Goal: Task Accomplishment & Management: Complete application form

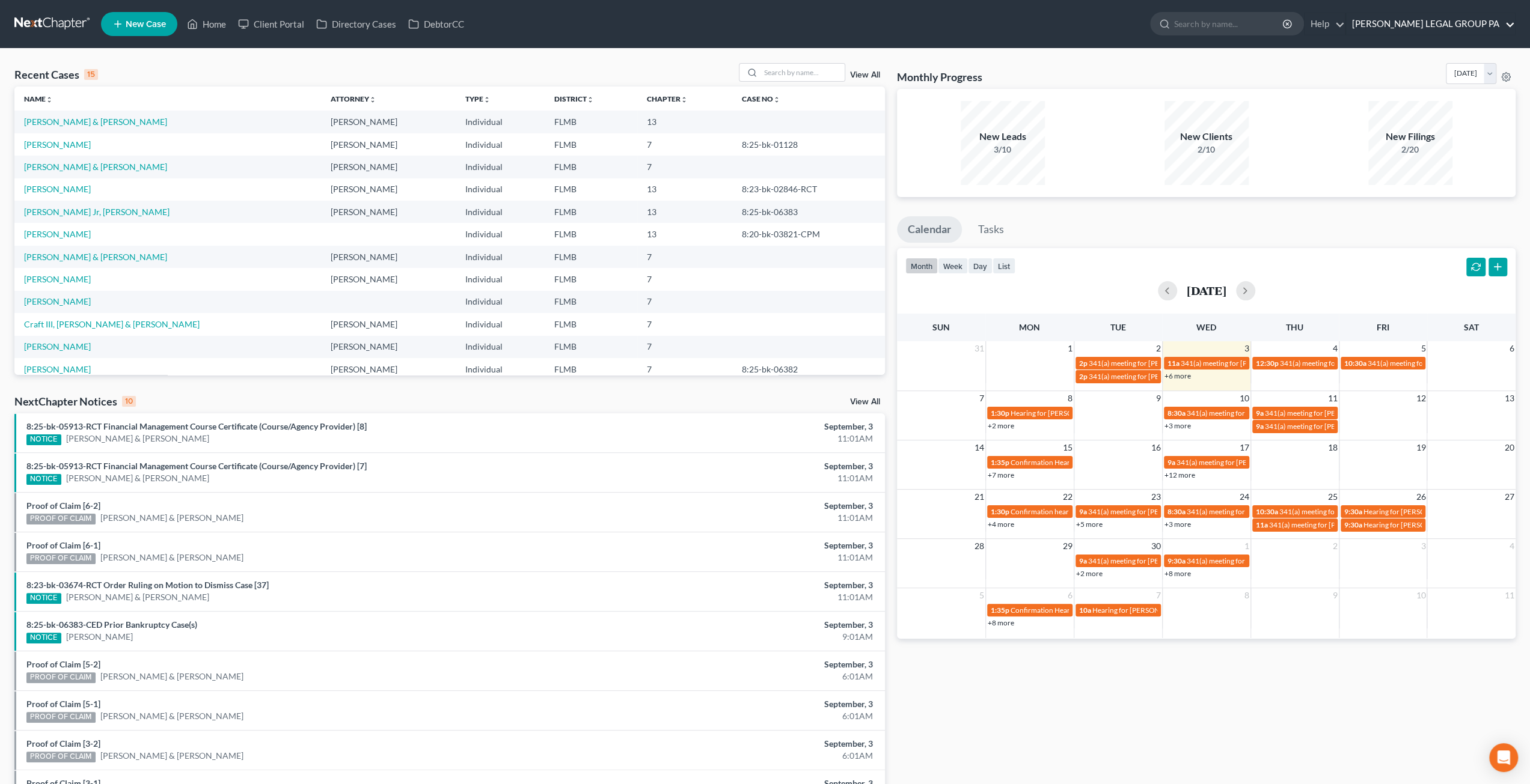
click at [1466, 24] on link "[PERSON_NAME] LEGAL GROUP PA" at bounding box center [1430, 24] width 169 height 22
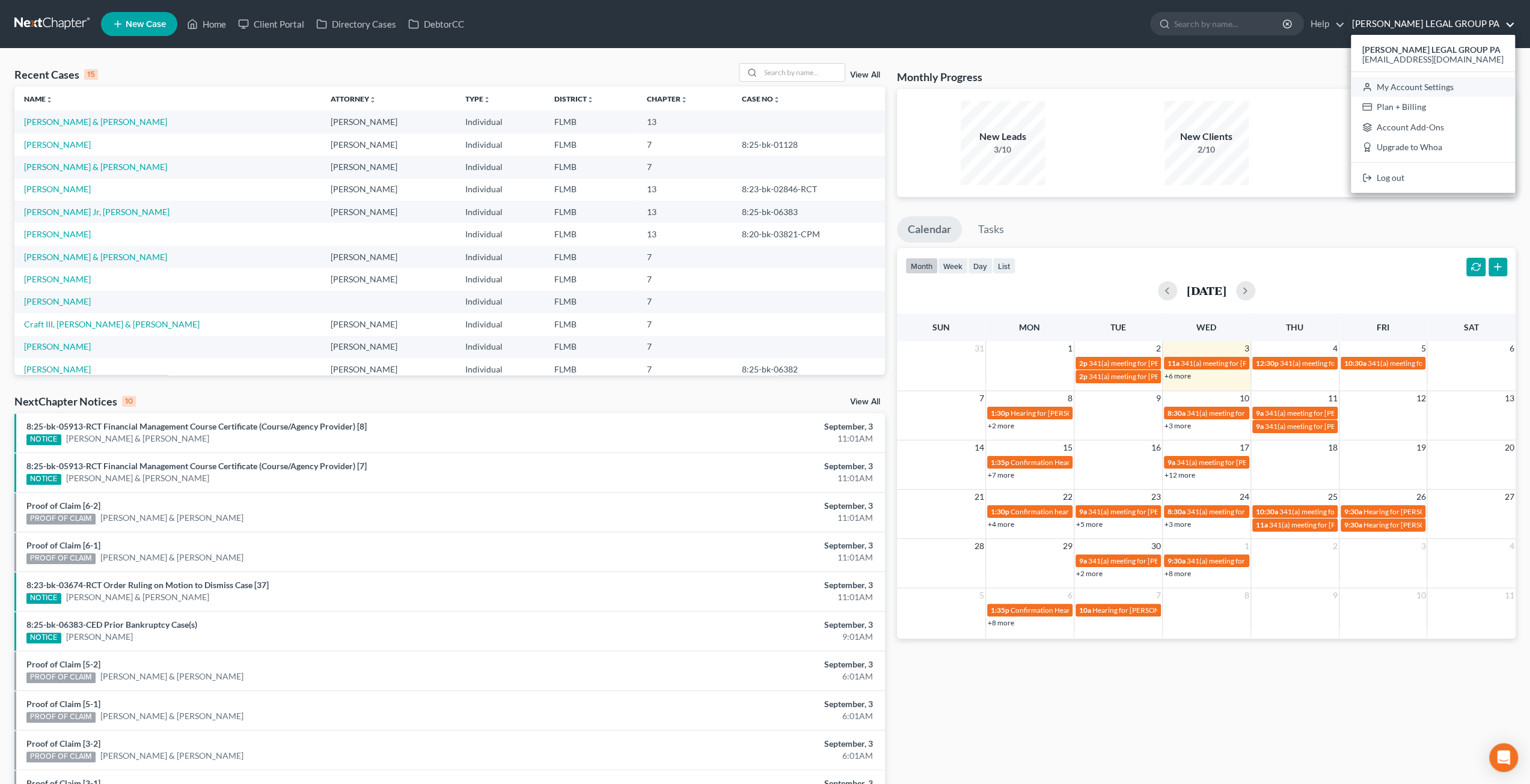
click at [1431, 85] on link "My Account Settings" at bounding box center [1432, 86] width 165 height 20
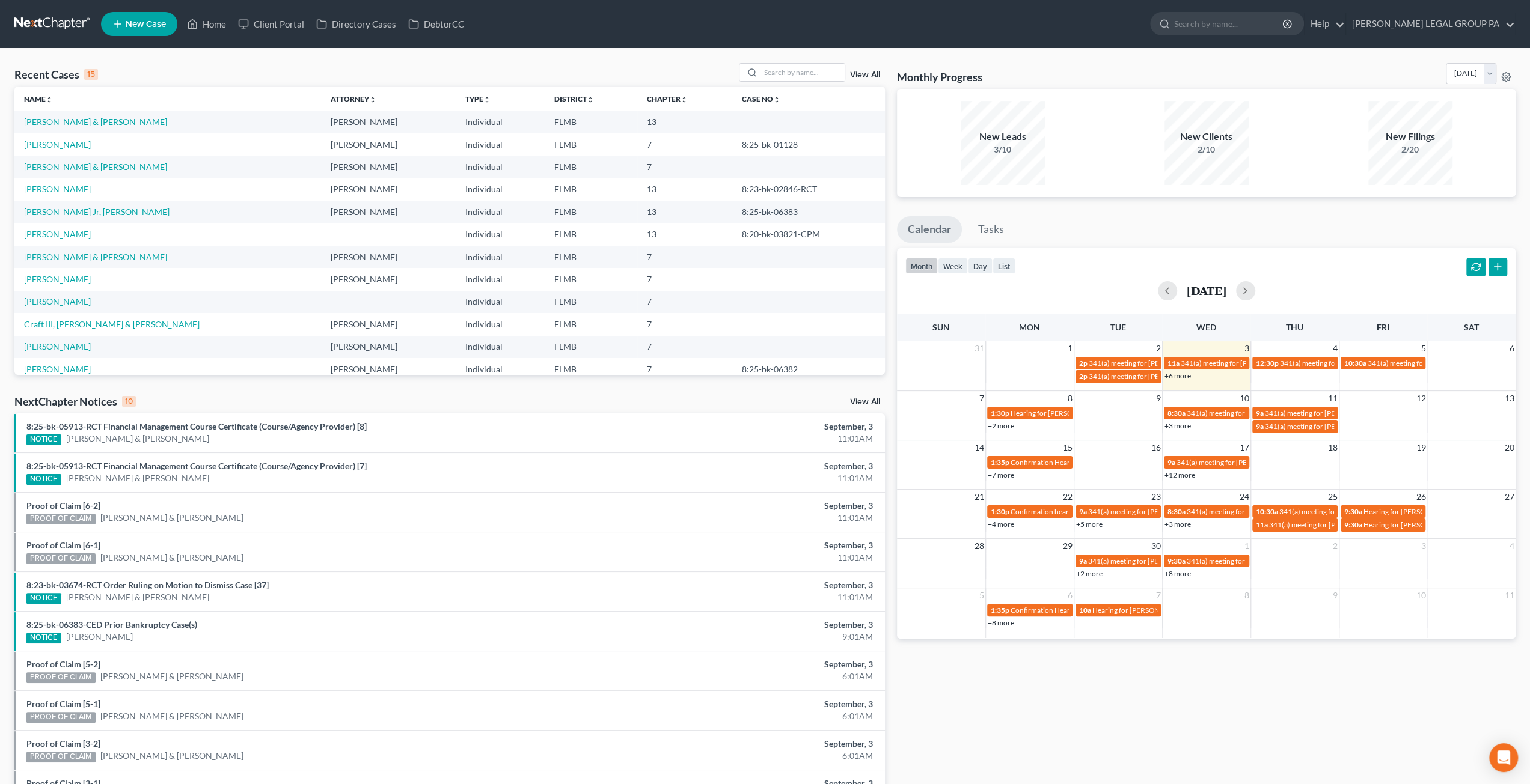
select select "24"
select select "9"
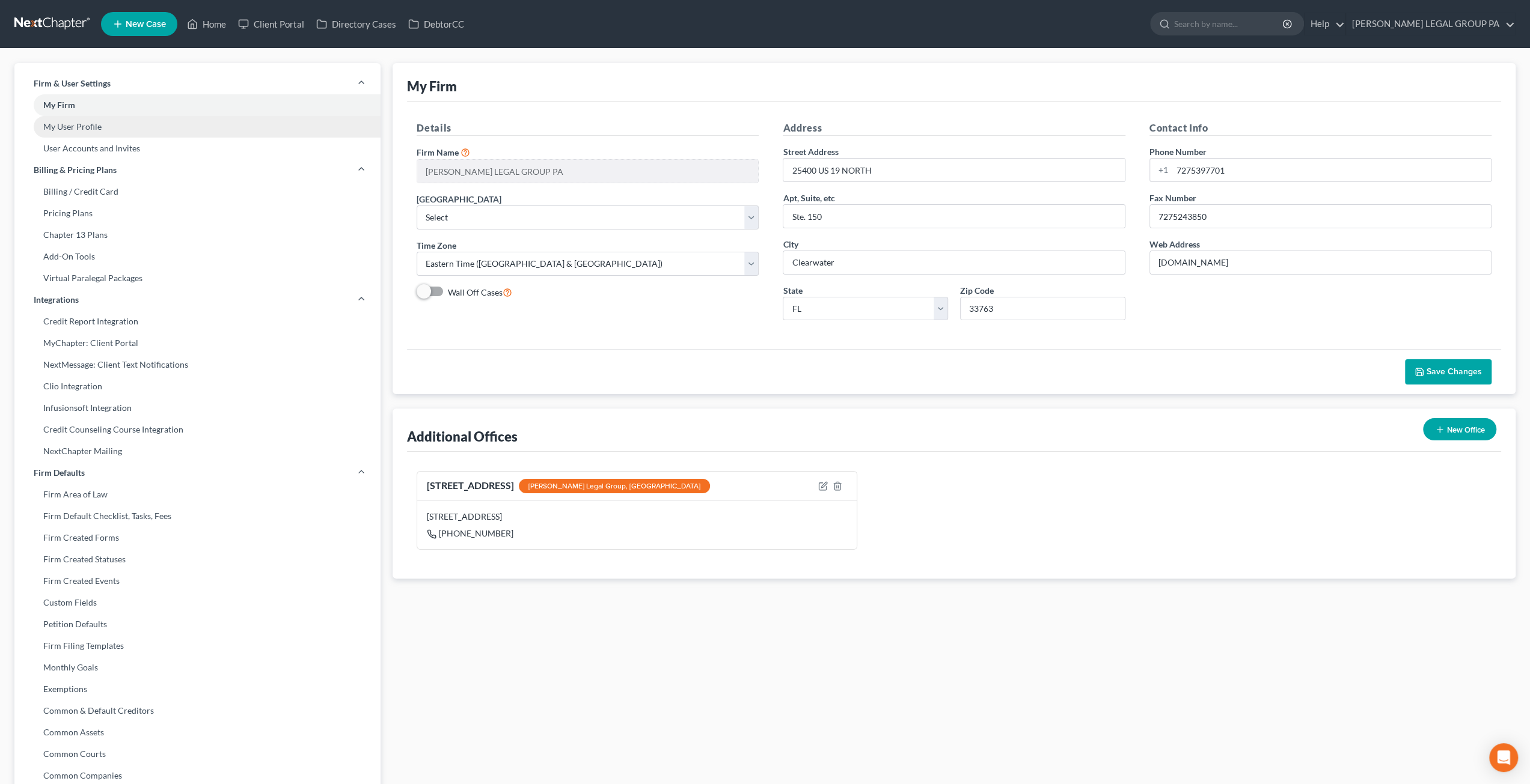
click at [87, 132] on link "My User Profile" at bounding box center [197, 126] width 366 height 22
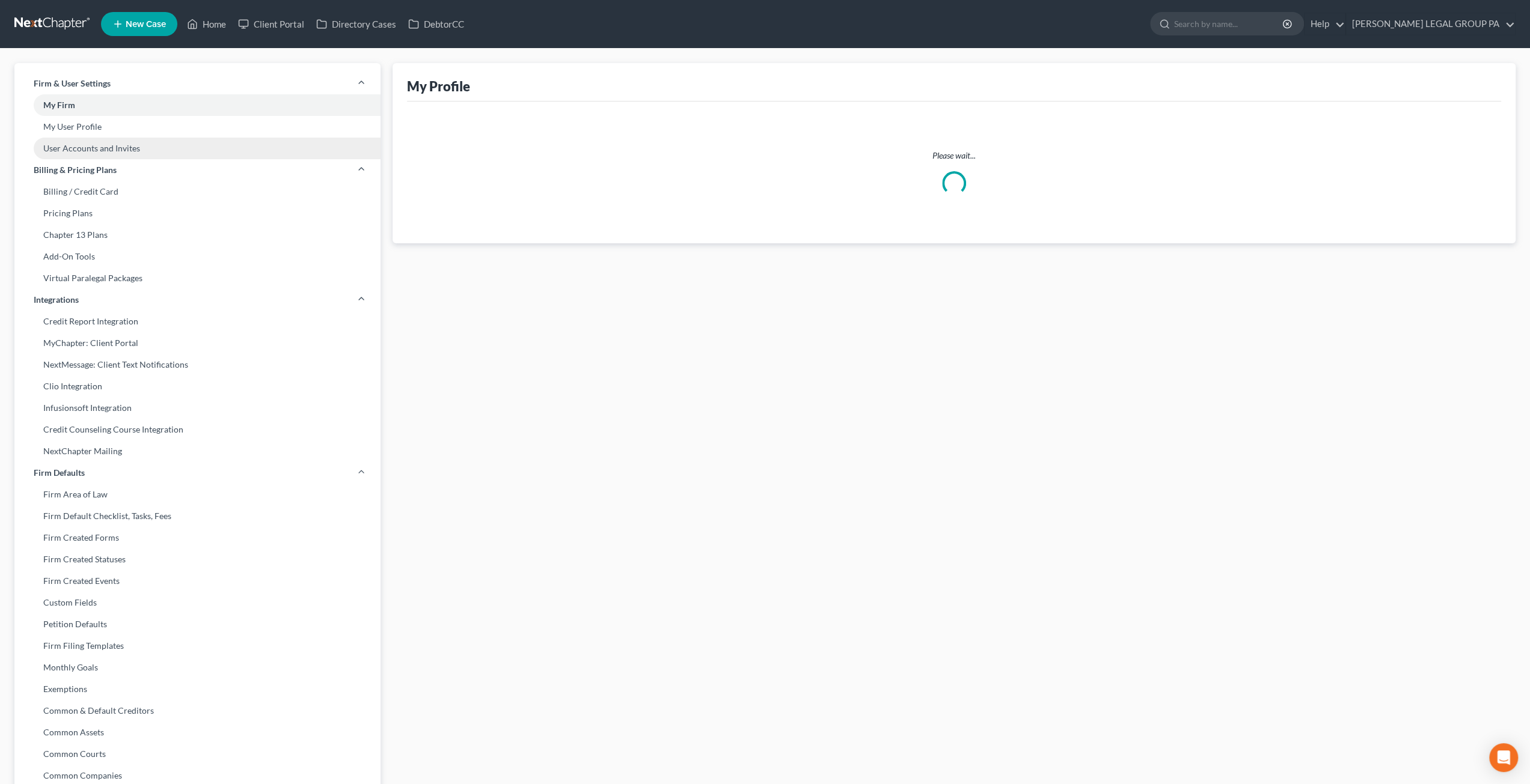
click at [87, 152] on link "User Accounts and Invites" at bounding box center [197, 148] width 366 height 22
select select "0"
select select "1"
select select "0"
select select "1"
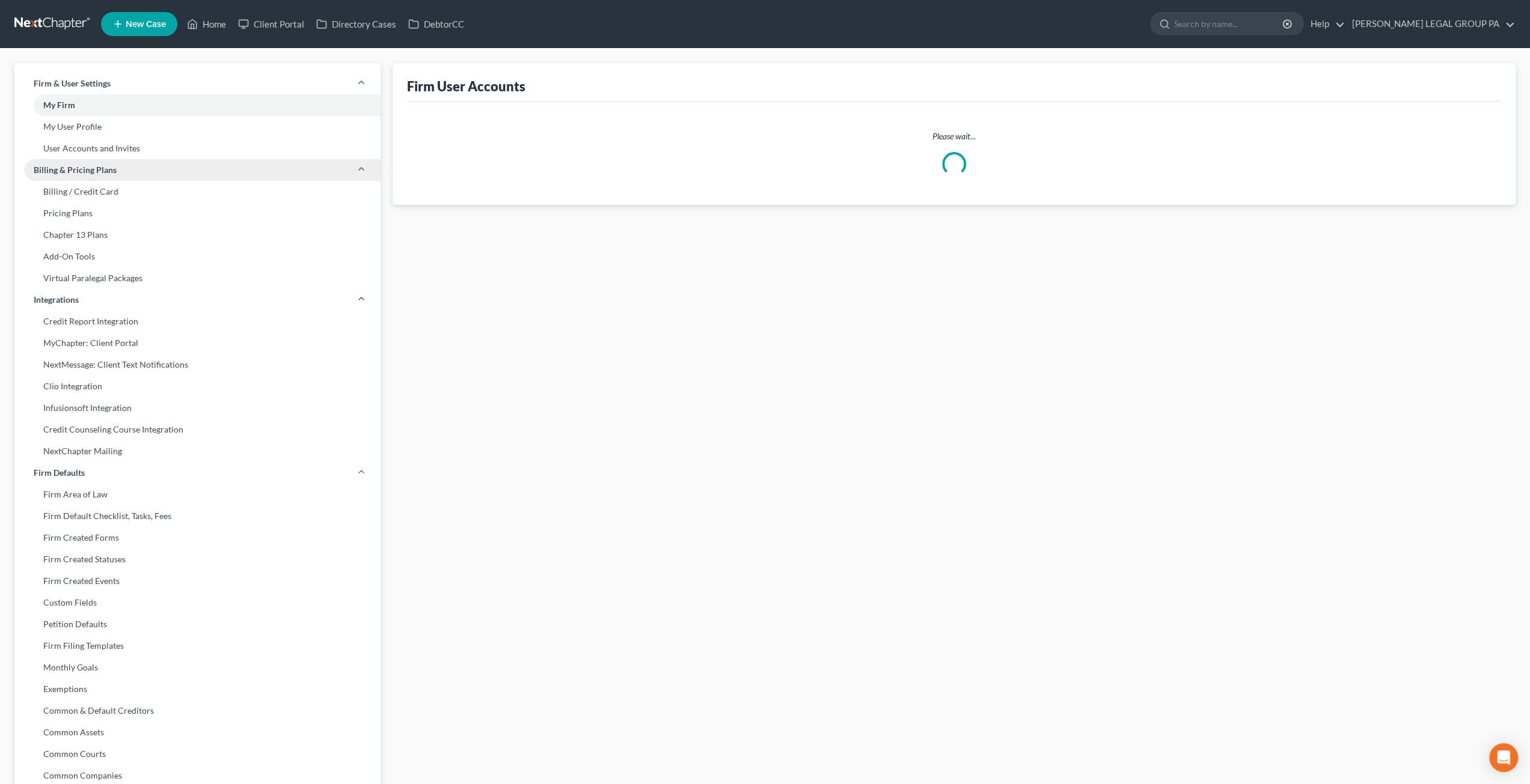
select select "0"
select select "1"
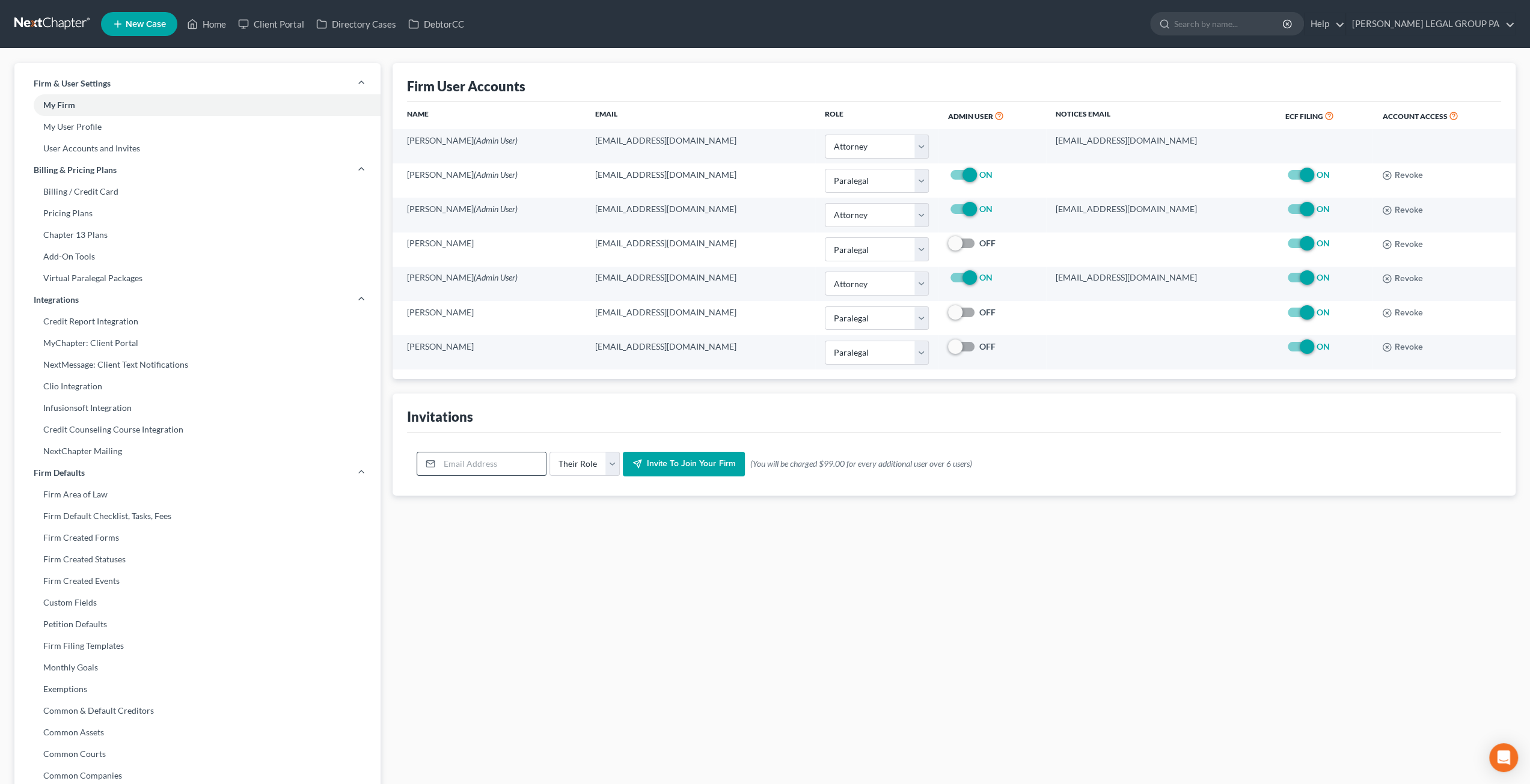
click at [520, 461] on input "email" at bounding box center [493, 464] width 107 height 23
click at [494, 462] on input "email" at bounding box center [493, 464] width 107 height 23
type input "mmitchell@wellerlegalgroup.com"
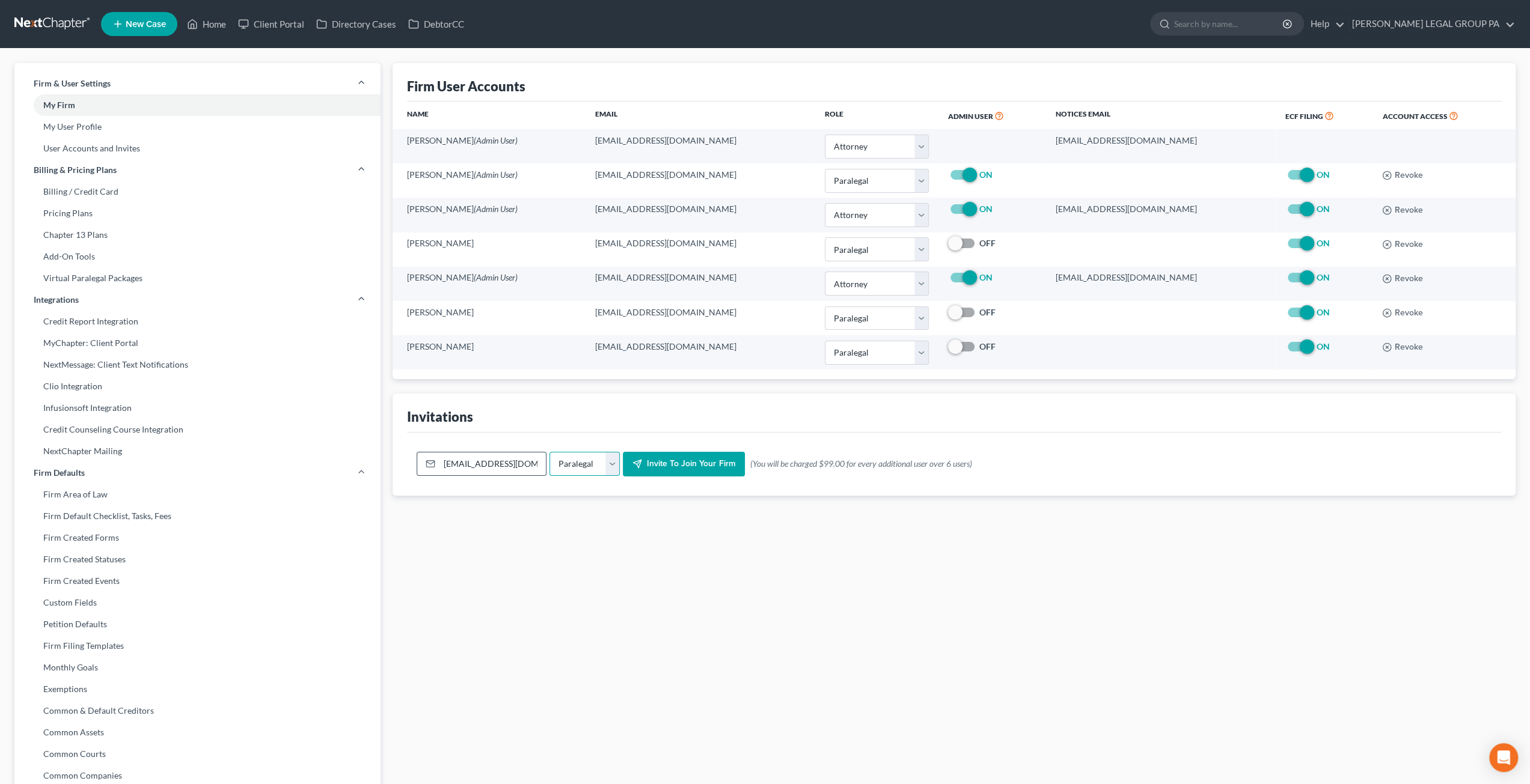
select select "assistant"
click at [722, 461] on span "Invite to join your firm" at bounding box center [690, 464] width 88 height 10
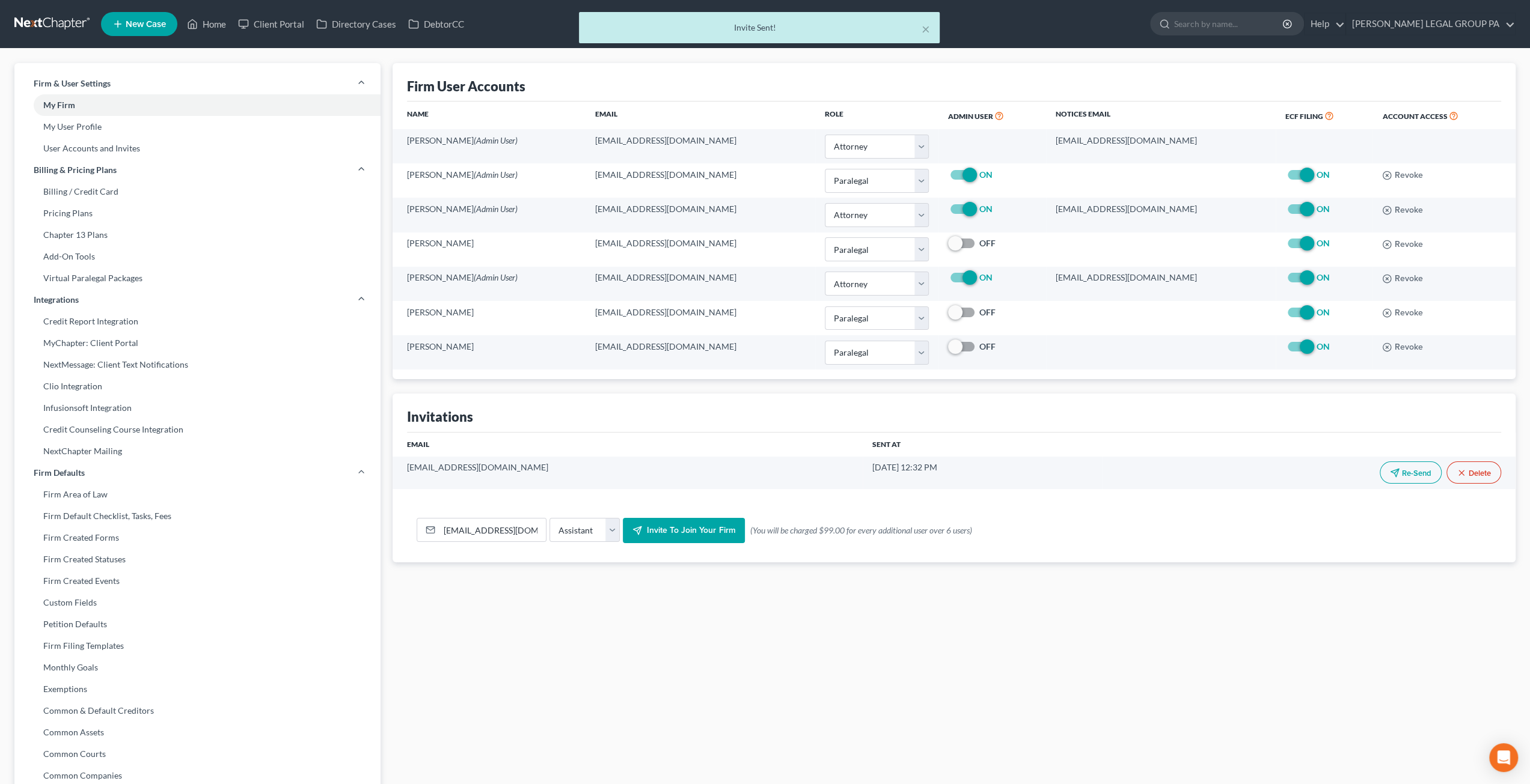
click at [202, 26] on div "× Invite Sent!" at bounding box center [759, 30] width 1530 height 37
click at [203, 22] on div "× Invite Sent!" at bounding box center [759, 30] width 1530 height 37
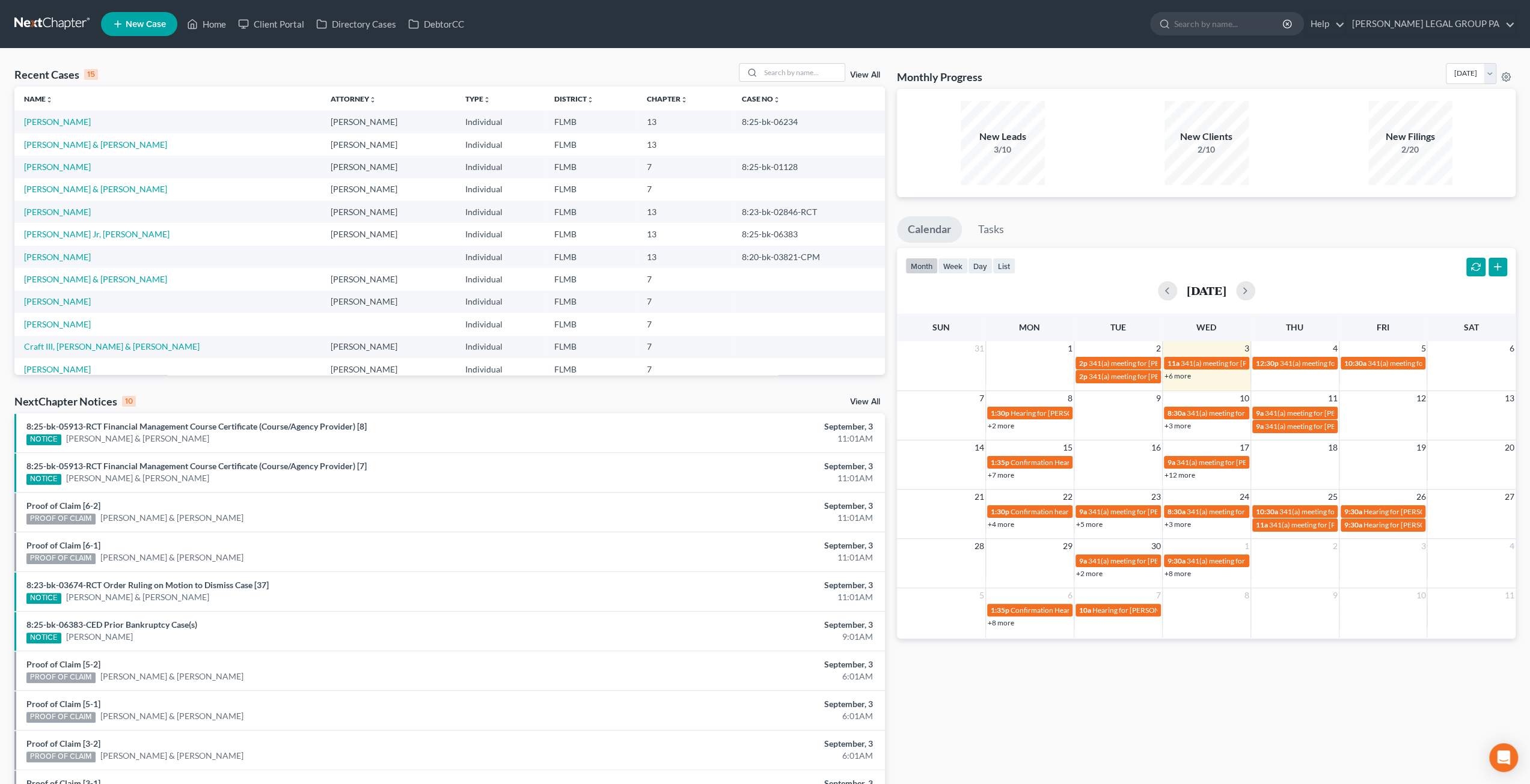
click at [1178, 374] on link "+6 more" at bounding box center [1177, 375] width 27 height 9
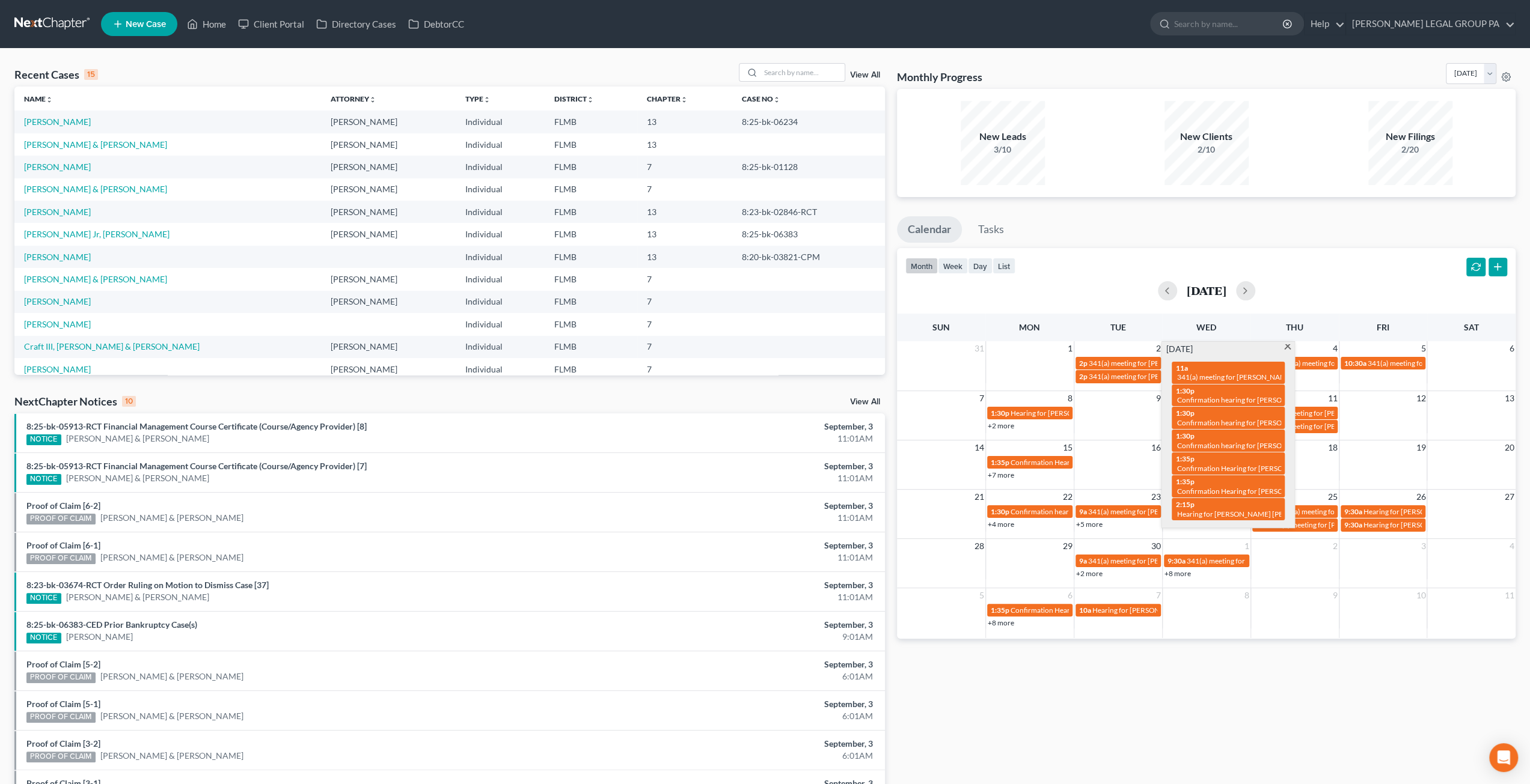
click at [1287, 345] on span at bounding box center [1287, 348] width 9 height 8
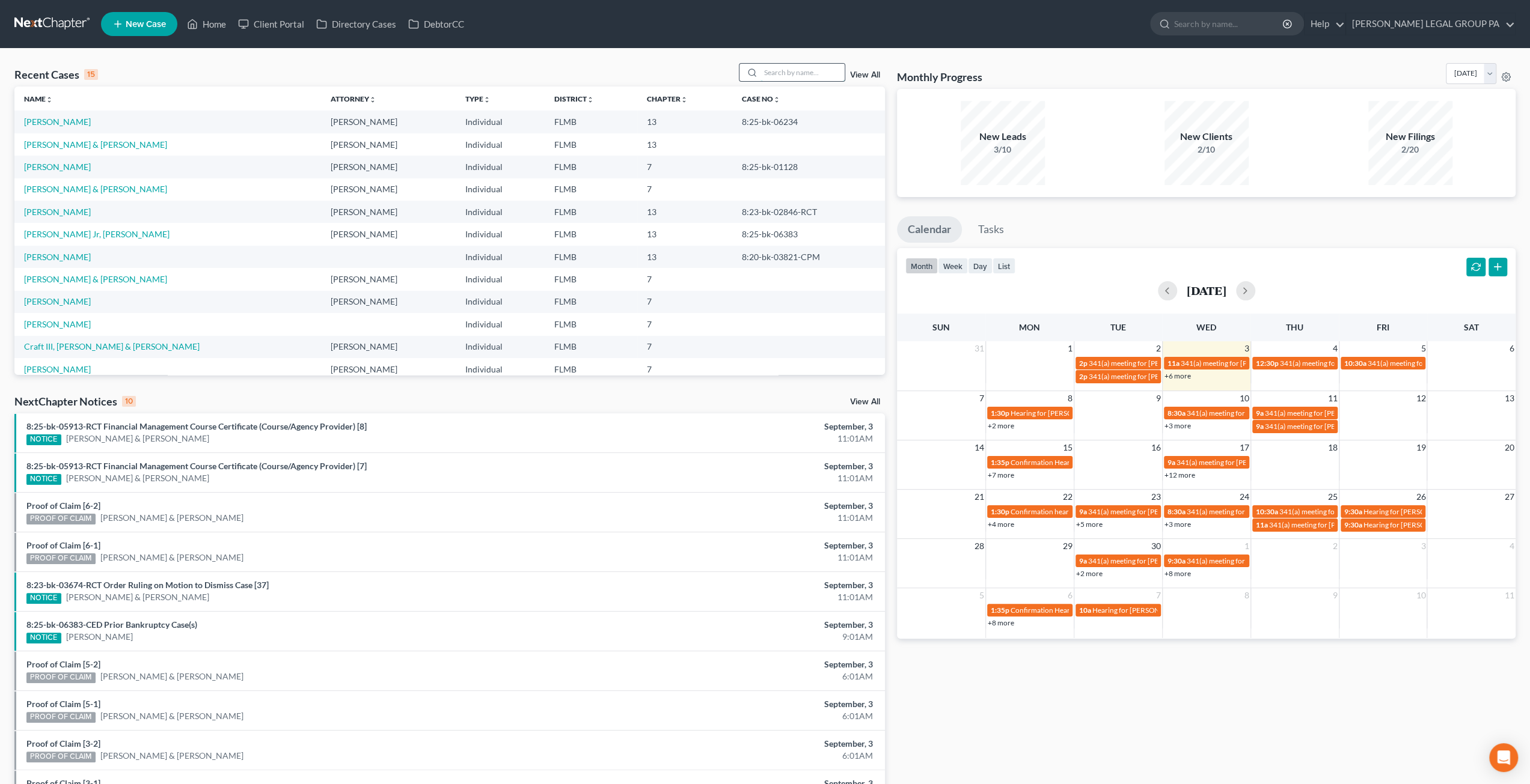
click at [777, 71] on input "search" at bounding box center [803, 72] width 85 height 17
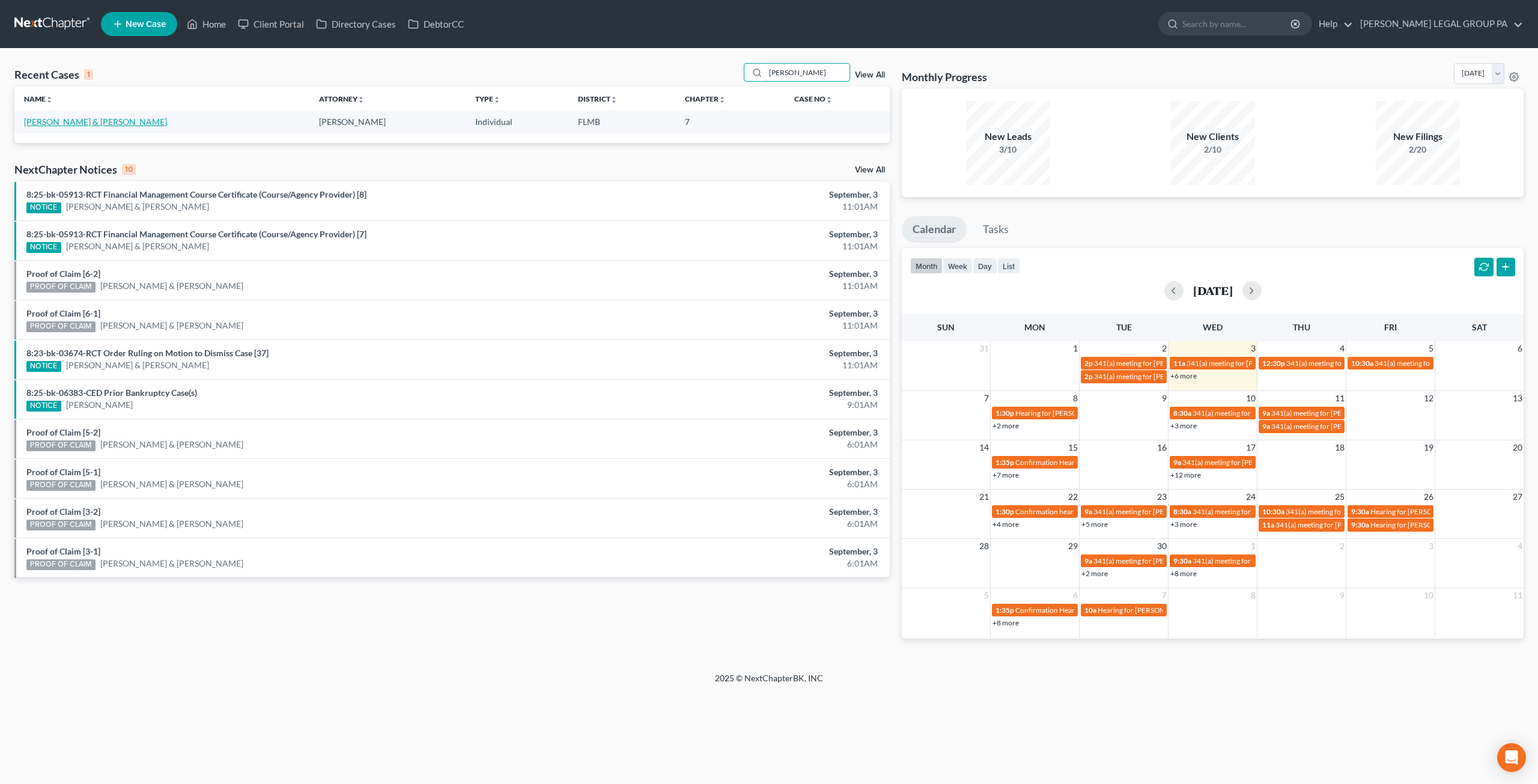
type input "[PERSON_NAME]"
click at [84, 122] on link "[PERSON_NAME] & [PERSON_NAME]" at bounding box center [95, 122] width 143 height 10
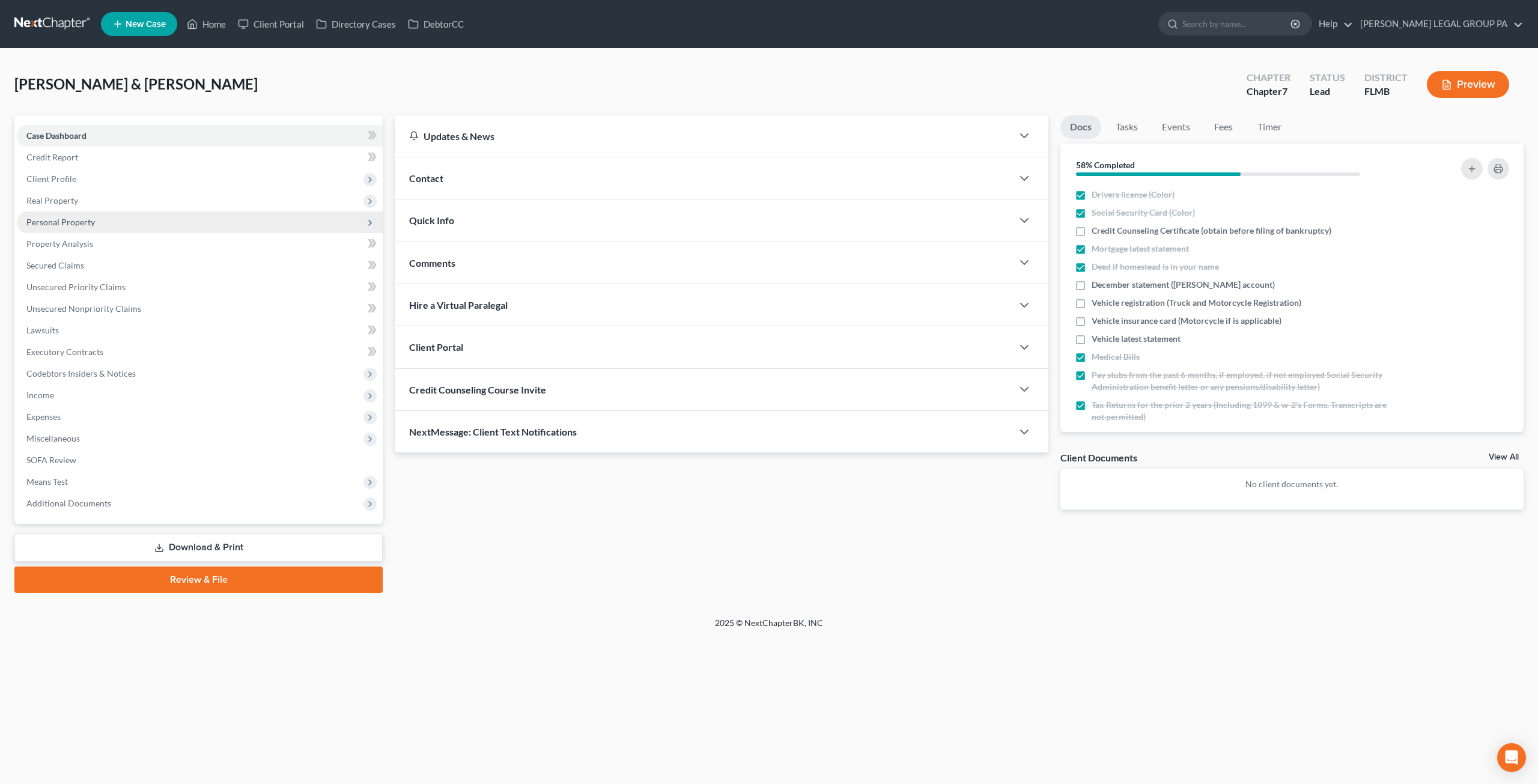
click at [74, 224] on span "Personal Property" at bounding box center [61, 221] width 68 height 10
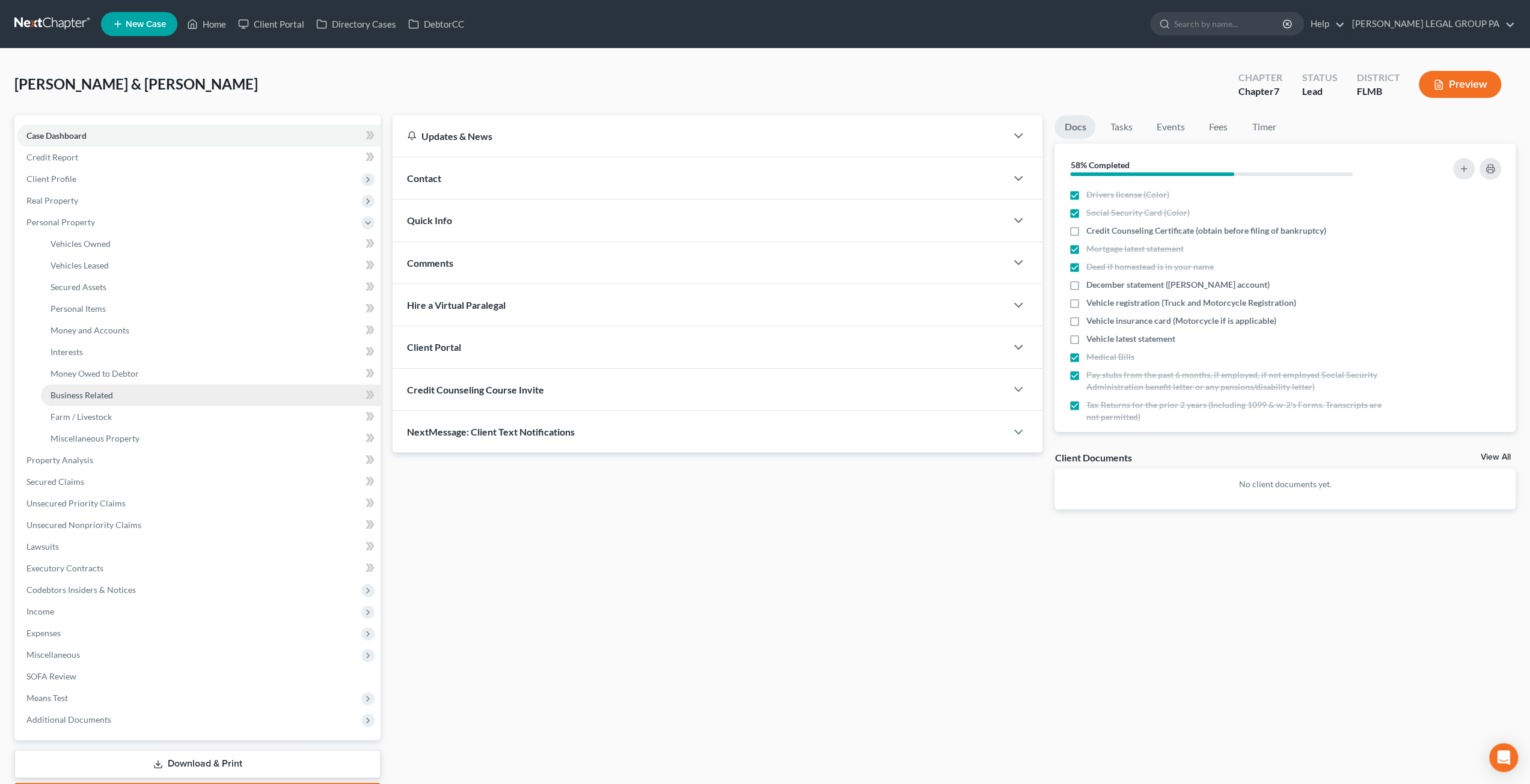
click at [76, 396] on span "Business Related" at bounding box center [82, 394] width 63 height 10
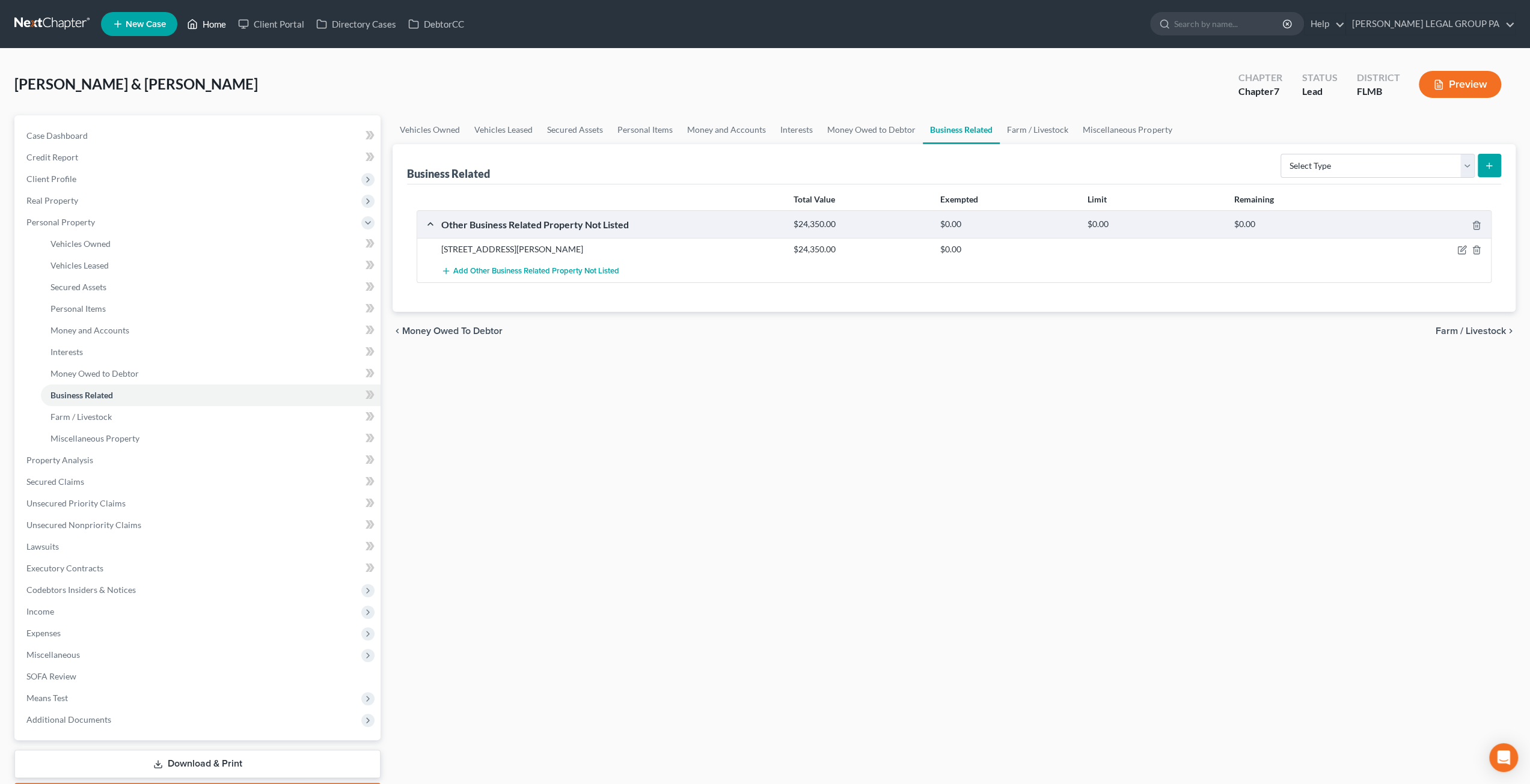
click at [208, 27] on link "Home" at bounding box center [206, 24] width 51 height 22
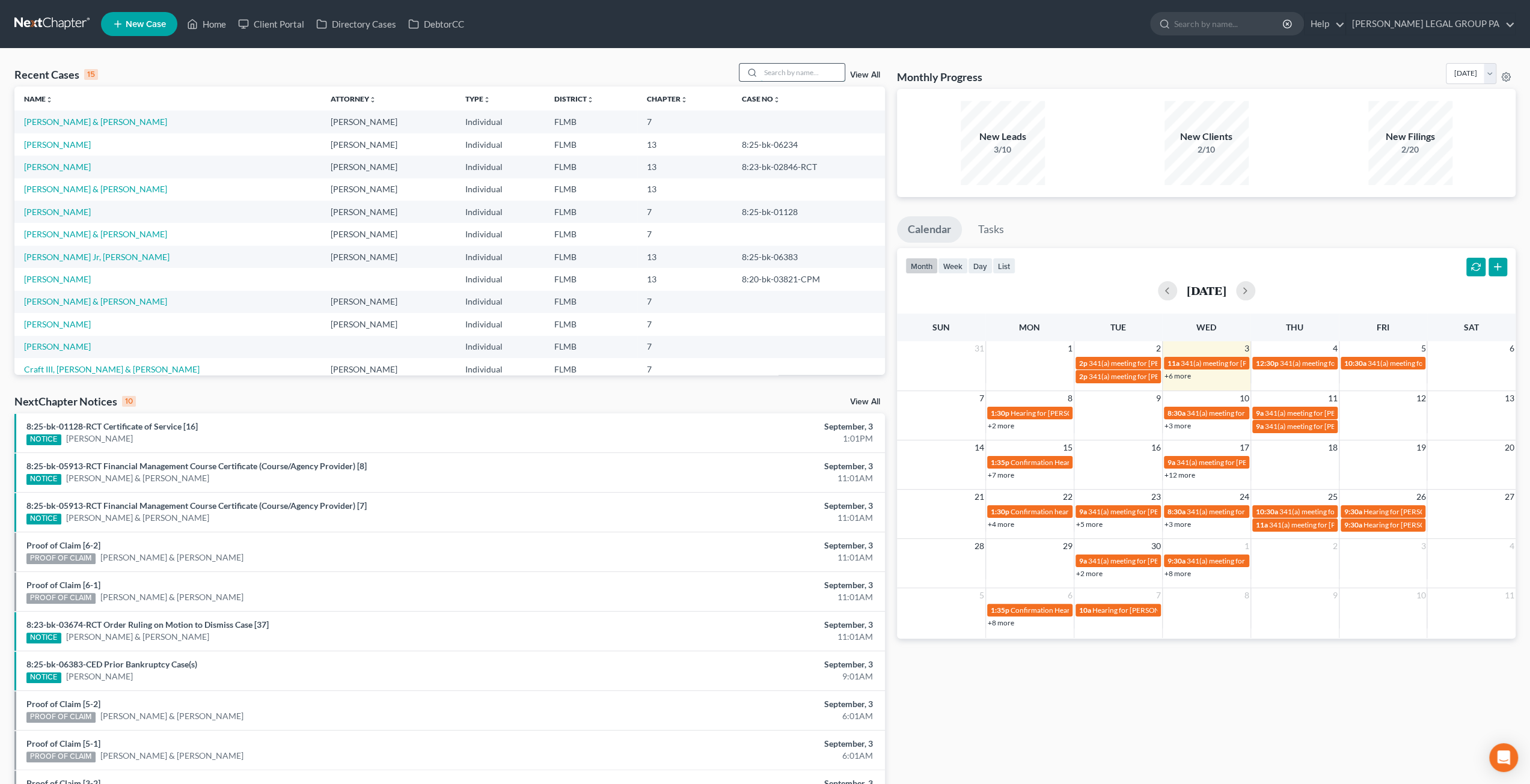
click at [790, 75] on input "search" at bounding box center [803, 72] width 85 height 17
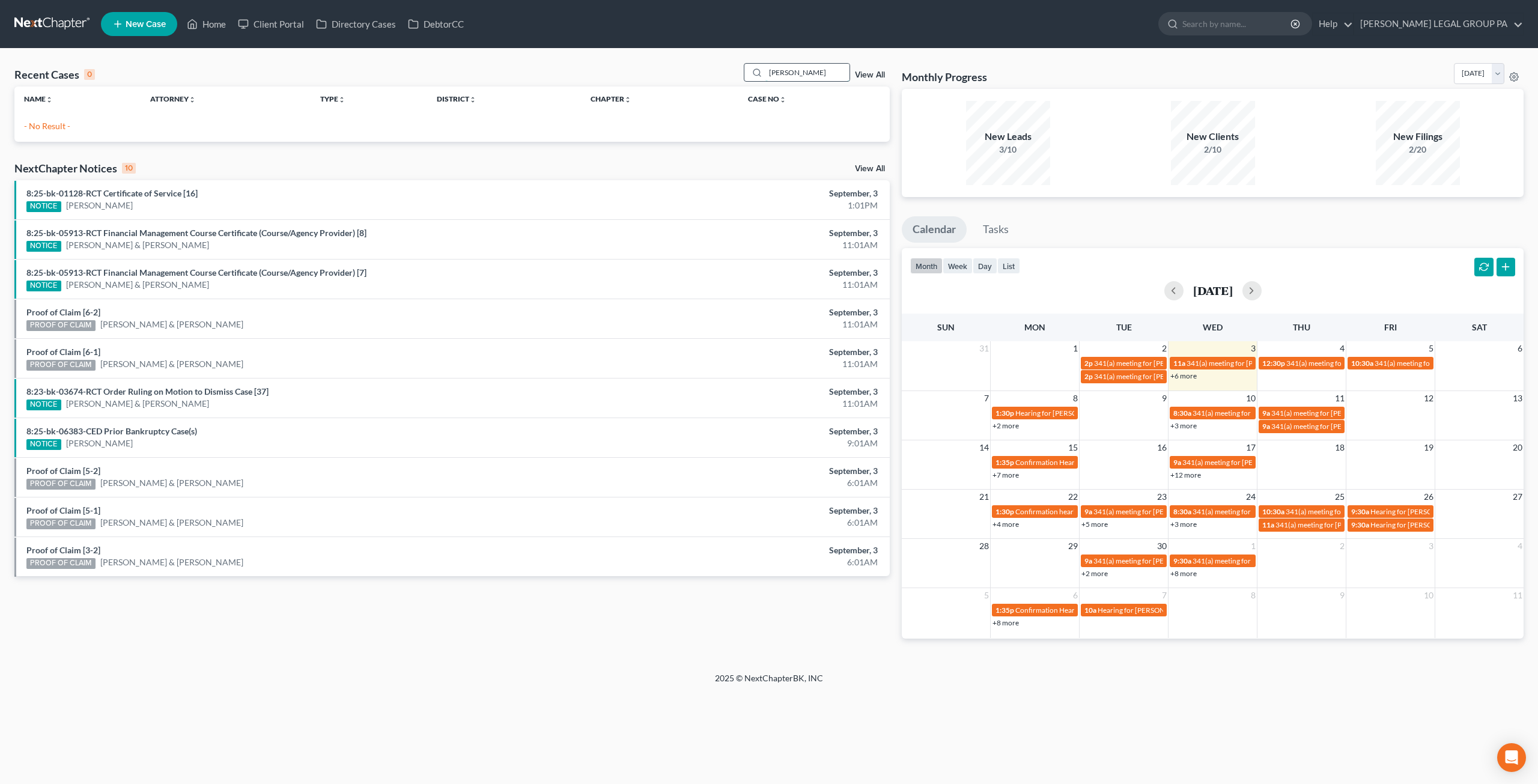
click at [819, 70] on input "magliocco" at bounding box center [807, 72] width 85 height 17
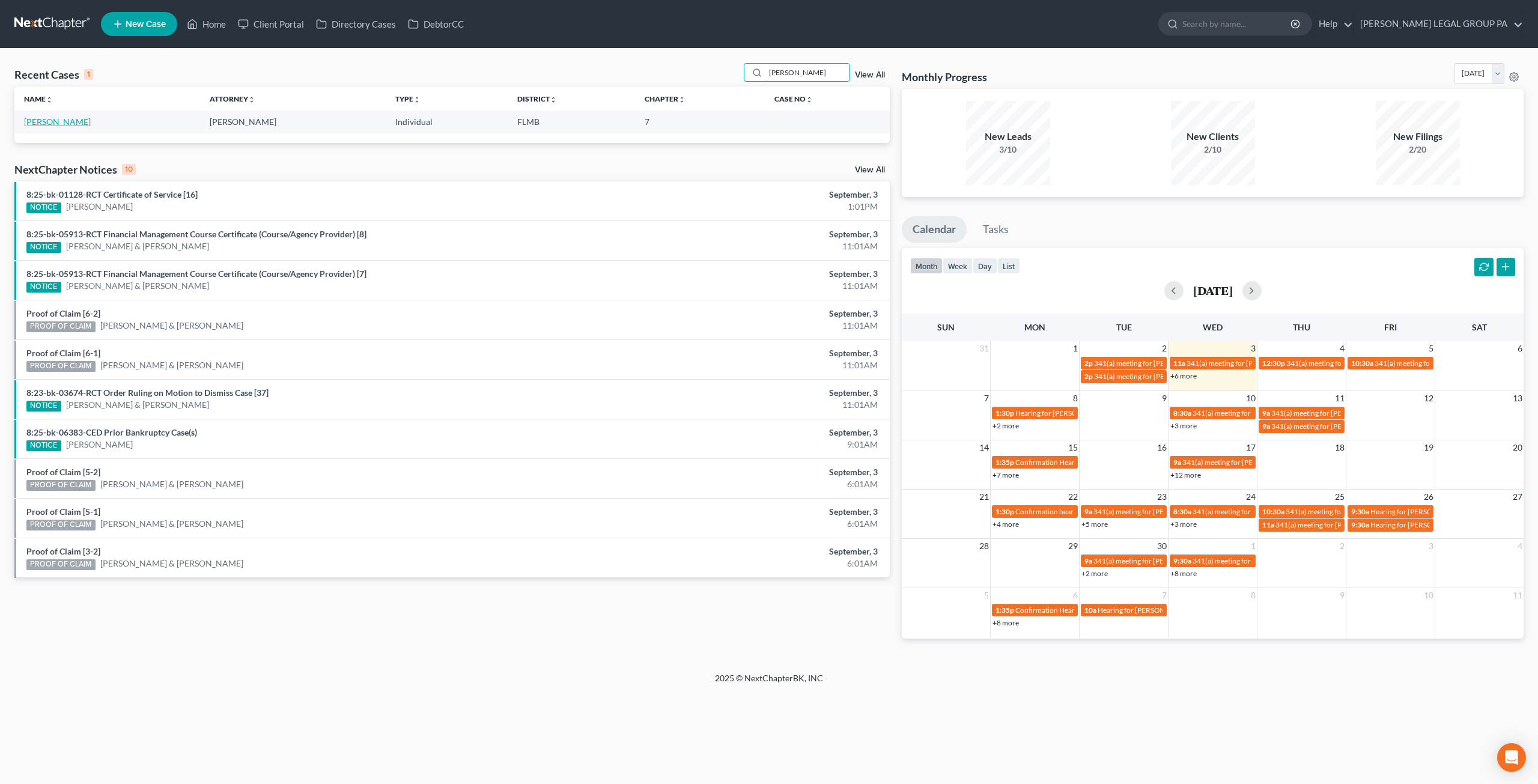
type input "magliocca"
click at [48, 120] on link "[PERSON_NAME]" at bounding box center [57, 122] width 67 height 10
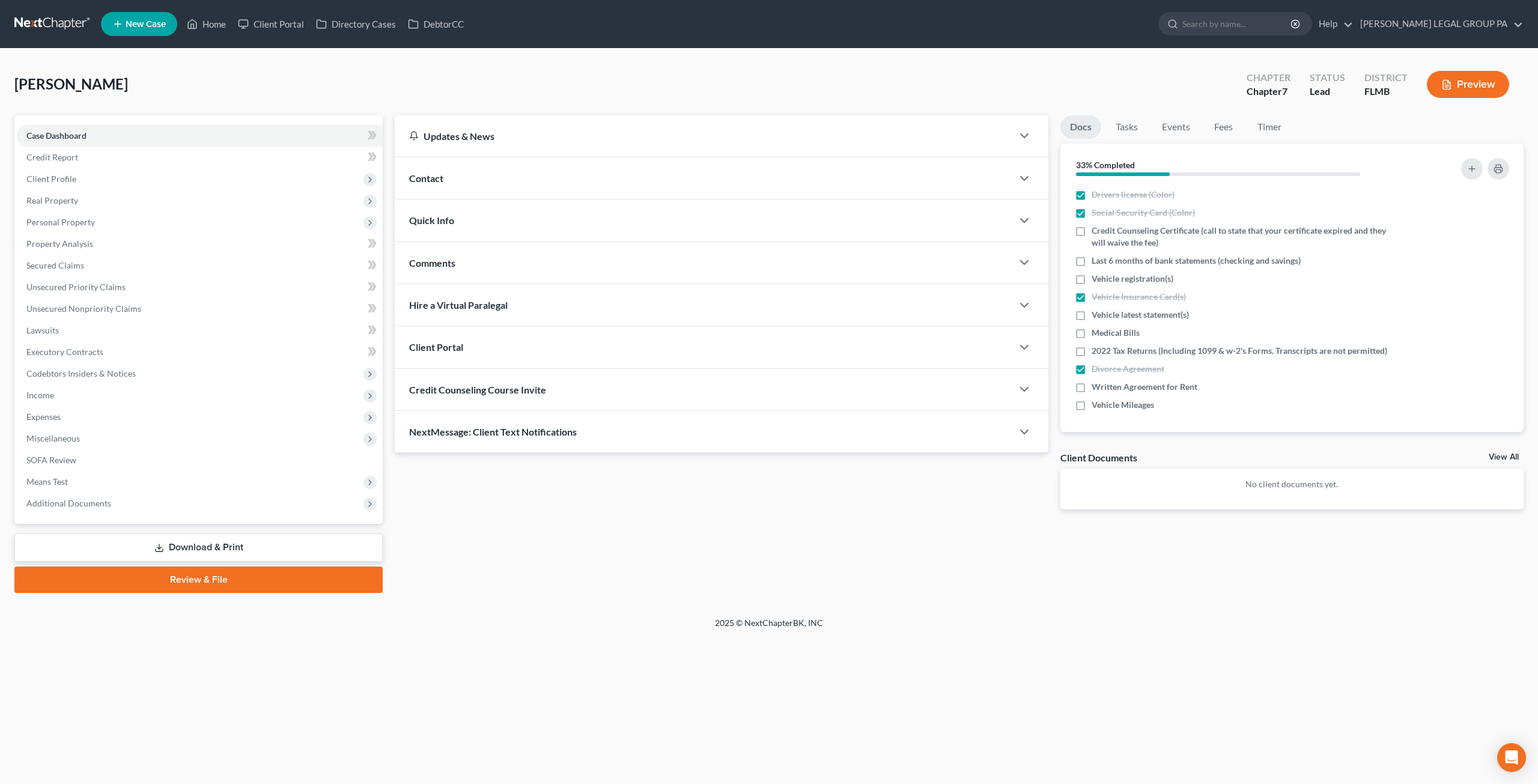
click at [188, 549] on link "Download & Print" at bounding box center [199, 547] width 369 height 29
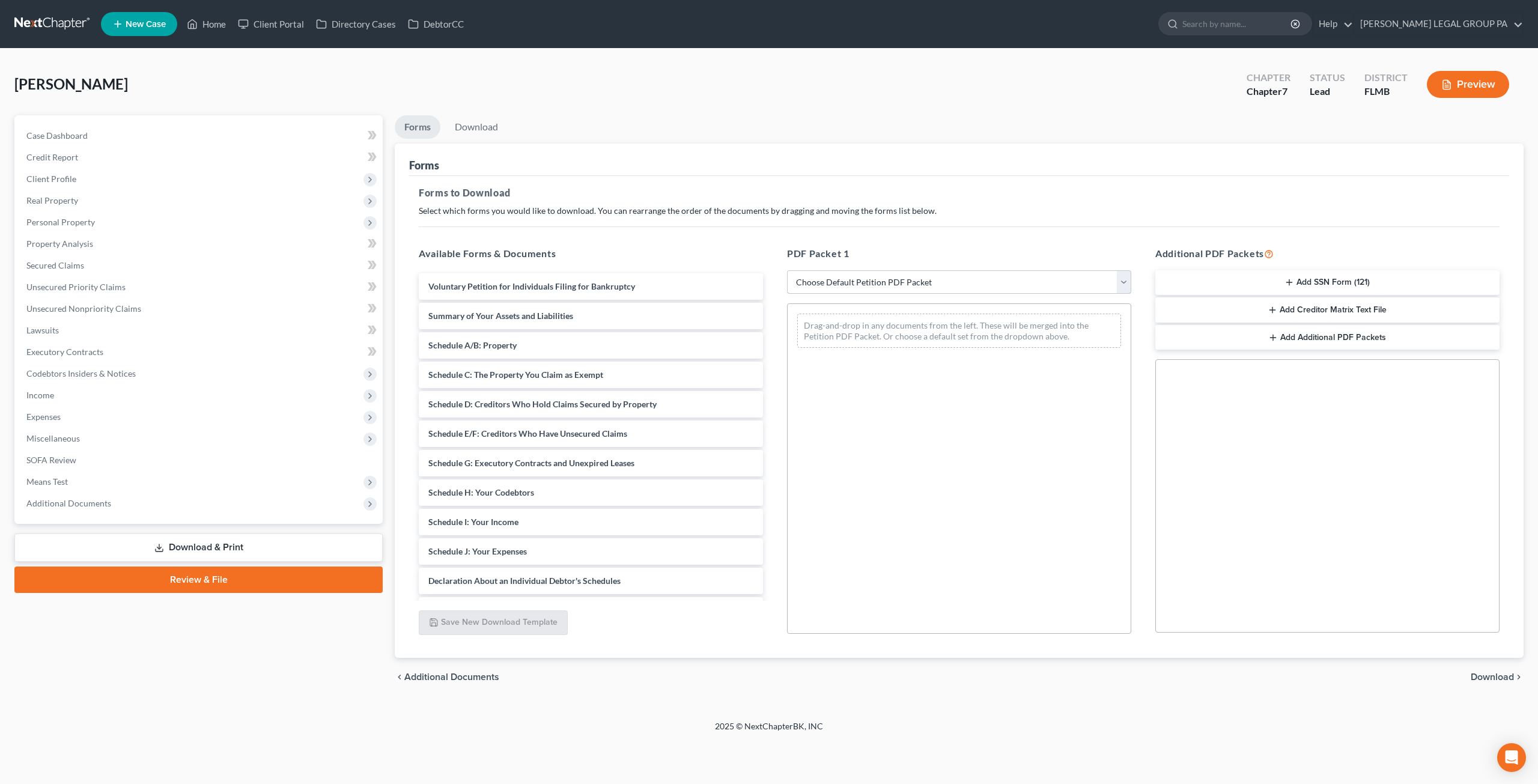
click at [881, 287] on select "Choose Default Petition PDF Packet Complete Bankruptcy Petition (all forms and …" at bounding box center [959, 281] width 344 height 24
select select "0"
click at [787, 270] on select "Choose Default Petition PDF Packet Complete Bankruptcy Petition (all forms and …" at bounding box center [959, 281] width 344 height 24
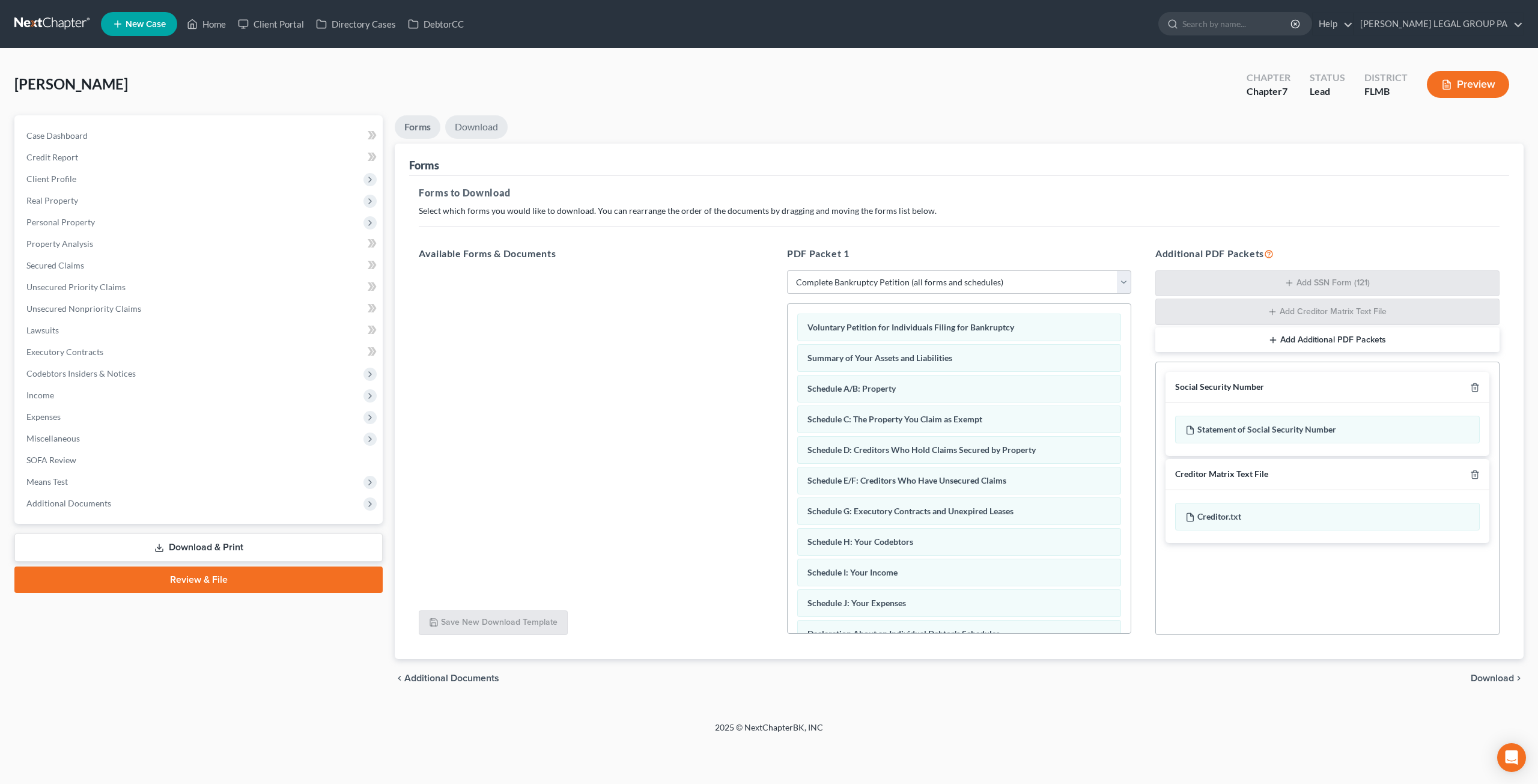
click at [492, 130] on link "Download" at bounding box center [476, 126] width 63 height 24
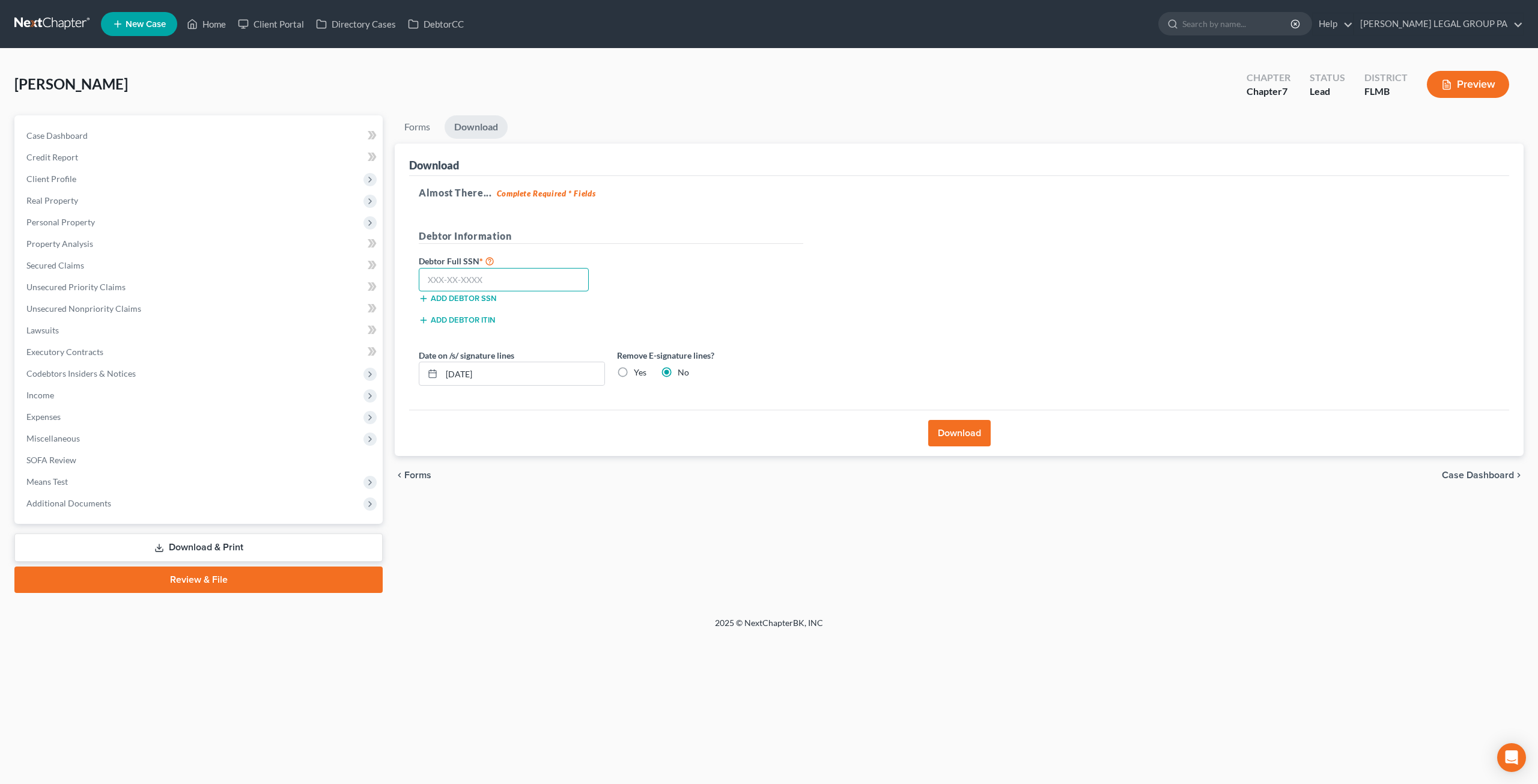
click at [461, 278] on input "text" at bounding box center [504, 279] width 170 height 24
type input "178-58-9037"
drag, startPoint x: 960, startPoint y: 423, endPoint x: 956, endPoint y: 430, distance: 8.1
click at [959, 425] on button "Download" at bounding box center [960, 433] width 63 height 27
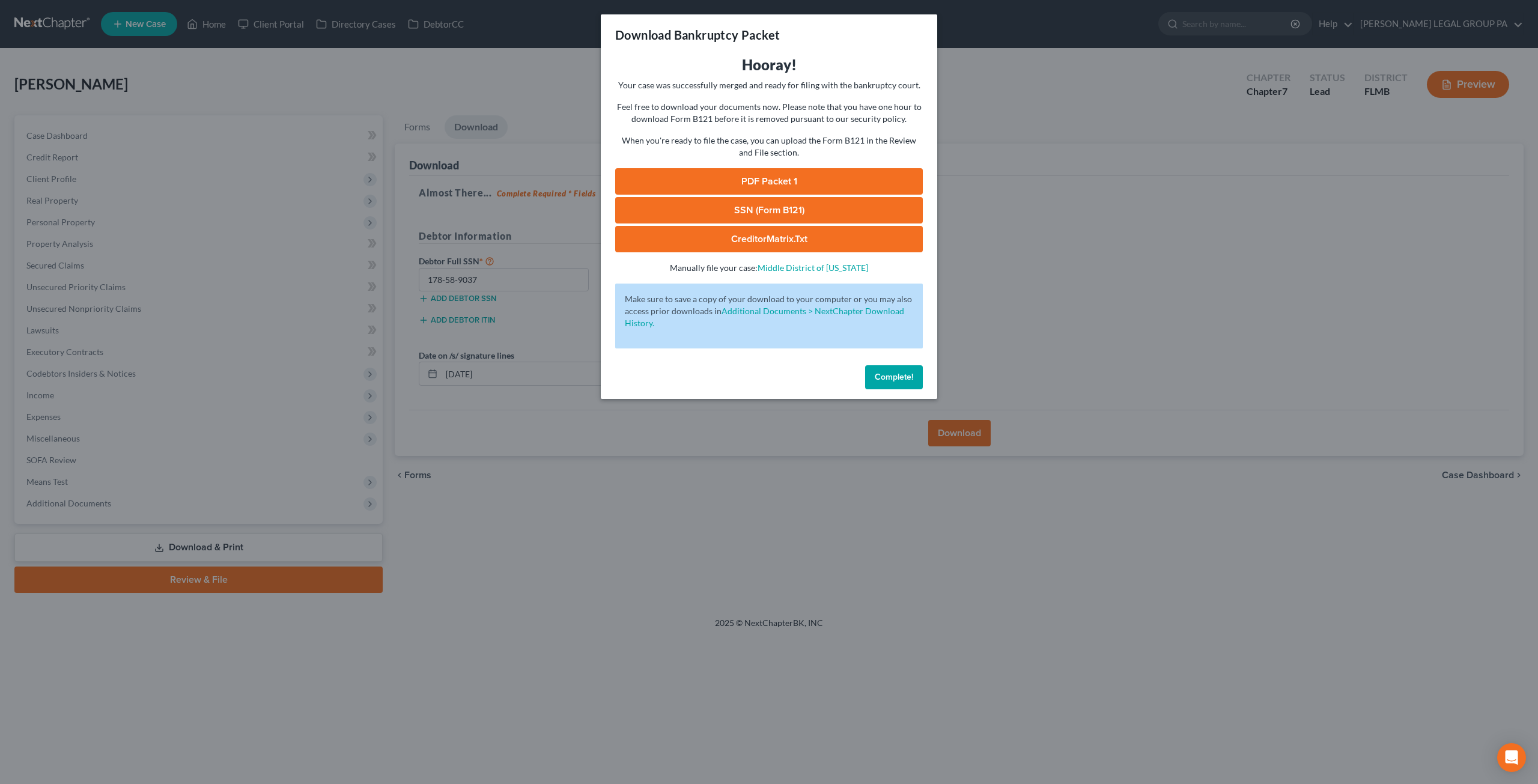
click at [726, 201] on link "SSN (Form B121)" at bounding box center [769, 210] width 308 height 27
click at [756, 172] on link "PDF Packet 1" at bounding box center [769, 182] width 308 height 27
click at [888, 371] on button "Complete!" at bounding box center [894, 376] width 58 height 24
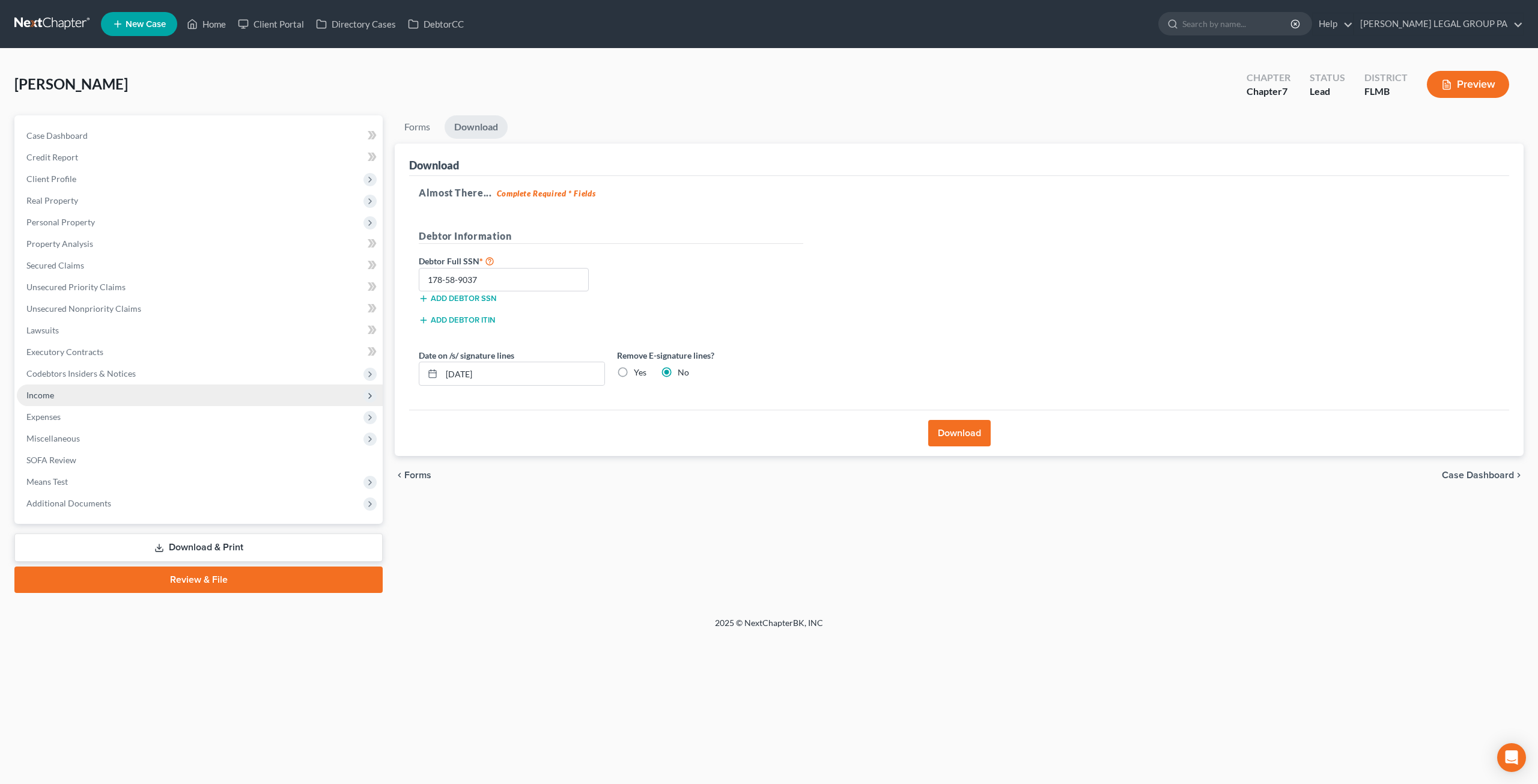
click at [61, 397] on span "Income" at bounding box center [200, 395] width 366 height 22
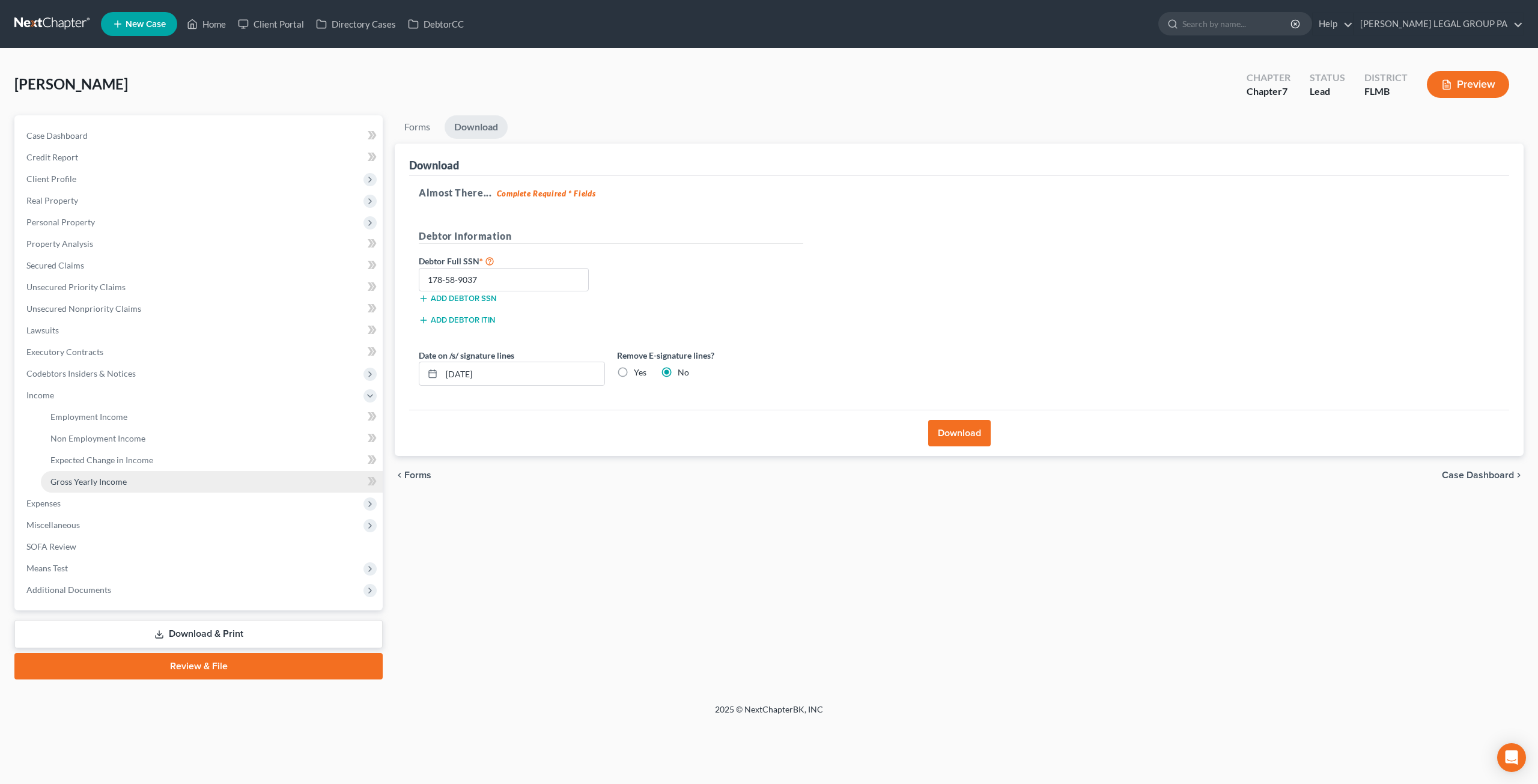
click at [90, 478] on span "Gross Yearly Income" at bounding box center [88, 481] width 76 height 10
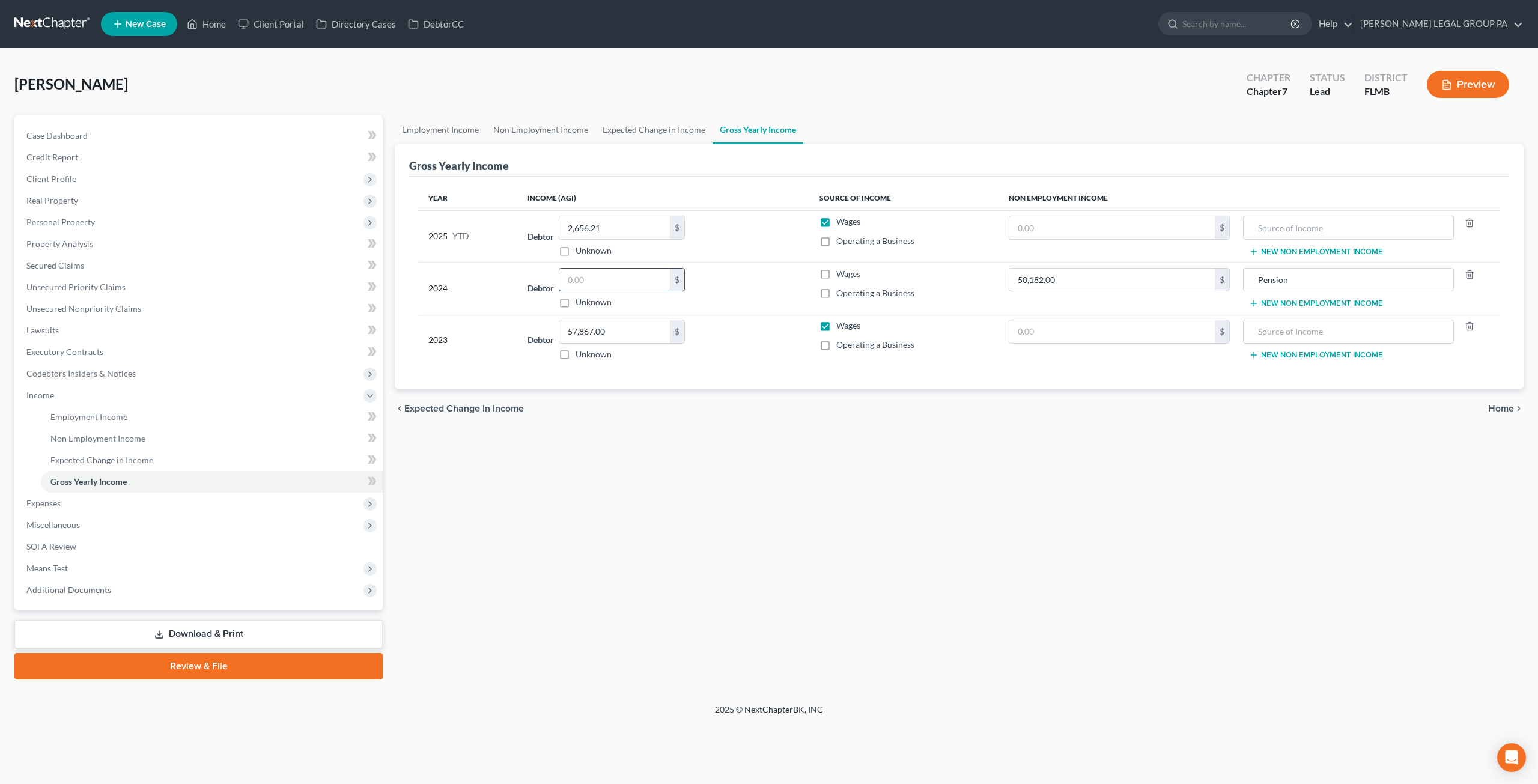
click at [593, 284] on input "text" at bounding box center [615, 280] width 110 height 23
click at [1063, 224] on input "text" at bounding box center [1112, 228] width 205 height 23
click at [1092, 231] on input "text" at bounding box center [1112, 228] width 205 height 23
click at [1072, 280] on input "50,182.00" at bounding box center [1112, 280] width 205 height 23
type input "54,744.00"
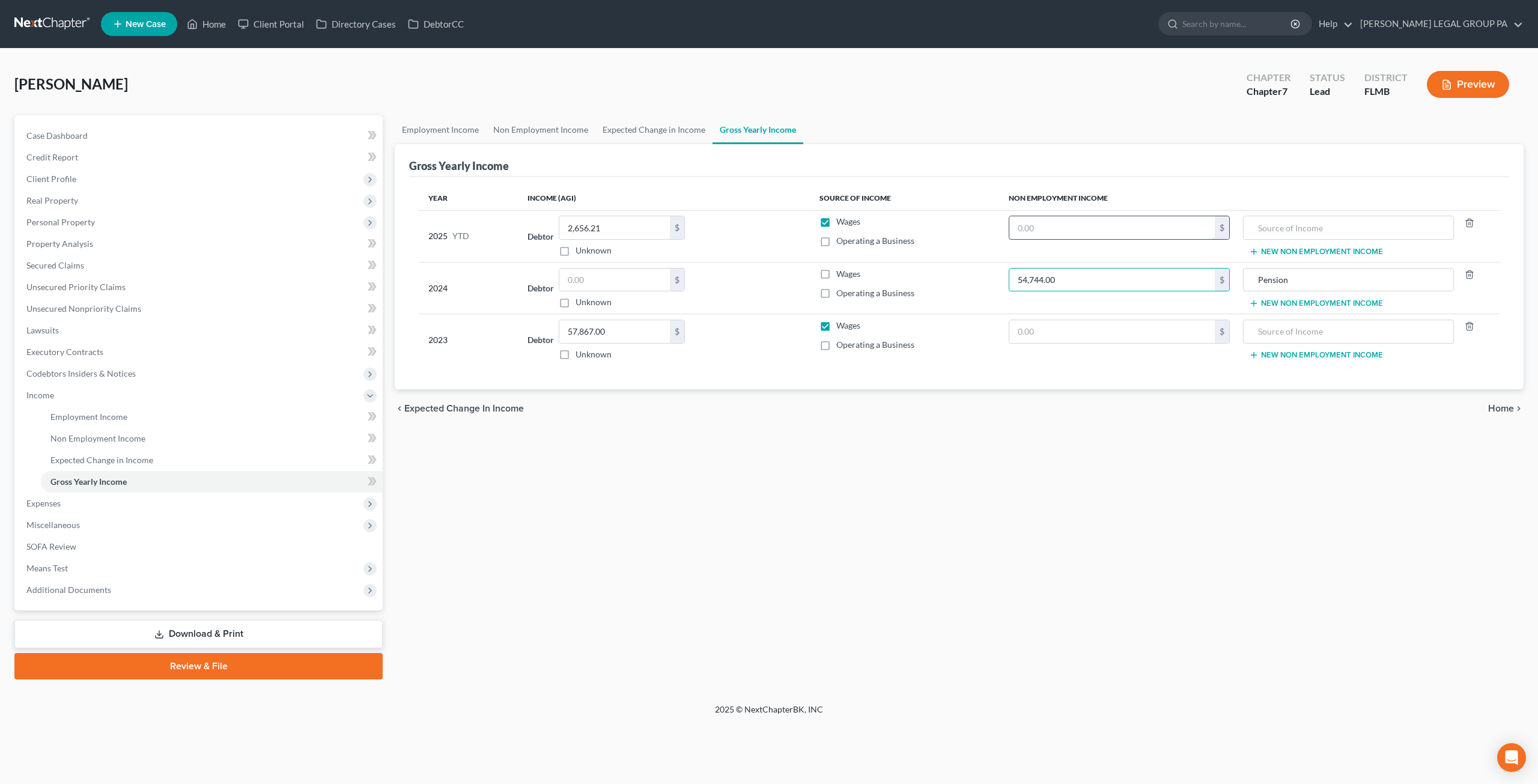
click at [1035, 226] on input "text" at bounding box center [1112, 228] width 205 height 23
click at [1036, 229] on input "text" at bounding box center [1112, 228] width 205 height 23
type input "41,058.00"
drag, startPoint x: 1290, startPoint y: 276, endPoint x: 1247, endPoint y: 270, distance: 43.4
click at [1247, 270] on div "Pension" at bounding box center [1349, 279] width 211 height 24
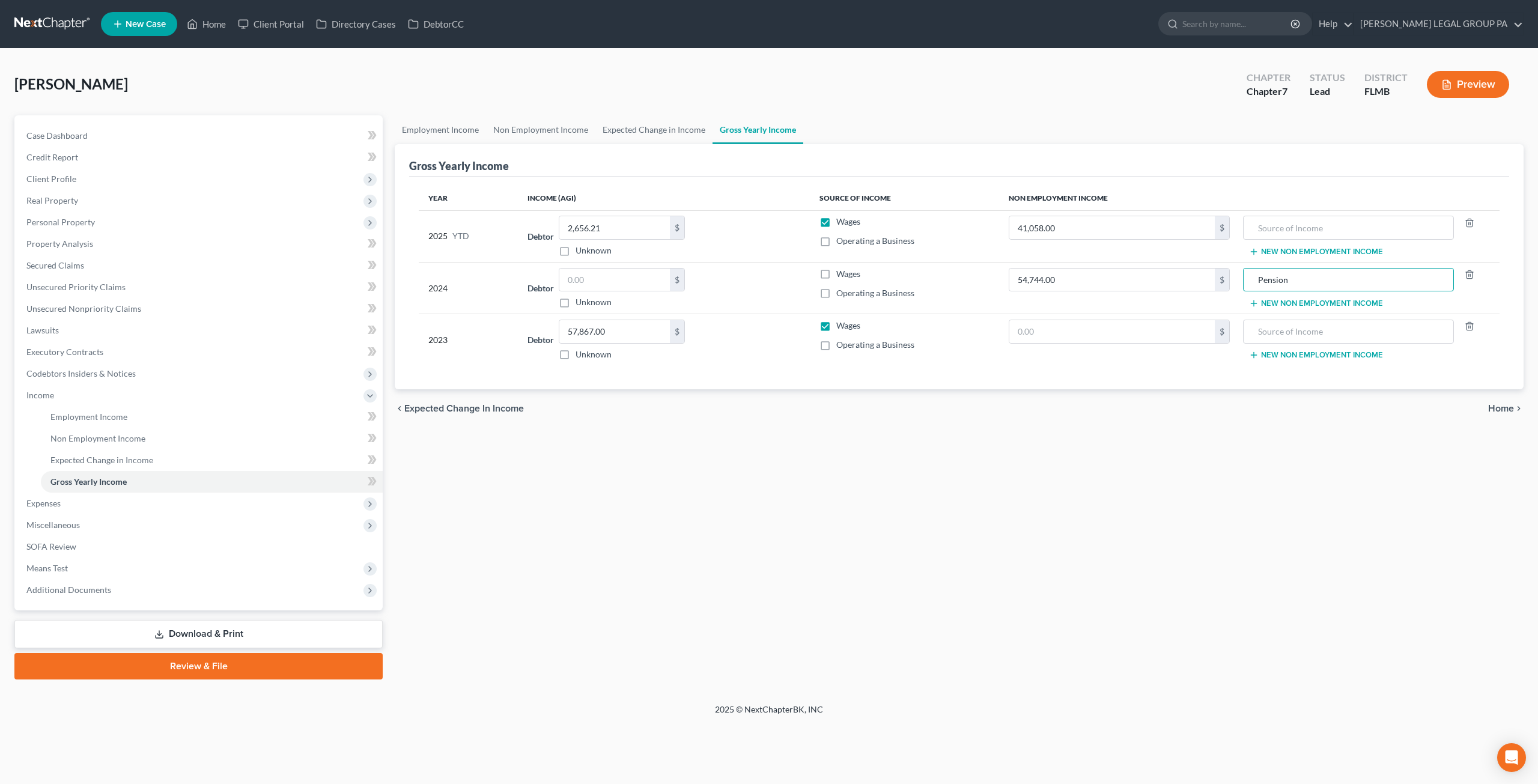
click at [1306, 239] on td "New Non Employment Income" at bounding box center [1370, 236] width 260 height 51
click at [1298, 232] on input "text" at bounding box center [1349, 228] width 198 height 23
paste input "Pension"
type input "Pension"
click at [1195, 177] on div "Year Income (AGI) Source of Income Non Employment Income 2025 YTD Debtor 2,656.…" at bounding box center [958, 283] width 1100 height 213
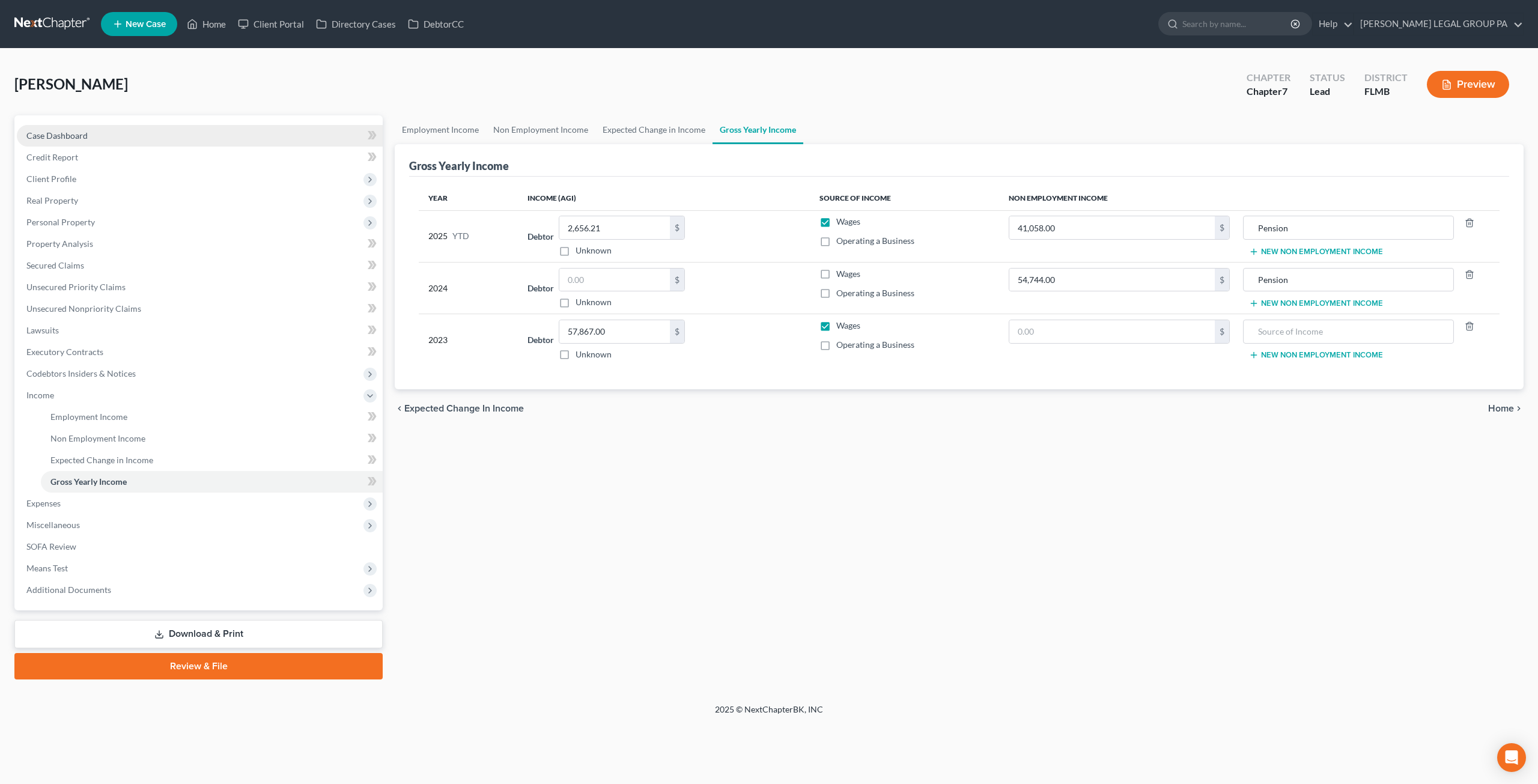
click at [125, 139] on link "Case Dashboard" at bounding box center [200, 135] width 366 height 22
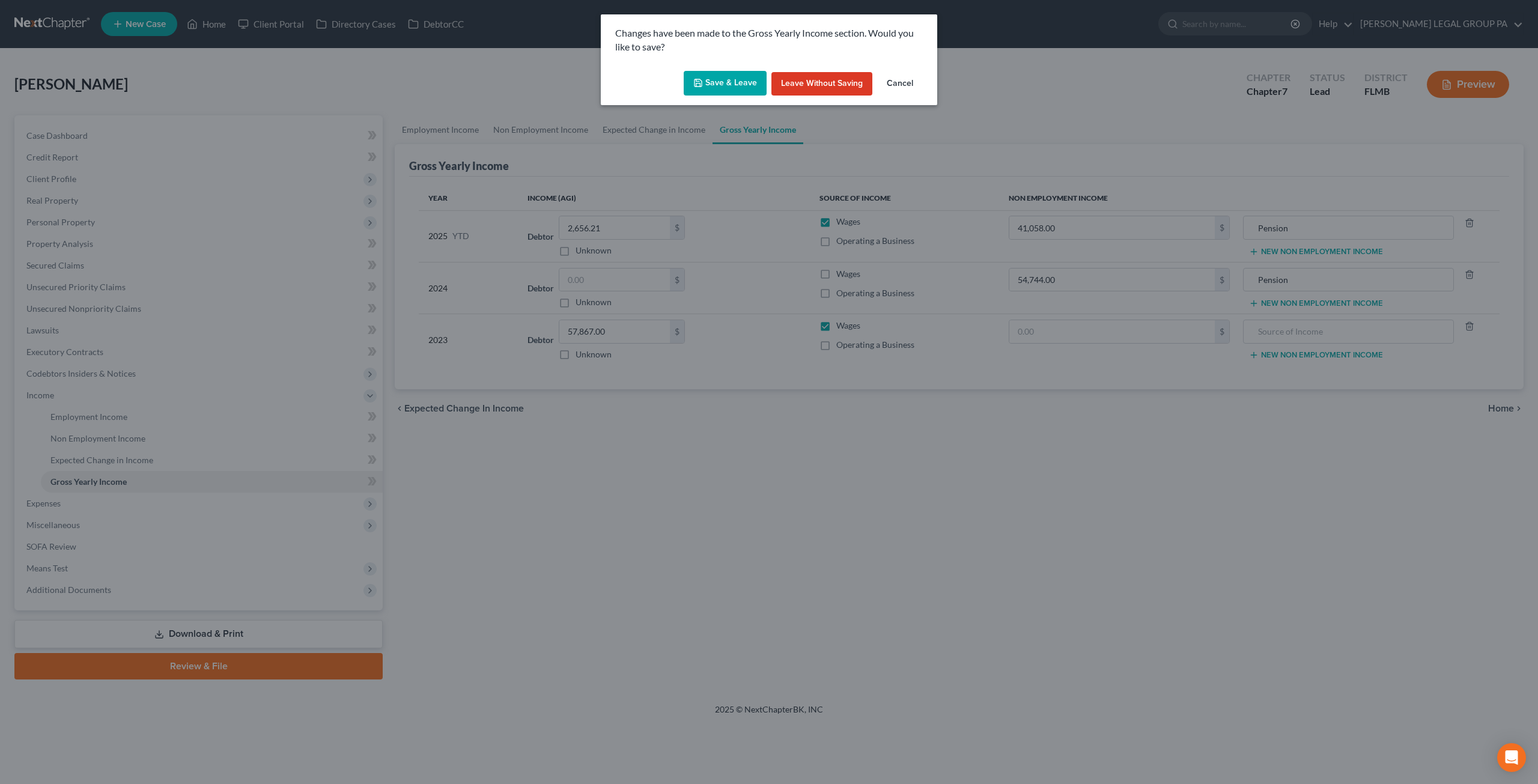
click at [740, 85] on button "Save & Leave" at bounding box center [724, 84] width 83 height 26
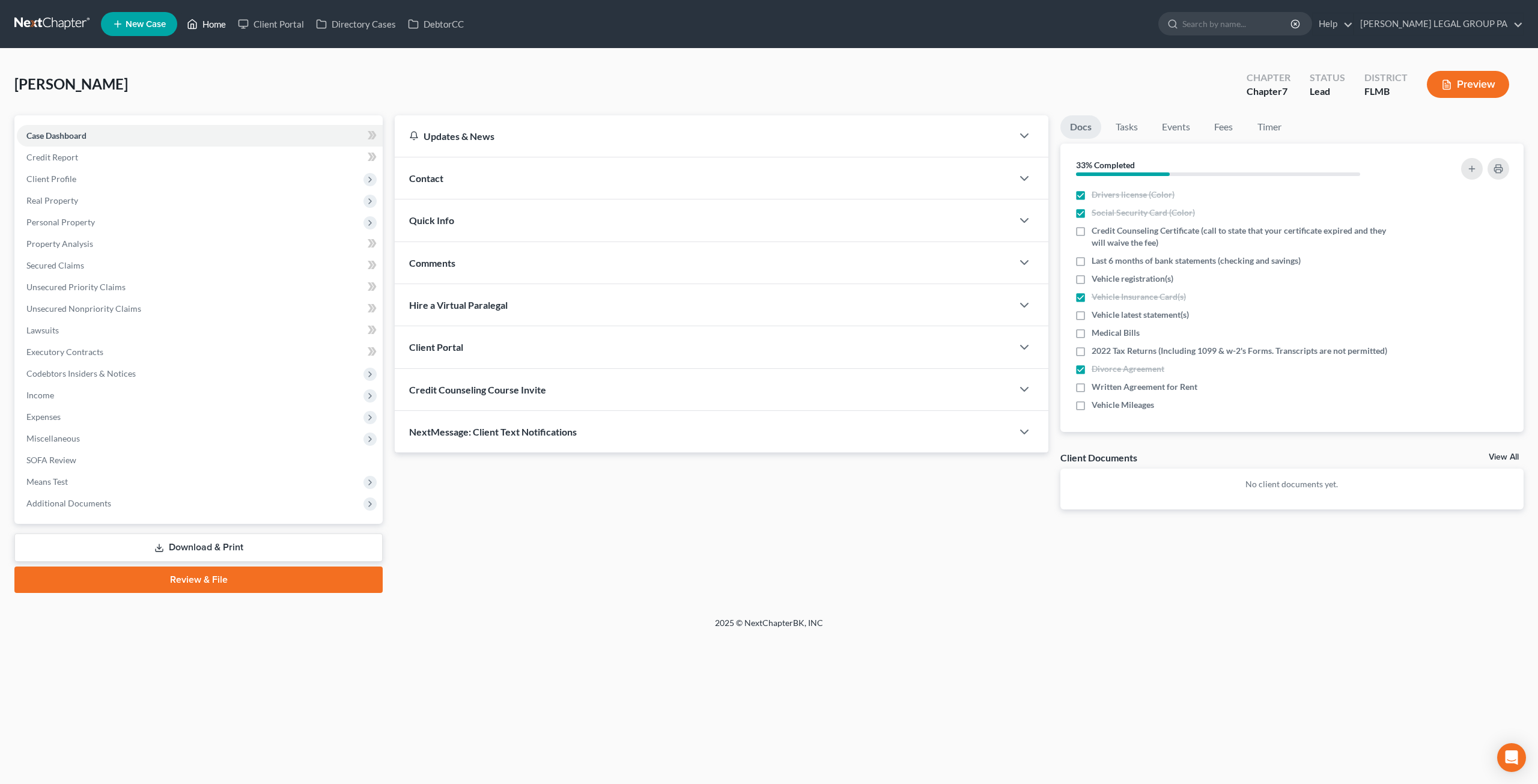
click at [222, 23] on link "Home" at bounding box center [206, 24] width 51 height 22
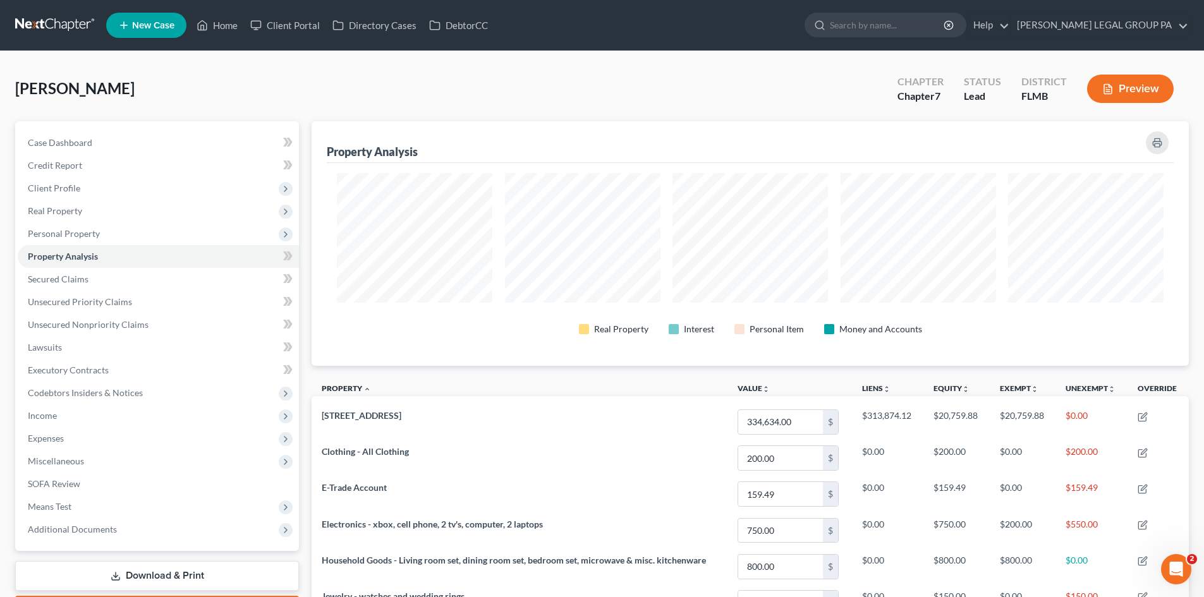
click at [224, 13] on ul "New Case Home Client Portal Directory Cases DebtorCC - No Result - See all resu…" at bounding box center [647, 25] width 1083 height 33
drag, startPoint x: 219, startPoint y: 40, endPoint x: 166, endPoint y: 4, distance: 63.6
click at [219, 39] on ul "New Case Home Client Portal Directory Cases DebtorCC - No Result - See all resu…" at bounding box center [647, 25] width 1083 height 33
click at [210, 21] on link "Home" at bounding box center [217, 25] width 54 height 23
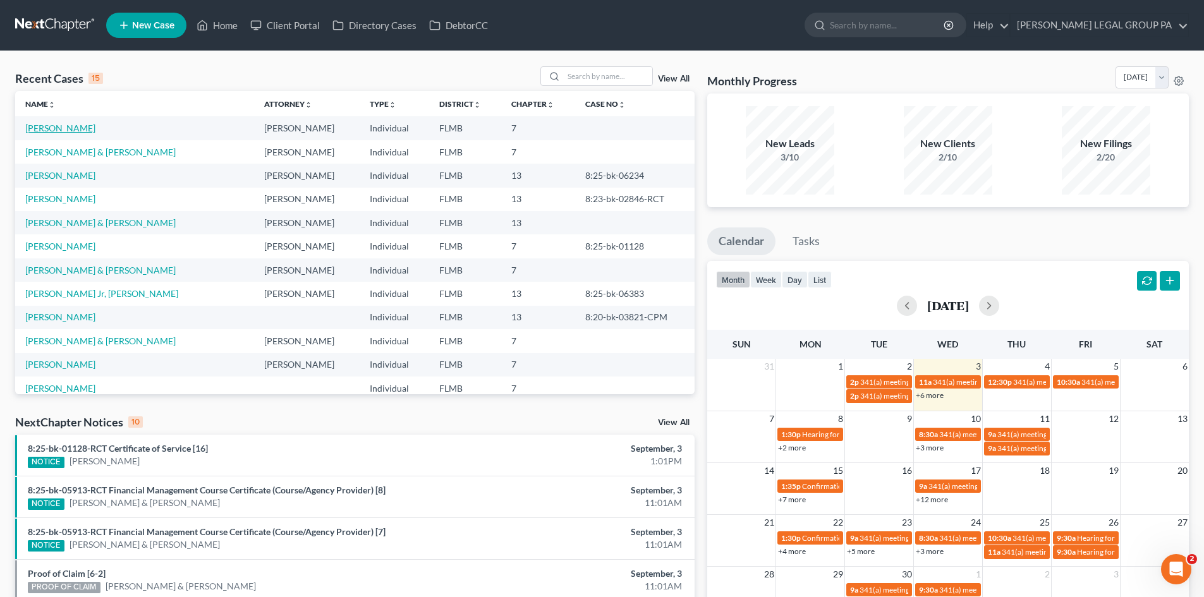
click at [54, 132] on link "[PERSON_NAME]" at bounding box center [60, 128] width 70 height 11
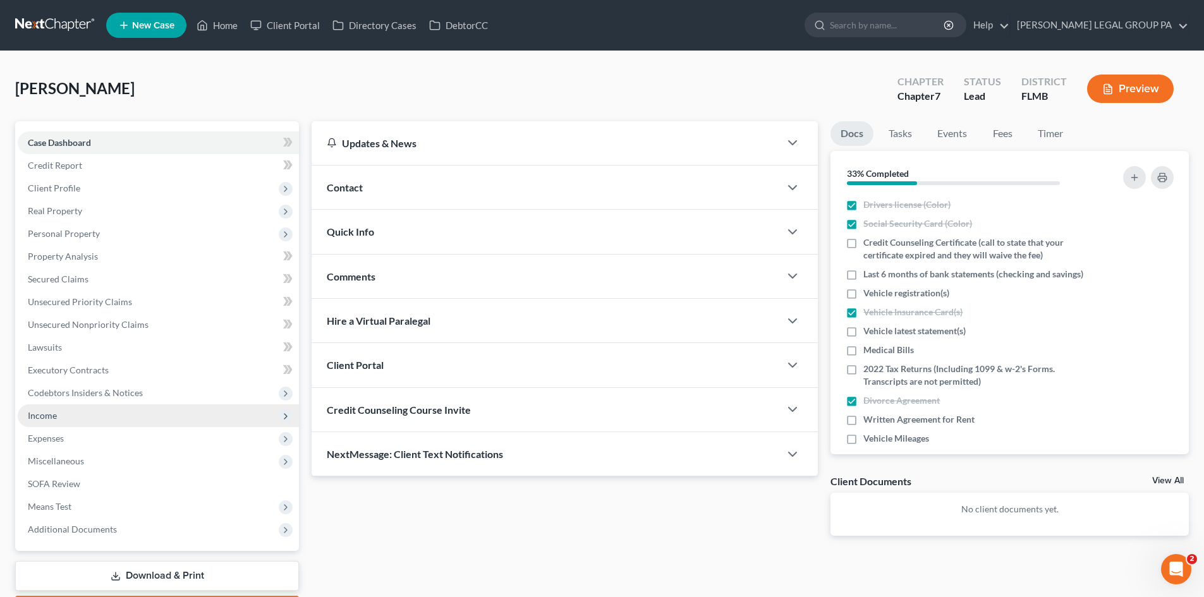
click at [98, 416] on span "Income" at bounding box center [158, 416] width 281 height 23
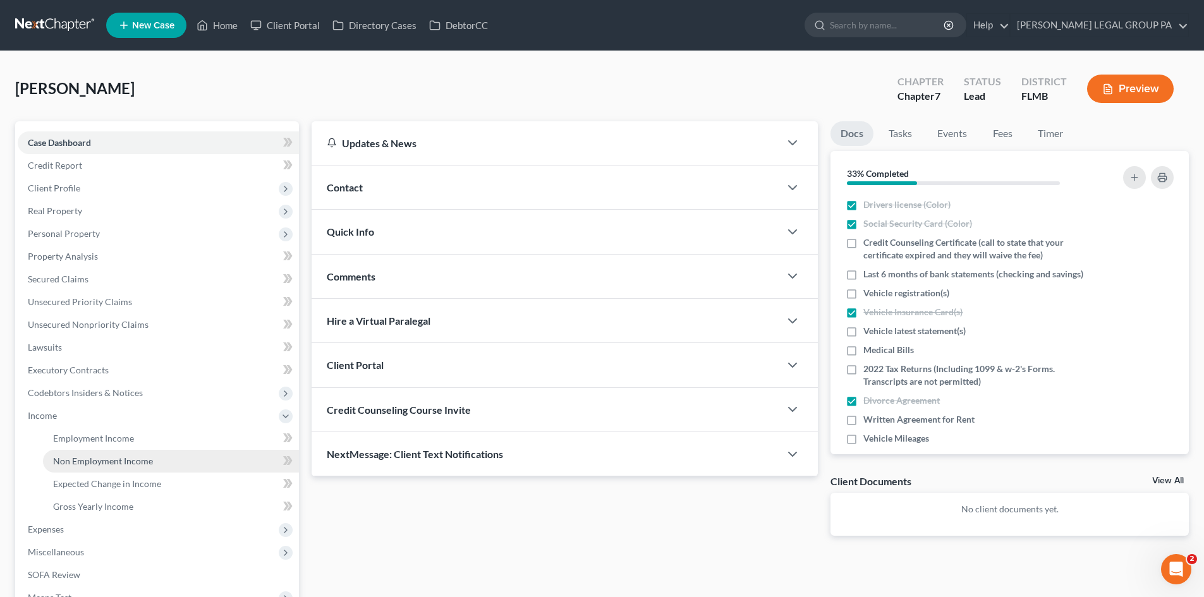
click at [106, 460] on span "Non Employment Income" at bounding box center [103, 461] width 100 height 11
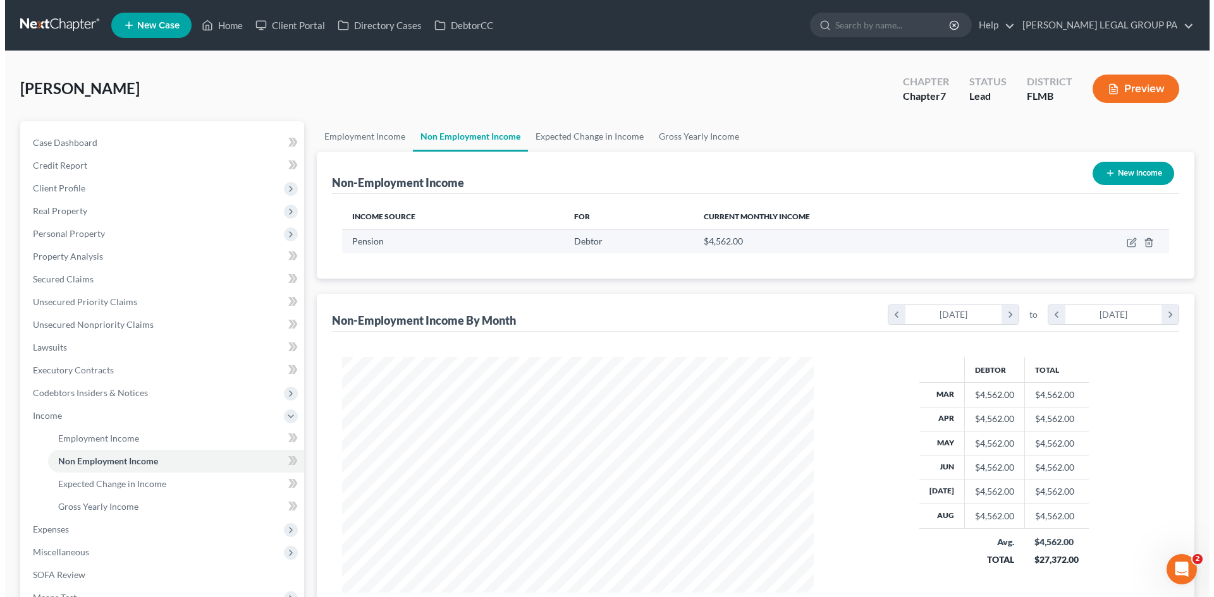
scroll to position [236, 497]
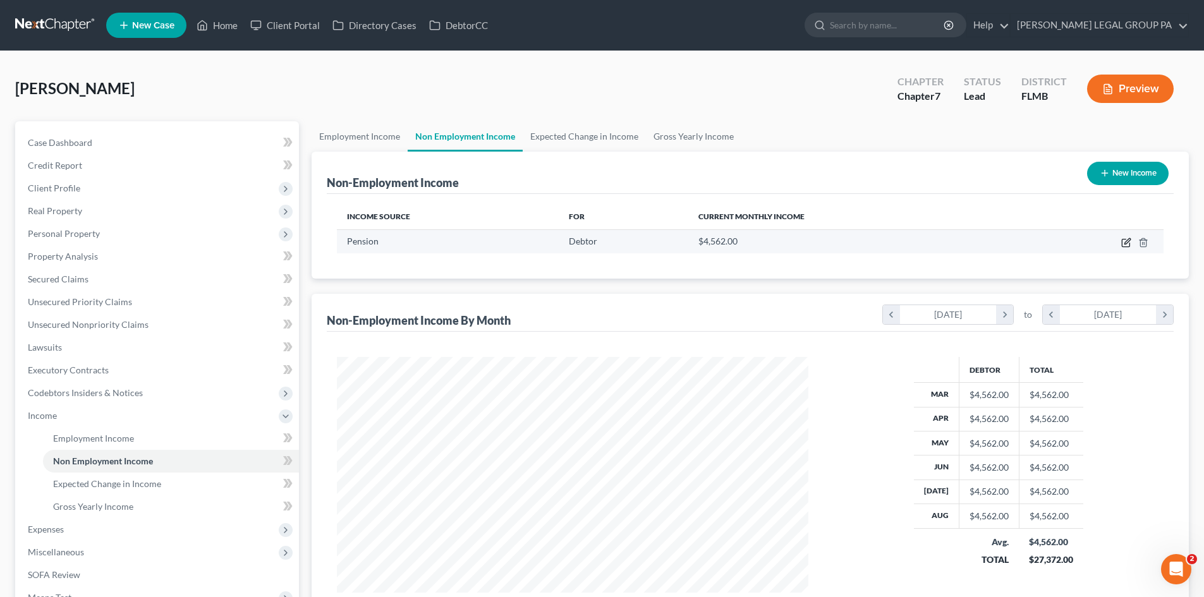
click at [1125, 240] on icon "button" at bounding box center [1126, 244] width 8 height 8
select select "2"
select select "0"
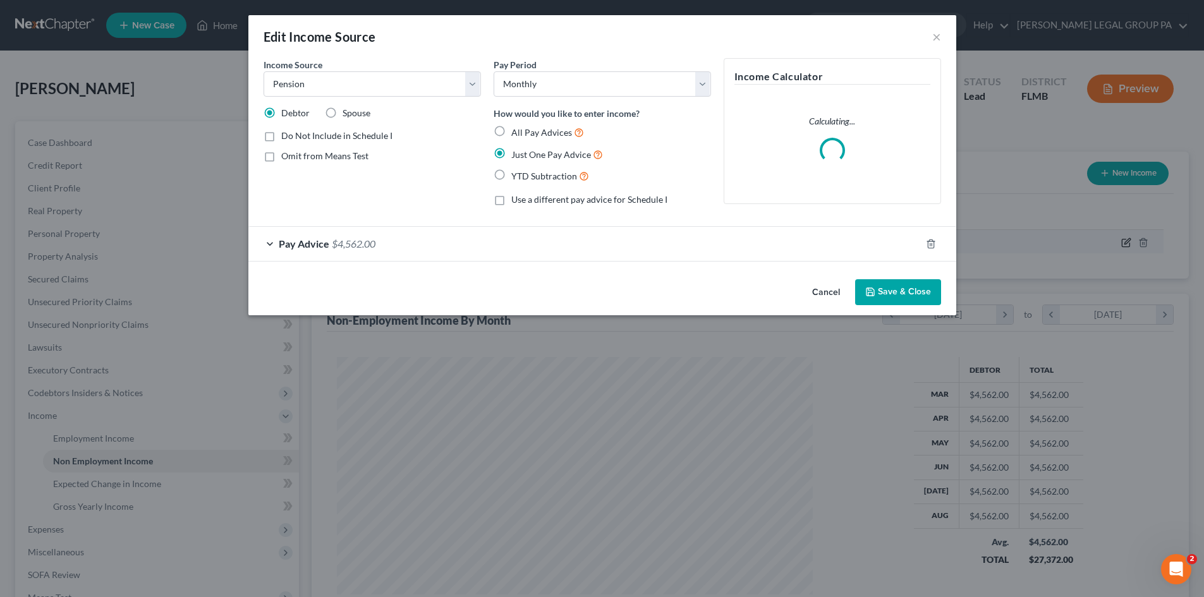
scroll to position [238, 501]
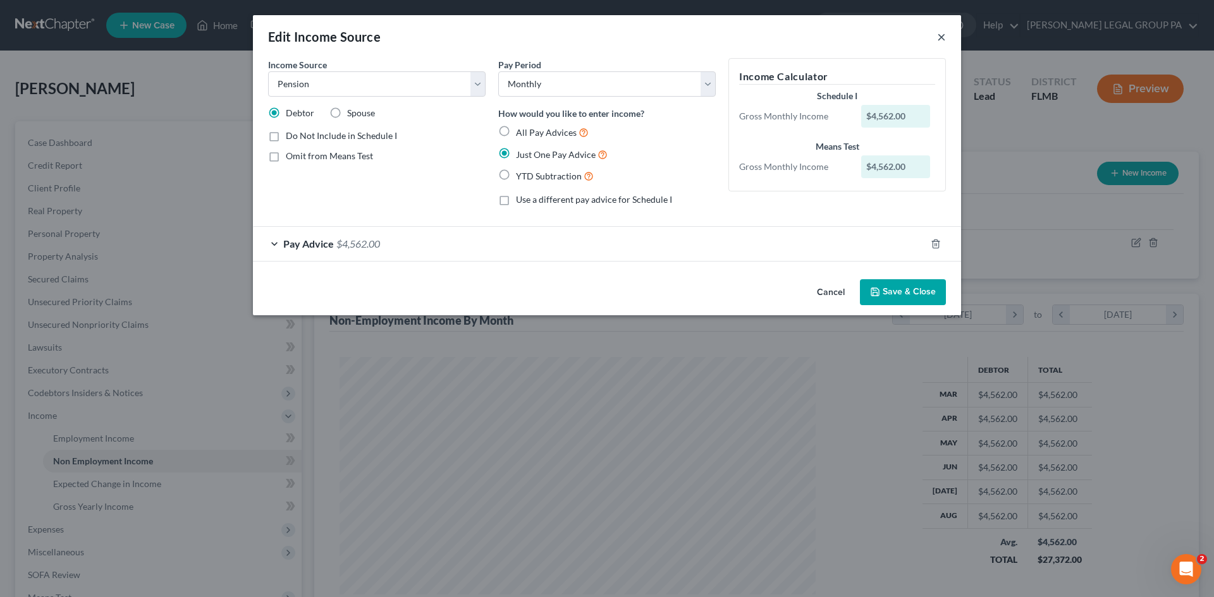
click at [941, 40] on button "×" at bounding box center [941, 36] width 9 height 15
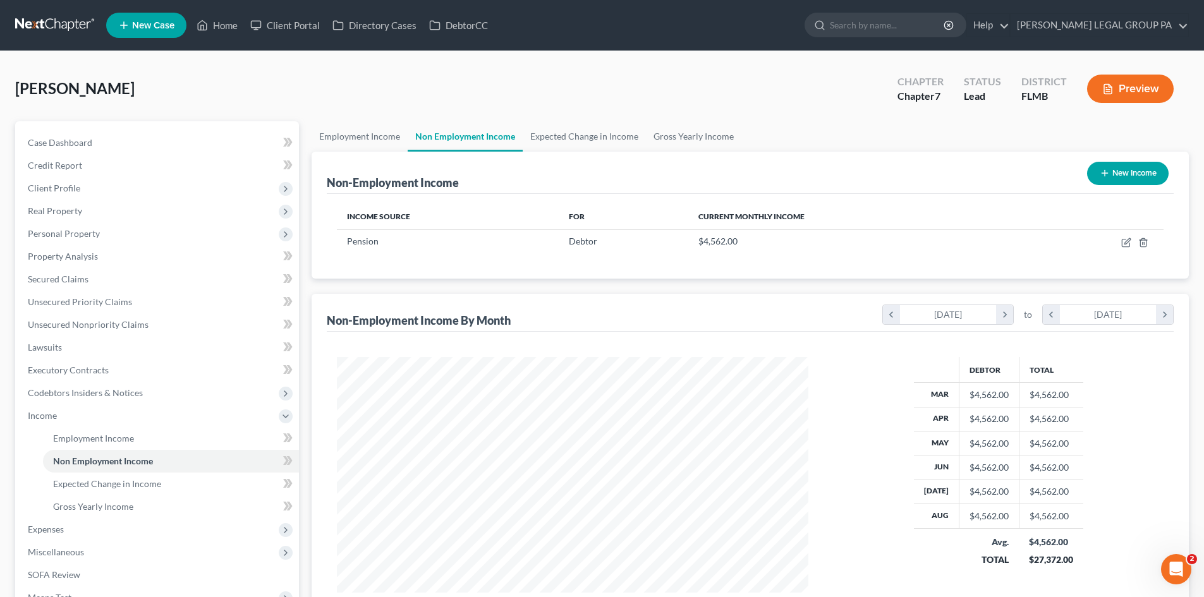
scroll to position [631913, 631652]
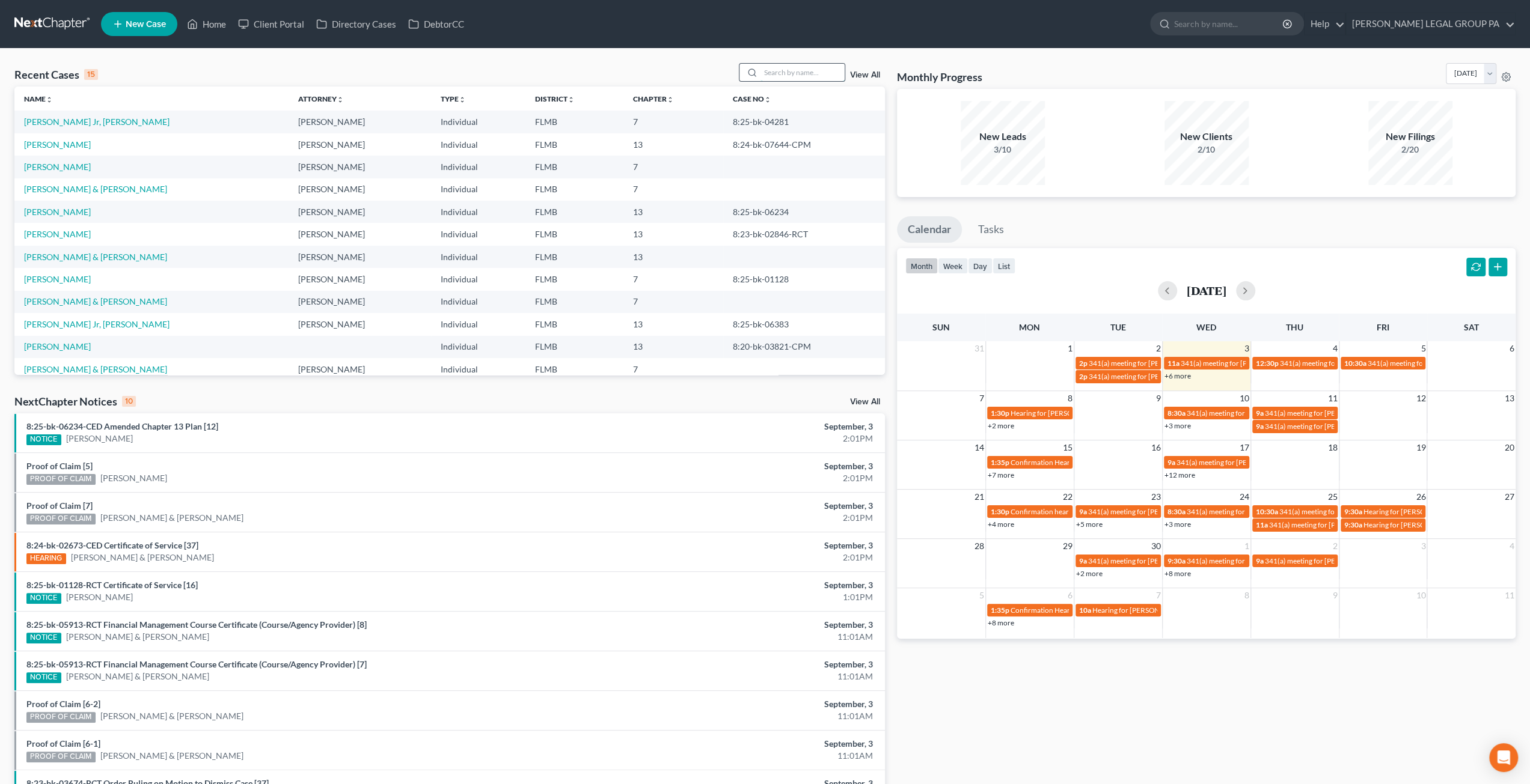
click at [787, 69] on input "search" at bounding box center [803, 72] width 85 height 17
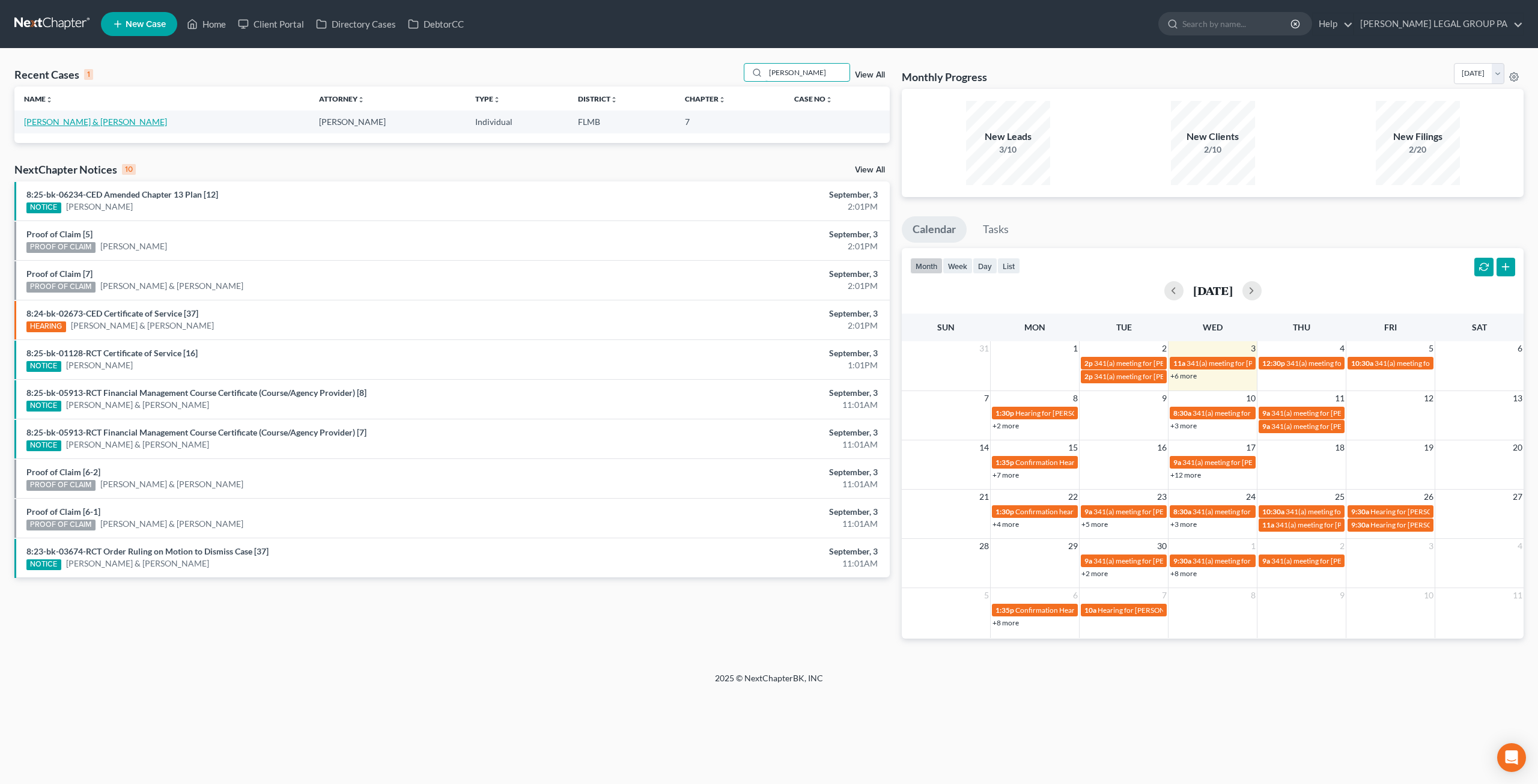
type input "biales"
click at [71, 122] on link "[PERSON_NAME] & [PERSON_NAME]" at bounding box center [95, 122] width 143 height 10
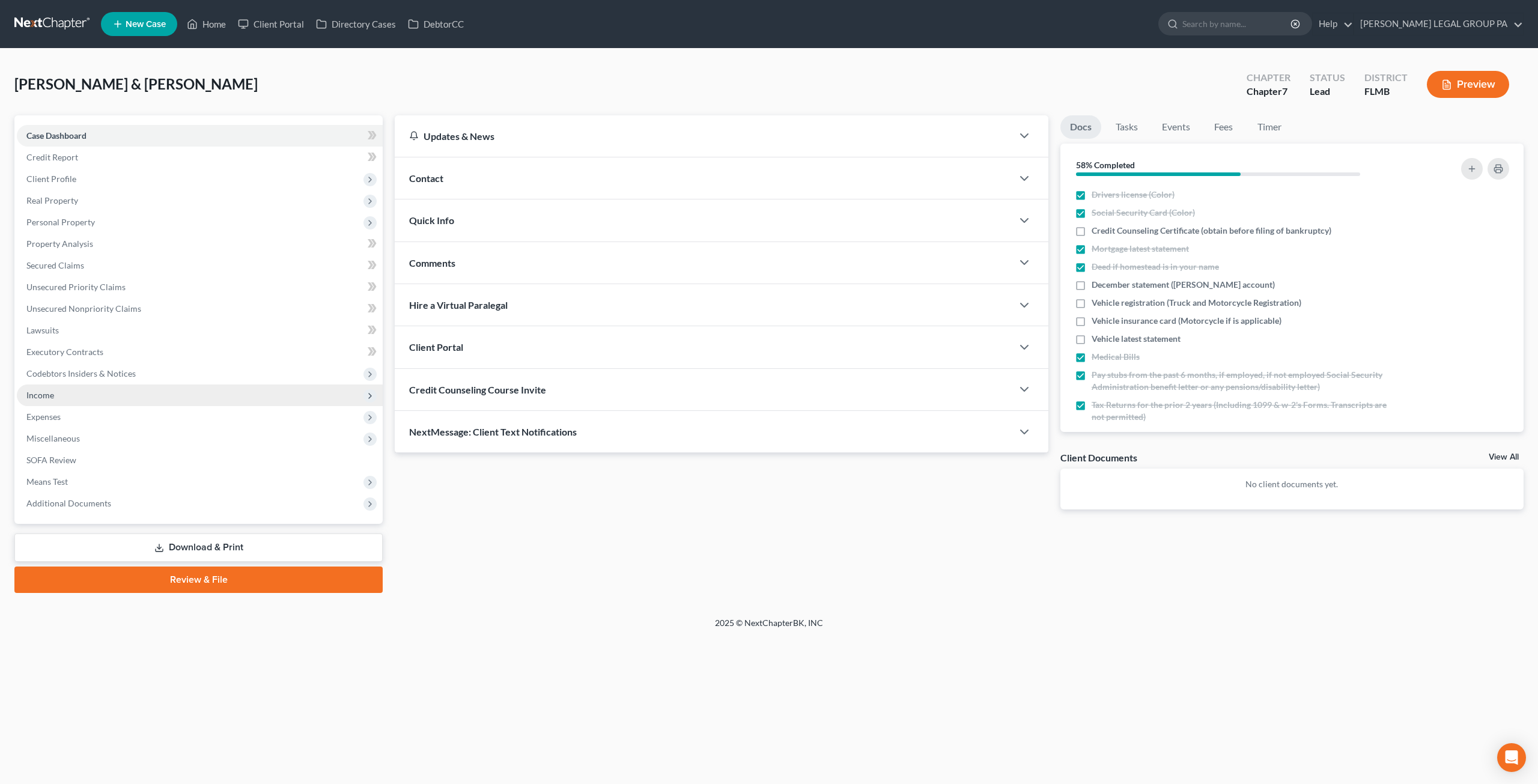
click at [56, 392] on span "Income" at bounding box center [200, 395] width 366 height 22
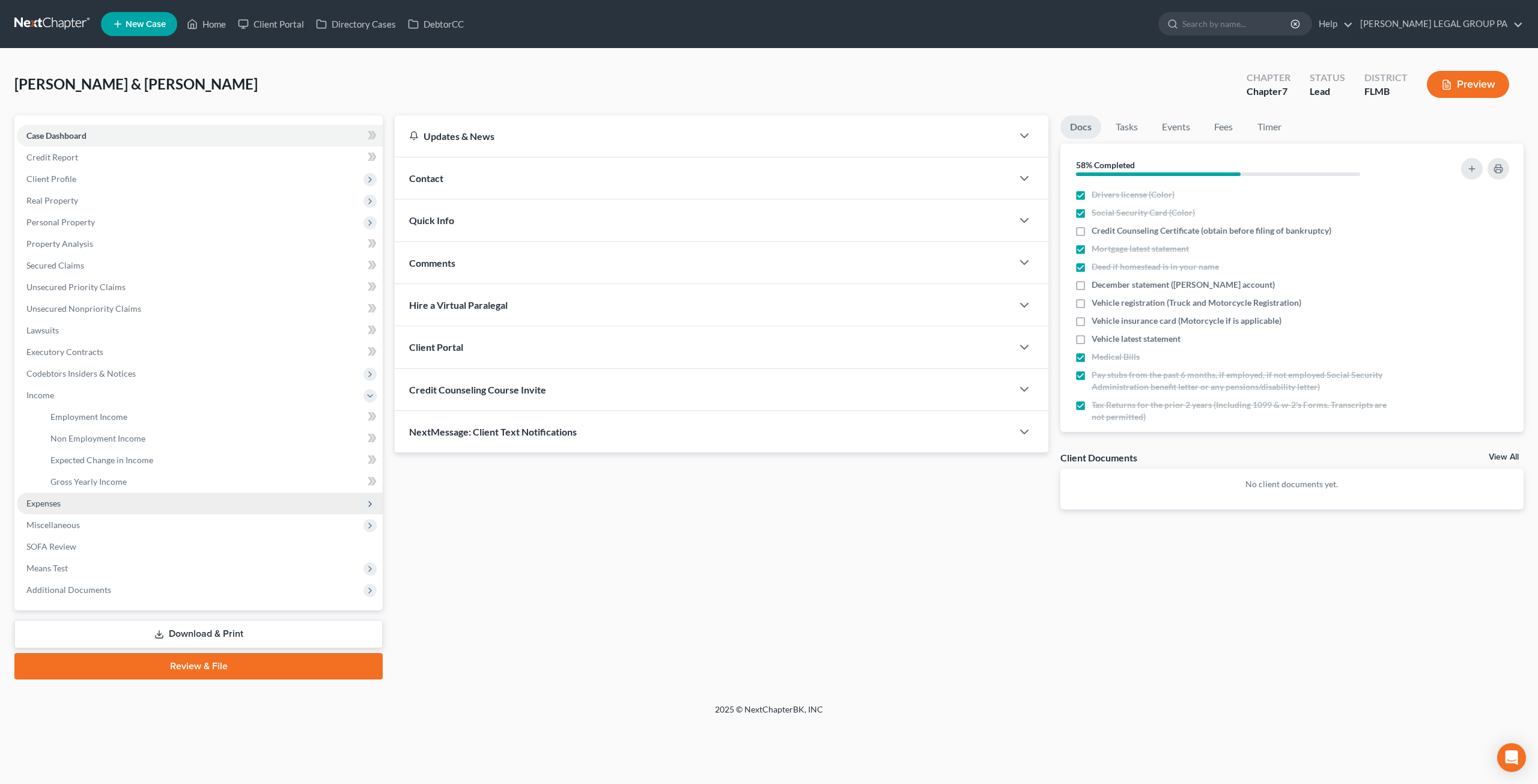
click at [58, 512] on span "Expenses" at bounding box center [200, 503] width 366 height 22
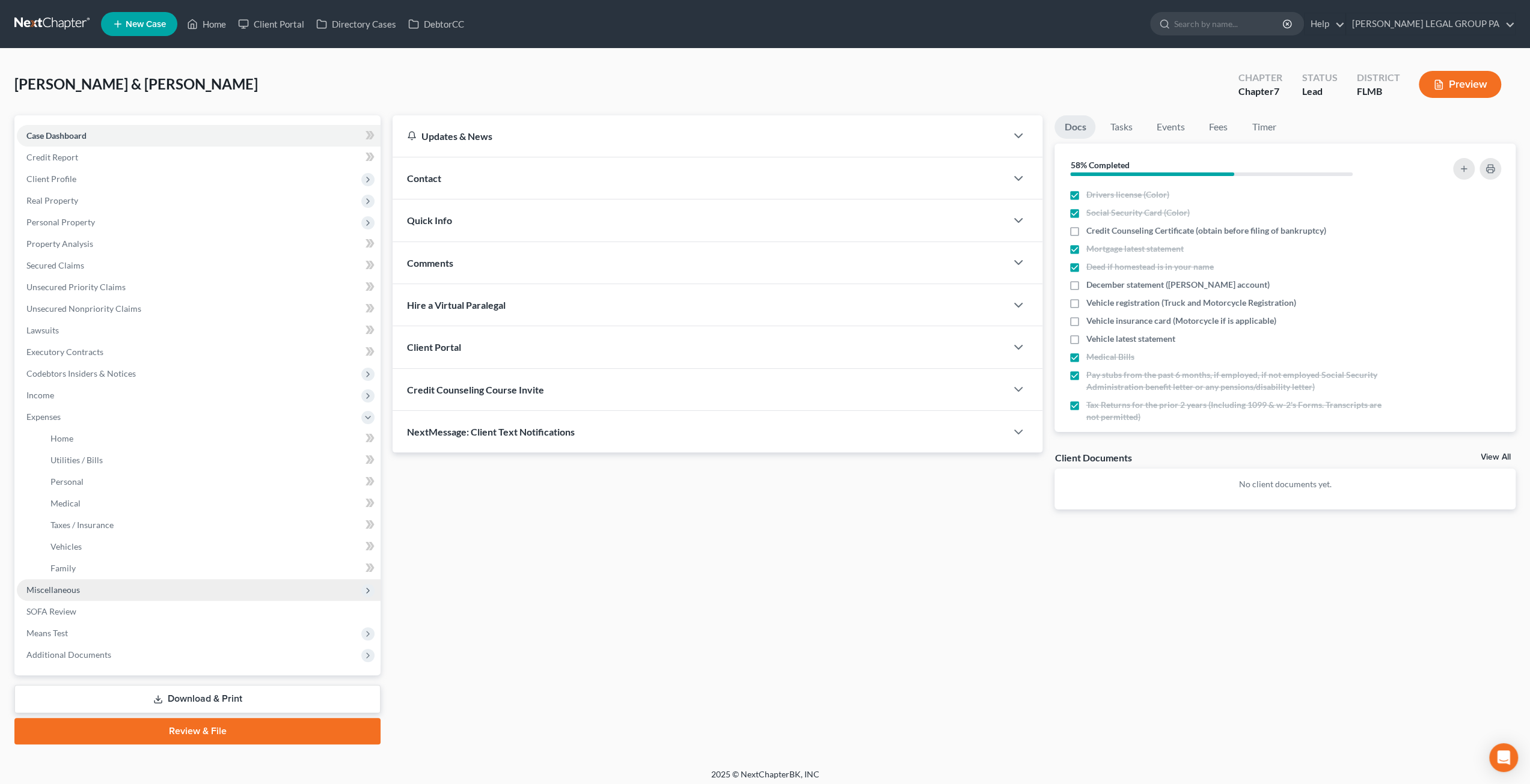
click at [55, 599] on span "Miscellaneous" at bounding box center [199, 589] width 363 height 22
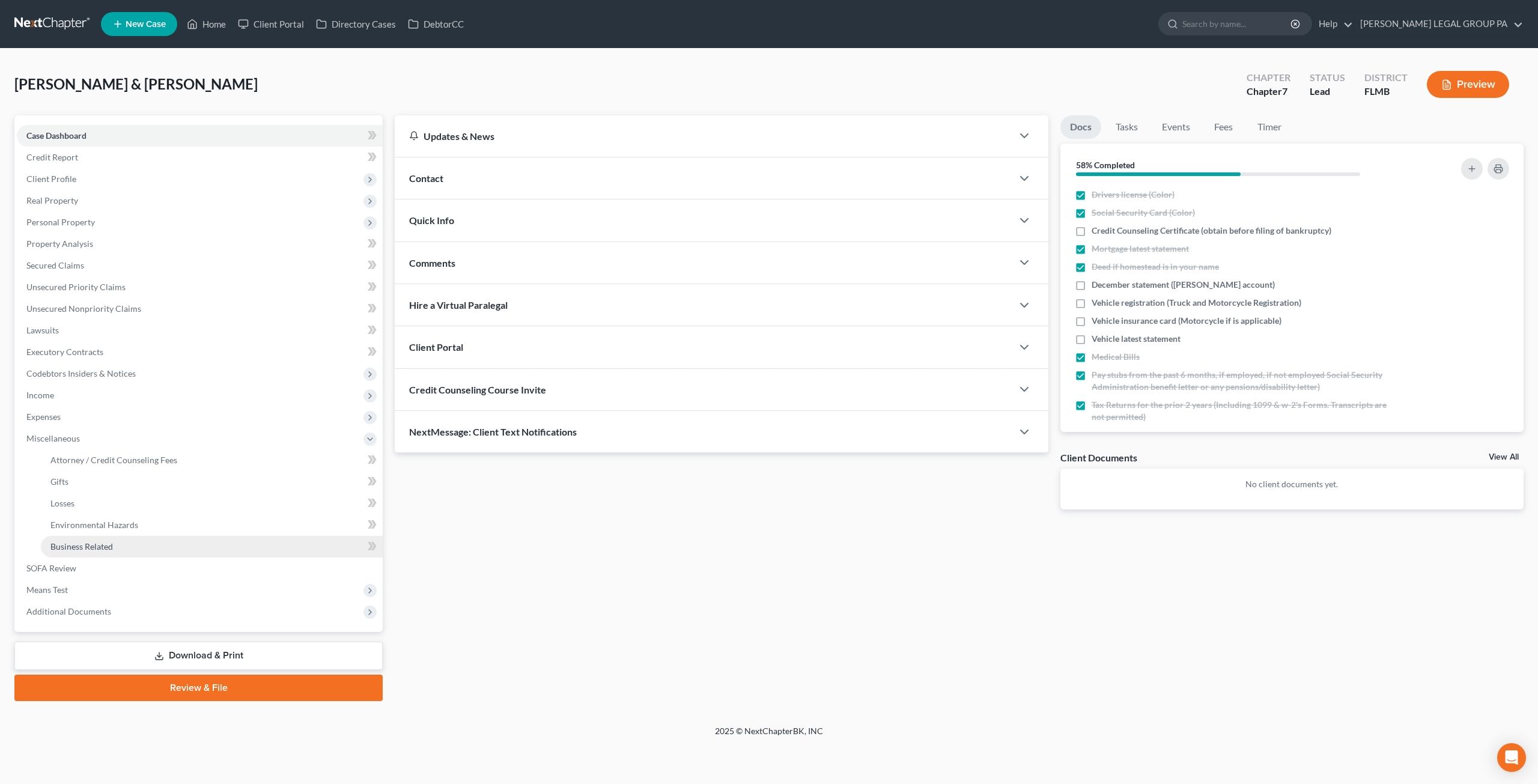
drag, startPoint x: 76, startPoint y: 547, endPoint x: 220, endPoint y: 526, distance: 145.5
click at [76, 547] on span "Business Related" at bounding box center [82, 546] width 63 height 10
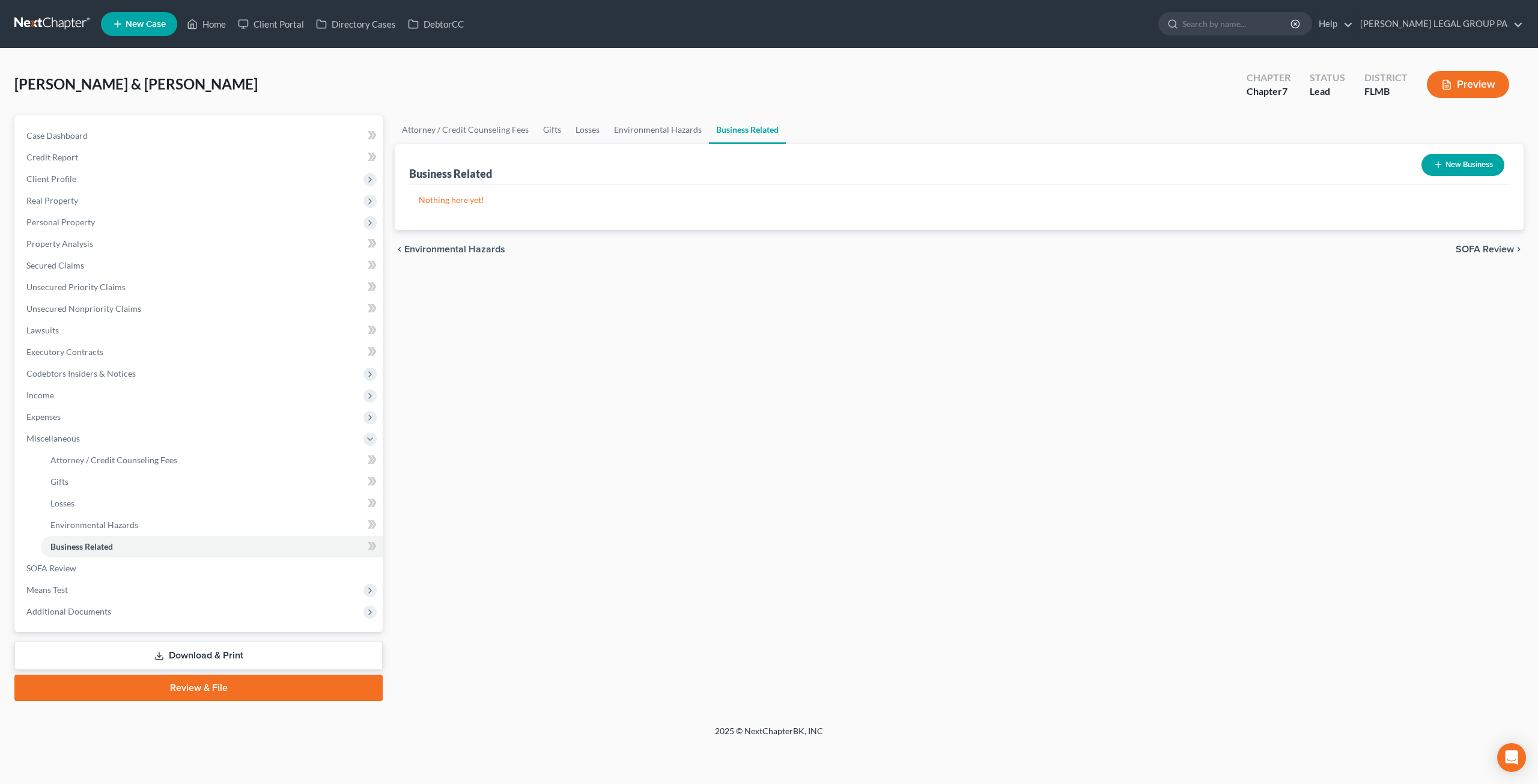
click at [1459, 156] on button "New Business" at bounding box center [1463, 164] width 83 height 22
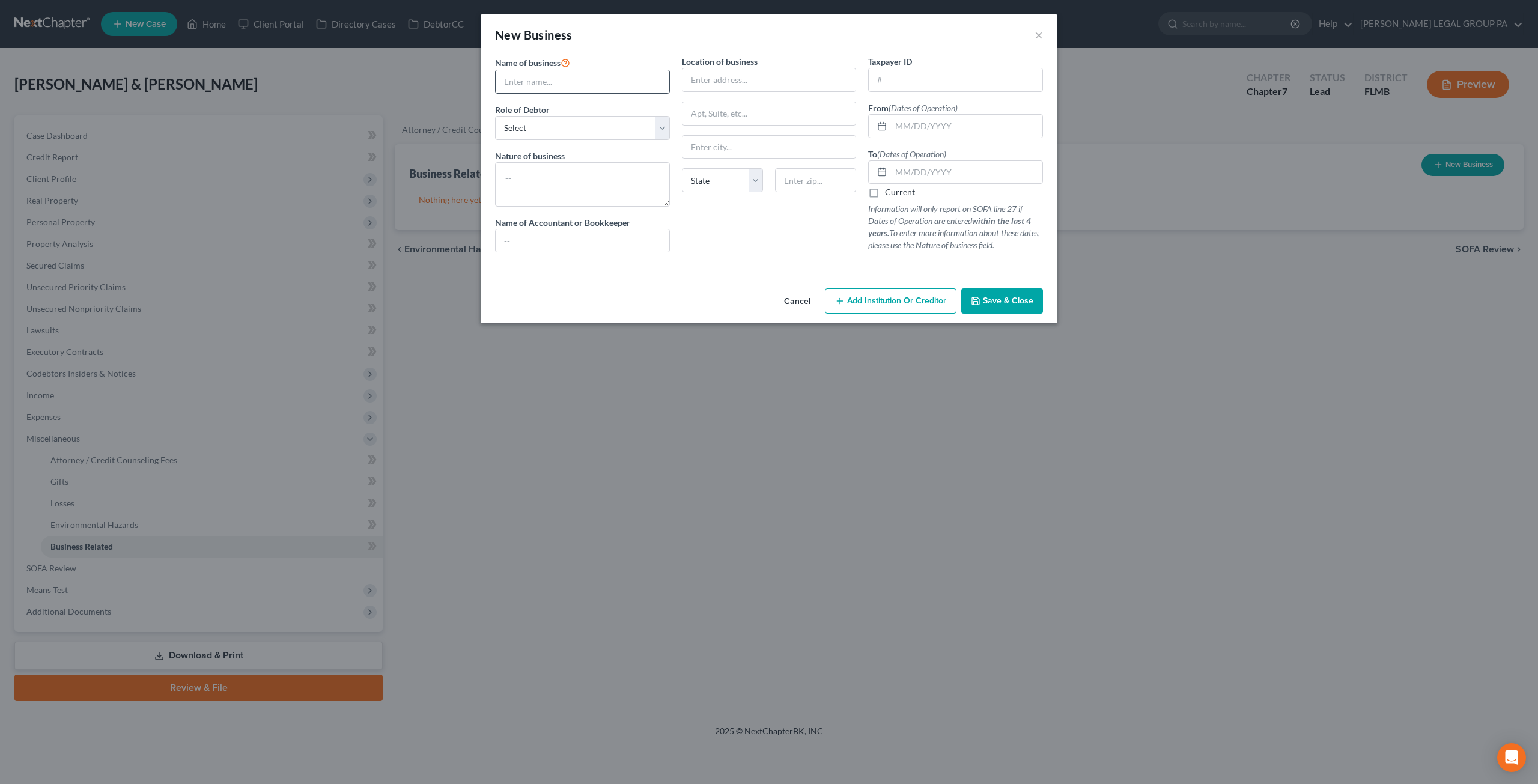
click at [547, 76] on input "text" at bounding box center [583, 82] width 174 height 23
type input "Bialeschki Investments LLC"
click at [567, 135] on select "Select A member of a limited liability company (LLC) or limited liability partn…" at bounding box center [583, 127] width 175 height 24
select select "member"
click at [495, 116] on select "Select A member of a limited liability company (LLC) or limited liability partn…" at bounding box center [583, 127] width 175 height 24
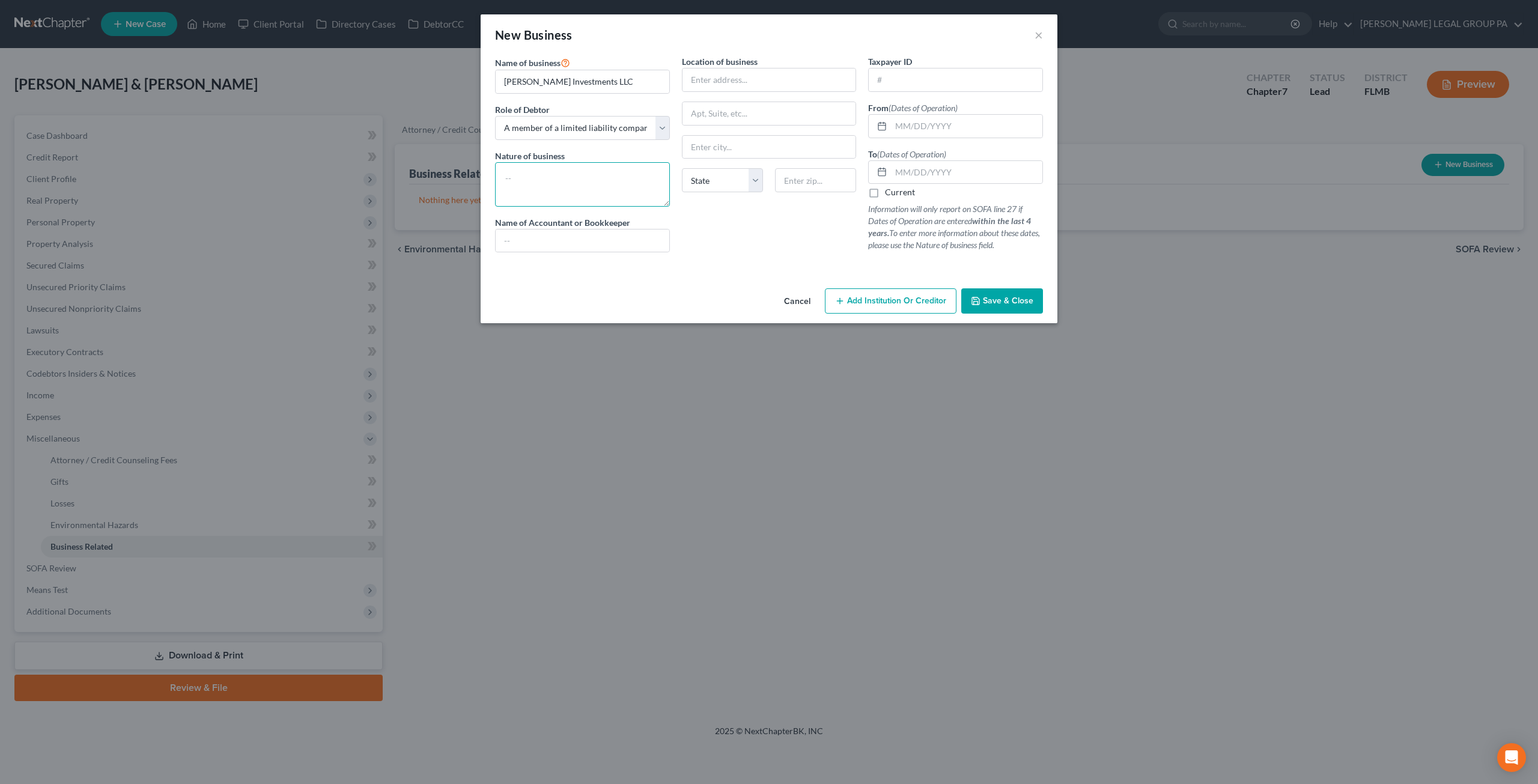
click at [537, 172] on textarea at bounding box center [583, 184] width 175 height 45
type textarea "r"
type textarea "Real Estate Investments"
click at [922, 166] on input "text" at bounding box center [966, 172] width 151 height 23
type input "01/01/2010"
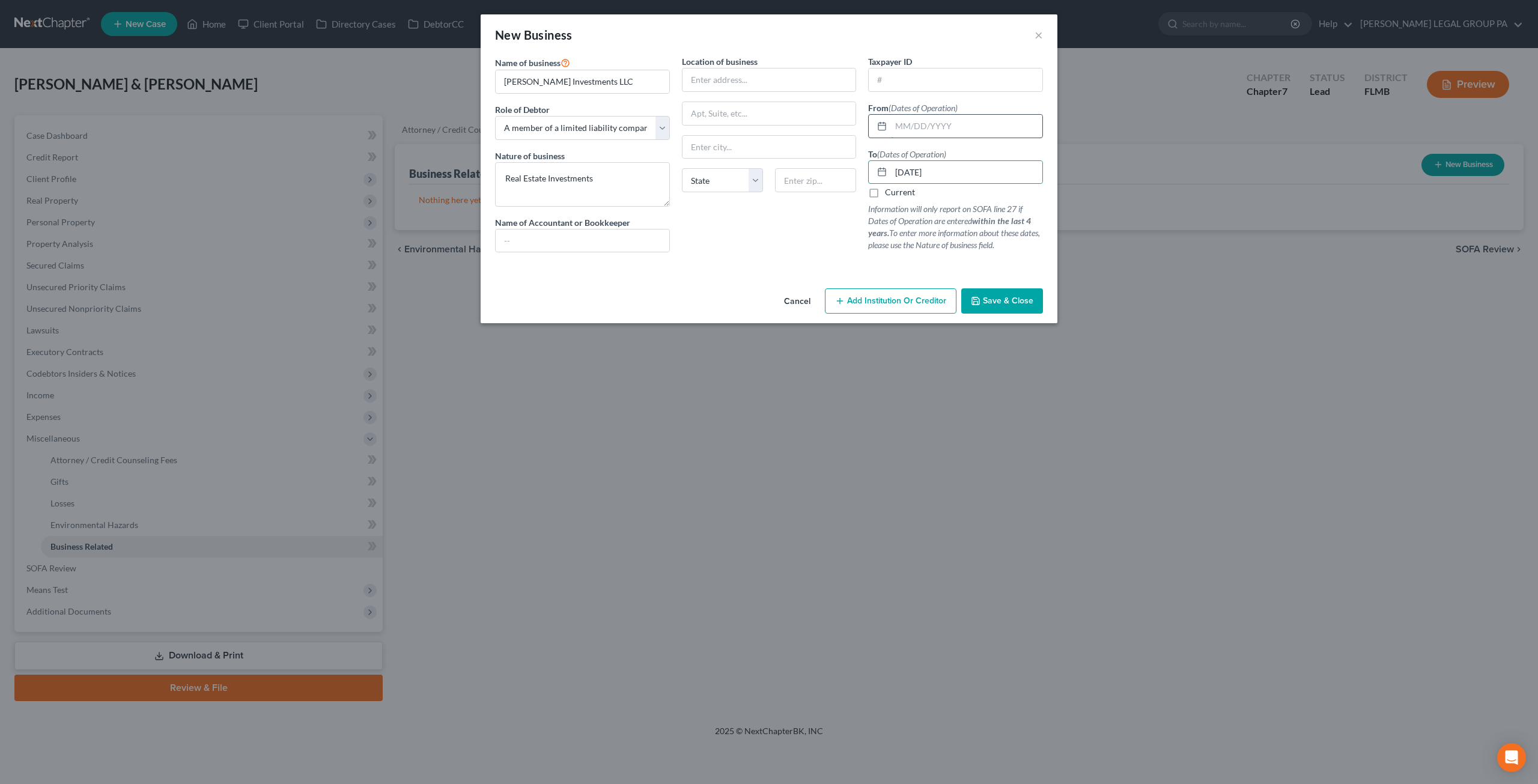
click at [902, 124] on input "text" at bounding box center [966, 126] width 151 height 23
click at [734, 81] on input "text" at bounding box center [769, 80] width 174 height 23
type input "2000 US Hwy 19 N"
type input "Lot 806"
type input "33764"
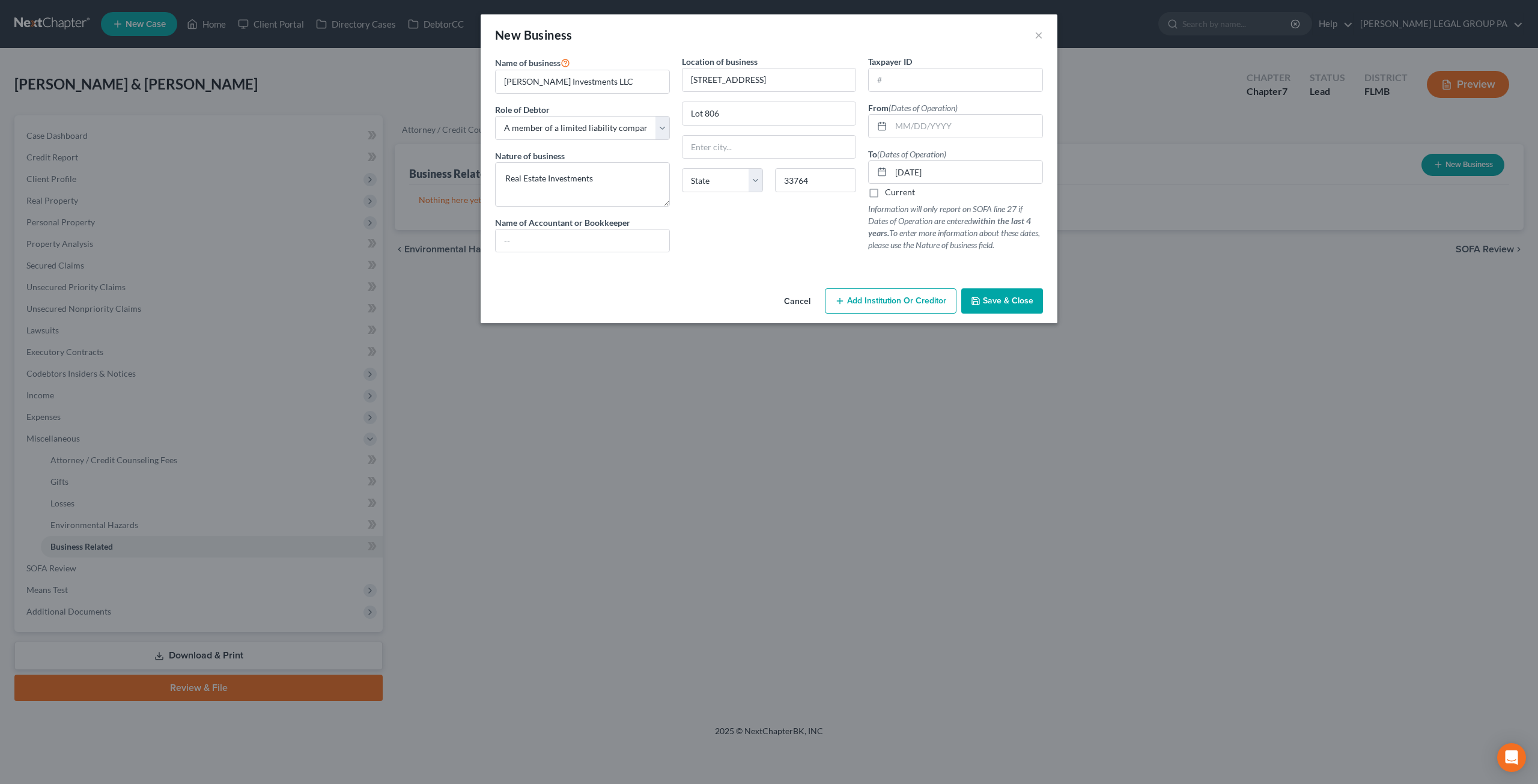
type input "Clearwater"
select select "9"
click at [781, 235] on div "Location of business 2000 US Hwy 19 N Lot 806 Clearwater State AL AK AR AZ CA C…" at bounding box center [769, 158] width 187 height 206
click at [903, 92] on div "Taxpayer ID From (Dates of Operation) To (Dates of Operation) 01/01/2010 Curren…" at bounding box center [955, 158] width 187 height 206
click at [904, 81] on input "text" at bounding box center [955, 80] width 174 height 23
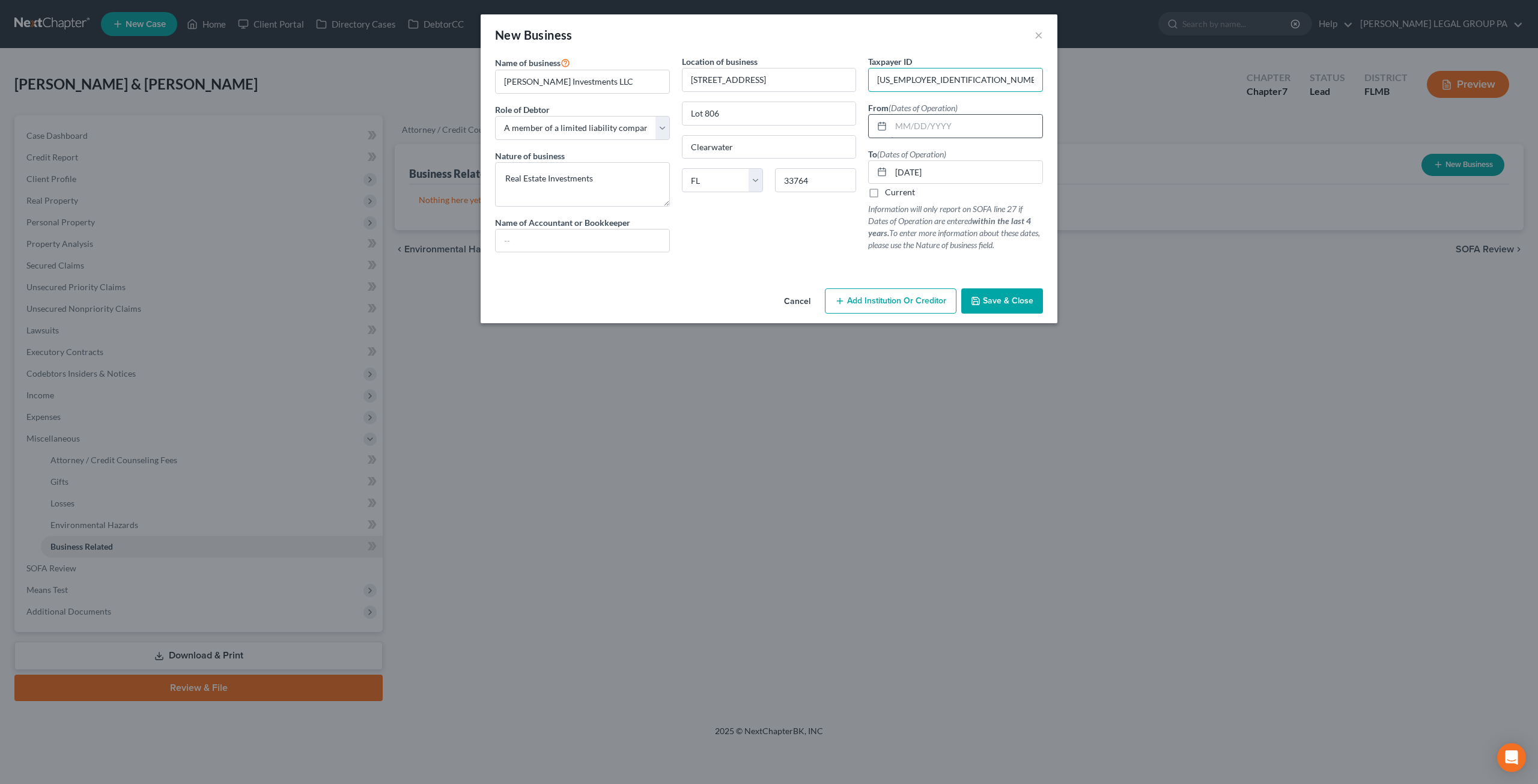
type input "26-0662093"
click at [919, 124] on input "text" at bounding box center [966, 126] width 151 height 23
type input "12/01/2008"
click at [994, 296] on span "Save & Close" at bounding box center [1008, 300] width 50 height 10
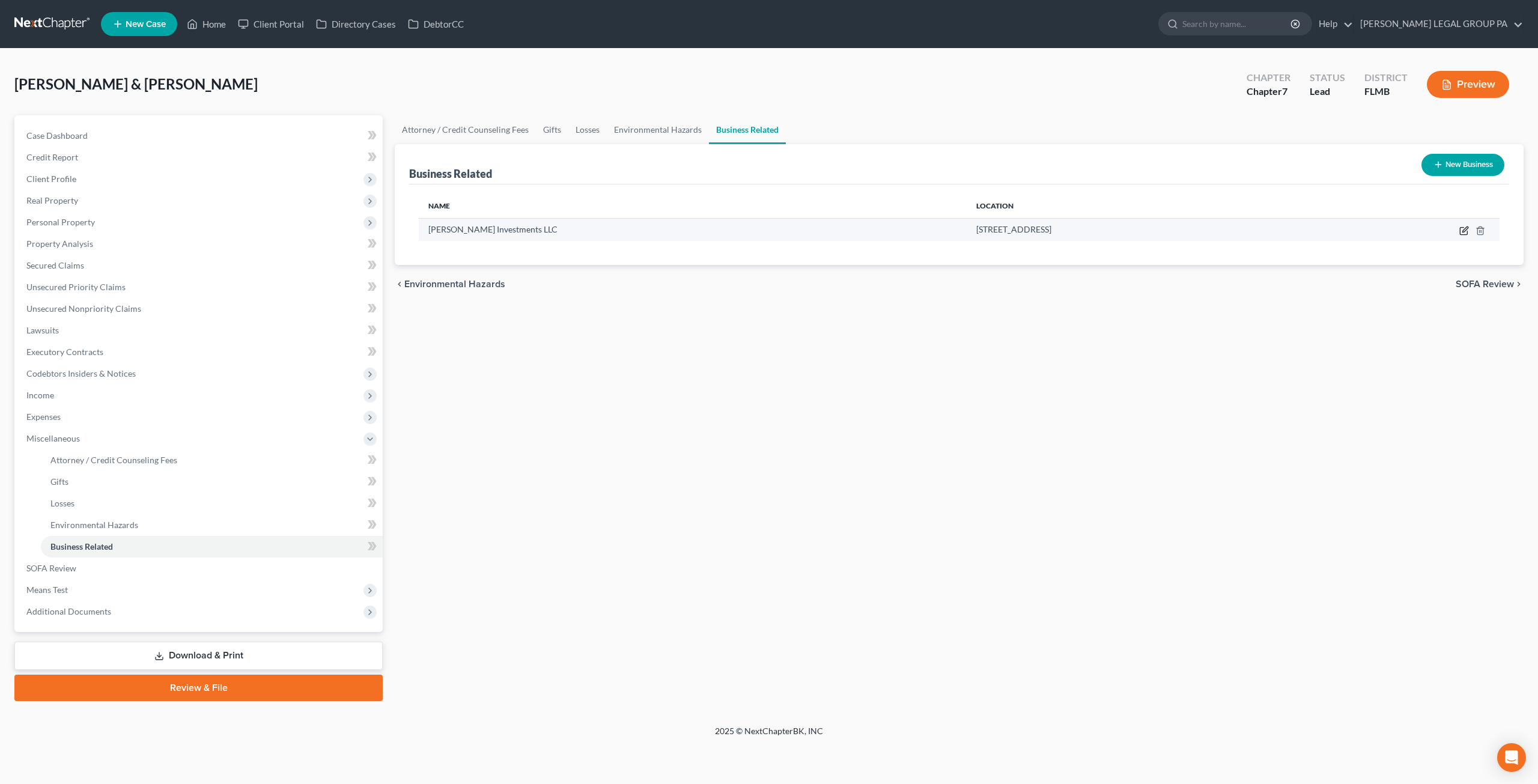
click at [1467, 229] on icon "button" at bounding box center [1466, 229] width 6 height 6
select select "member"
select select "9"
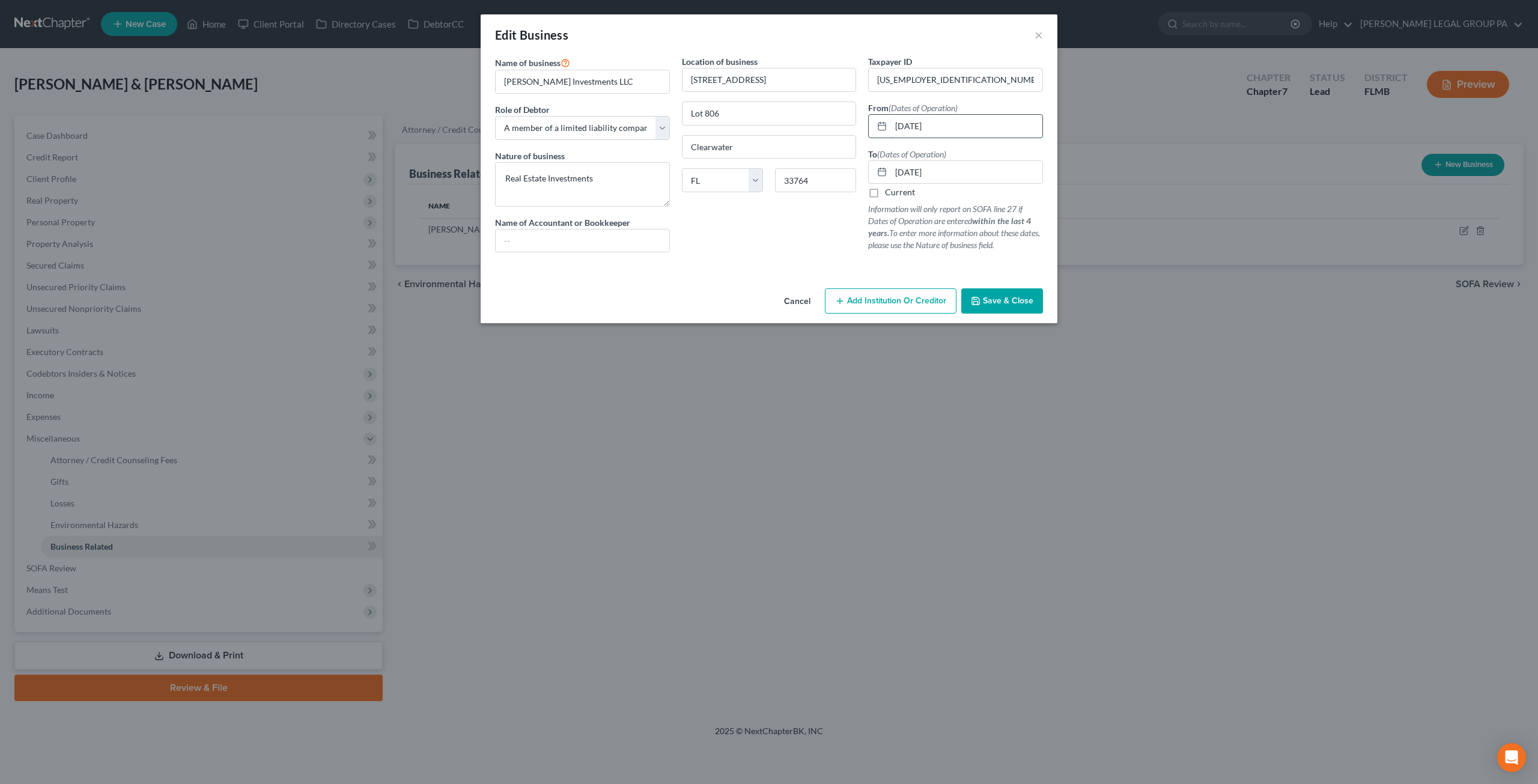
click at [966, 130] on input "12/01/2008" at bounding box center [966, 126] width 151 height 23
drag, startPoint x: 961, startPoint y: 126, endPoint x: 860, endPoint y: 112, distance: 102.0
click at [891, 117] on div "12/01/2008" at bounding box center [955, 125] width 175 height 24
type input "01/01/2006"
click at [1012, 302] on span "Save & Close" at bounding box center [1008, 300] width 50 height 10
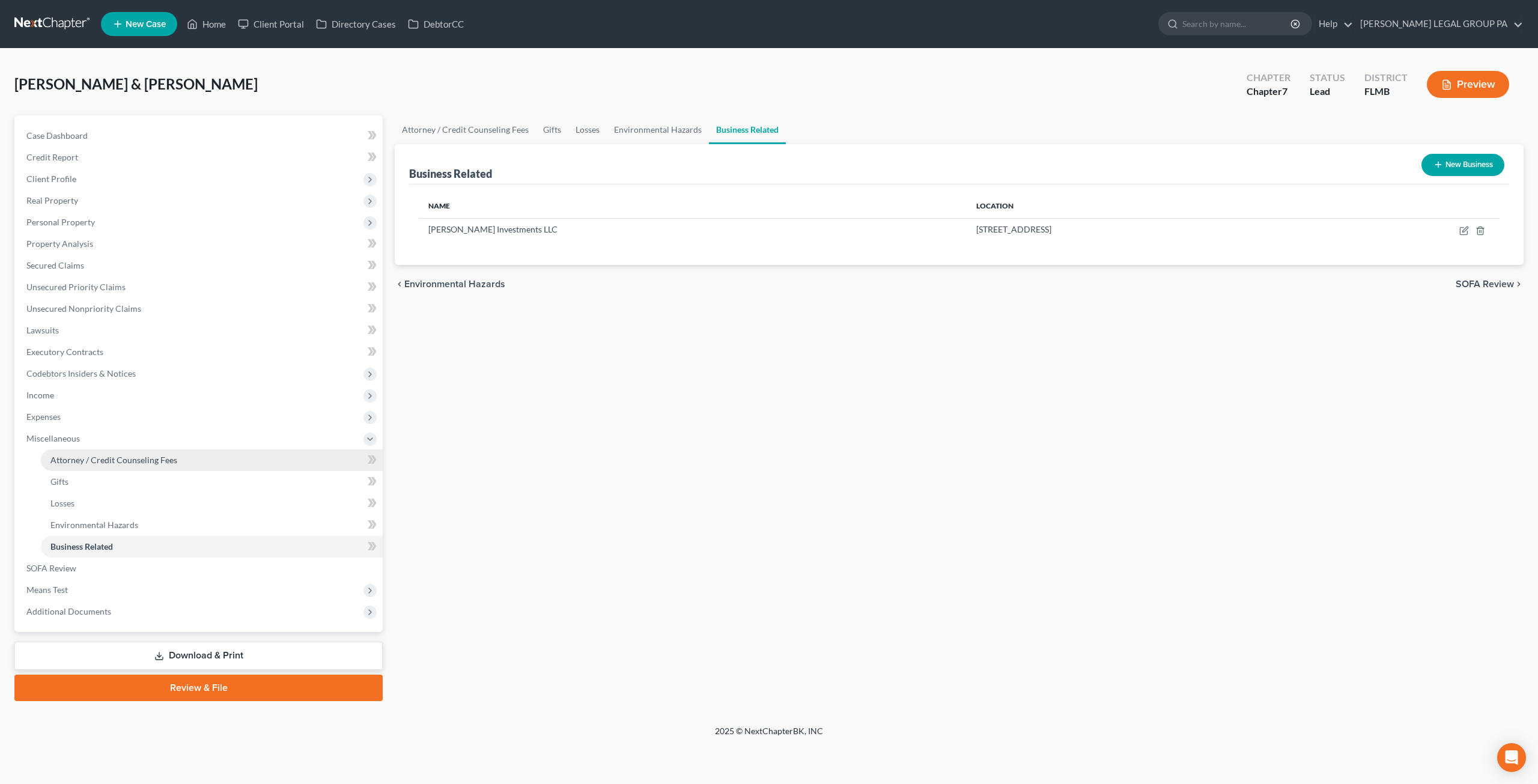
click at [68, 461] on span "Attorney / Credit Counseling Fees" at bounding box center [113, 460] width 126 height 10
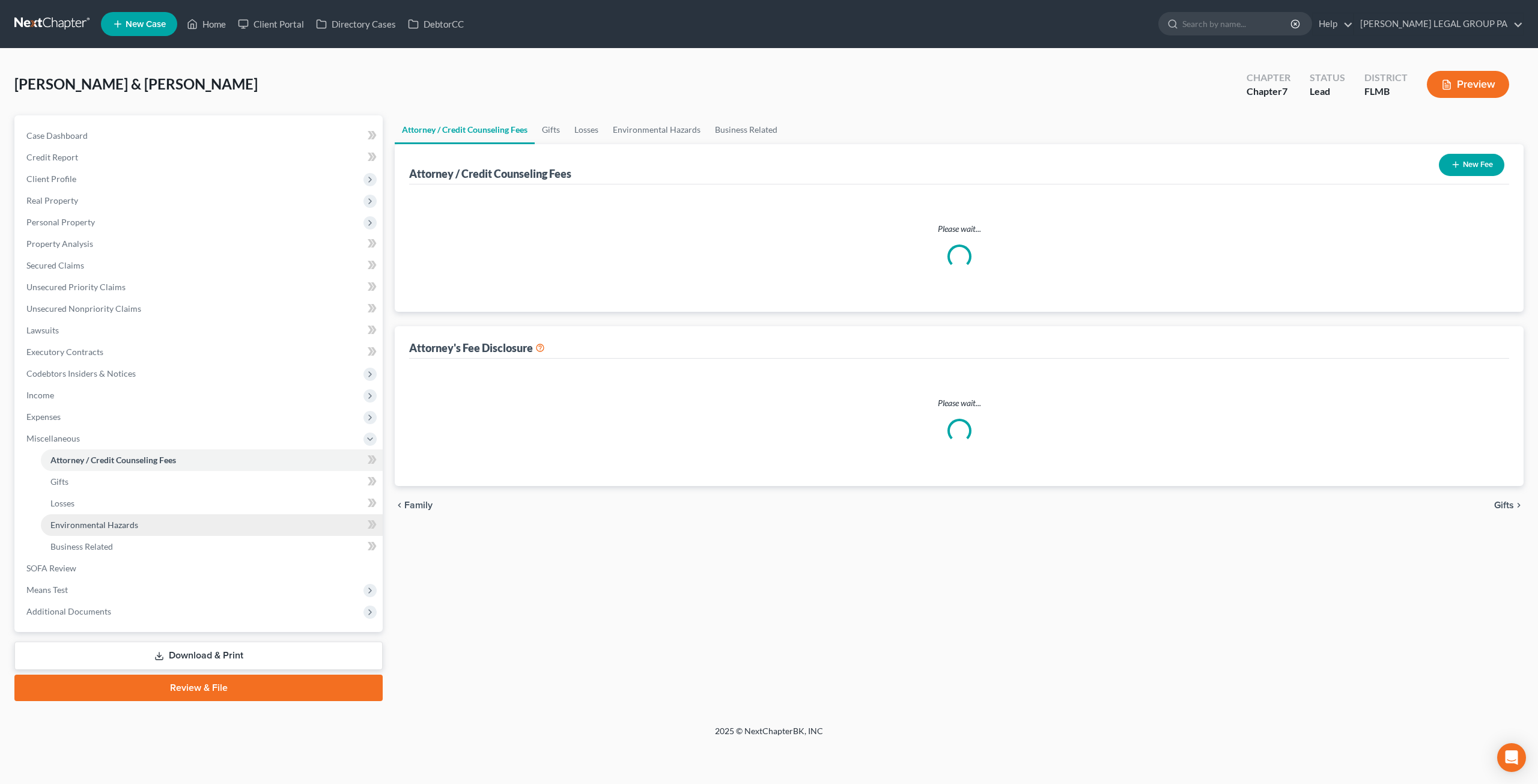
select select "0"
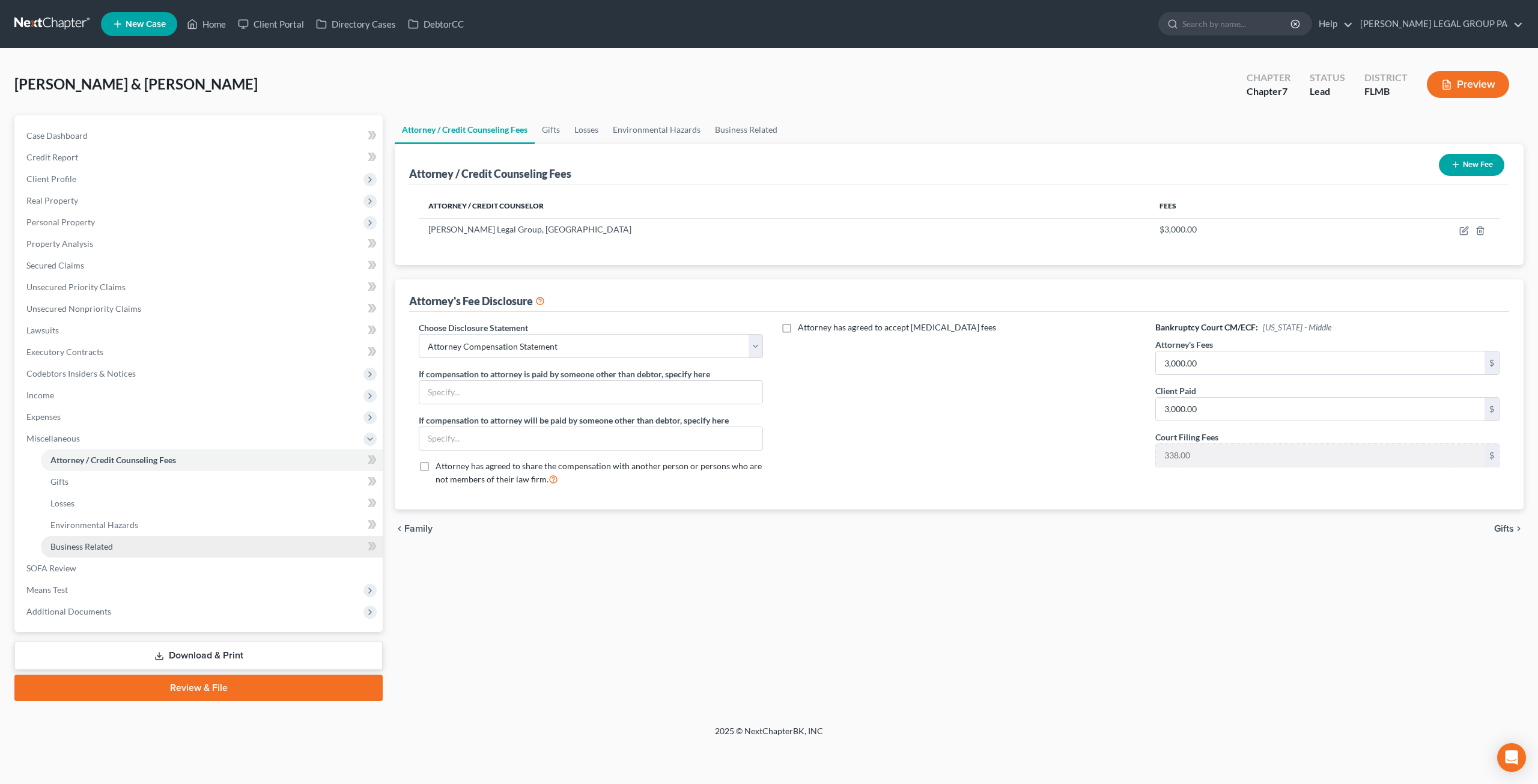
click at [67, 545] on span "Business Related" at bounding box center [82, 546] width 63 height 10
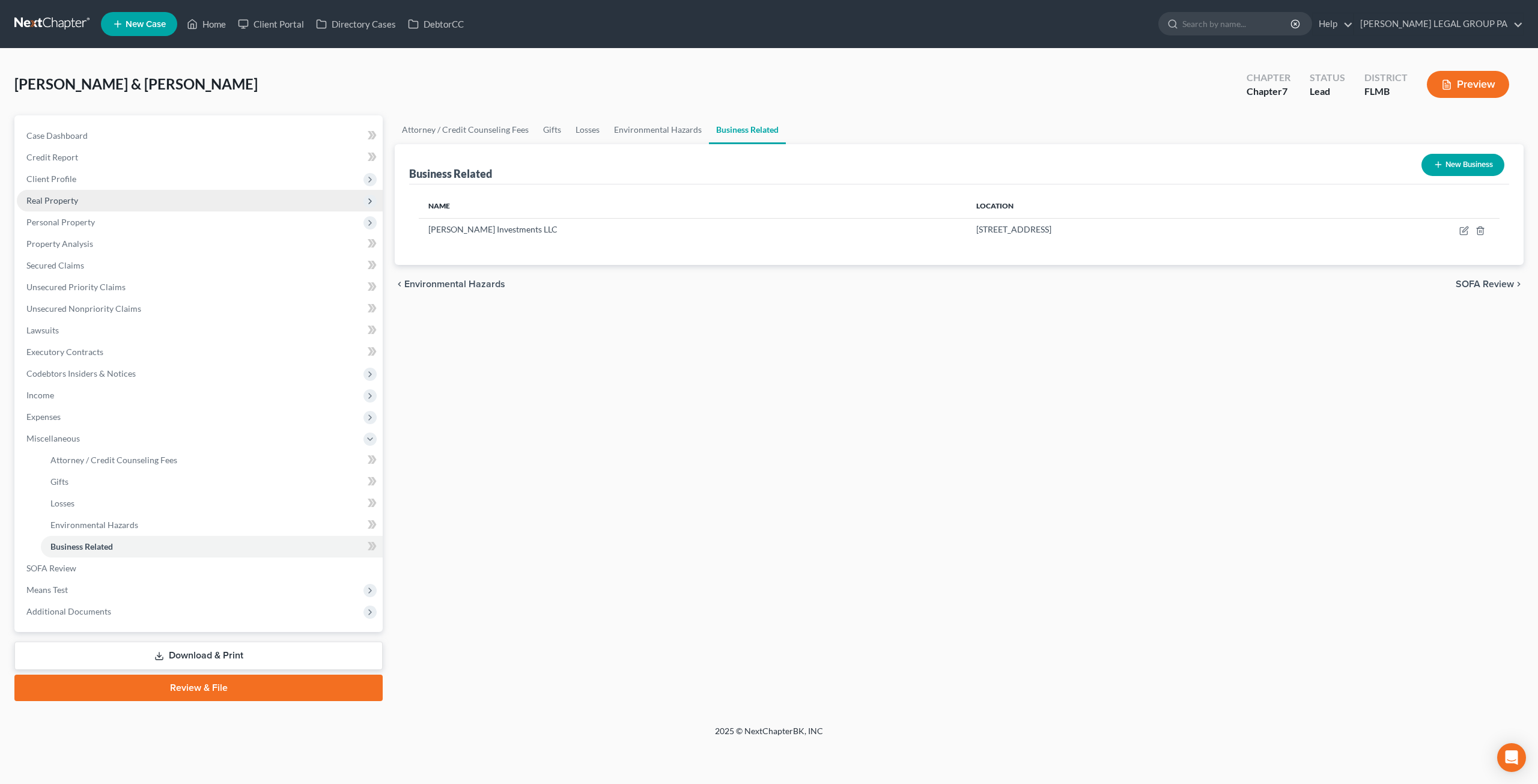
click at [47, 199] on span "Real Property" at bounding box center [52, 200] width 51 height 10
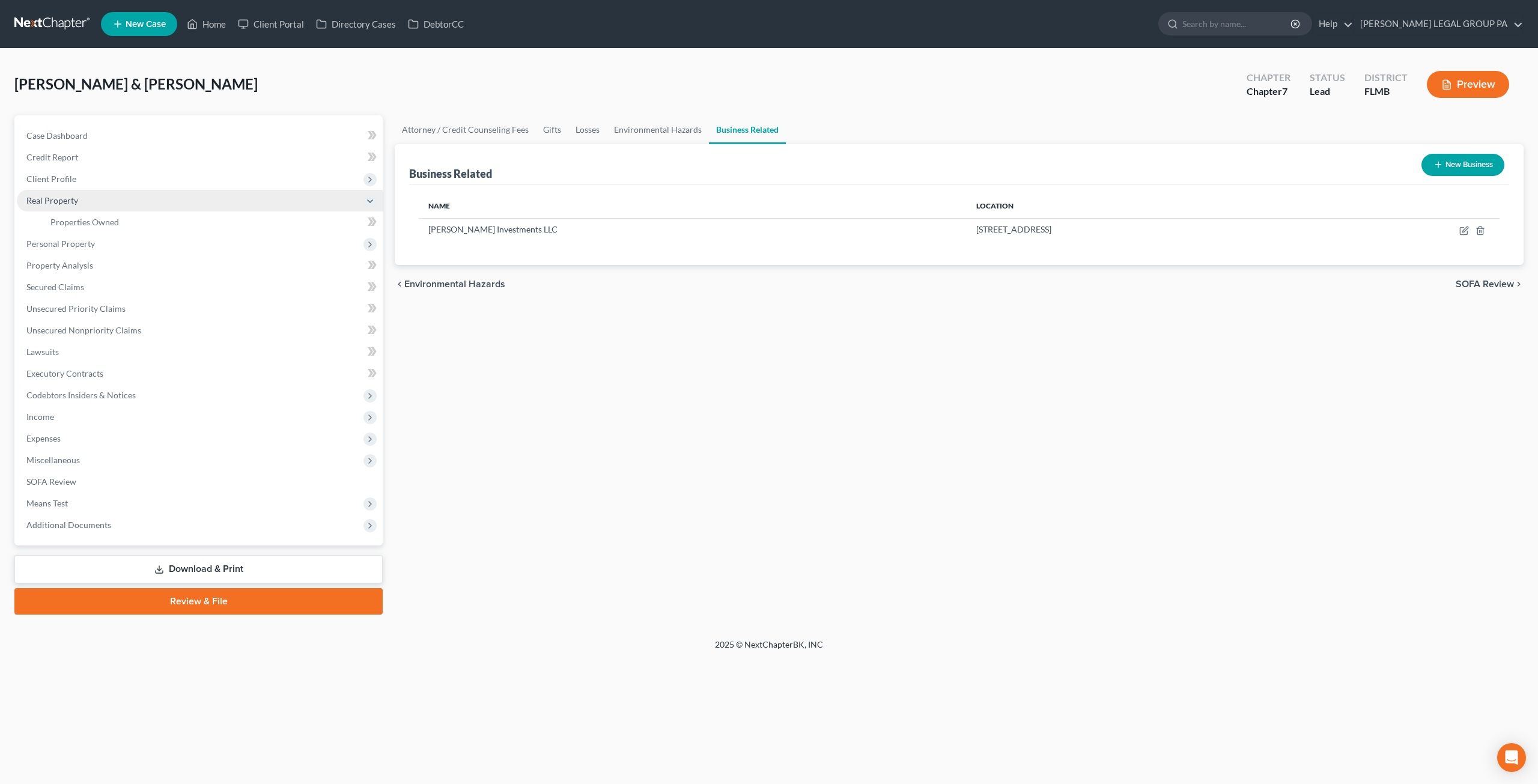
drag, startPoint x: 58, startPoint y: 193, endPoint x: 62, endPoint y: 199, distance: 7.2
click at [58, 192] on span "Real Property" at bounding box center [200, 201] width 366 height 22
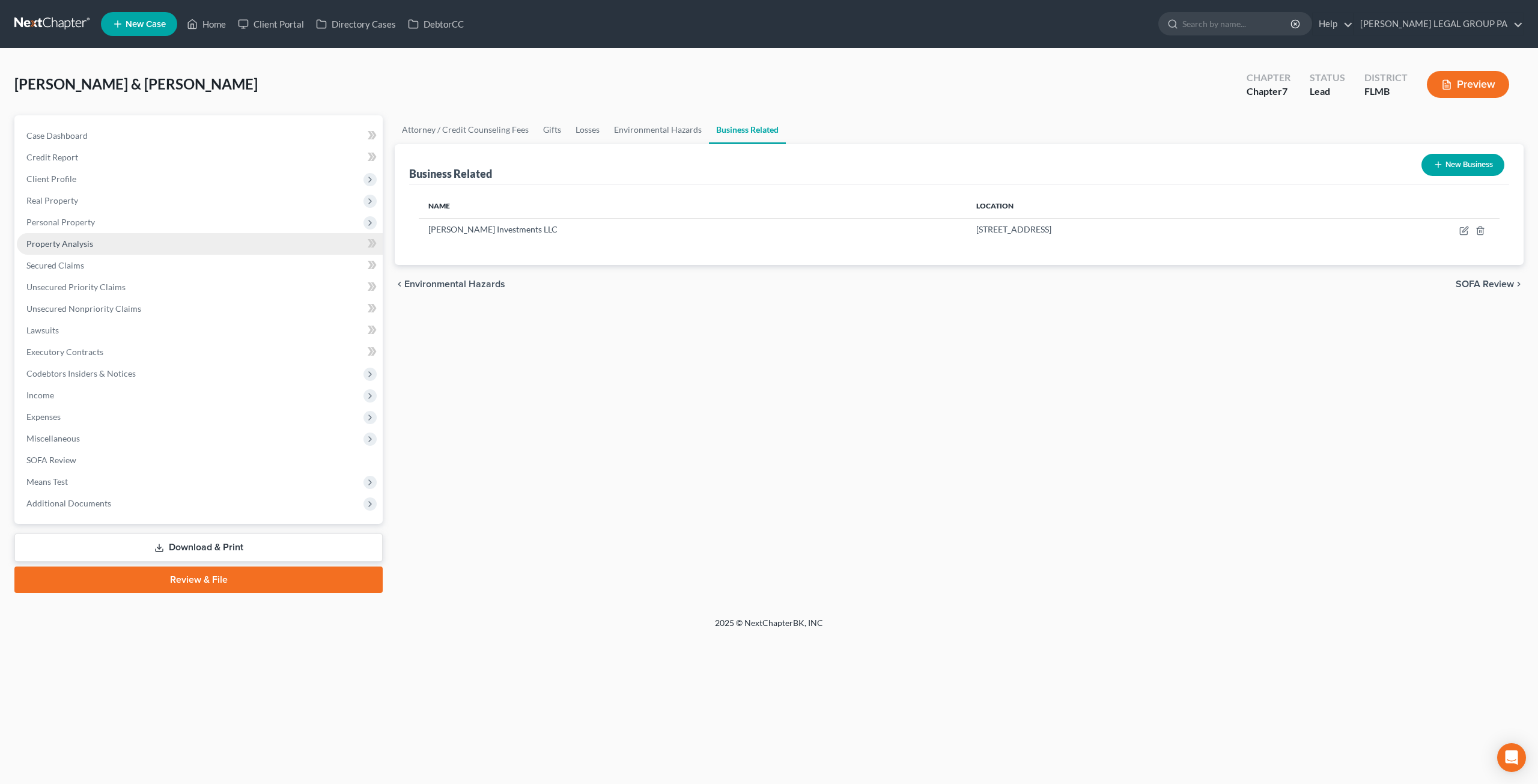
click at [87, 244] on span "Property Analysis" at bounding box center [60, 243] width 67 height 10
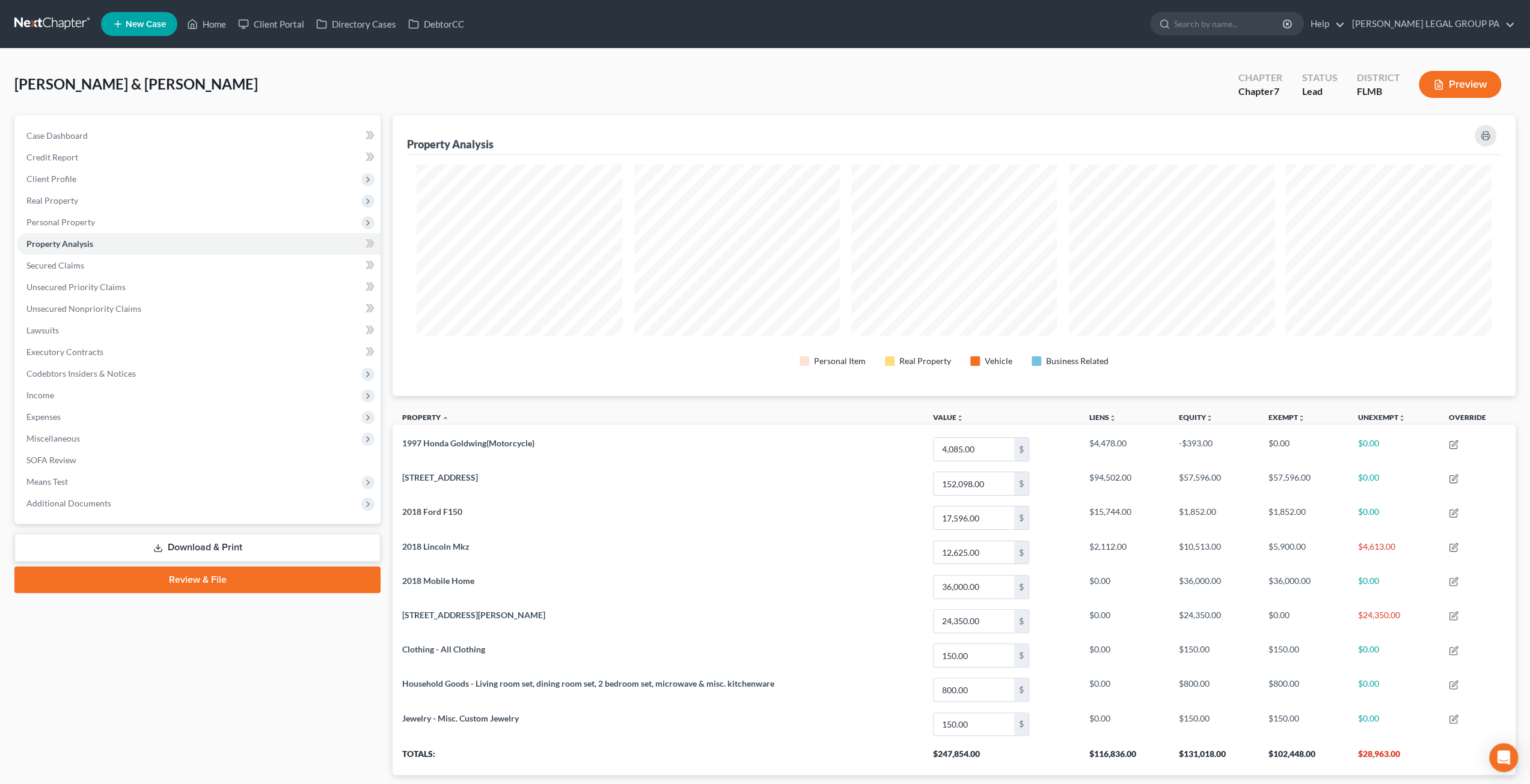
scroll to position [280, 1123]
click at [44, 394] on span "Income" at bounding box center [40, 394] width 28 height 10
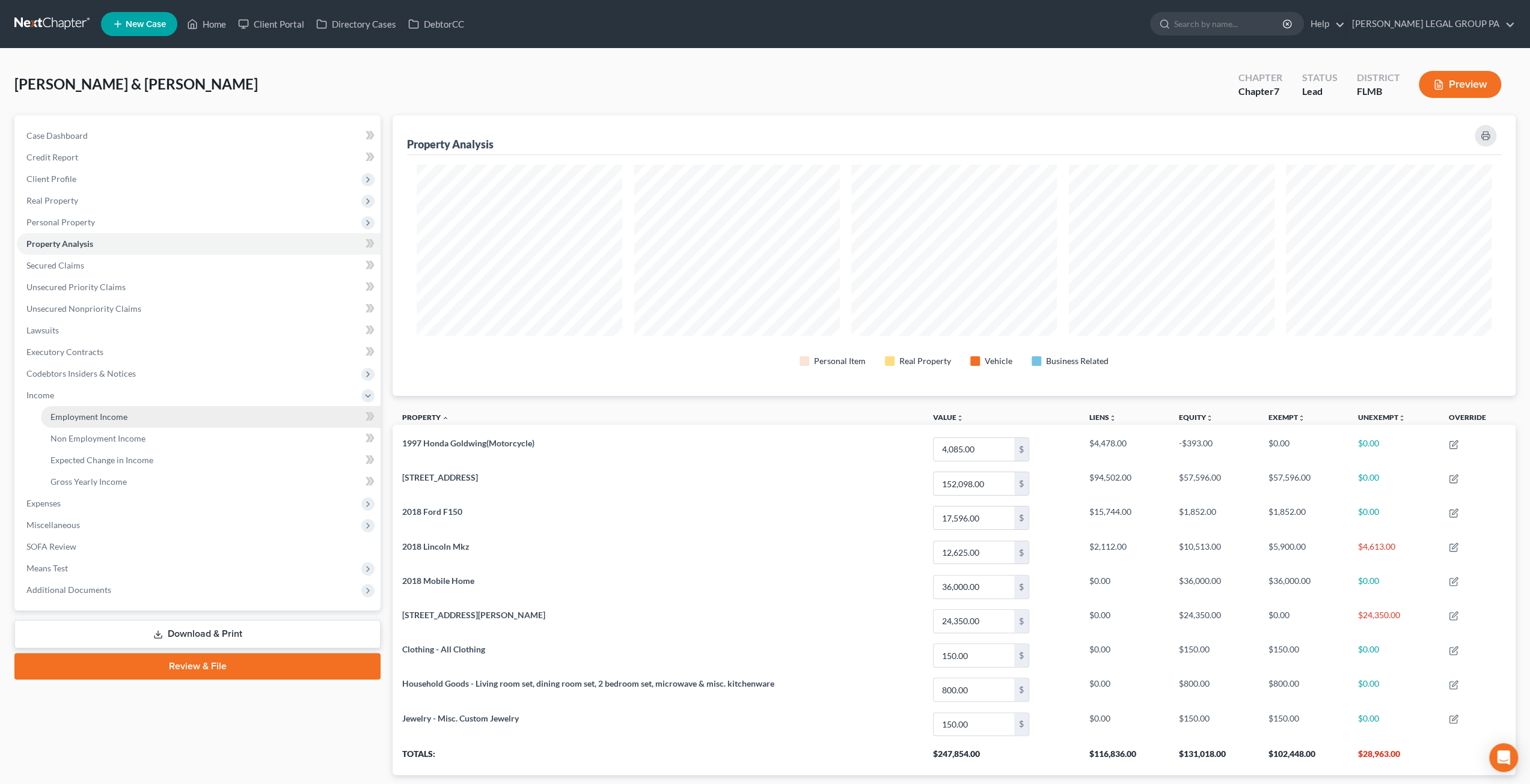
click at [74, 414] on span "Employment Income" at bounding box center [88, 416] width 77 height 10
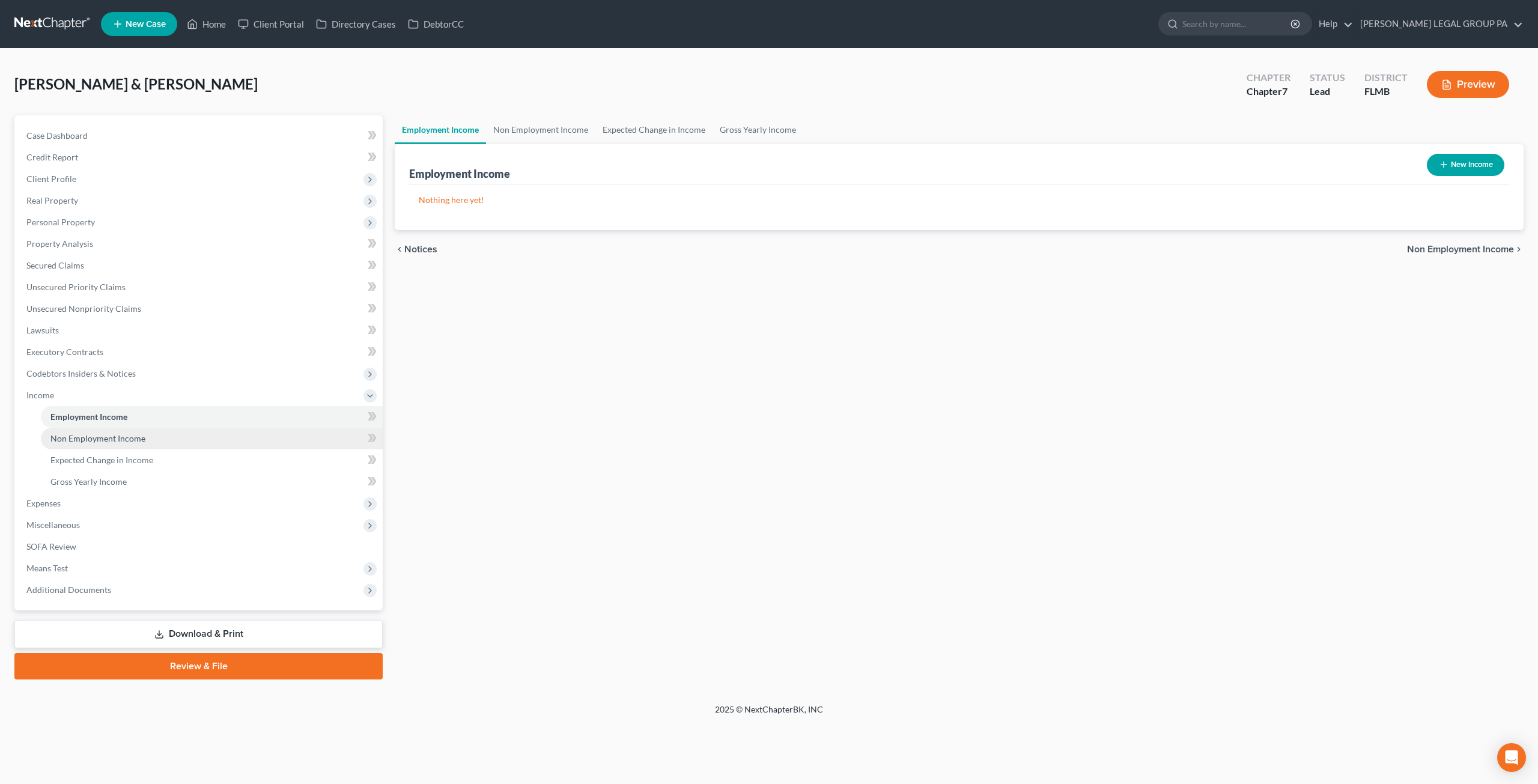
click at [105, 445] on link "Non Employment Income" at bounding box center [212, 438] width 342 height 22
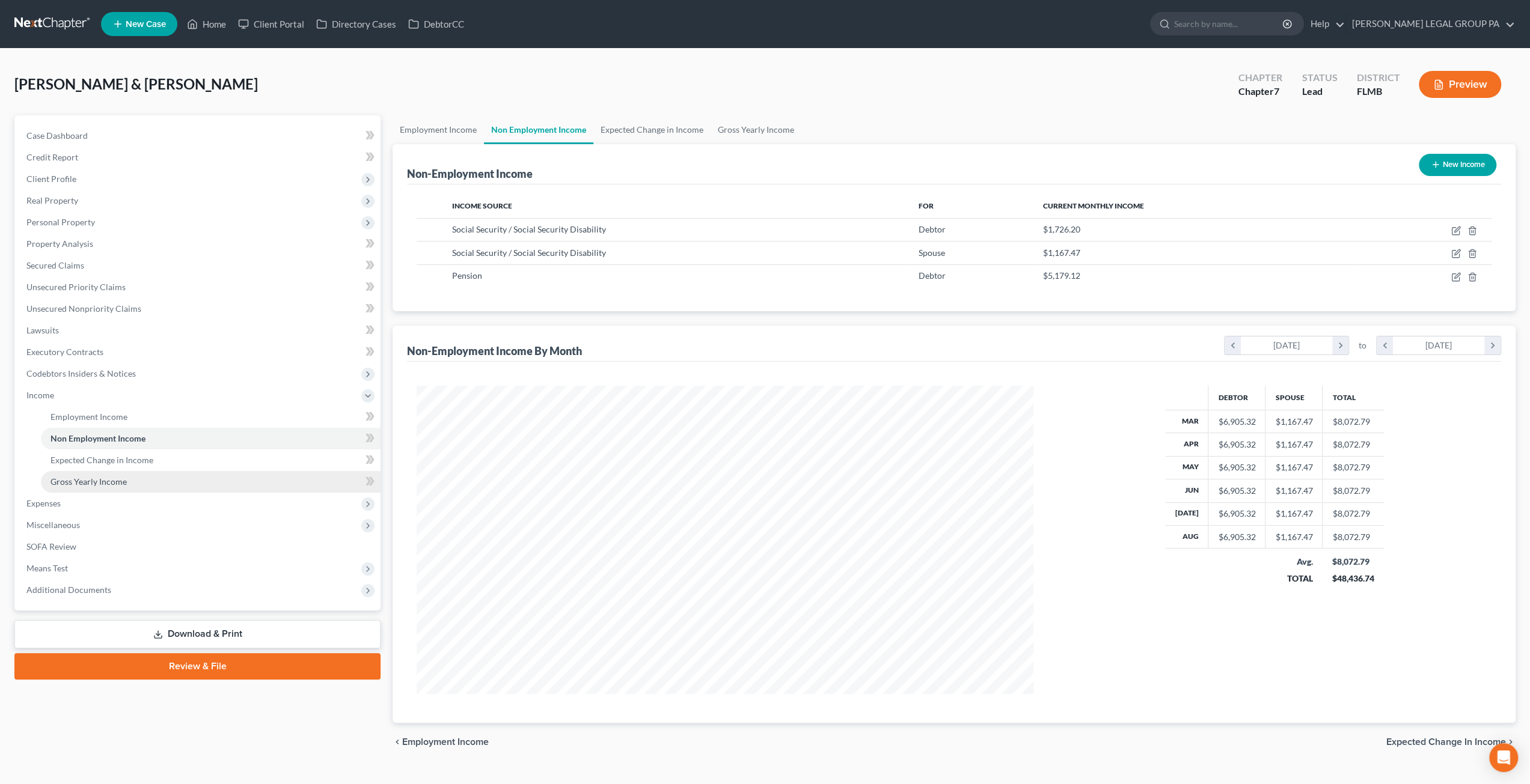
scroll to position [308, 641]
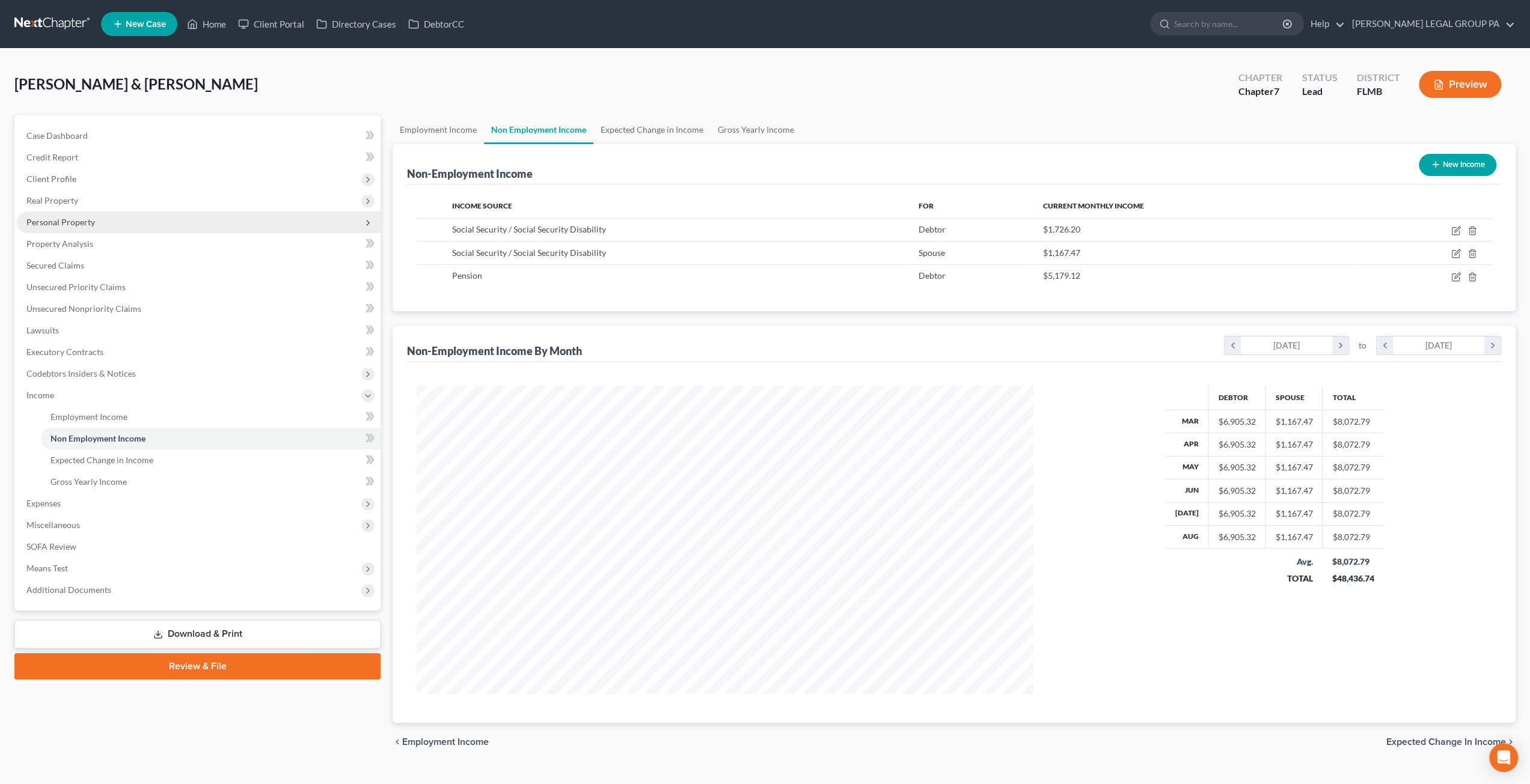
click at [57, 223] on span "Personal Property" at bounding box center [61, 221] width 68 height 10
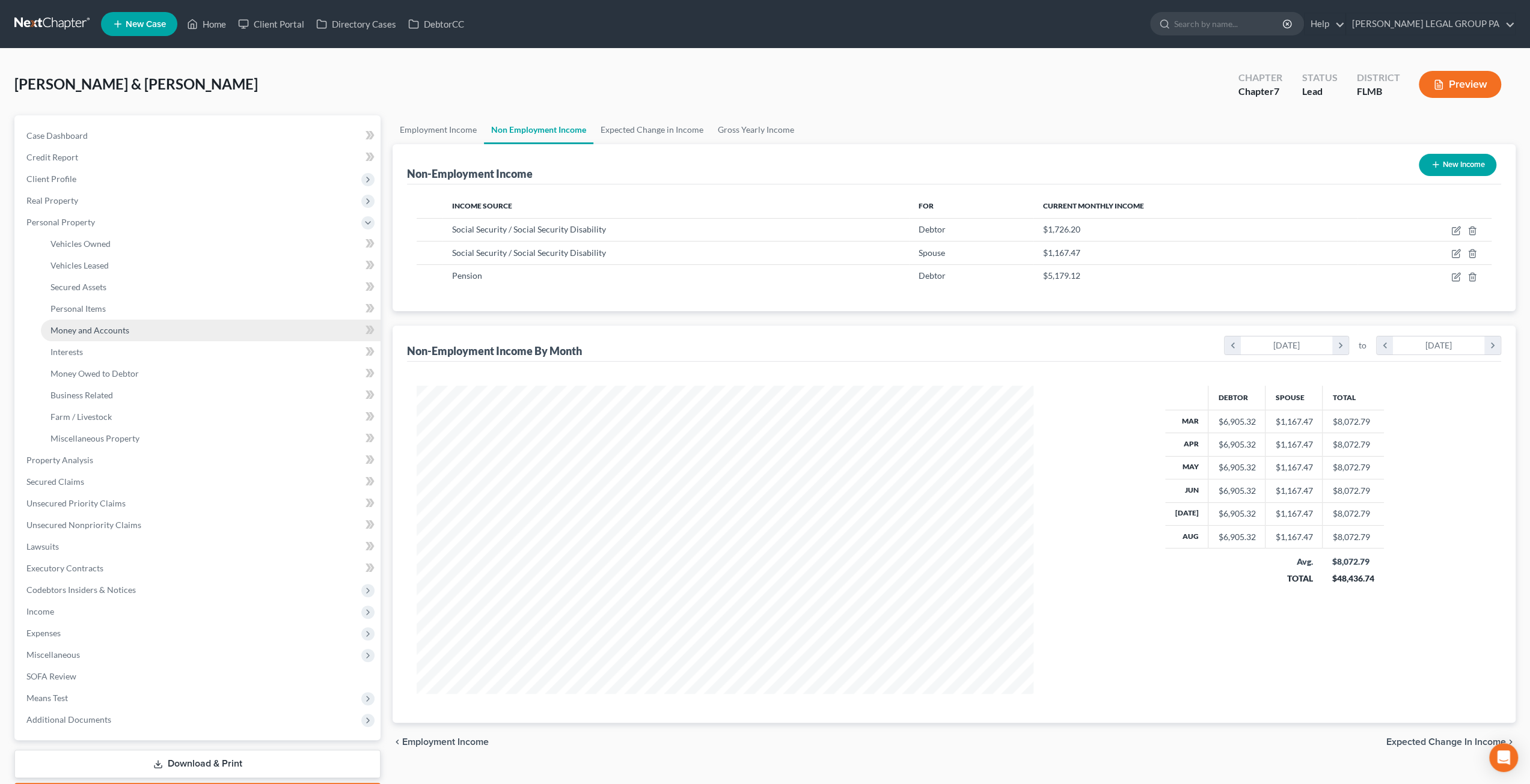
click at [89, 337] on link "Money and Accounts" at bounding box center [210, 330] width 339 height 22
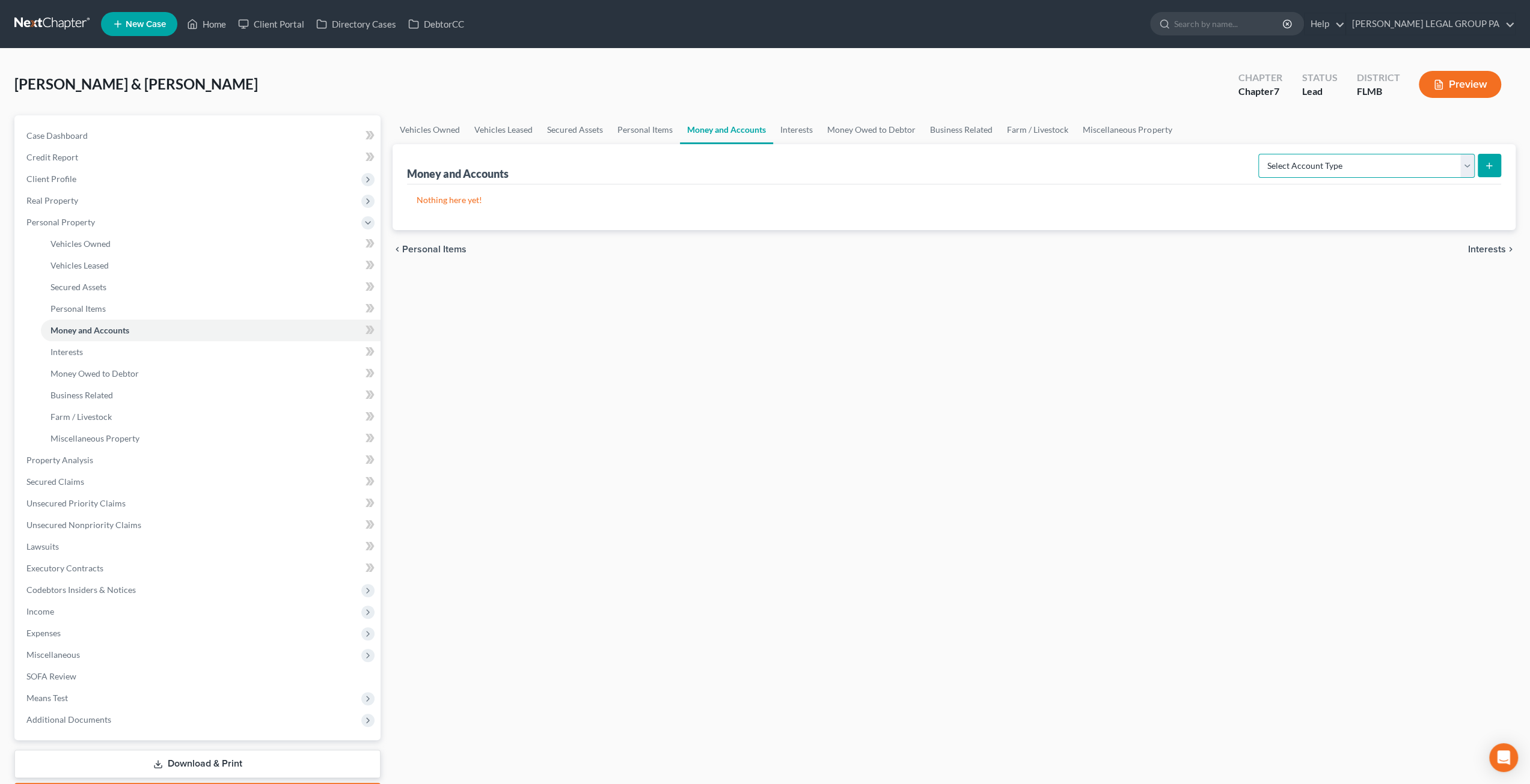
click at [1318, 167] on select "Select Account Type Brokerage Cash on Hand Certificates of Deposit Checking Acc…" at bounding box center [1366, 165] width 217 height 24
select select "checking"
click at [1261, 154] on select "Select Account Type Brokerage Cash on Hand Certificates of Deposit Checking Acc…" at bounding box center [1366, 165] width 217 height 24
click at [202, 26] on link "Home" at bounding box center [206, 24] width 51 height 22
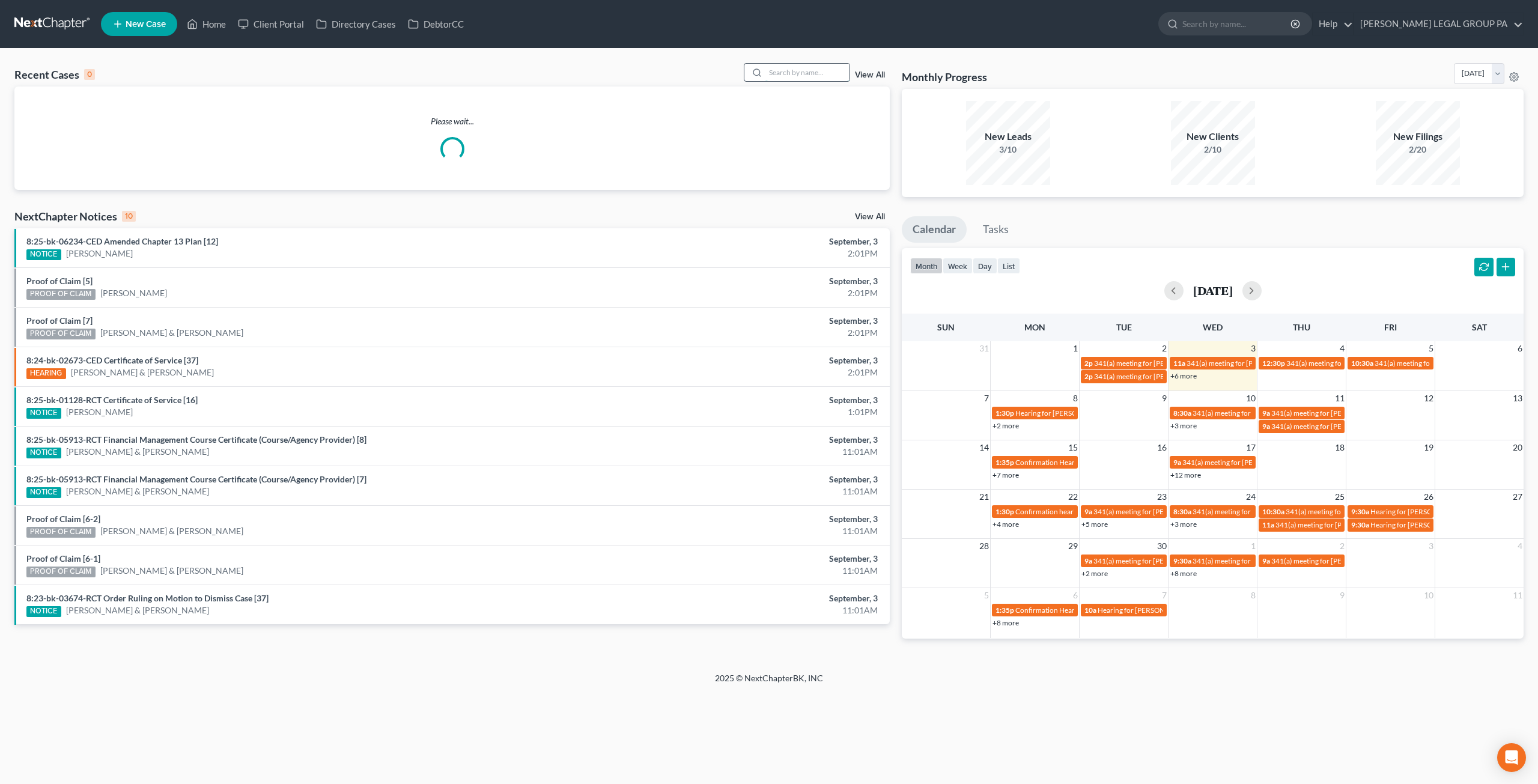
click at [787, 76] on input "search" at bounding box center [807, 72] width 85 height 17
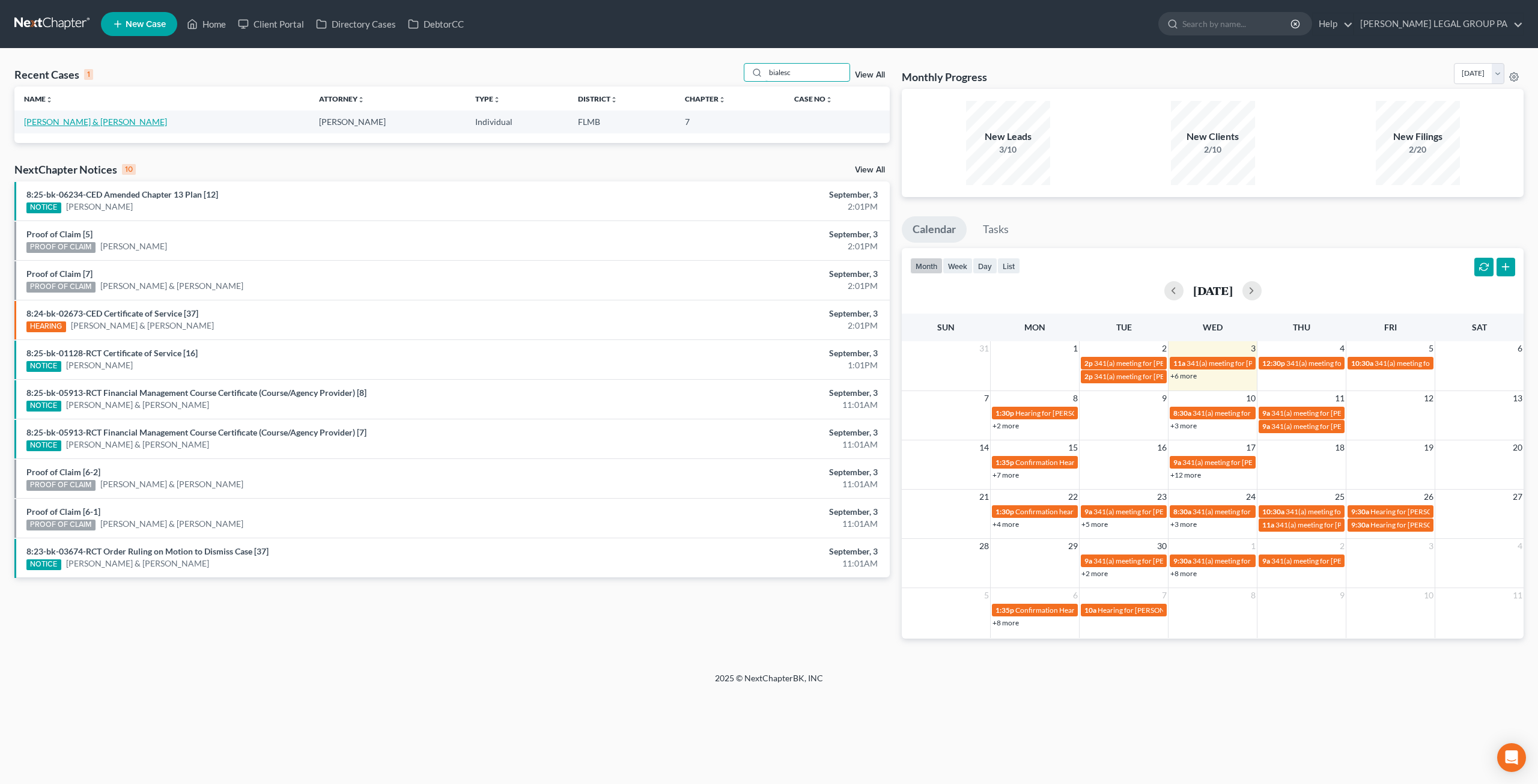
type input "bialesc"
click at [72, 123] on link "Bialeschki, Earl & Susan" at bounding box center [95, 122] width 143 height 10
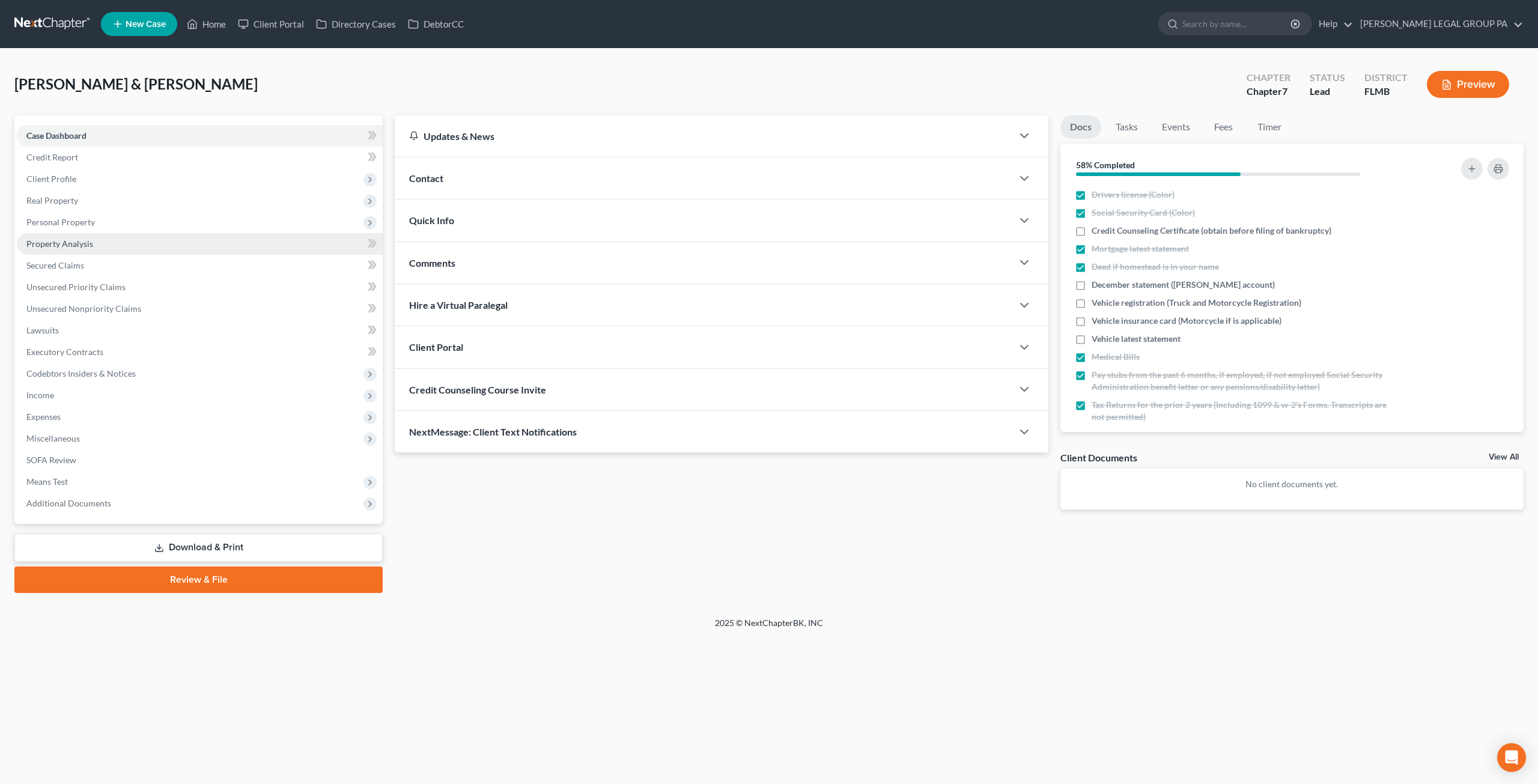
click at [67, 238] on link "Property Analysis" at bounding box center [200, 243] width 366 height 22
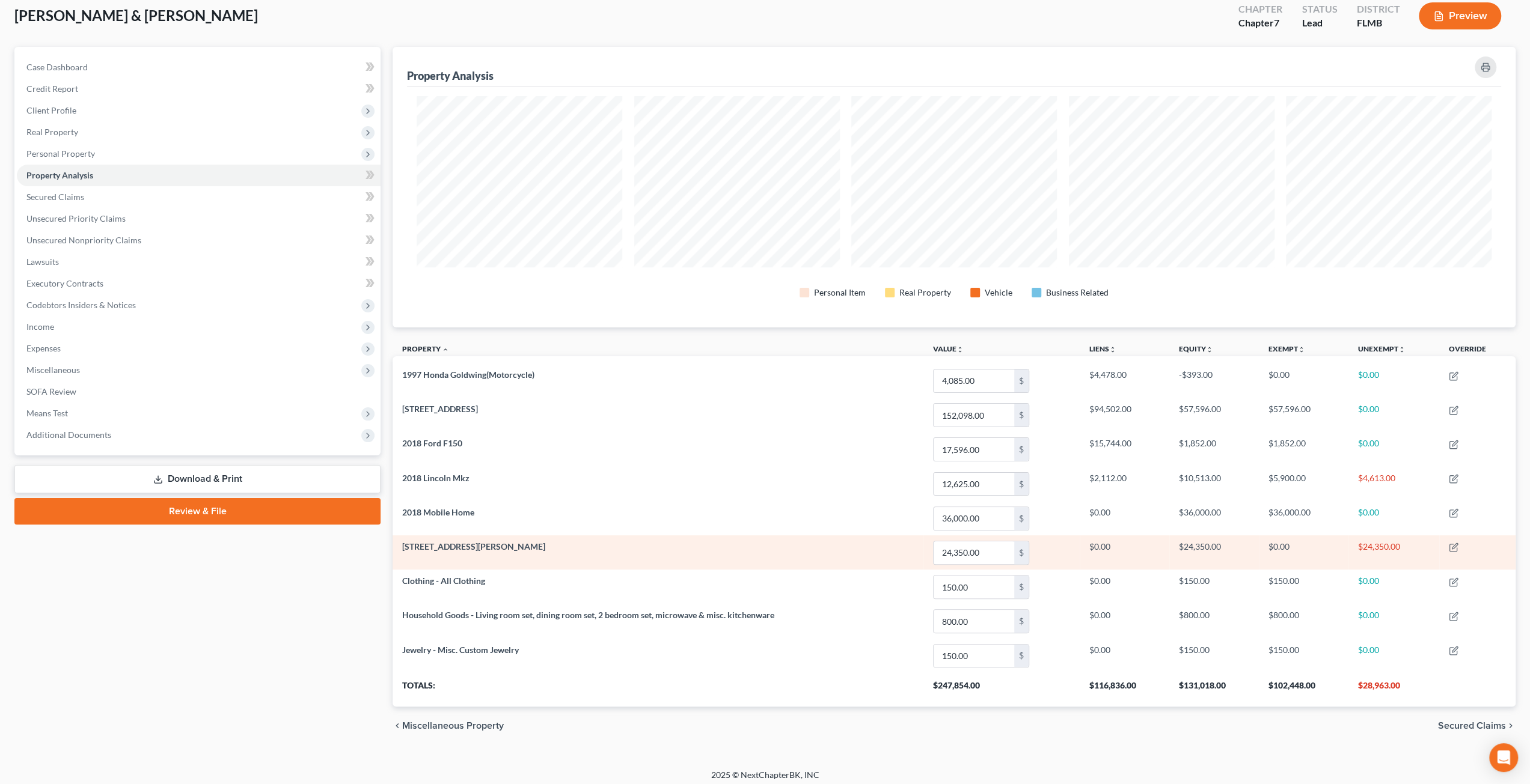
scroll to position [71, 0]
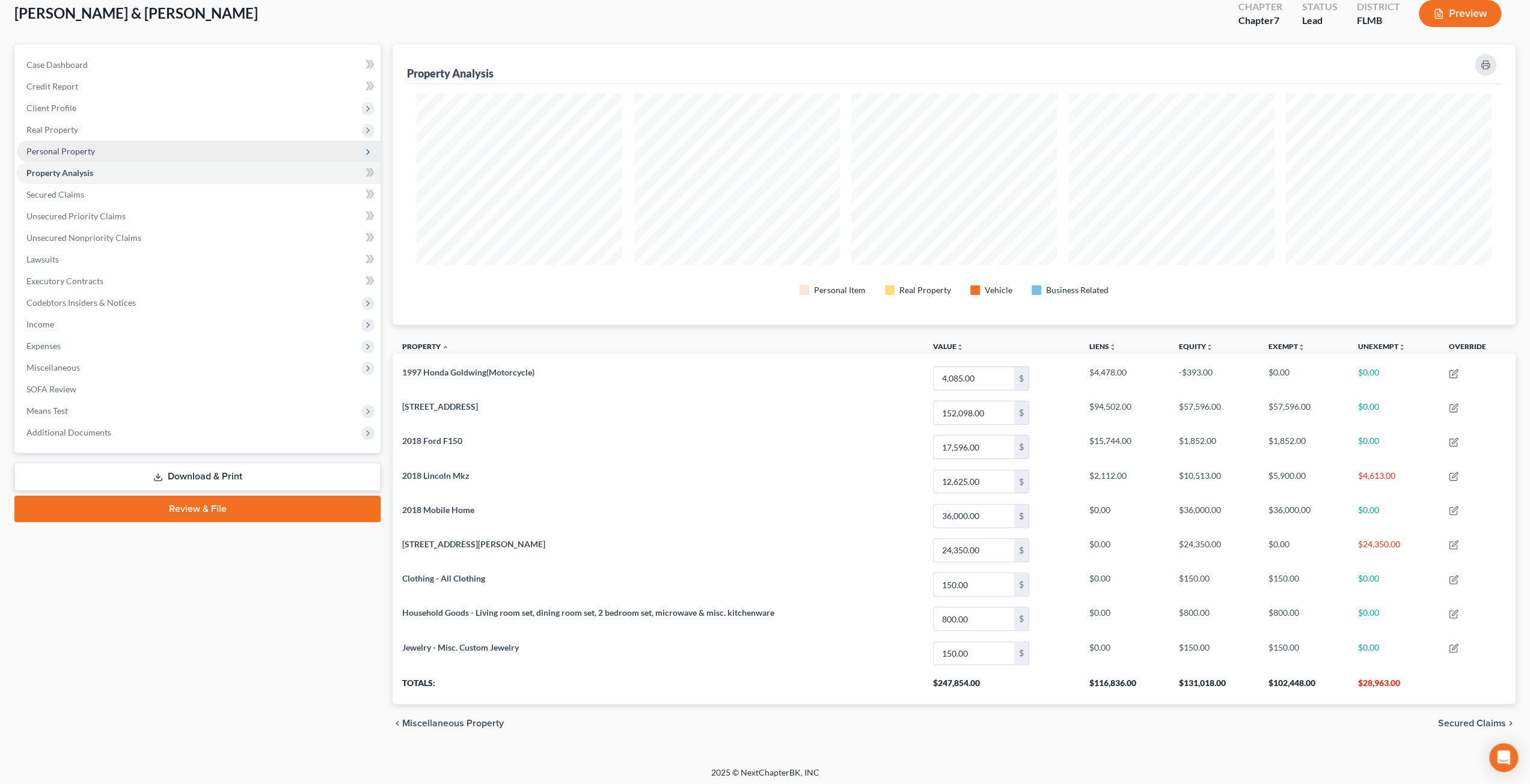
click at [58, 152] on span "Personal Property" at bounding box center [61, 151] width 68 height 10
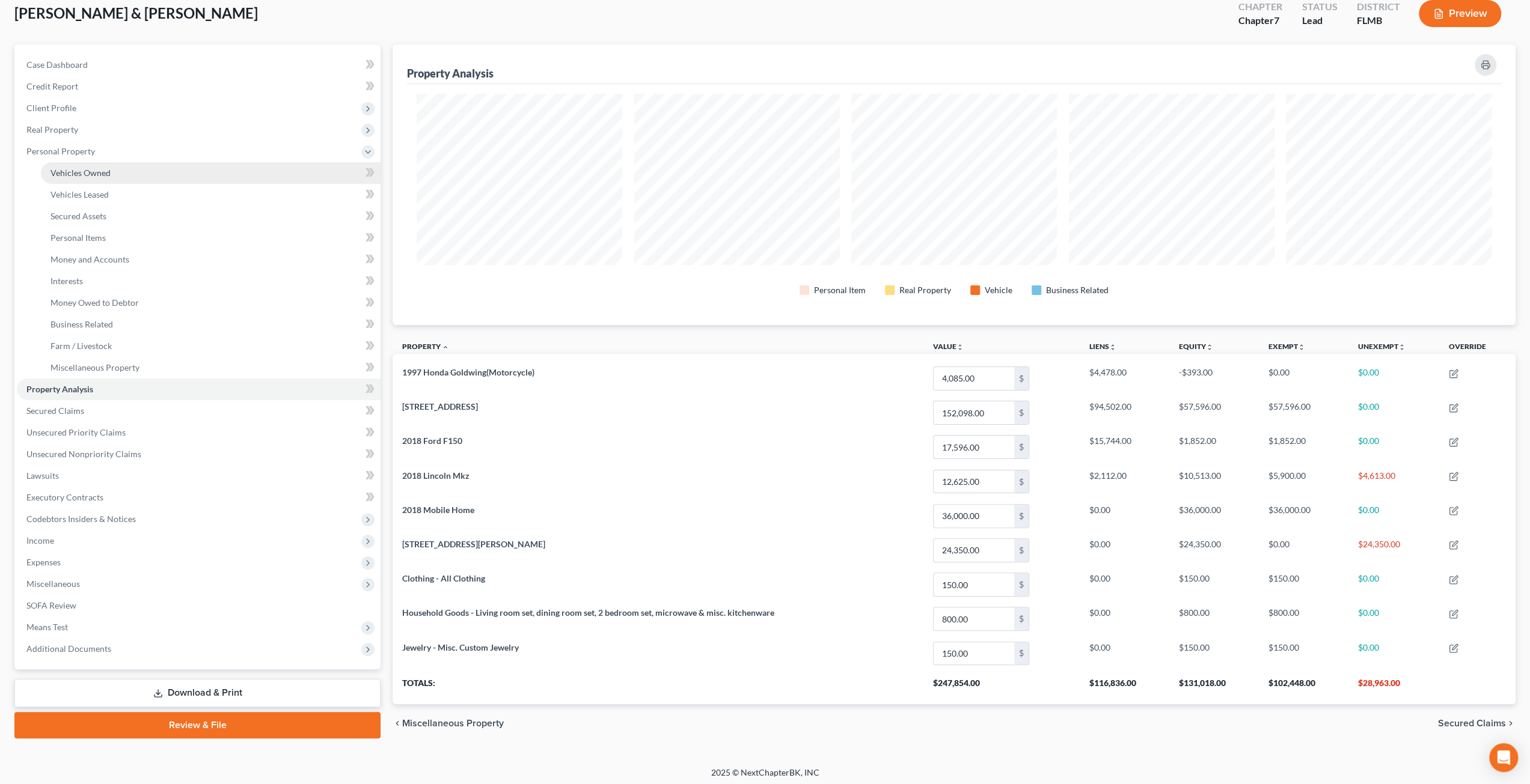
click at [81, 173] on span "Vehicles Owned" at bounding box center [80, 172] width 60 height 10
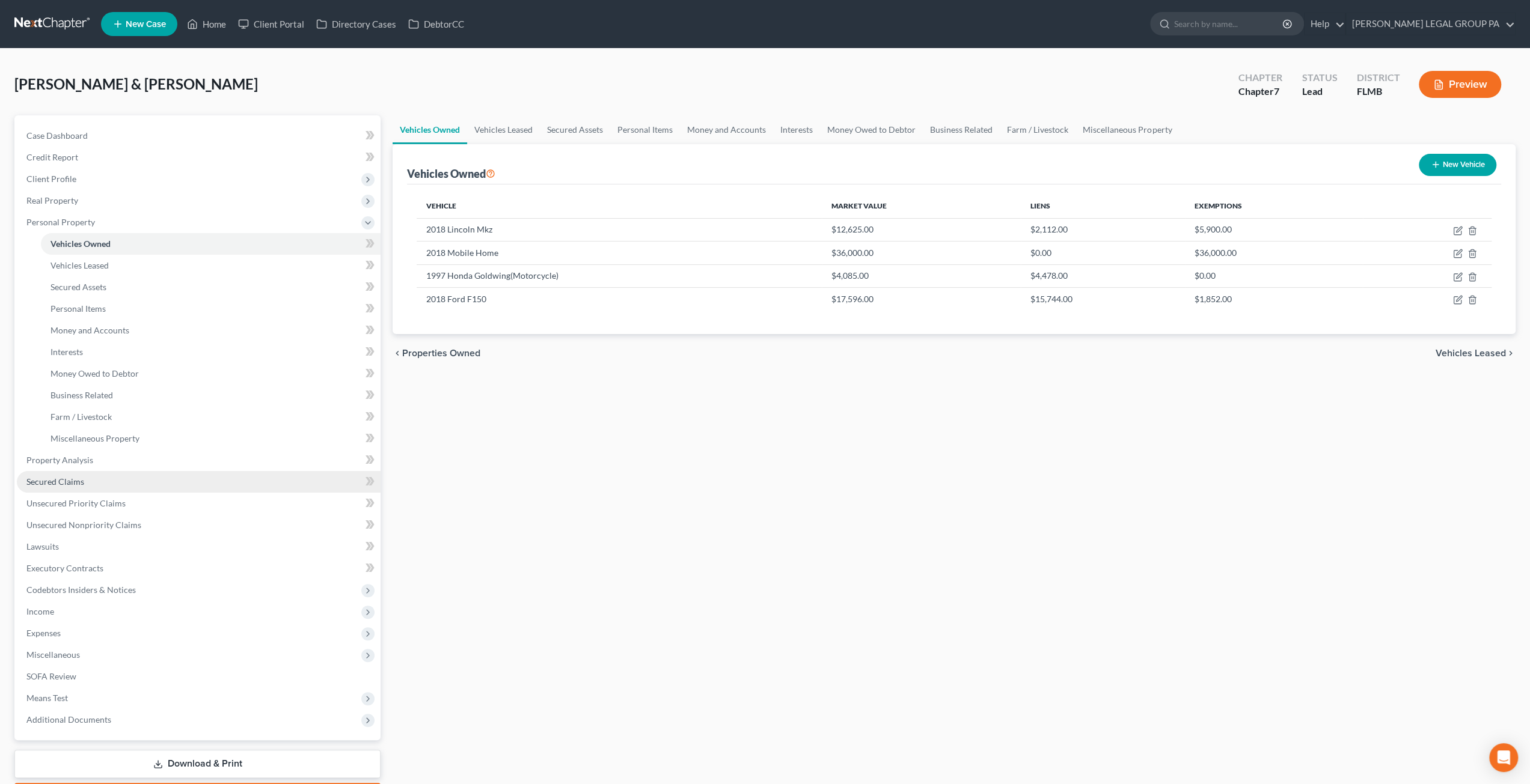
click at [50, 485] on span "Secured Claims" at bounding box center [55, 481] width 58 height 10
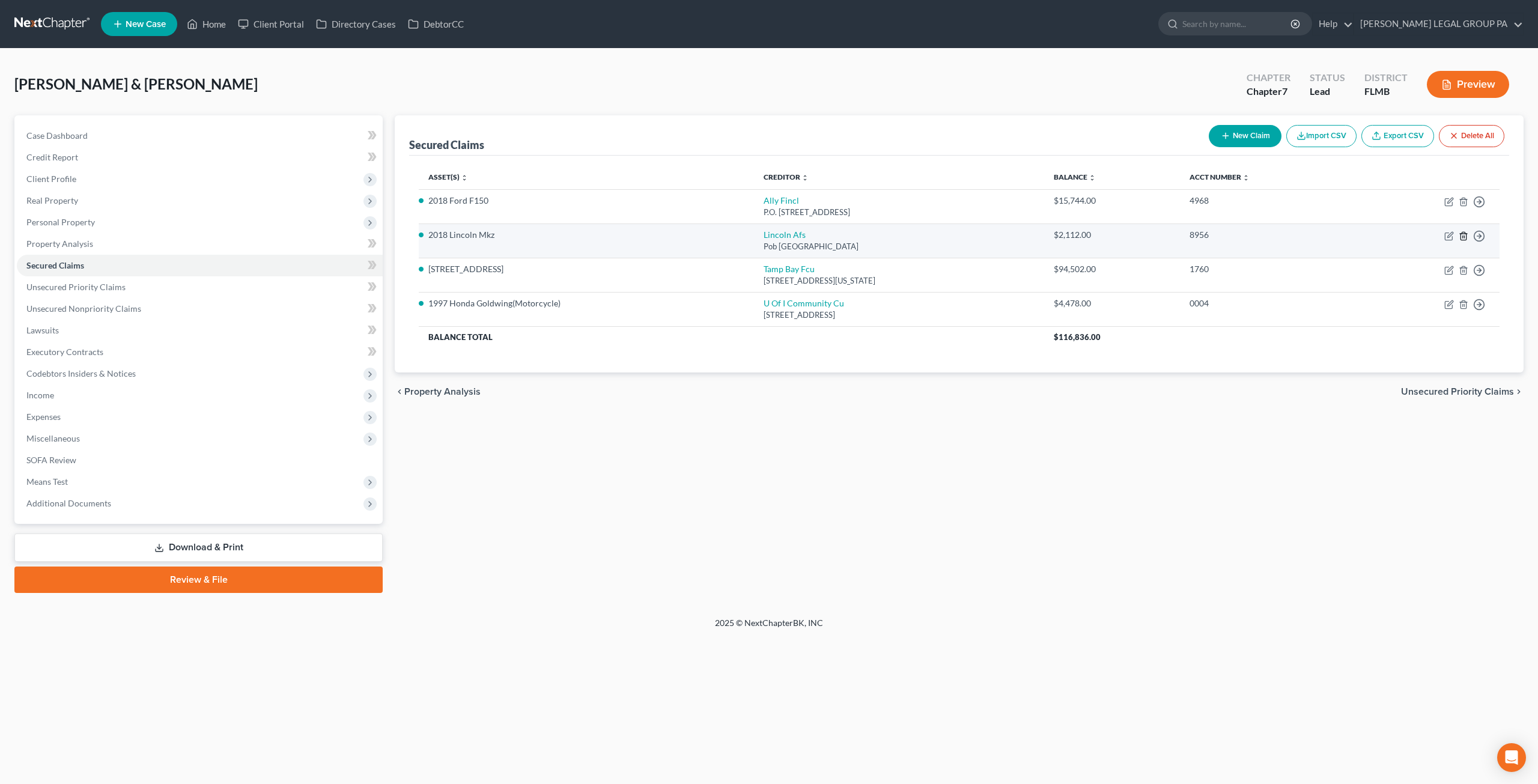
click at [1467, 232] on icon "button" at bounding box center [1464, 236] width 10 height 10
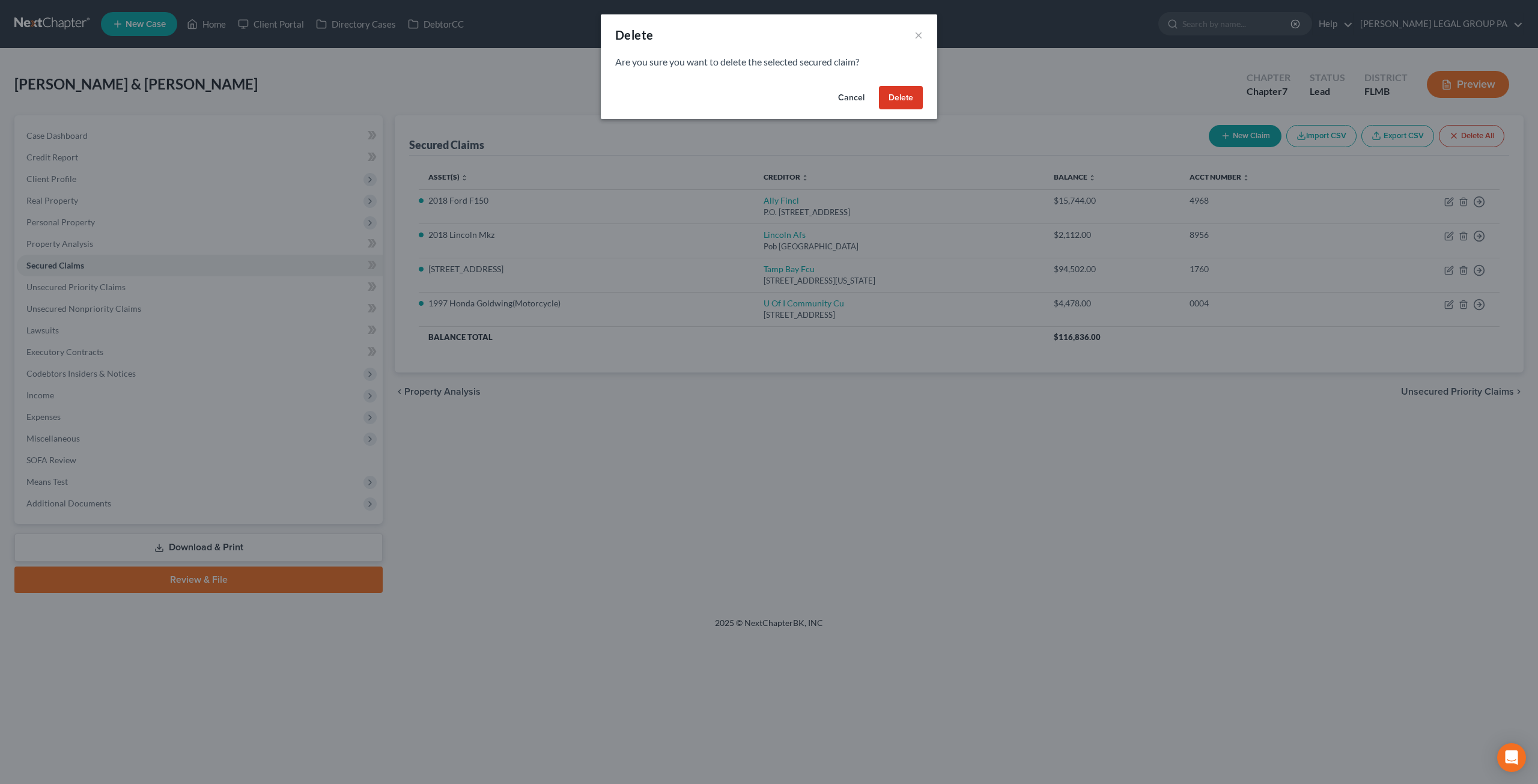
click at [900, 92] on button "Delete" at bounding box center [901, 97] width 44 height 24
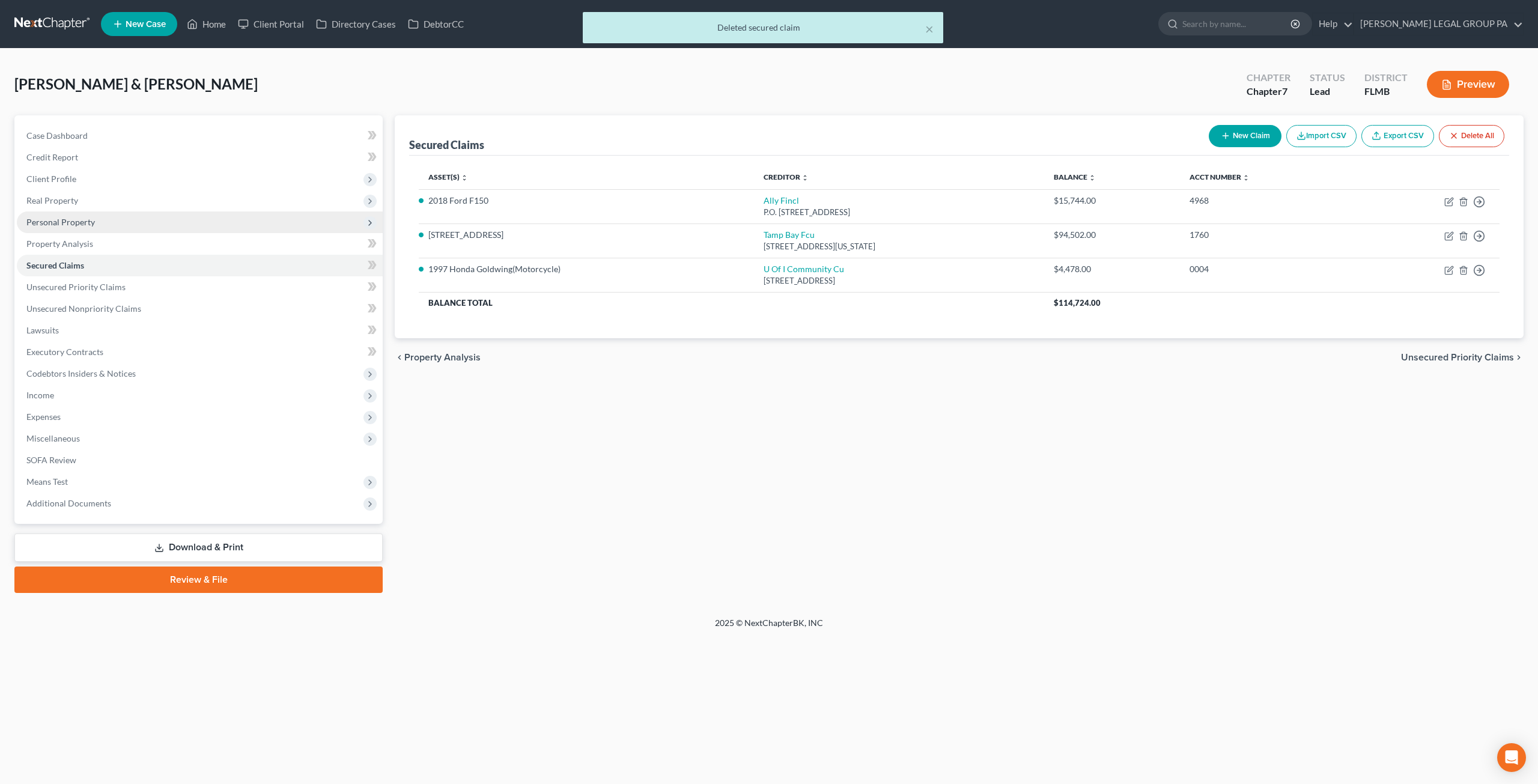
click at [53, 231] on span "Personal Property" at bounding box center [200, 222] width 366 height 22
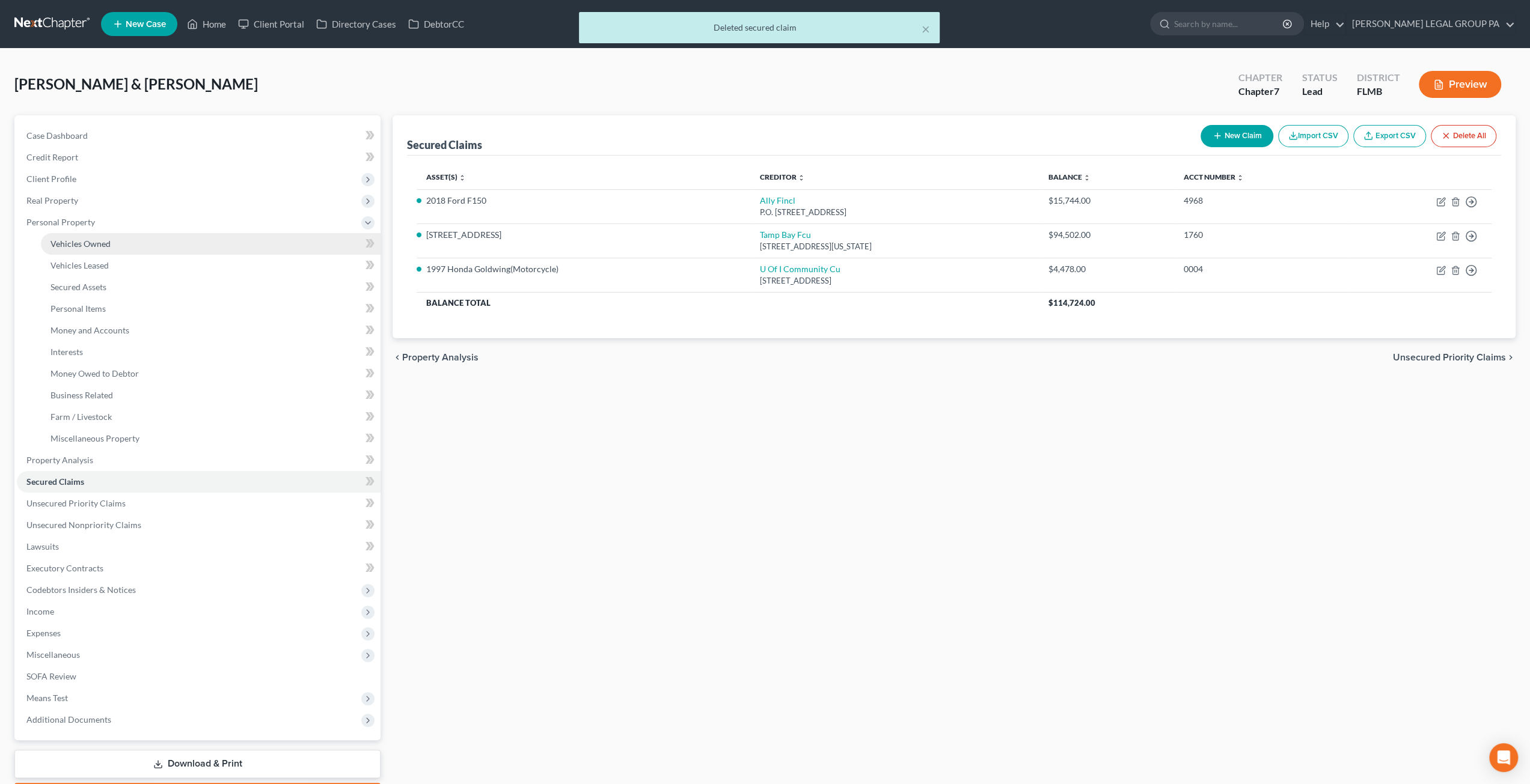
click at [82, 247] on span "Vehicles Owned" at bounding box center [80, 243] width 60 height 10
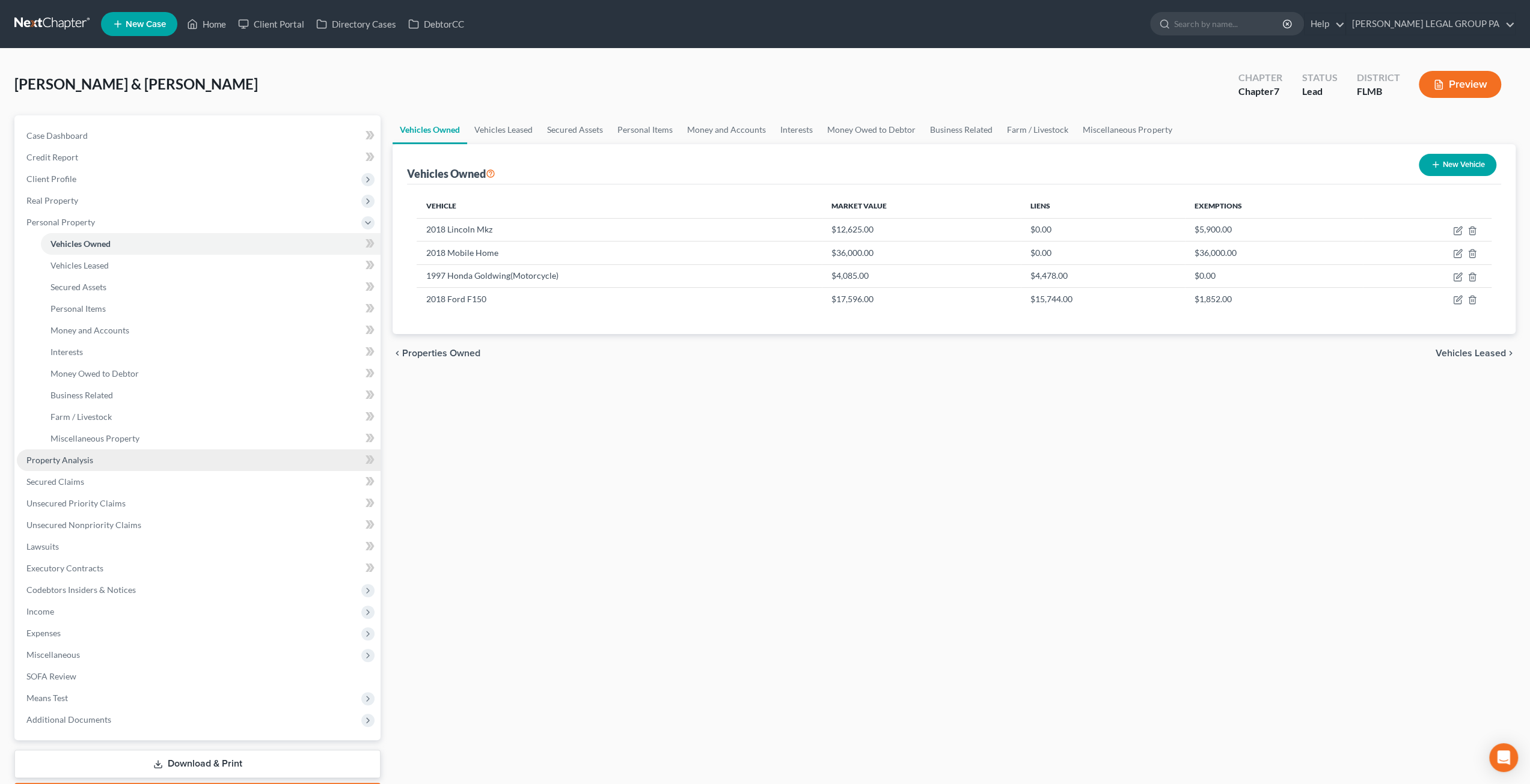
click at [68, 462] on span "Property Analysis" at bounding box center [60, 460] width 67 height 10
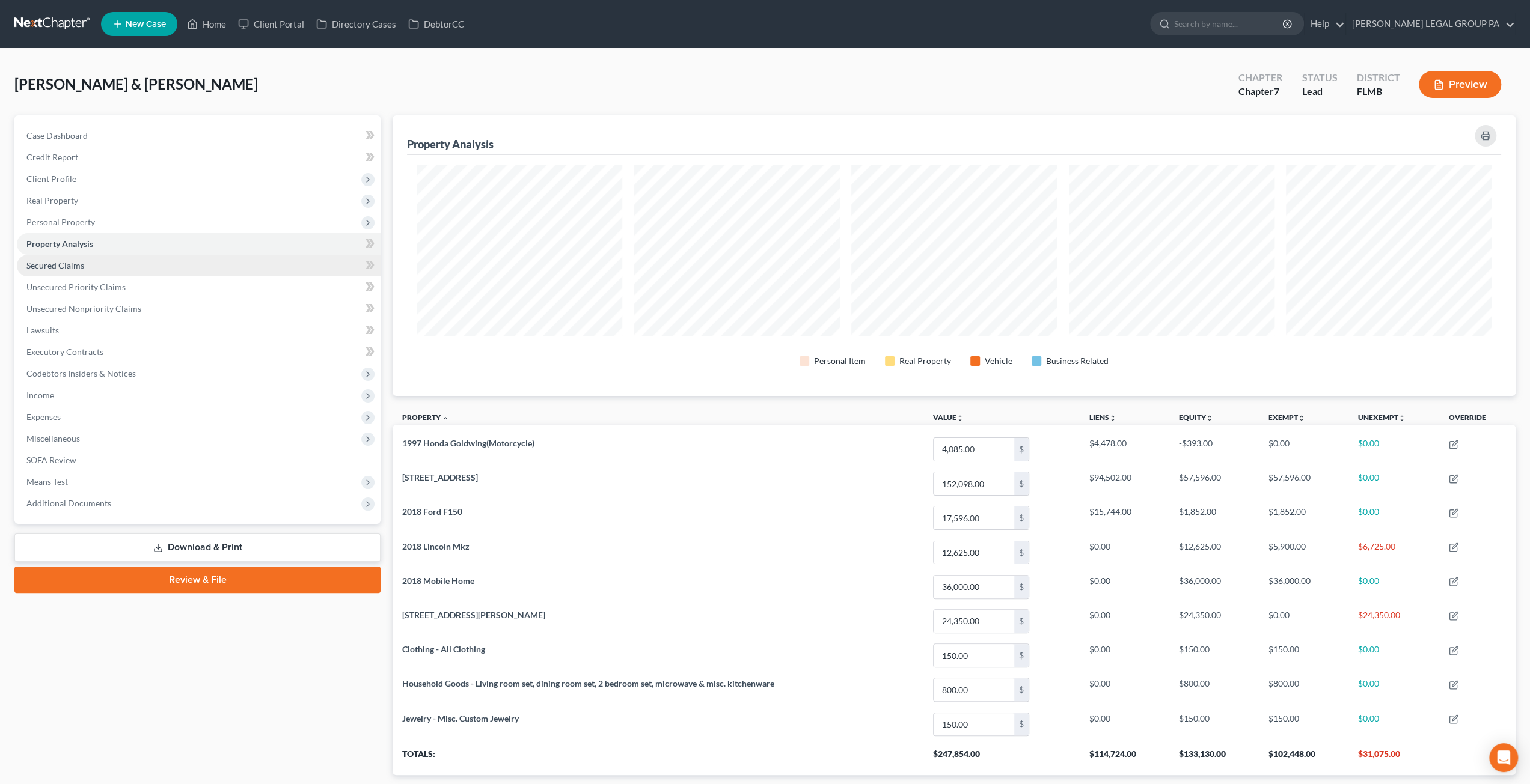
click at [53, 267] on span "Secured Claims" at bounding box center [55, 265] width 58 height 10
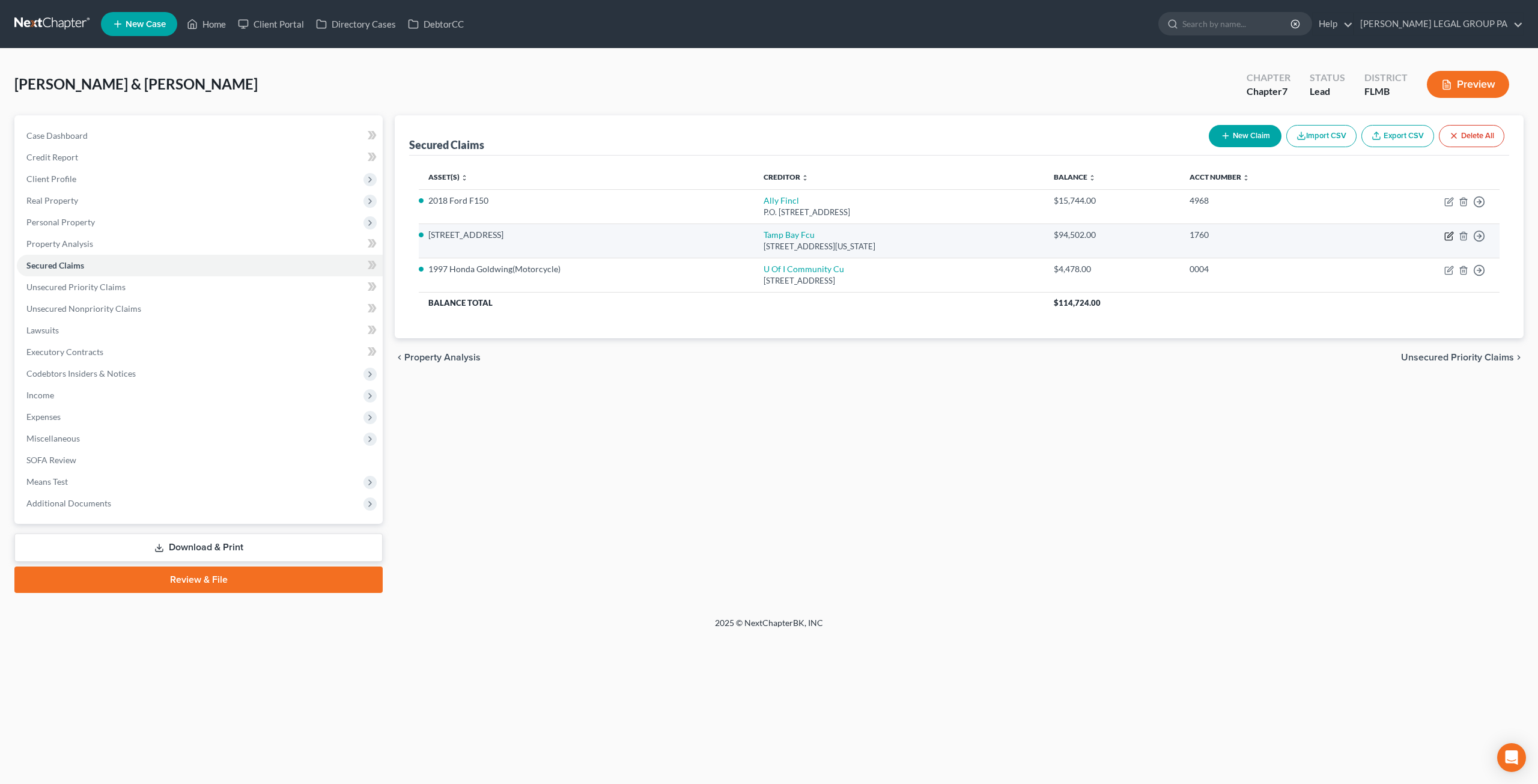
click at [1450, 235] on icon "button" at bounding box center [1450, 236] width 10 height 10
select select "9"
select select "1"
select select "0"
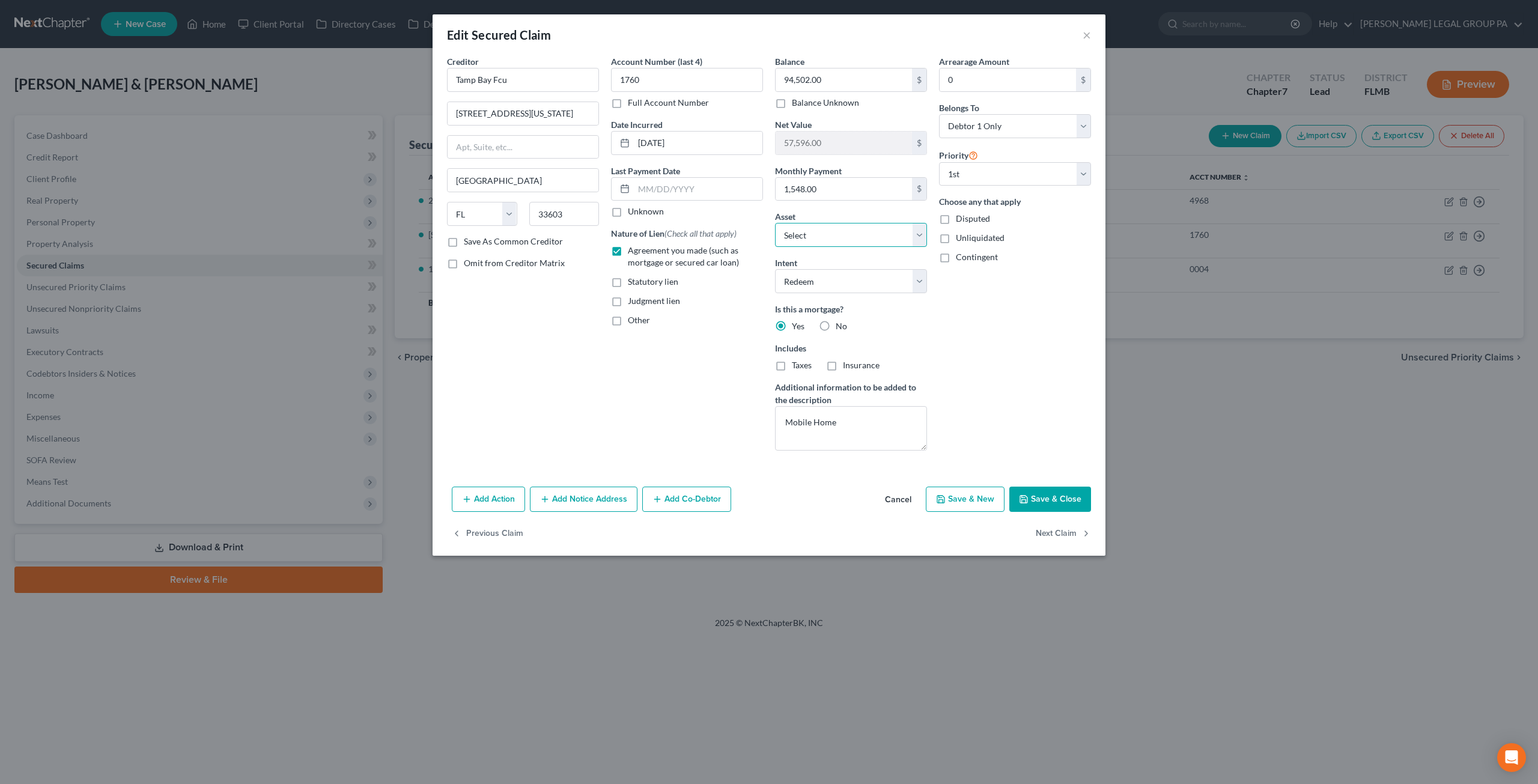
click at [827, 238] on select "Select Other Multiple Assets Jewelry - Misc. Custom Jewelry - $150.0 20000 US H…" at bounding box center [851, 235] width 152 height 24
select select "5"
click at [775, 223] on select "Select Other Multiple Assets Jewelry - Misc. Custom Jewelry - $150.0 20000 US H…" at bounding box center [851, 235] width 152 height 24
click at [1055, 501] on button "Save & Close" at bounding box center [1050, 499] width 82 height 26
select select
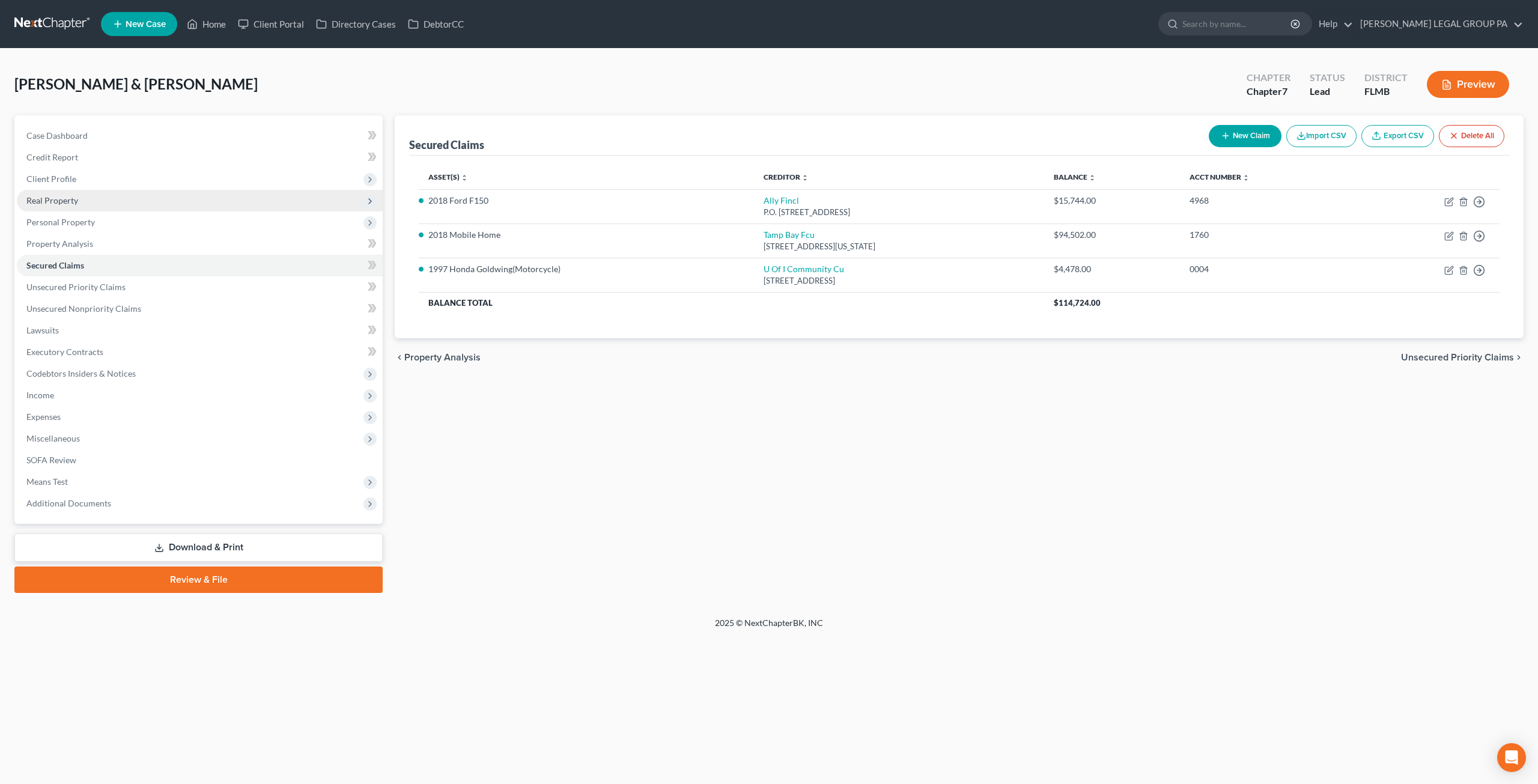
click at [54, 202] on span "Real Property" at bounding box center [52, 200] width 51 height 10
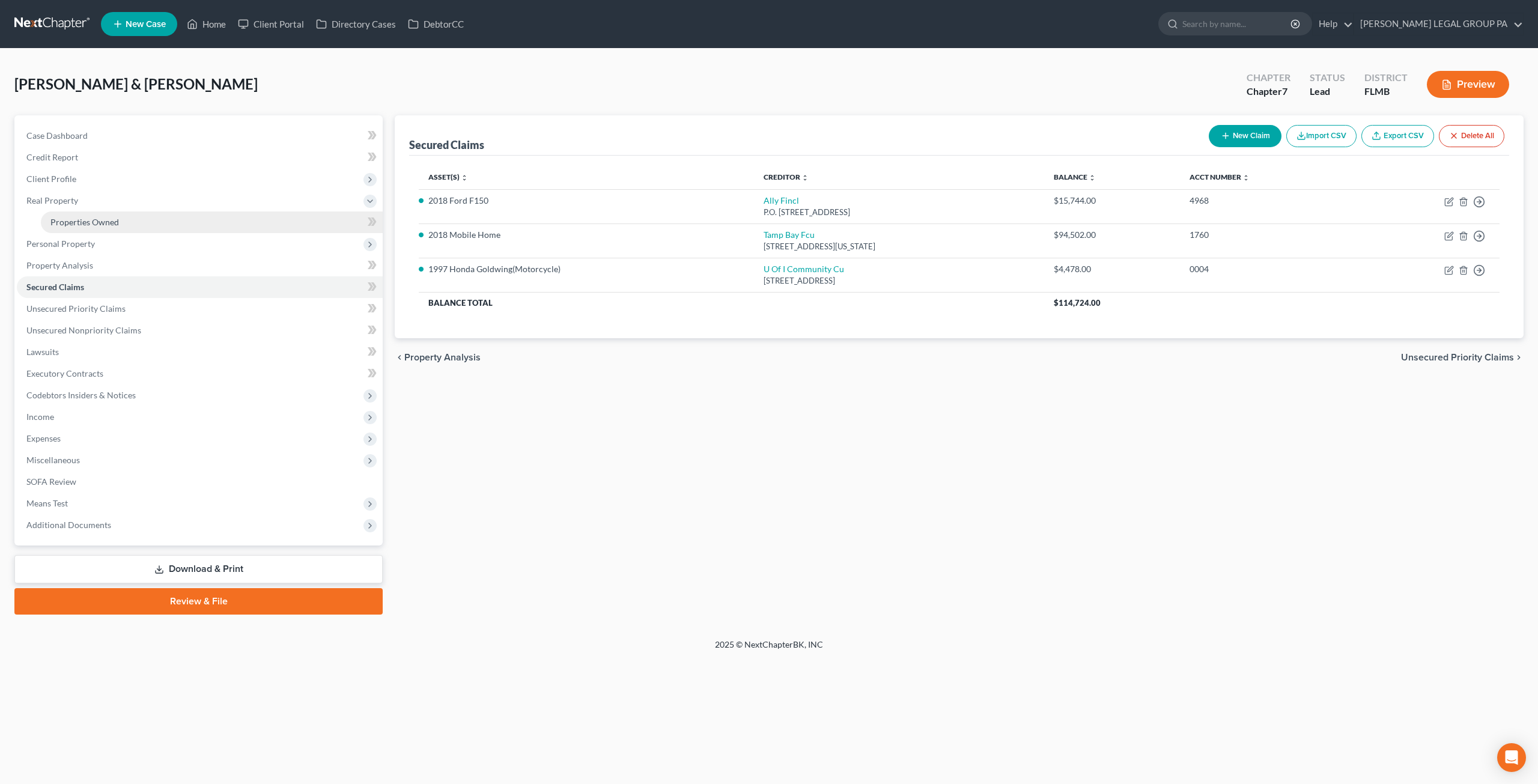
click at [79, 222] on span "Properties Owned" at bounding box center [85, 221] width 68 height 10
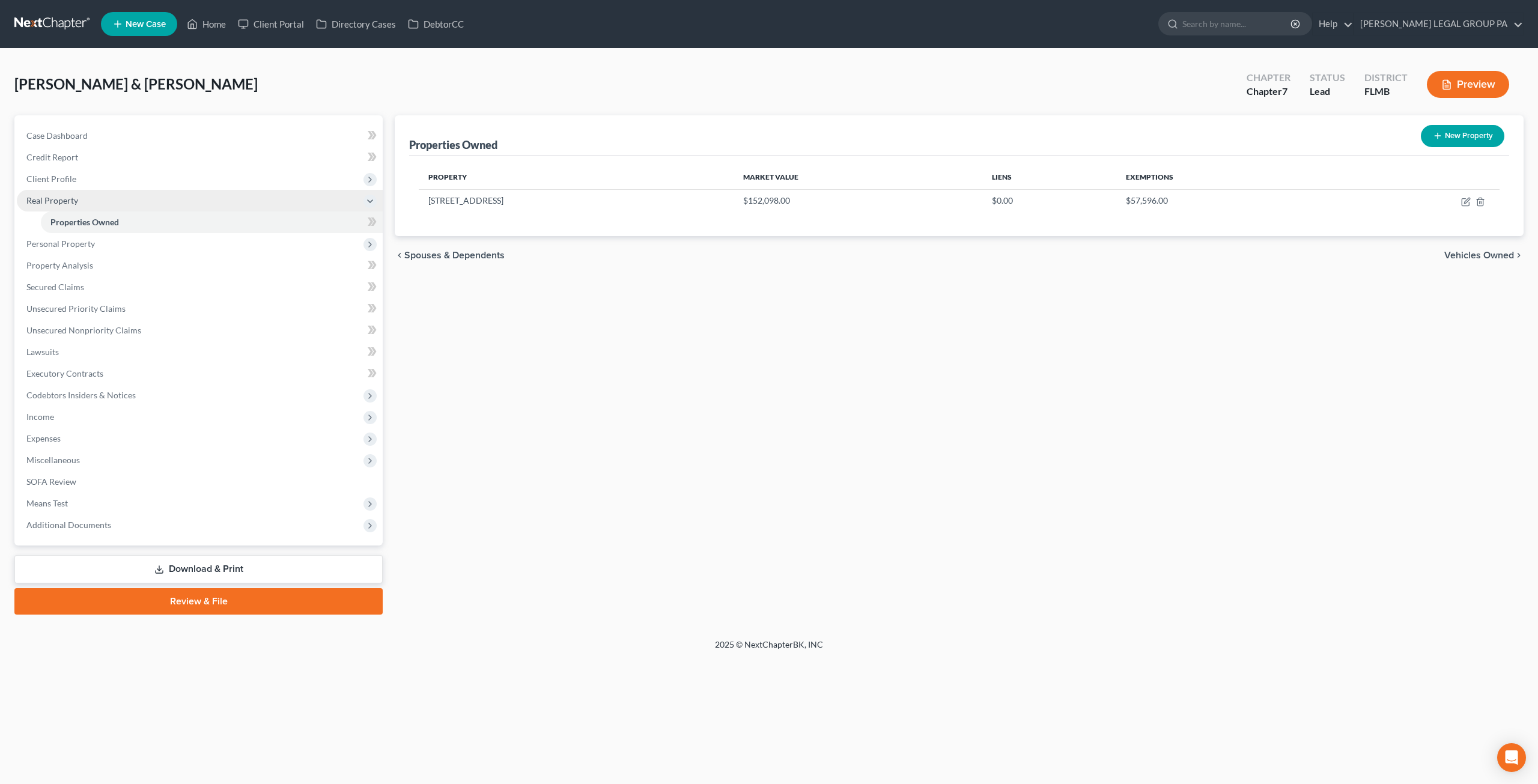
click at [72, 201] on span "Real Property" at bounding box center [52, 200] width 51 height 10
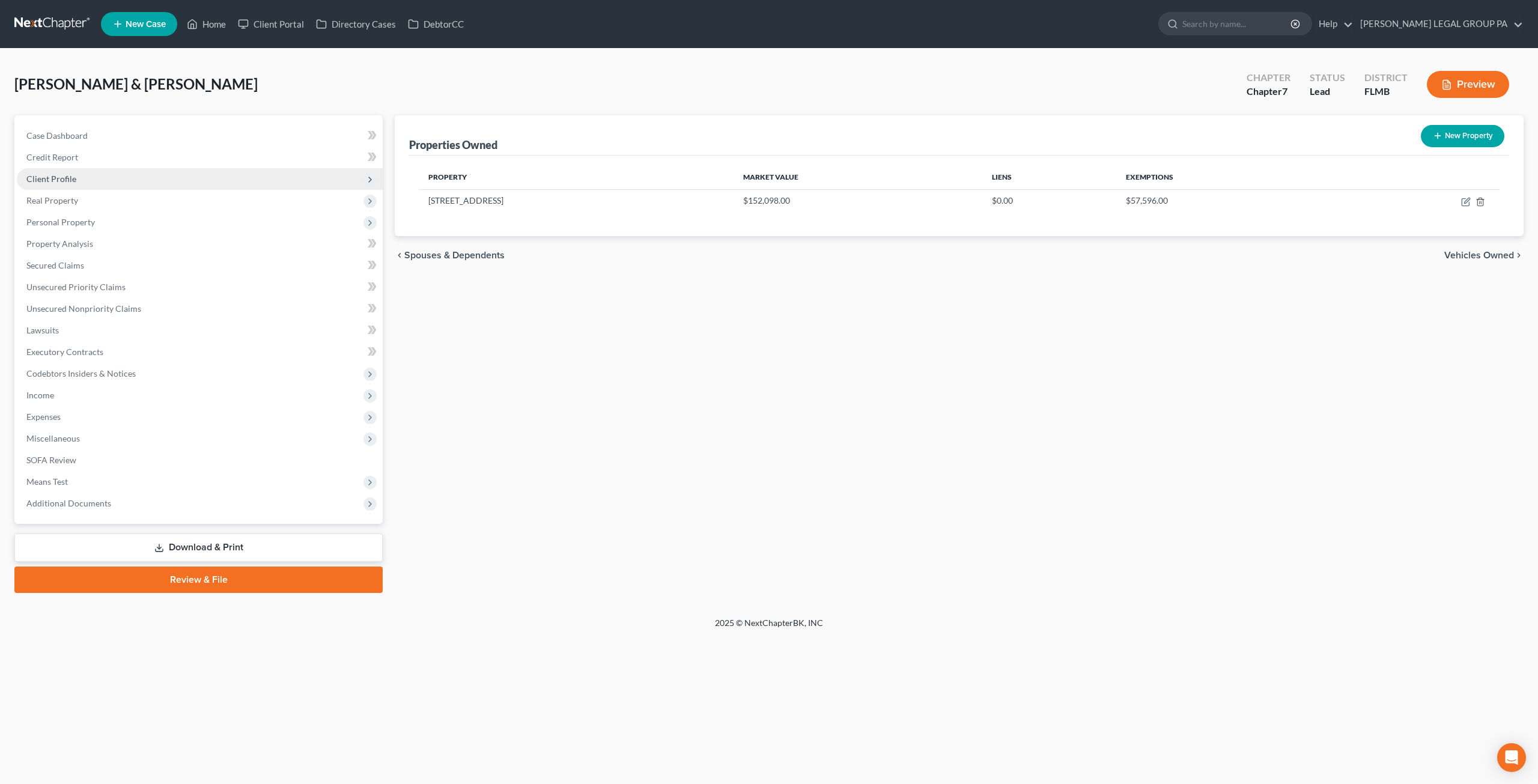
click at [58, 180] on span "Client Profile" at bounding box center [51, 179] width 49 height 10
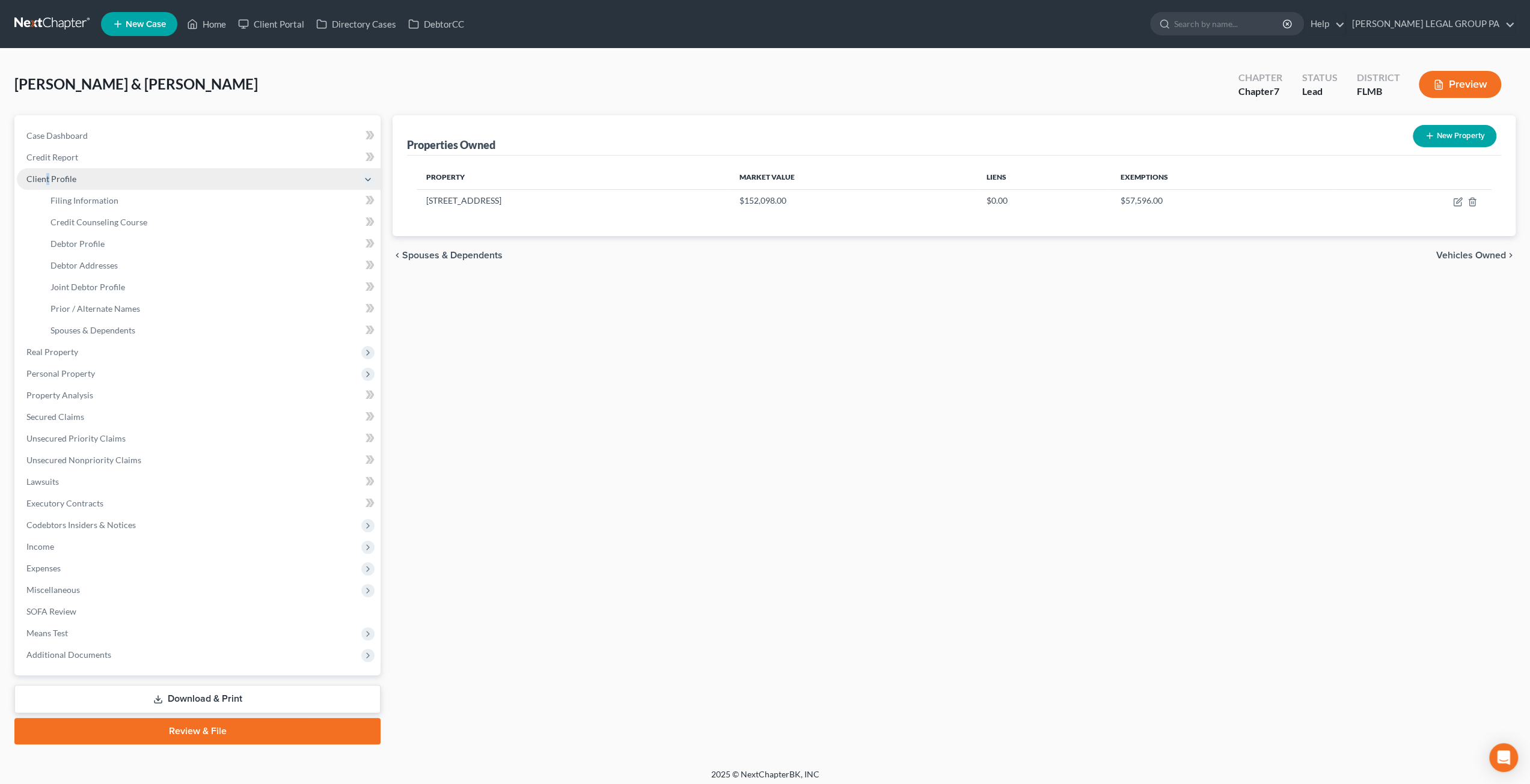
click at [48, 185] on span "Client Profile" at bounding box center [199, 179] width 363 height 22
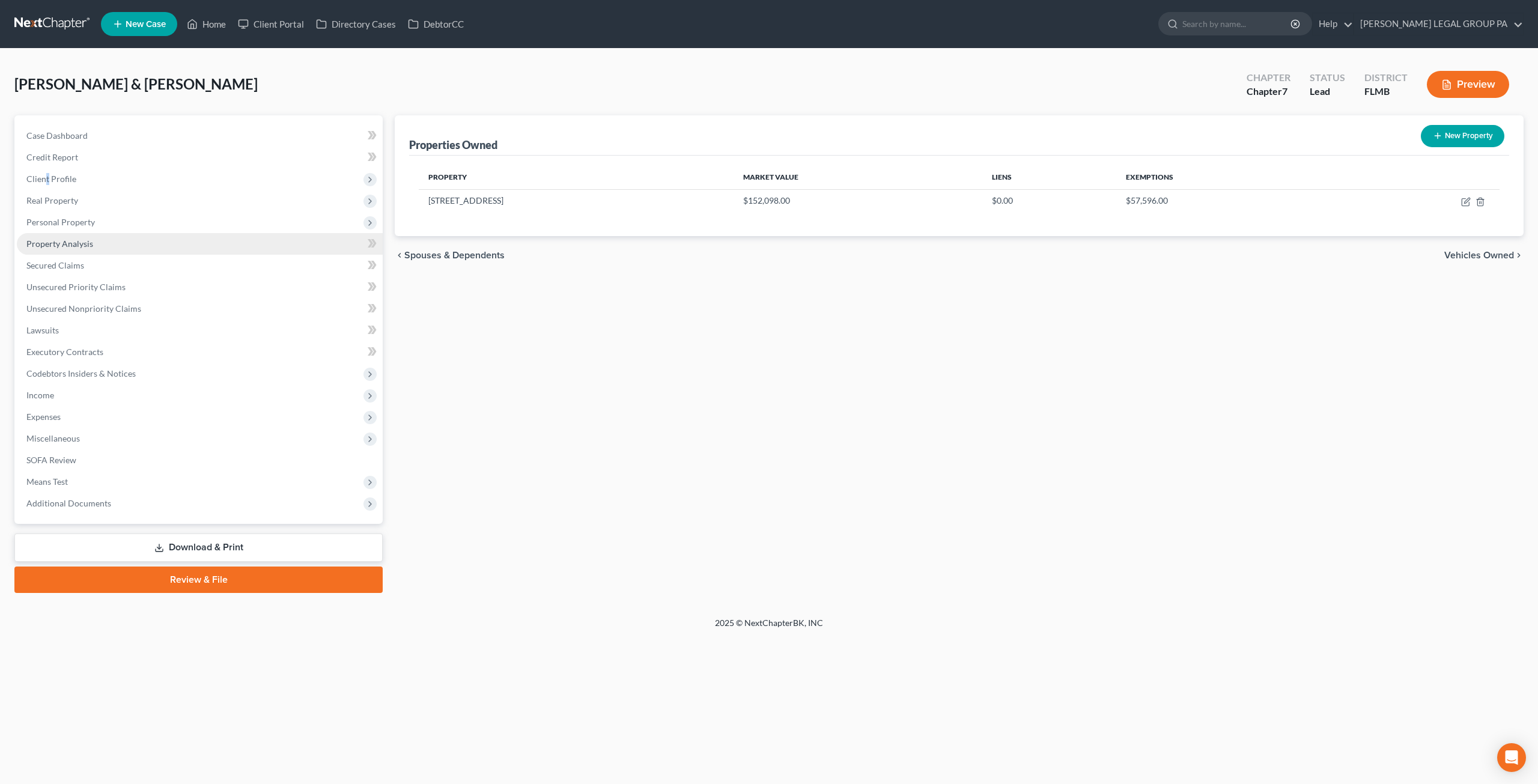
click at [67, 240] on span "Property Analysis" at bounding box center [60, 243] width 67 height 10
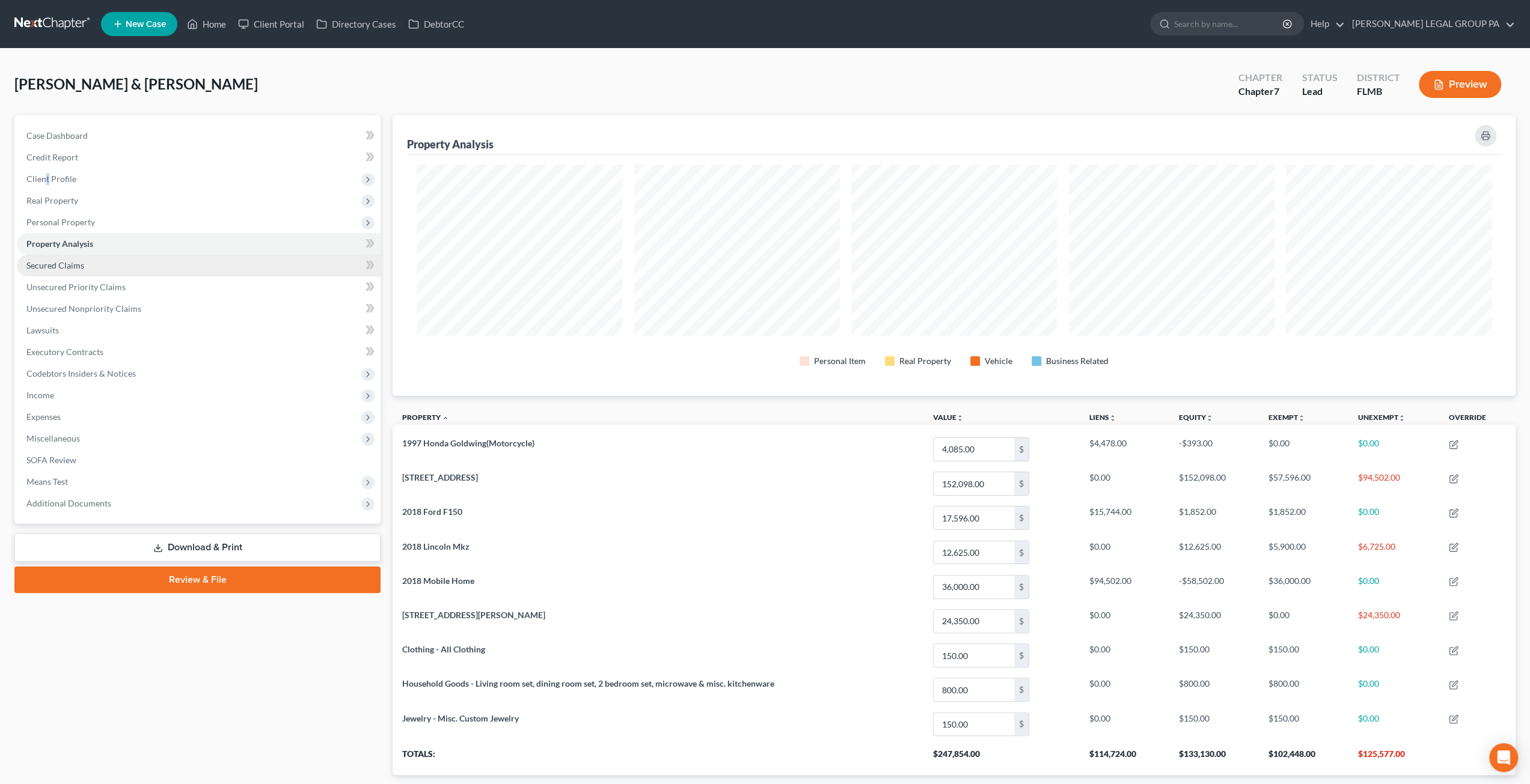
scroll to position [280, 1123]
click at [68, 261] on span "Secured Claims" at bounding box center [55, 265] width 58 height 10
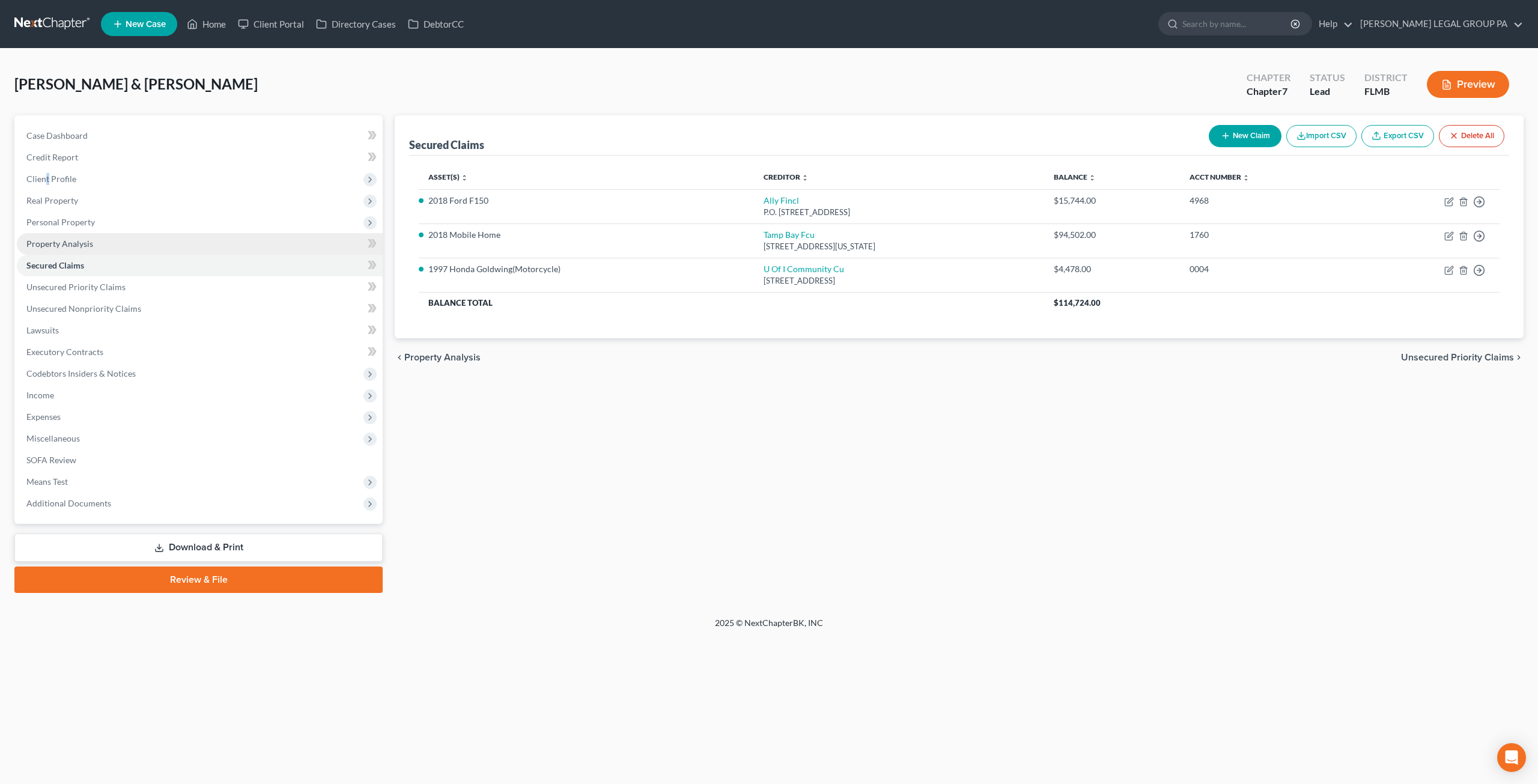
click at [70, 244] on span "Property Analysis" at bounding box center [60, 243] width 67 height 10
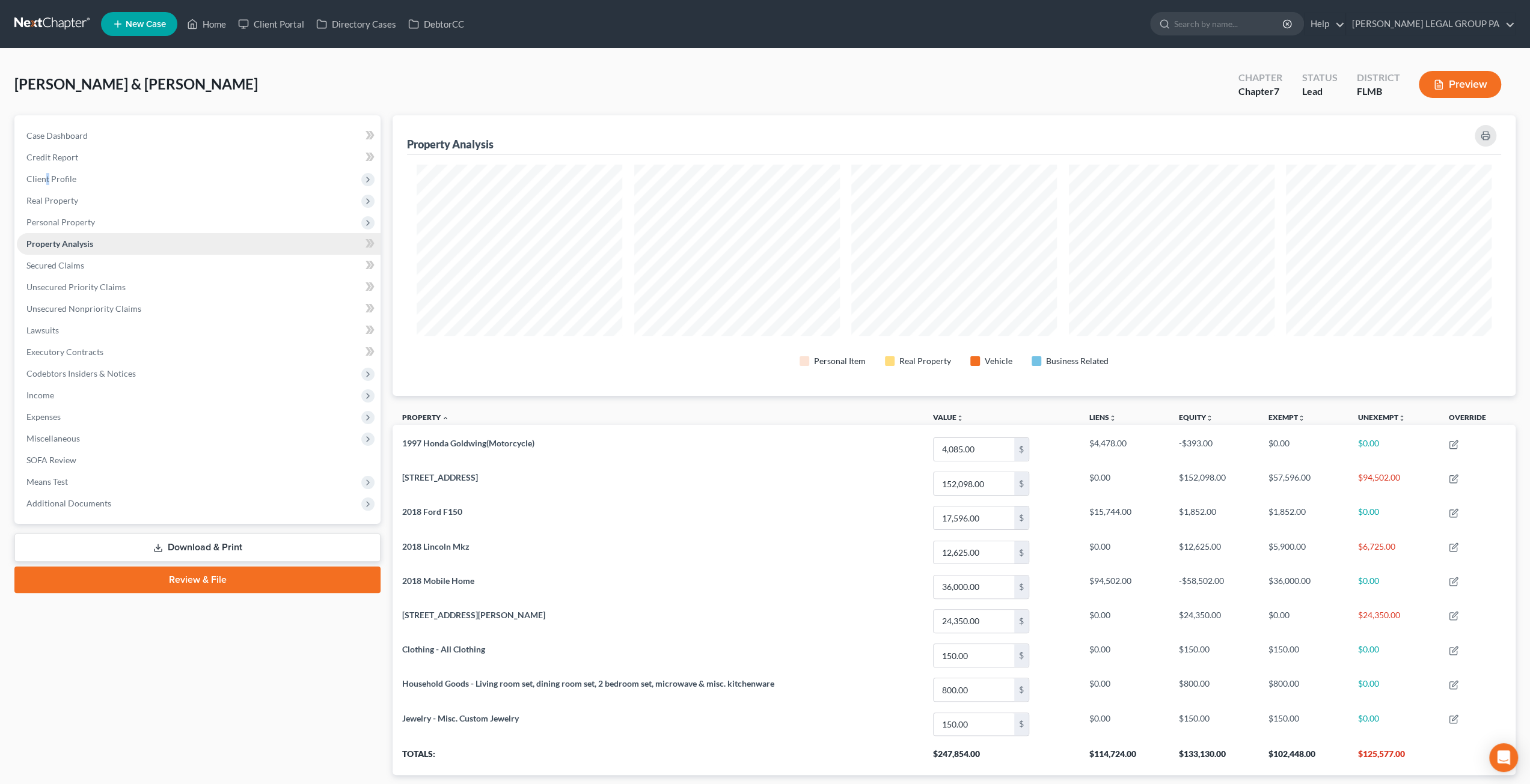
scroll to position [280, 1123]
click at [67, 223] on span "Personal Property" at bounding box center [61, 221] width 68 height 10
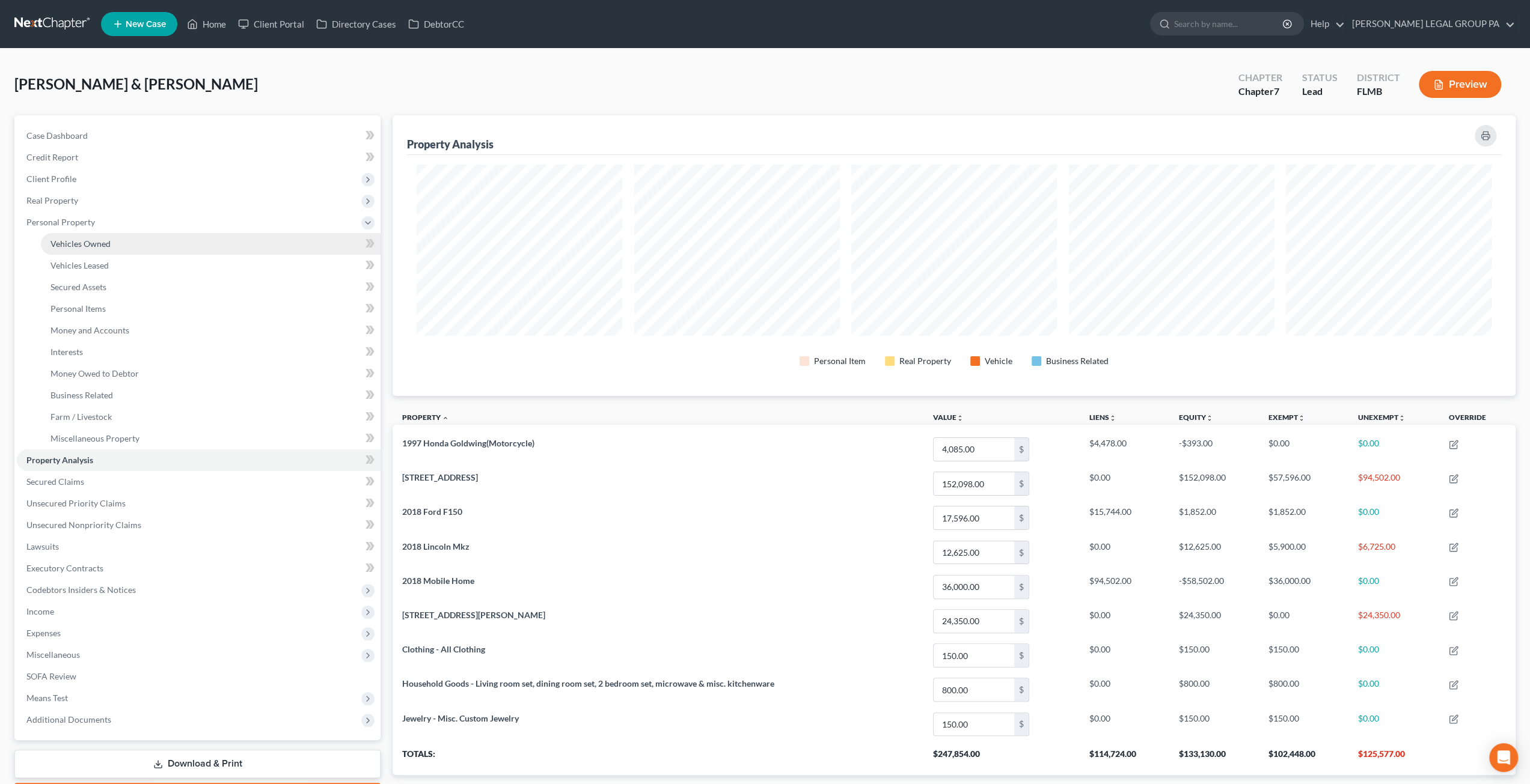
click at [88, 244] on span "Vehicles Owned" at bounding box center [80, 243] width 60 height 10
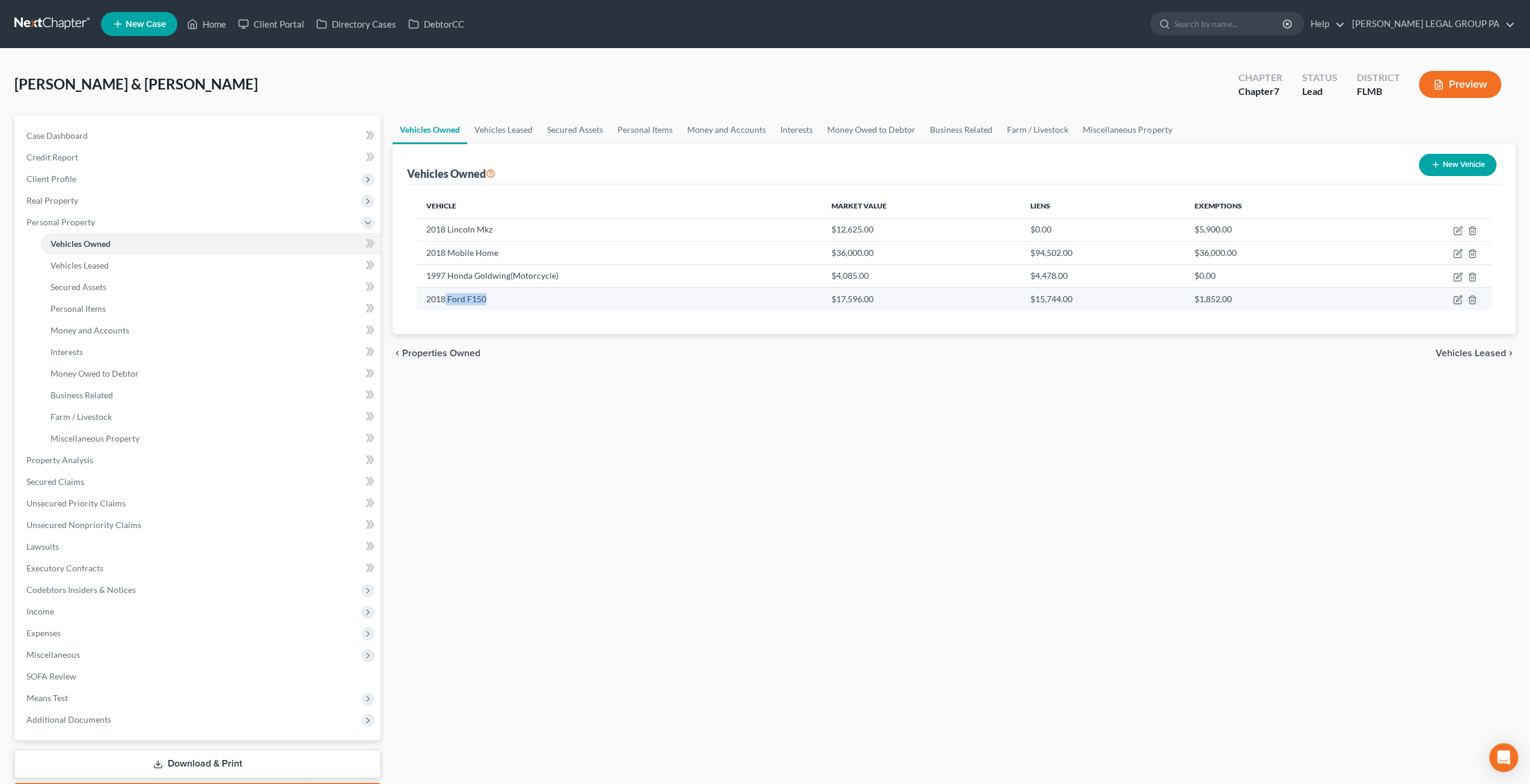
drag, startPoint x: 513, startPoint y: 295, endPoint x: 444, endPoint y: 287, distance: 69.5
click at [444, 287] on td "2018 Ford F150" at bounding box center [618, 298] width 404 height 23
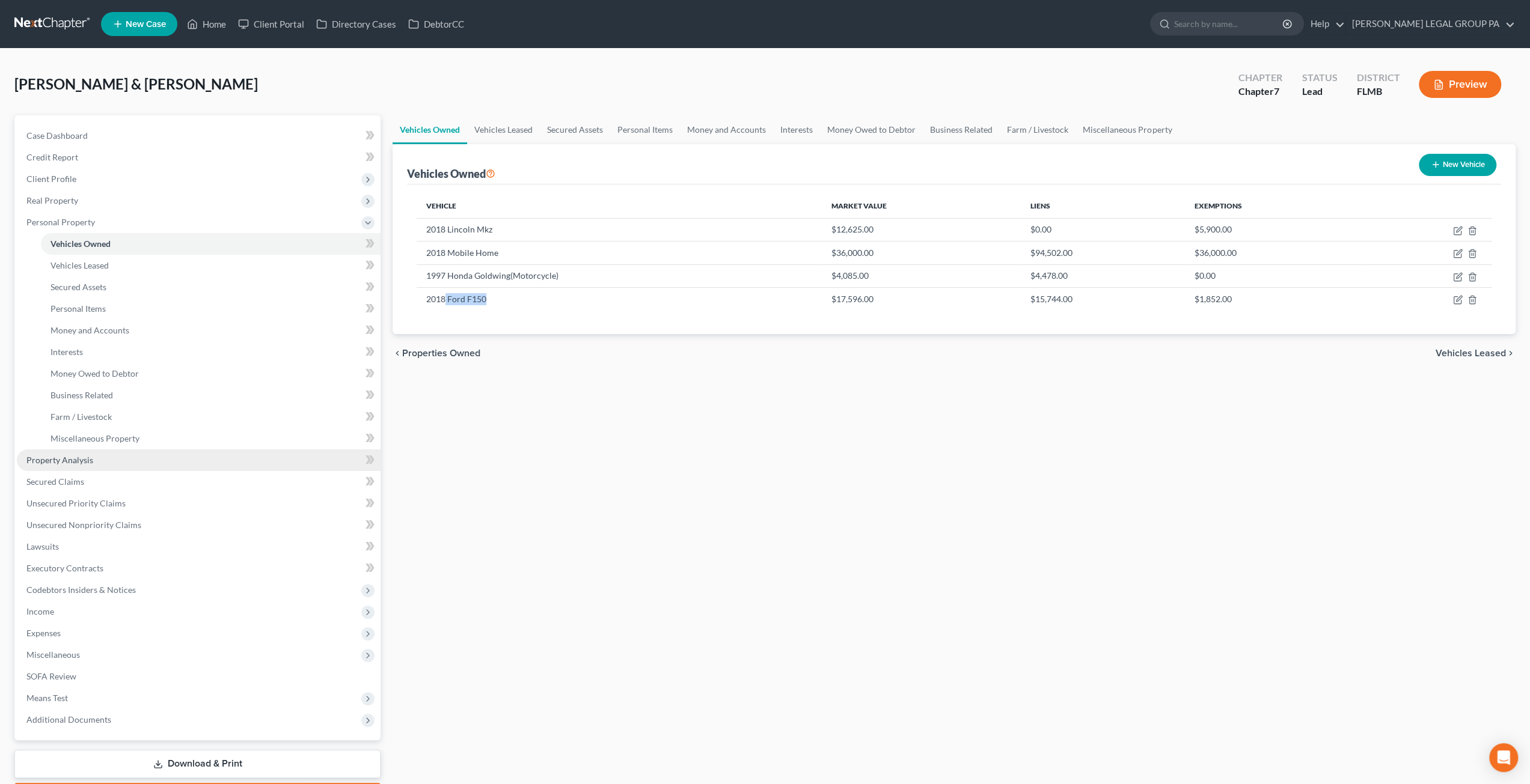
click at [68, 455] on span "Property Analysis" at bounding box center [60, 460] width 67 height 10
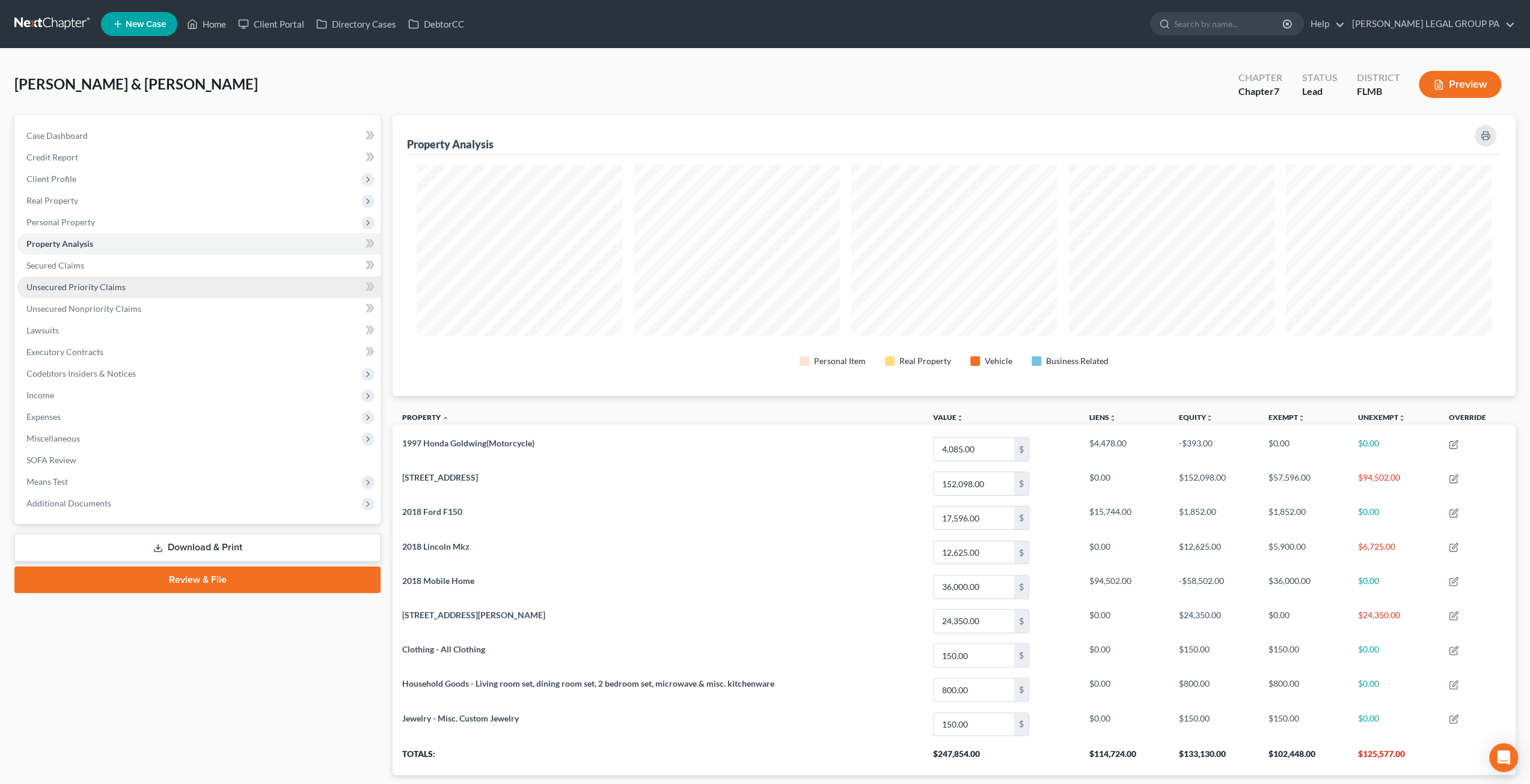
scroll to position [280, 1123]
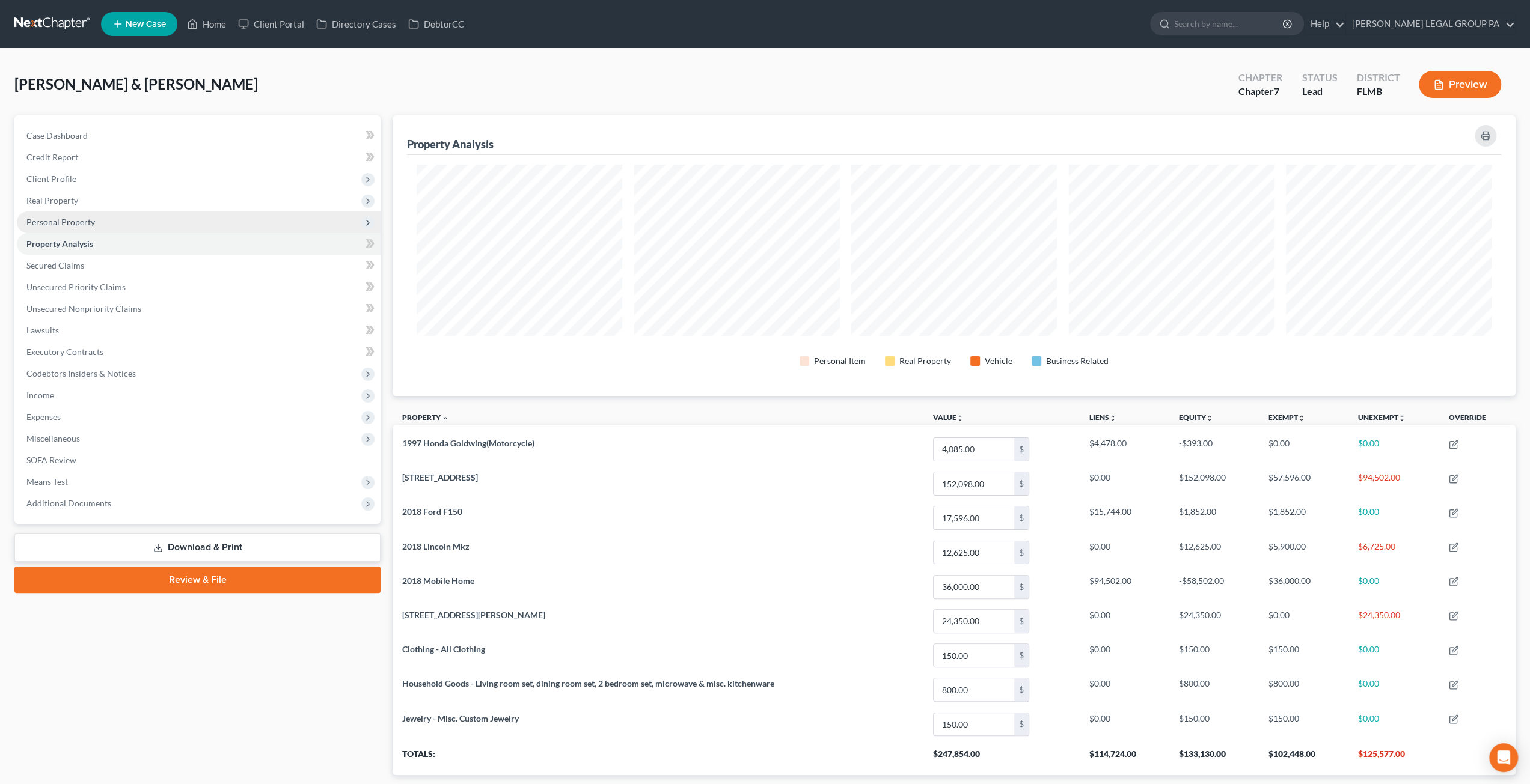
click at [53, 224] on span "Personal Property" at bounding box center [61, 221] width 68 height 10
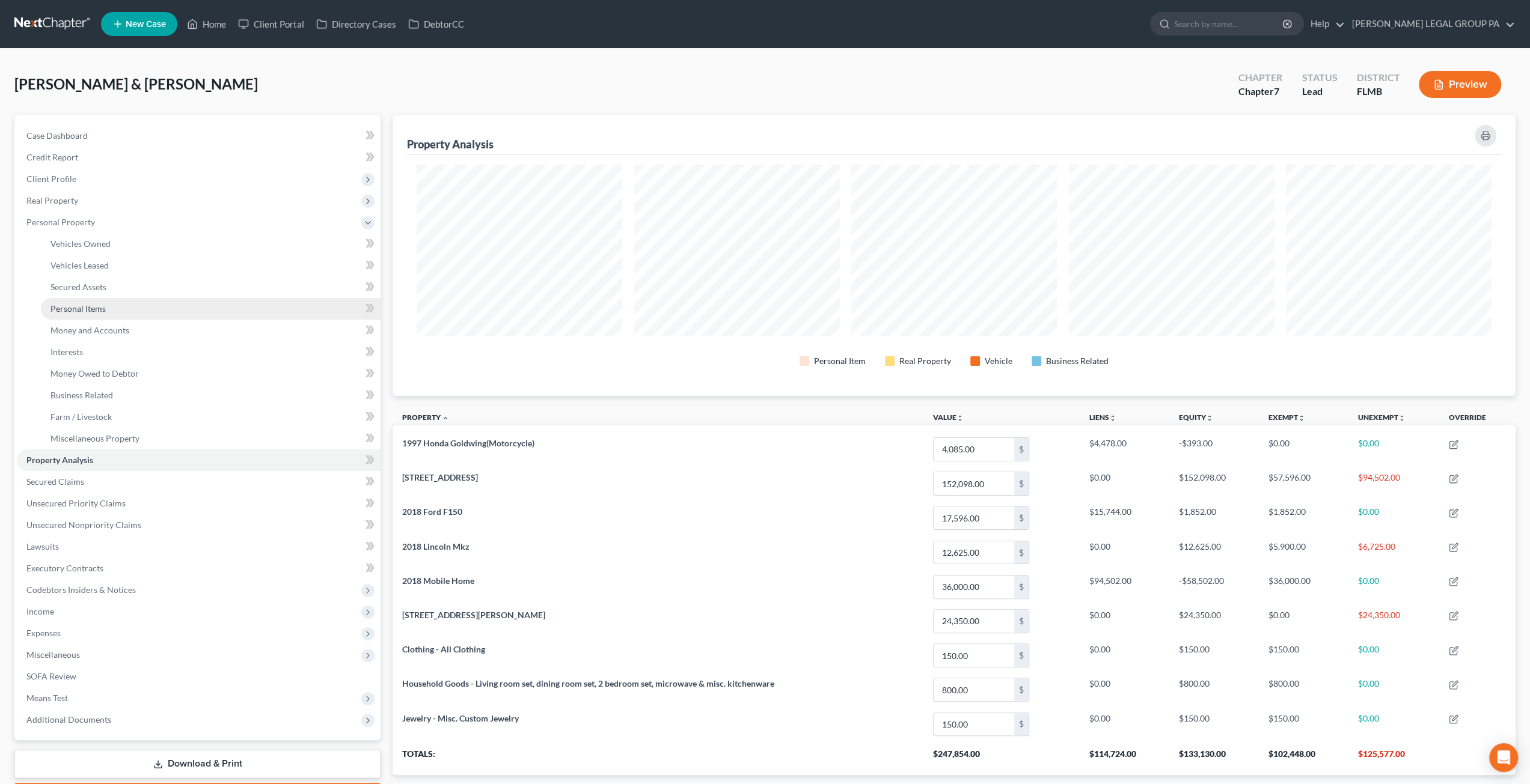
click at [78, 306] on span "Personal Items" at bounding box center [78, 308] width 55 height 10
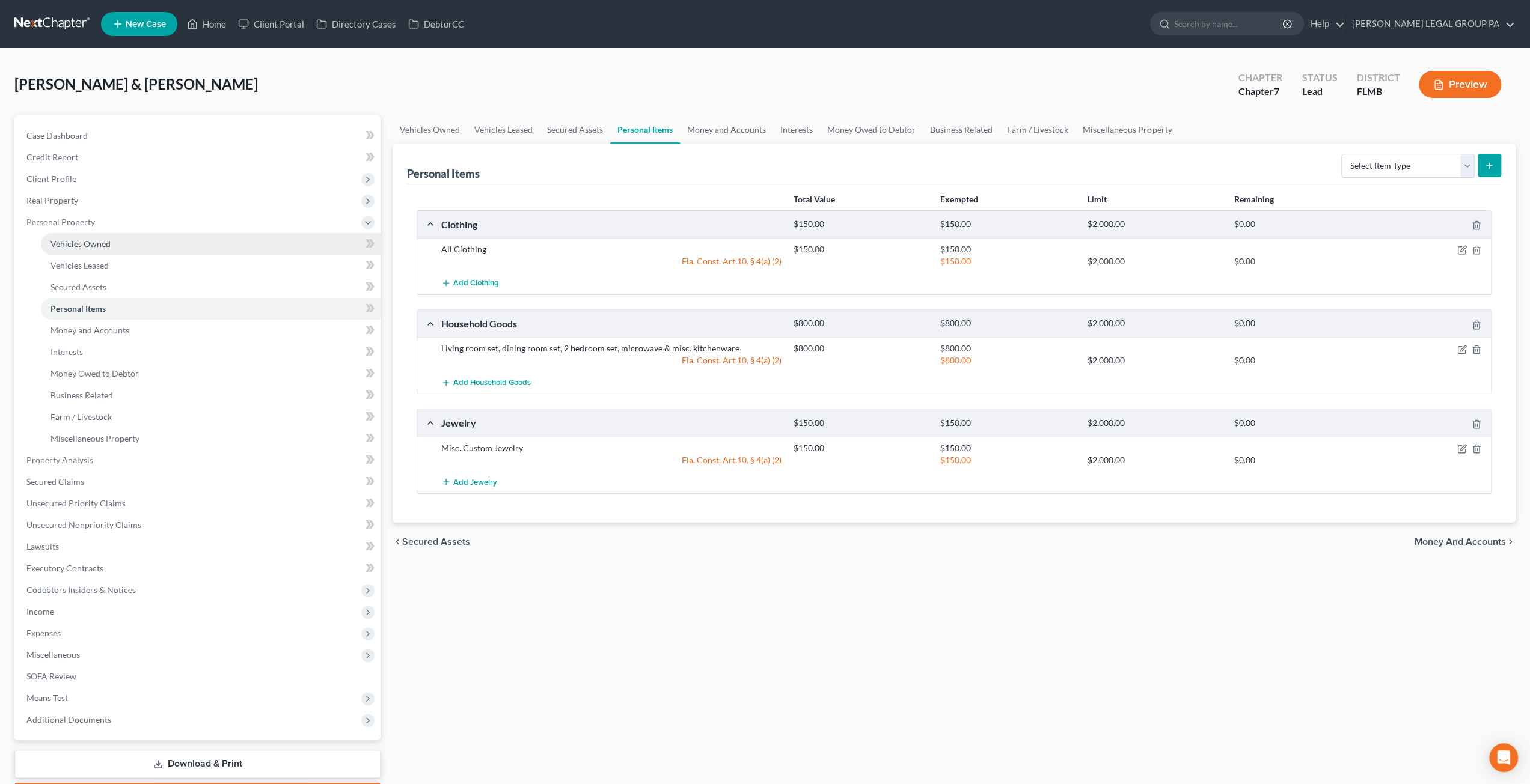
click at [67, 243] on span "Vehicles Owned" at bounding box center [80, 243] width 60 height 10
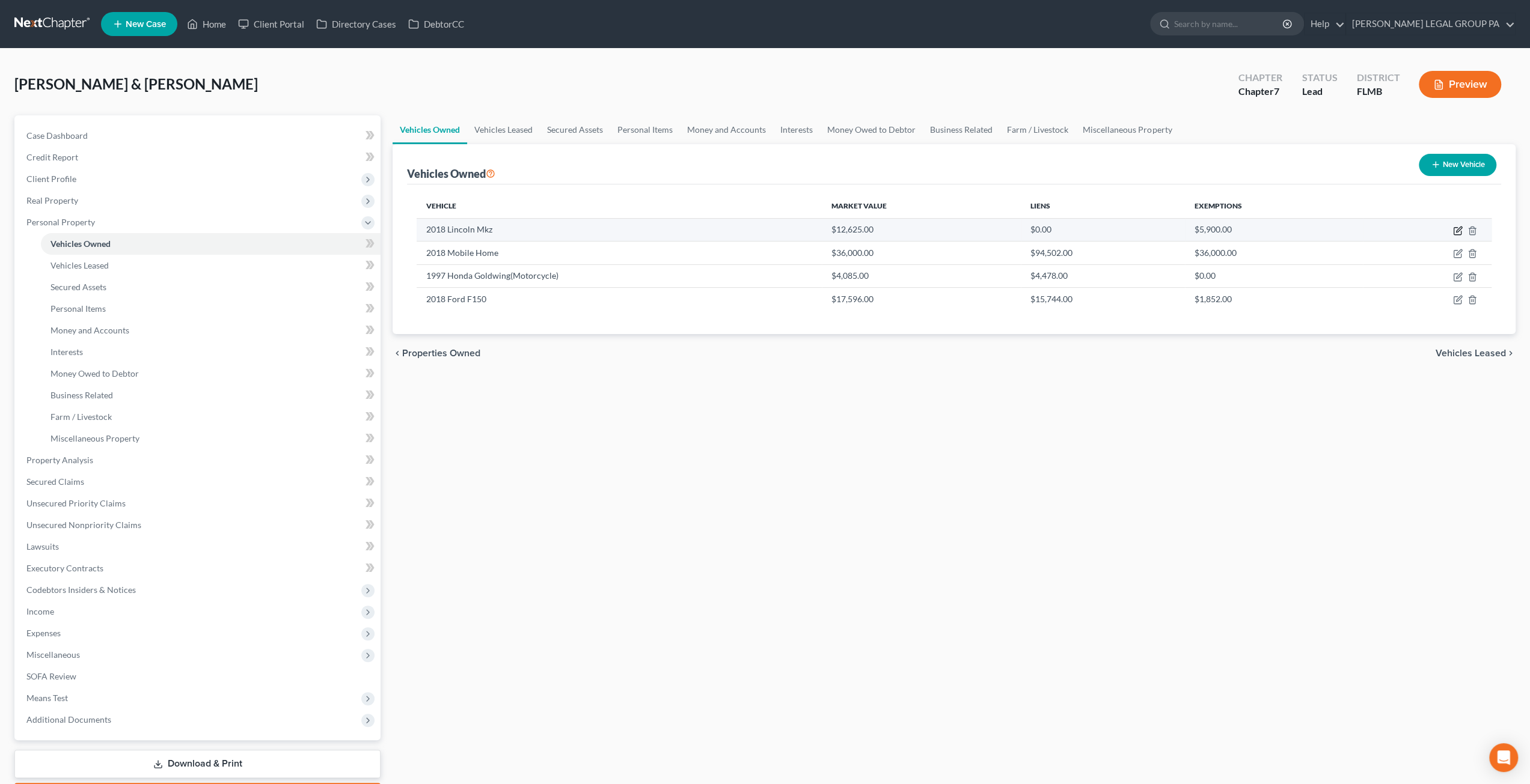
click at [1459, 231] on icon "button" at bounding box center [1458, 231] width 10 height 10
select select "0"
select select "8"
select select "2"
select select "1"
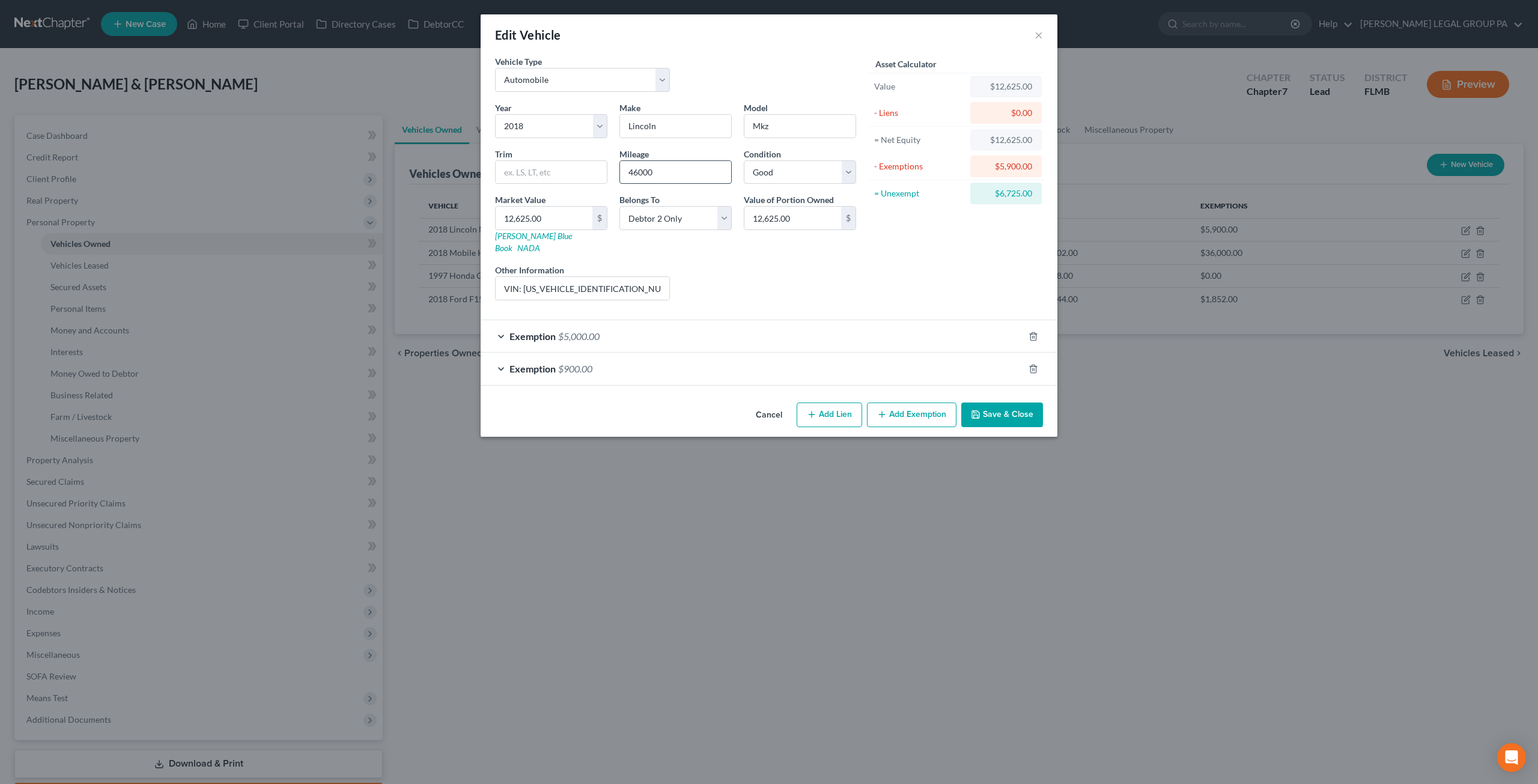
click at [673, 174] on input "46000" at bounding box center [675, 172] width 111 height 23
drag, startPoint x: 672, startPoint y: 174, endPoint x: 589, endPoint y: 165, distance: 83.5
click at [589, 165] on div "Year Select 2026 2025 2024 2023 2022 2021 2020 2019 2018 2017 2016 2015 2014 20…" at bounding box center [676, 205] width 374 height 208
type input "47700"
drag, startPoint x: 599, startPoint y: 275, endPoint x: 522, endPoint y: 271, distance: 77.1
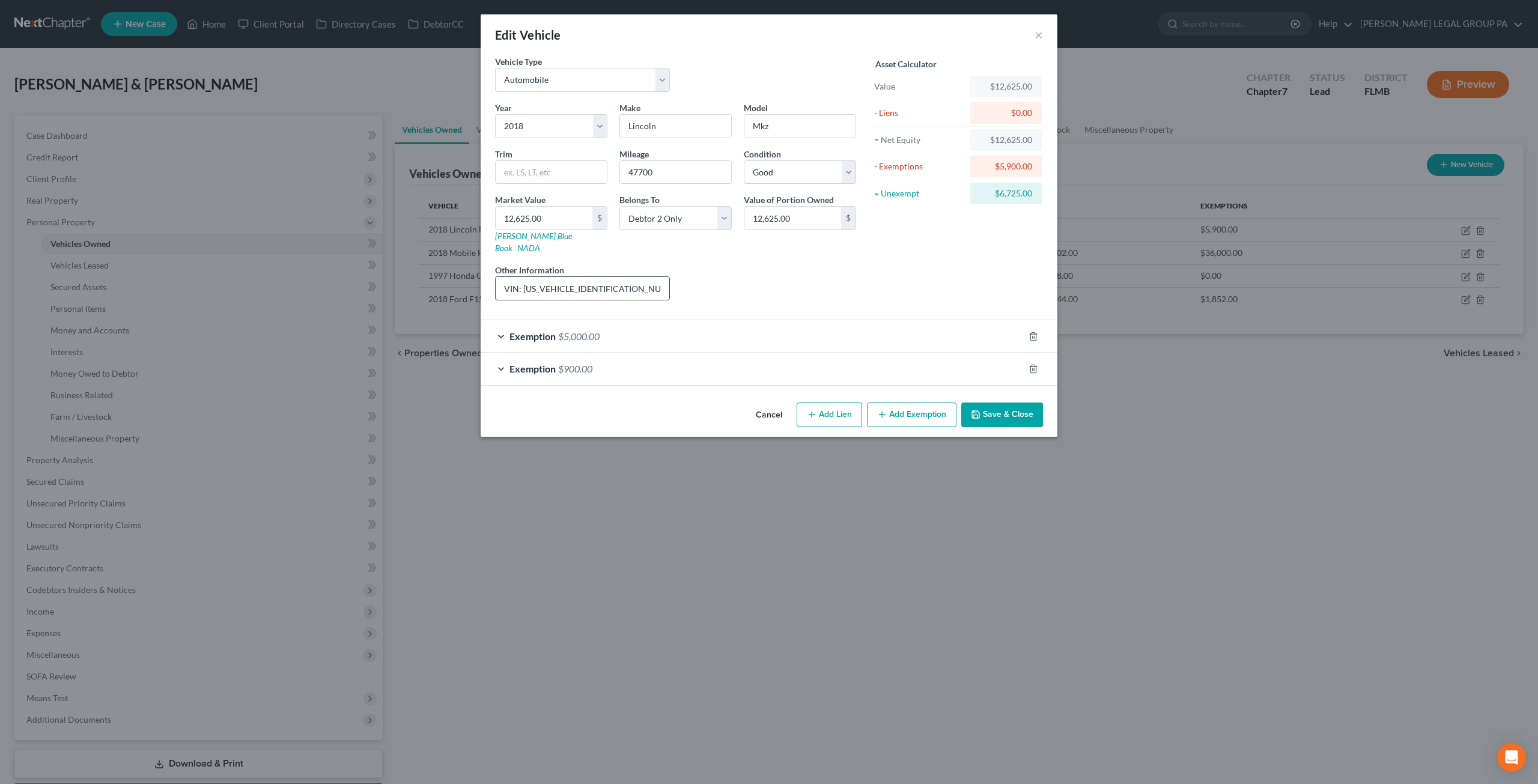
click at [522, 277] on input "VIN: 3LN6L5E95JR620605" at bounding box center [583, 288] width 174 height 23
drag, startPoint x: 650, startPoint y: 171, endPoint x: 540, endPoint y: 164, distance: 110.2
click at [537, 161] on div "Year Select 2026 2025 2024 2023 2022 2021 2020 2019 2018 2017 2016 2015 2014 20…" at bounding box center [676, 205] width 374 height 208
click at [989, 403] on button "Save & Close" at bounding box center [1002, 415] width 82 height 26
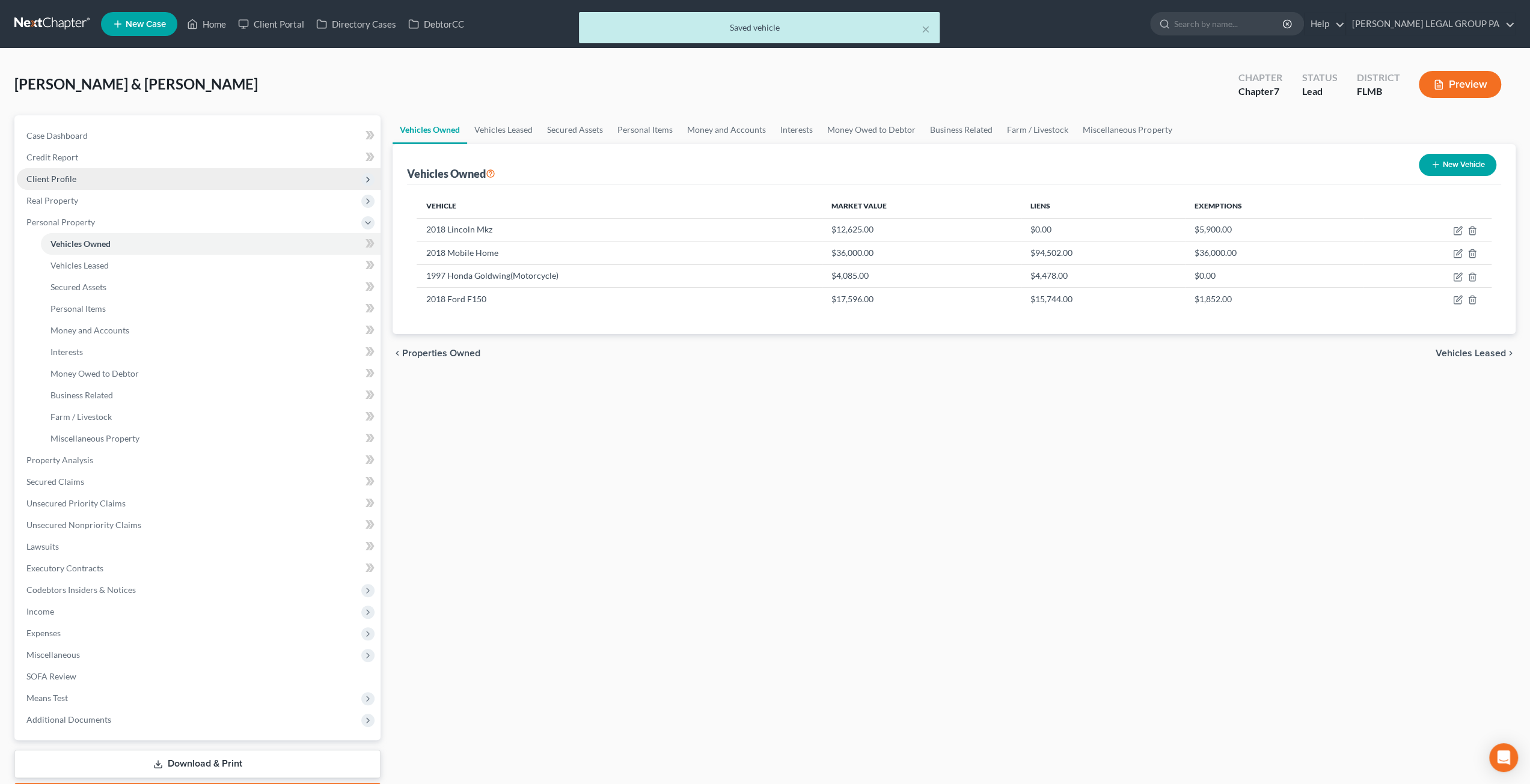
drag, startPoint x: 61, startPoint y: 172, endPoint x: 72, endPoint y: 183, distance: 15.6
click at [61, 172] on span "Client Profile" at bounding box center [199, 179] width 363 height 22
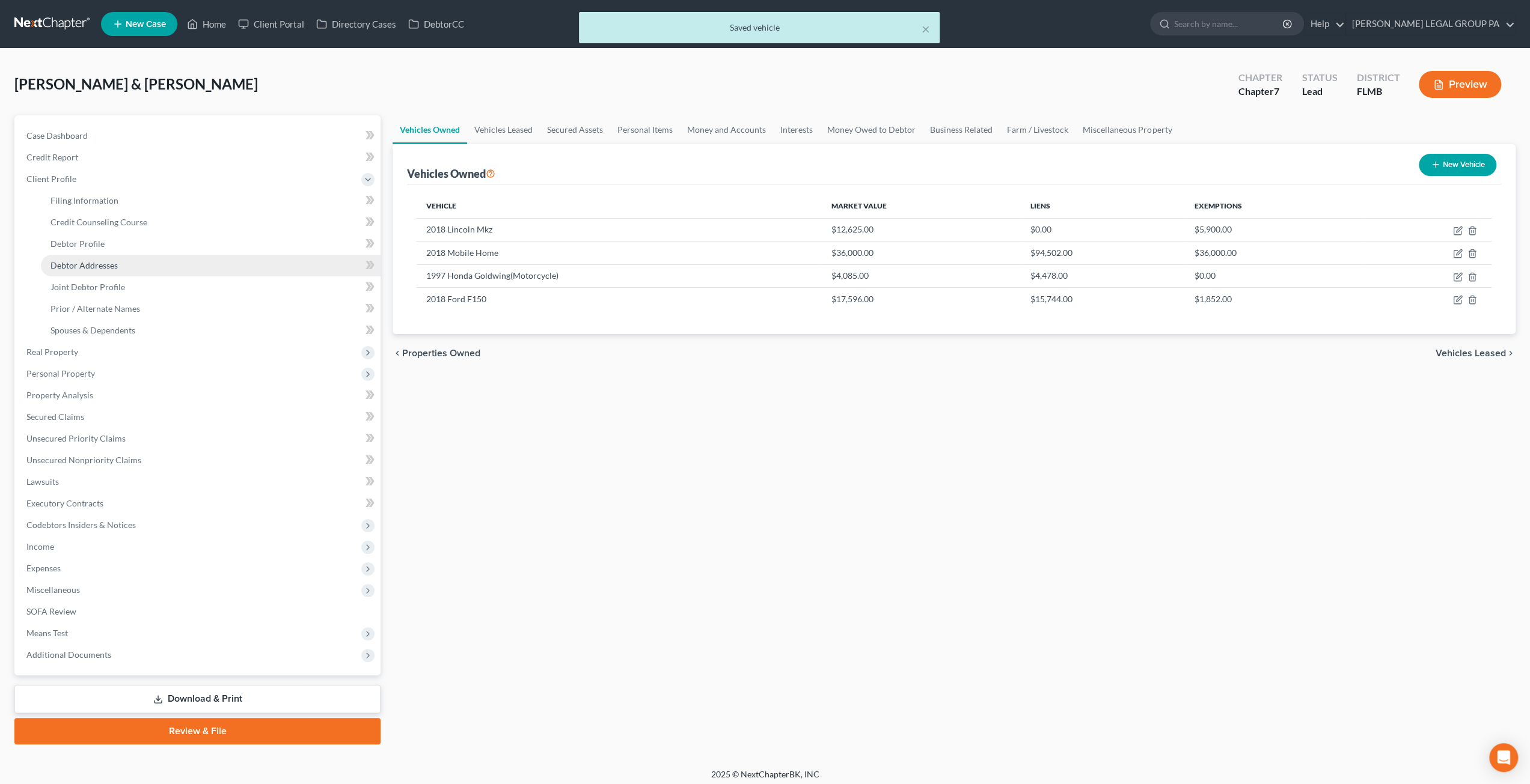
click at [99, 266] on span "Debtor Addresses" at bounding box center [84, 265] width 68 height 10
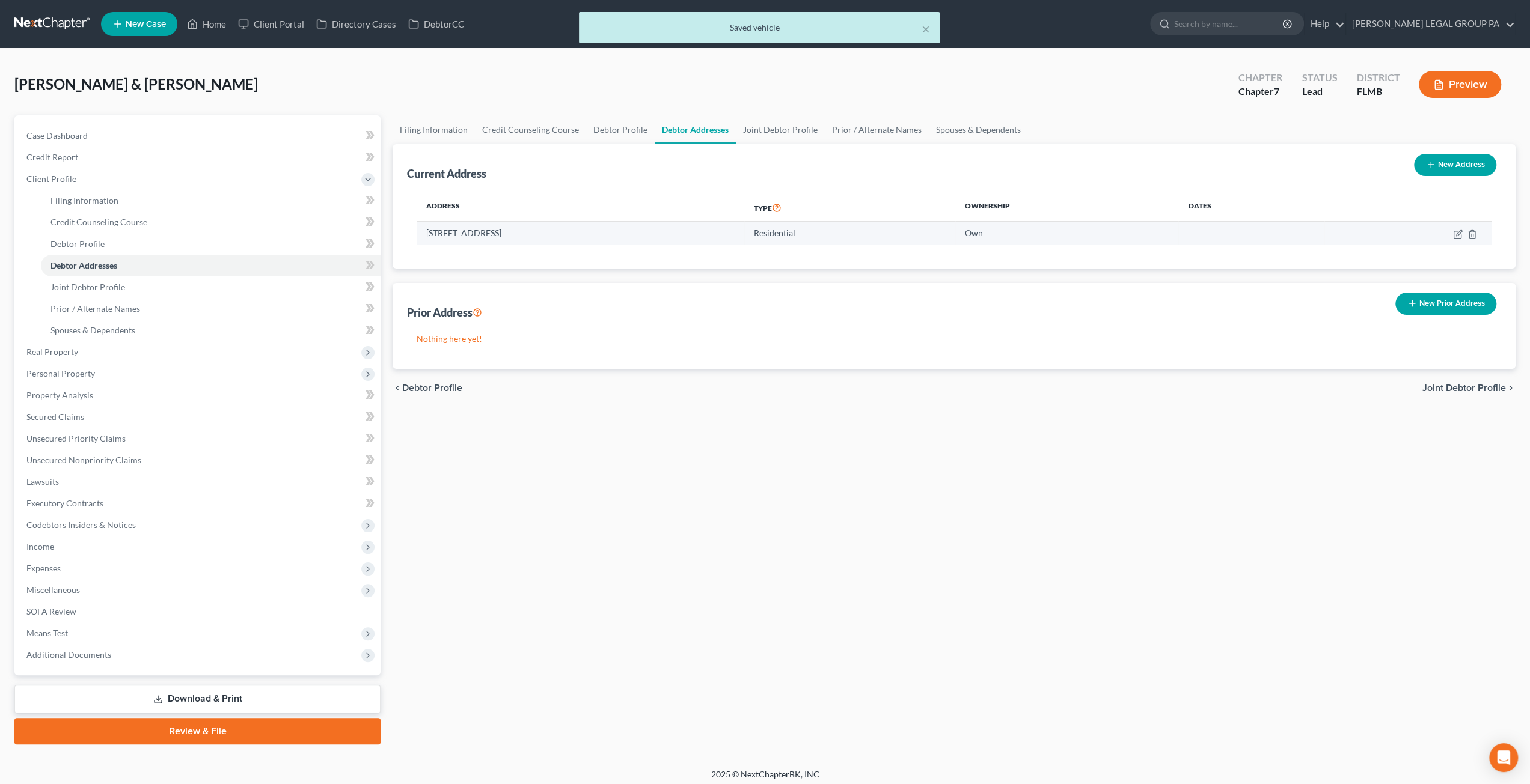
click at [606, 233] on td "20000 US Hwy 19 N, Lot 806, Clearwater, FL 33764" at bounding box center [580, 233] width 328 height 23
copy td "33764"
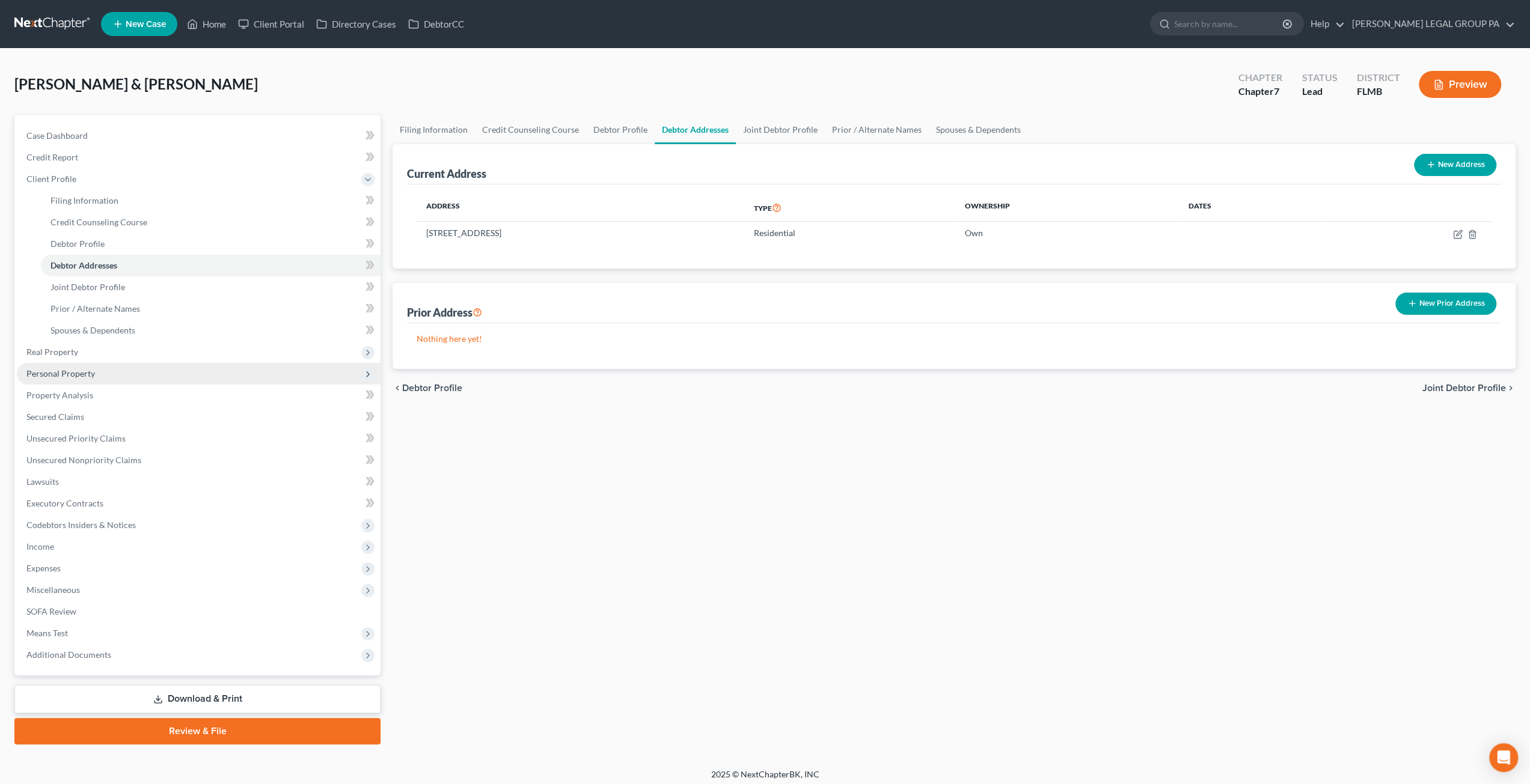
click at [68, 375] on span "Personal Property" at bounding box center [61, 373] width 68 height 10
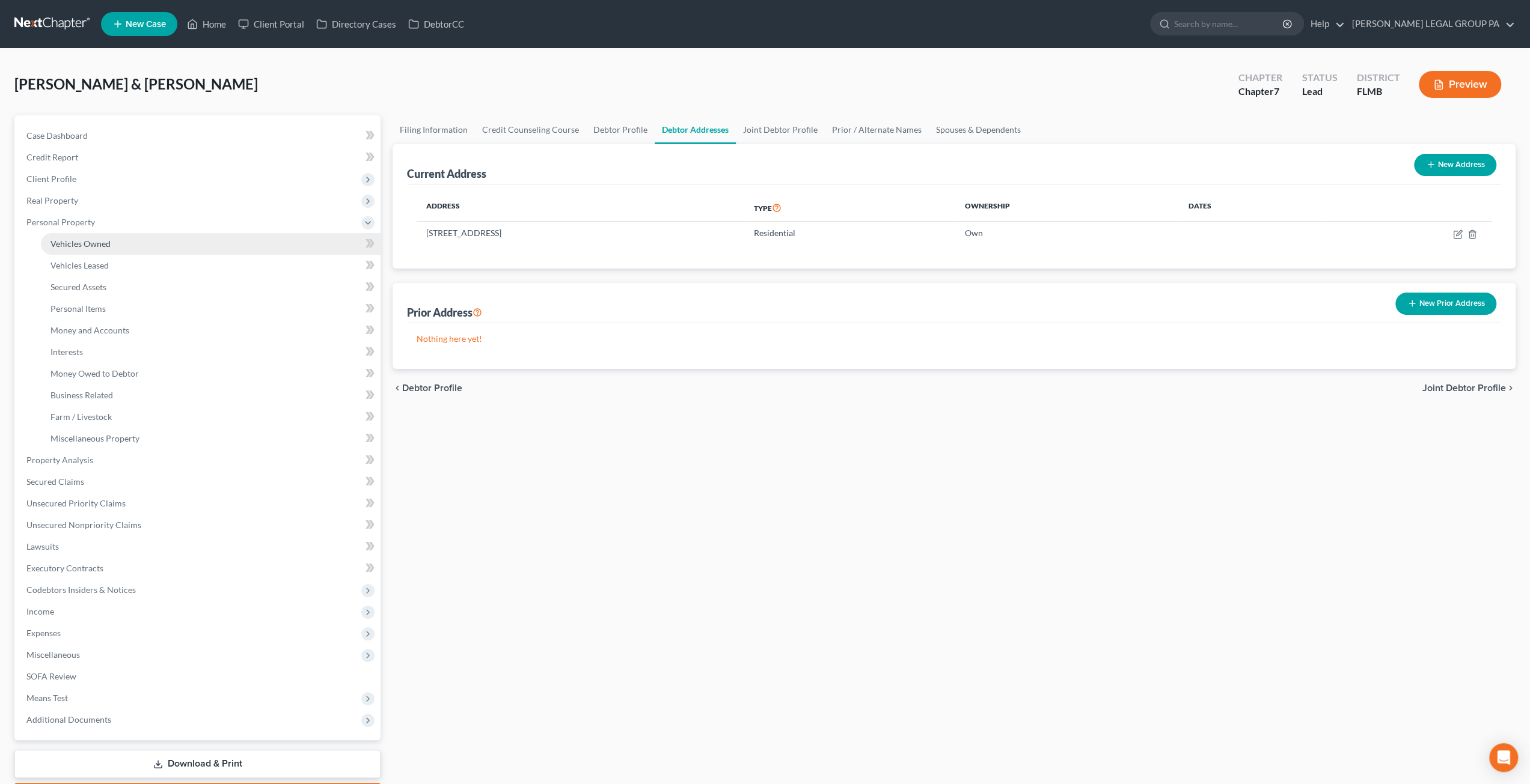
click at [85, 240] on span "Vehicles Owned" at bounding box center [80, 243] width 60 height 10
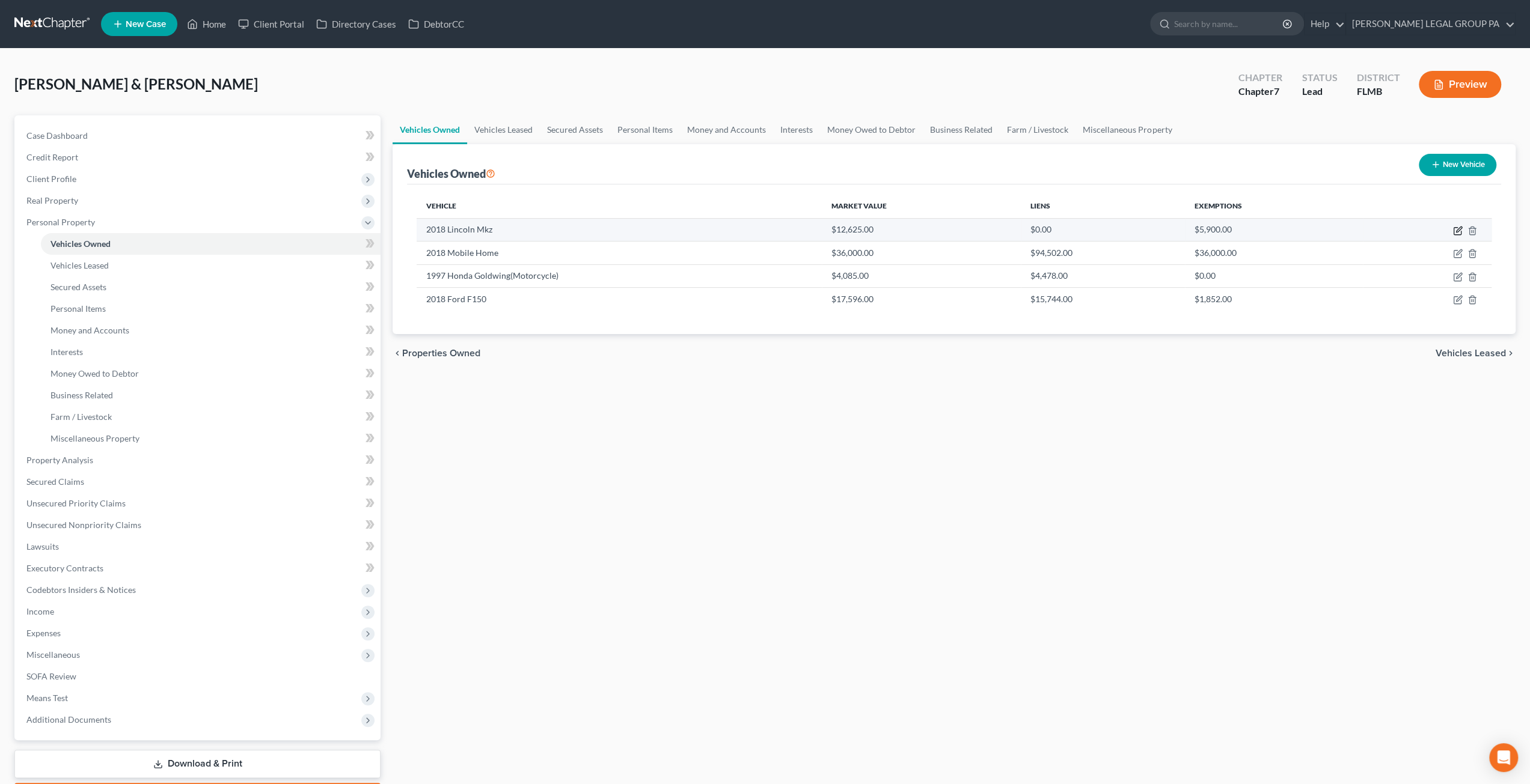
click at [1459, 230] on icon "button" at bounding box center [1458, 231] width 10 height 10
select select "0"
select select "8"
select select "2"
select select "1"
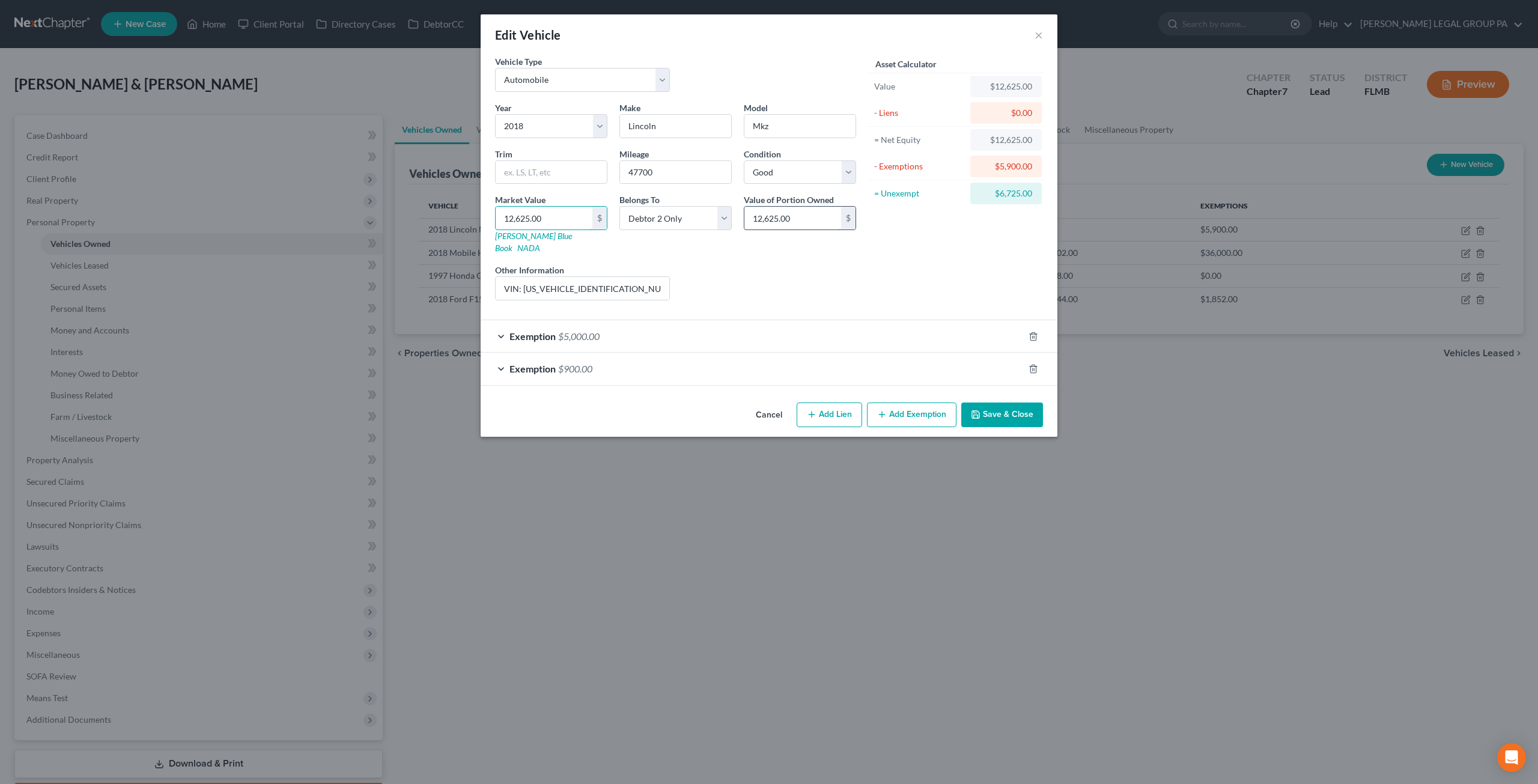
type input "1"
type input "1.00"
type input "11"
type input "11.00"
type input "118"
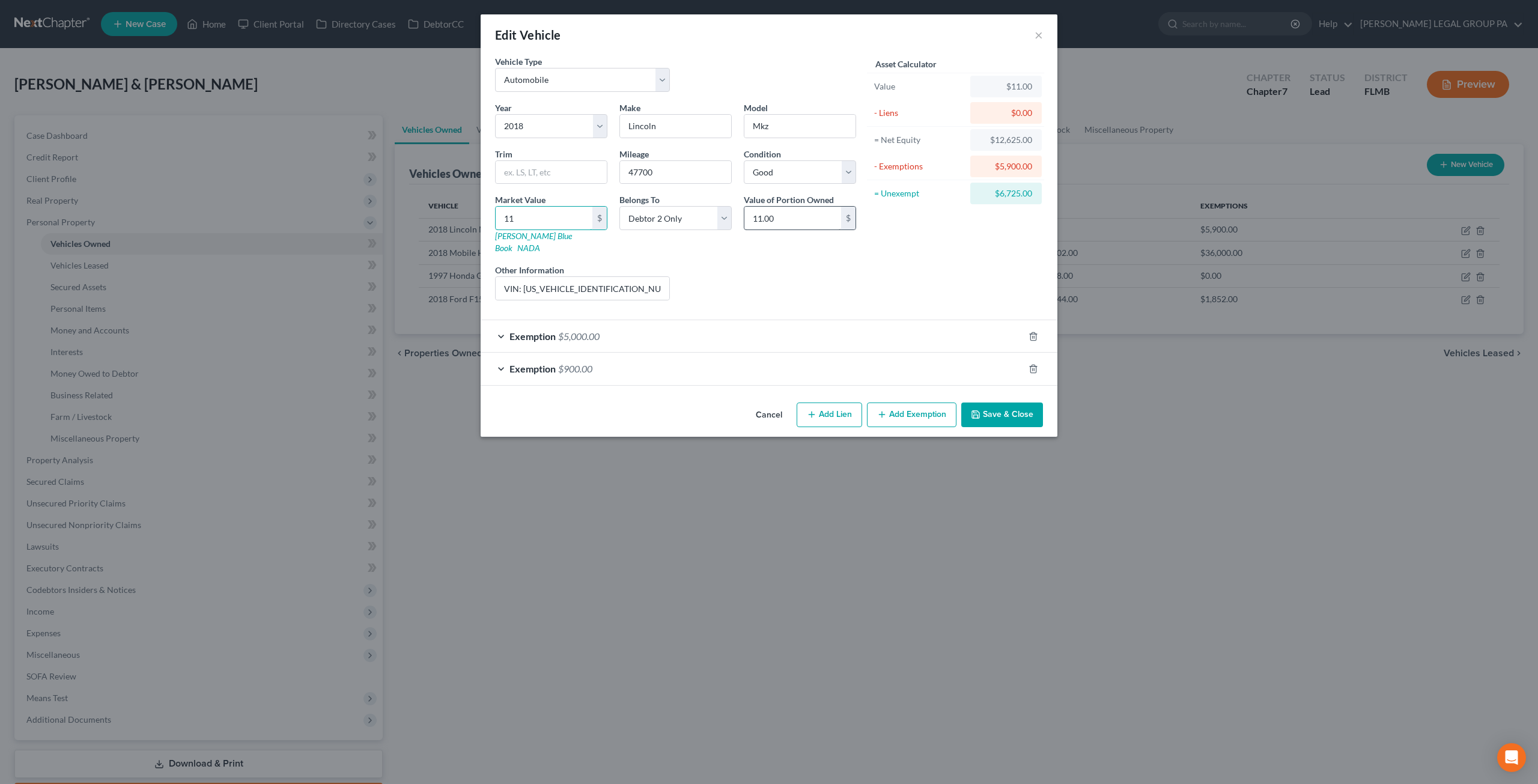
type input "118.00"
type input "1182"
type input "1,182.00"
type input "1,1822"
type input "11,822.00"
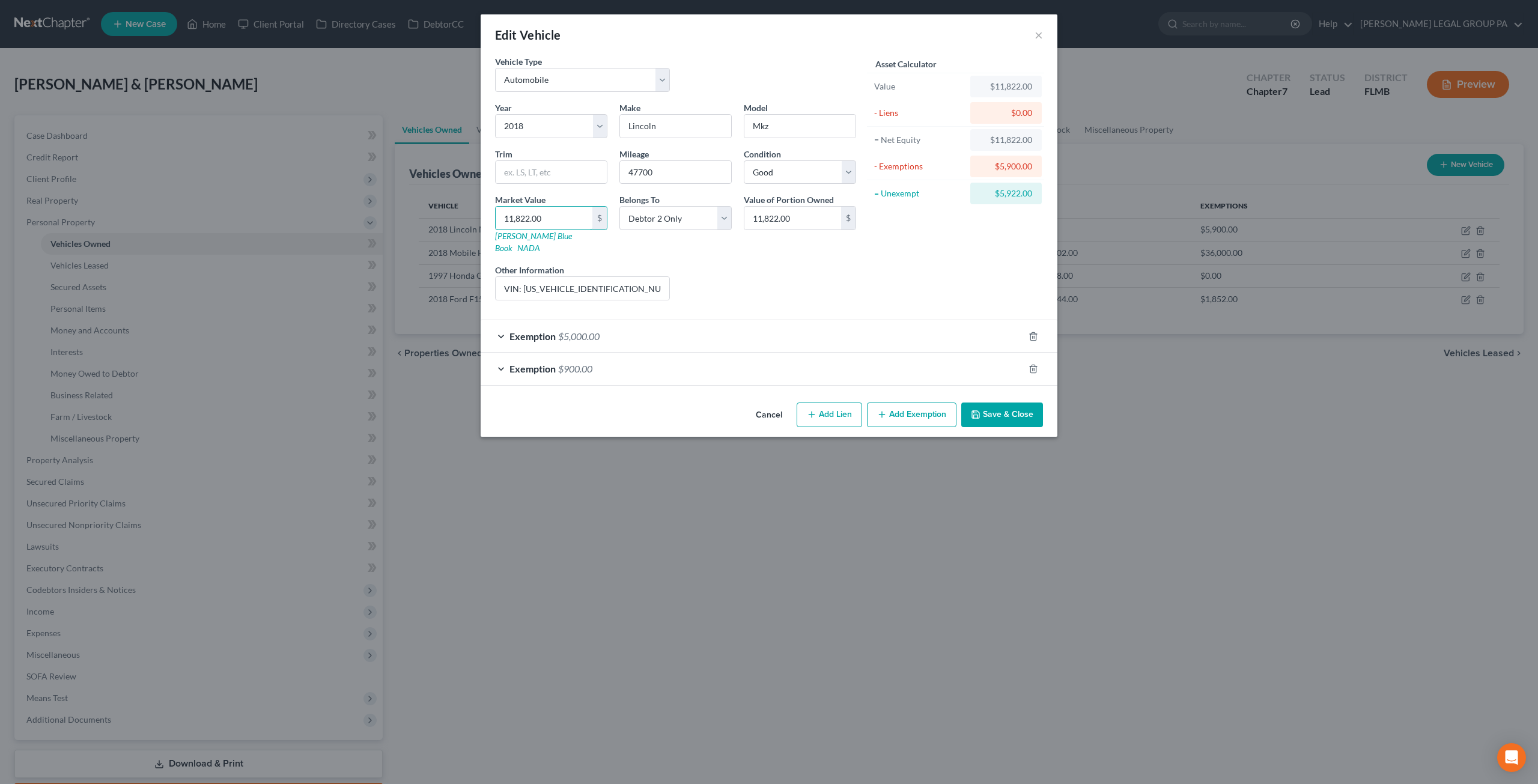
type input "11,822.00"
click at [1020, 406] on button "Save & Close" at bounding box center [1002, 415] width 82 height 26
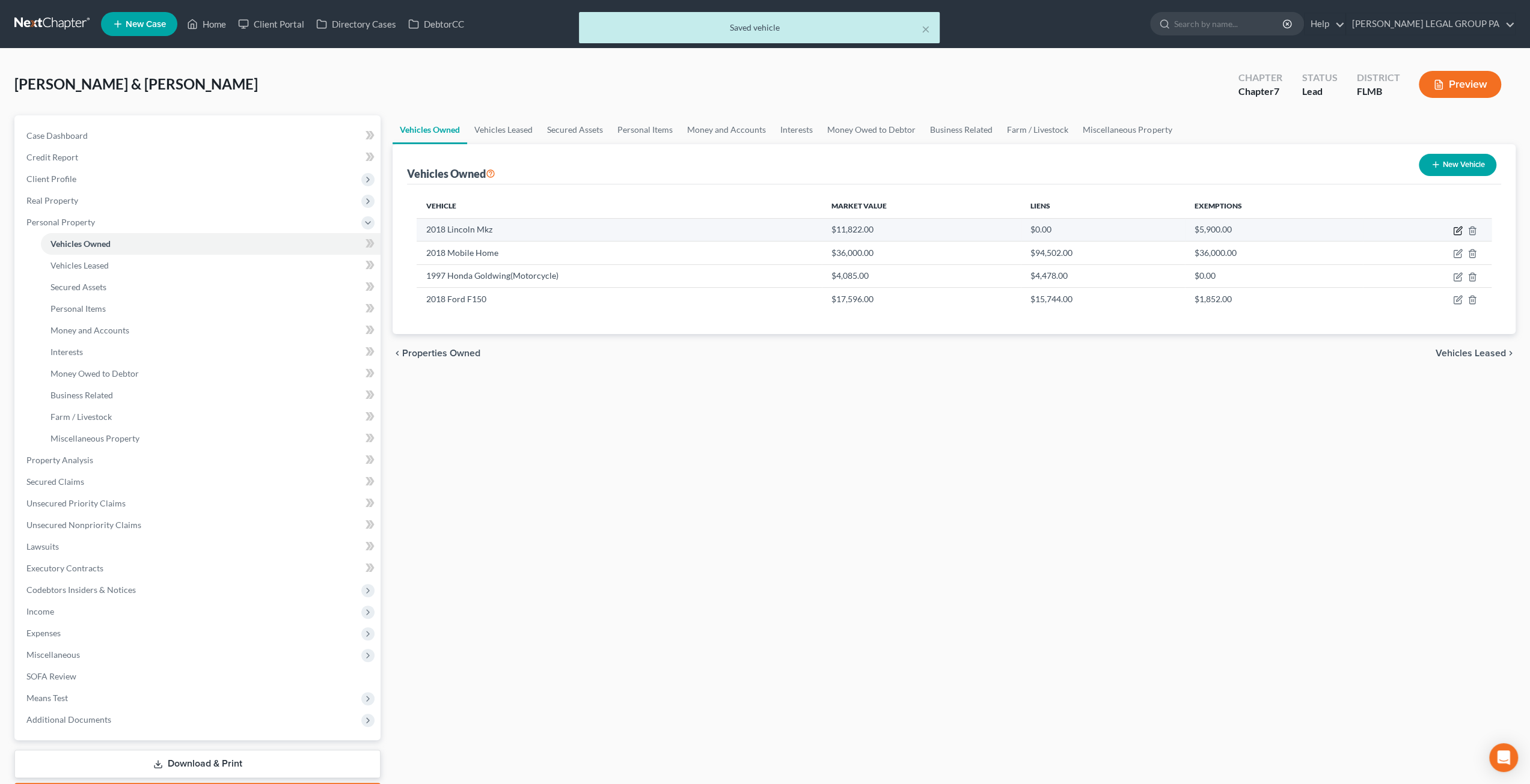
click at [1462, 228] on icon "button" at bounding box center [1458, 231] width 10 height 10
select select "0"
select select "8"
select select "2"
select select "1"
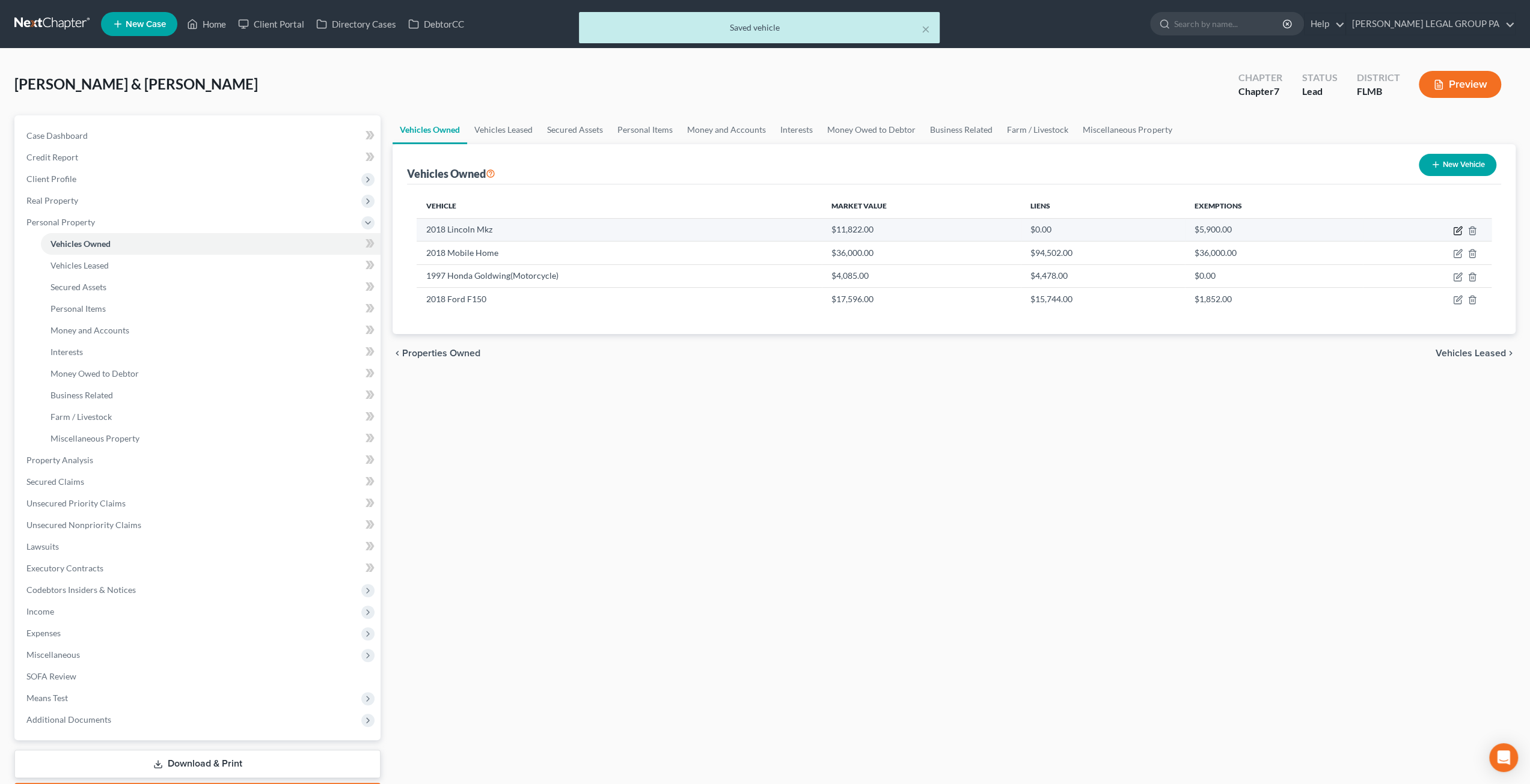
select select "1"
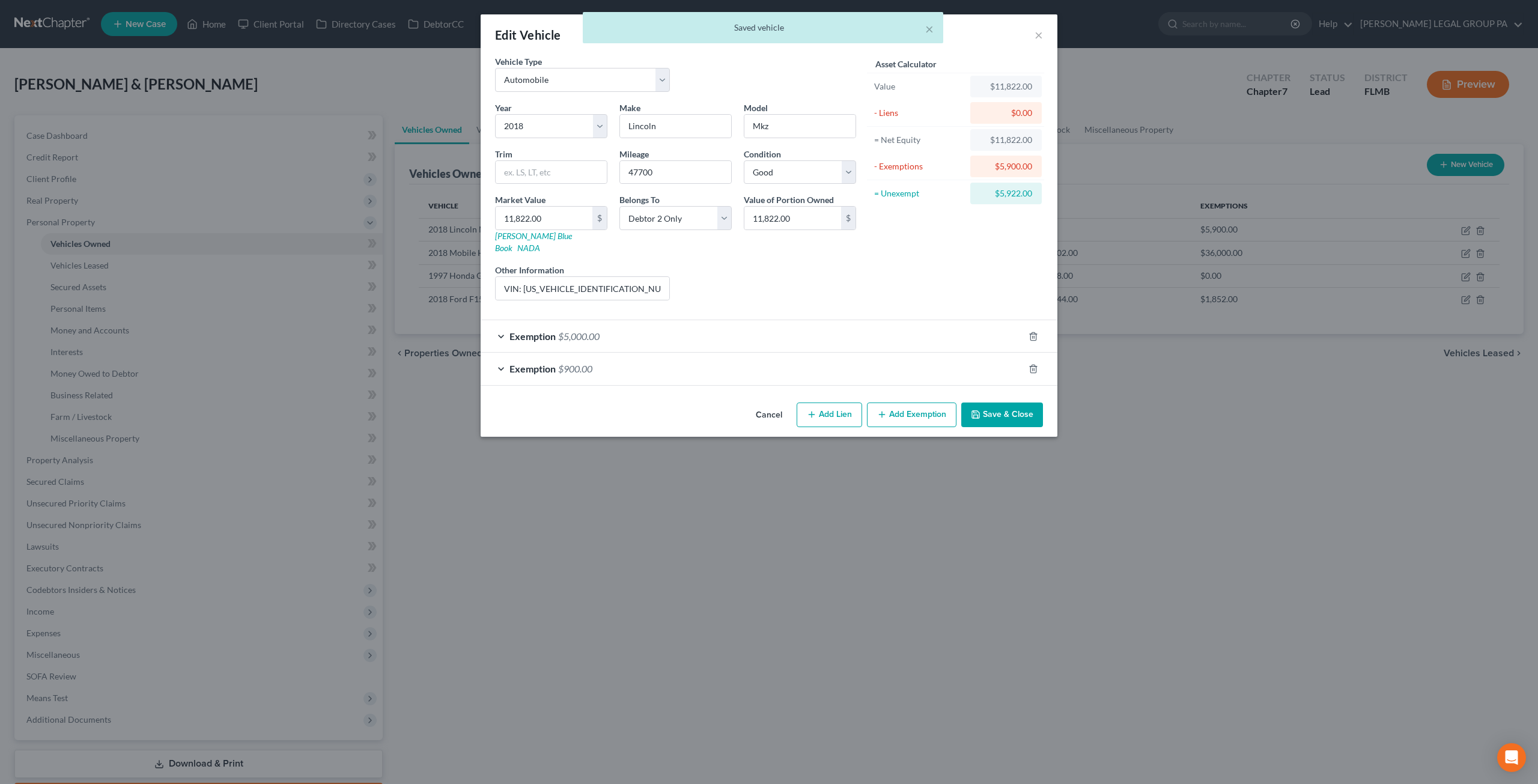
click at [571, 360] on div "Exemption $900.00" at bounding box center [752, 369] width 543 height 32
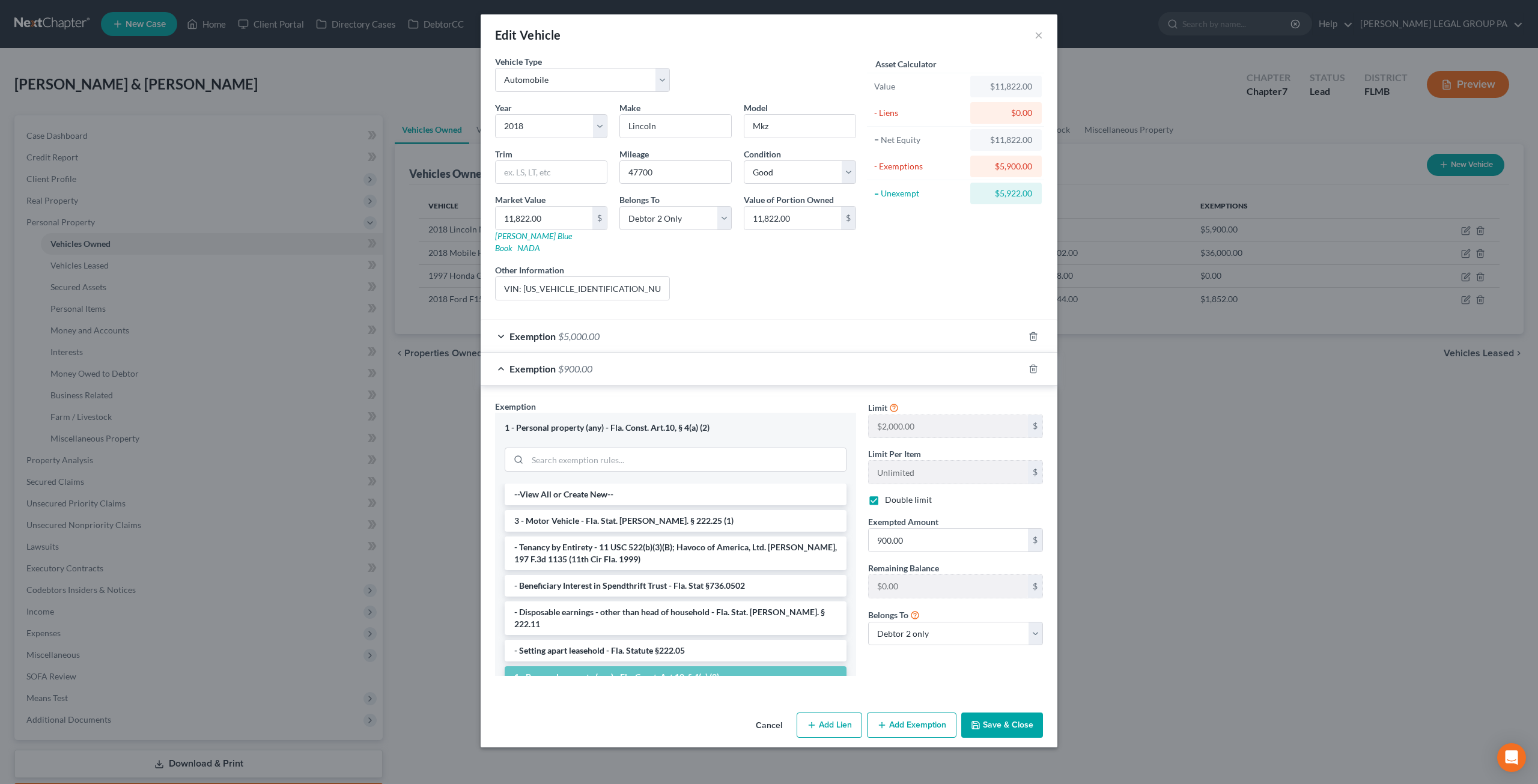
click at [572, 363] on span "$900.00" at bounding box center [575, 369] width 34 height 11
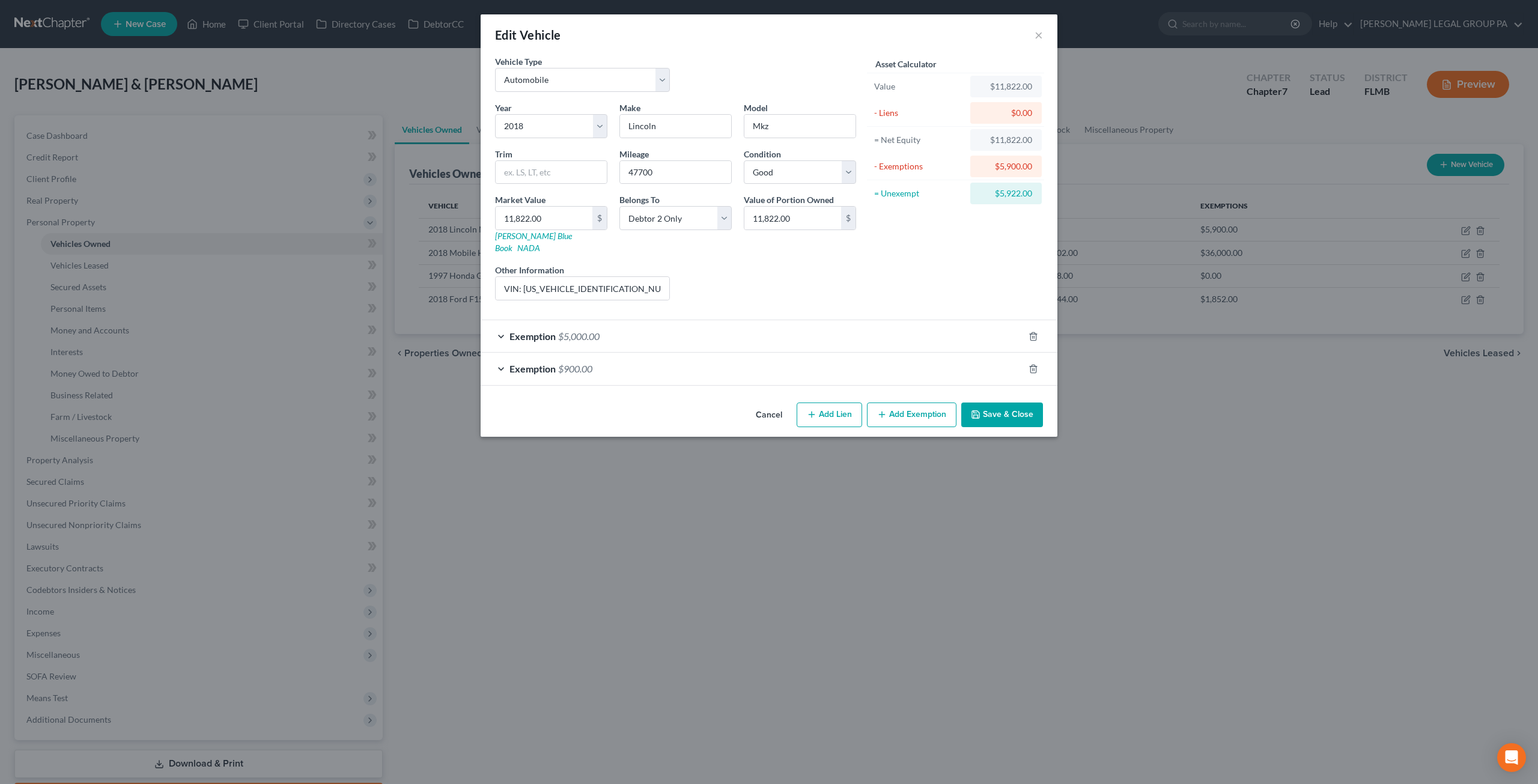
drag, startPoint x: 1014, startPoint y: 402, endPoint x: 1002, endPoint y: 400, distance: 12.2
click at [1014, 403] on button "Save & Close" at bounding box center [1002, 415] width 82 height 26
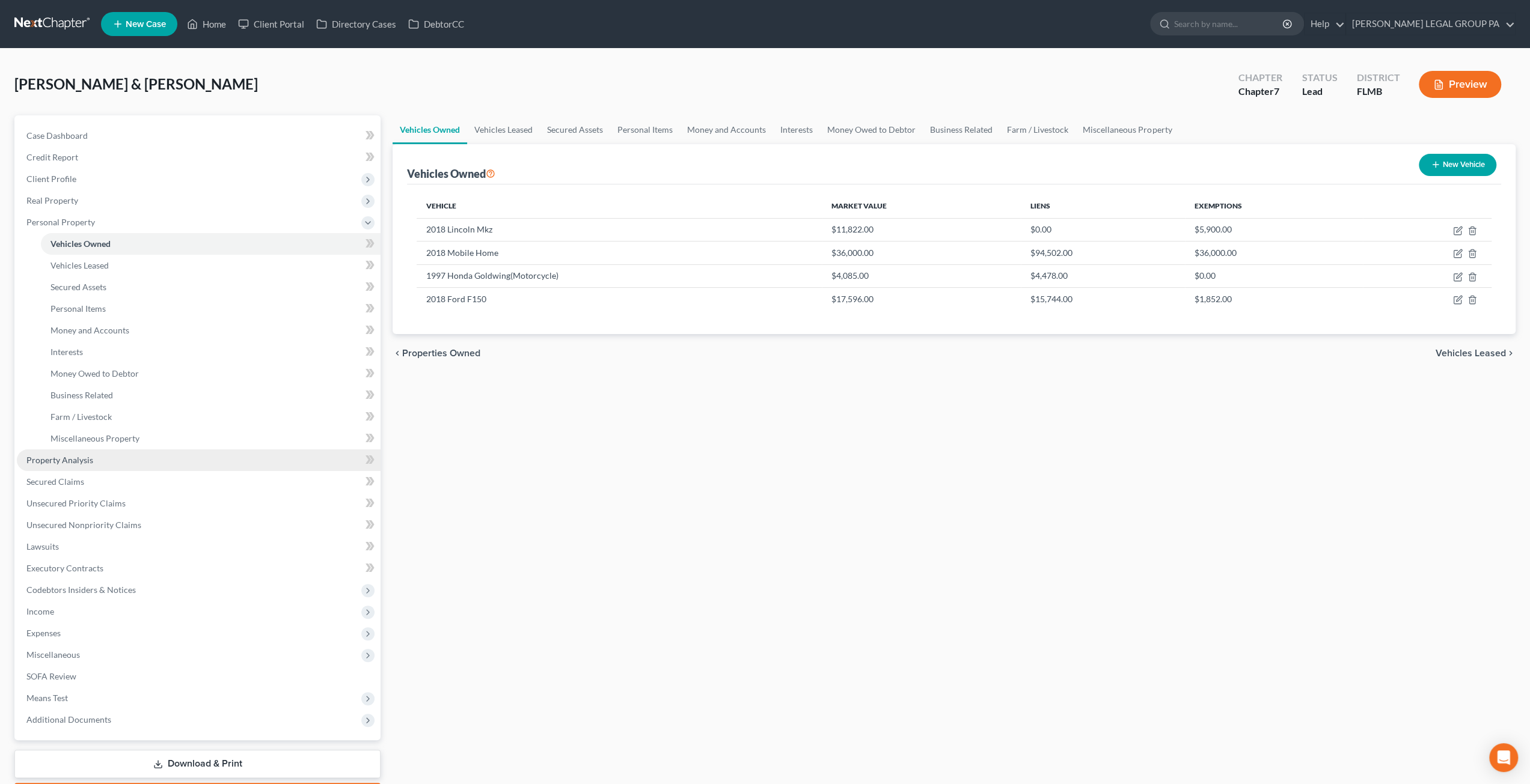
click at [71, 456] on span "Property Analysis" at bounding box center [60, 460] width 67 height 10
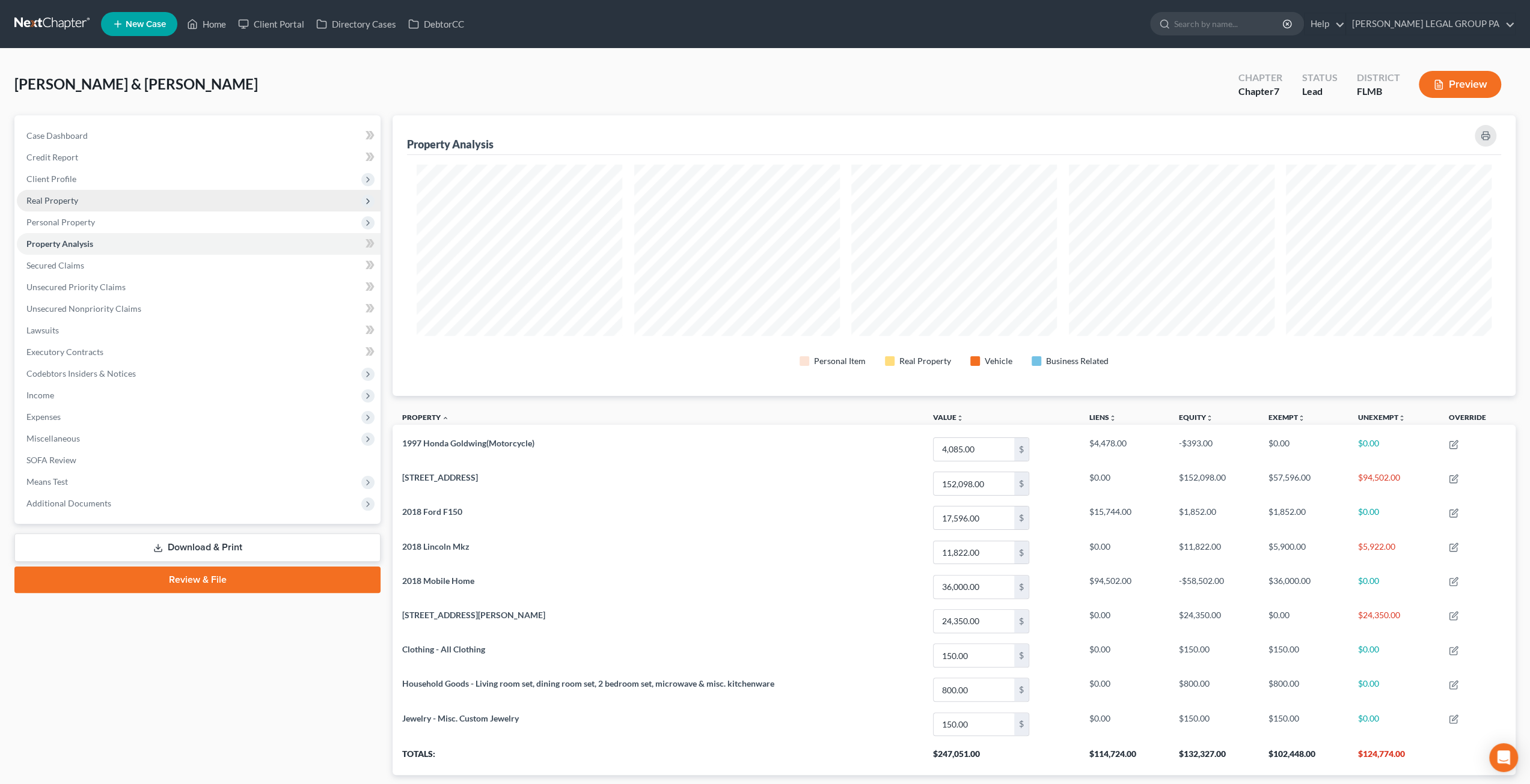
click at [34, 199] on span "Real Property" at bounding box center [52, 200] width 51 height 10
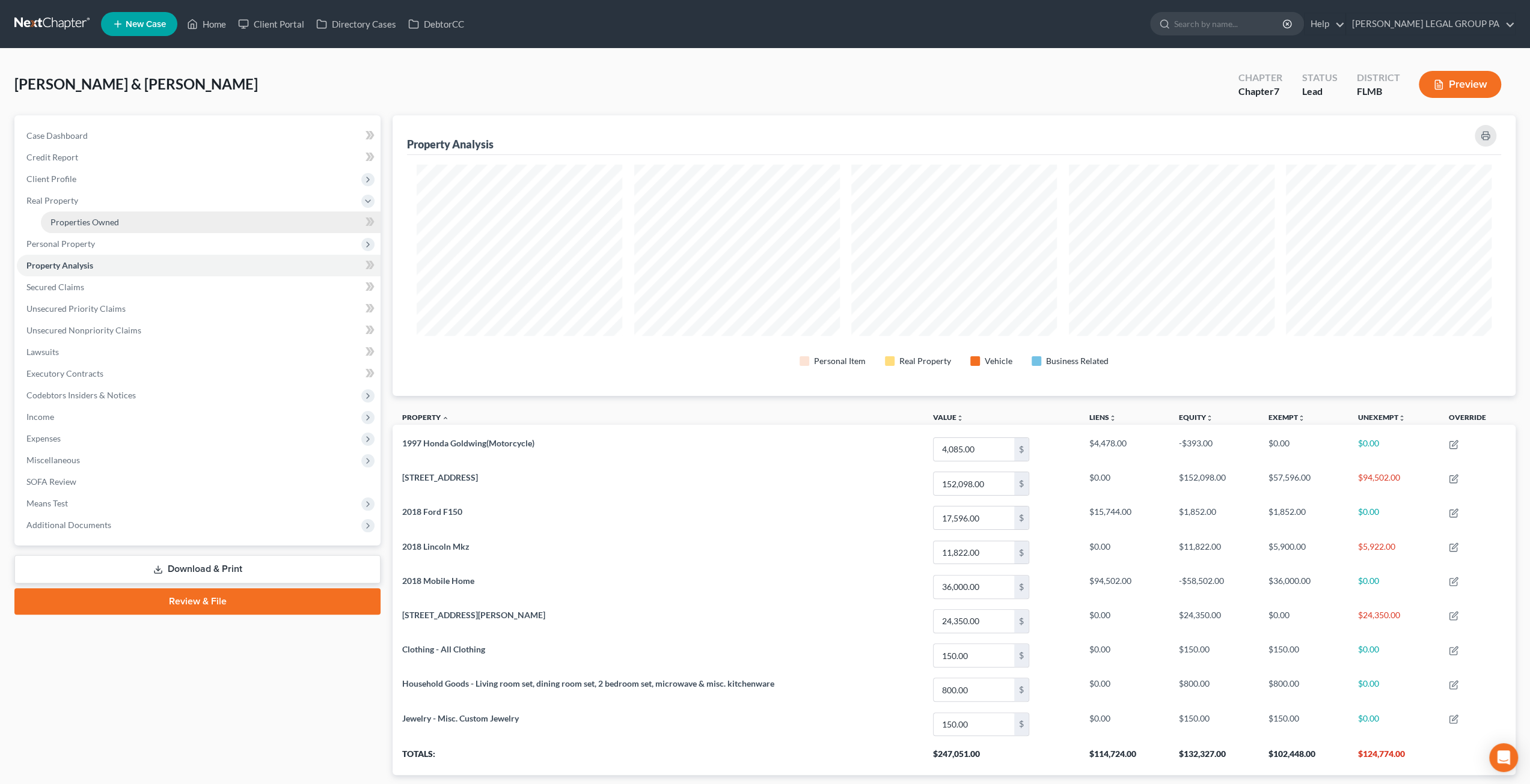
click at [67, 226] on span "Properties Owned" at bounding box center [85, 221] width 68 height 10
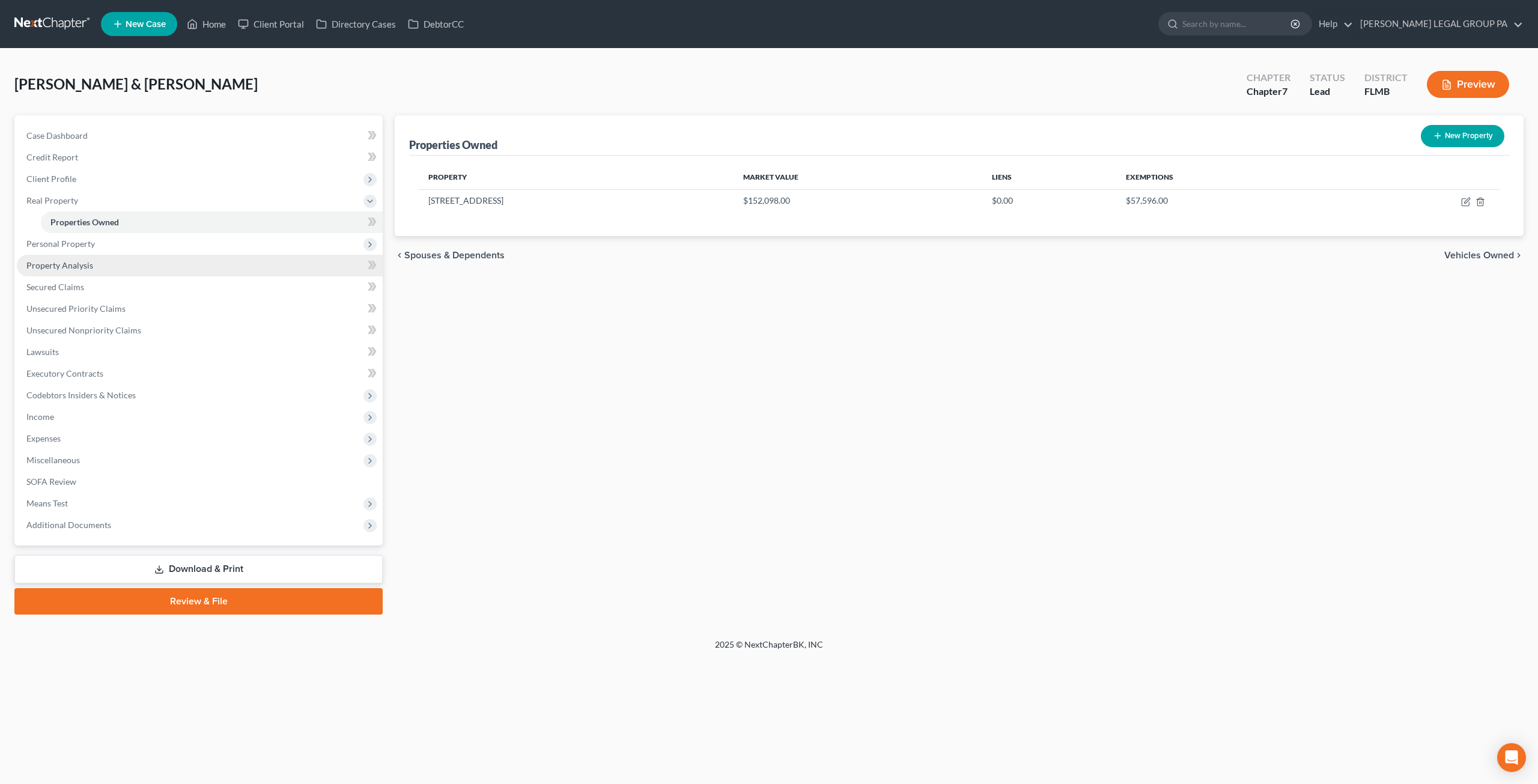
click at [59, 265] on span "Property Analysis" at bounding box center [60, 265] width 67 height 10
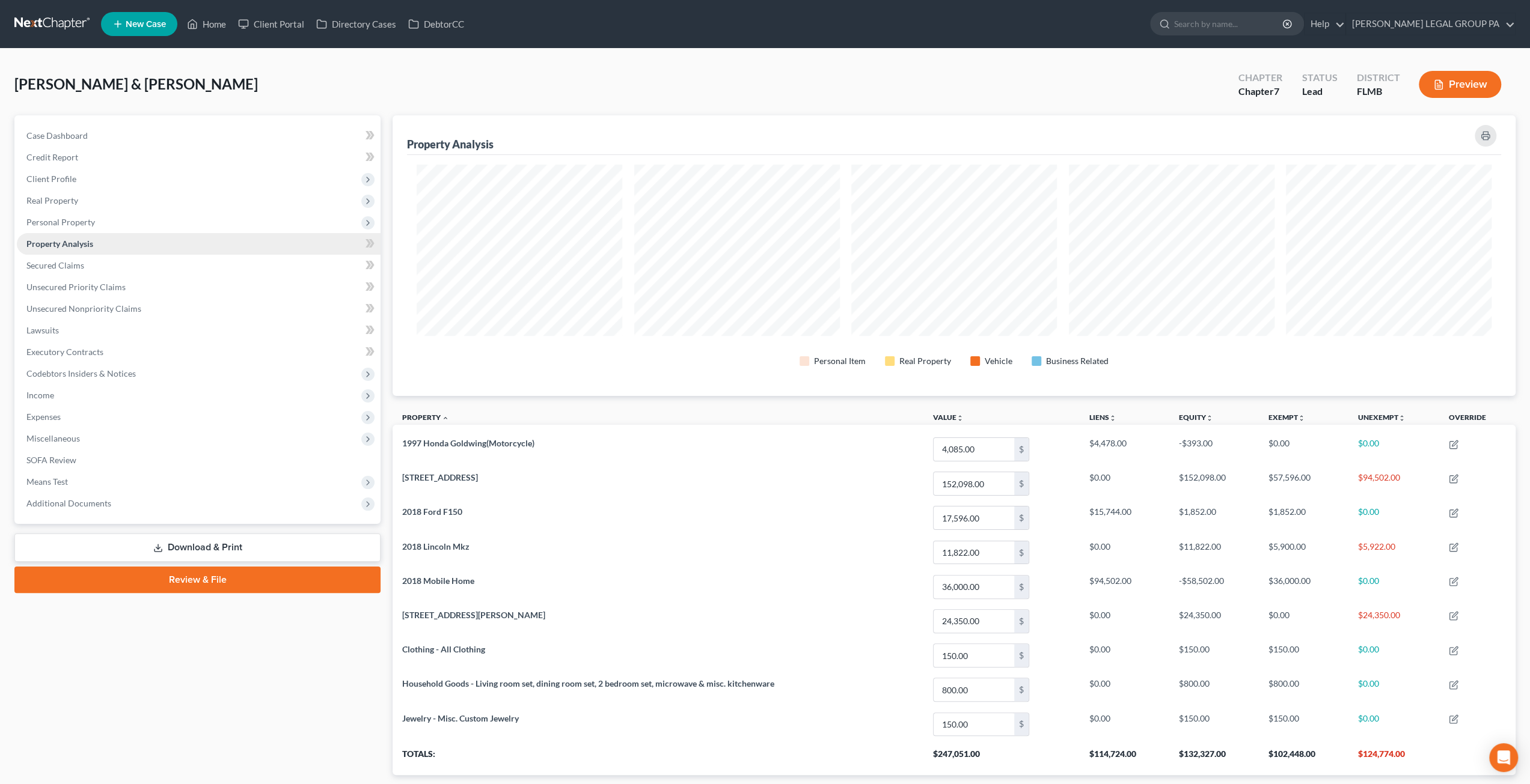
scroll to position [280, 1123]
click at [67, 401] on span "Income" at bounding box center [199, 395] width 363 height 22
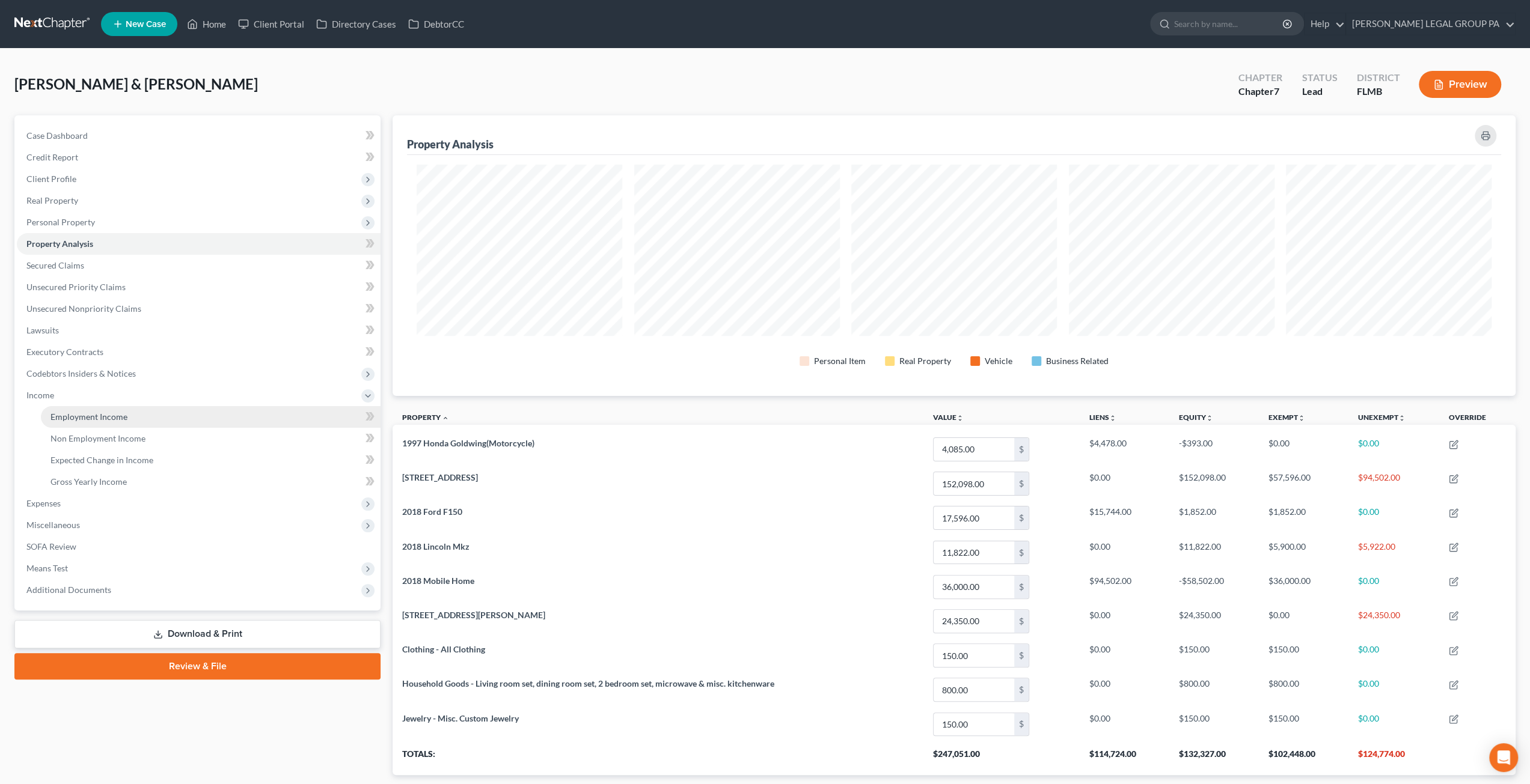
click at [94, 421] on span "Employment Income" at bounding box center [88, 416] width 77 height 10
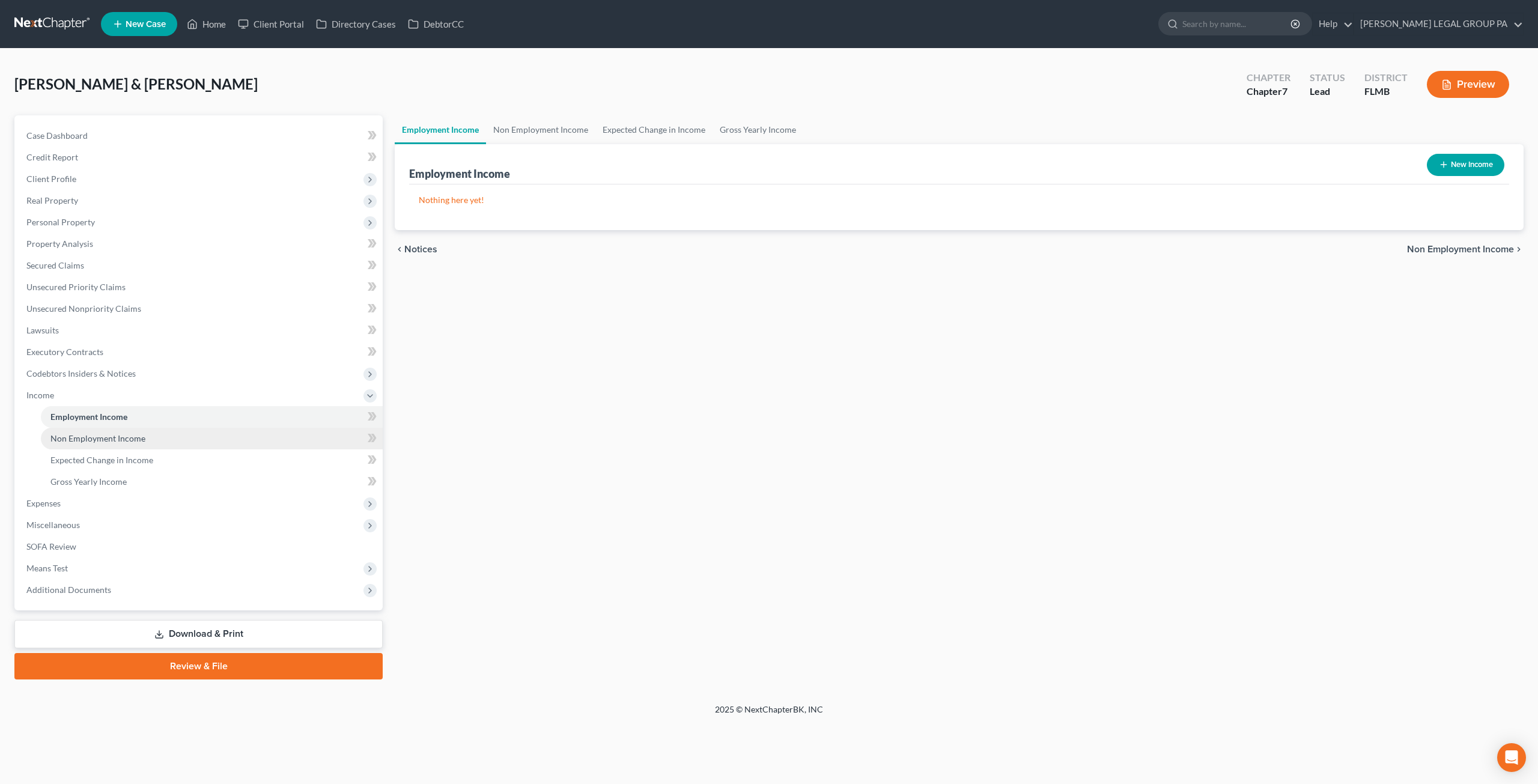
click at [113, 443] on span "Non Employment Income" at bounding box center [98, 438] width 95 height 10
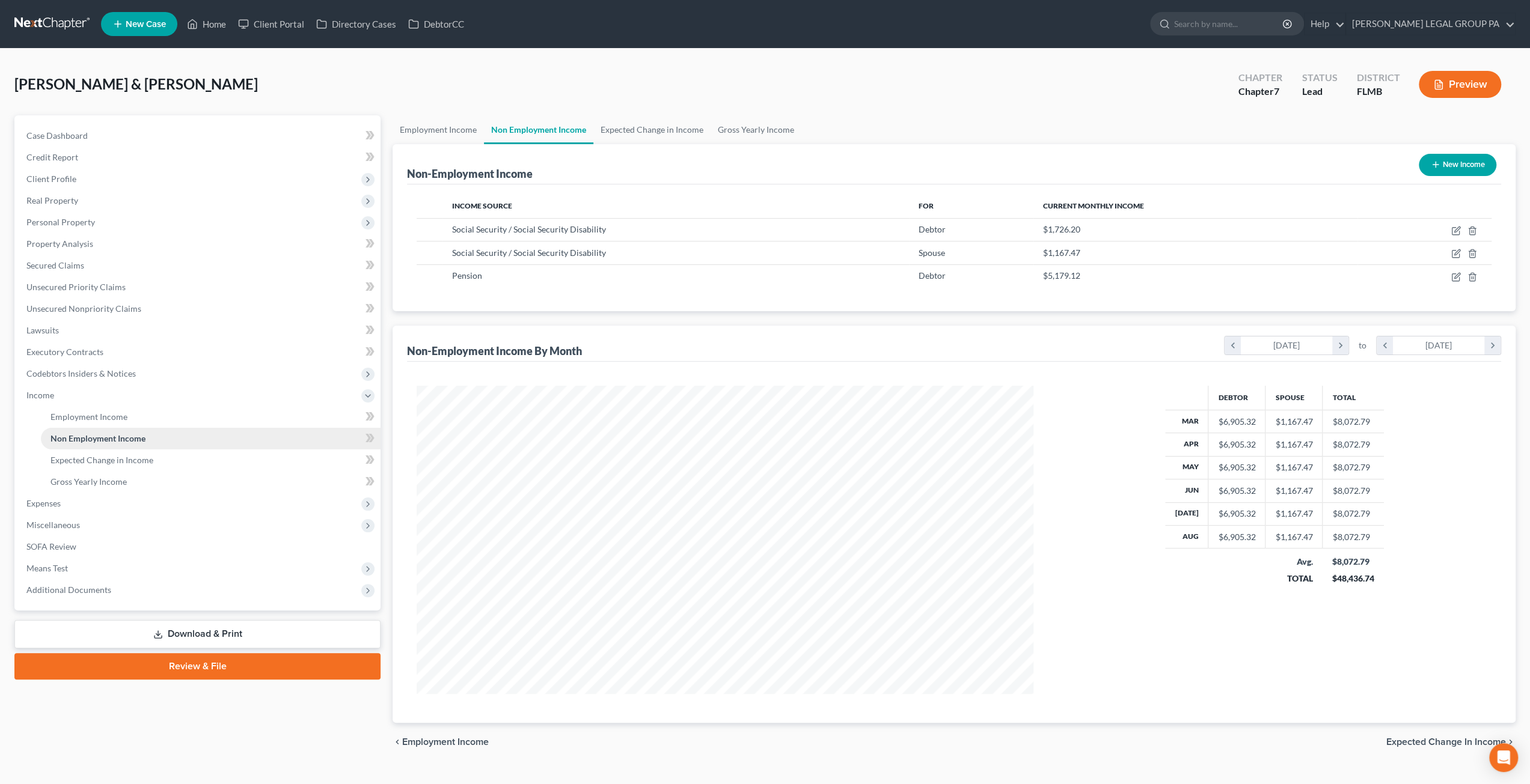
scroll to position [308, 641]
click at [83, 421] on link "Employment Income" at bounding box center [210, 416] width 339 height 22
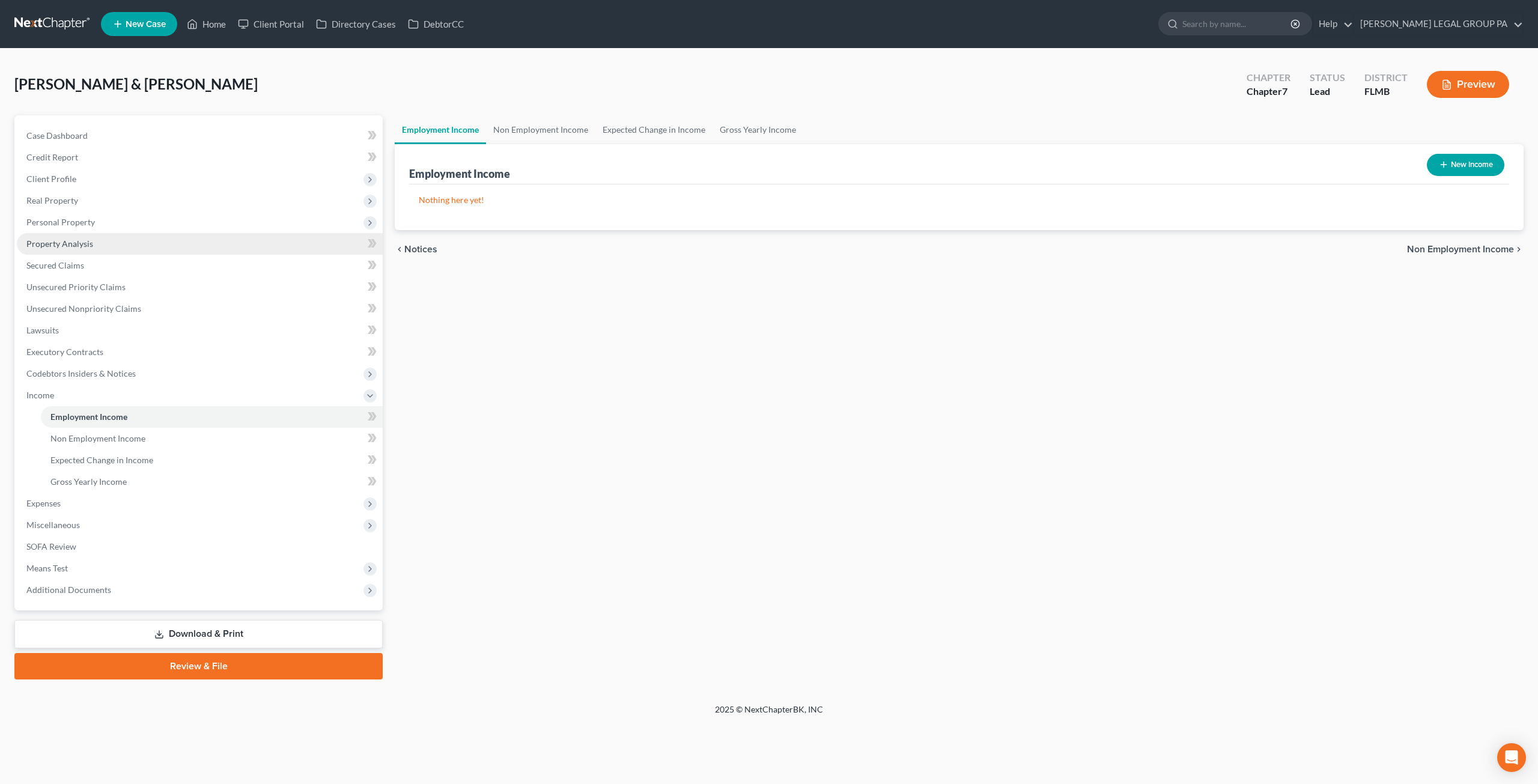
click at [86, 247] on span "Property Analysis" at bounding box center [60, 243] width 67 height 10
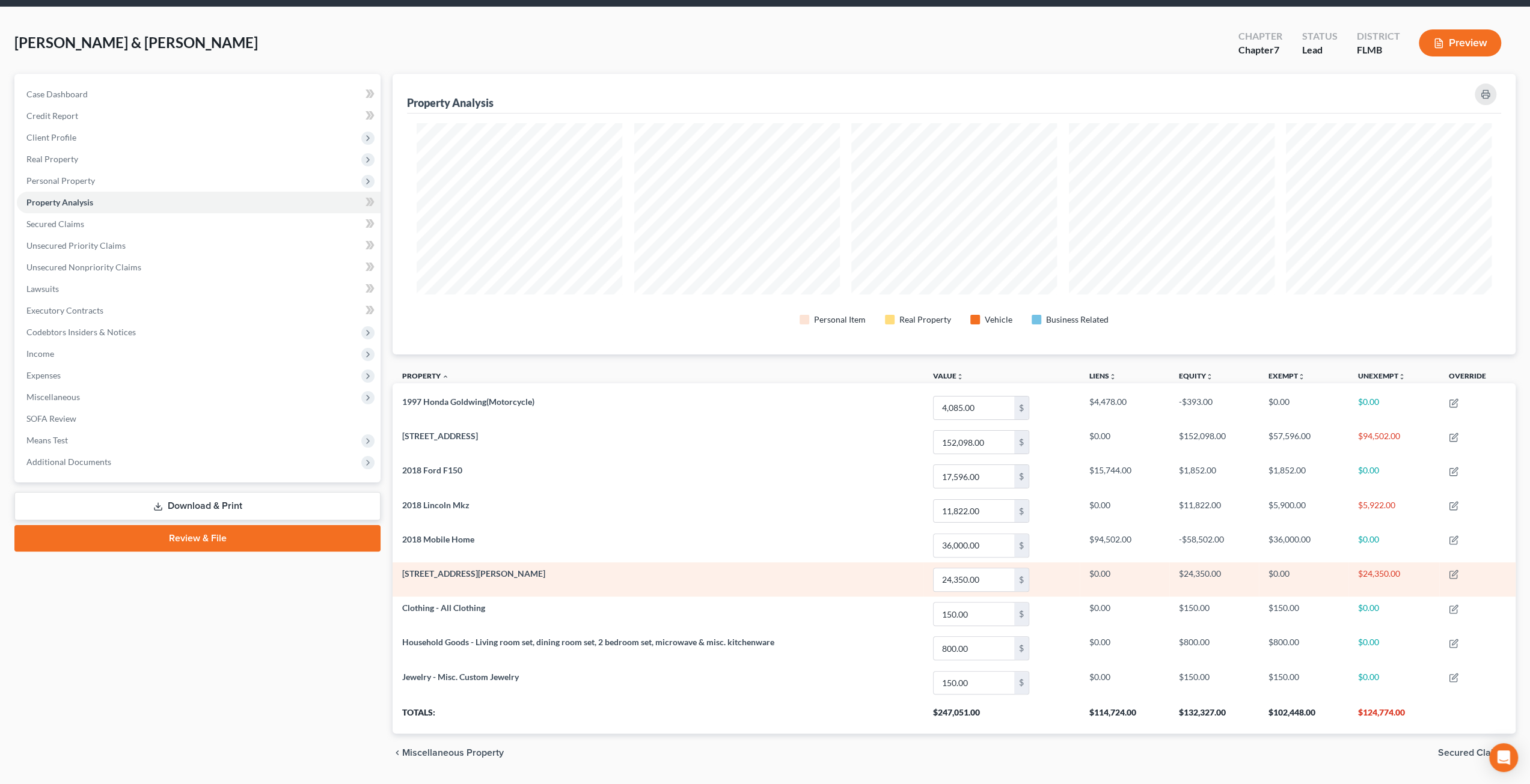
scroll to position [60, 0]
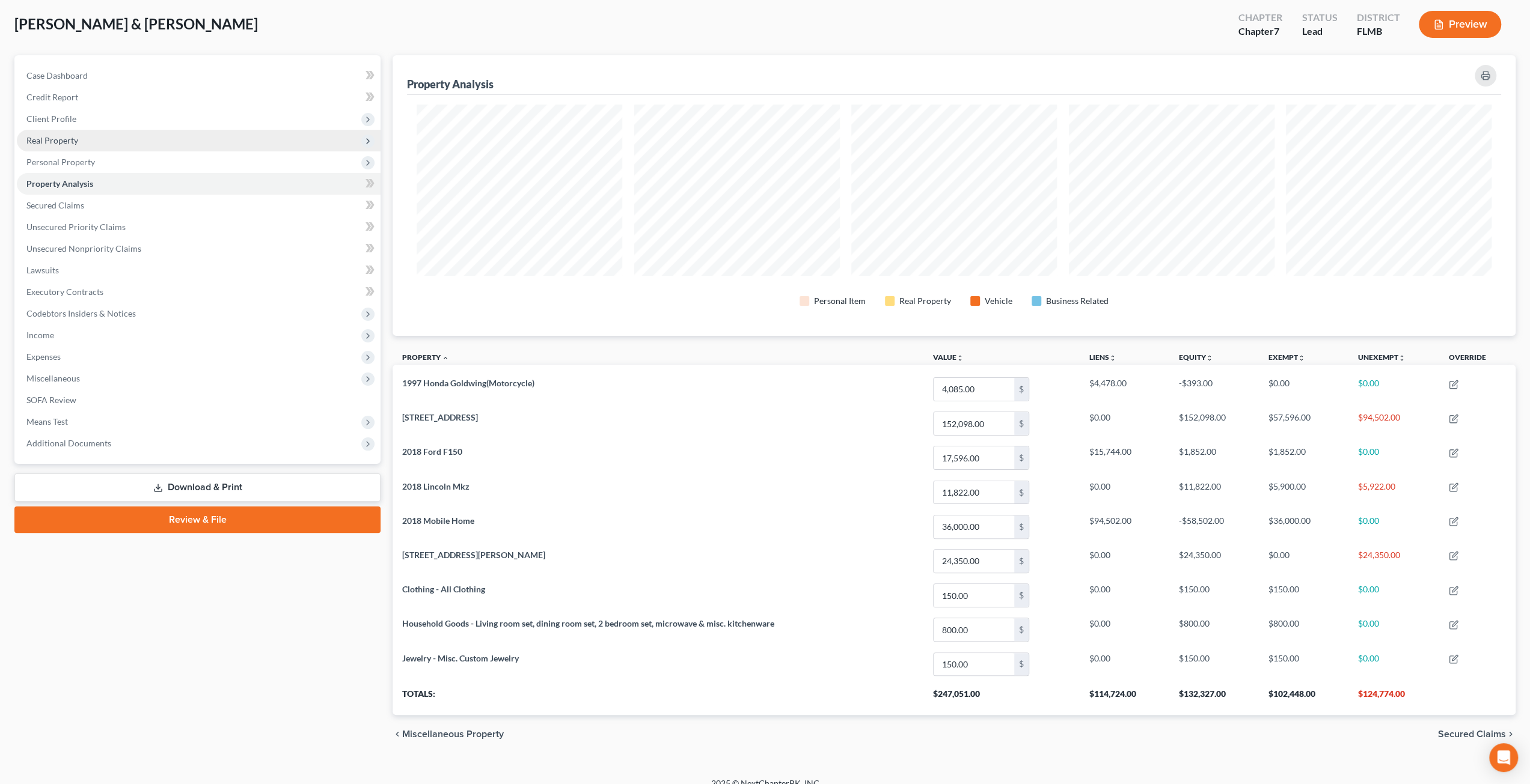
click at [63, 144] on span "Real Property" at bounding box center [52, 140] width 51 height 10
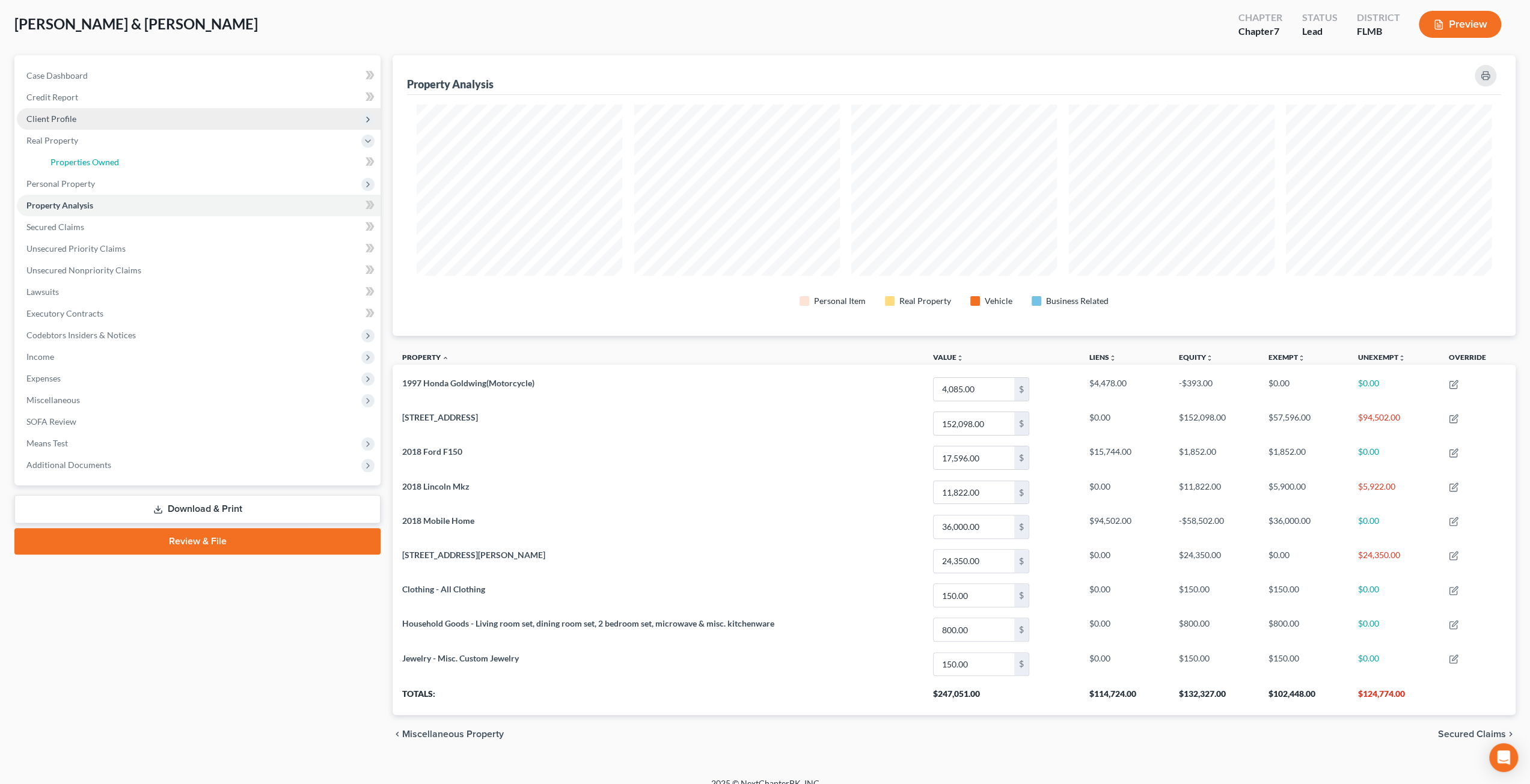
click at [72, 167] on link "Properties Owned" at bounding box center [210, 162] width 339 height 22
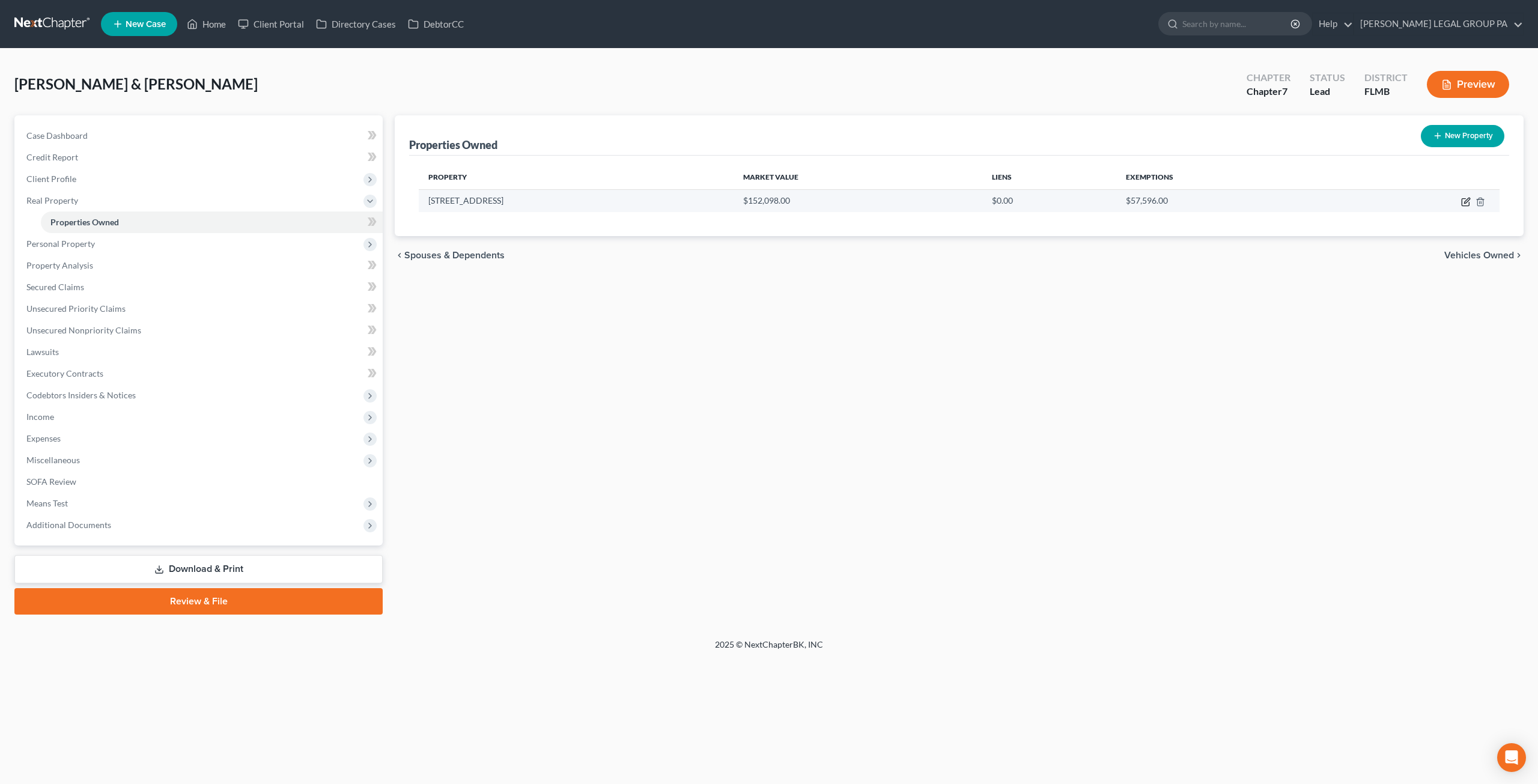
click at [1469, 203] on icon "button" at bounding box center [1466, 201] width 10 height 10
select select "9"
select select "2"
select select "0"
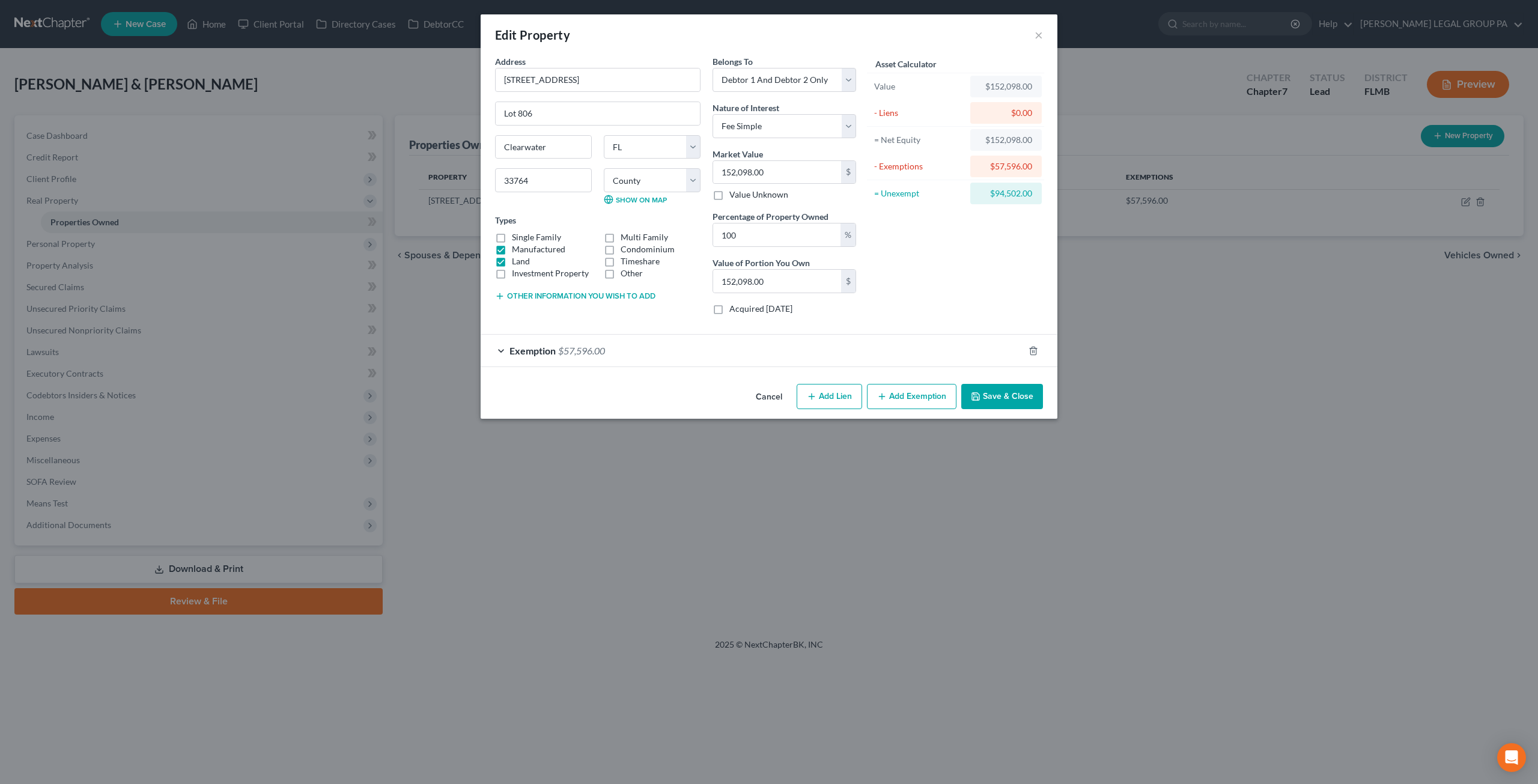
click at [721, 335] on div "Exemption $57,596.00" at bounding box center [752, 351] width 543 height 32
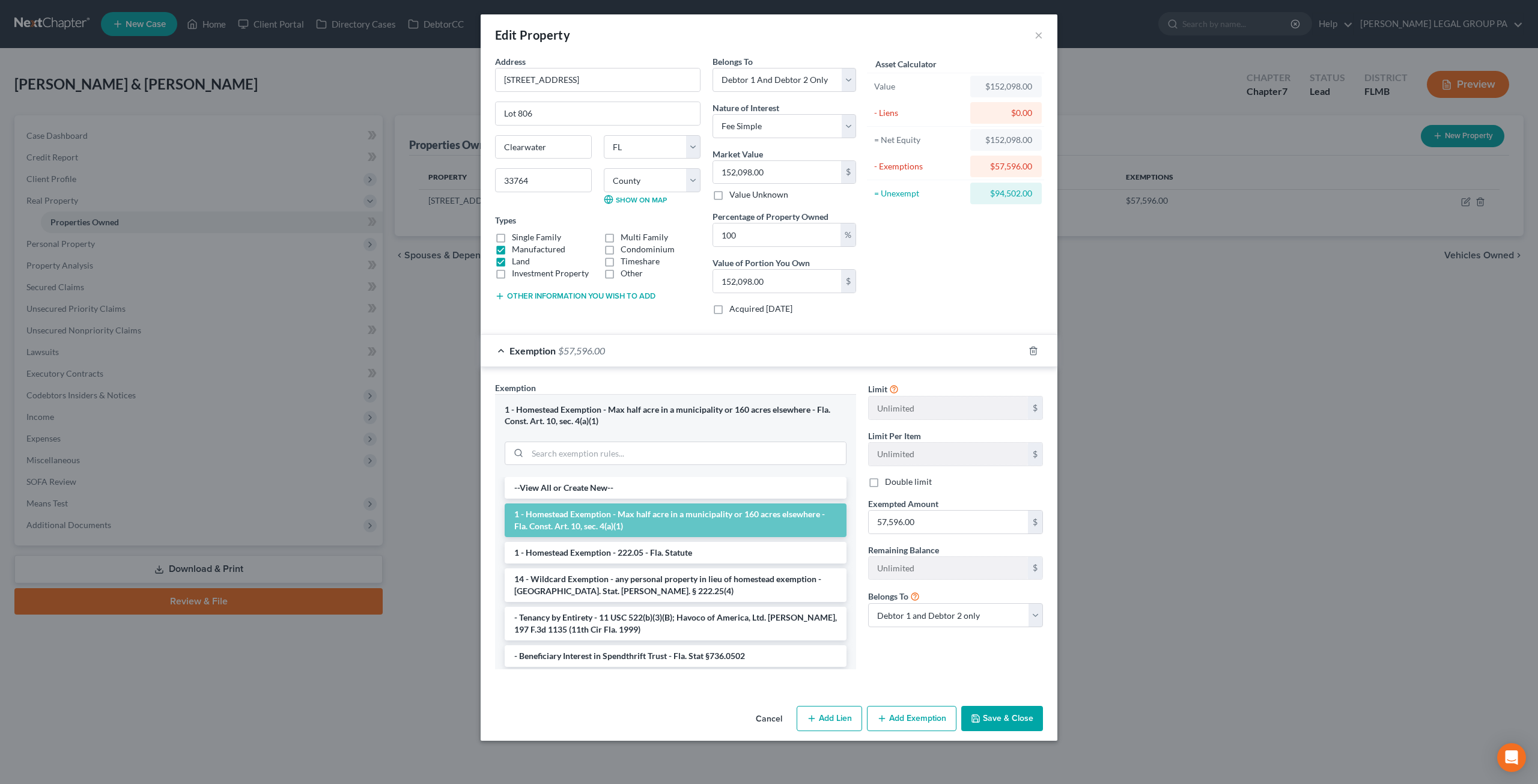
click at [600, 352] on span "$57,596.00" at bounding box center [581, 351] width 47 height 11
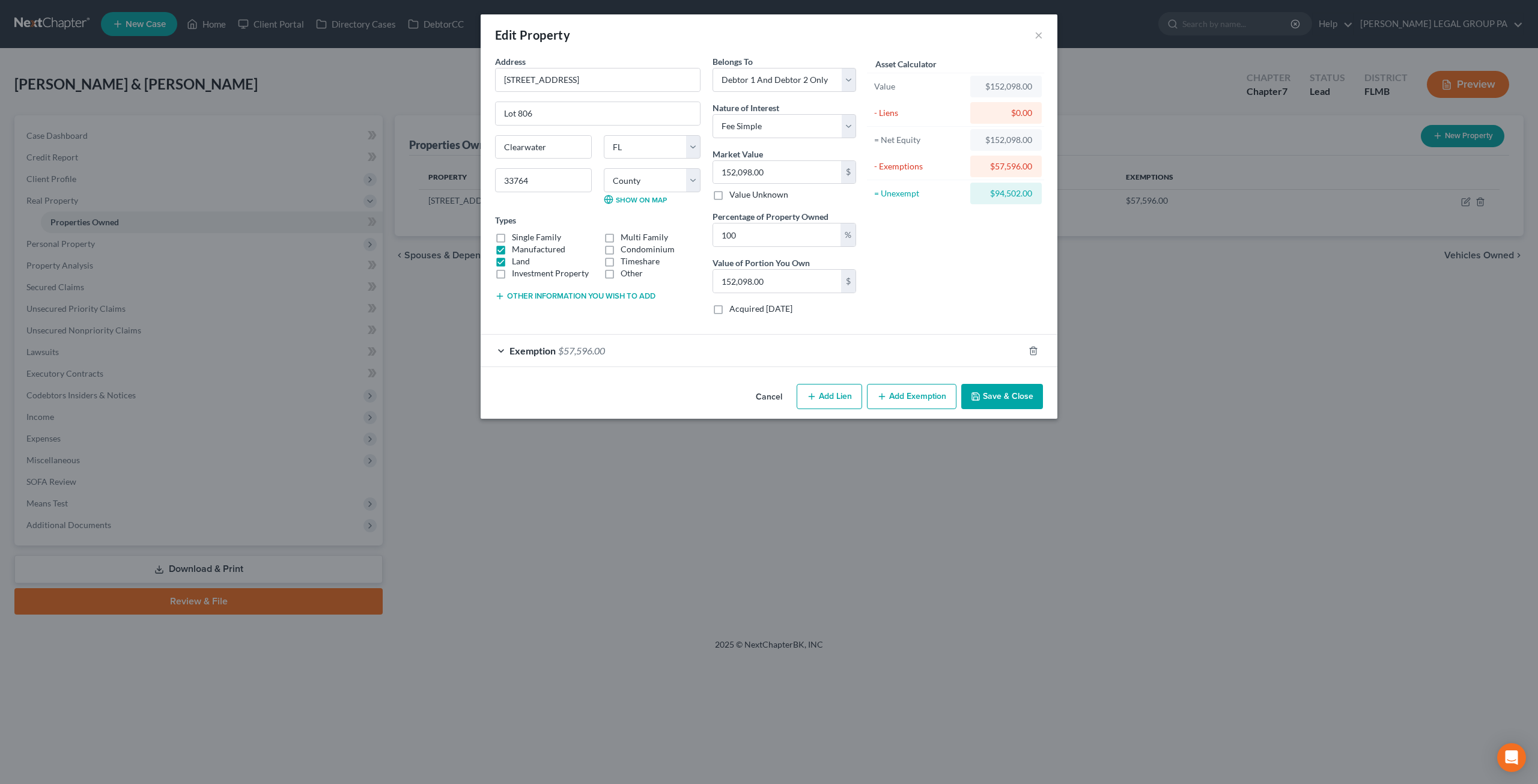
click at [990, 396] on button "Save & Close" at bounding box center [1002, 396] width 82 height 26
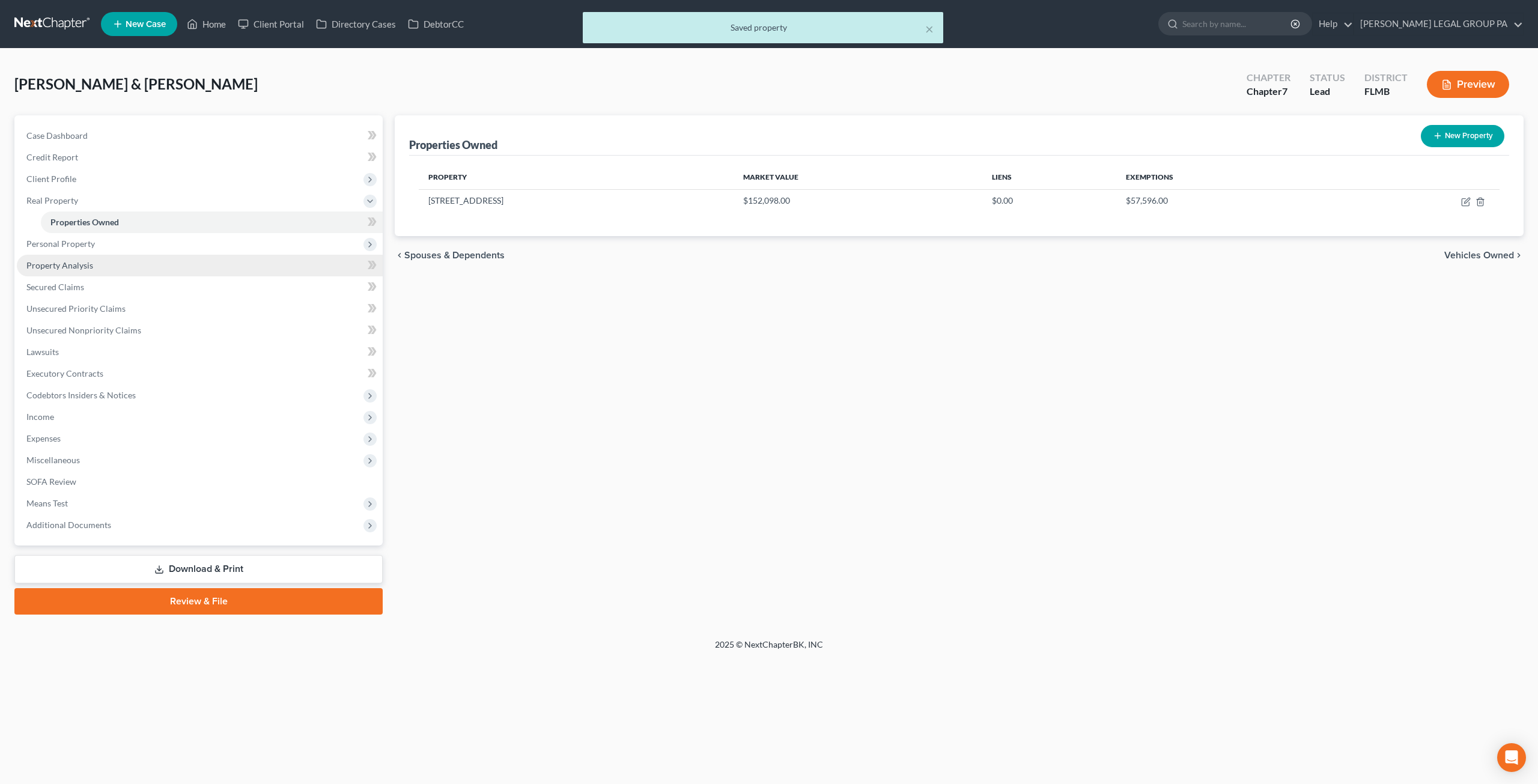
click at [81, 266] on span "Property Analysis" at bounding box center [60, 265] width 67 height 10
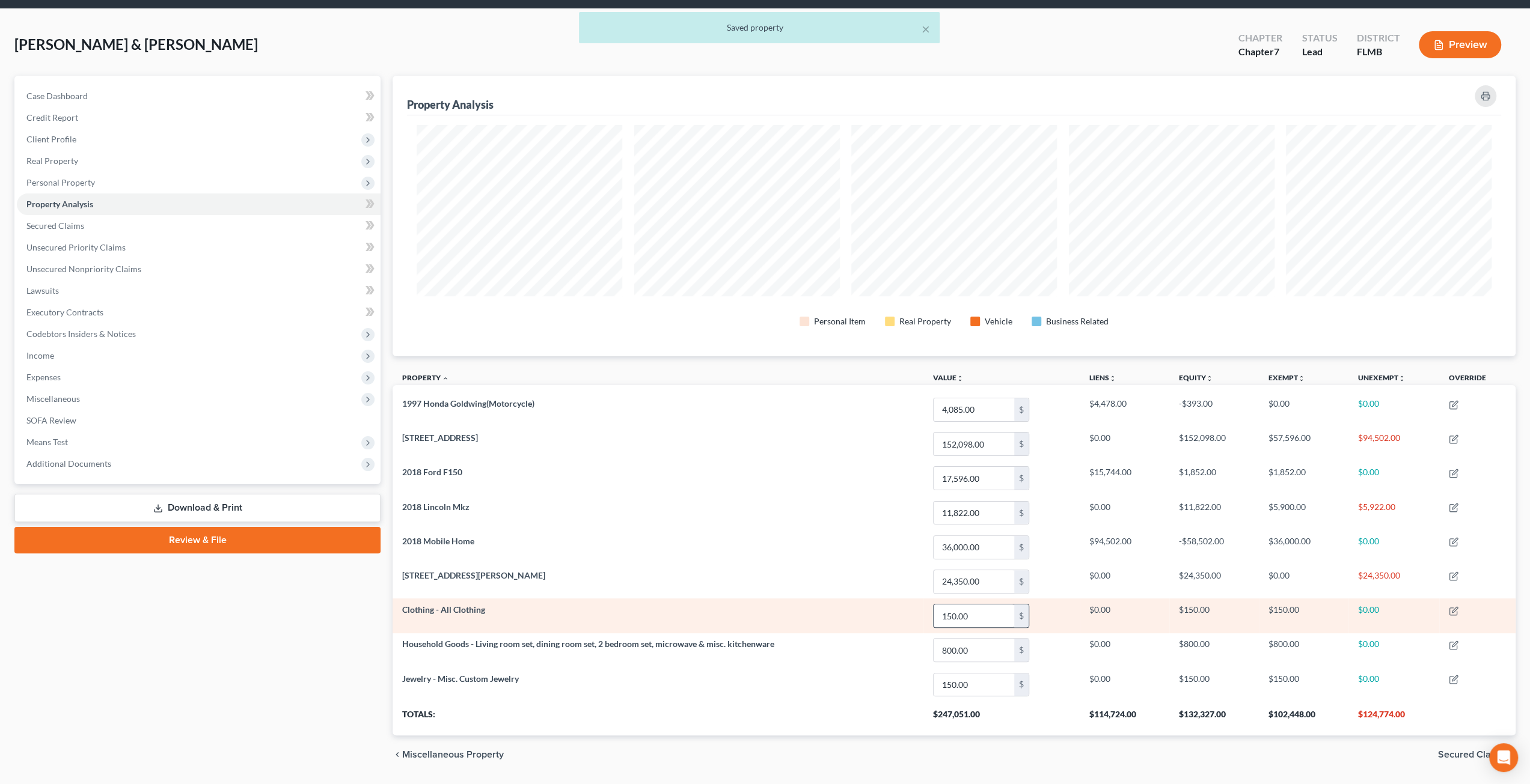
scroll to position [71, 0]
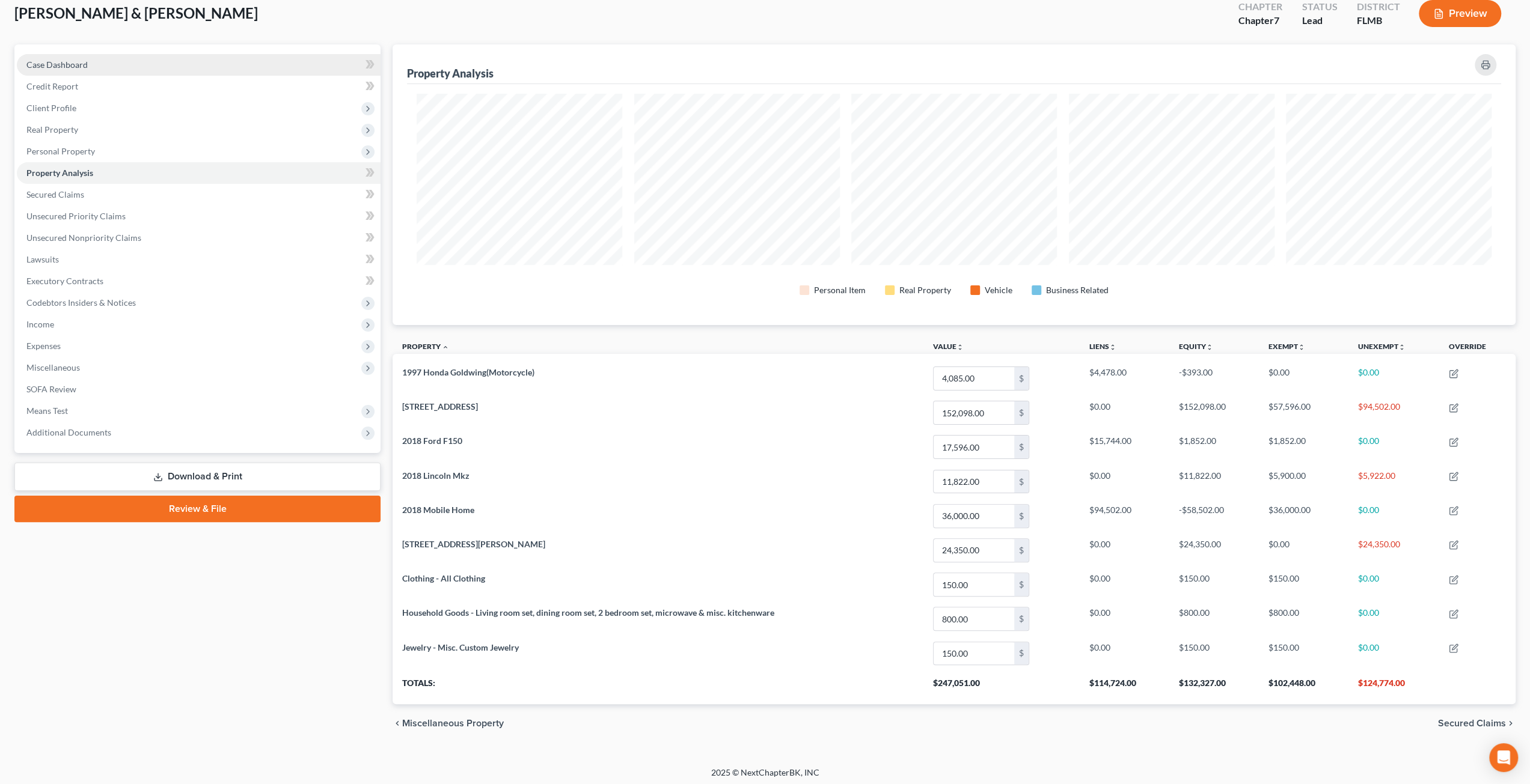
click at [56, 63] on span "Case Dashboard" at bounding box center [57, 65] width 61 height 10
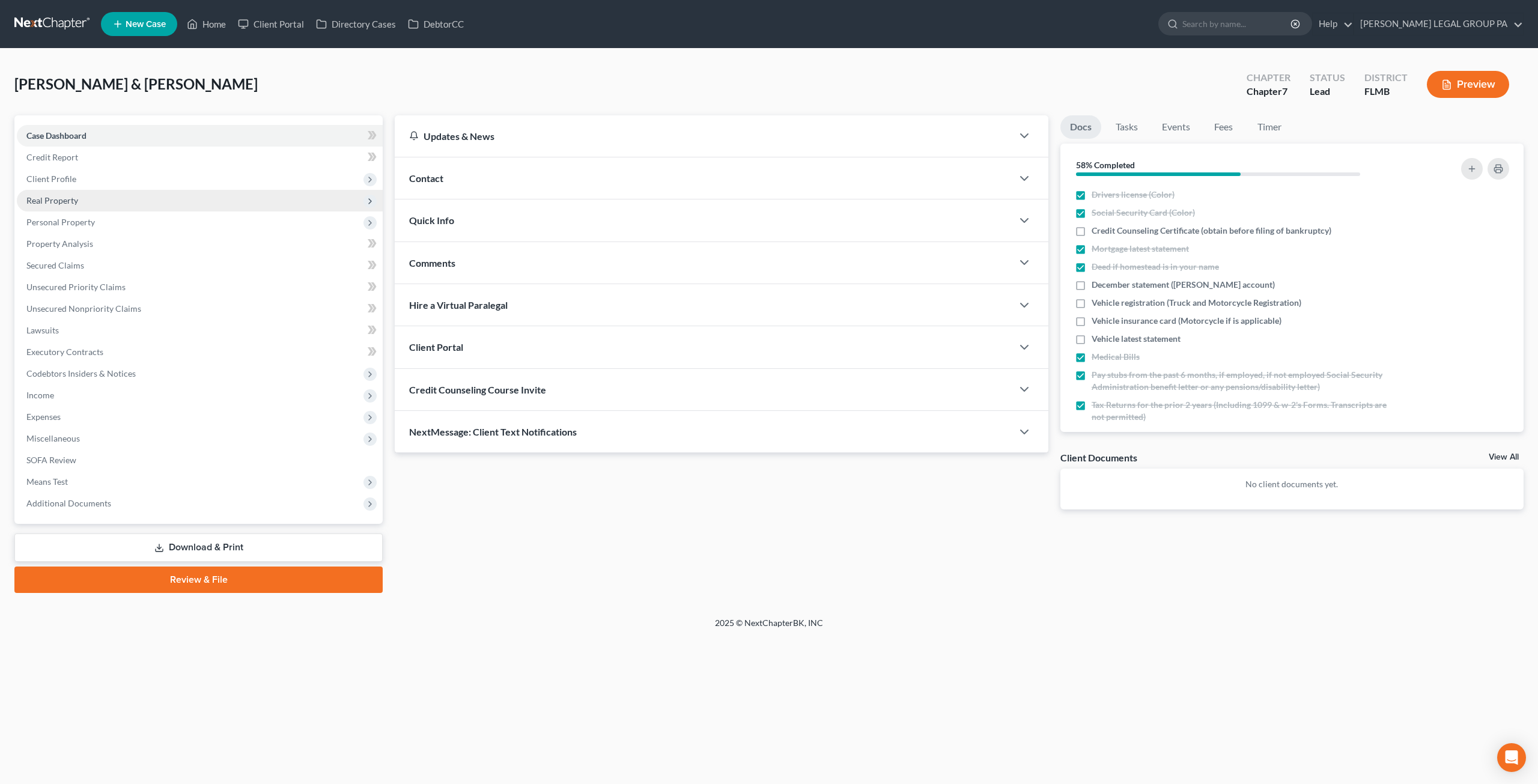
drag, startPoint x: 60, startPoint y: 182, endPoint x: 67, endPoint y: 206, distance: 25.0
click at [60, 182] on span "Client Profile" at bounding box center [51, 179] width 49 height 10
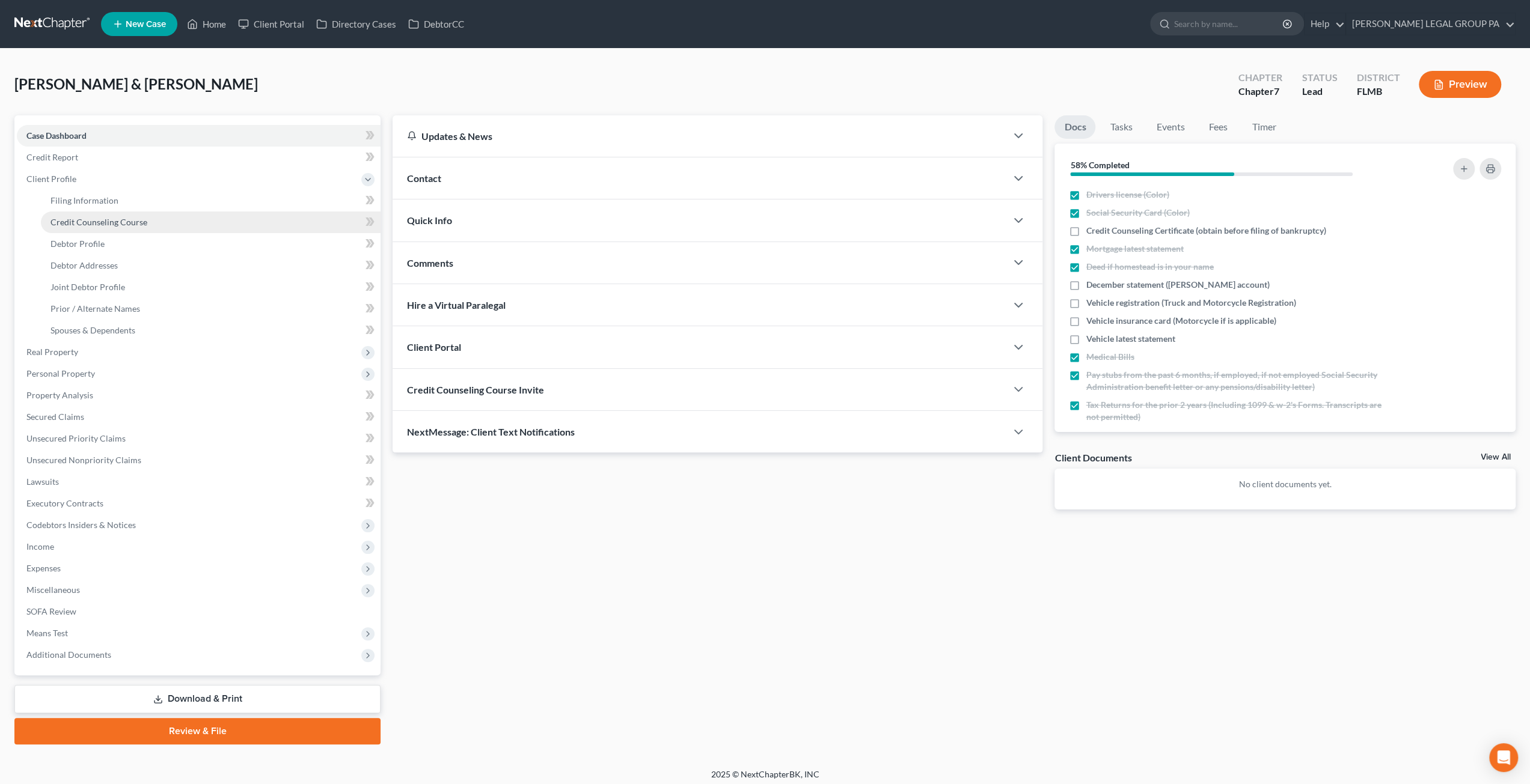
click at [81, 223] on span "Credit Counseling Course" at bounding box center [99, 221] width 97 height 10
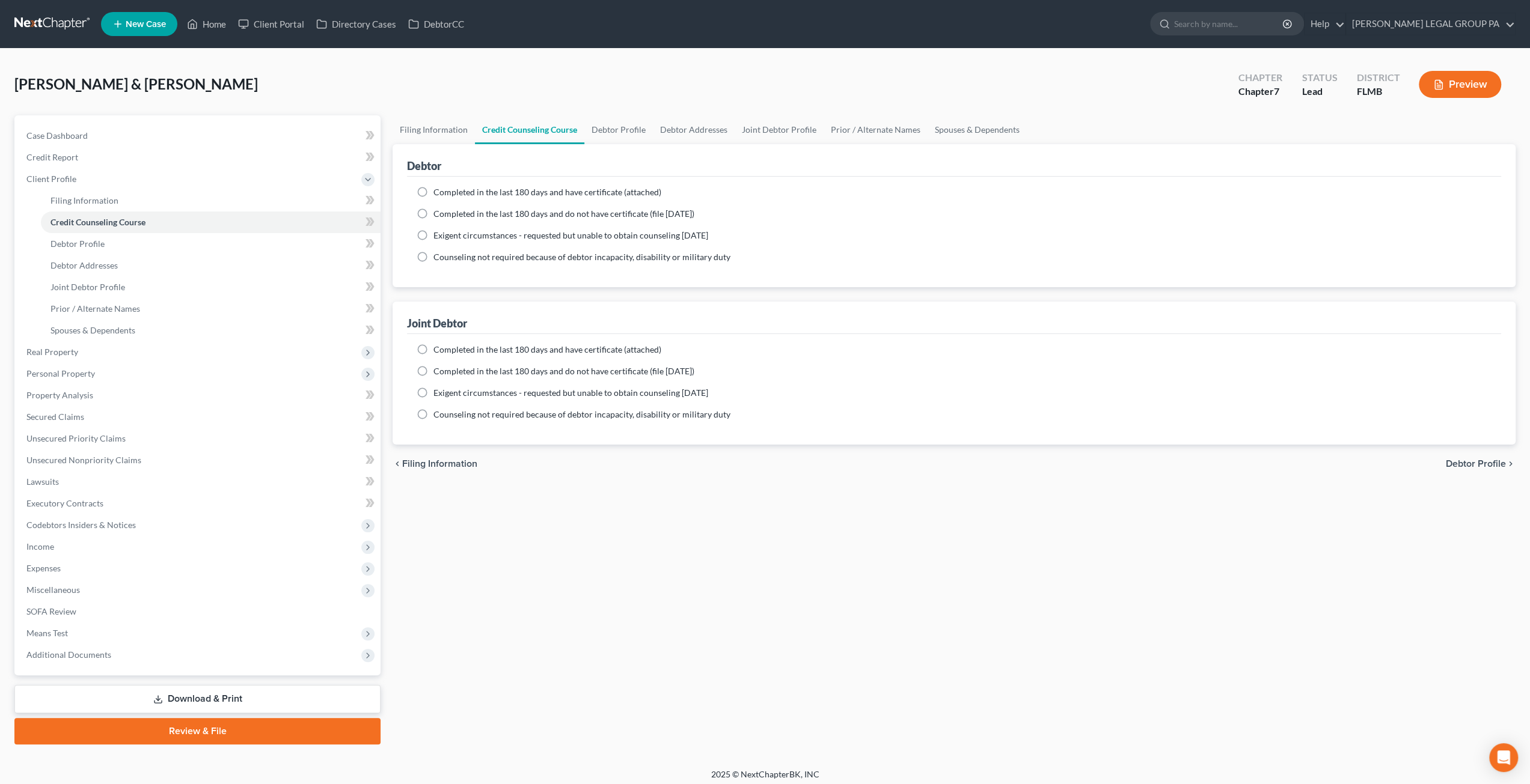
click at [436, 189] on span "Completed in the last 180 days and have certificate (attached)" at bounding box center [548, 192] width 228 height 10
click at [438, 189] on input "Completed in the last 180 days and have certificate (attached)" at bounding box center [442, 190] width 8 height 8
radio input "true"
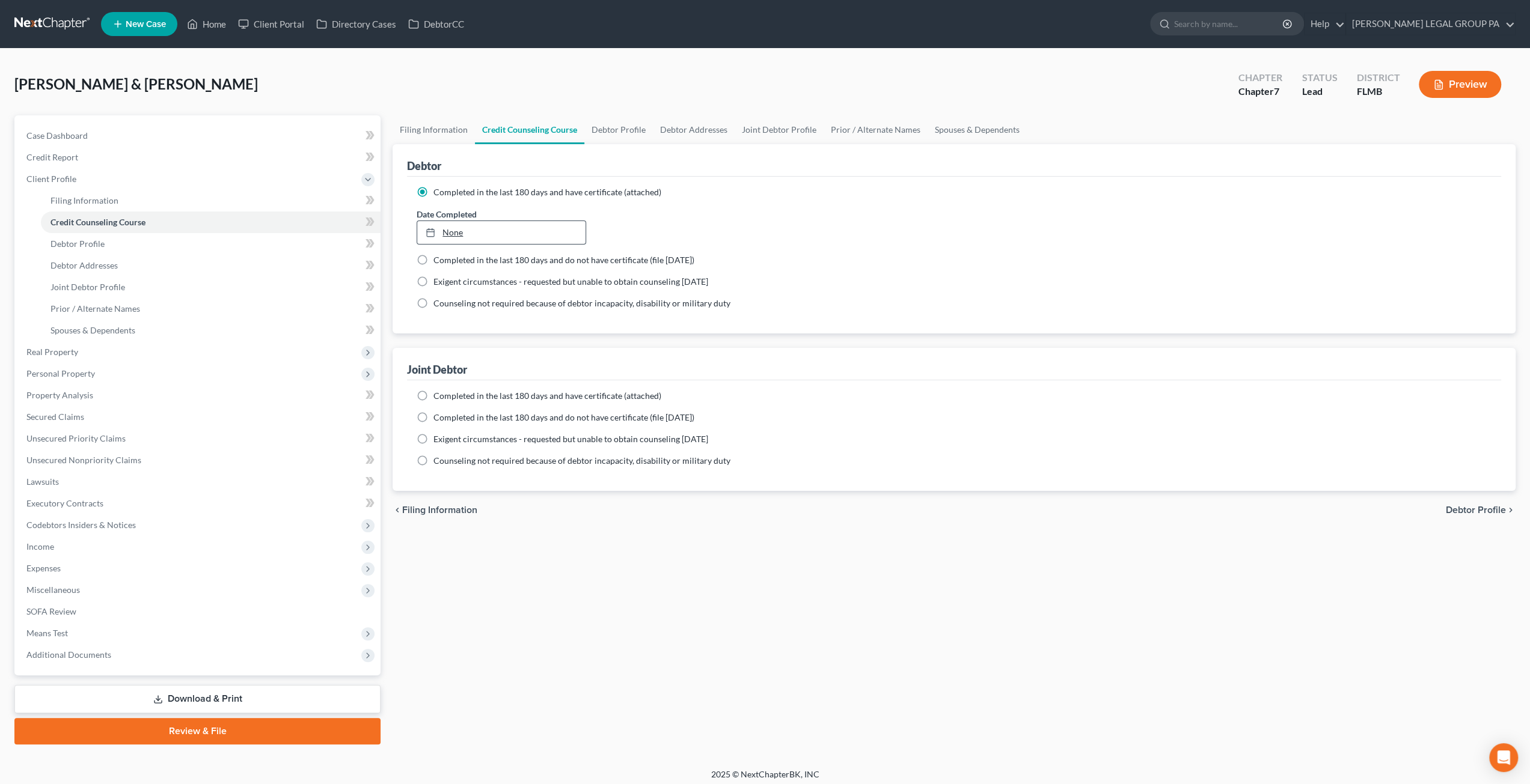
click at [464, 233] on link "None" at bounding box center [501, 233] width 167 height 23
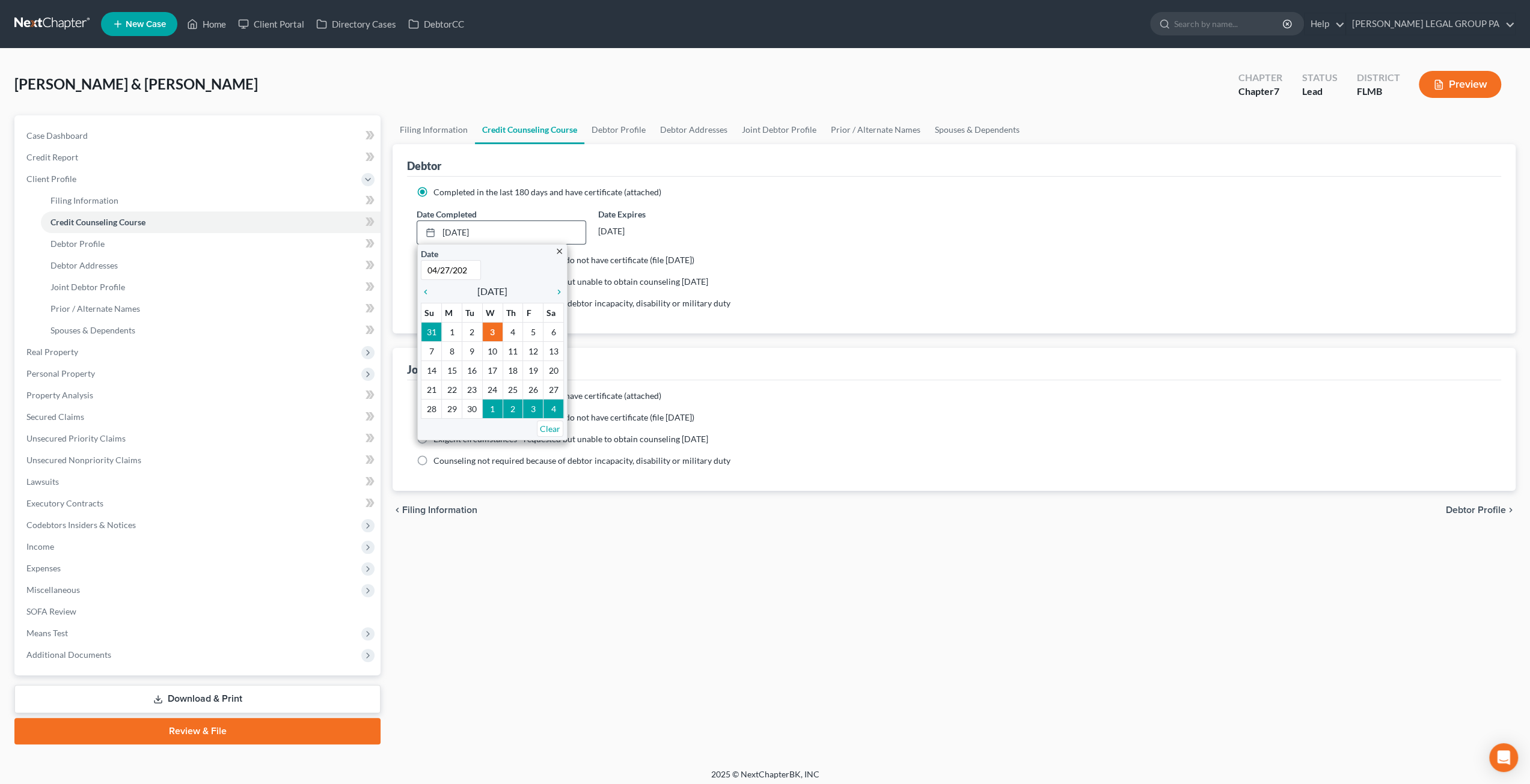
type input "04/27/2025"
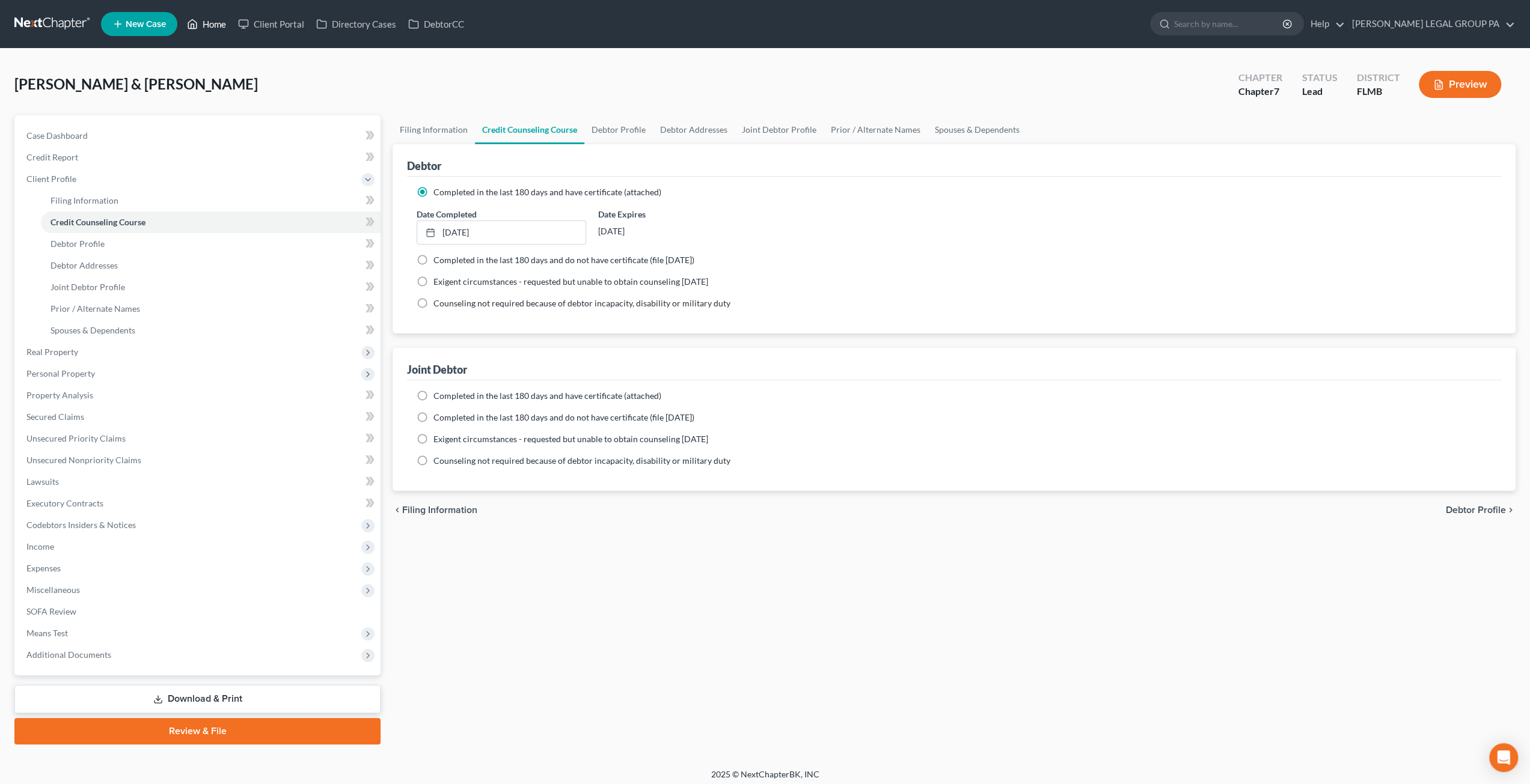
click at [203, 20] on link "Home" at bounding box center [206, 24] width 51 height 22
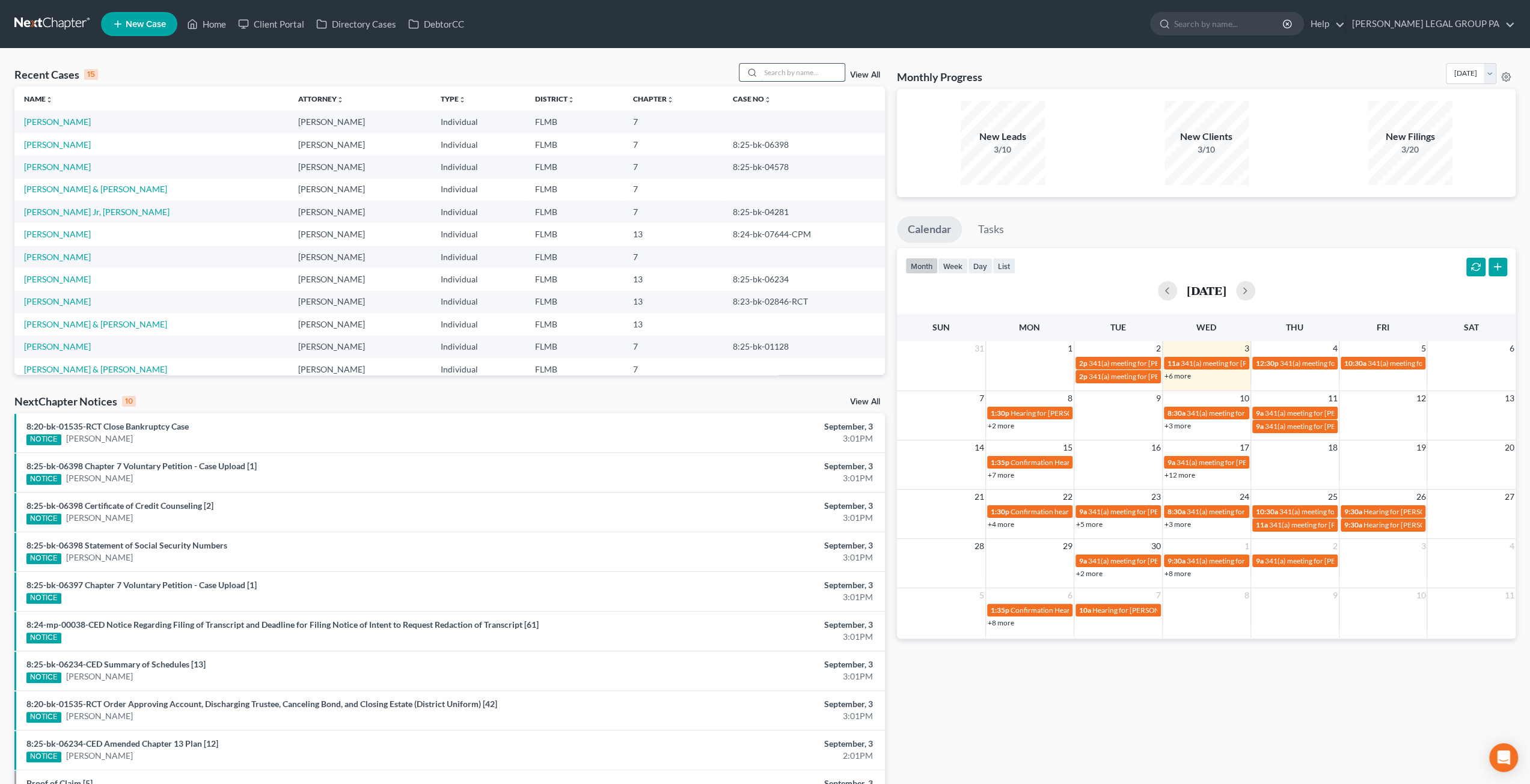
click at [772, 78] on input "search" at bounding box center [803, 72] width 85 height 17
click at [795, 67] on input "search" at bounding box center [803, 72] width 85 height 17
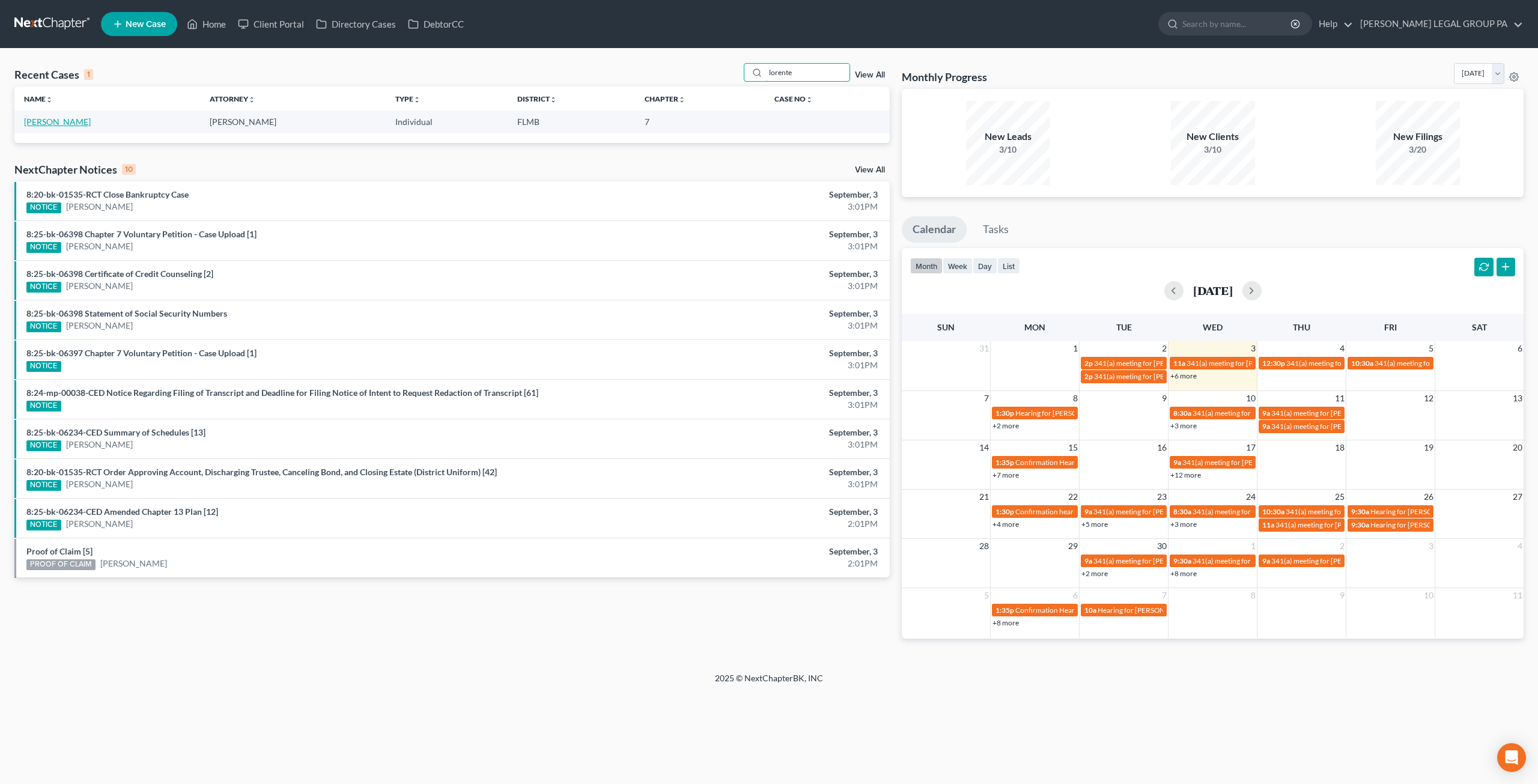
type input "lorente"
click at [62, 119] on link "Lorente, Estela" at bounding box center [57, 122] width 67 height 10
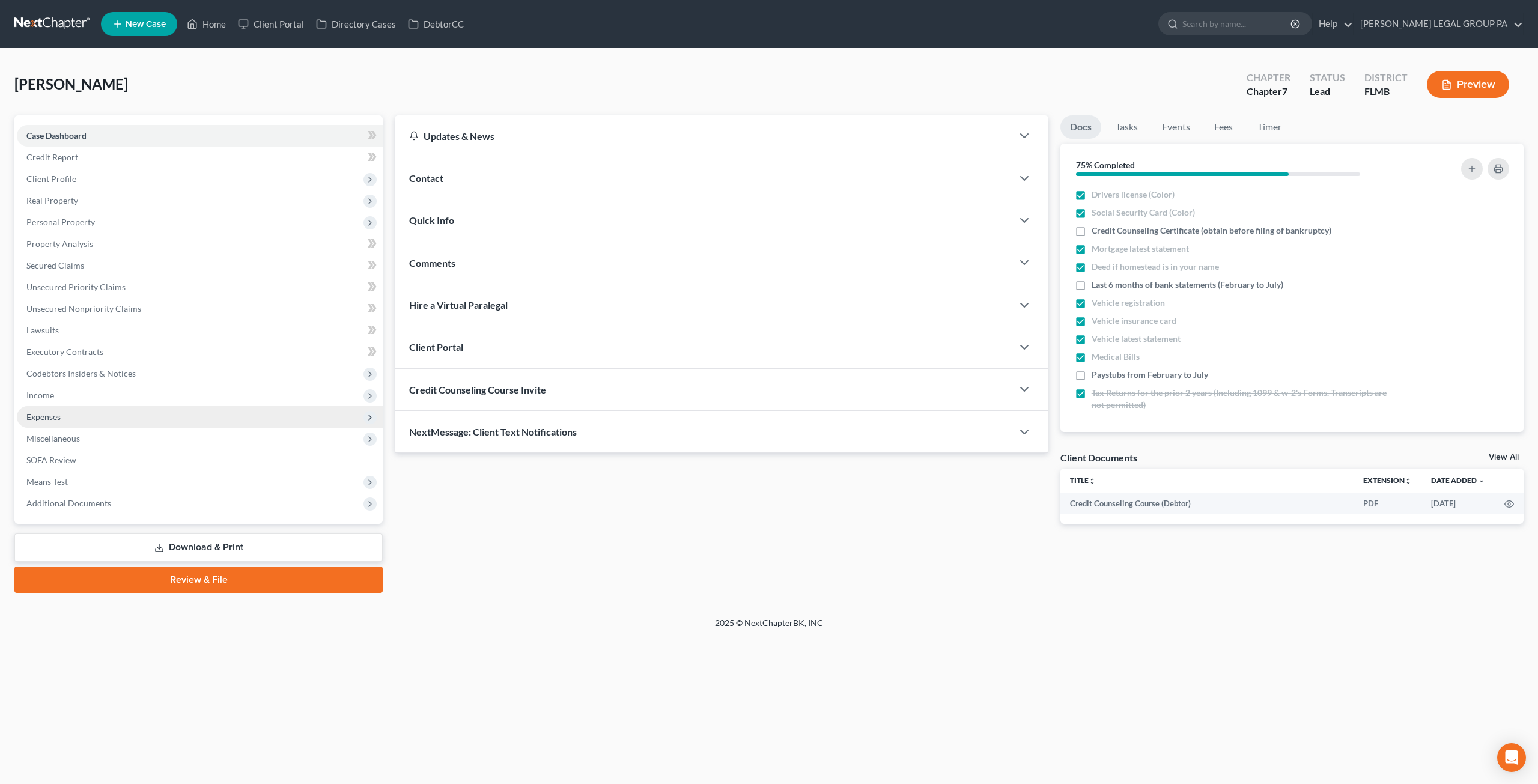
click at [67, 410] on span "Expenses" at bounding box center [200, 416] width 366 height 22
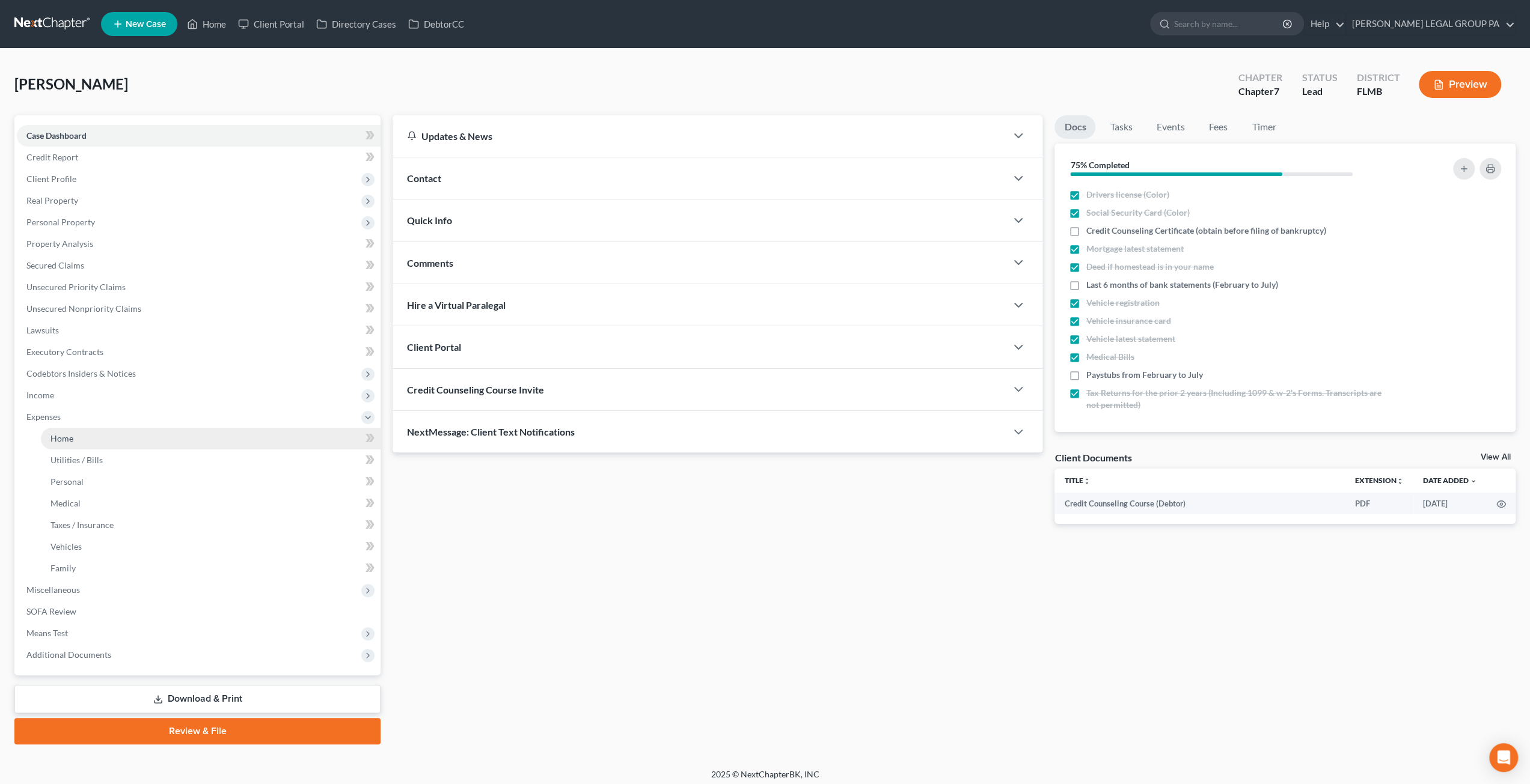
click at [74, 435] on link "Home" at bounding box center [210, 438] width 339 height 22
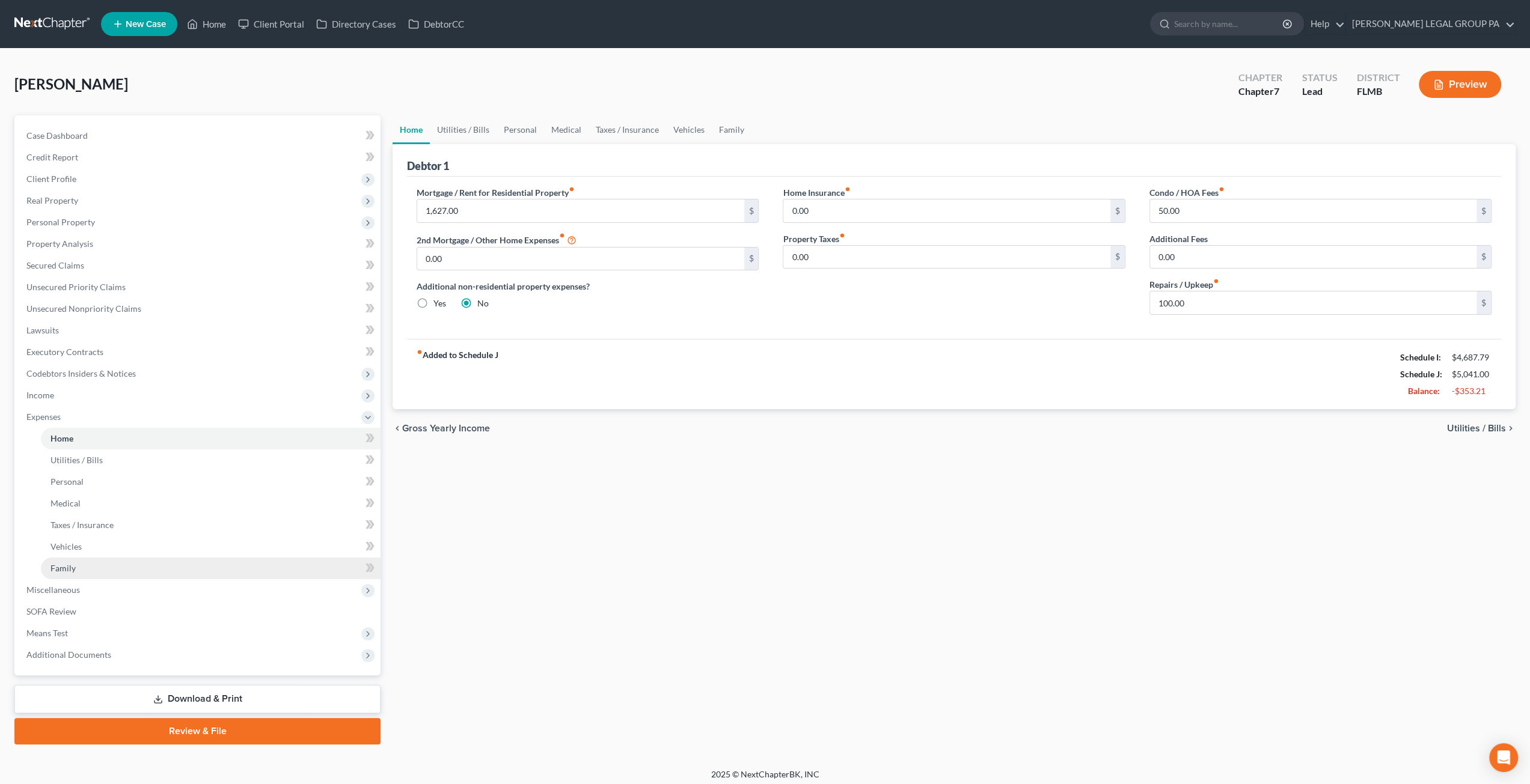
click at [65, 563] on span "Family" at bounding box center [63, 567] width 26 height 10
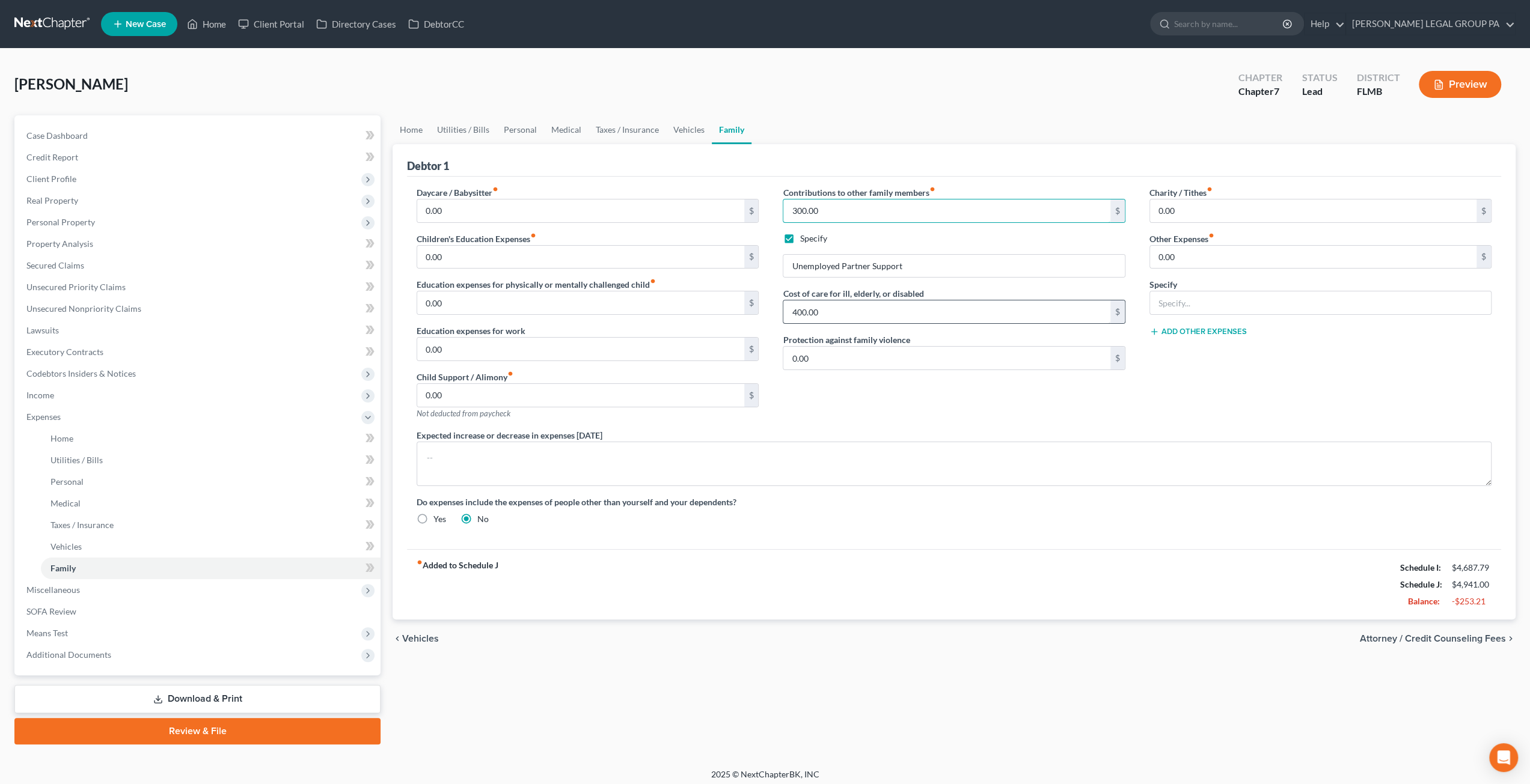
type input "300.00"
click at [845, 308] on input "400.00" at bounding box center [946, 312] width 326 height 23
type input "300.00"
click at [60, 629] on span "Means Test" at bounding box center [48, 633] width 42 height 10
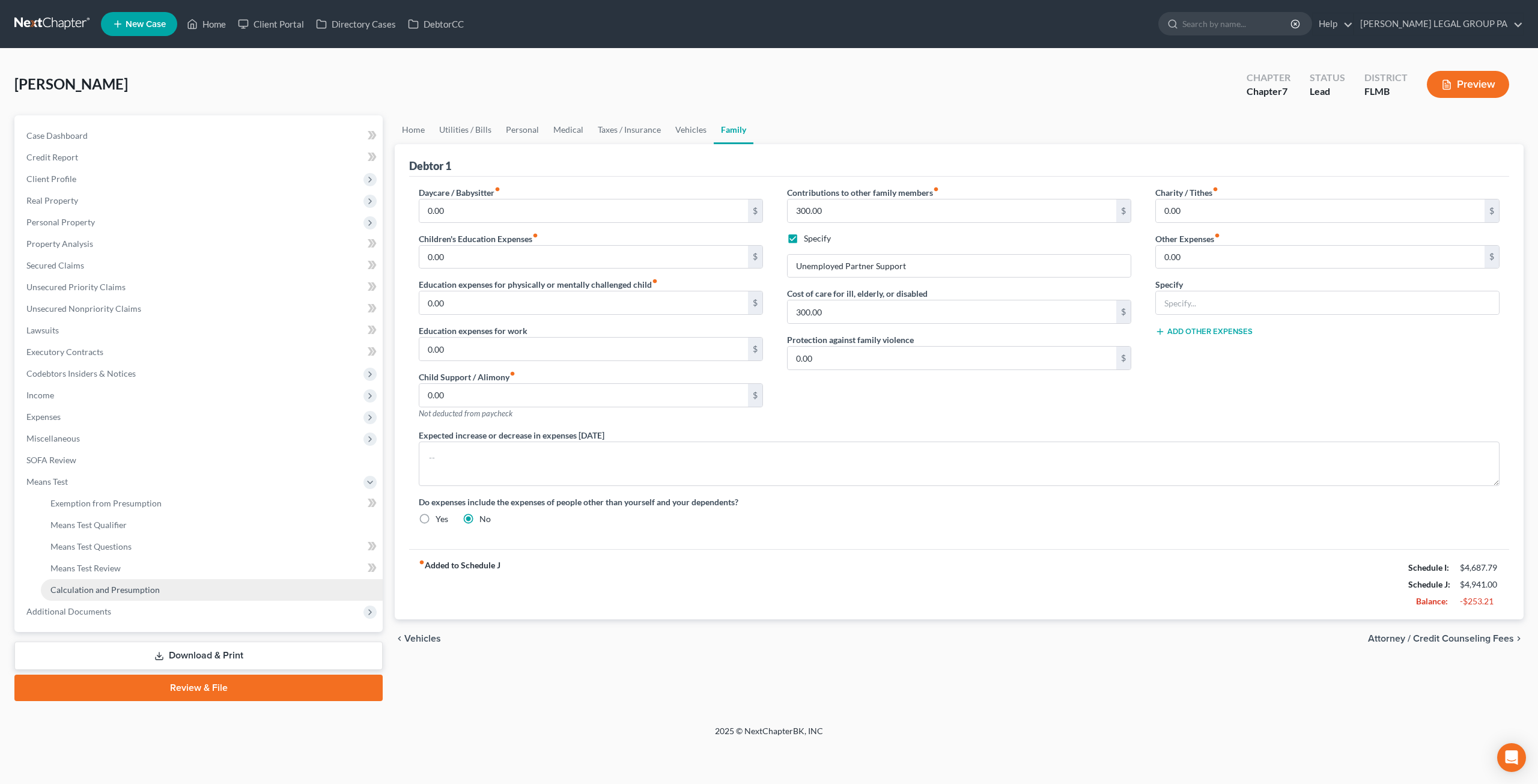
click at [87, 598] on link "Calculation and Presumption" at bounding box center [212, 589] width 342 height 22
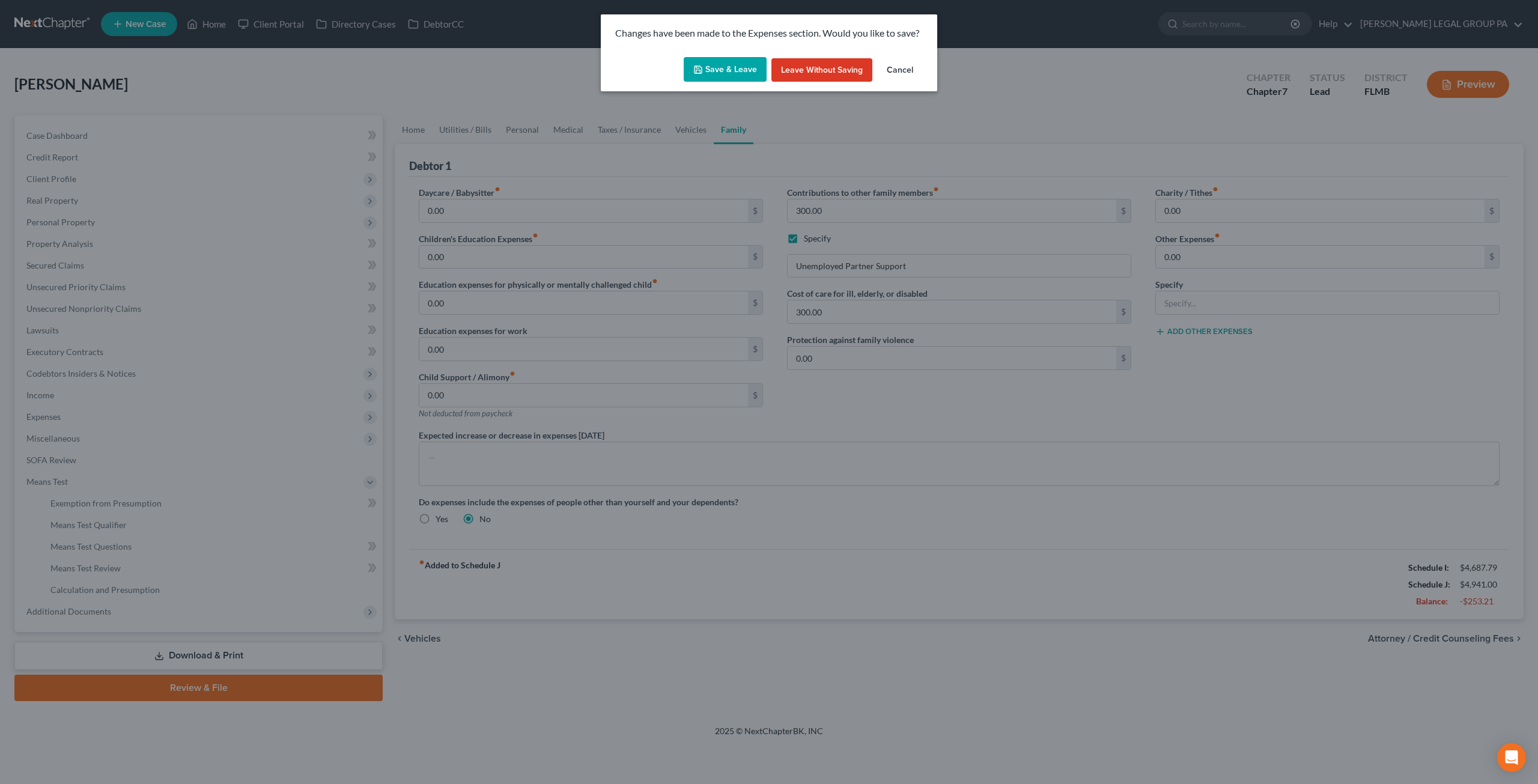
click at [725, 75] on button "Save & Leave" at bounding box center [724, 69] width 83 height 26
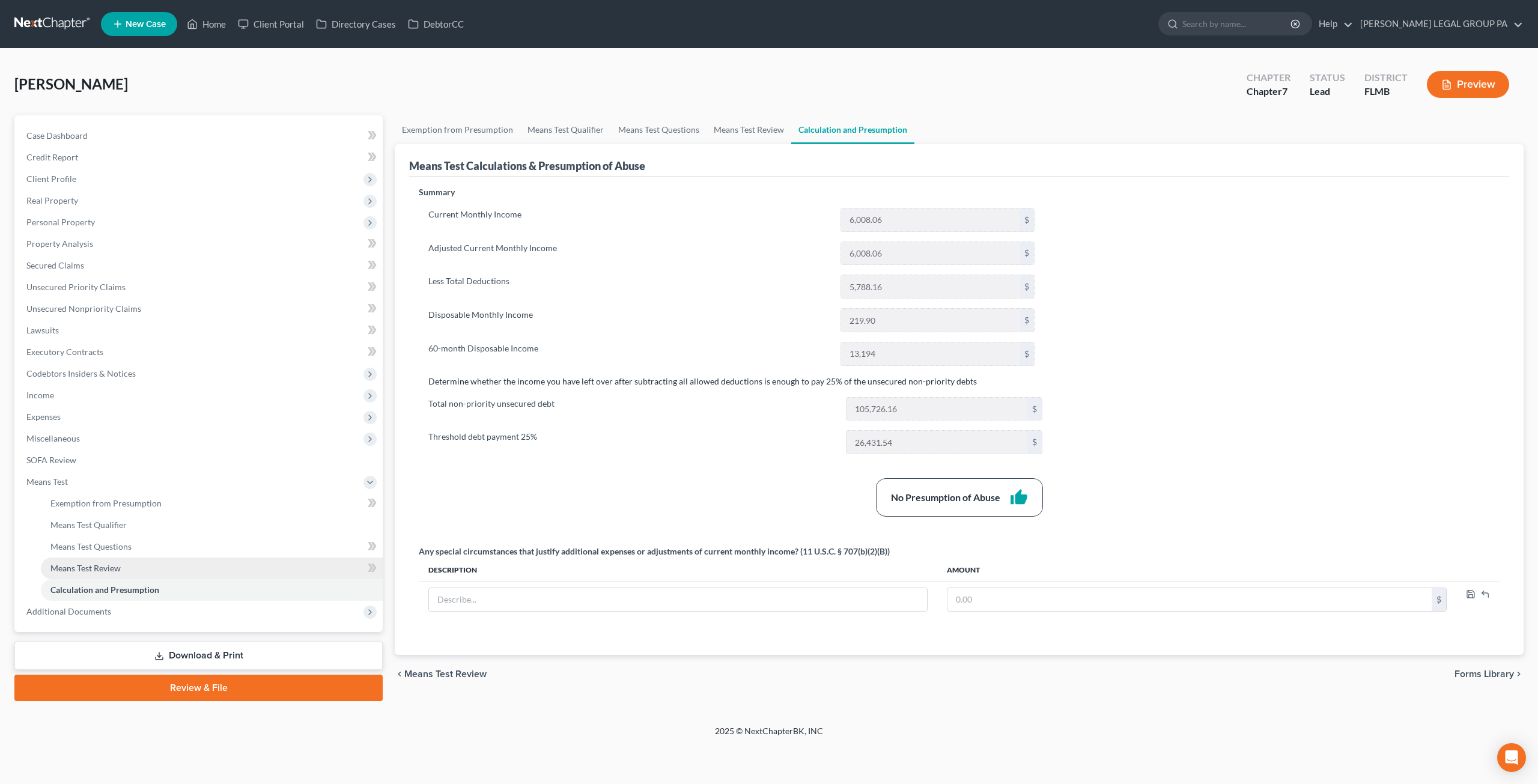
click at [67, 563] on span "Means Test Review" at bounding box center [86, 567] width 70 height 10
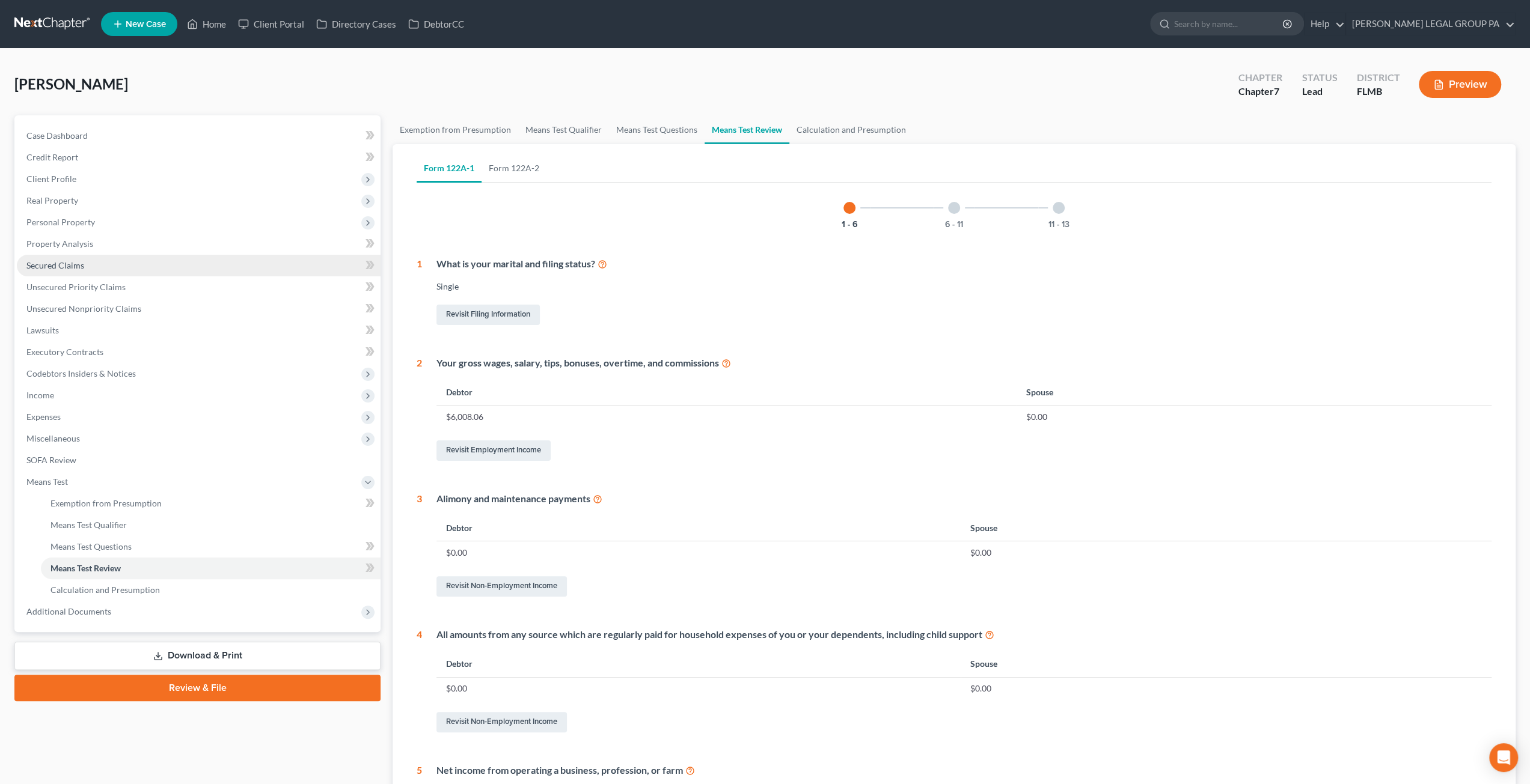
click at [53, 261] on span "Secured Claims" at bounding box center [55, 265] width 58 height 10
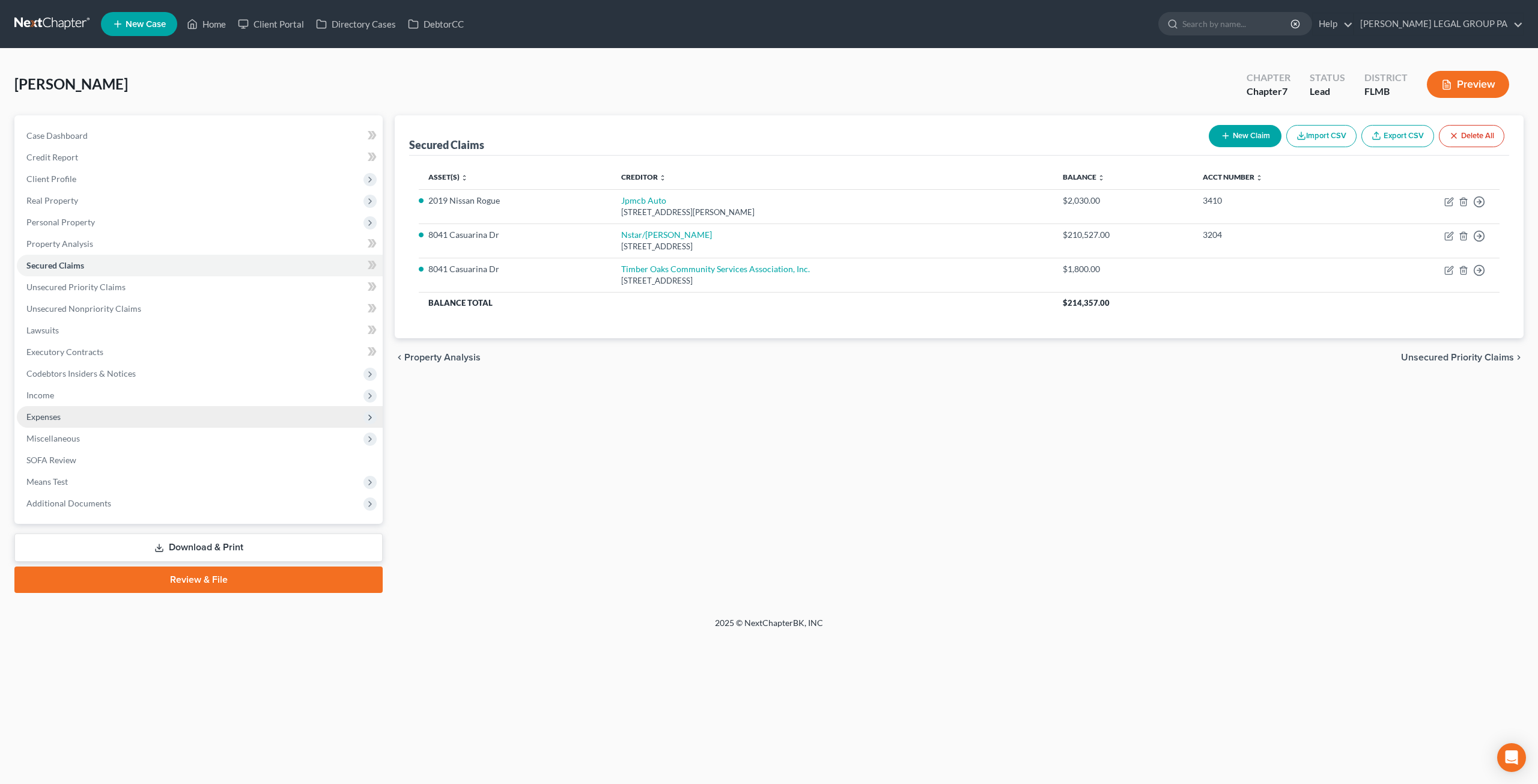
click at [48, 417] on span "Expenses" at bounding box center [44, 416] width 34 height 10
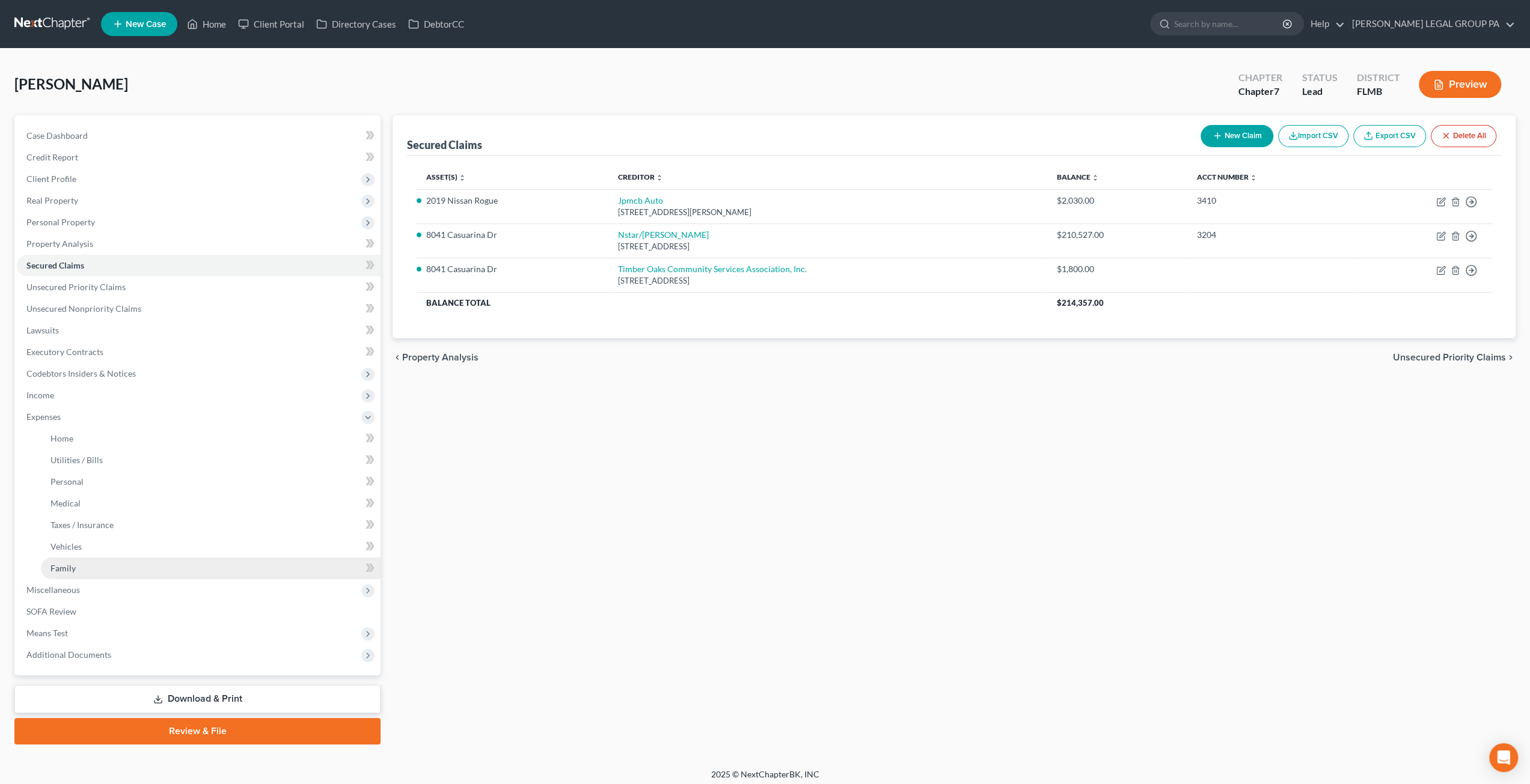
click at [67, 566] on span "Family" at bounding box center [63, 567] width 26 height 10
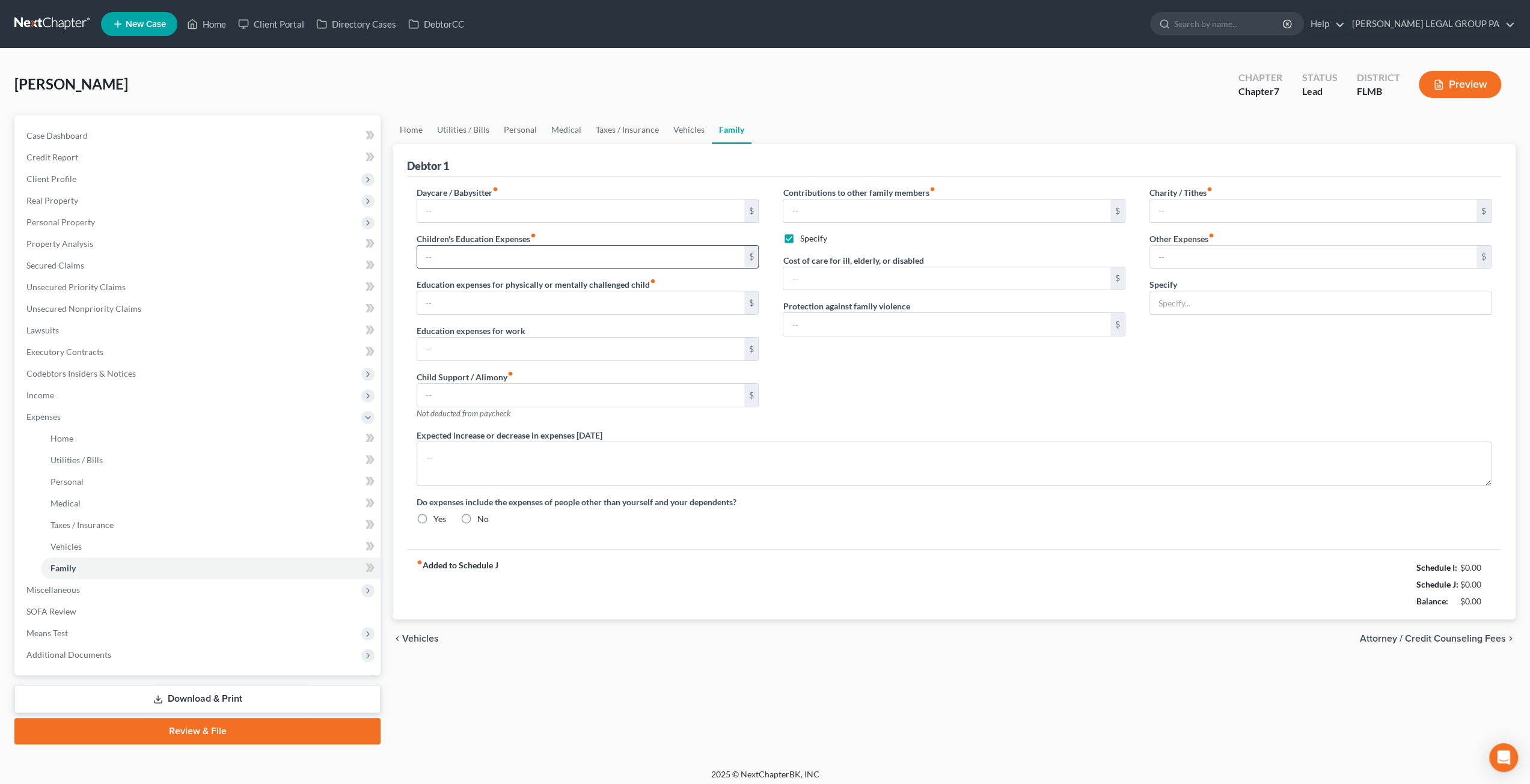
type input "0.00"
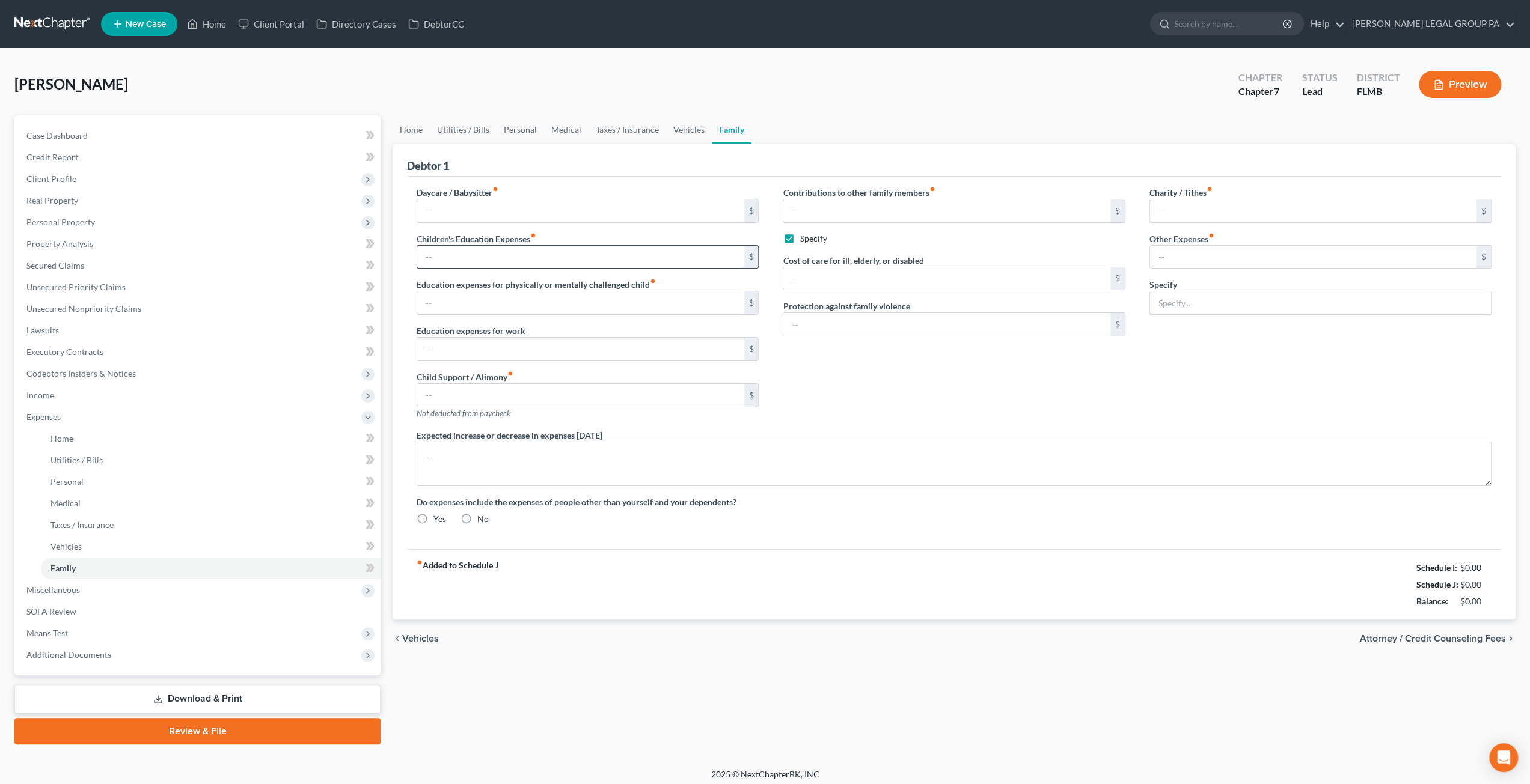
type input "300.00"
checkbox input "true"
type input "300.00"
type input "0.00"
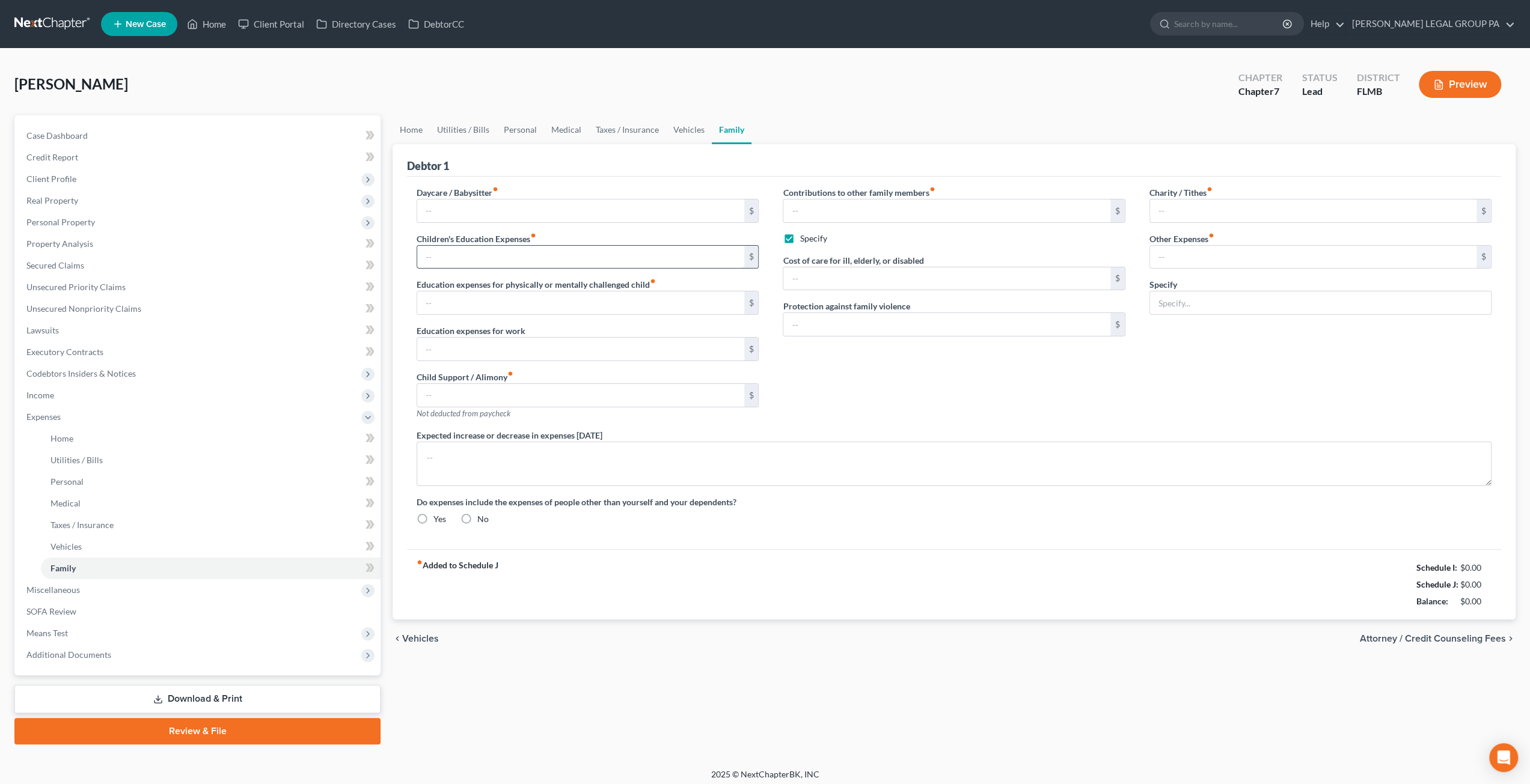
type input "0.00"
radio input "true"
click at [839, 211] on input "300.00" at bounding box center [946, 211] width 326 height 23
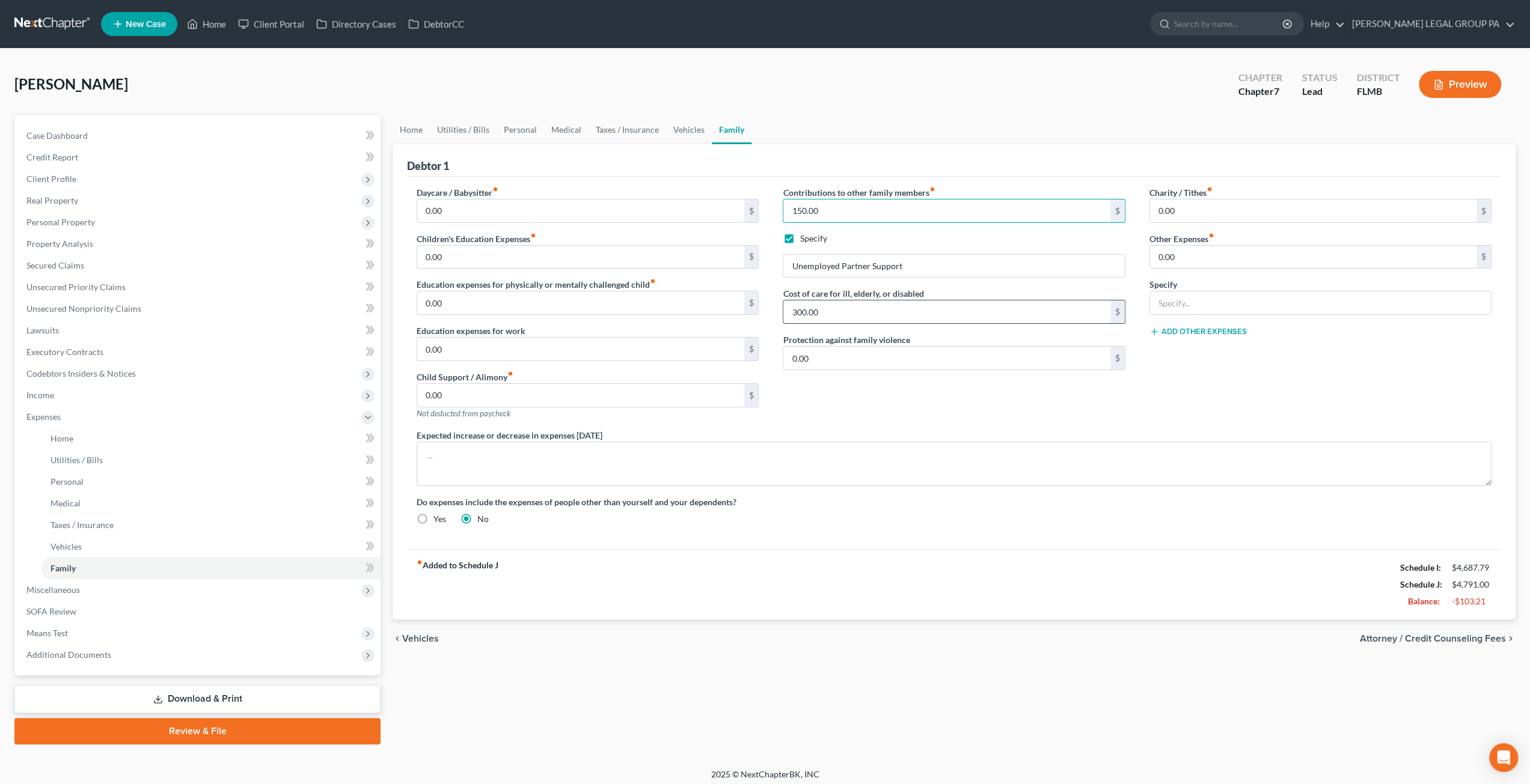
type input "150.00"
click at [818, 304] on input "300.00" at bounding box center [946, 312] width 326 height 23
type input "150.00"
click at [92, 138] on link "Case Dashboard" at bounding box center [199, 135] width 363 height 22
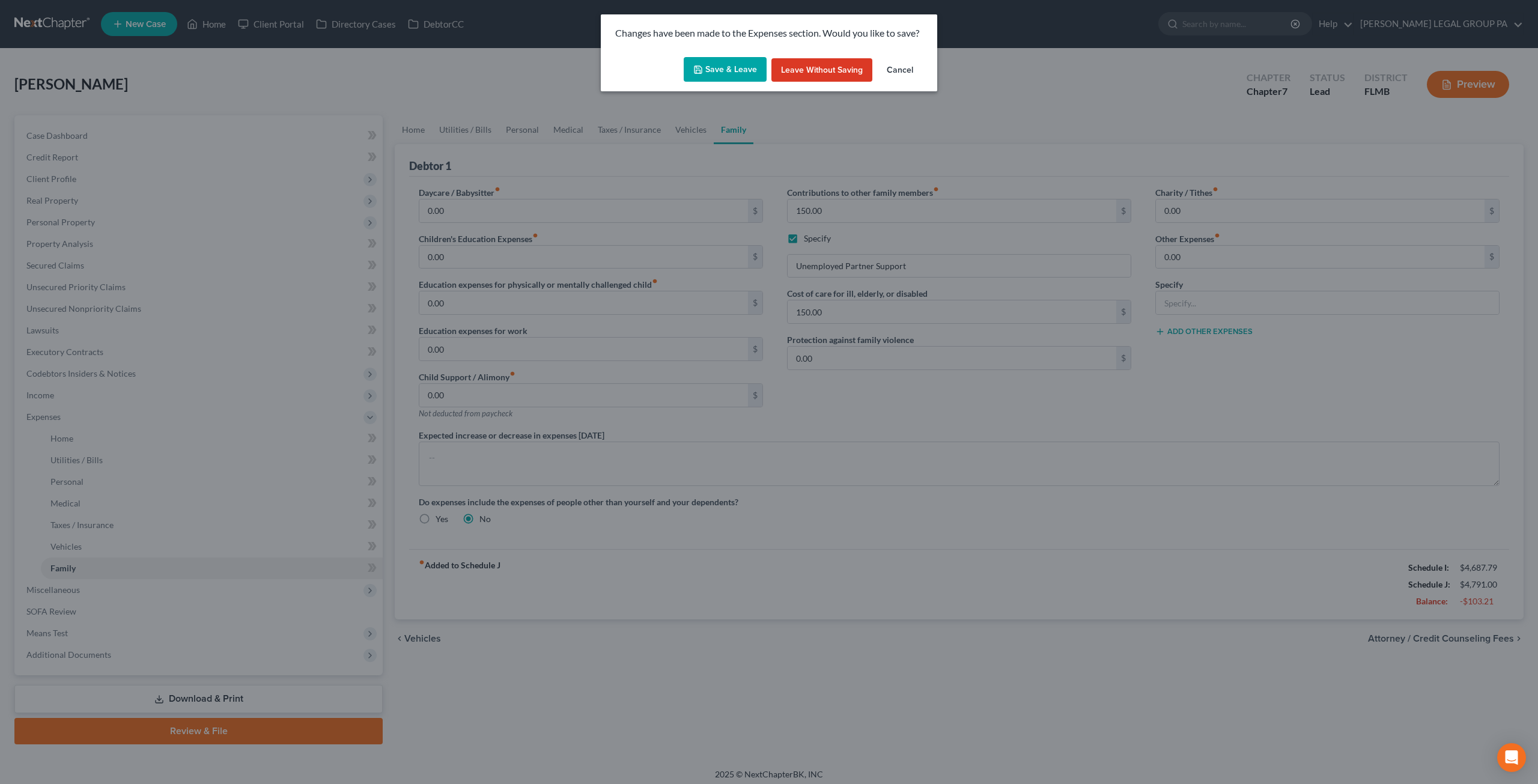
click at [706, 74] on button "Save & Leave" at bounding box center [724, 69] width 83 height 26
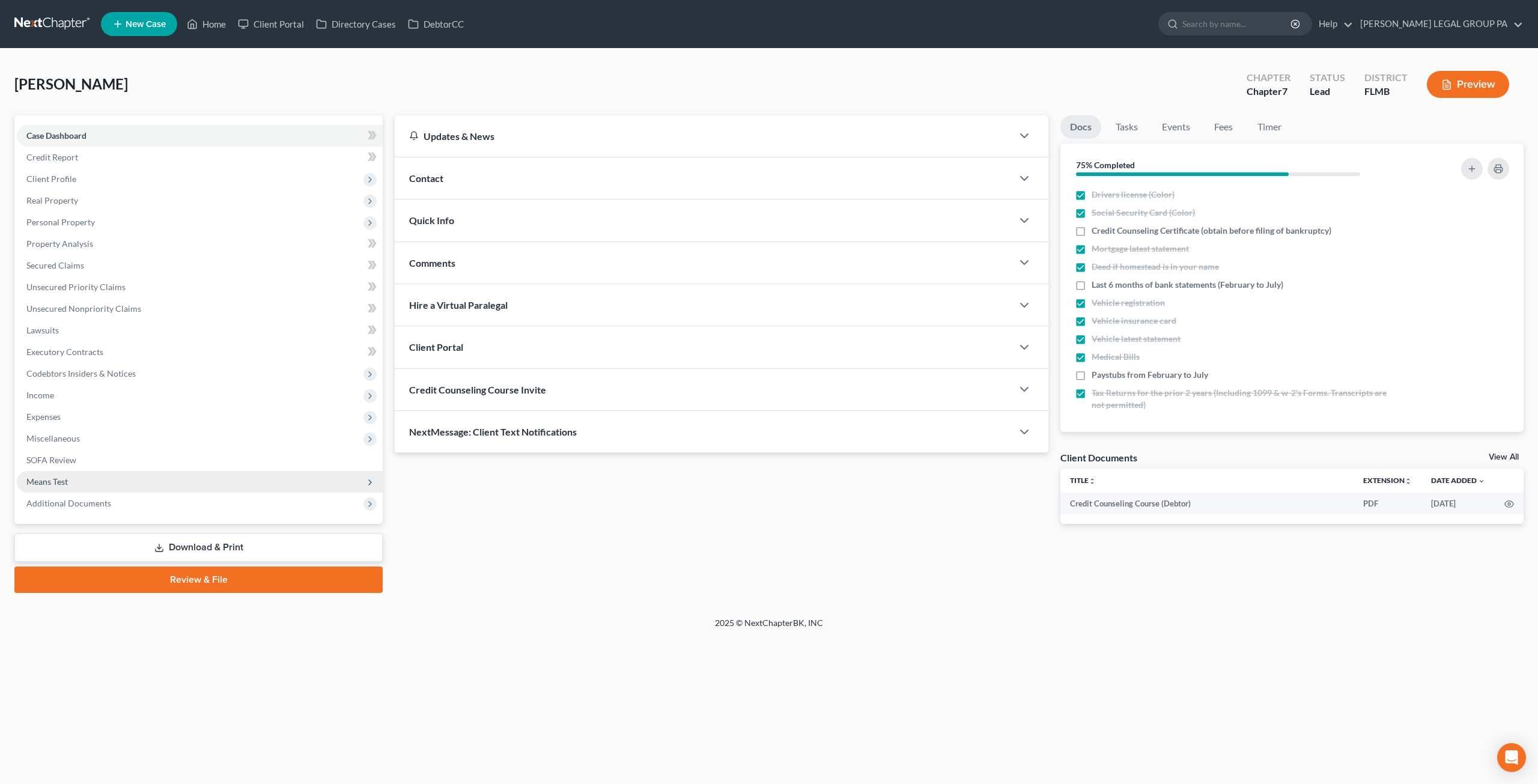
click at [54, 477] on span "Means Test" at bounding box center [48, 481] width 42 height 10
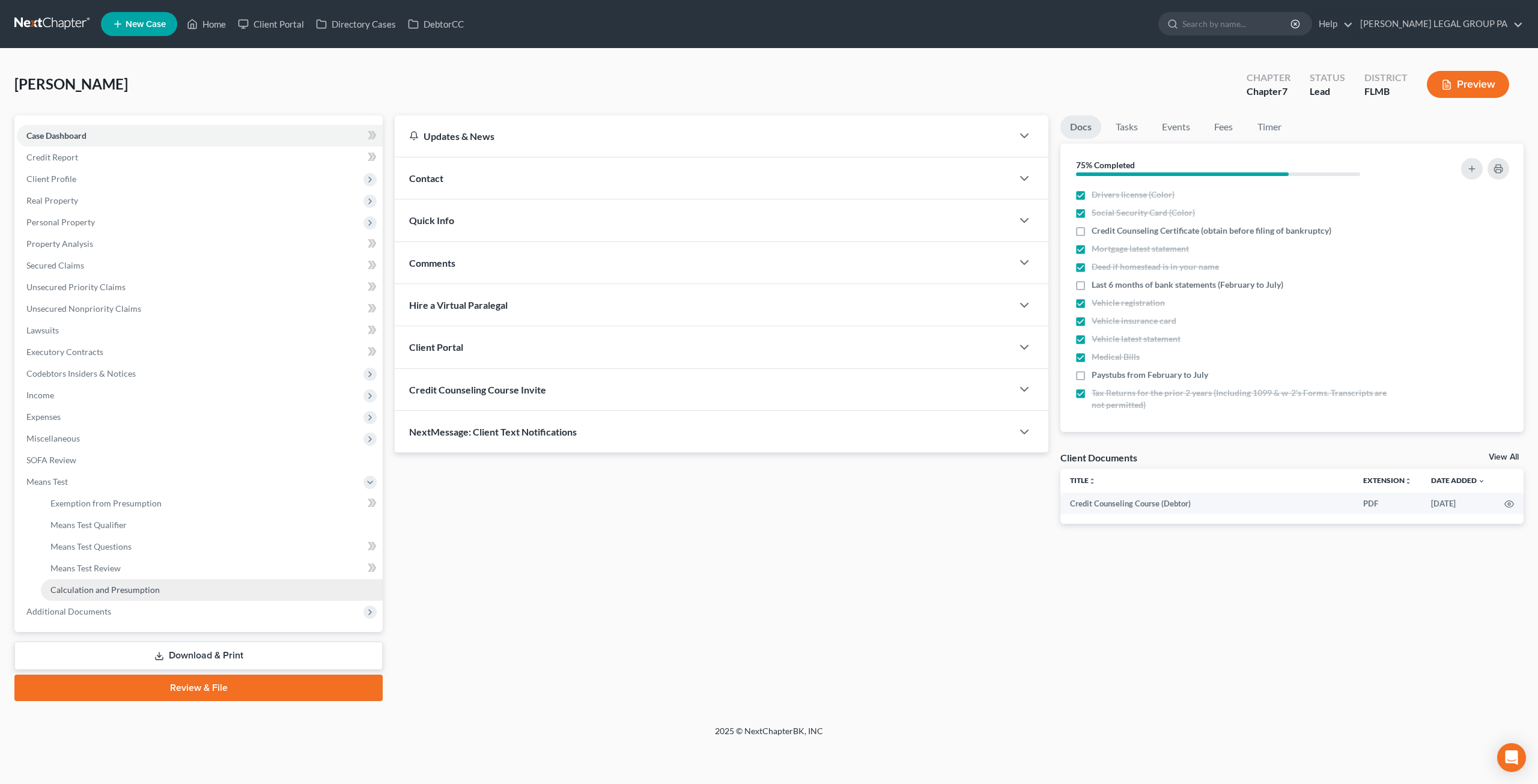
click at [96, 581] on link "Calculation and Presumption" at bounding box center [212, 589] width 342 height 22
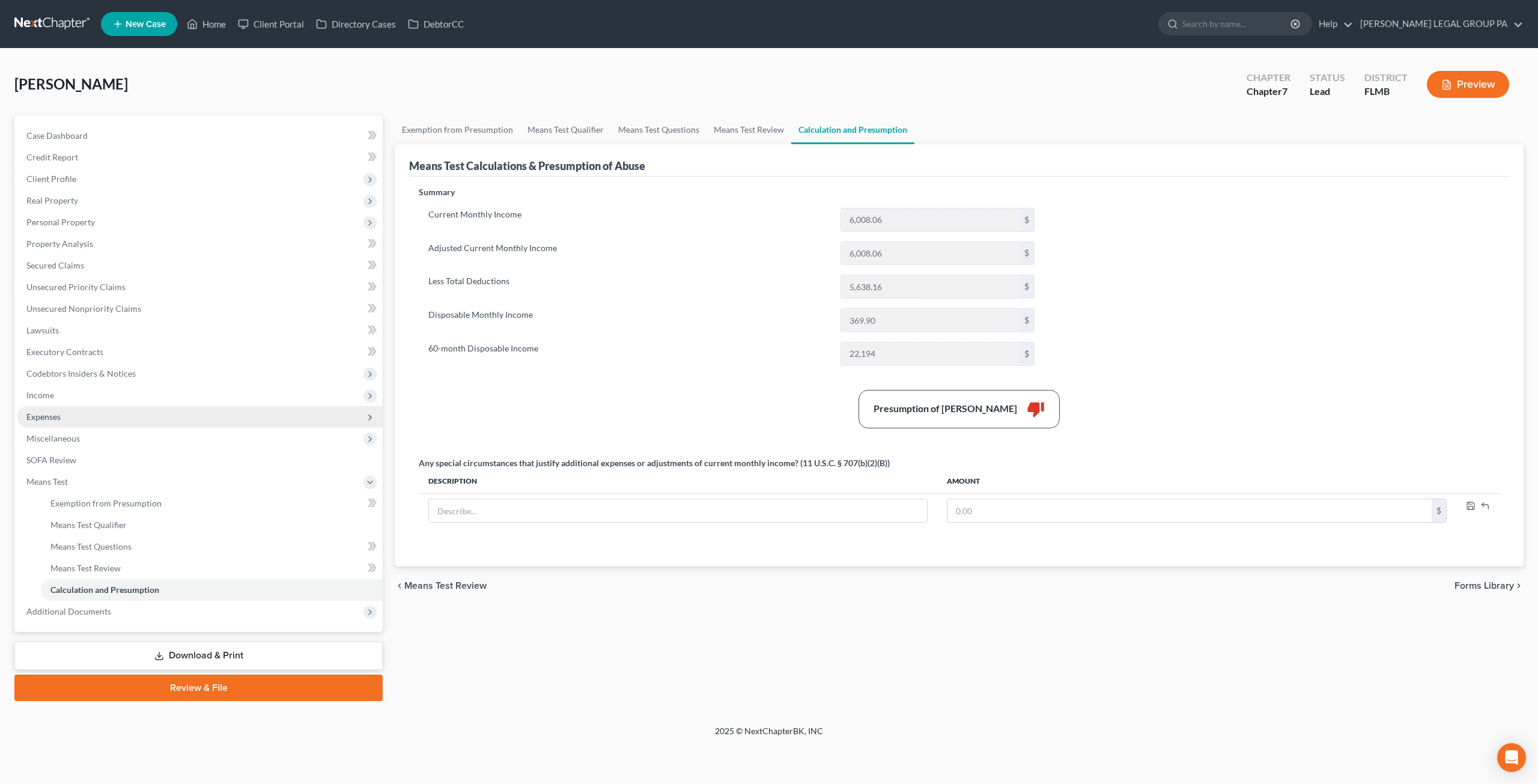
click at [47, 414] on span "Expenses" at bounding box center [44, 416] width 34 height 10
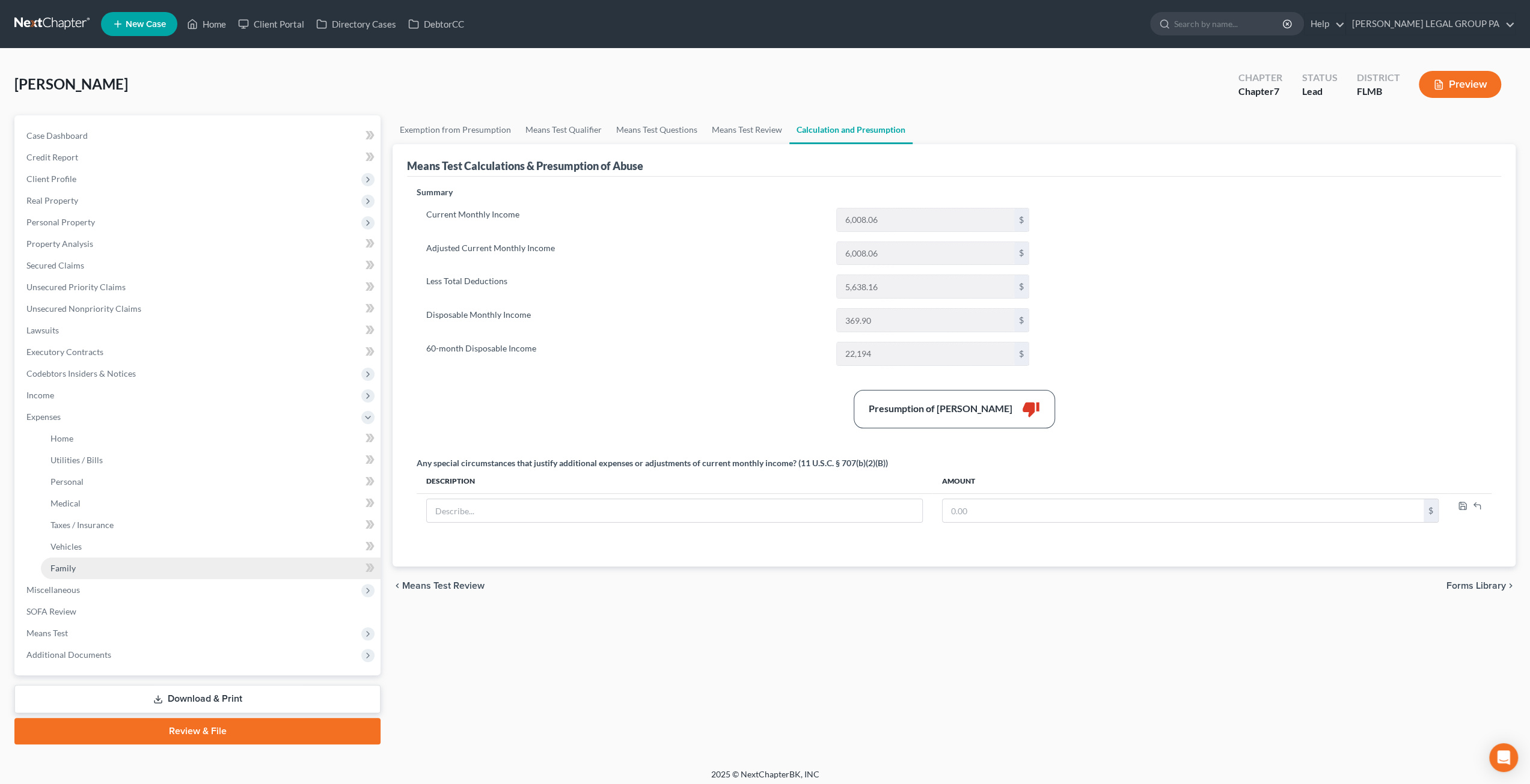
click at [68, 566] on span "Family" at bounding box center [63, 567] width 26 height 10
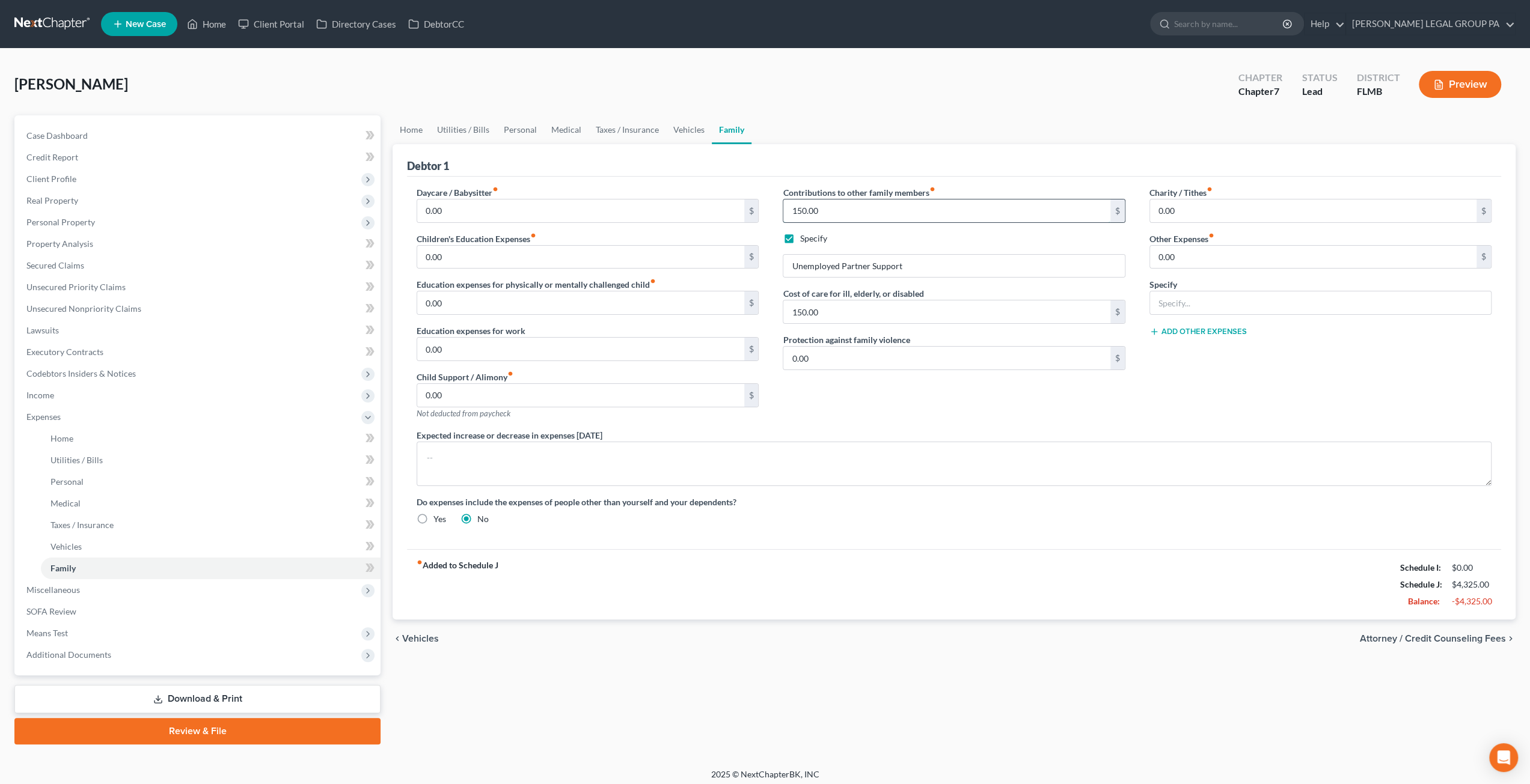
click at [825, 207] on input "150.00" at bounding box center [946, 211] width 326 height 23
type input "200.00"
click at [845, 308] on input "150.00" at bounding box center [946, 312] width 326 height 23
type input "200.00"
click at [62, 629] on span "Means Test" at bounding box center [48, 633] width 42 height 10
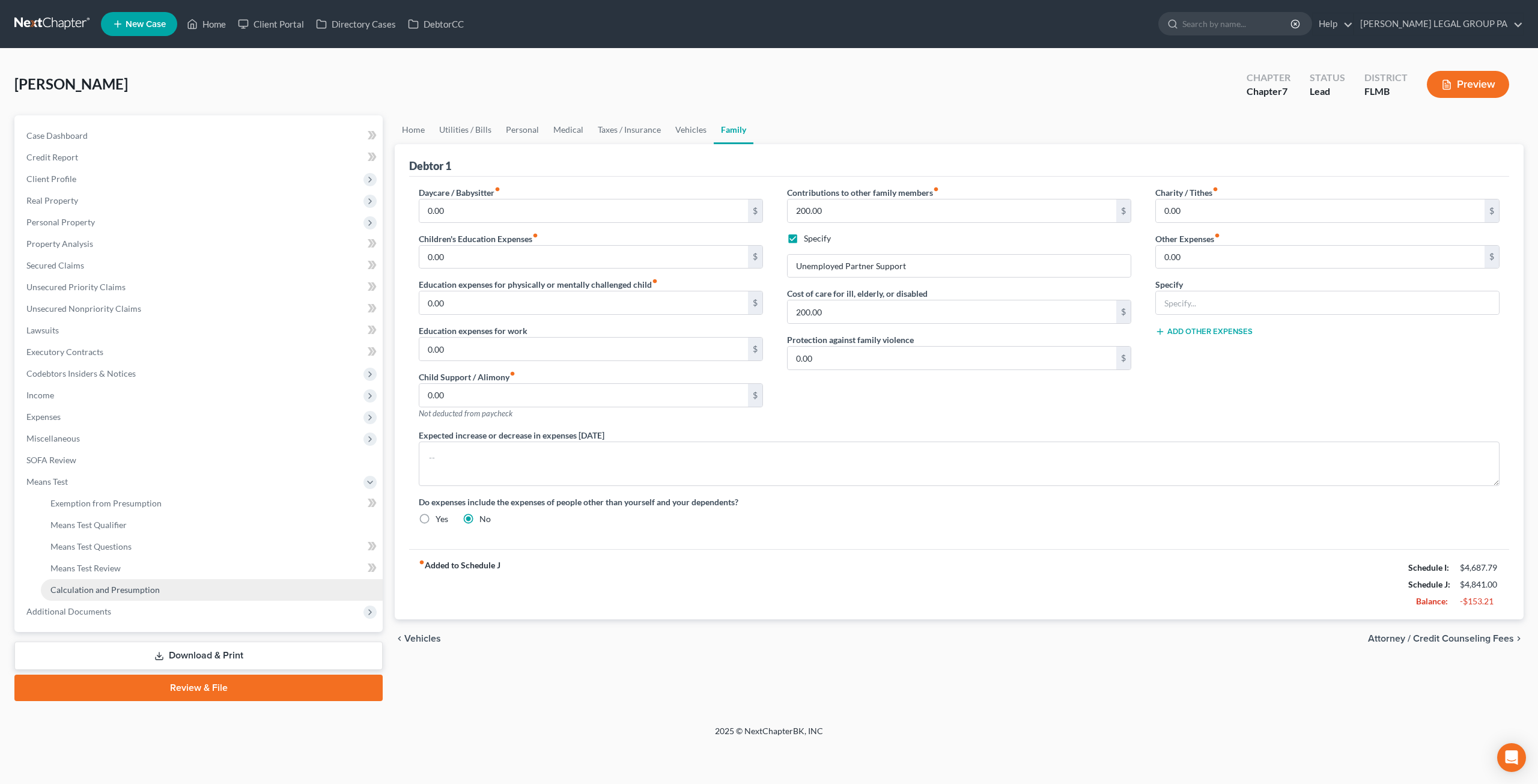
click at [77, 590] on span "Calculation and Presumption" at bounding box center [105, 589] width 109 height 10
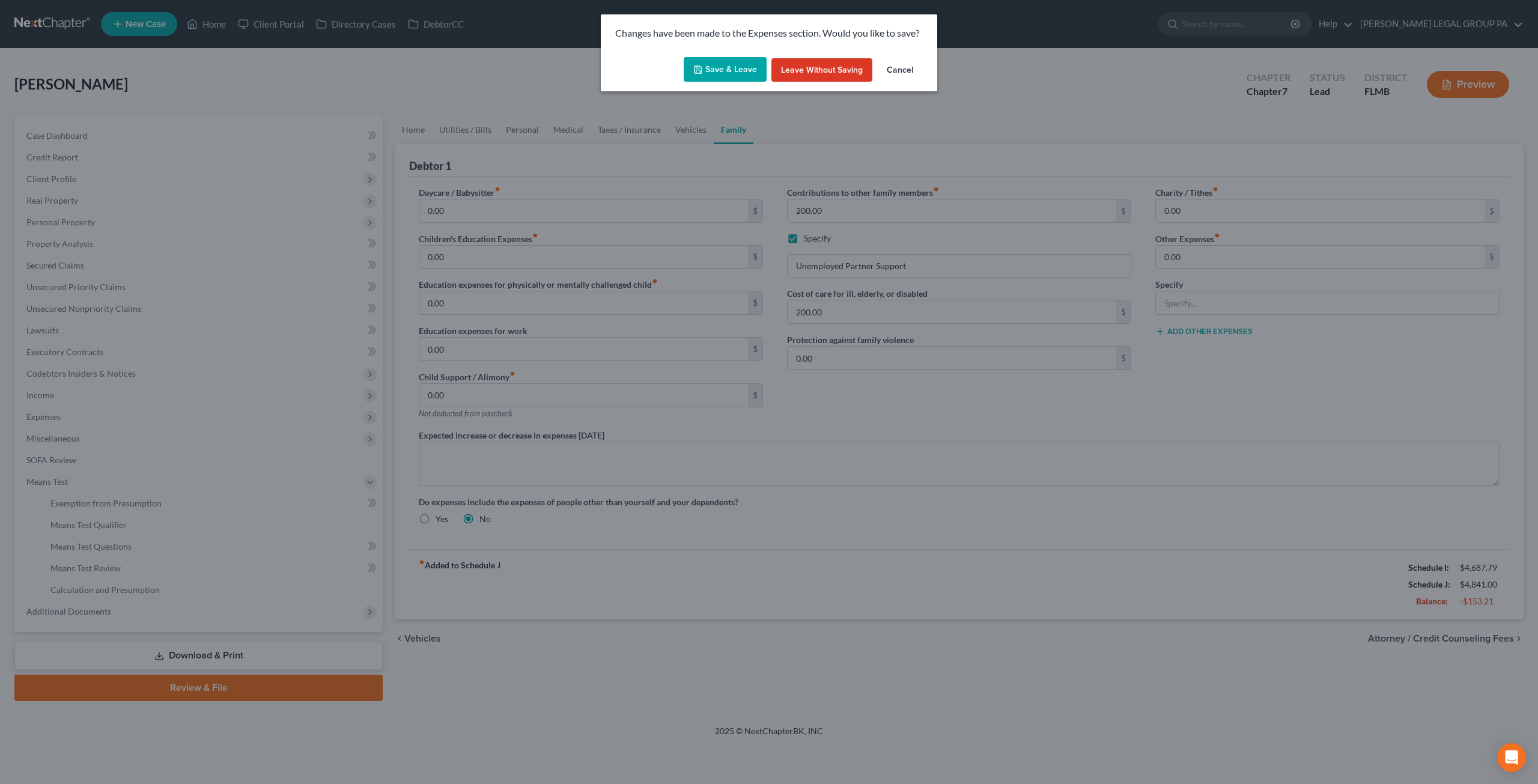
click at [911, 67] on button "Cancel" at bounding box center [900, 69] width 46 height 24
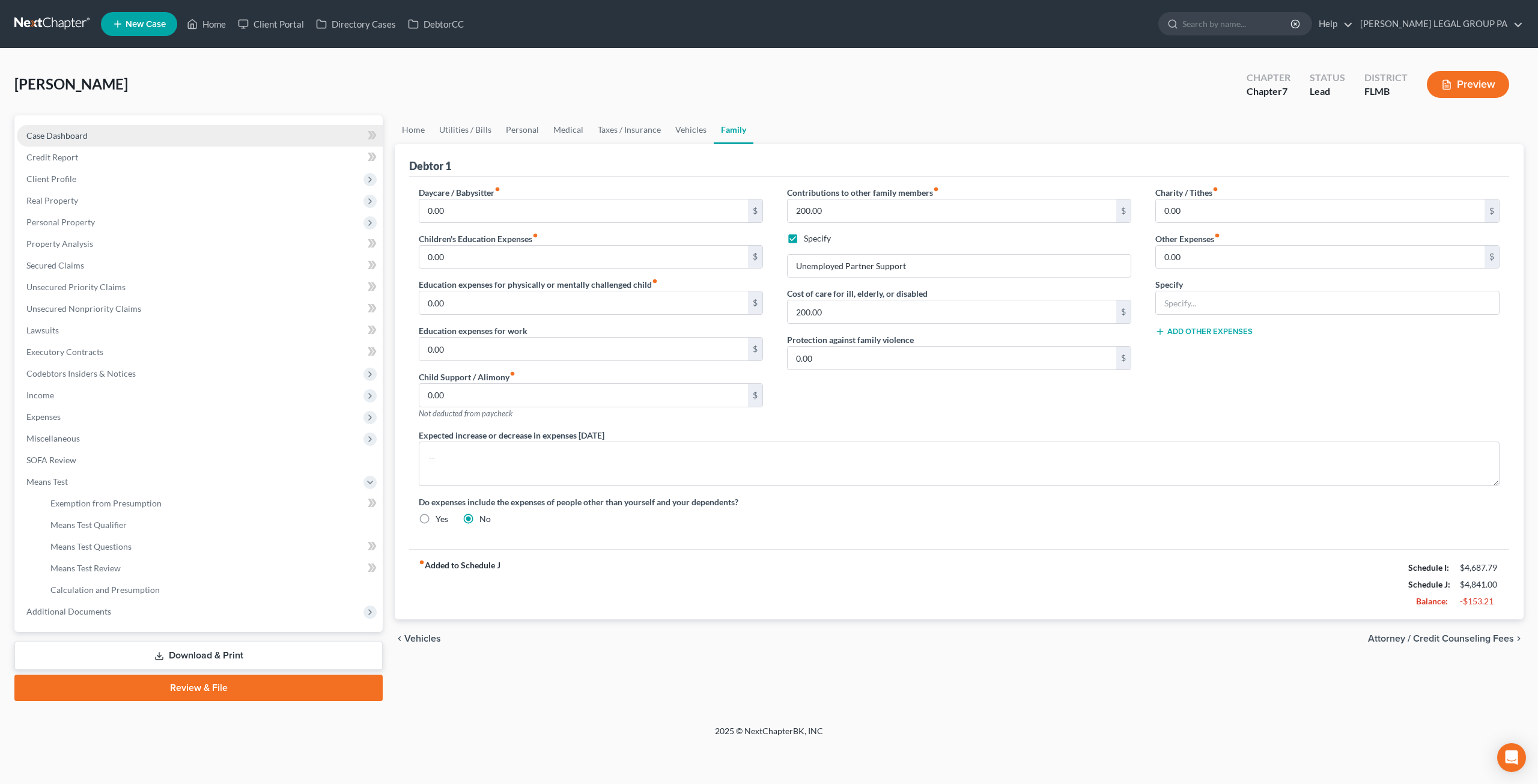
click at [57, 140] on span "Case Dashboard" at bounding box center [57, 135] width 61 height 10
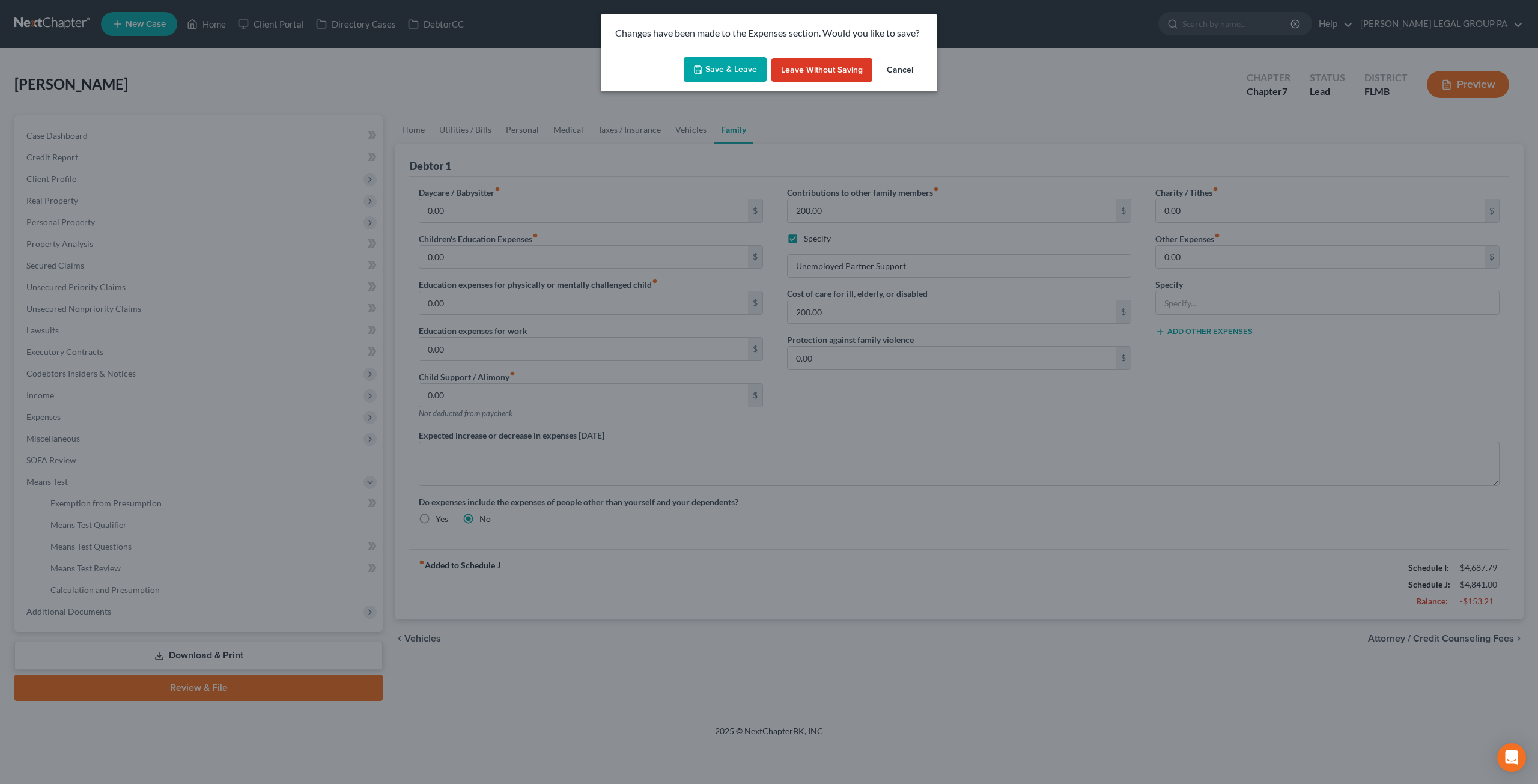
click at [715, 59] on button "Save & Leave" at bounding box center [724, 69] width 83 height 26
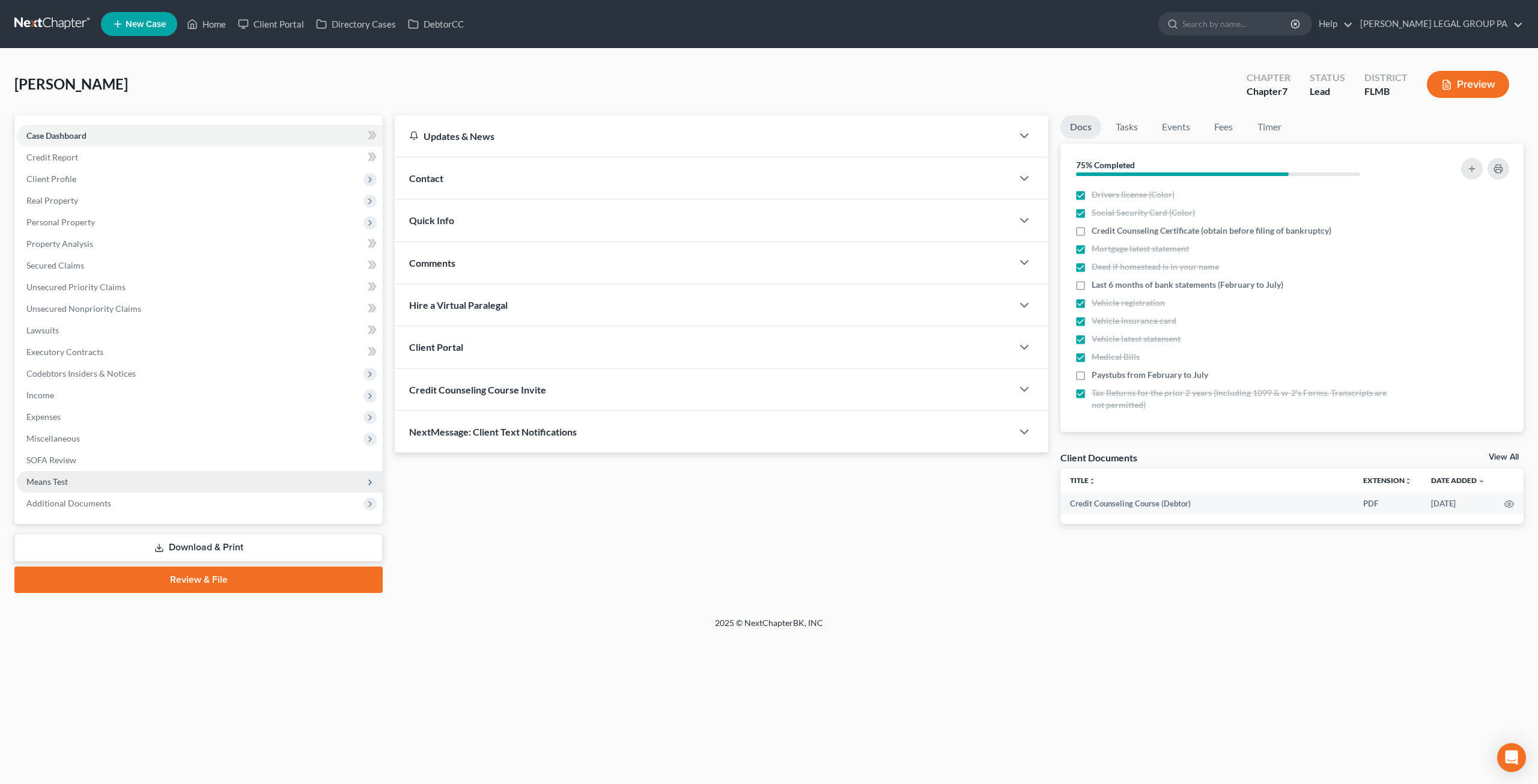
click at [46, 486] on span "Means Test" at bounding box center [48, 481] width 42 height 10
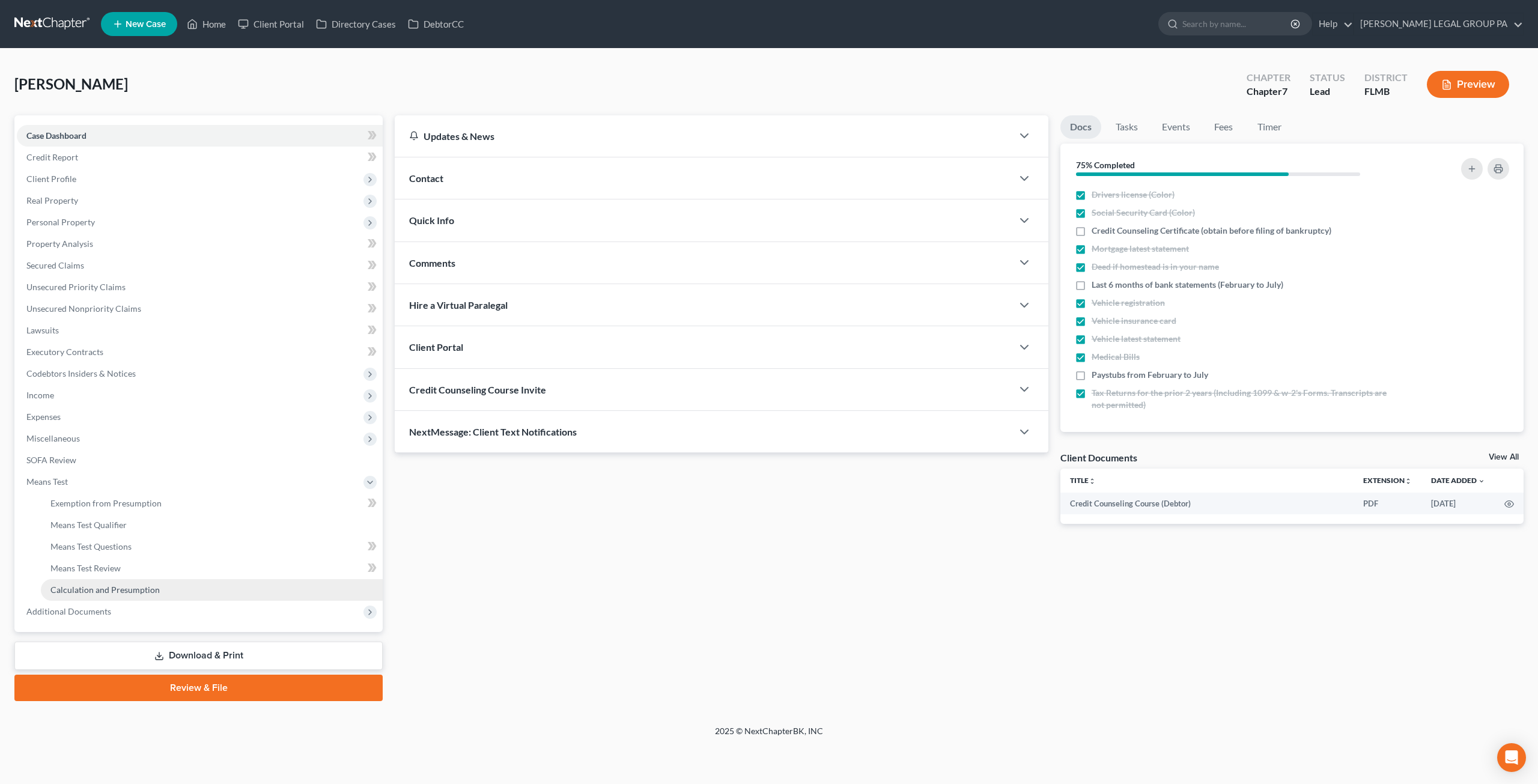
click at [94, 583] on link "Calculation and Presumption" at bounding box center [212, 589] width 342 height 22
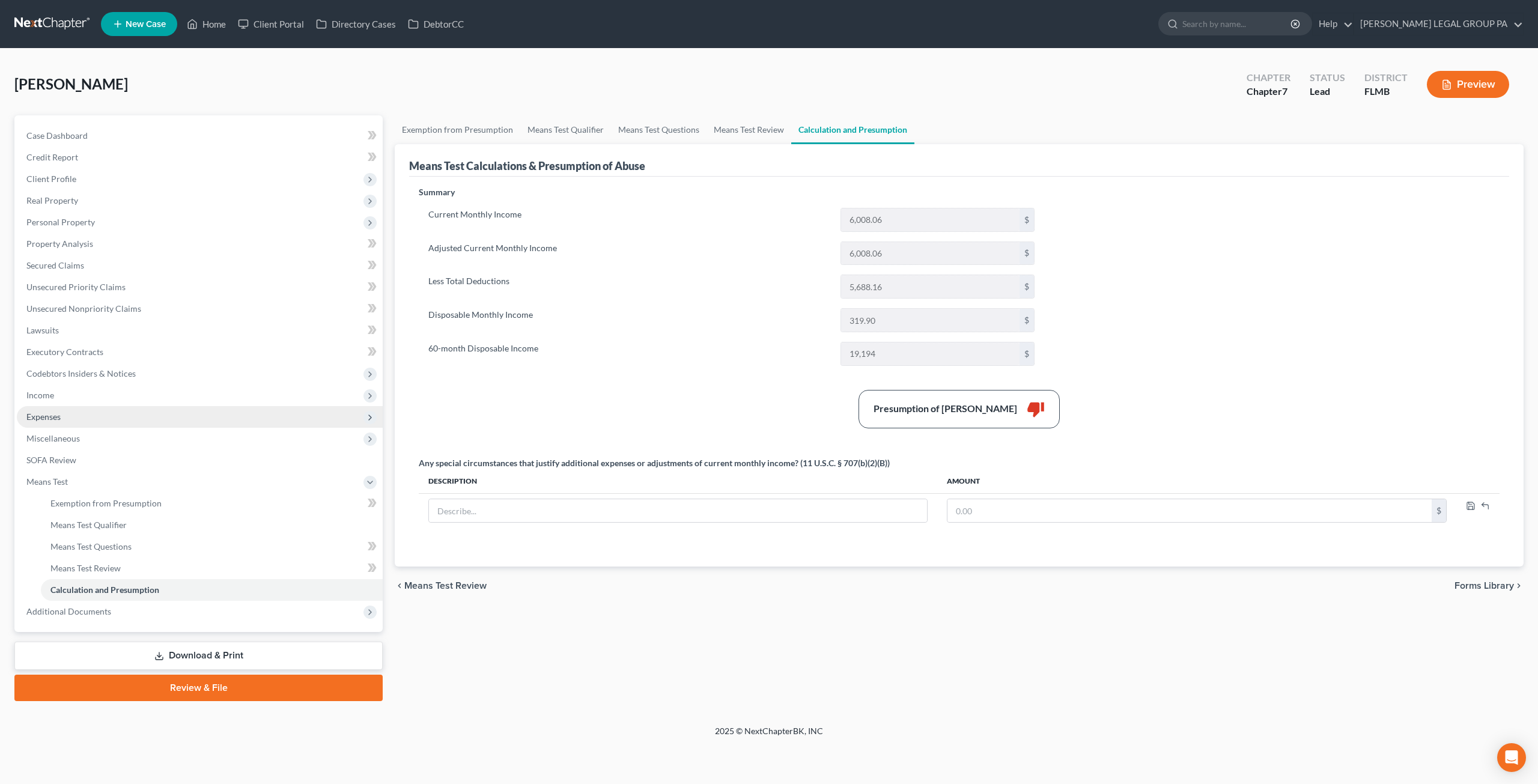
click at [48, 414] on span "Expenses" at bounding box center [44, 416] width 34 height 10
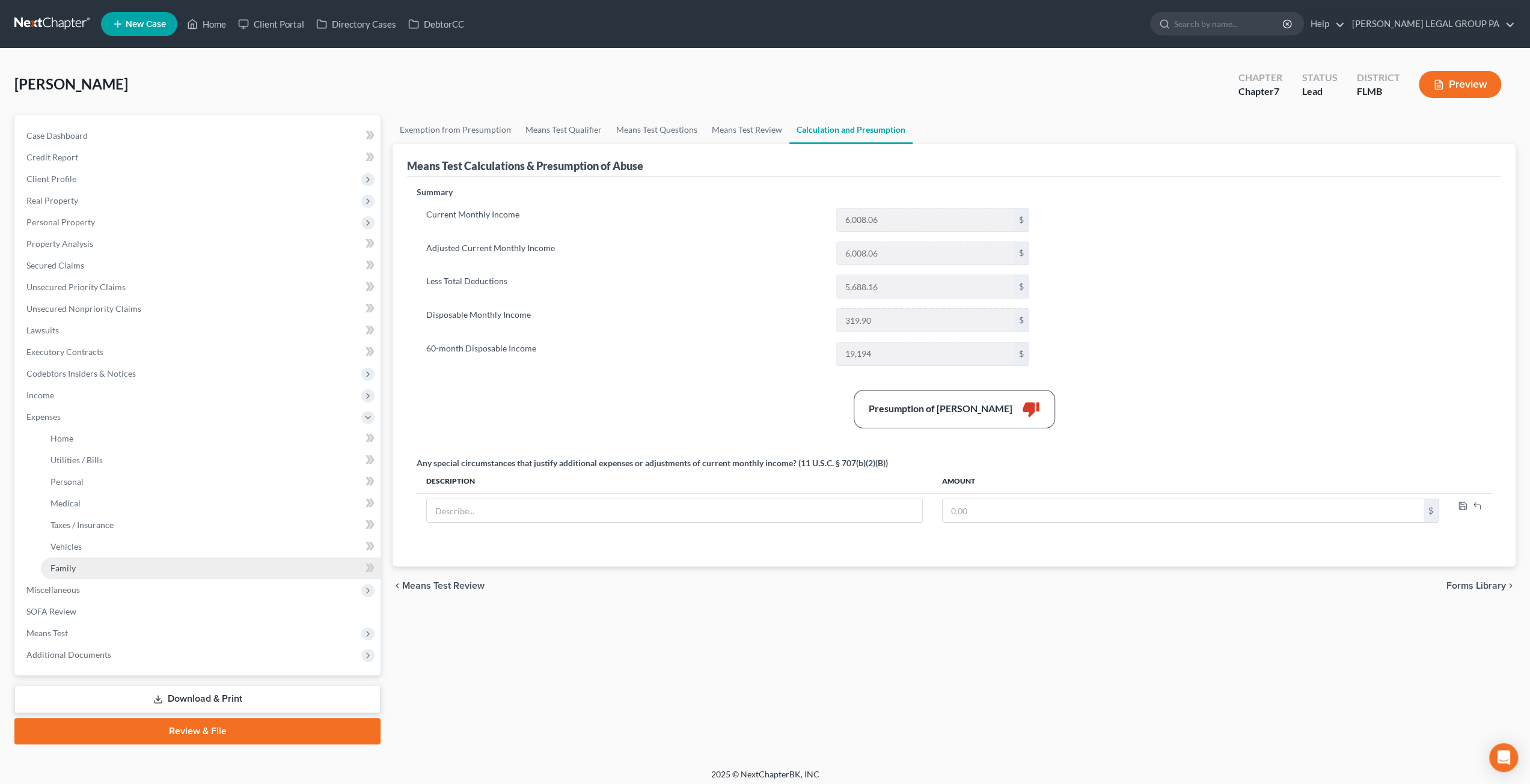
click at [76, 563] on link "Family" at bounding box center [210, 568] width 339 height 22
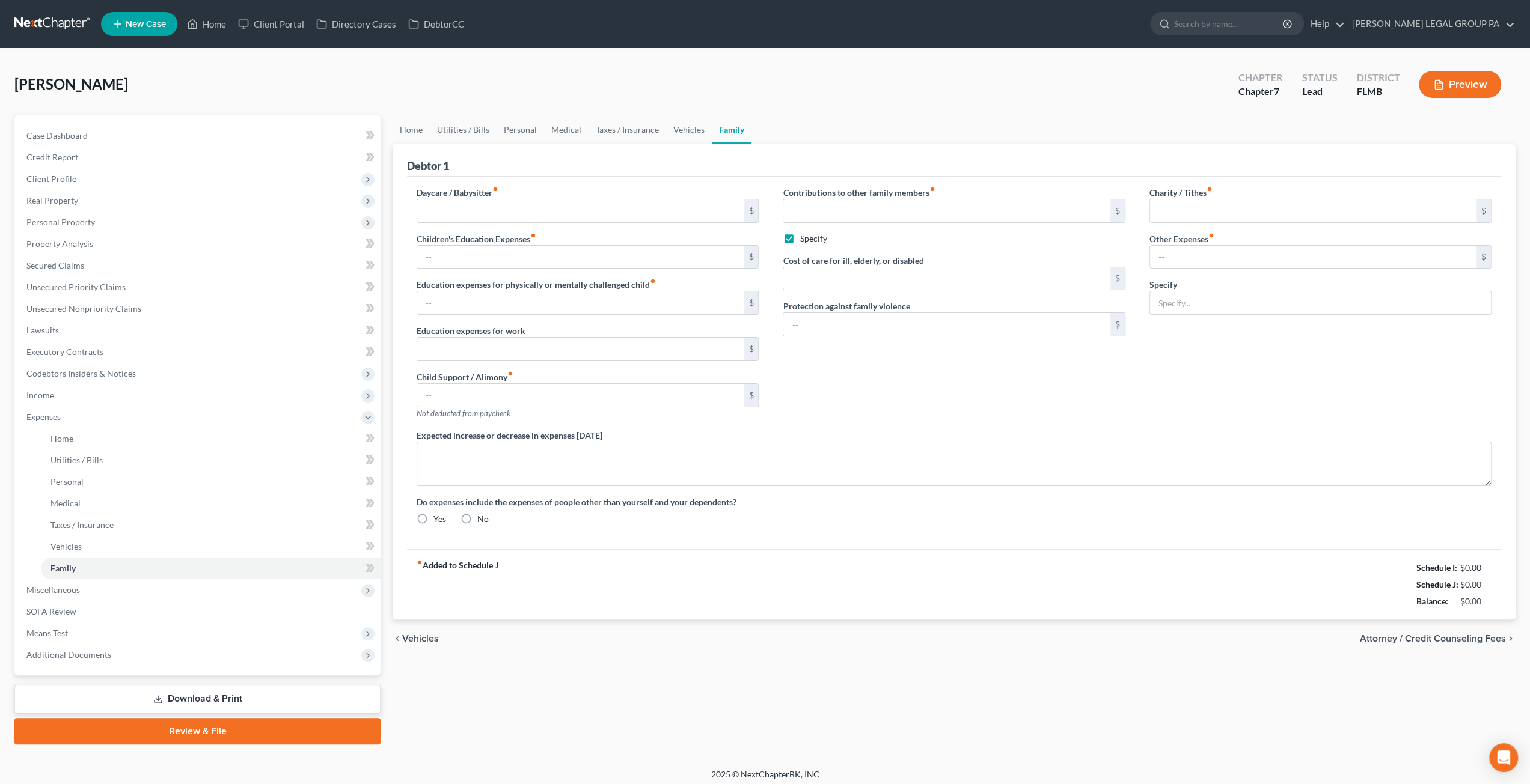
type input "0.00"
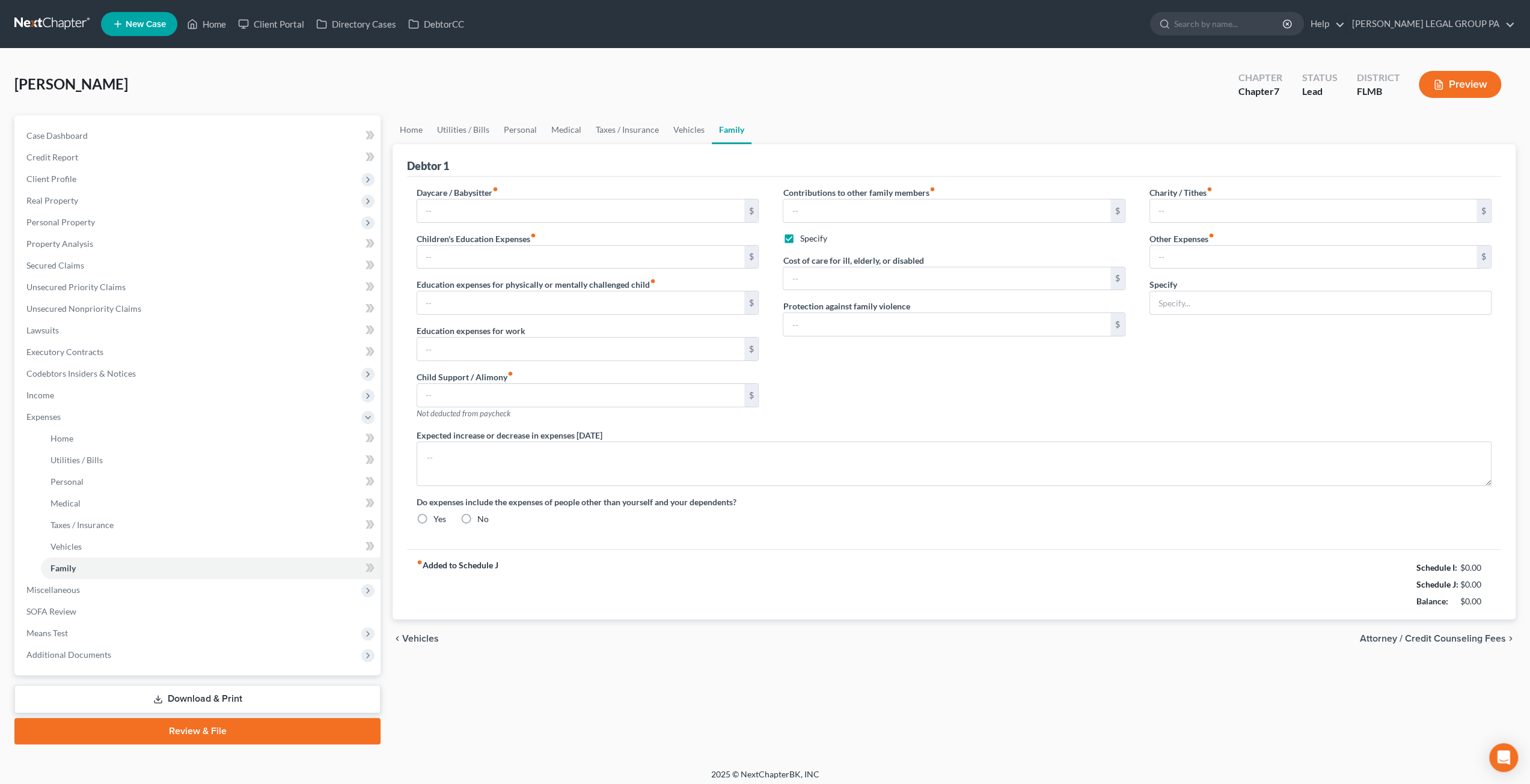
type input "200.00"
checkbox input "true"
type input "200.00"
type input "0.00"
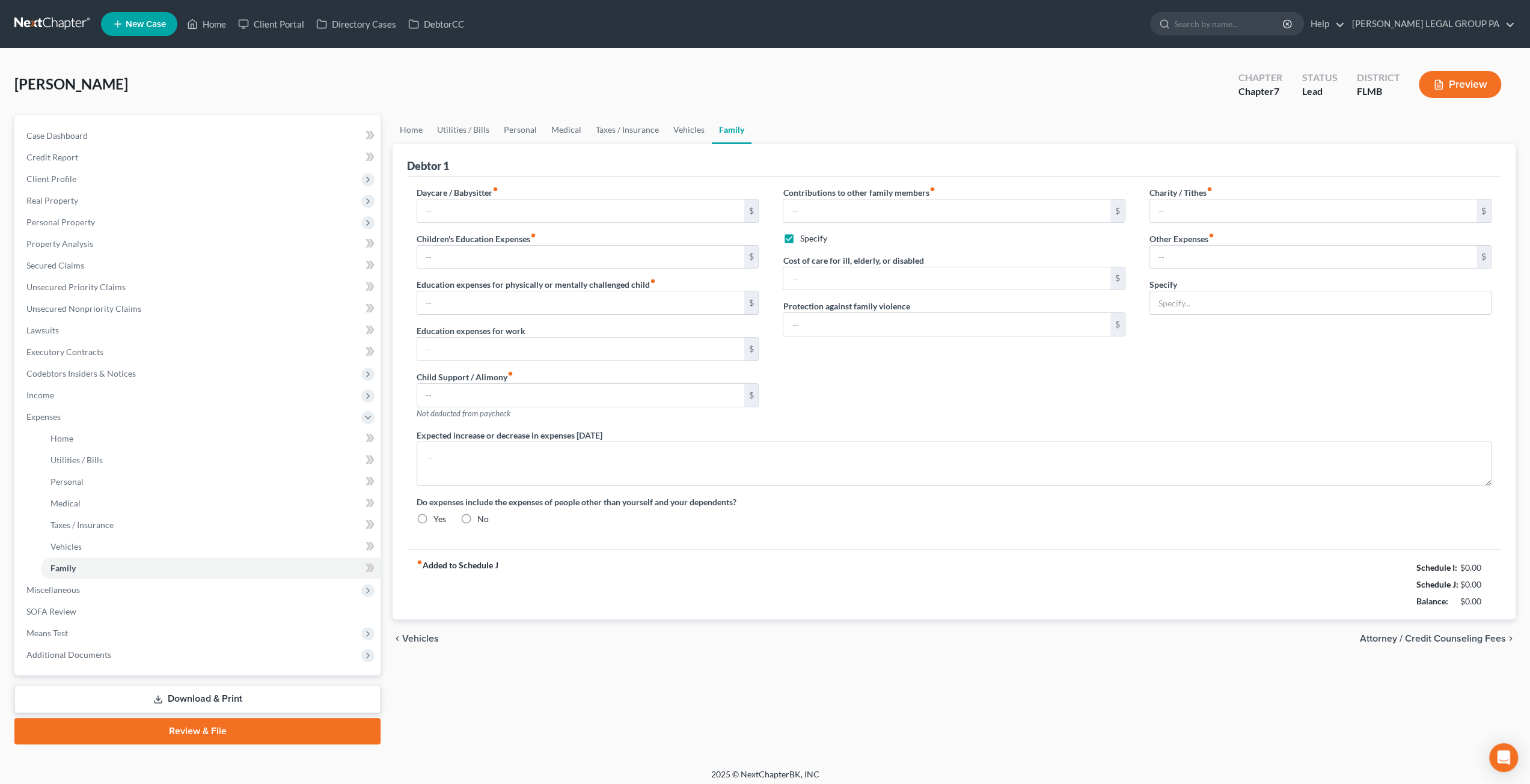
type input "0.00"
radio input "true"
click at [820, 201] on input "200.00" at bounding box center [946, 211] width 326 height 23
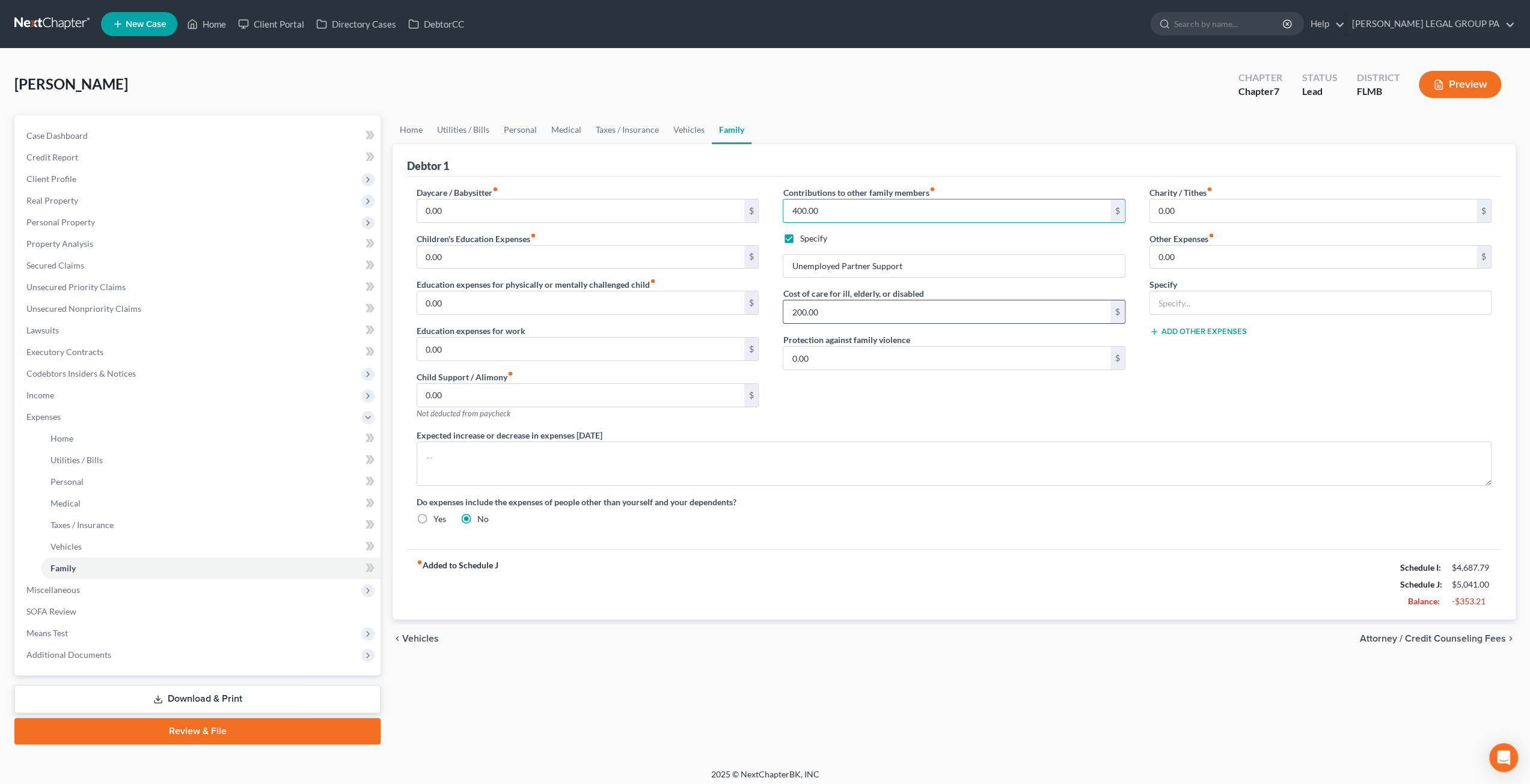
type input "400.00"
click at [849, 313] on input "200.00" at bounding box center [946, 312] width 326 height 23
type input "400.00"
click at [55, 136] on span "Case Dashboard" at bounding box center [57, 135] width 61 height 10
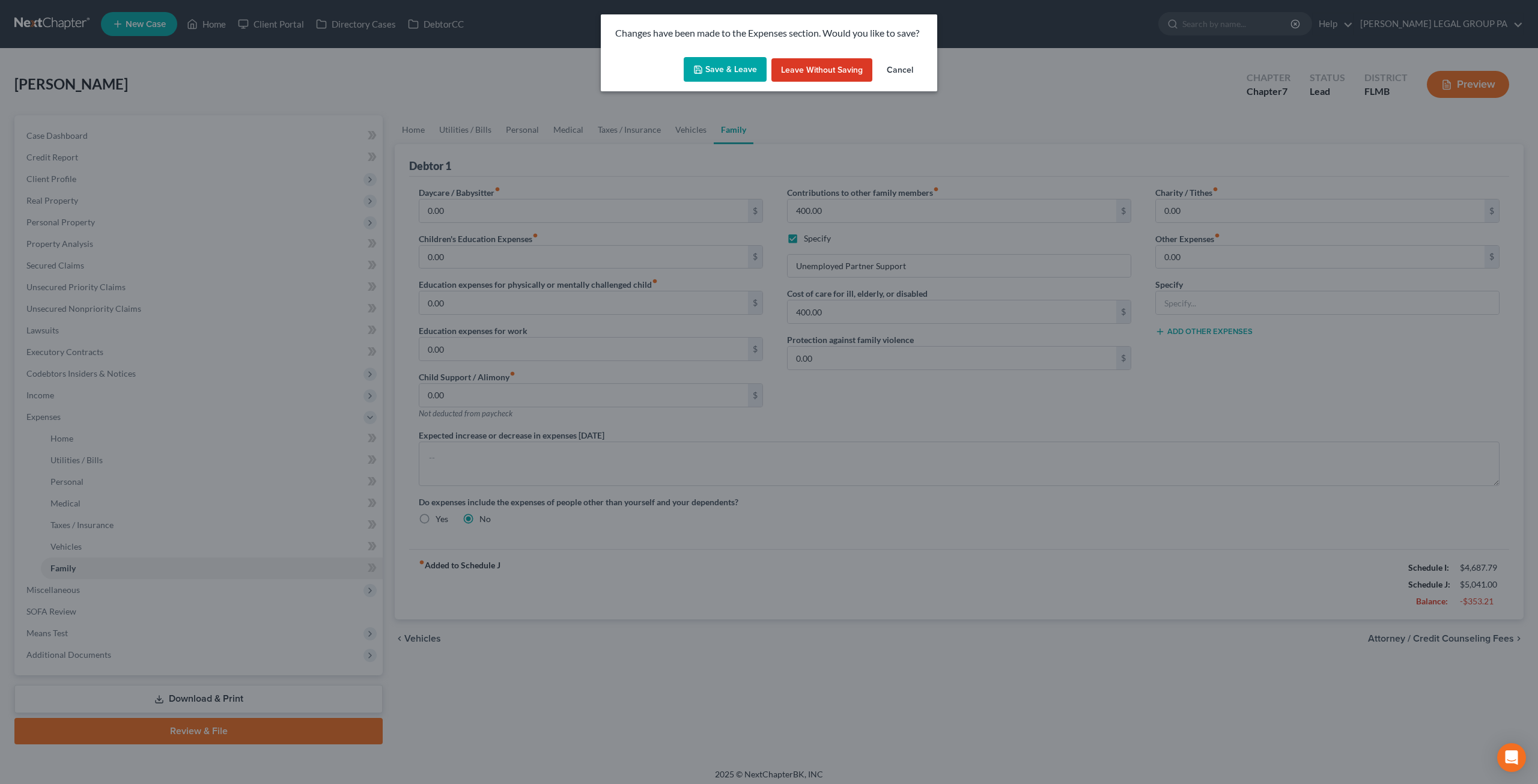
click at [721, 65] on button "Save & Leave" at bounding box center [724, 69] width 83 height 26
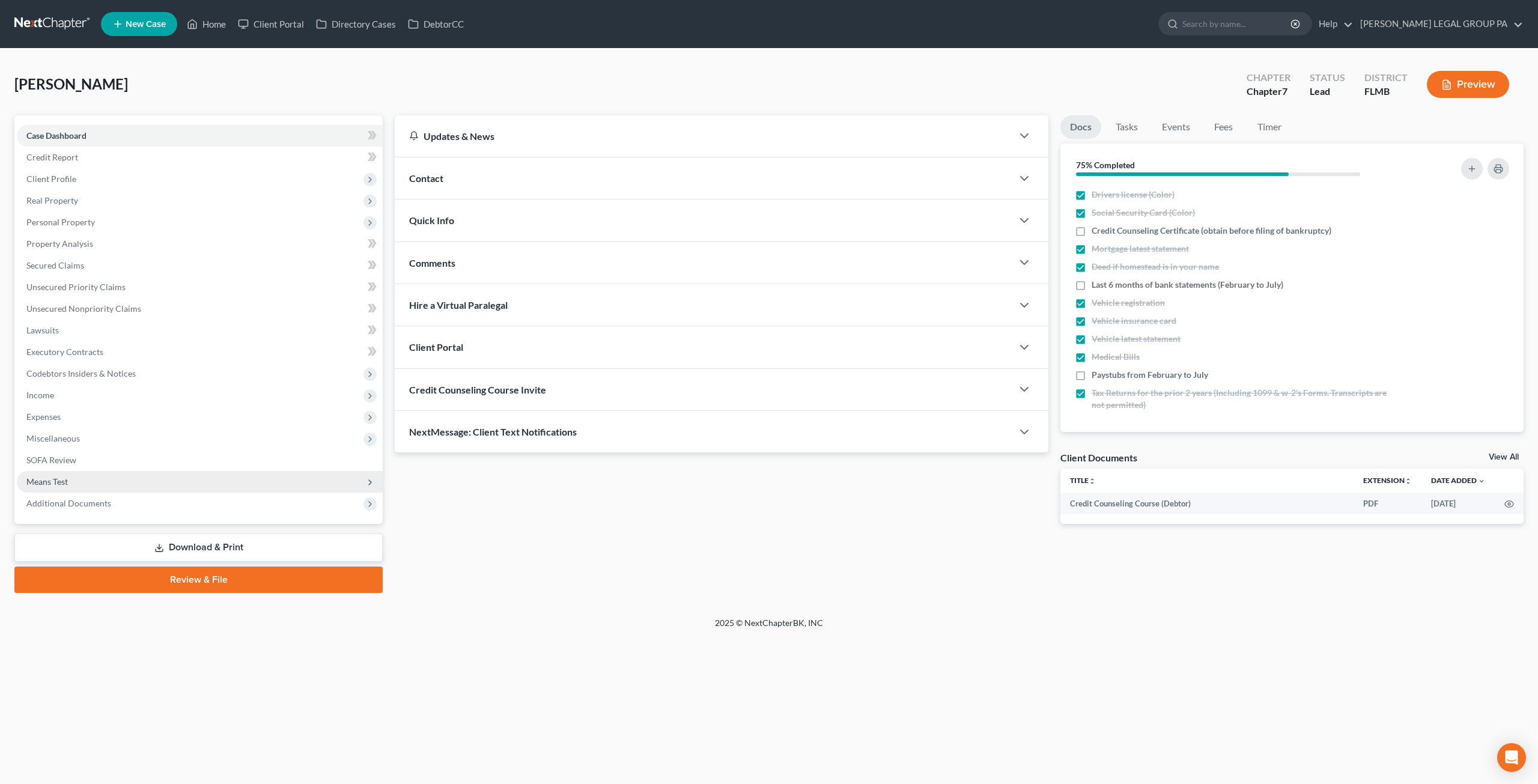
click at [60, 479] on span "Means Test" at bounding box center [48, 481] width 42 height 10
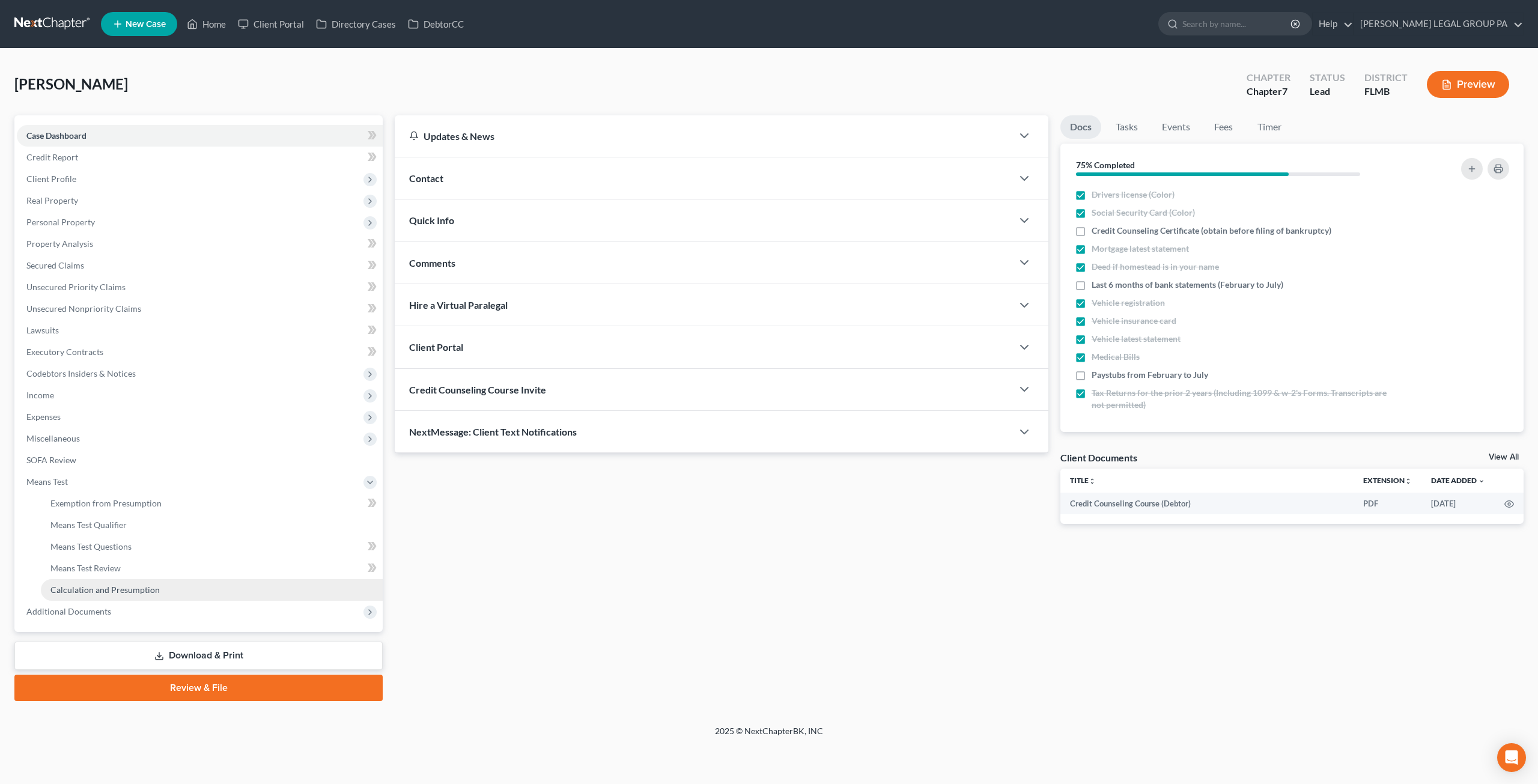
click at [98, 587] on span "Calculation and Presumption" at bounding box center [105, 589] width 109 height 10
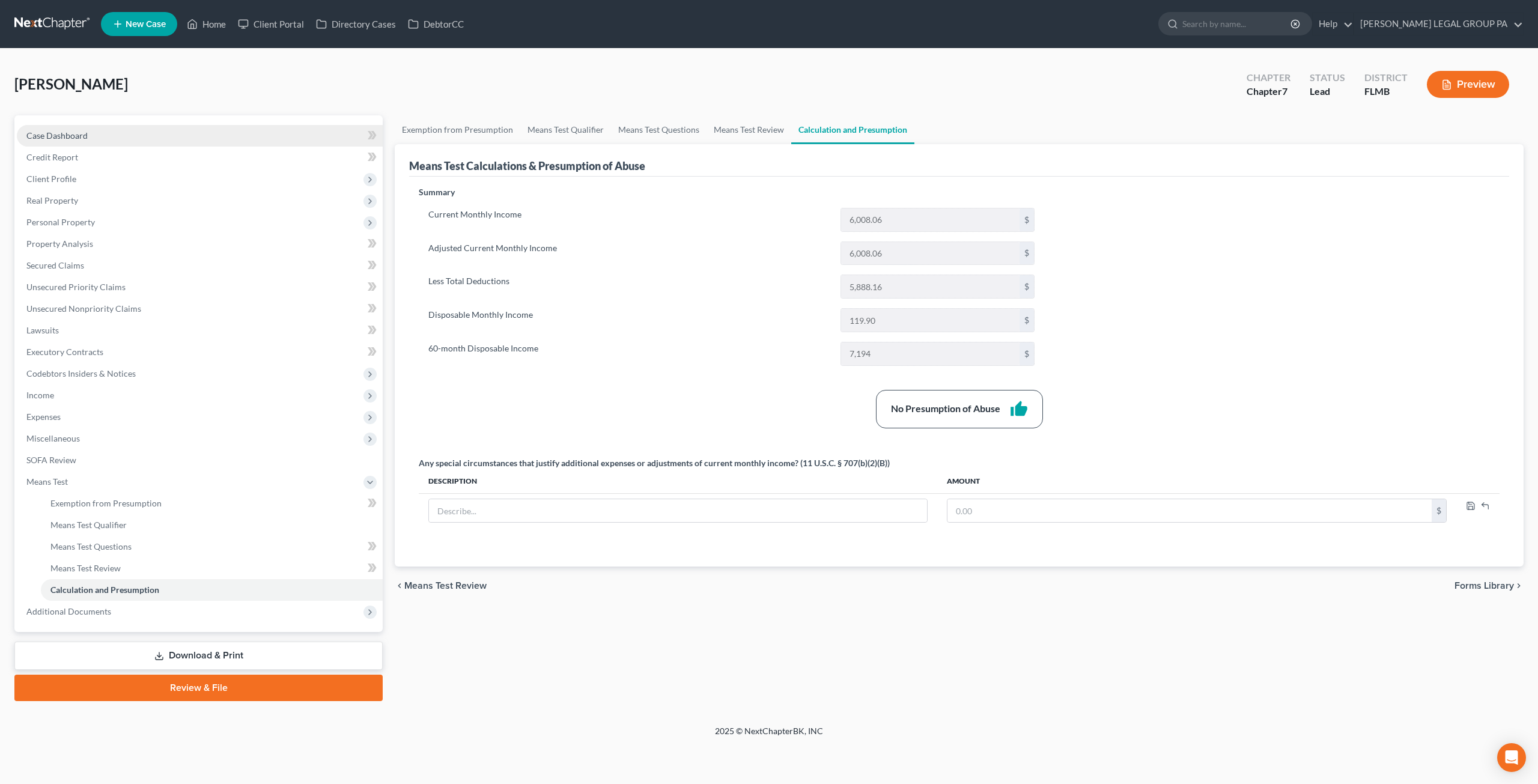
click at [67, 136] on span "Case Dashboard" at bounding box center [57, 135] width 61 height 10
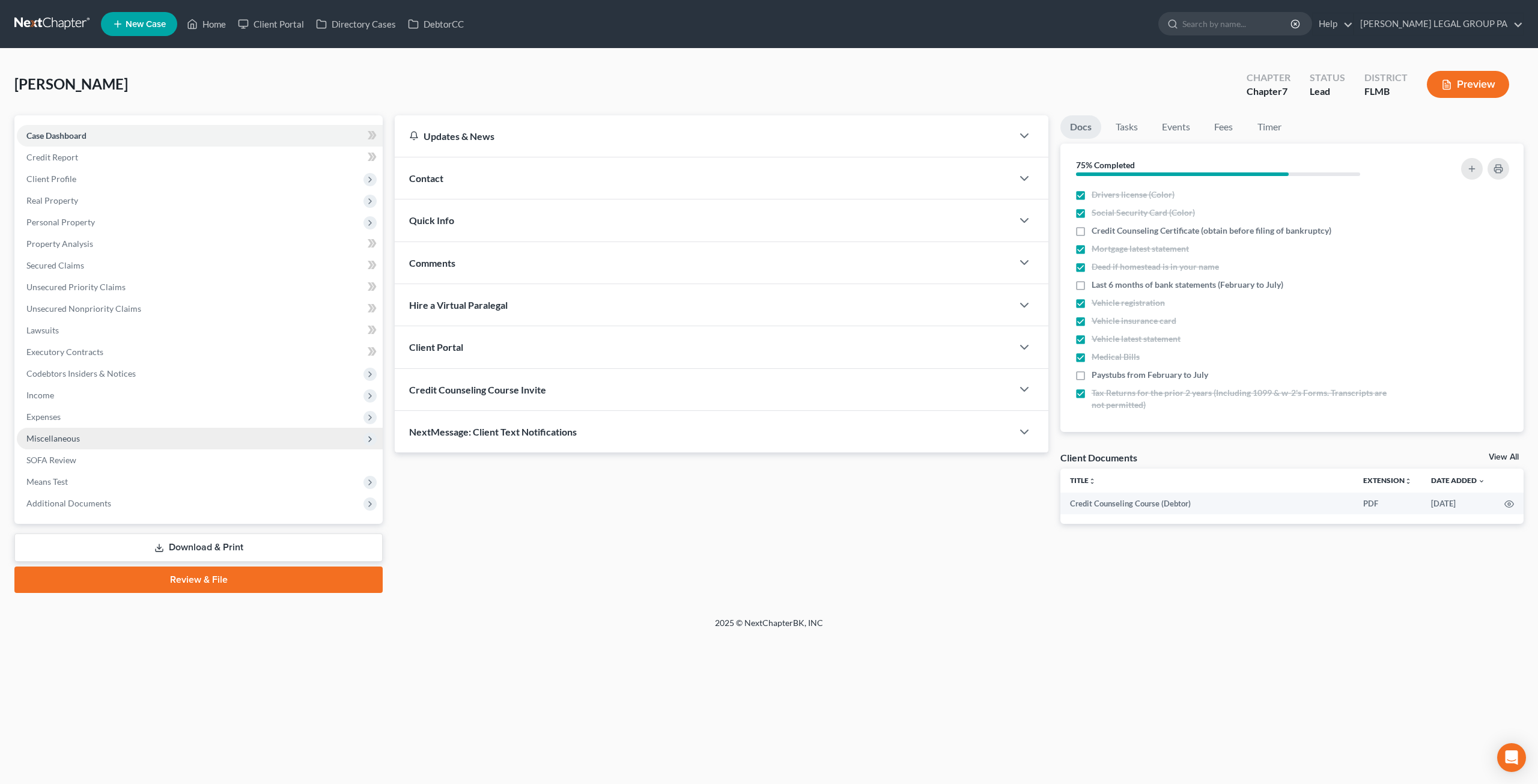
drag, startPoint x: 48, startPoint y: 419, endPoint x: 55, endPoint y: 447, distance: 28.9
click at [48, 419] on span "Expenses" at bounding box center [44, 416] width 34 height 10
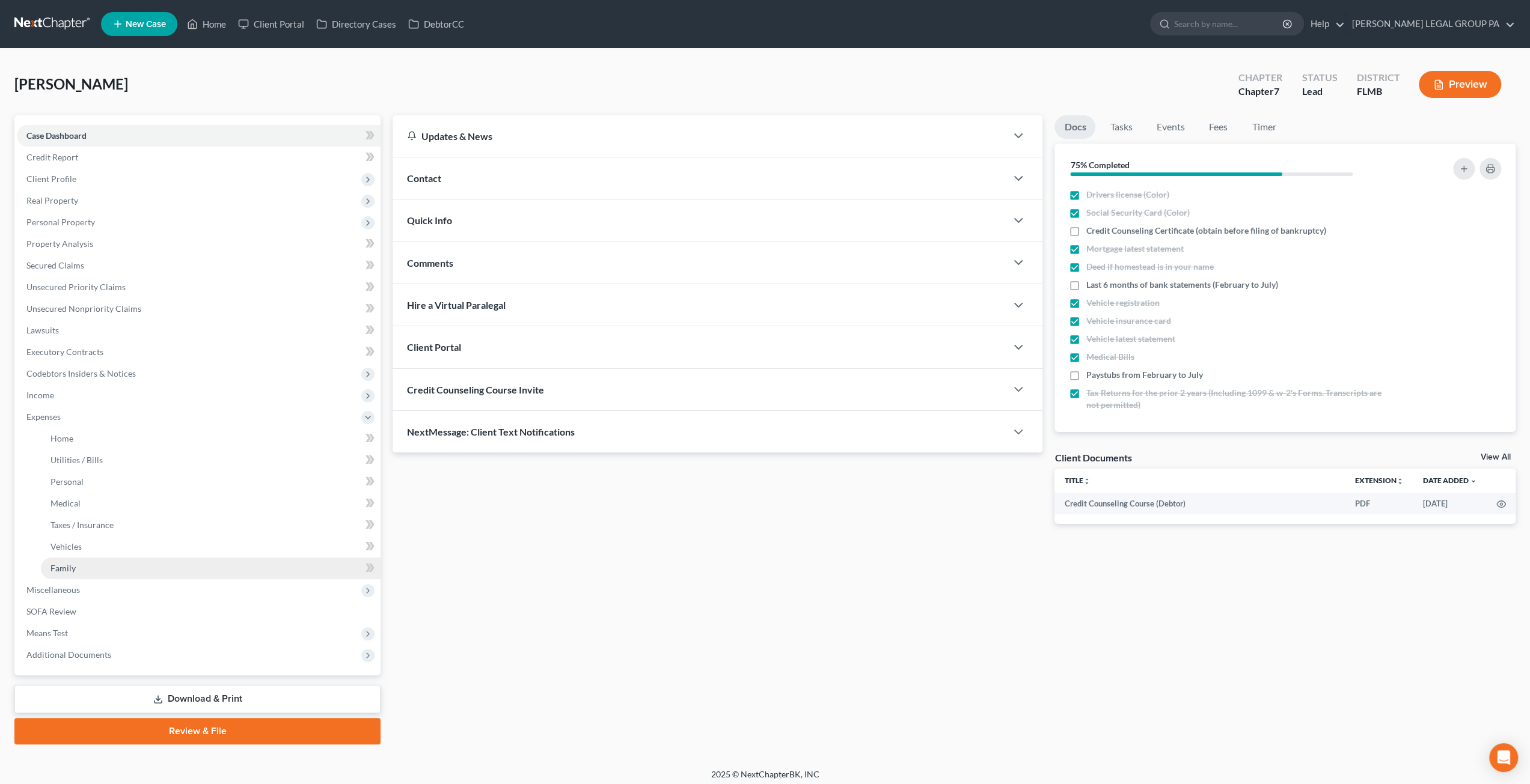
drag, startPoint x: 76, startPoint y: 559, endPoint x: 133, endPoint y: 559, distance: 57.0
click at [76, 560] on link "Family" at bounding box center [210, 568] width 339 height 22
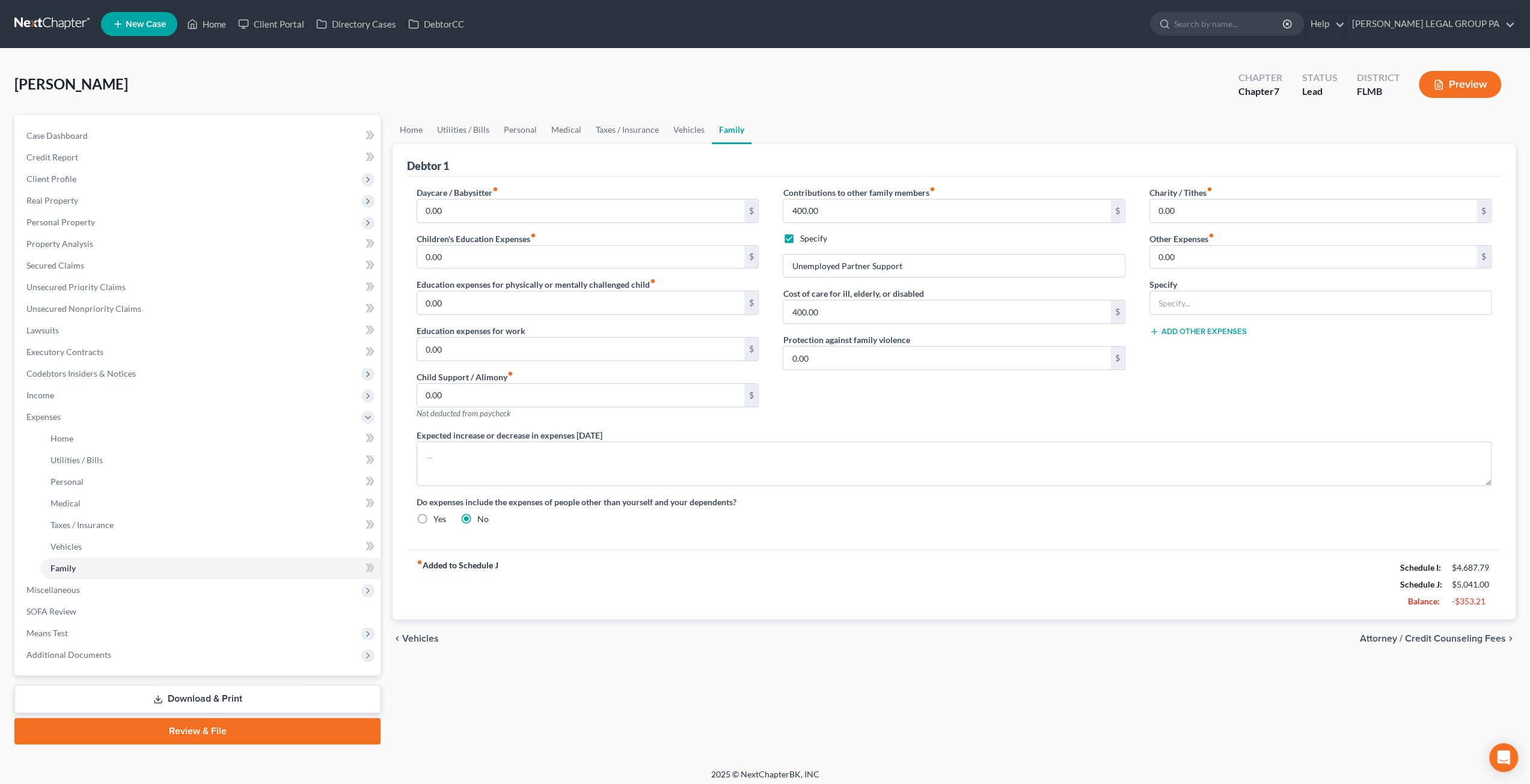
click at [777, 172] on div "Debtor 1" at bounding box center [954, 161] width 1094 height 32
click at [72, 135] on span "Case Dashboard" at bounding box center [57, 135] width 61 height 10
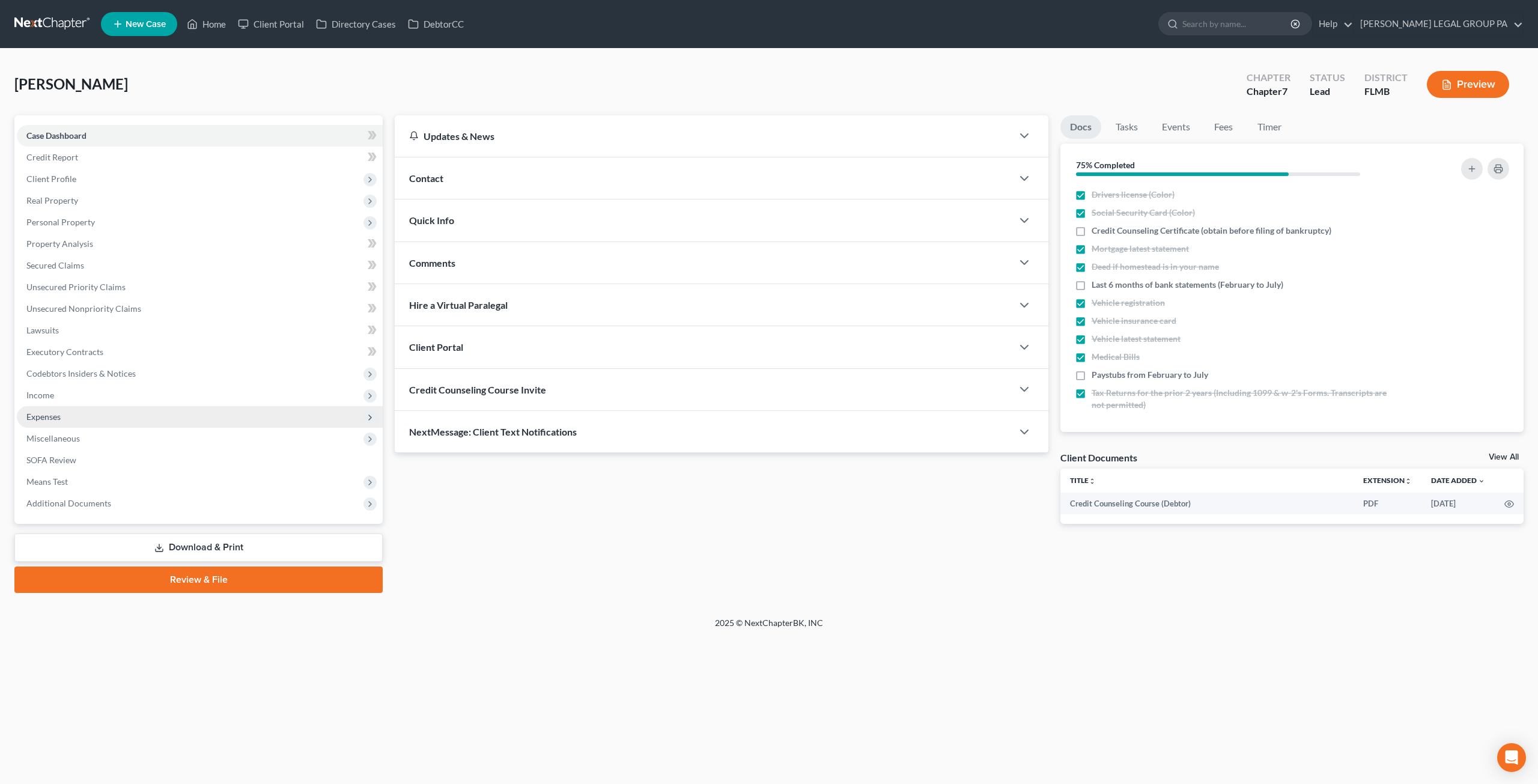
click at [50, 420] on span "Expenses" at bounding box center [44, 416] width 34 height 10
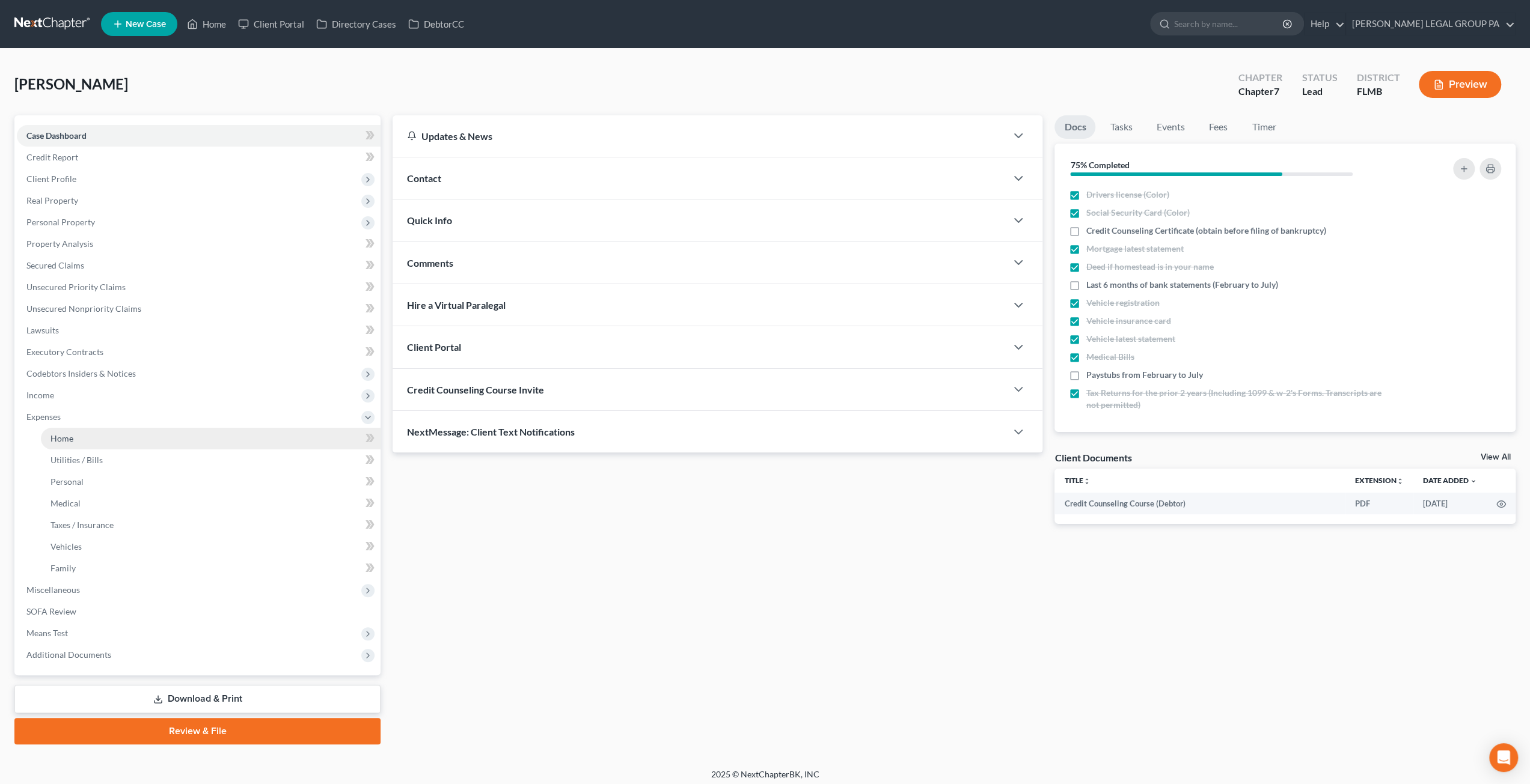
click at [79, 437] on link "Home" at bounding box center [210, 438] width 339 height 22
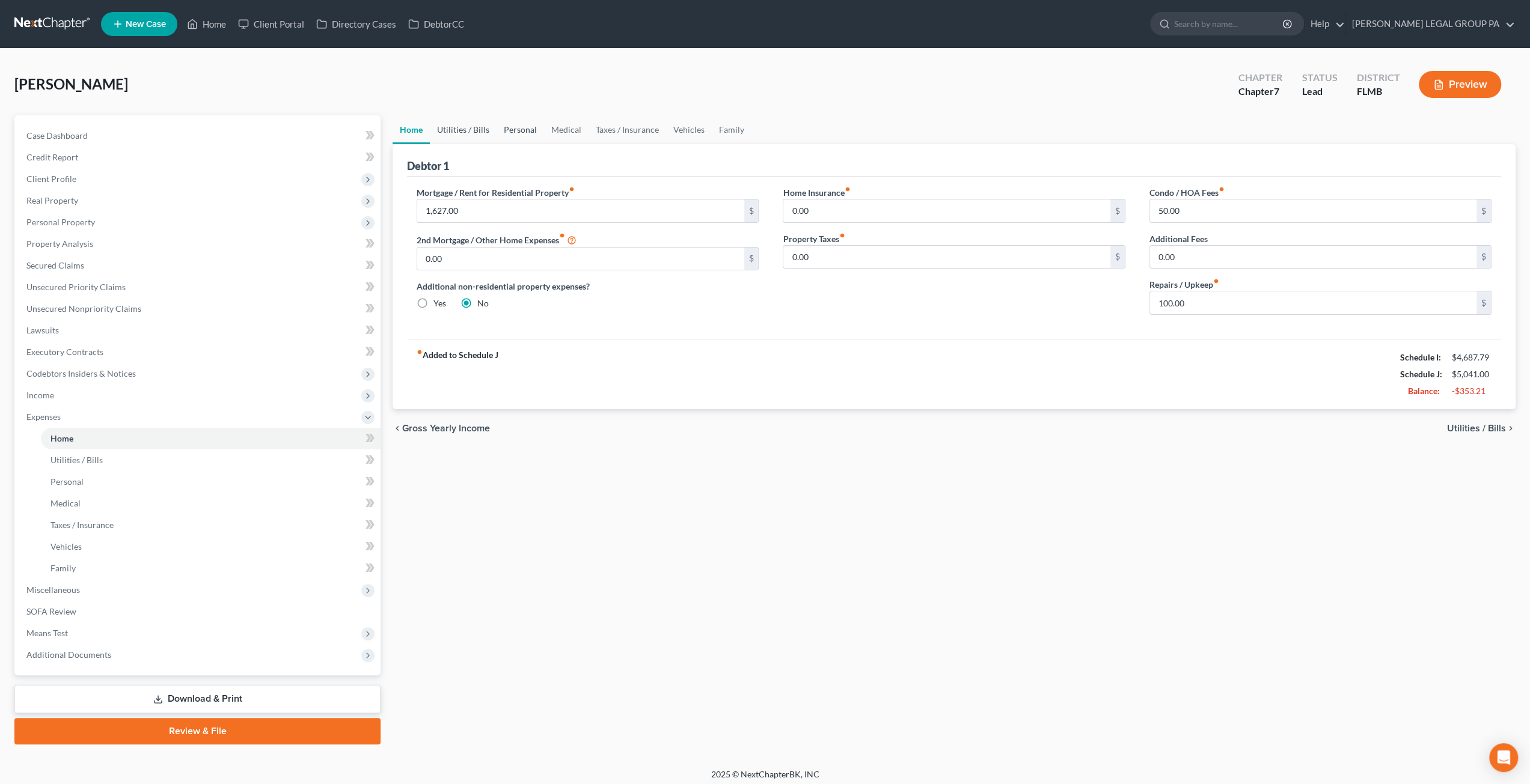
drag, startPoint x: 465, startPoint y: 126, endPoint x: 499, endPoint y: 131, distance: 34.4
click at [465, 126] on link "Utilities / Bills" at bounding box center [463, 129] width 67 height 29
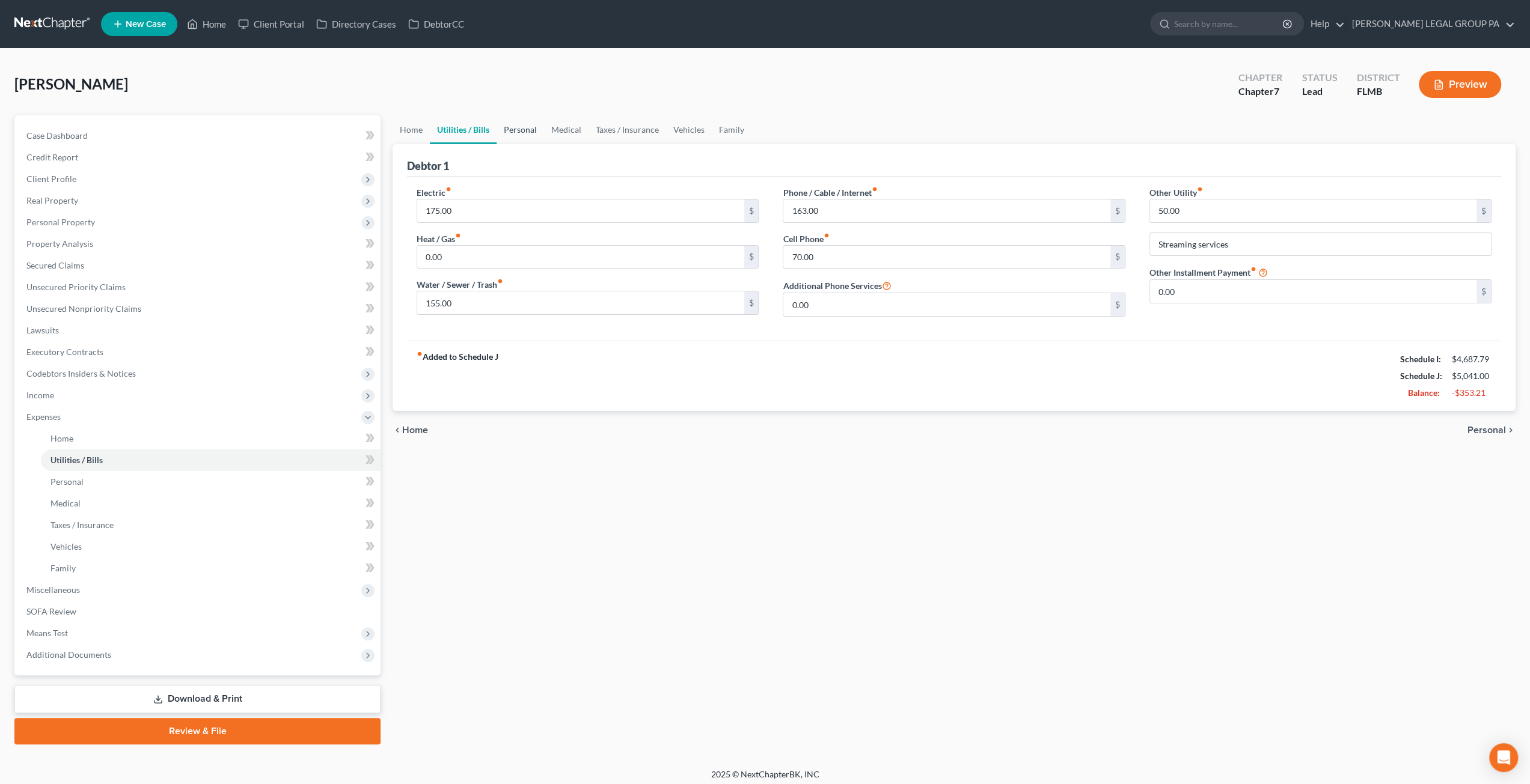
click at [520, 131] on link "Personal" at bounding box center [520, 129] width 48 height 29
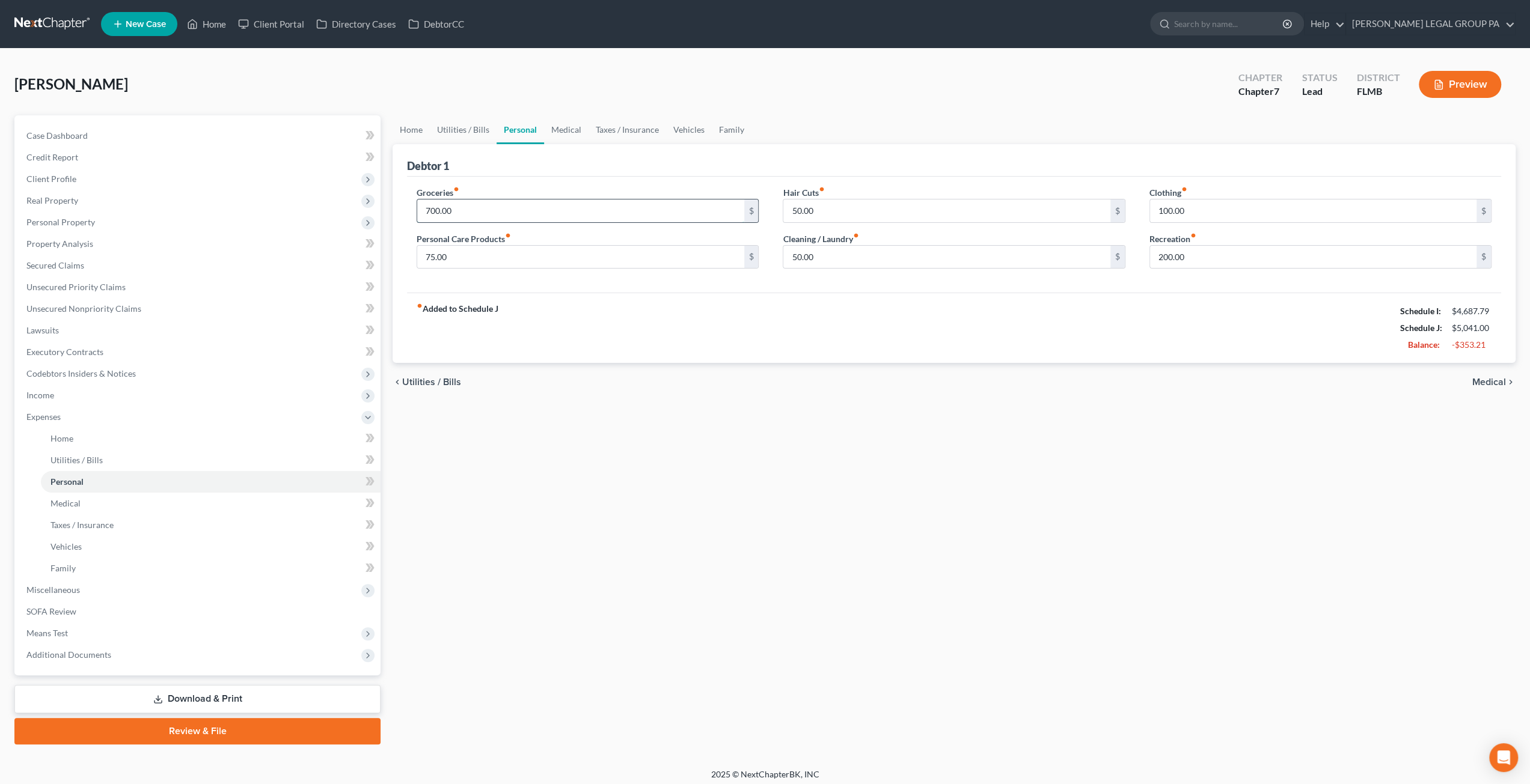
click at [470, 208] on input "700.00" at bounding box center [580, 211] width 326 height 23
type input "500.00"
click at [782, 515] on div "Home Utilities / Bills Personal Medical Taxes / Insurance Vehicles Family Debto…" at bounding box center [953, 430] width 1134 height 629
click at [1223, 258] on input "200.00" at bounding box center [1312, 258] width 326 height 23
type input "100.00"
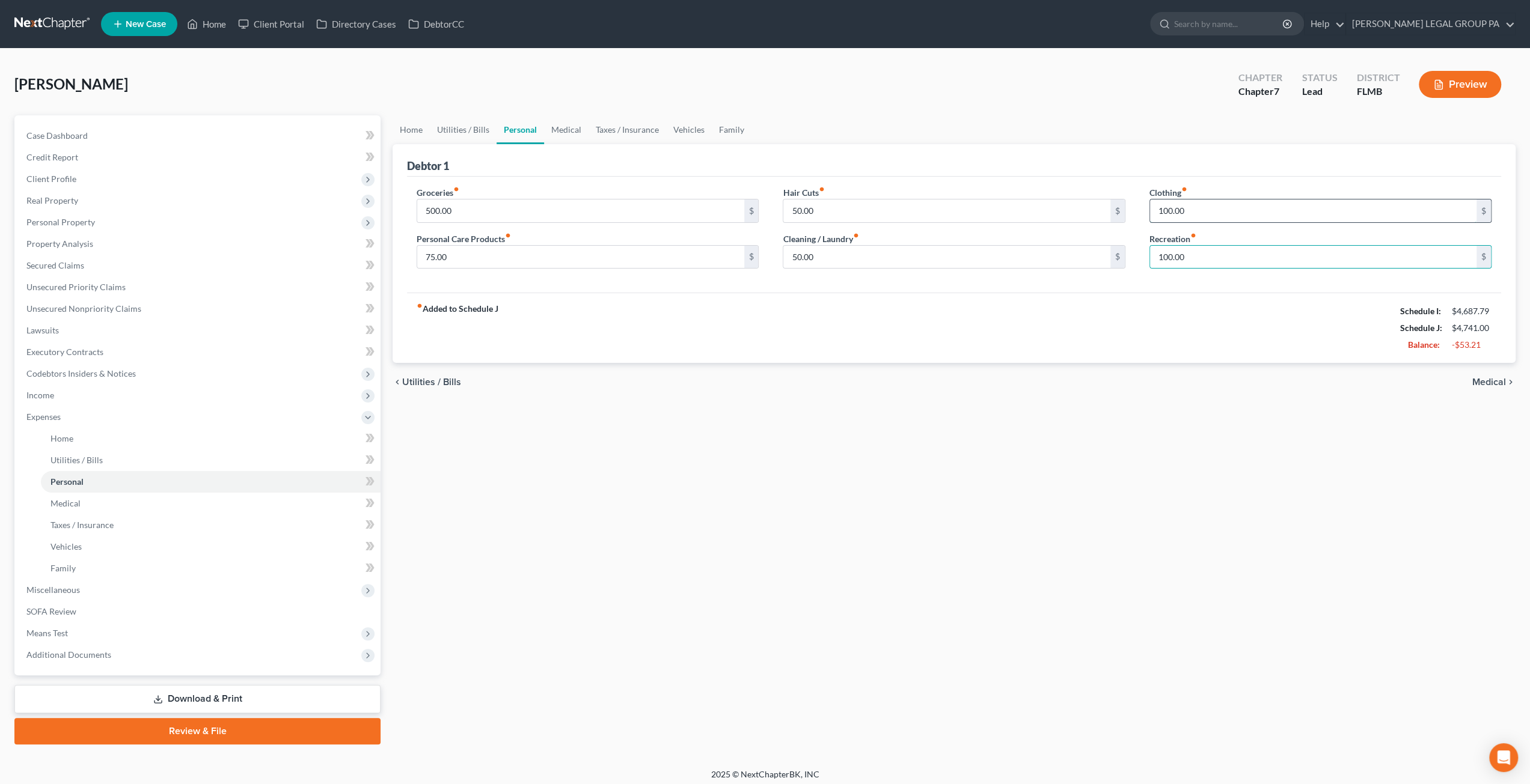
click at [1212, 213] on input "100.00" at bounding box center [1312, 211] width 326 height 23
type input "50.00"
type input "70.00"
click at [68, 128] on link "Case Dashboard" at bounding box center [199, 135] width 363 height 22
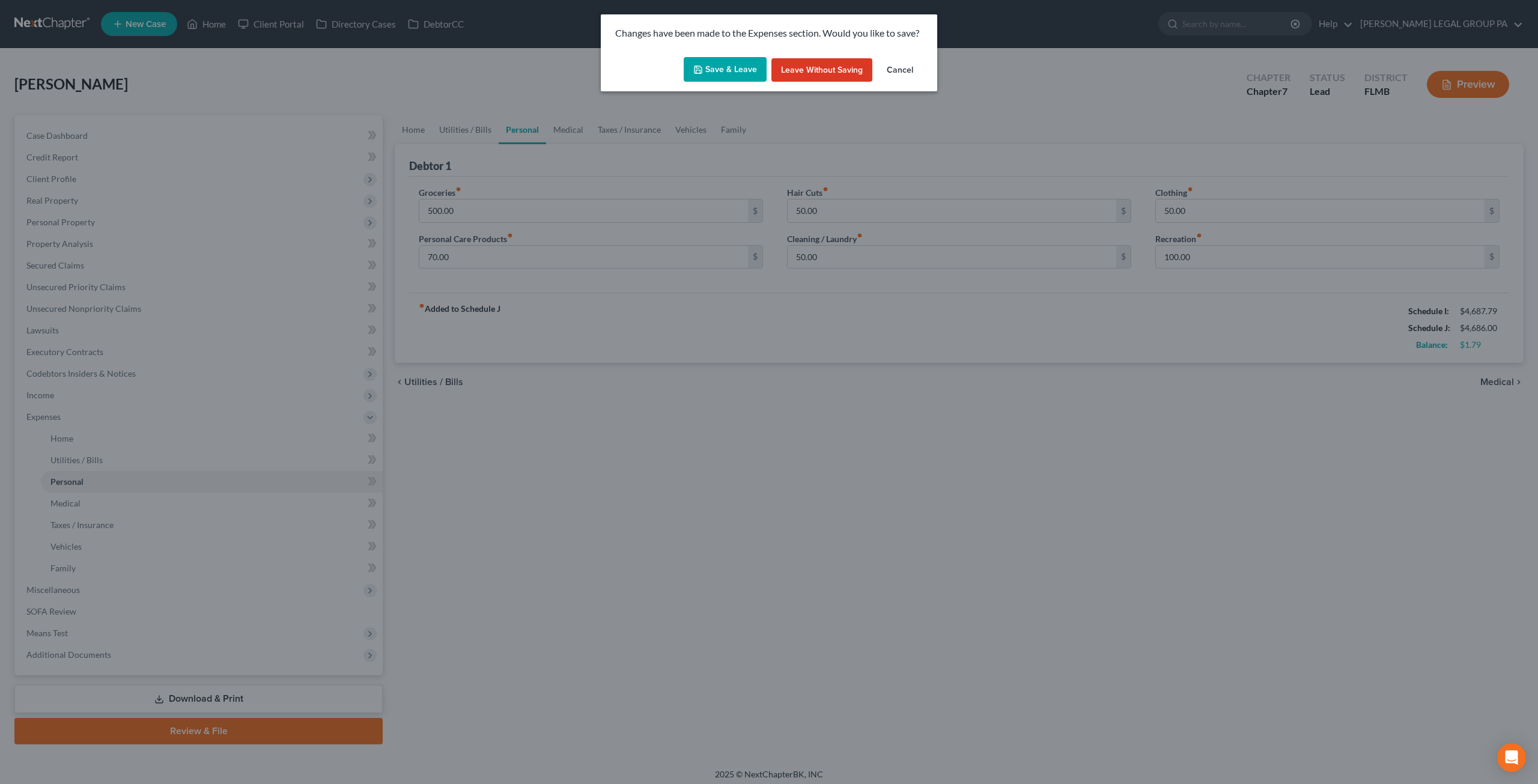
click at [747, 67] on button "Save & Leave" at bounding box center [724, 69] width 83 height 26
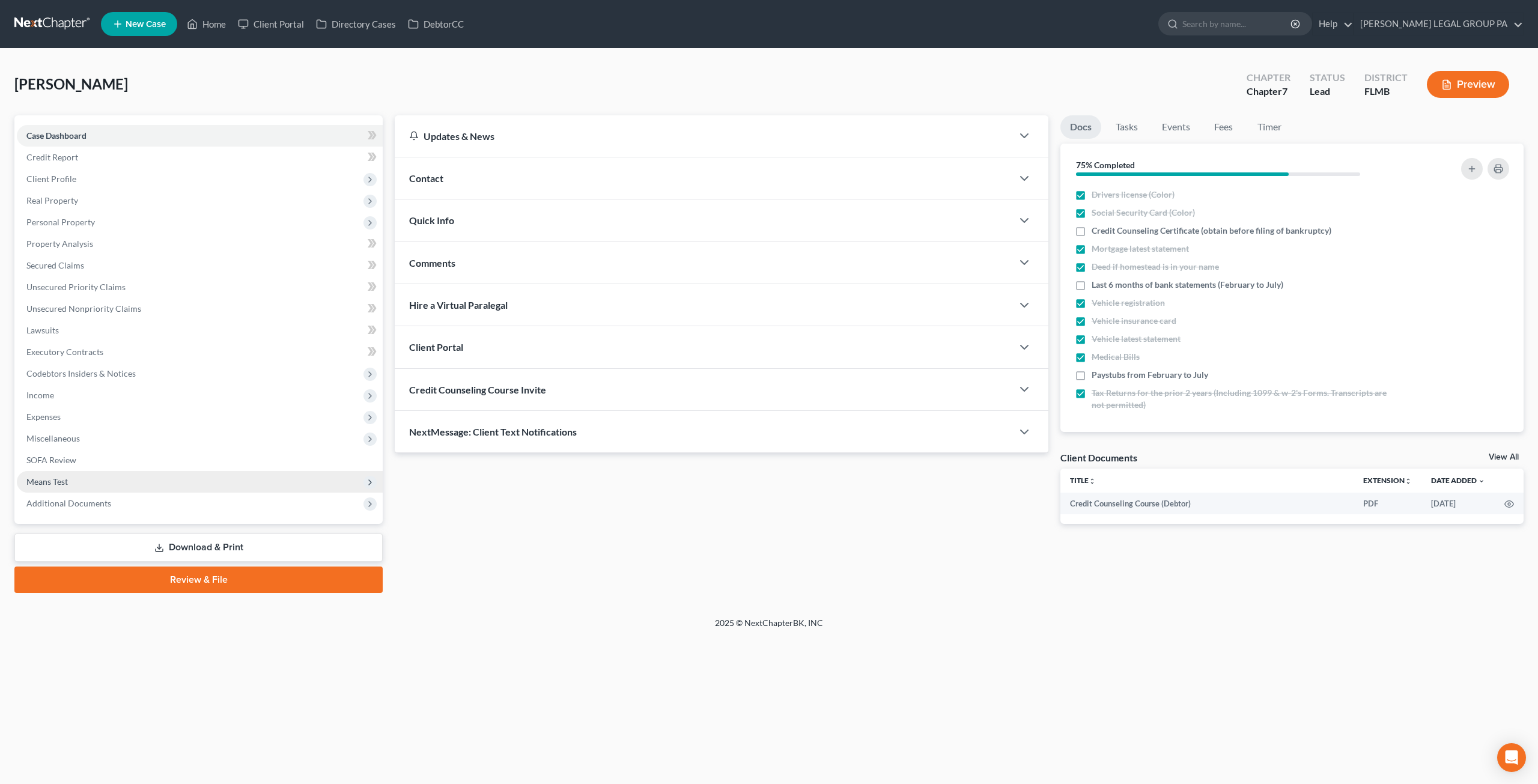
click at [46, 481] on span "Means Test" at bounding box center [48, 481] width 42 height 10
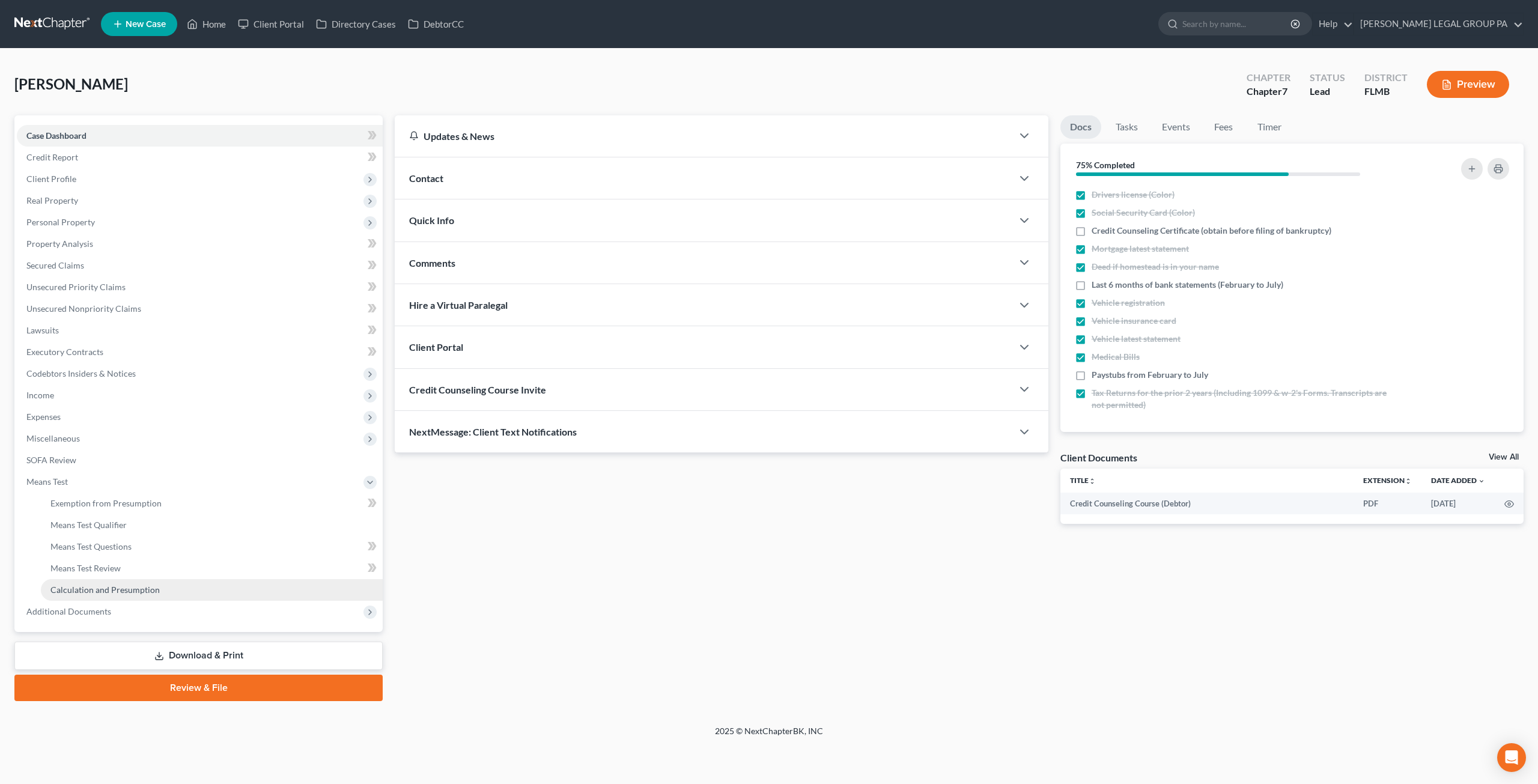
click at [110, 584] on span "Calculation and Presumption" at bounding box center [105, 589] width 109 height 10
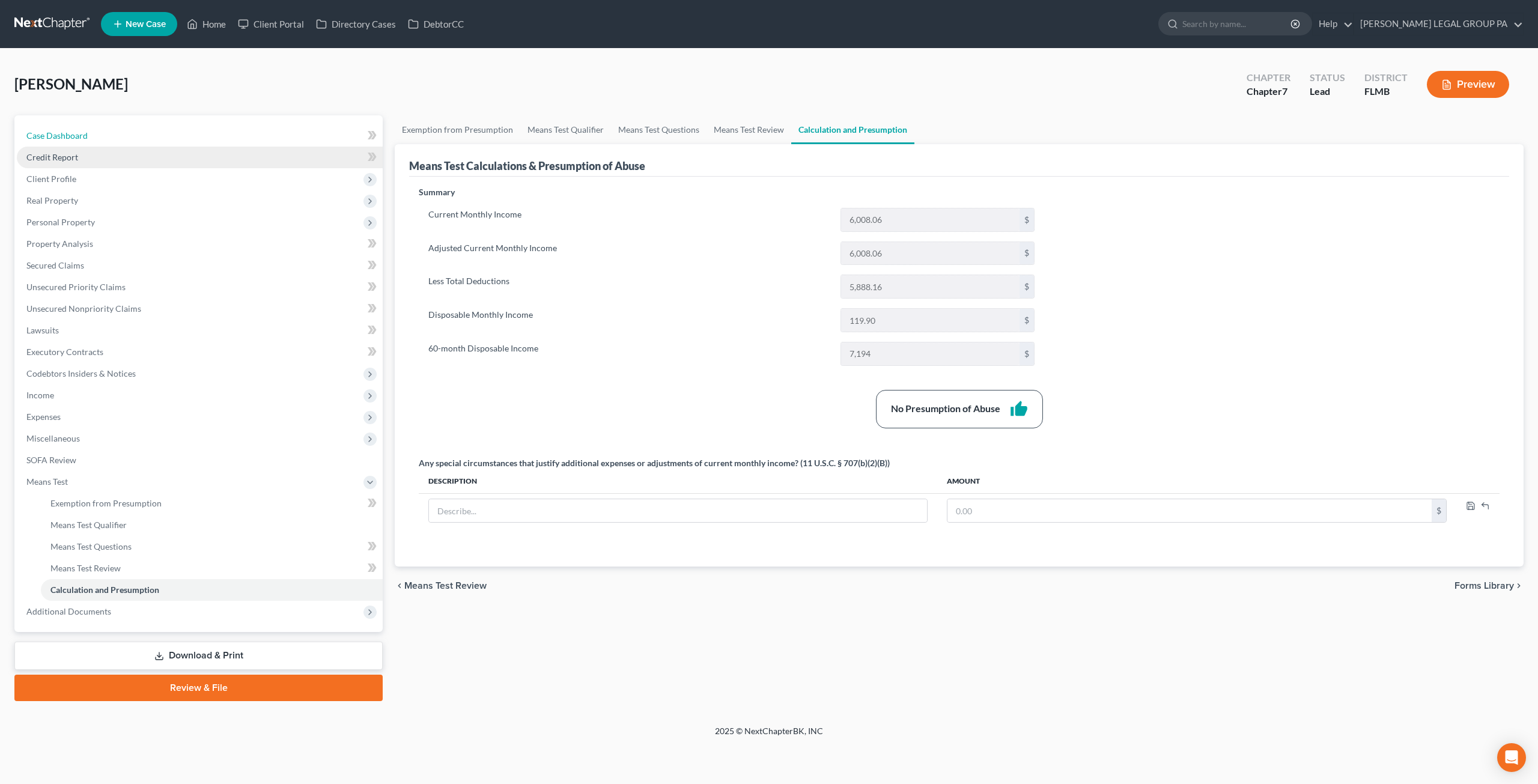
click at [63, 129] on link "Case Dashboard" at bounding box center [200, 135] width 366 height 22
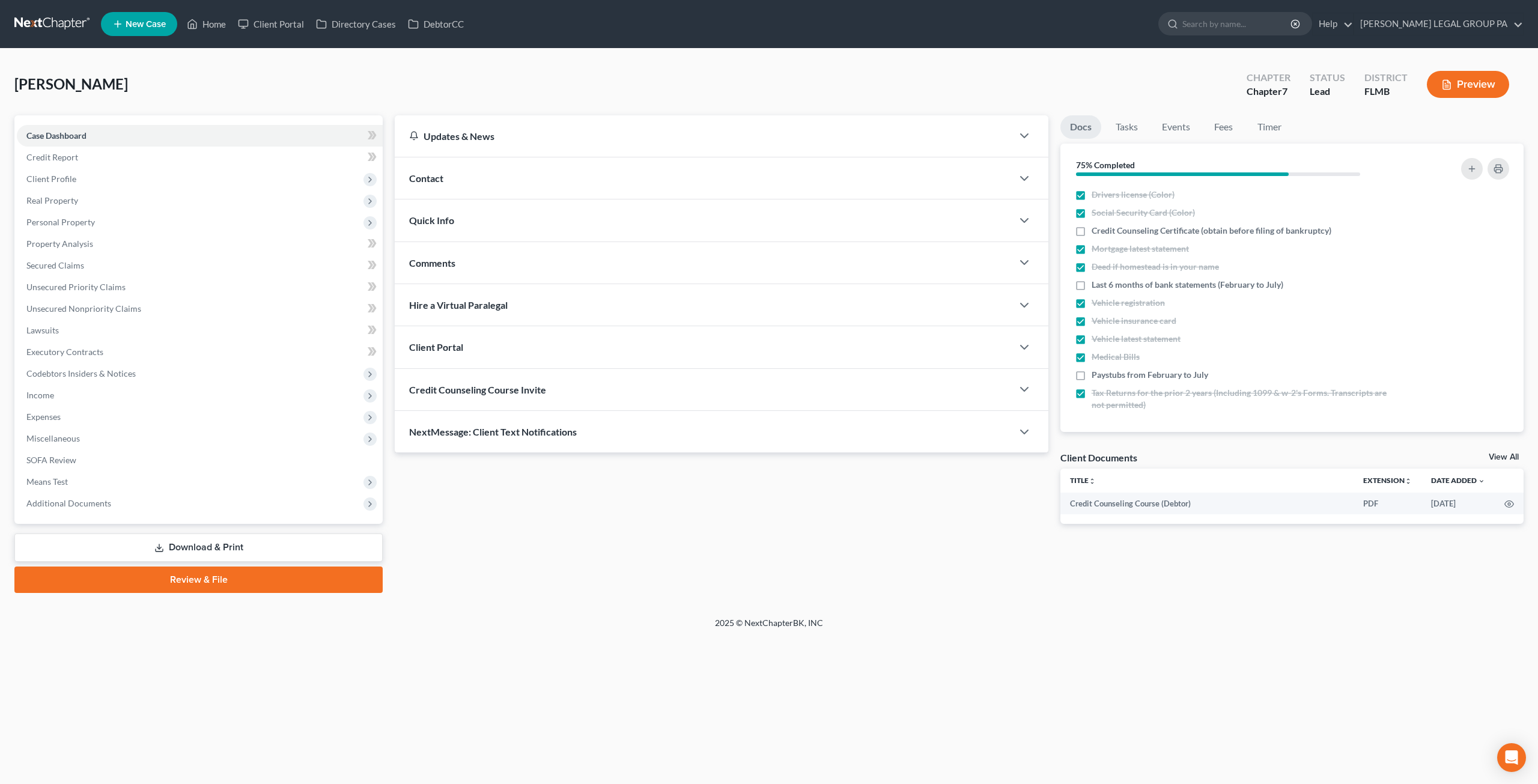
click at [47, 483] on span "Means Test" at bounding box center [48, 481] width 42 height 10
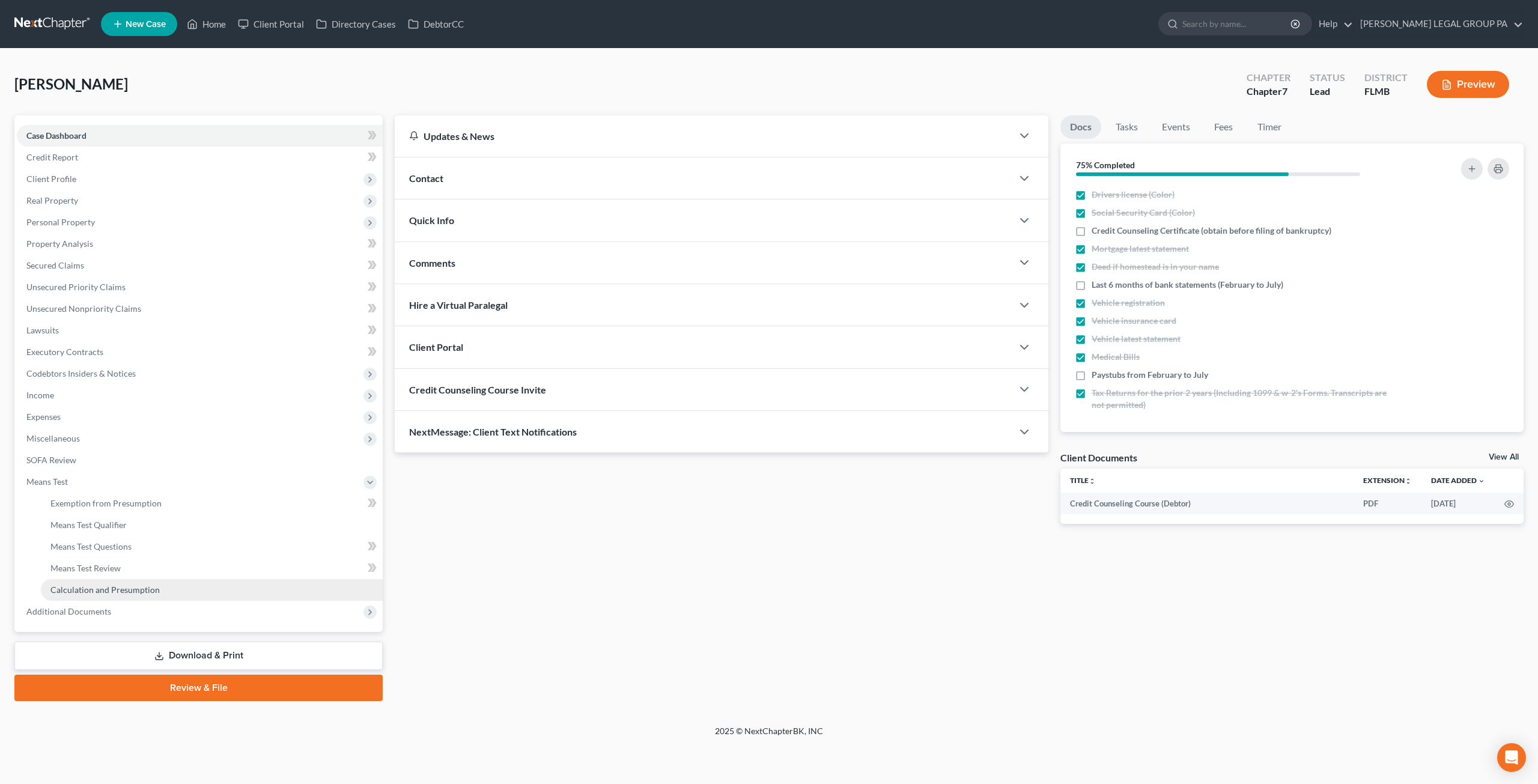
click at [85, 588] on span "Calculation and Presumption" at bounding box center [105, 589] width 109 height 10
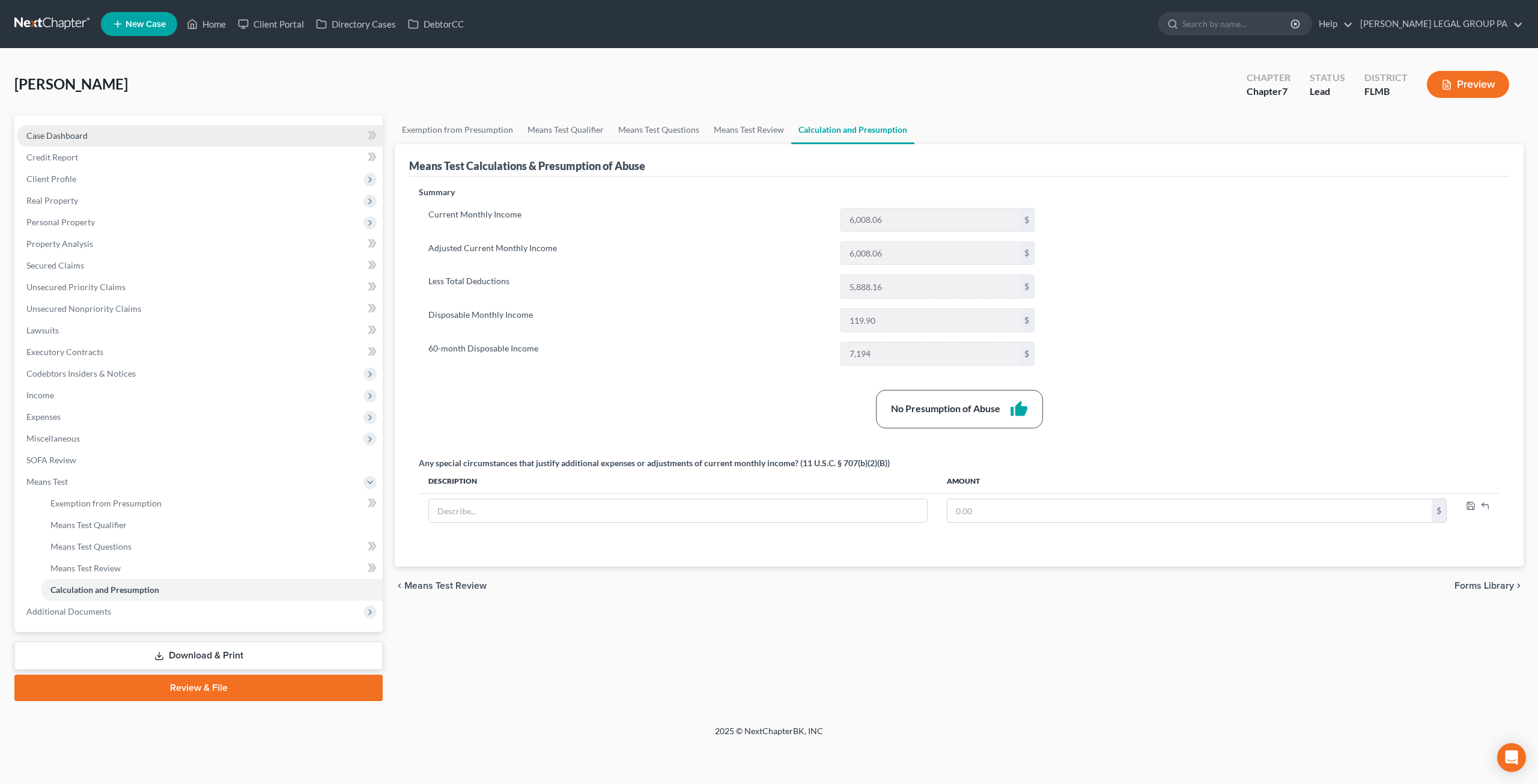
click at [57, 138] on span "Case Dashboard" at bounding box center [57, 135] width 61 height 10
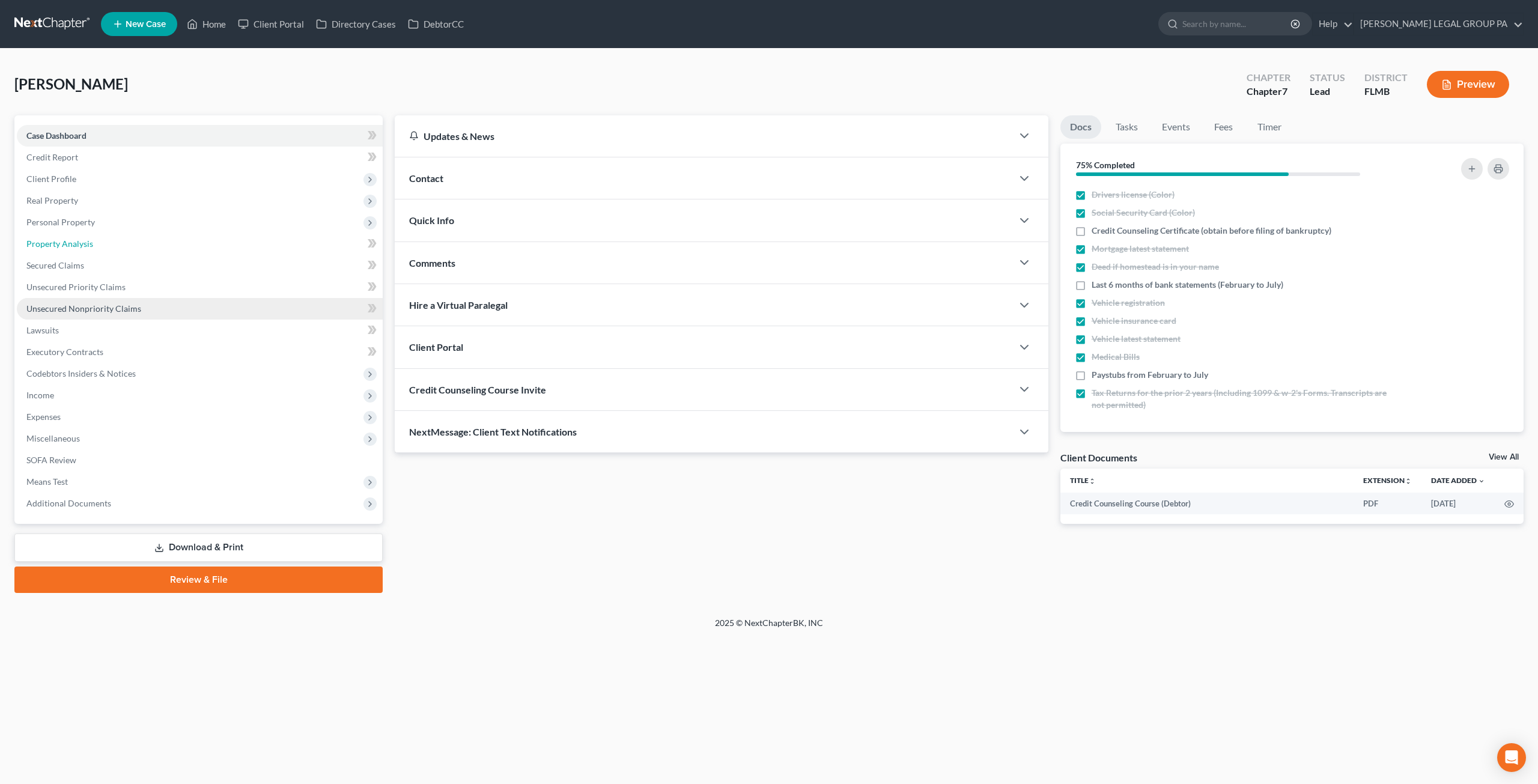
drag, startPoint x: 67, startPoint y: 244, endPoint x: 309, endPoint y: 312, distance: 251.4
click at [67, 244] on span "Property Analysis" at bounding box center [60, 243] width 67 height 10
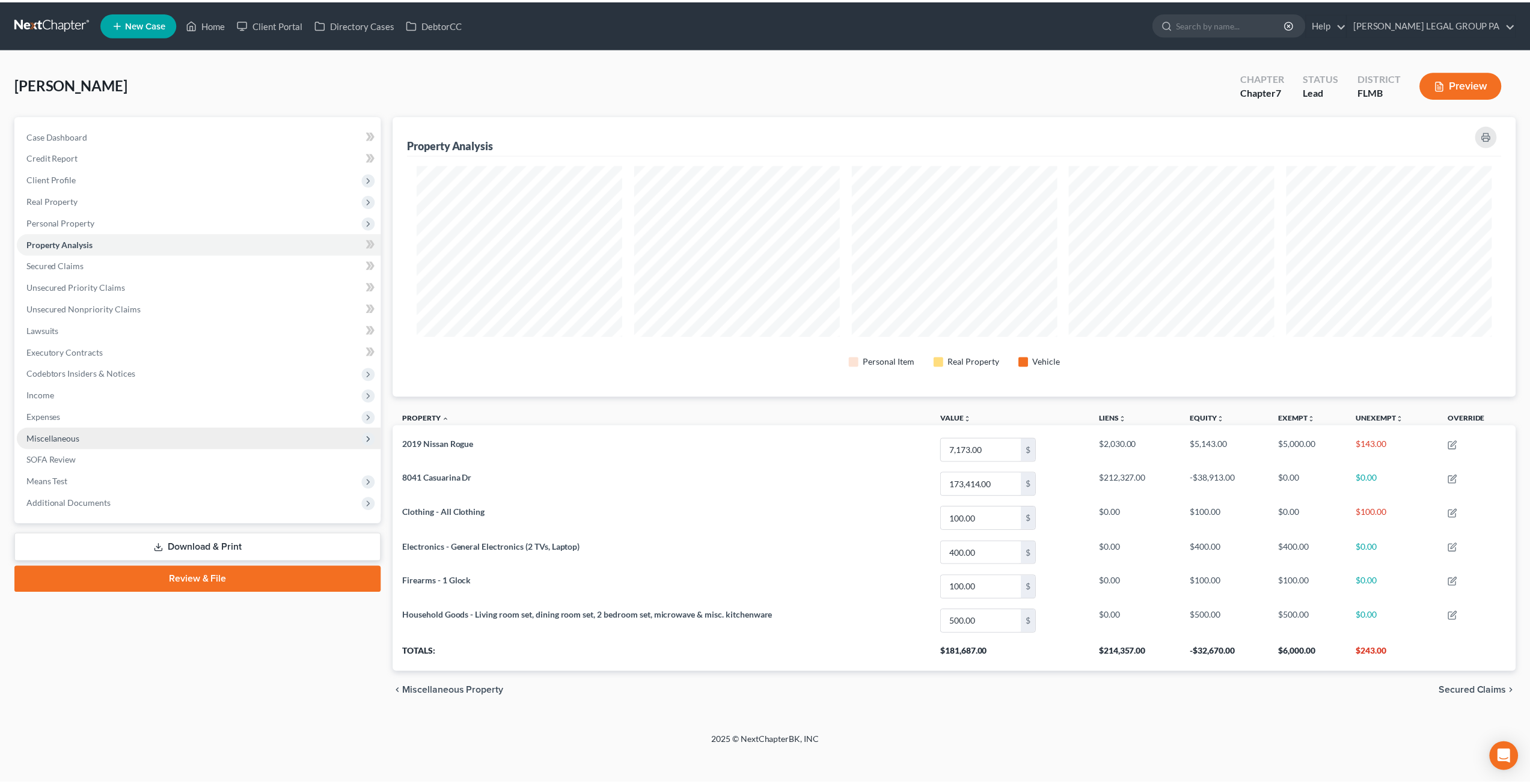
scroll to position [280, 1129]
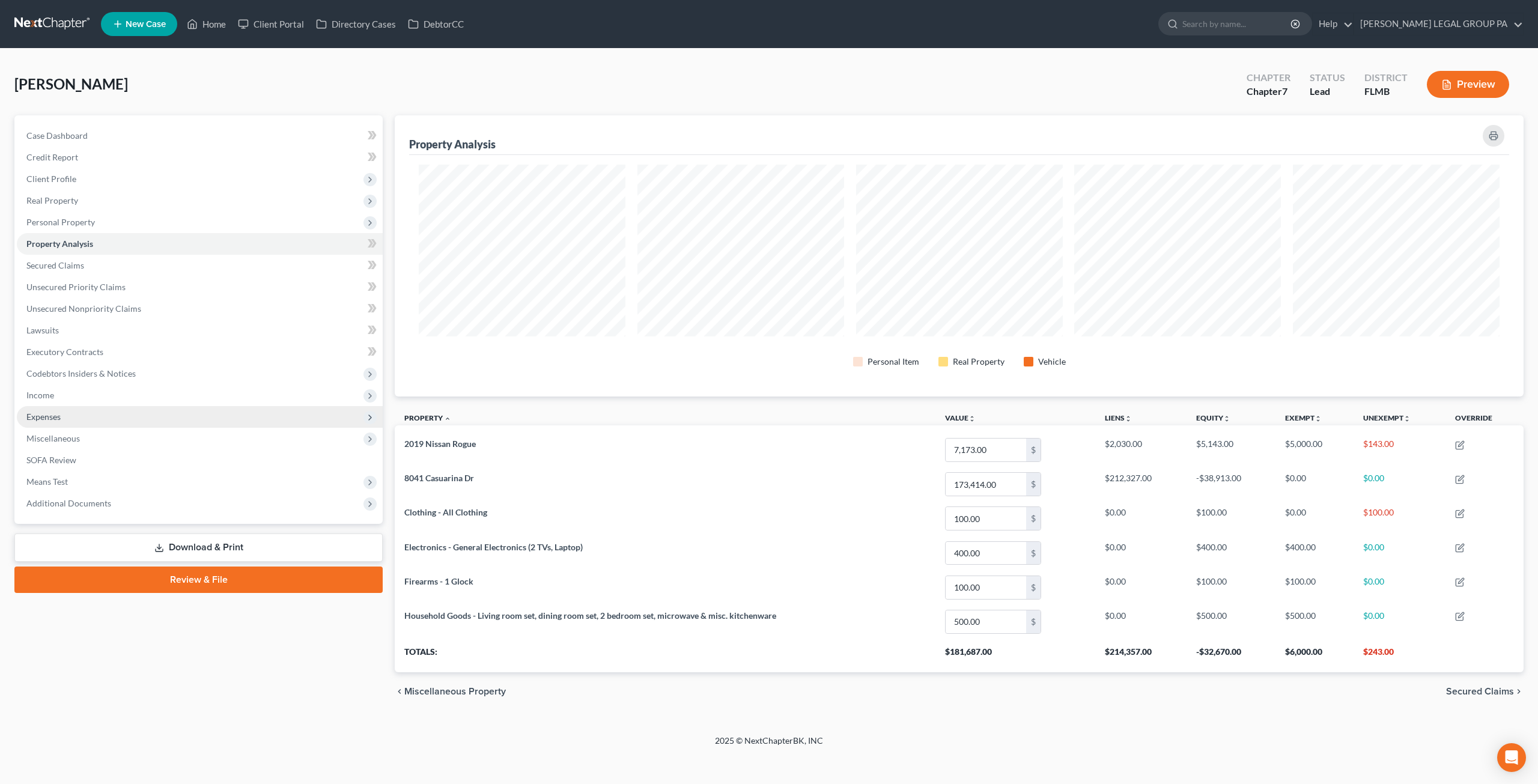
click at [53, 411] on span "Expenses" at bounding box center [44, 416] width 34 height 10
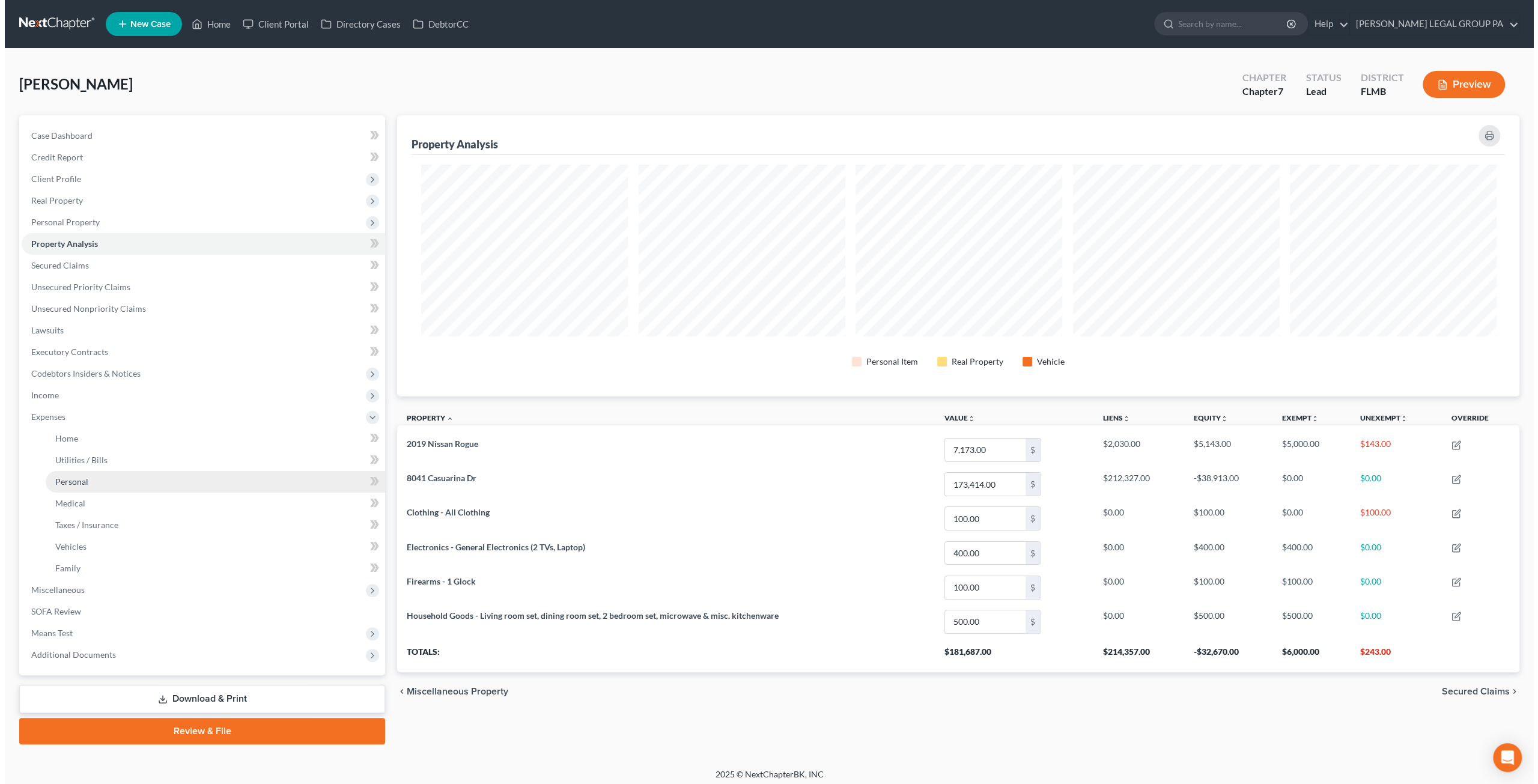
scroll to position [600453, 599771]
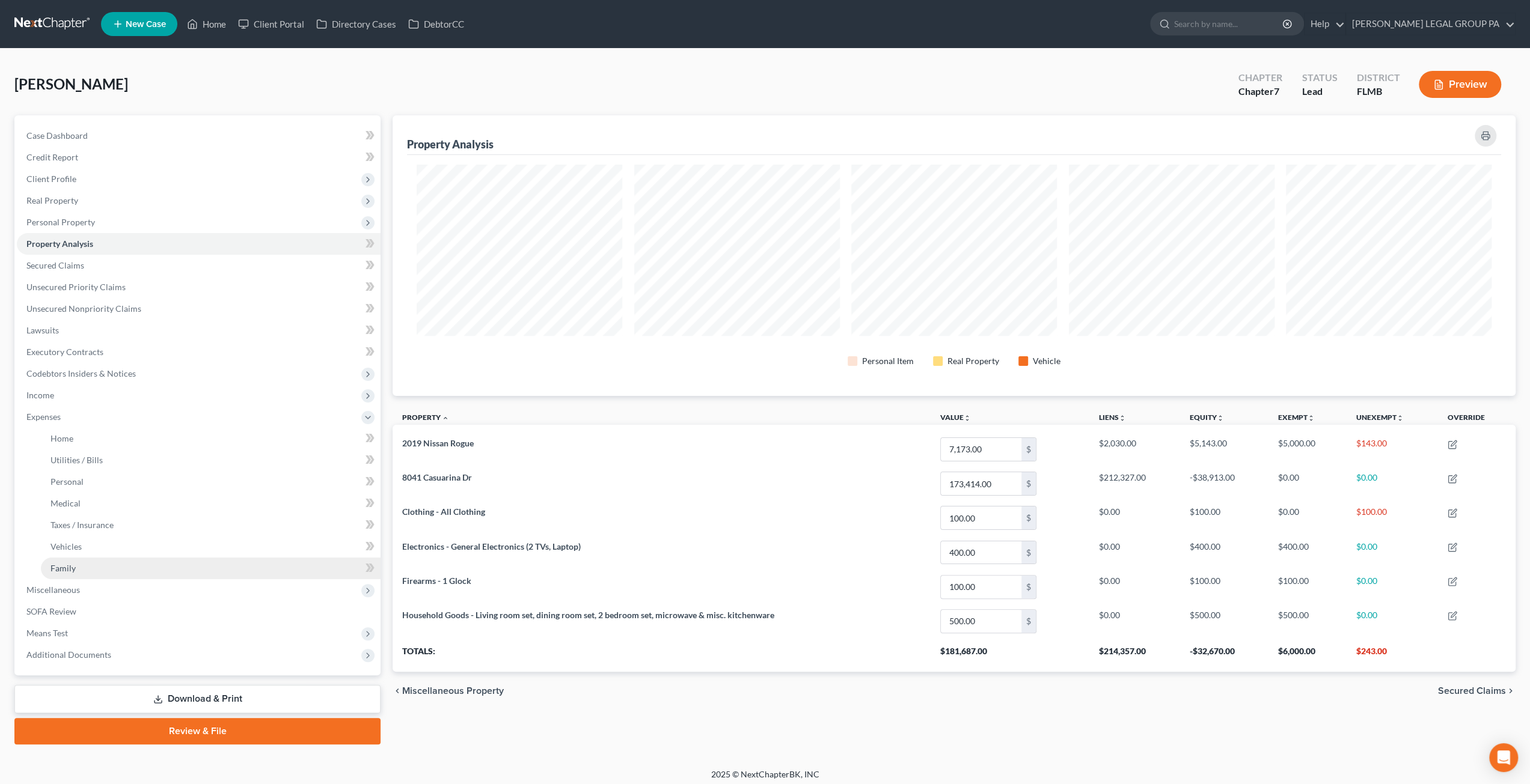
click at [69, 560] on link "Family" at bounding box center [210, 568] width 339 height 22
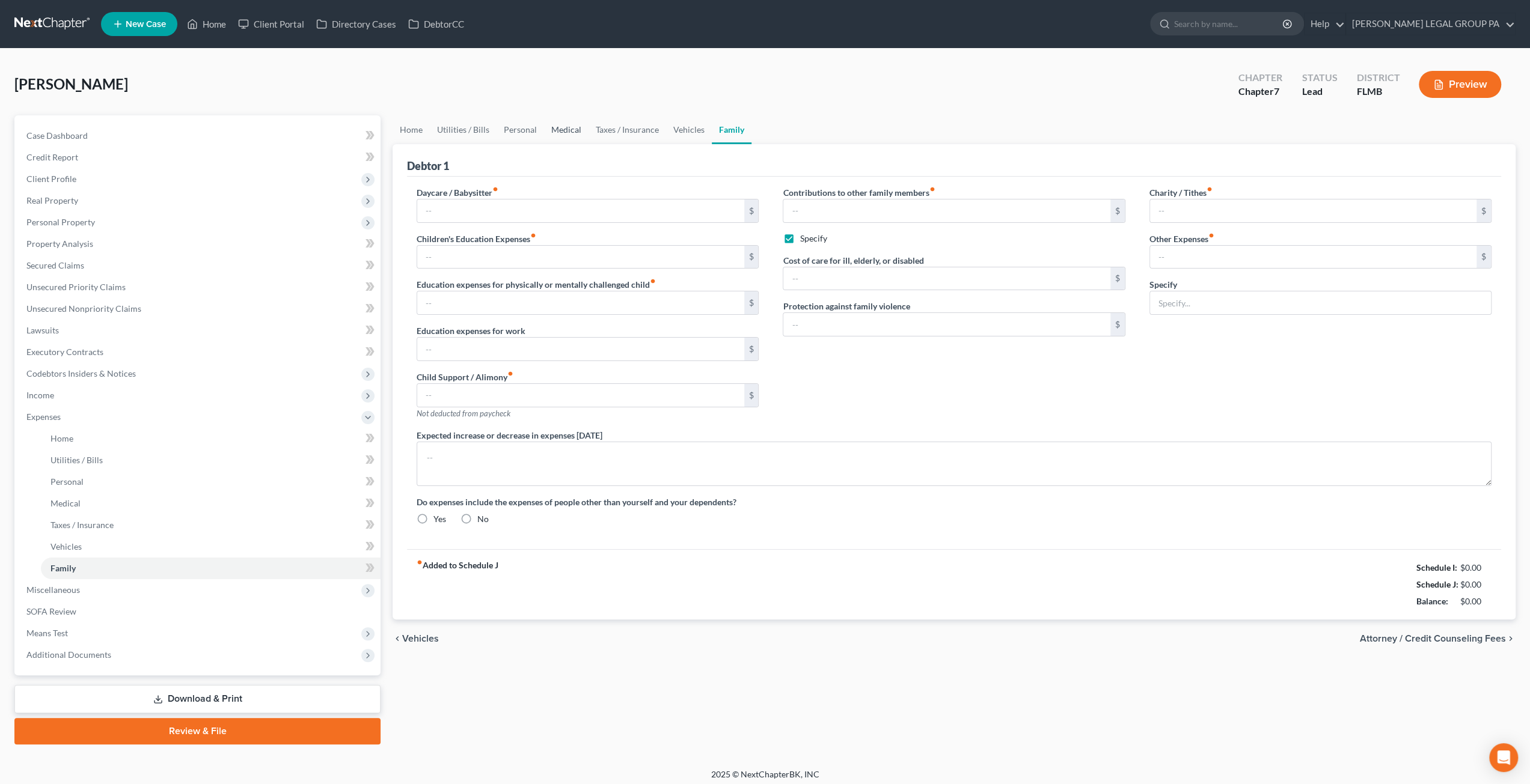
type input "0.00"
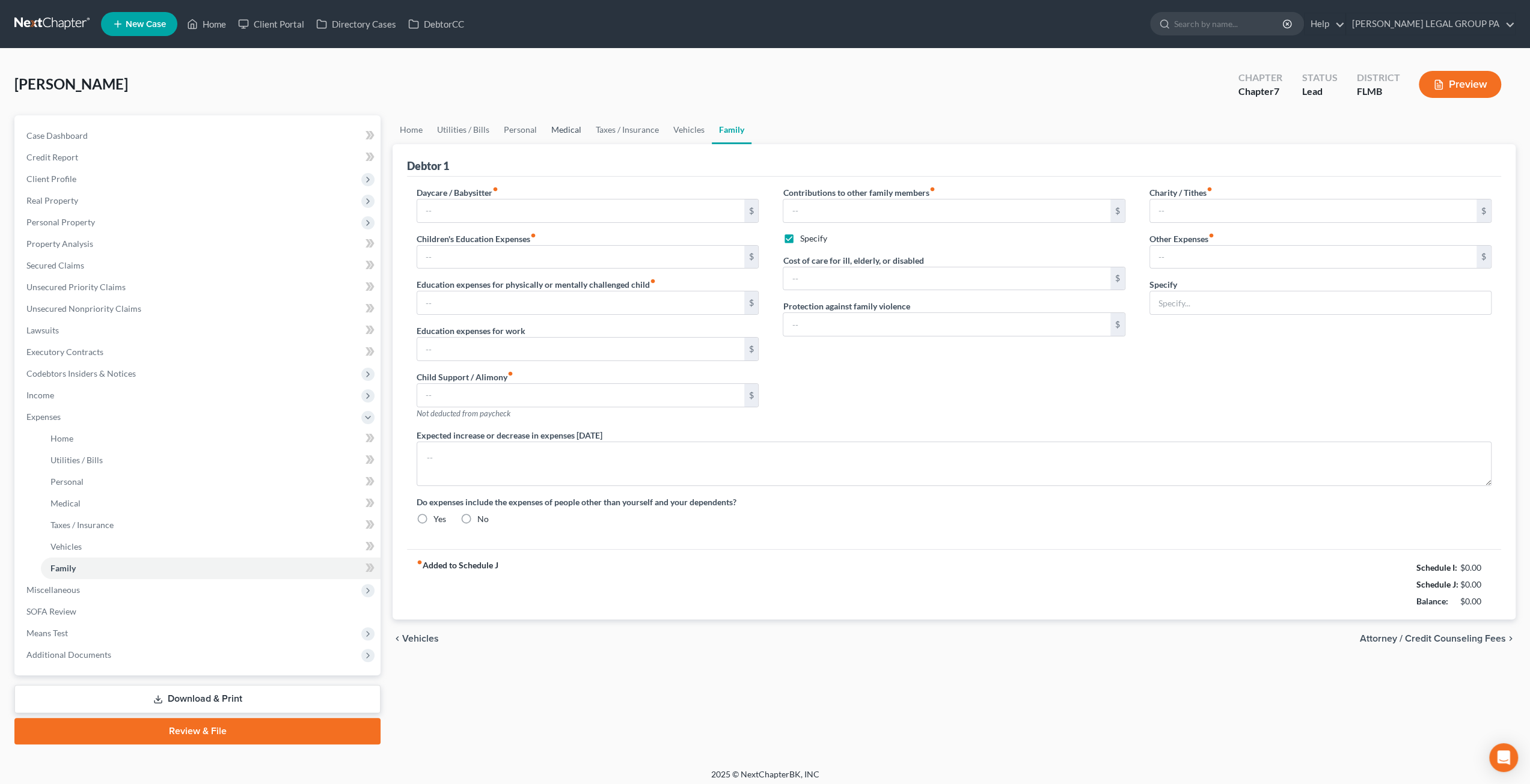
type input "400.00"
checkbox input "true"
type input "400.00"
type input "0.00"
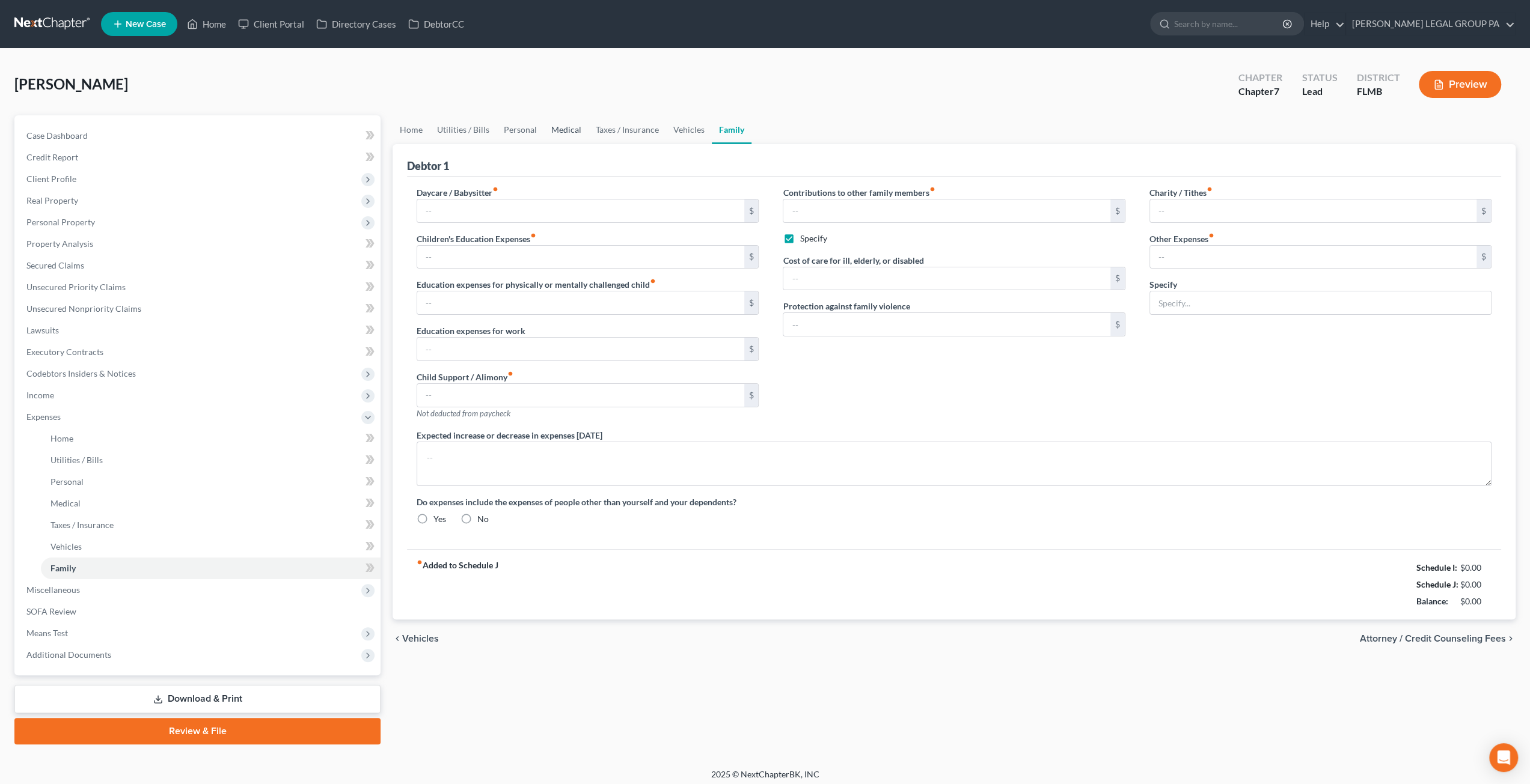
type input "0.00"
radio input "true"
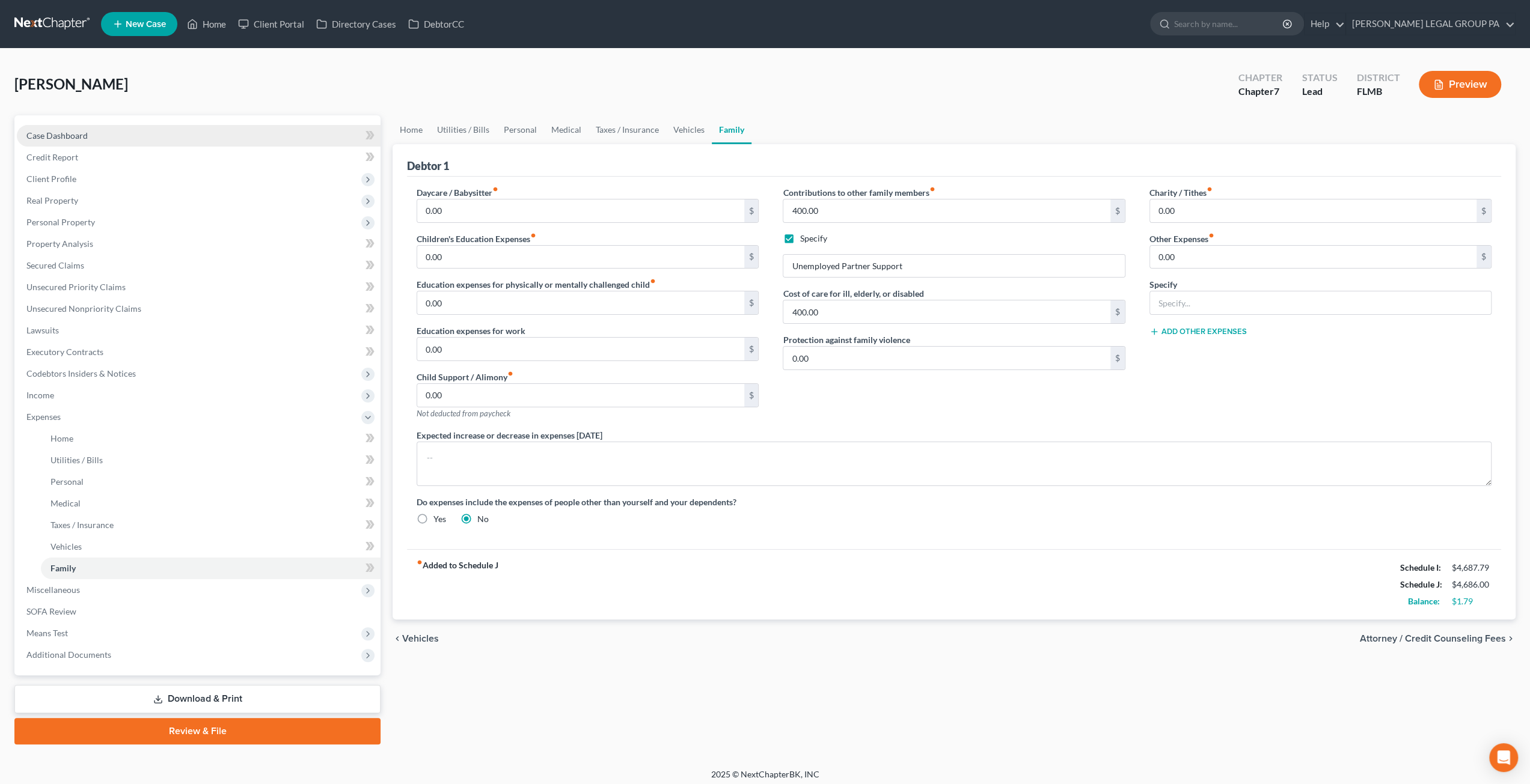
click at [98, 133] on link "Case Dashboard" at bounding box center [199, 135] width 363 height 22
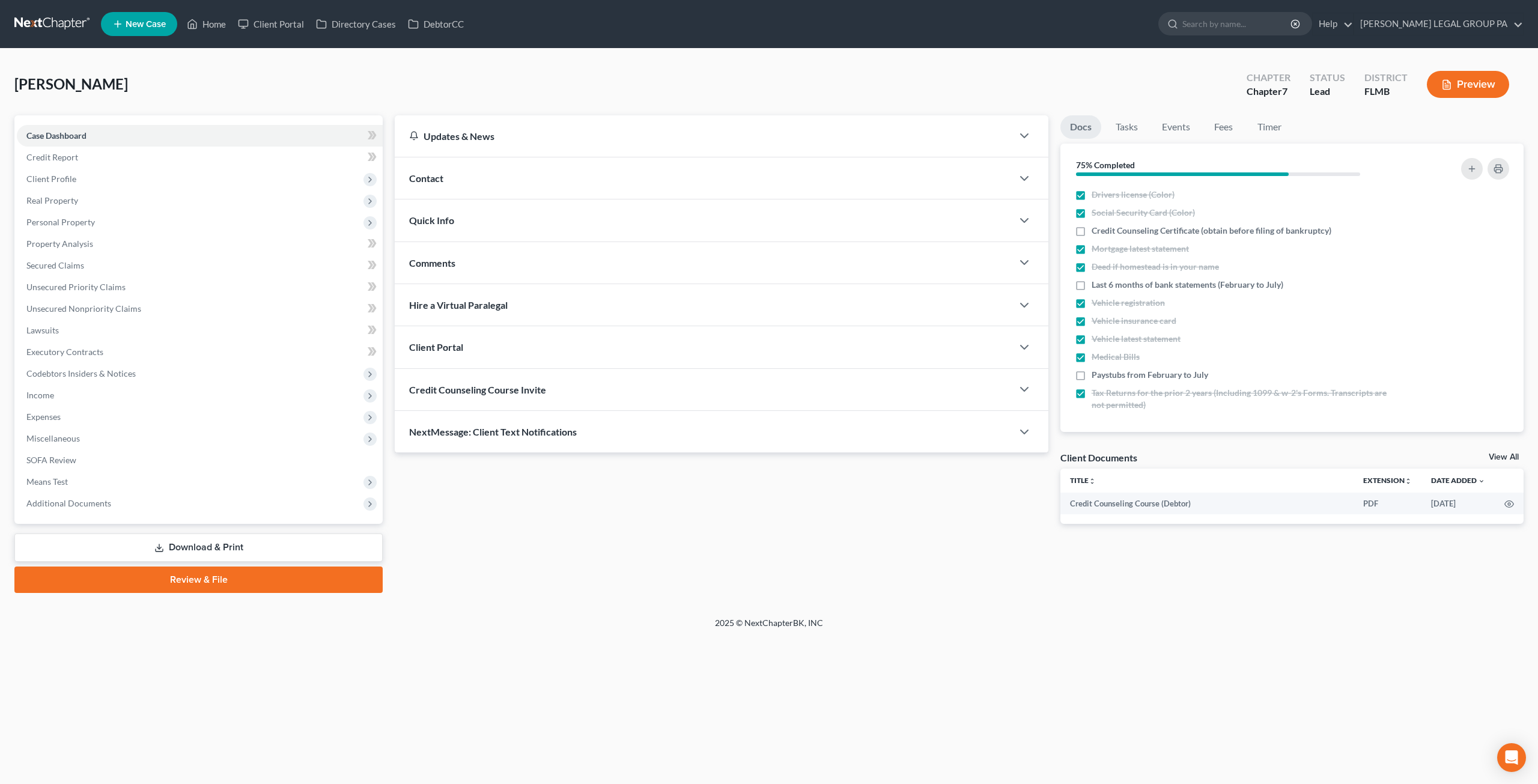
drag, startPoint x: 181, startPoint y: 546, endPoint x: 390, endPoint y: 441, distance: 233.9
click at [181, 546] on link "Download & Print" at bounding box center [199, 547] width 369 height 29
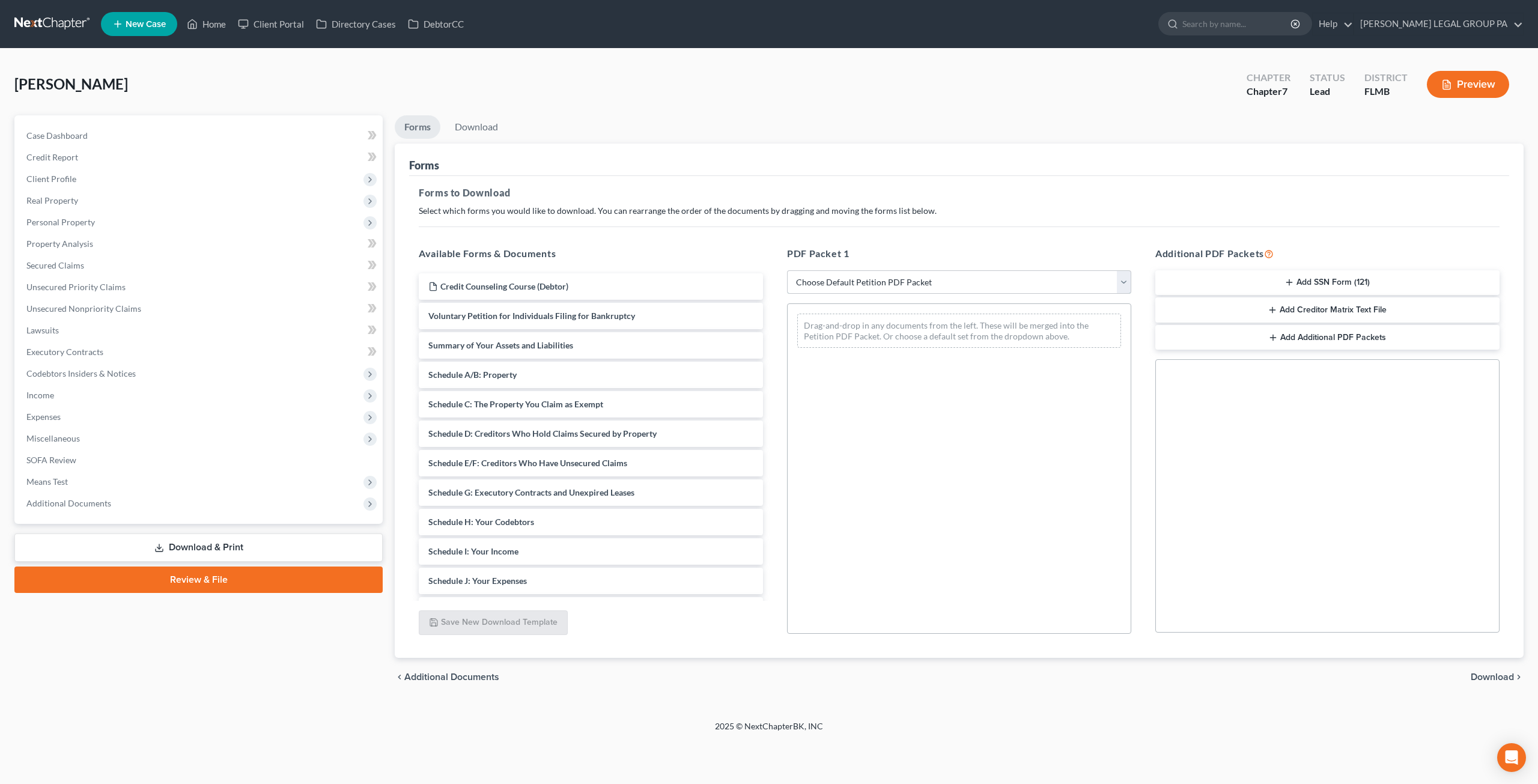
click at [879, 284] on select "Choose Default Petition PDF Packet Complete Bankruptcy Petition (all forms and …" at bounding box center [959, 281] width 344 height 24
select select "0"
click at [787, 270] on select "Choose Default Petition PDF Packet Complete Bankruptcy Petition (all forms and …" at bounding box center [959, 281] width 344 height 24
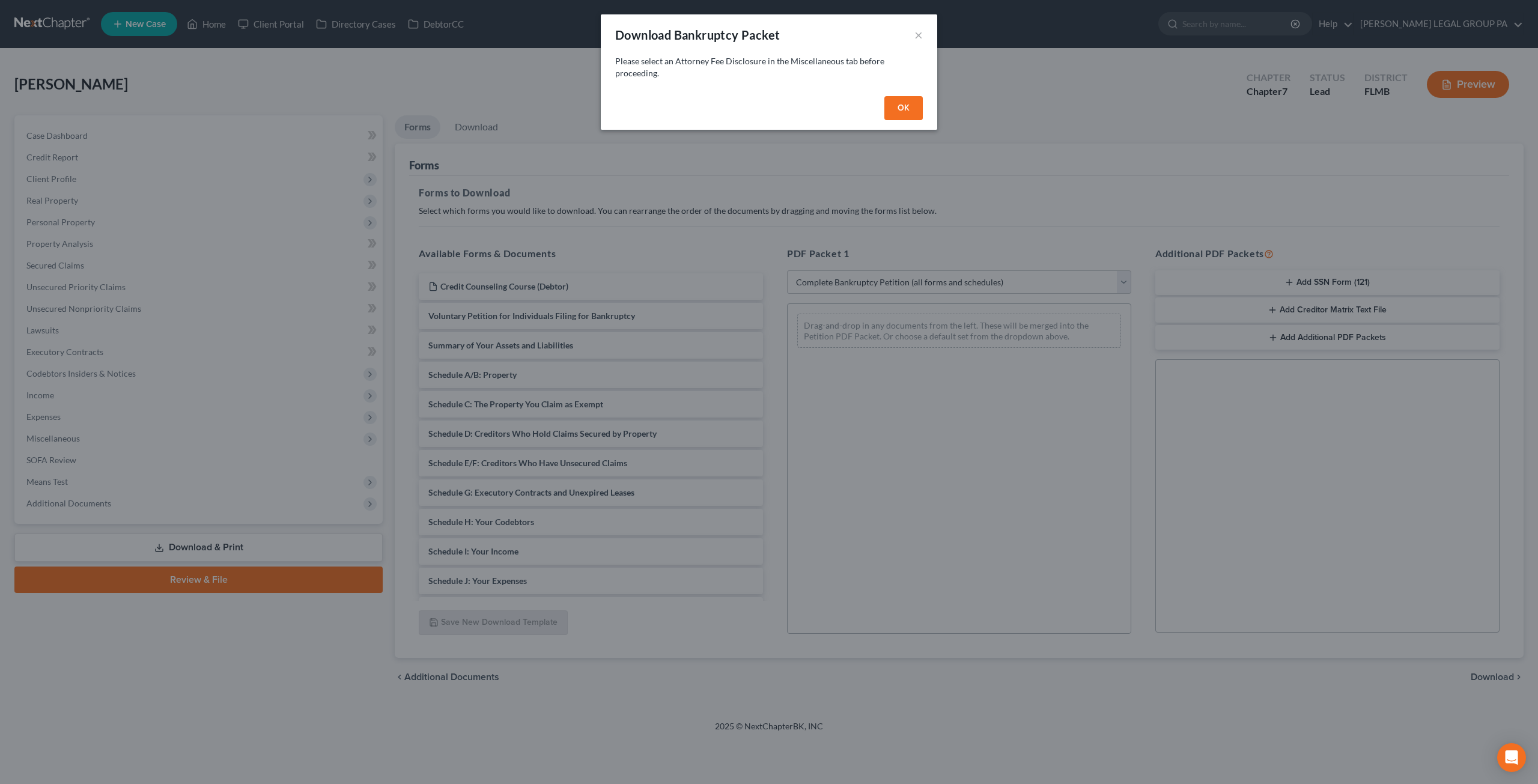
click at [905, 99] on button "OK" at bounding box center [904, 107] width 38 height 24
select select
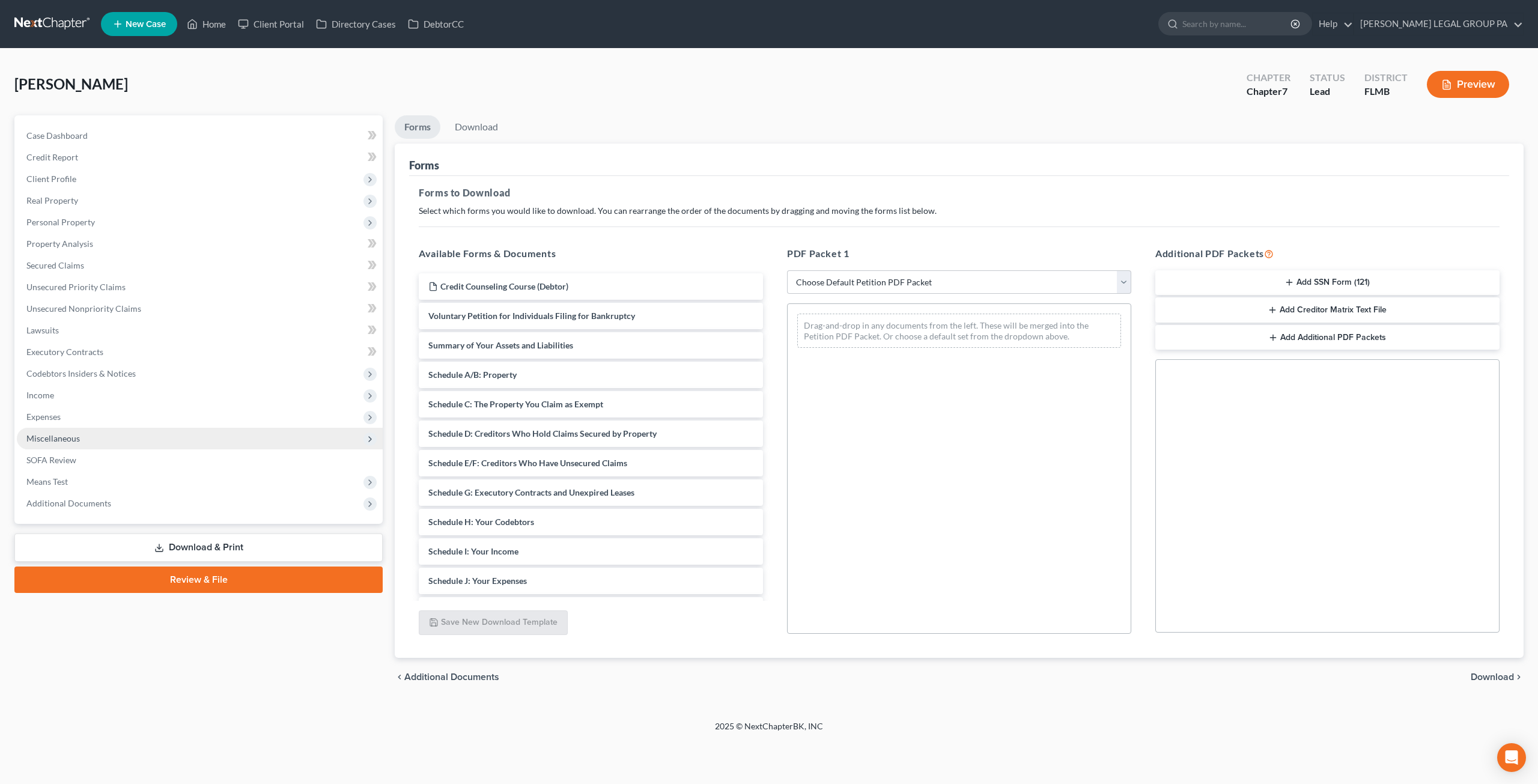
drag, startPoint x: 47, startPoint y: 434, endPoint x: 54, endPoint y: 440, distance: 9.2
click at [47, 434] on span "Miscellaneous" at bounding box center [53, 438] width 53 height 10
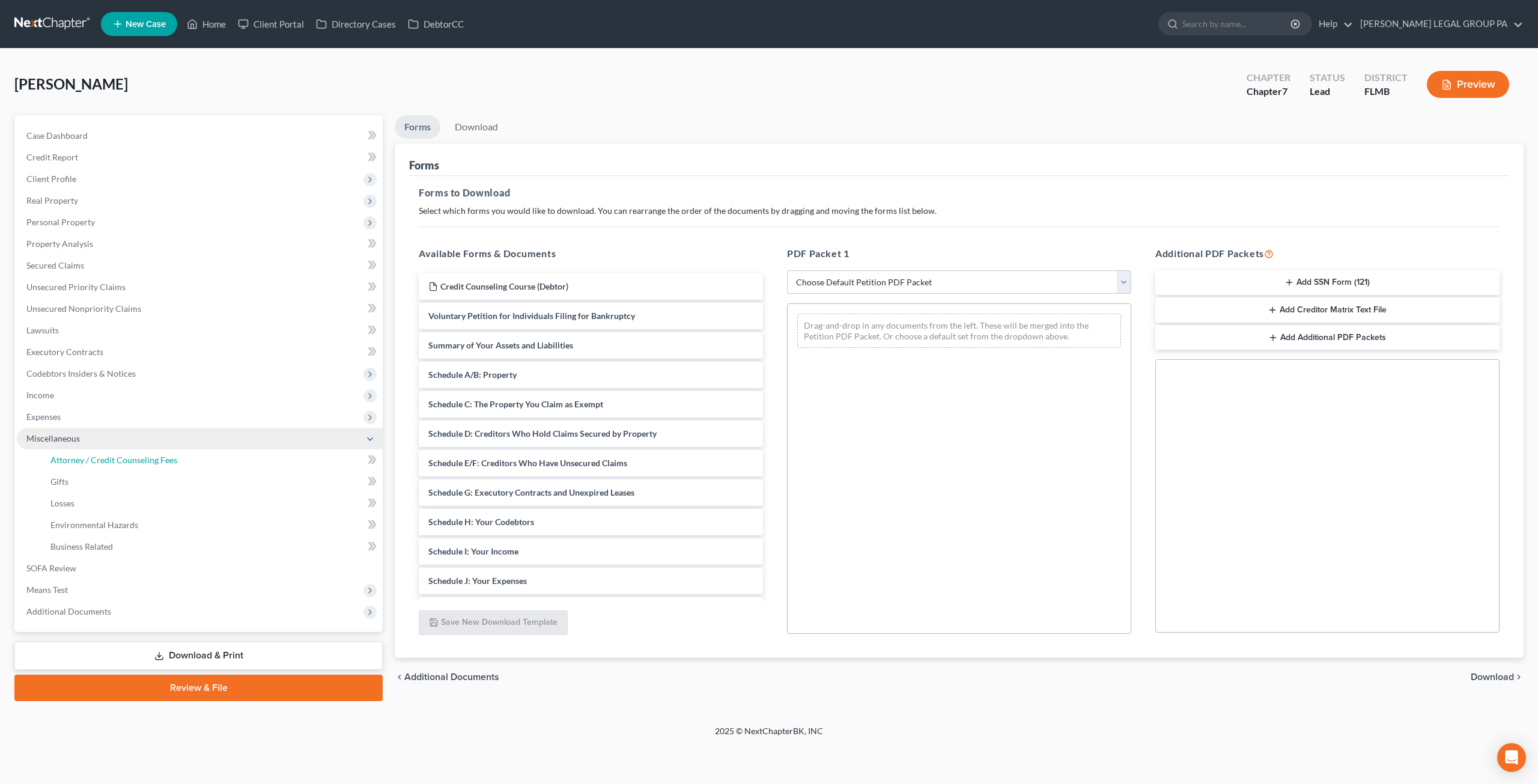
drag, startPoint x: 85, startPoint y: 462, endPoint x: 375, endPoint y: 434, distance: 291.3
click at [85, 462] on span "Attorney / Credit Counseling Fees" at bounding box center [113, 460] width 126 height 10
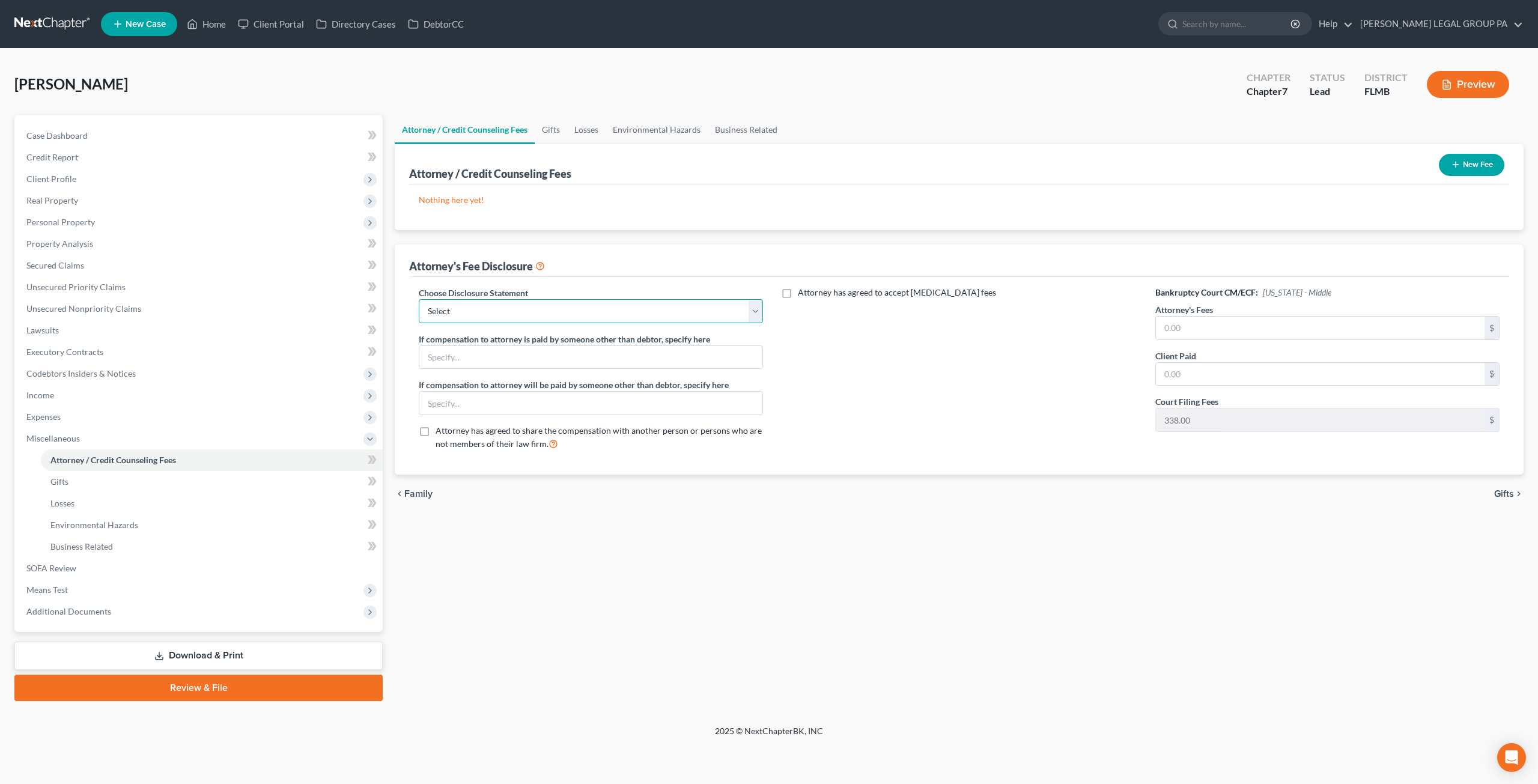
drag, startPoint x: 448, startPoint y: 301, endPoint x: 444, endPoint y: 319, distance: 18.4
click at [448, 301] on select "Select Attorney Compensation Statement" at bounding box center [591, 311] width 344 height 24
drag, startPoint x: 449, startPoint y: 353, endPoint x: 453, endPoint y: 350, distance: 5.0
click at [449, 353] on input "text" at bounding box center [590, 357] width 343 height 23
click at [465, 309] on select "Select Attorney Compensation Statement" at bounding box center [591, 311] width 344 height 24
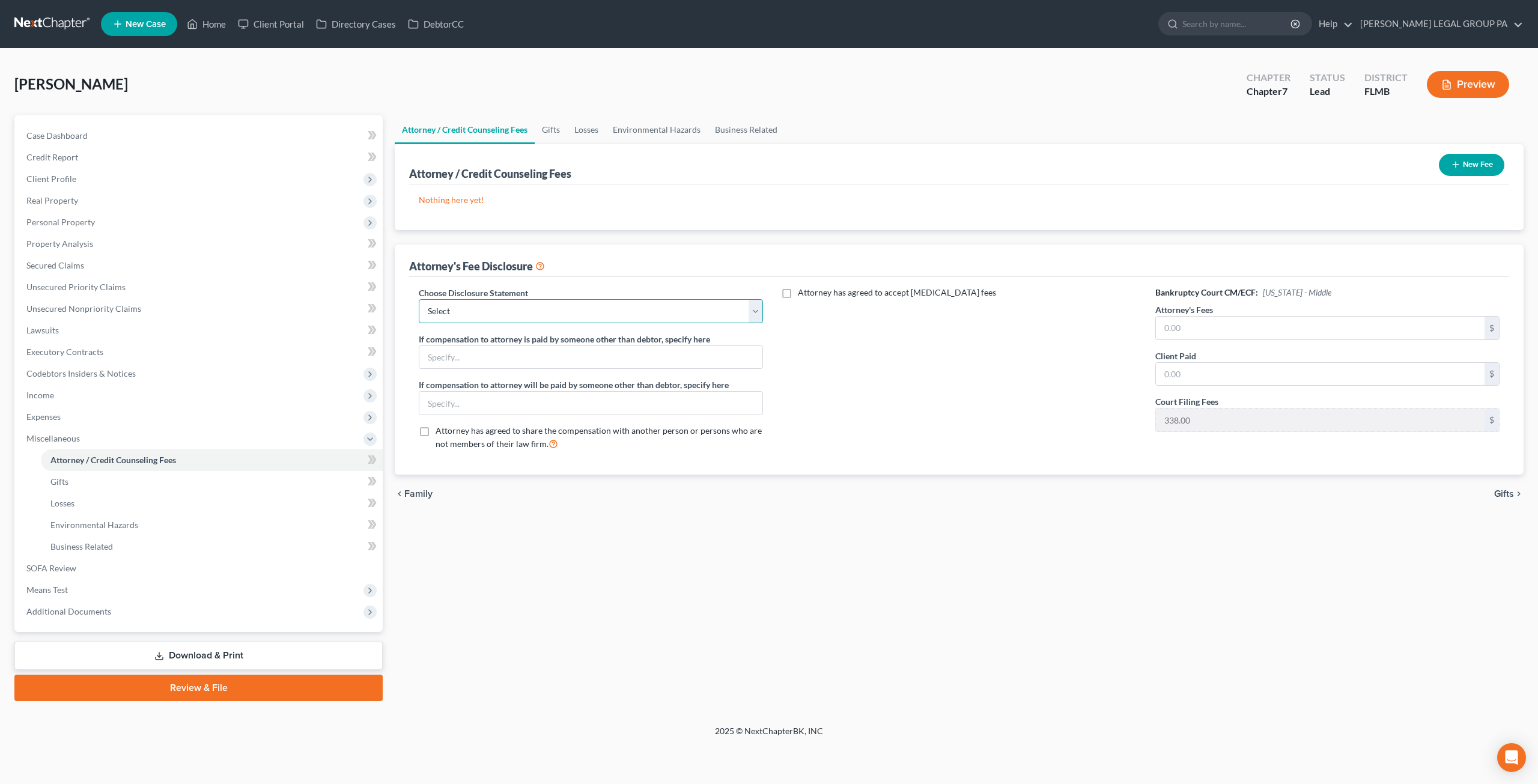
select select "0"
click at [419, 299] on select "Select Attorney Compensation Statement" at bounding box center [591, 311] width 344 height 24
click at [1211, 329] on input "text" at bounding box center [1320, 328] width 329 height 23
type input "3,500.00"
click at [1232, 380] on input "text" at bounding box center [1320, 374] width 329 height 23
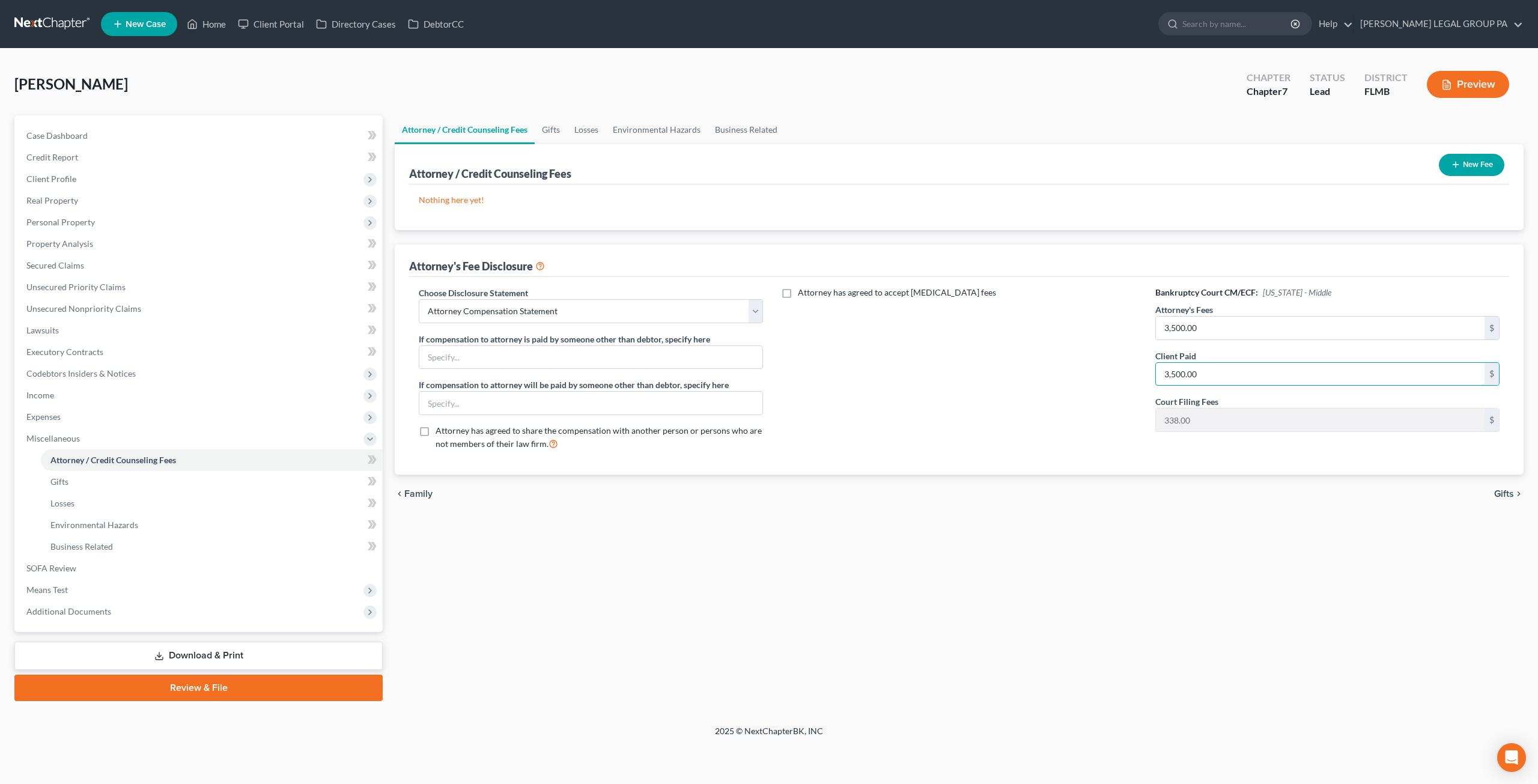
type input "3,500.00"
click at [1460, 160] on button "New Fee" at bounding box center [1471, 164] width 66 height 22
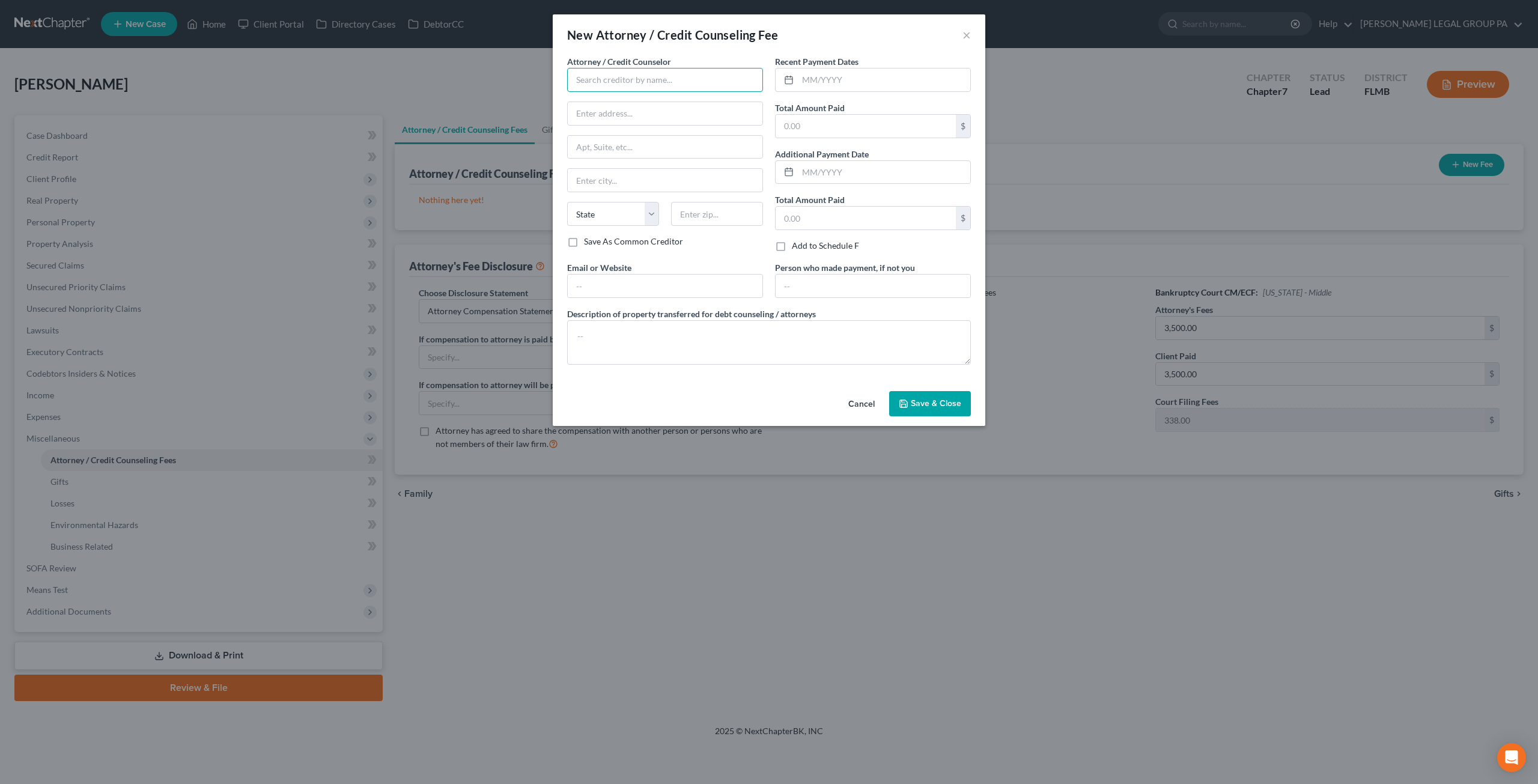
click at [653, 75] on input "text" at bounding box center [665, 79] width 196 height 24
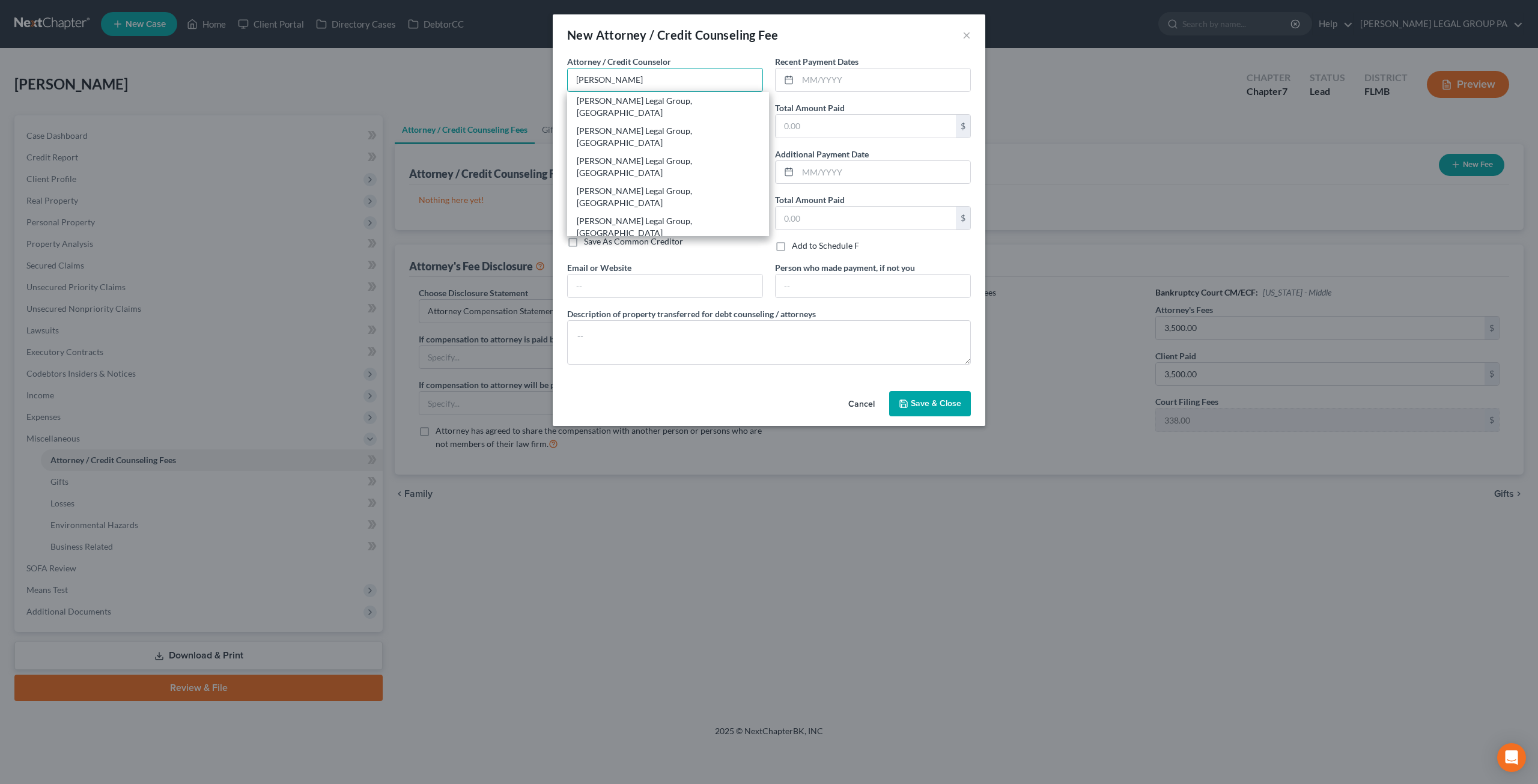
type input "Weller Legal Group, PA"
type input "25400 US Highway 19 North, Ste. 150"
type input "Clearwater"
select select "9"
type input "33763"
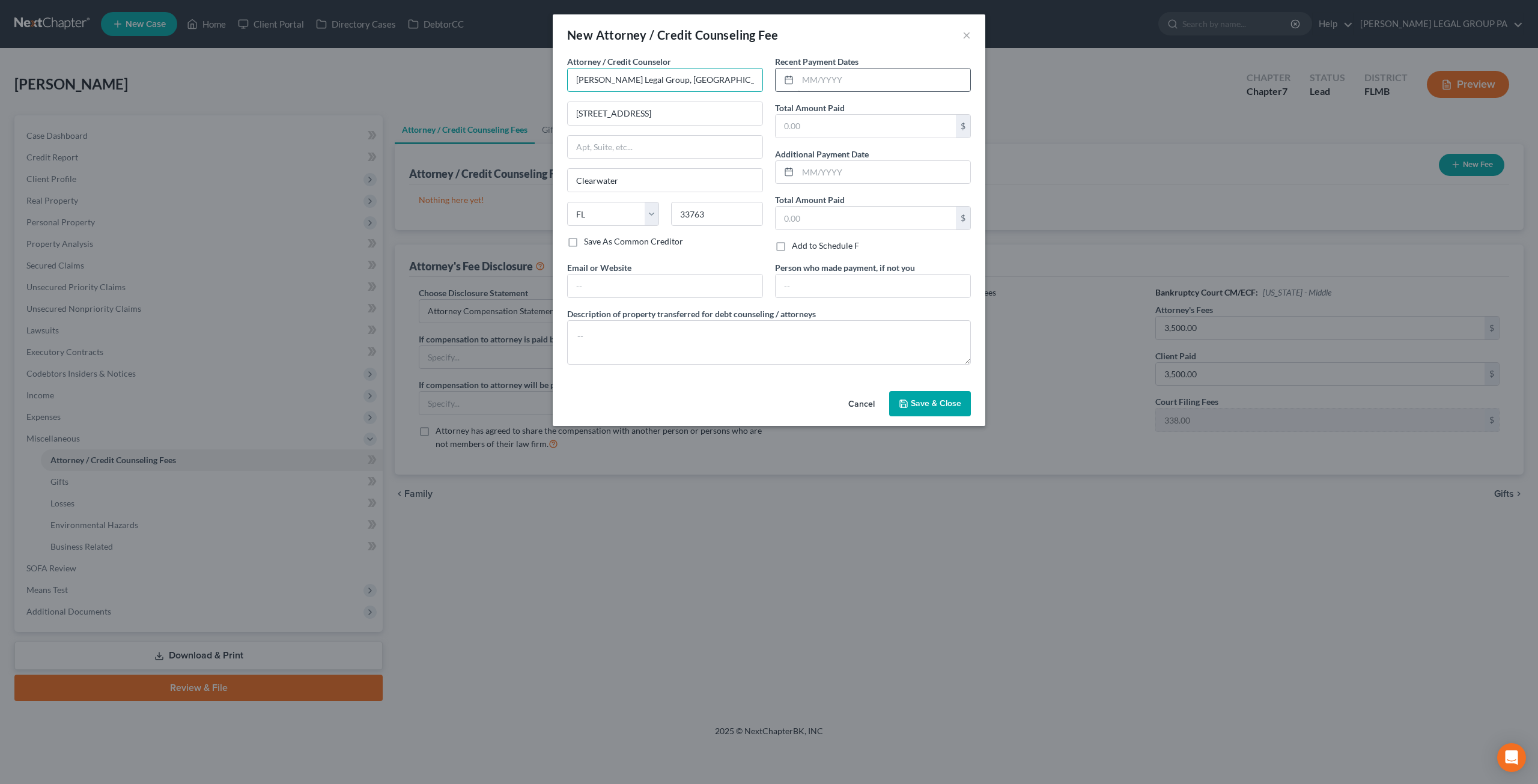
type input "Weller Legal Group, PA"
click at [841, 82] on input "text" at bounding box center [883, 80] width 172 height 23
type input "10/2024"
type input "3,500.00"
click at [610, 277] on input "text" at bounding box center [664, 286] width 195 height 23
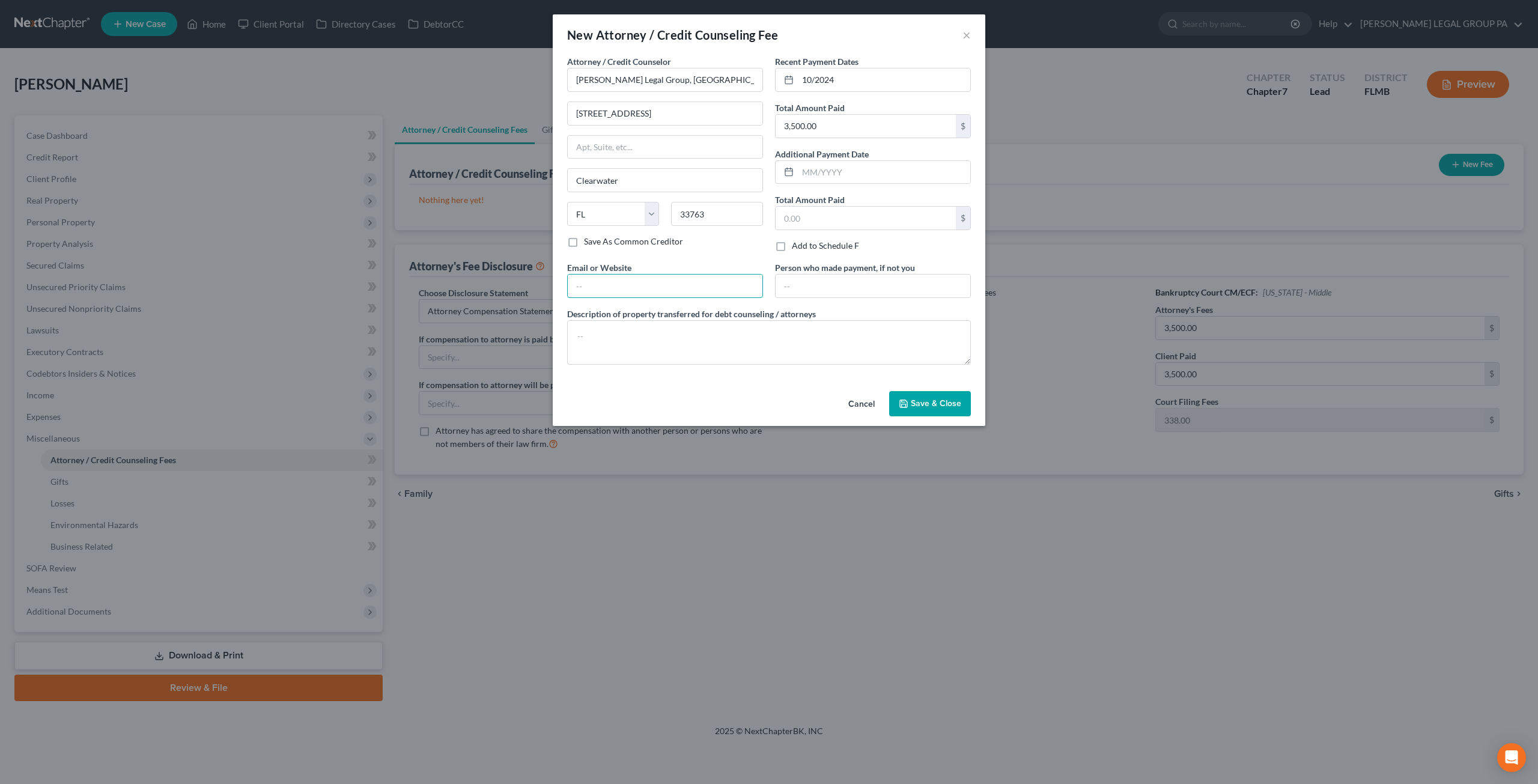
type input "[EMAIL_ADDRESS][DOMAIN_NAME]"
click at [653, 321] on textarea at bounding box center [769, 342] width 404 height 45
type textarea "[EMAIL_ADDRESS][DOMAIN_NAME]"
click at [944, 401] on span "Save & Close" at bounding box center [935, 403] width 50 height 10
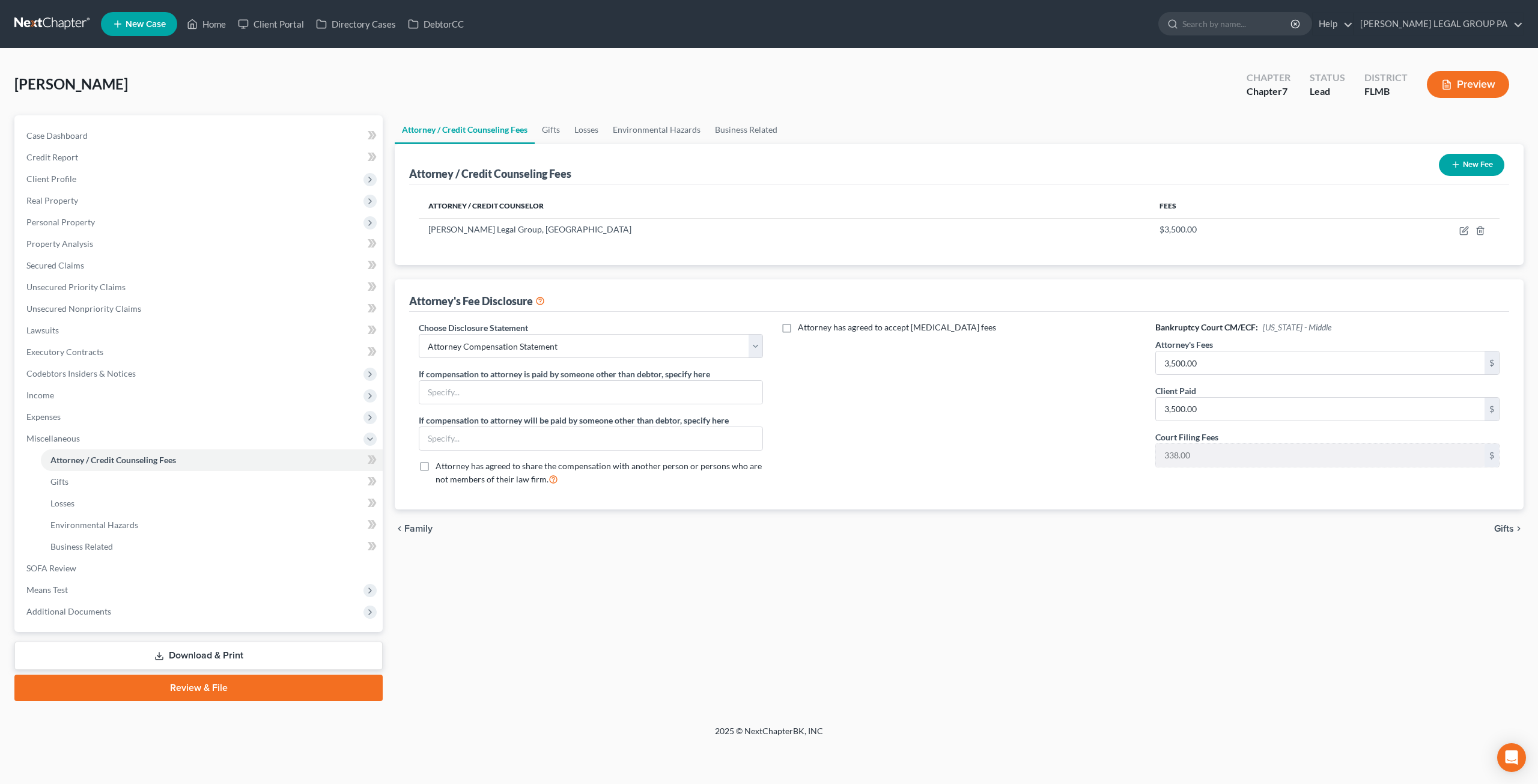
click at [202, 10] on ul "New Case Home Client Portal Directory Cases DebtorCC - No Result - See all resu…" at bounding box center [812, 24] width 1423 height 31
click at [203, 19] on link "Home" at bounding box center [206, 24] width 51 height 22
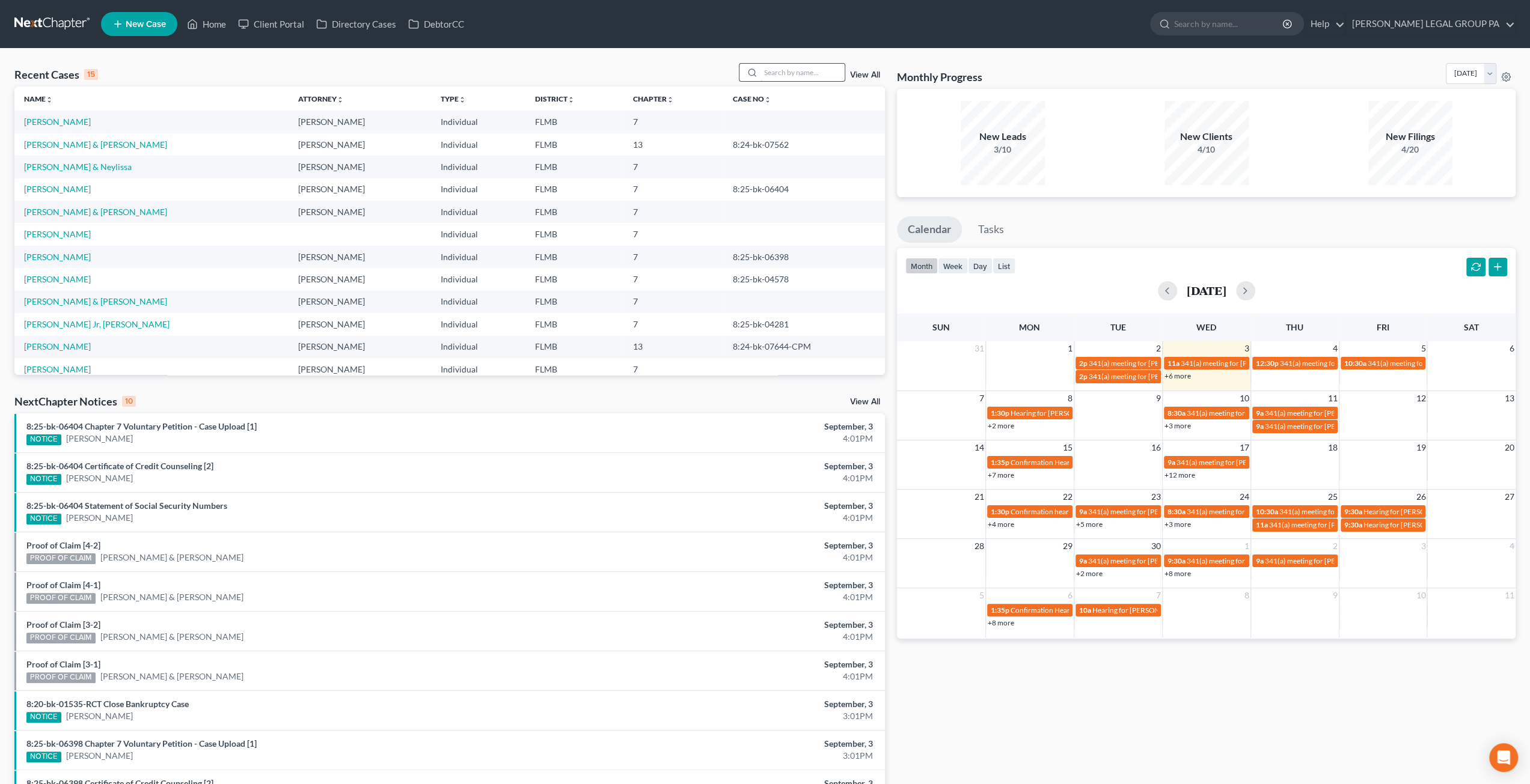
click at [773, 70] on input "search" at bounding box center [803, 72] width 85 height 17
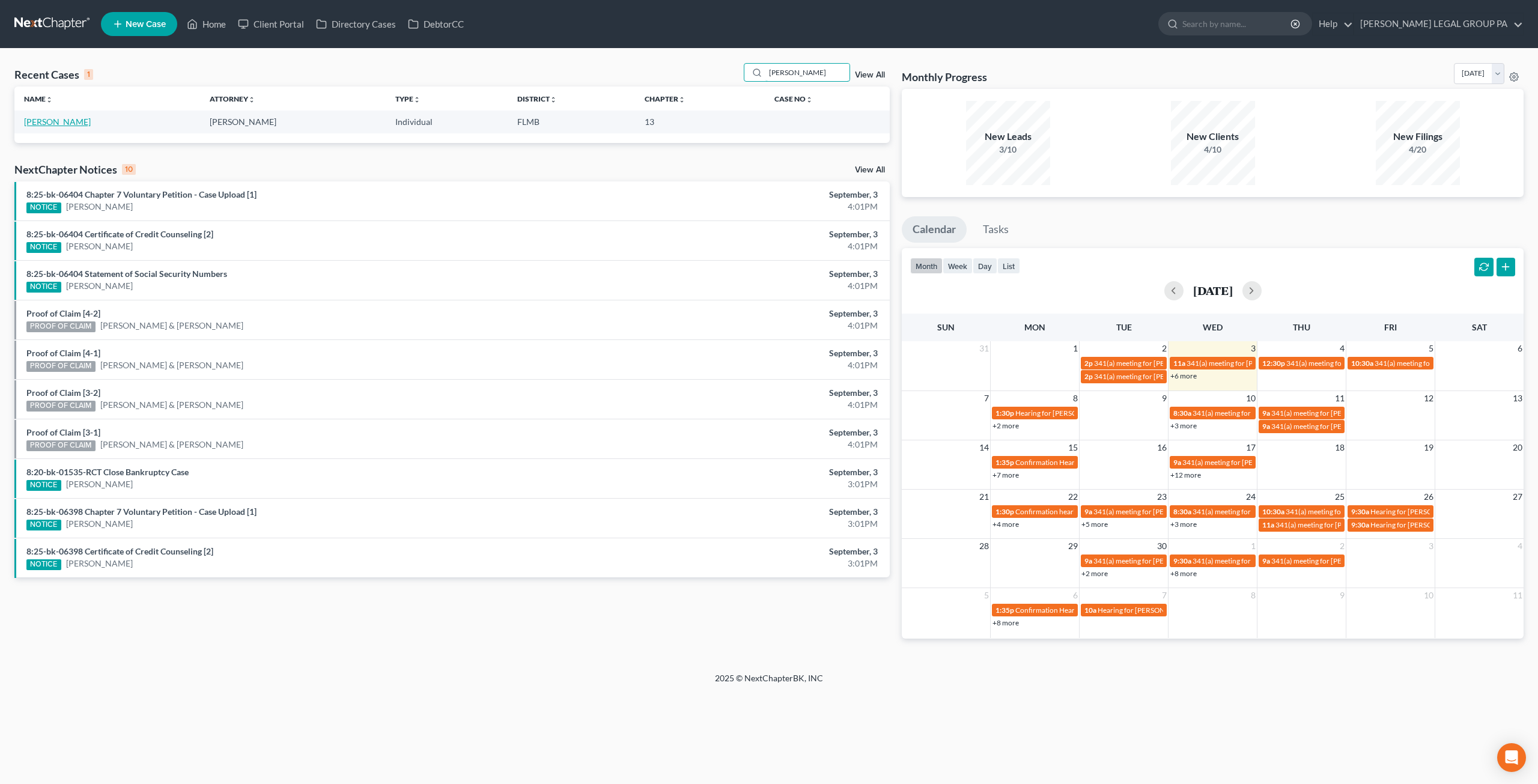
type input "von thaden"
click at [49, 121] on link "Von Thaden, Ingrid" at bounding box center [57, 122] width 67 height 10
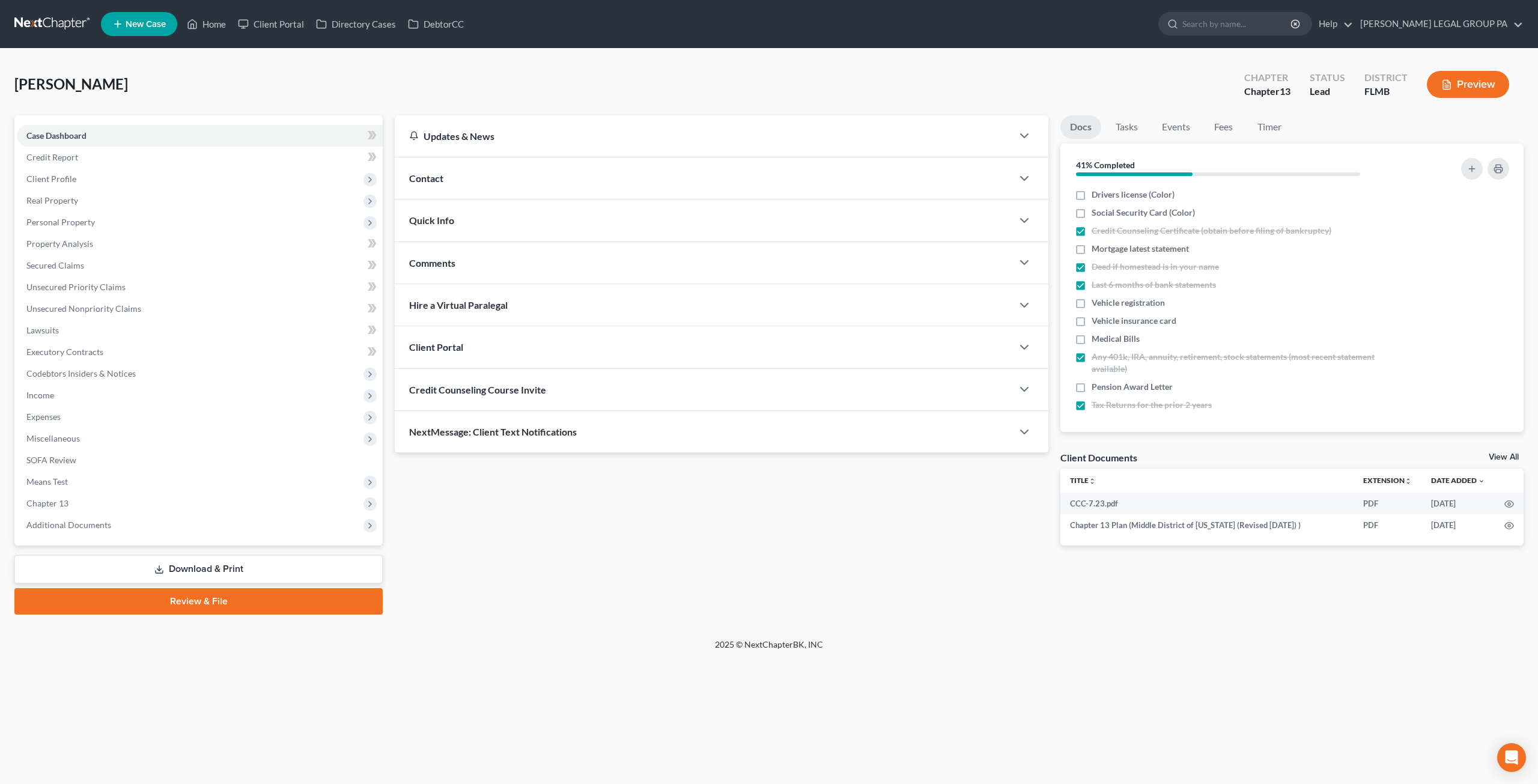
drag, startPoint x: 163, startPoint y: 571, endPoint x: 4, endPoint y: 494, distance: 176.7
click at [163, 571] on link "Download & Print" at bounding box center [199, 569] width 369 height 29
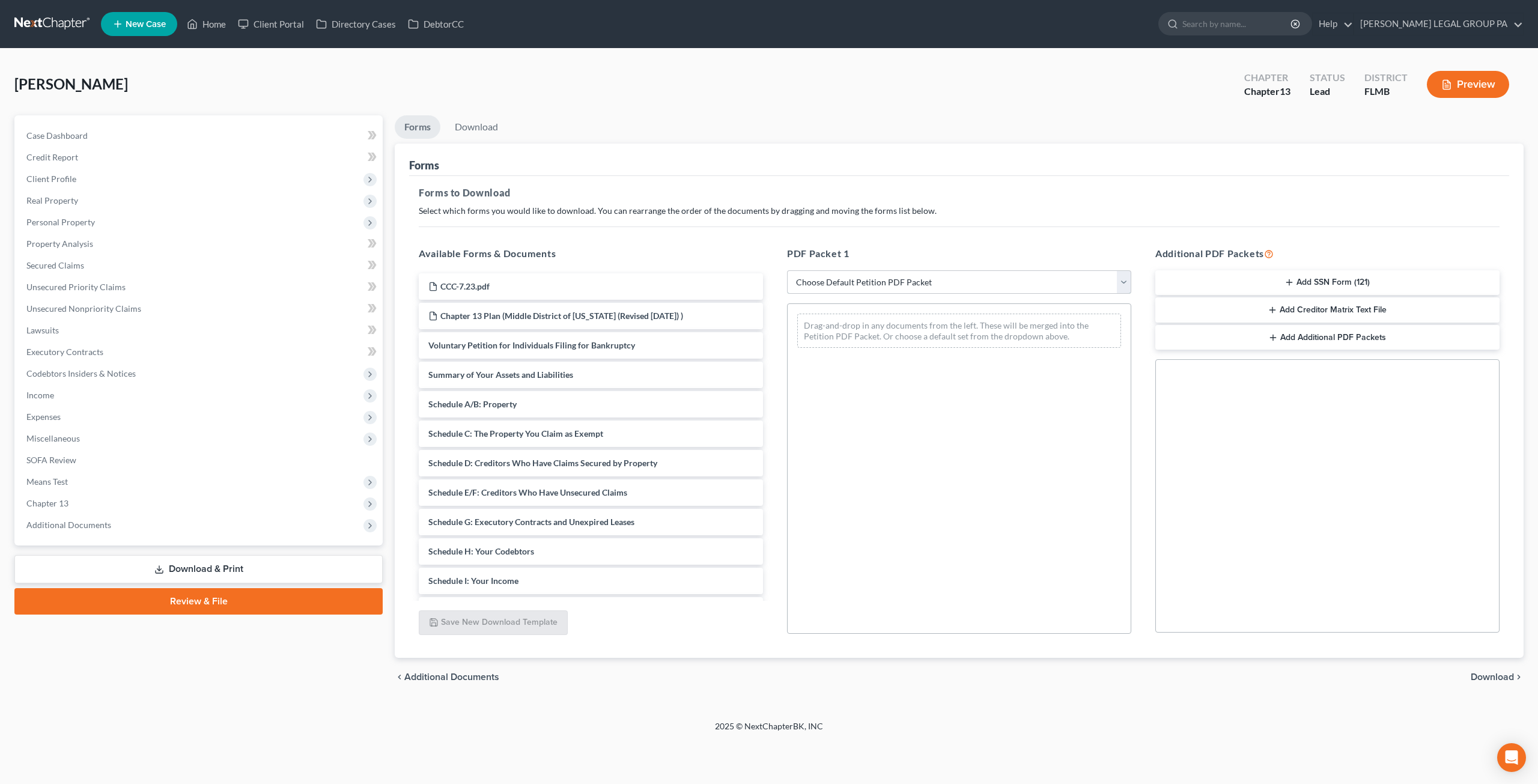
click at [1049, 283] on select "Choose Default Petition PDF Packet Complete Bankruptcy Petition (all forms and …" at bounding box center [959, 281] width 344 height 24
select select "0"
click at [787, 270] on select "Choose Default Petition PDF Packet Complete Bankruptcy Petition (all forms and …" at bounding box center [959, 281] width 344 height 24
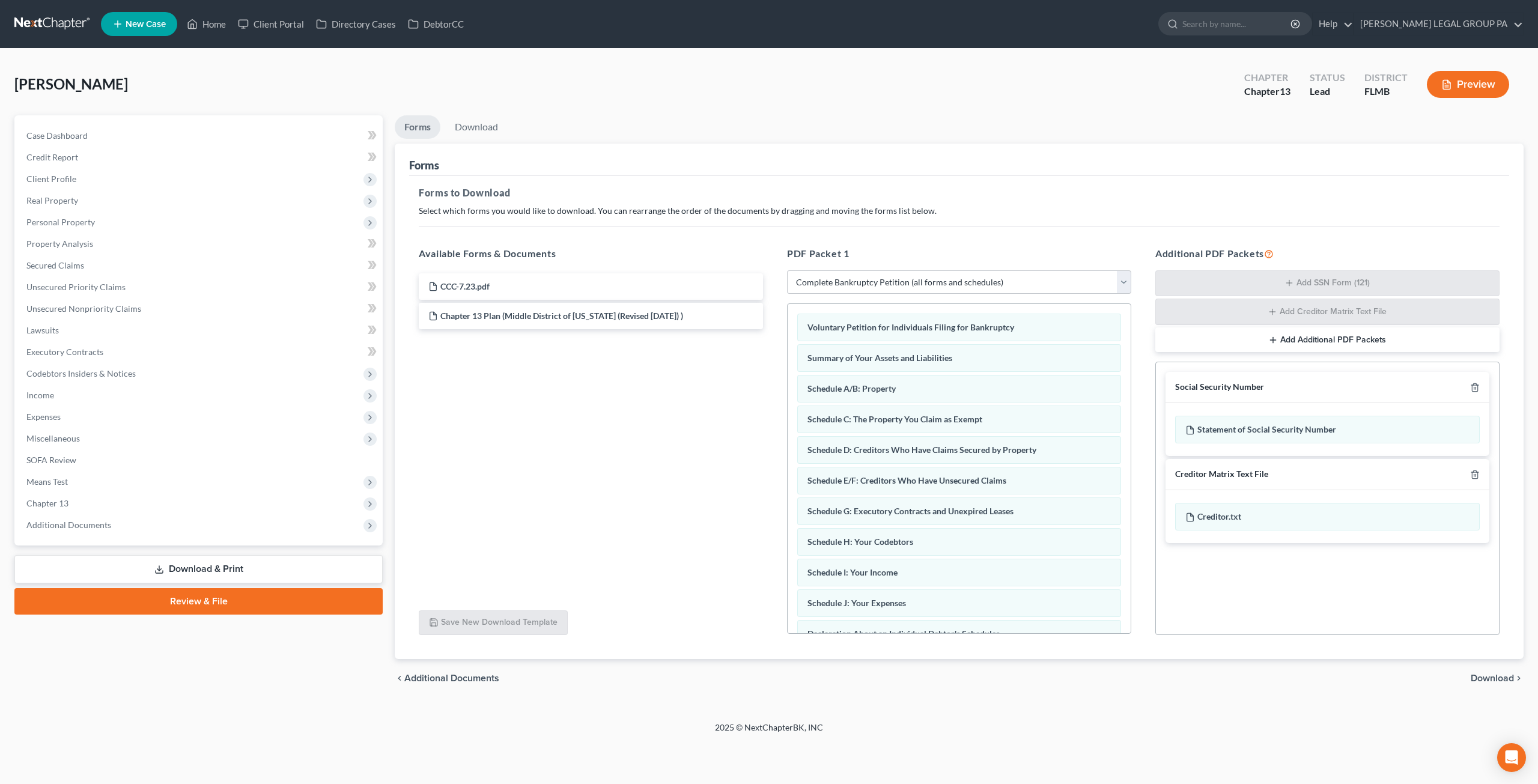
click at [1326, 337] on button "Add Additional PDF Packets" at bounding box center [1328, 340] width 344 height 26
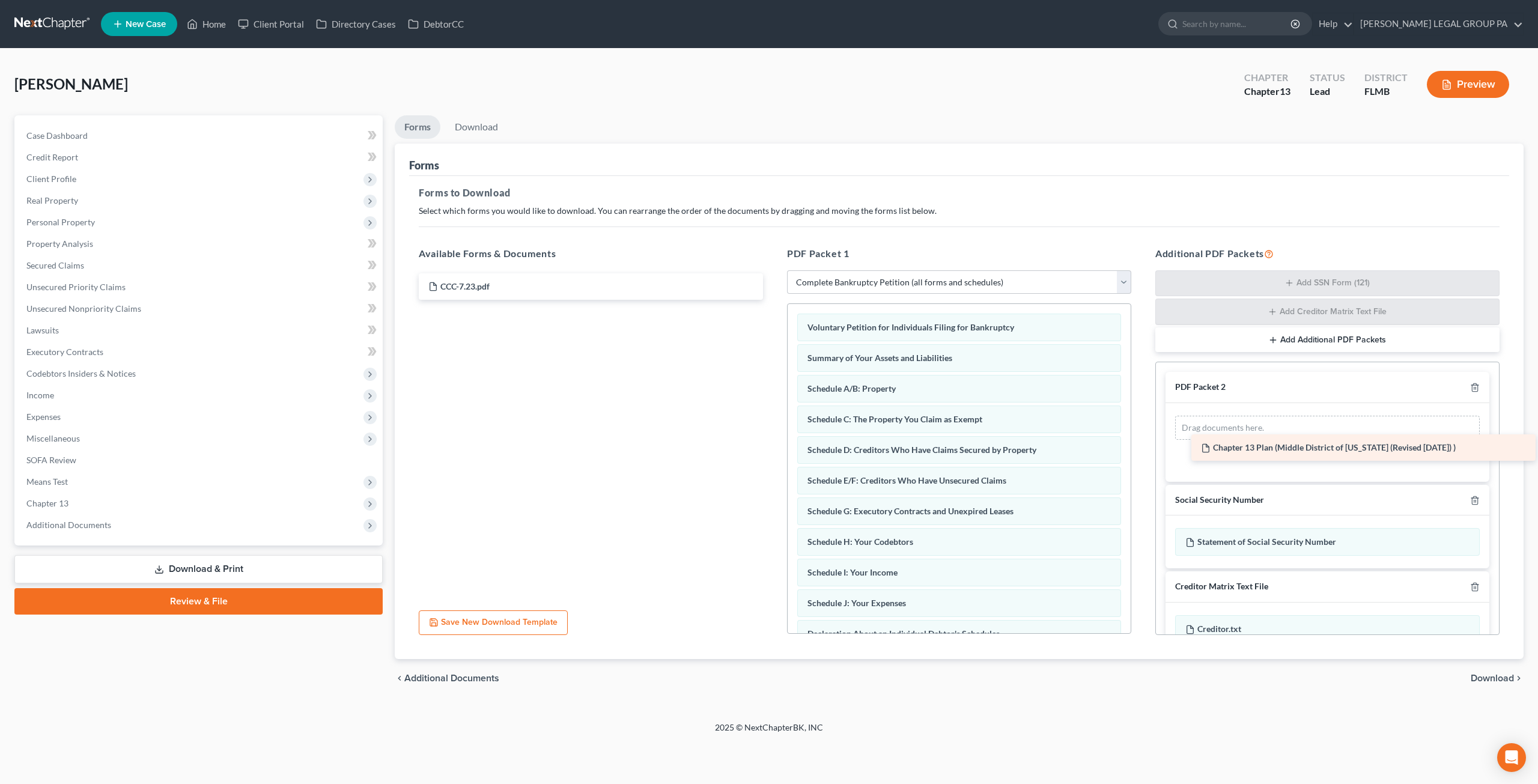
drag, startPoint x: 549, startPoint y: 317, endPoint x: 1322, endPoint y: 449, distance: 784.2
click at [773, 299] on div "Chapter 13 Plan (Middle District of Florida (Revised 12/4/23) ) CCC-7.23.pdf Ch…" at bounding box center [590, 287] width 363 height 27
click at [495, 127] on link "Download" at bounding box center [476, 126] width 63 height 24
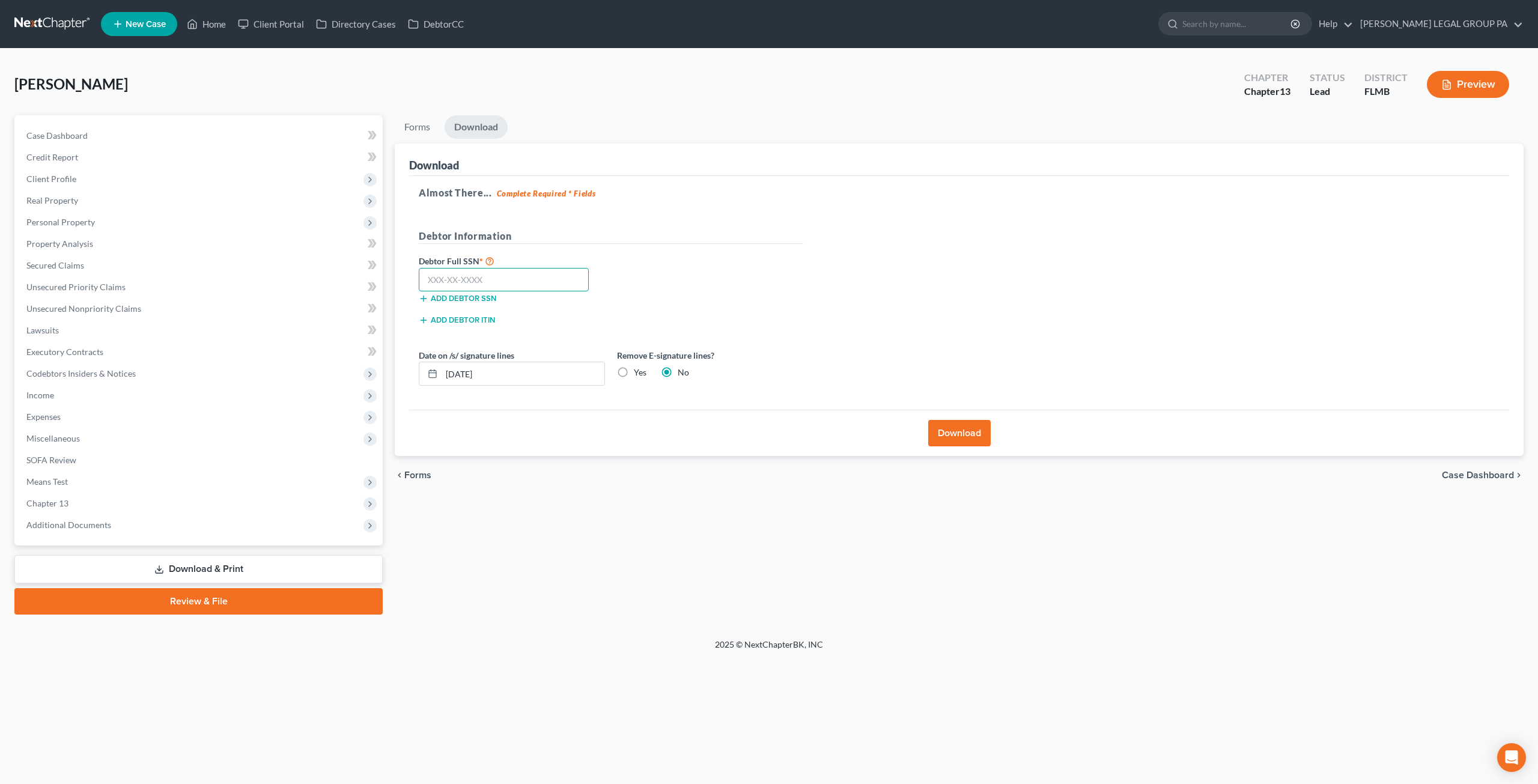
click at [488, 285] on input "text" at bounding box center [504, 279] width 170 height 24
type input "318-52-6377"
click at [979, 424] on button "Download" at bounding box center [960, 433] width 63 height 27
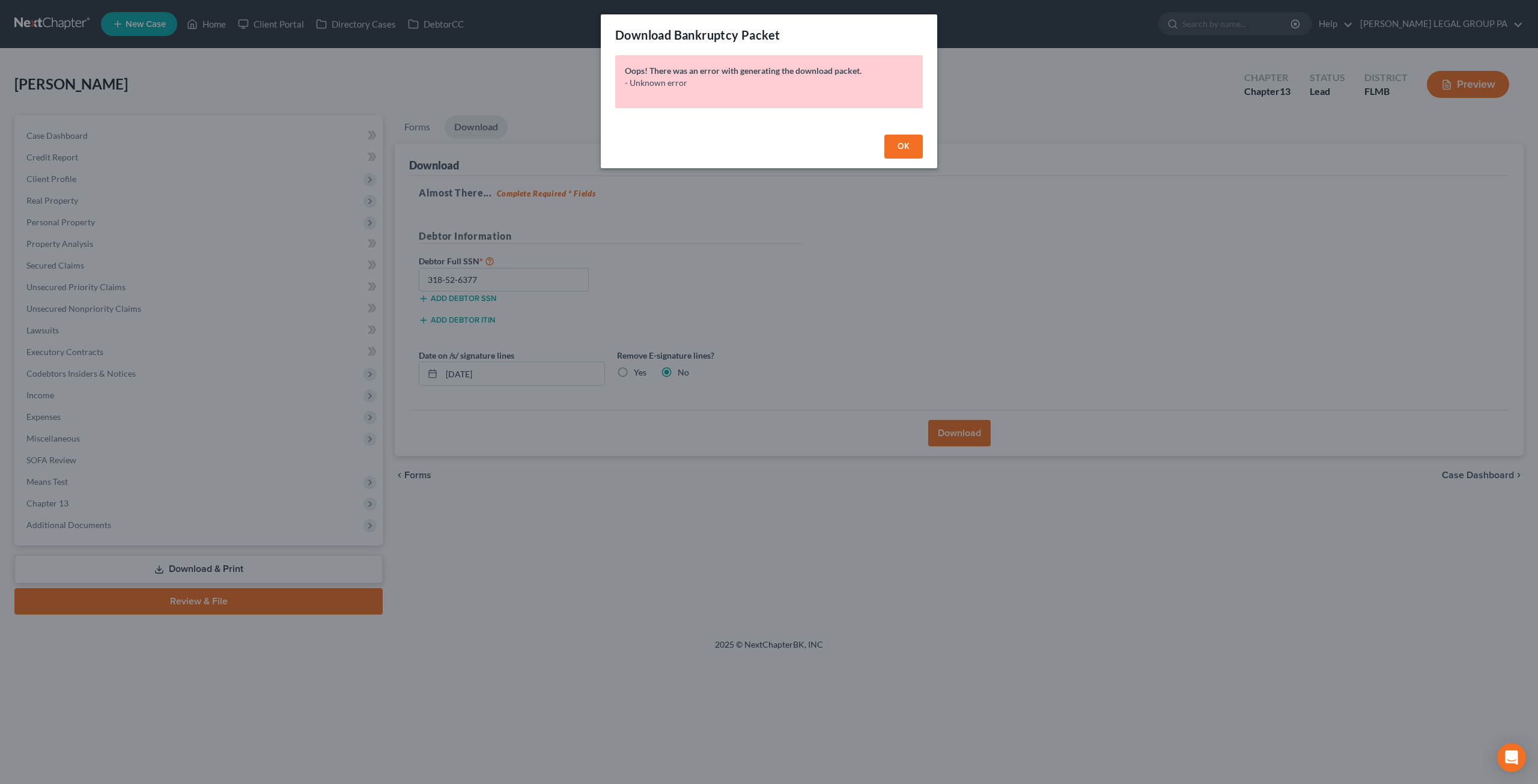
click at [913, 142] on button "OK" at bounding box center [904, 146] width 38 height 24
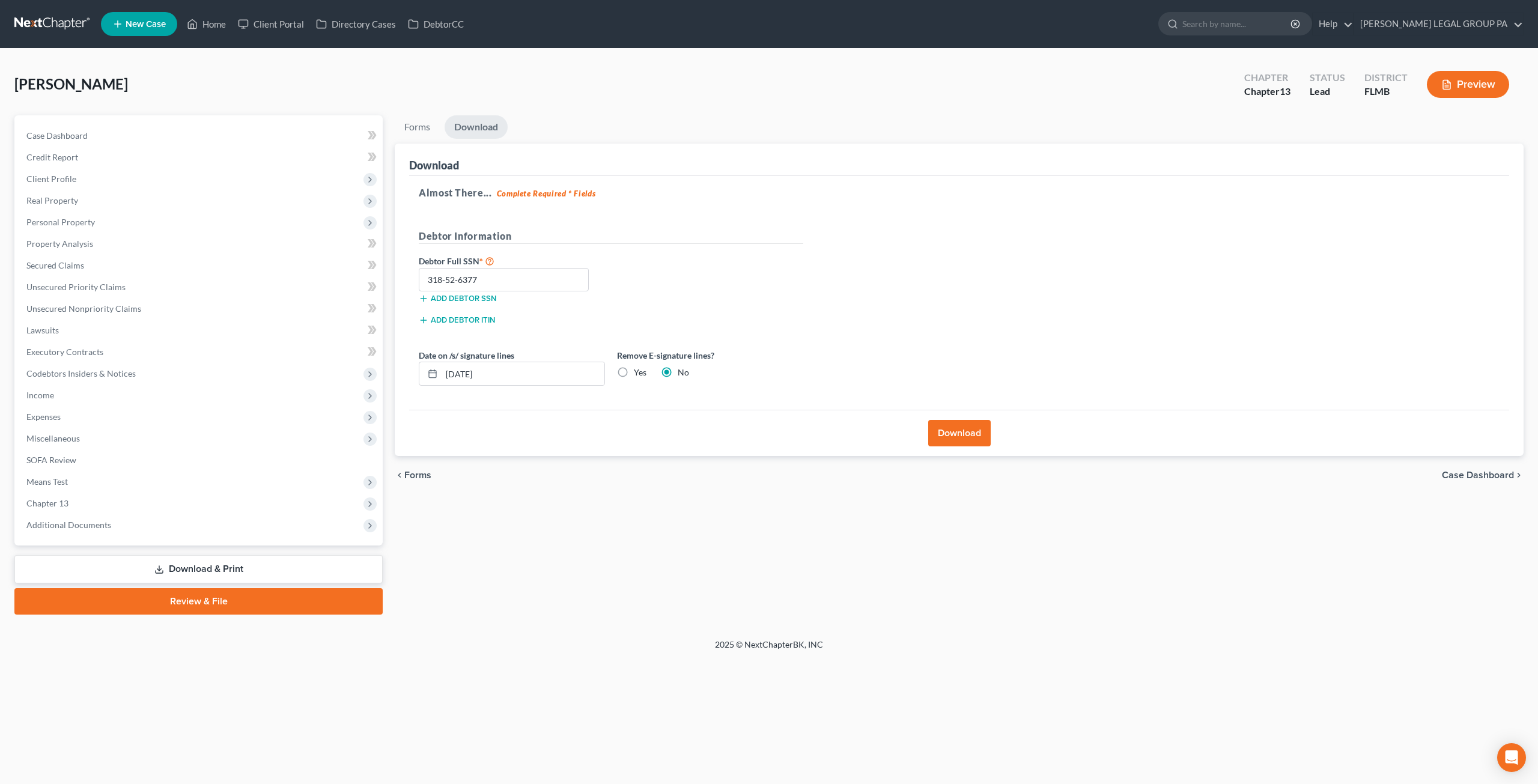
click at [970, 432] on button "Download" at bounding box center [960, 433] width 63 height 27
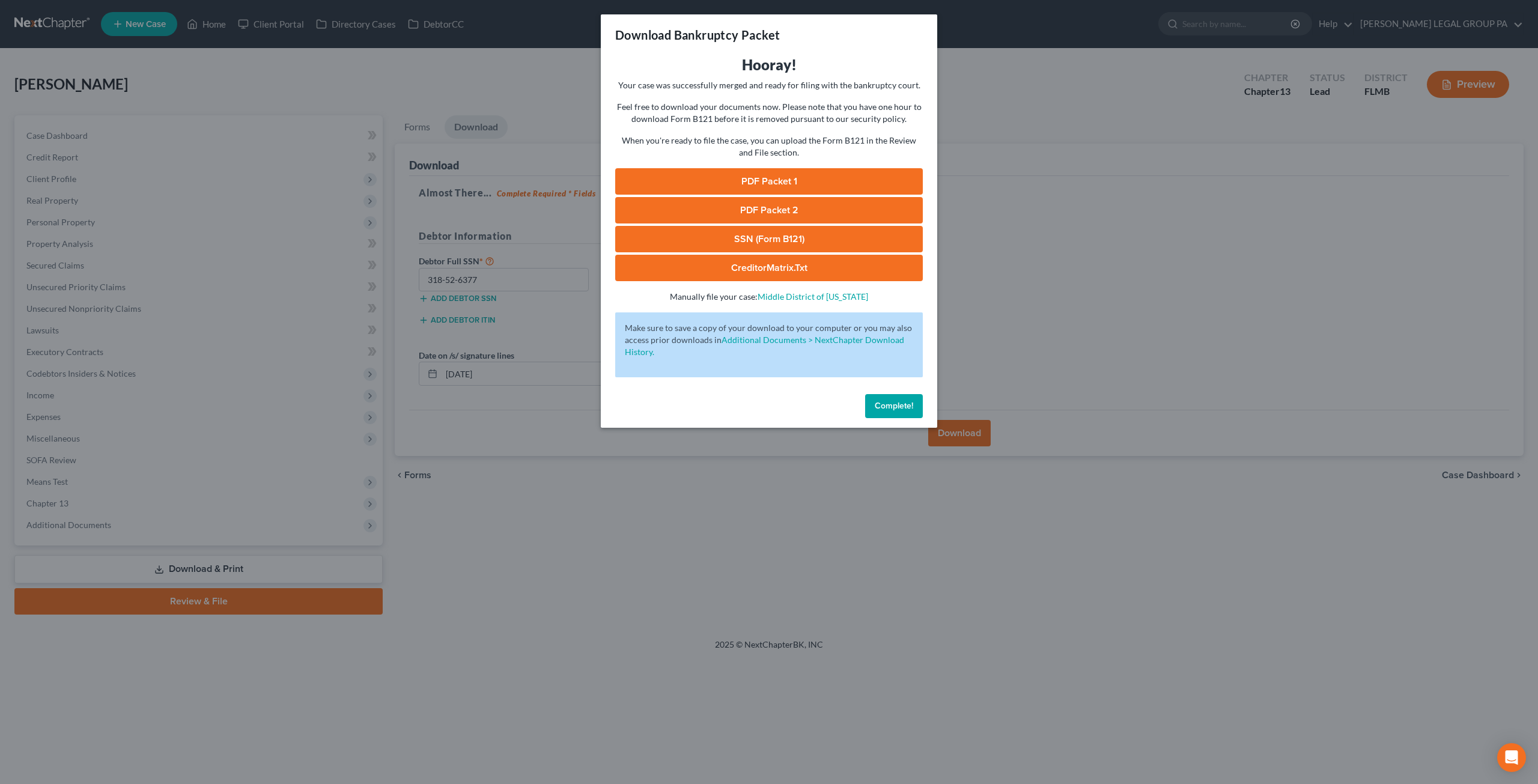
click at [764, 241] on link "SSN (Form B121)" at bounding box center [769, 239] width 308 height 27
click at [759, 177] on link "PDF Packet 1" at bounding box center [769, 182] width 308 height 27
click at [758, 210] on link "PDF Packet 2" at bounding box center [769, 210] width 308 height 27
drag, startPoint x: 886, startPoint y: 410, endPoint x: 874, endPoint y: 408, distance: 12.2
click at [886, 410] on span "Complete!" at bounding box center [894, 406] width 38 height 10
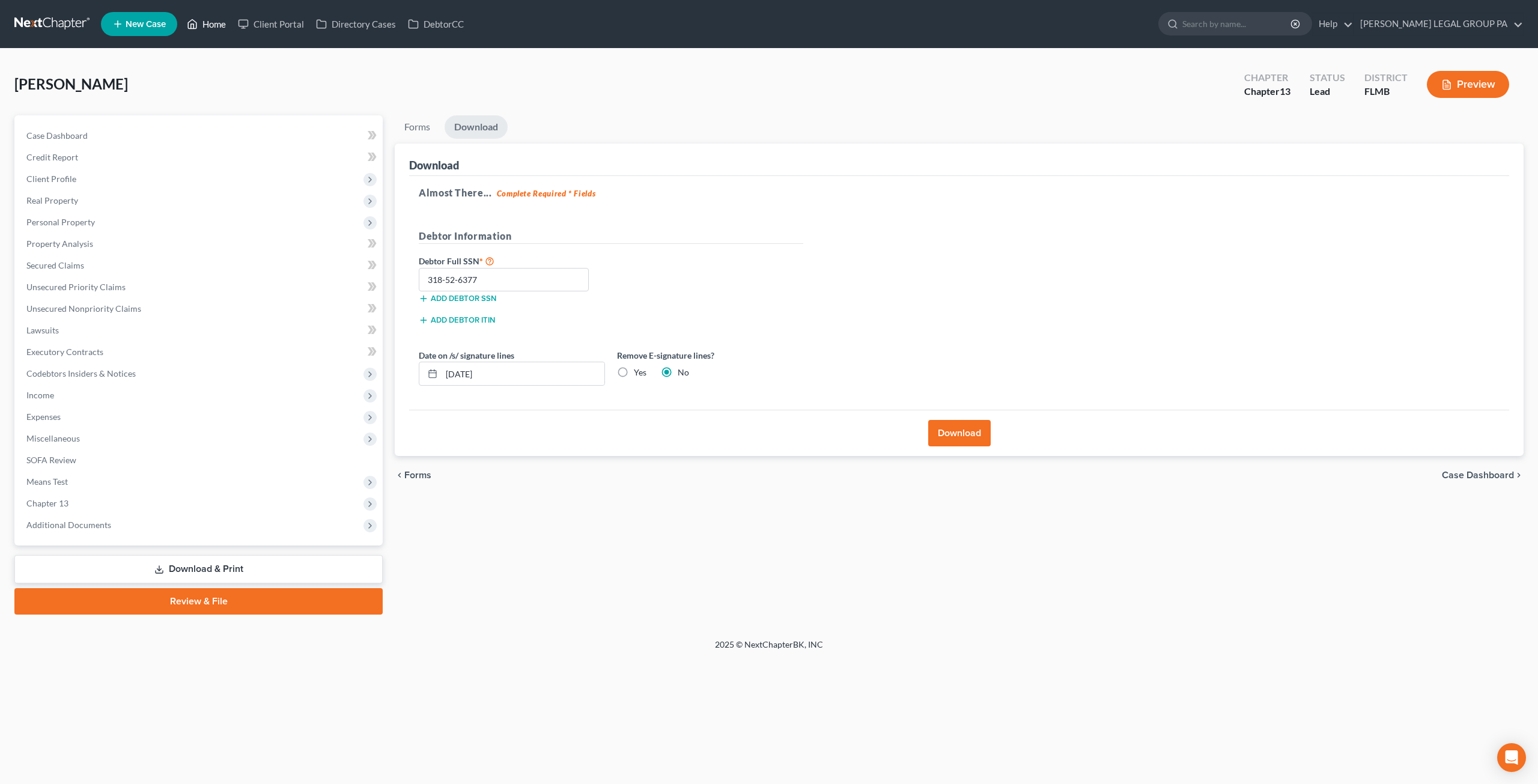
click at [208, 21] on link "Home" at bounding box center [206, 24] width 51 height 22
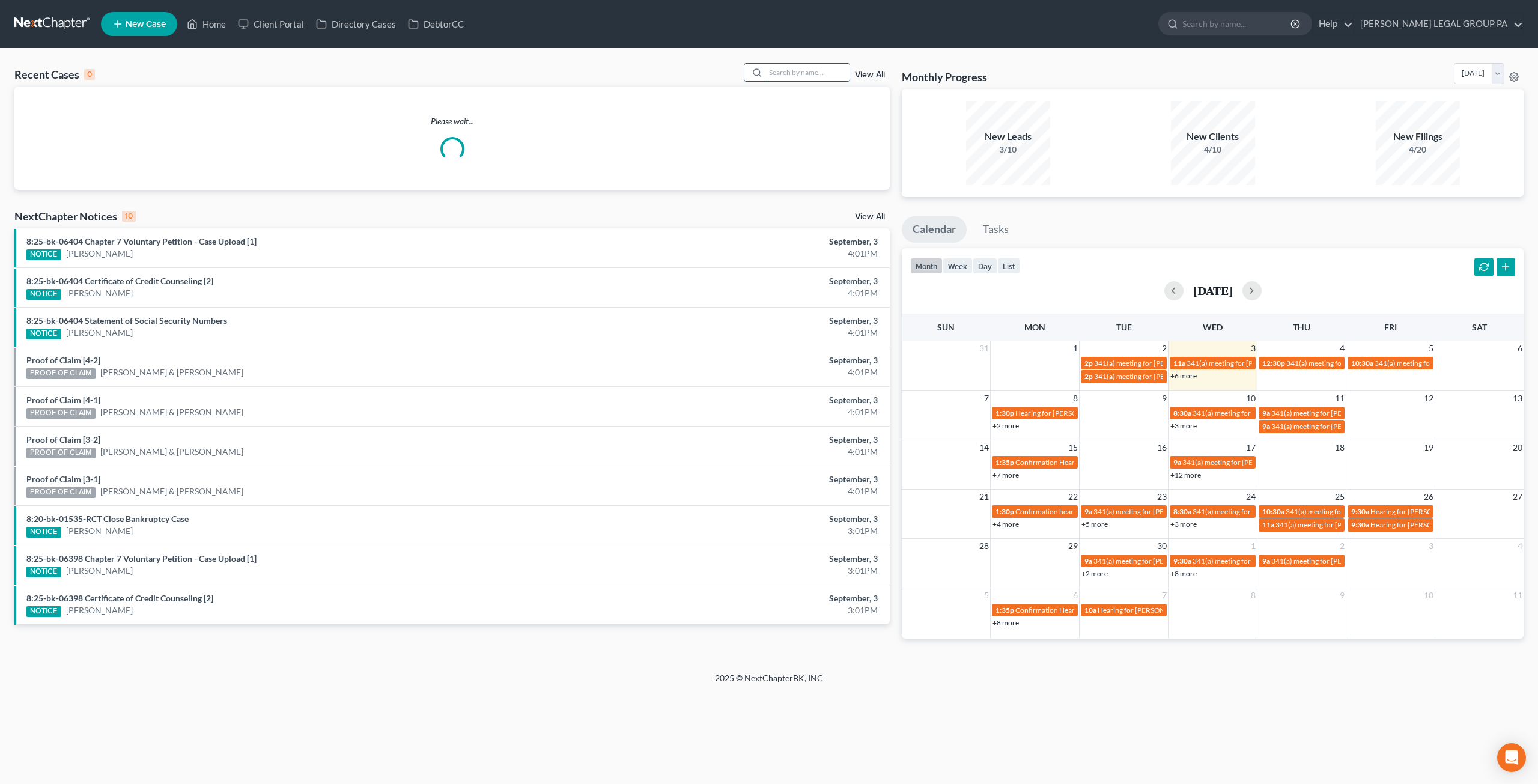
click at [808, 71] on input "search" at bounding box center [807, 72] width 85 height 17
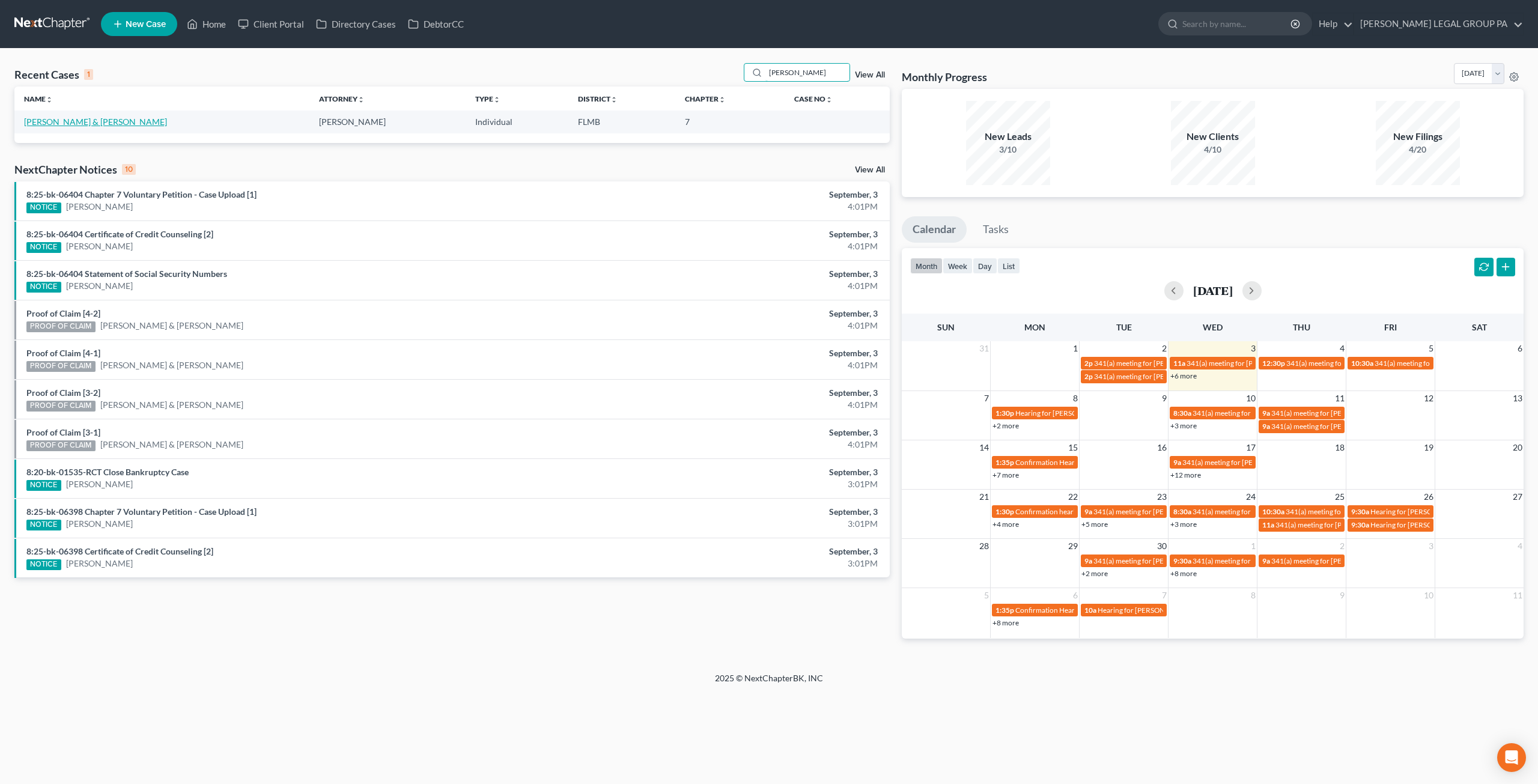
type input "SAMUEL"
click at [78, 117] on link "[PERSON_NAME] & [PERSON_NAME]" at bounding box center [95, 122] width 143 height 10
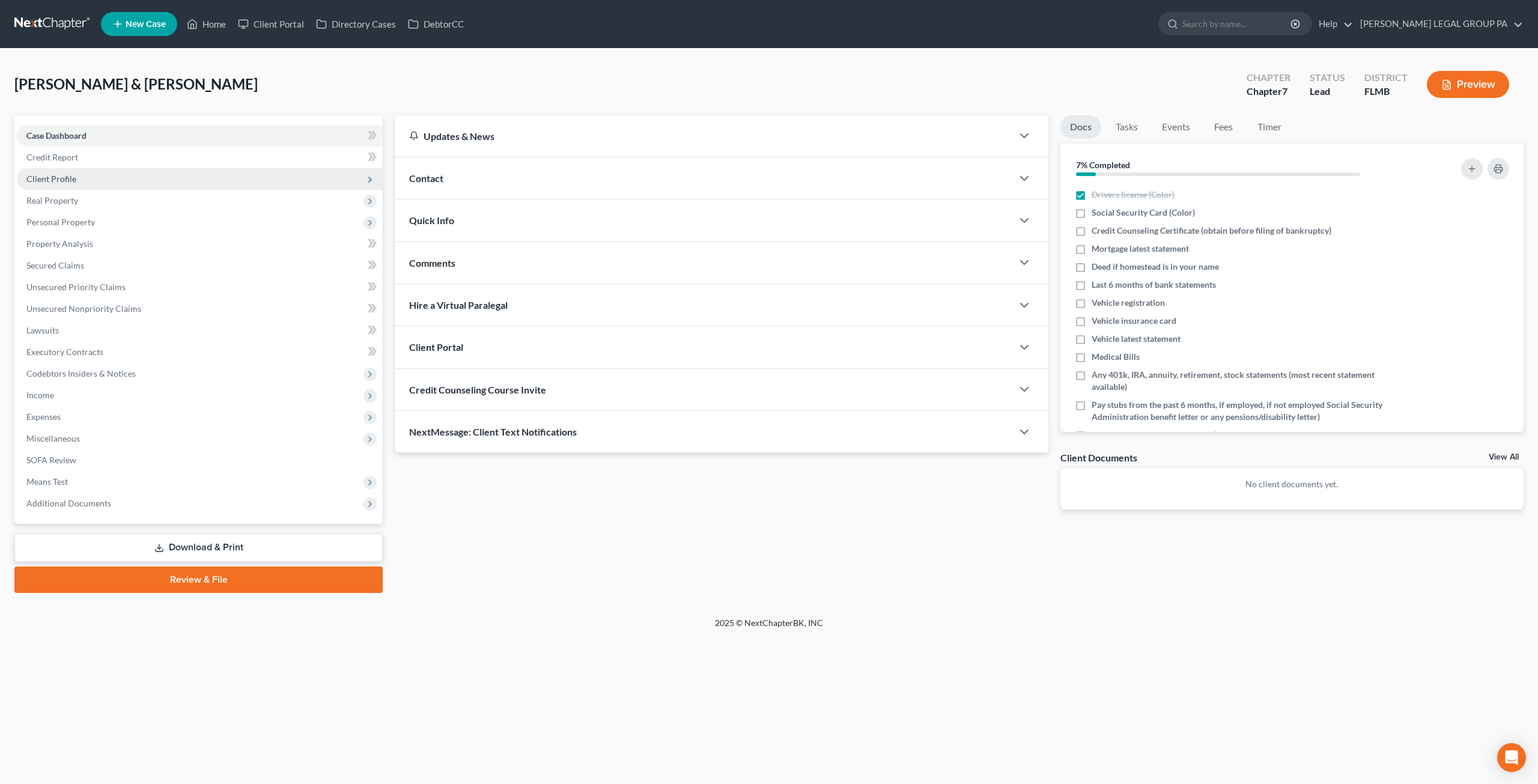
click at [51, 174] on span "Client Profile" at bounding box center [51, 179] width 49 height 10
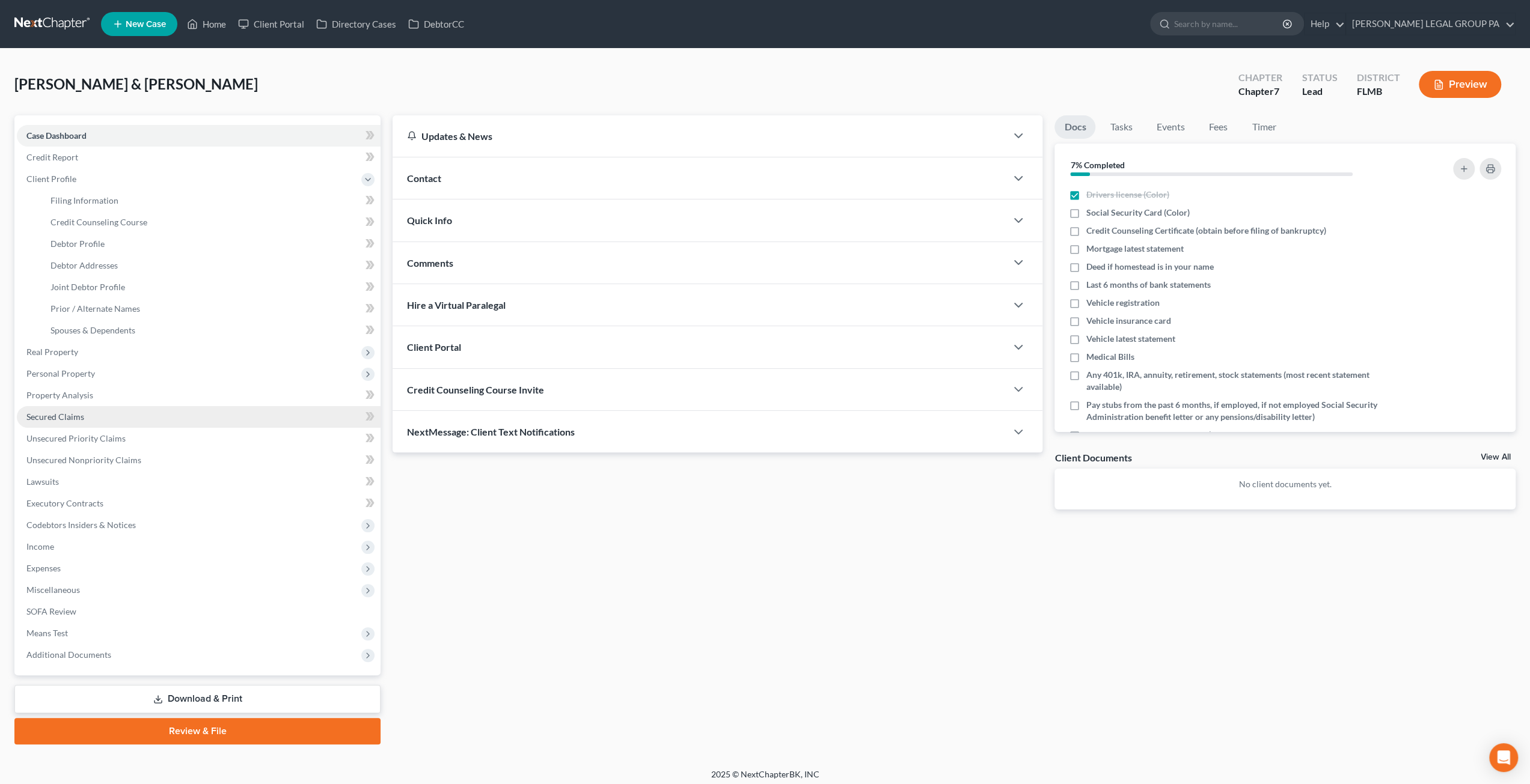
click at [55, 416] on span "Secured Claims" at bounding box center [55, 416] width 58 height 10
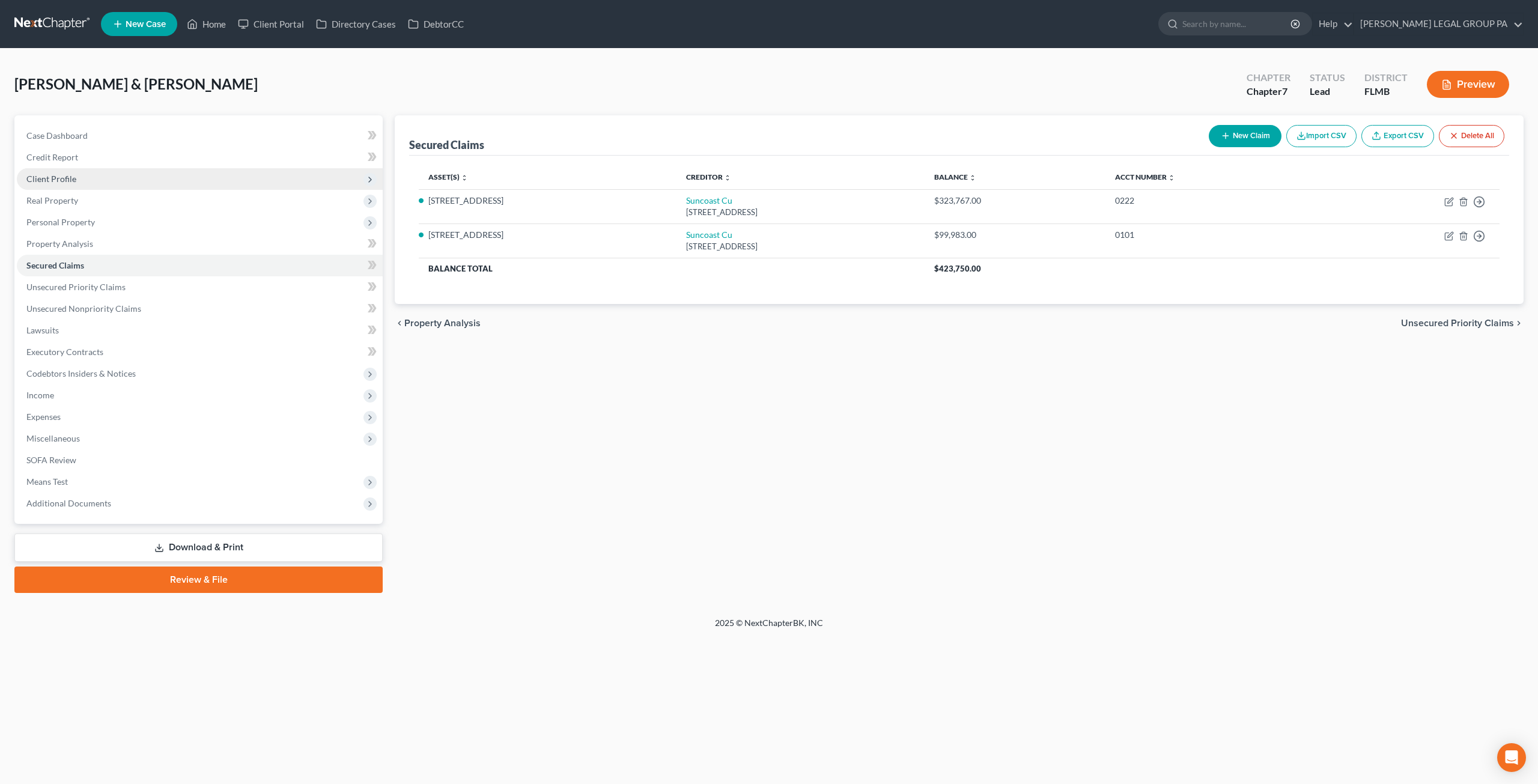
click at [56, 181] on span "Client Profile" at bounding box center [51, 179] width 49 height 10
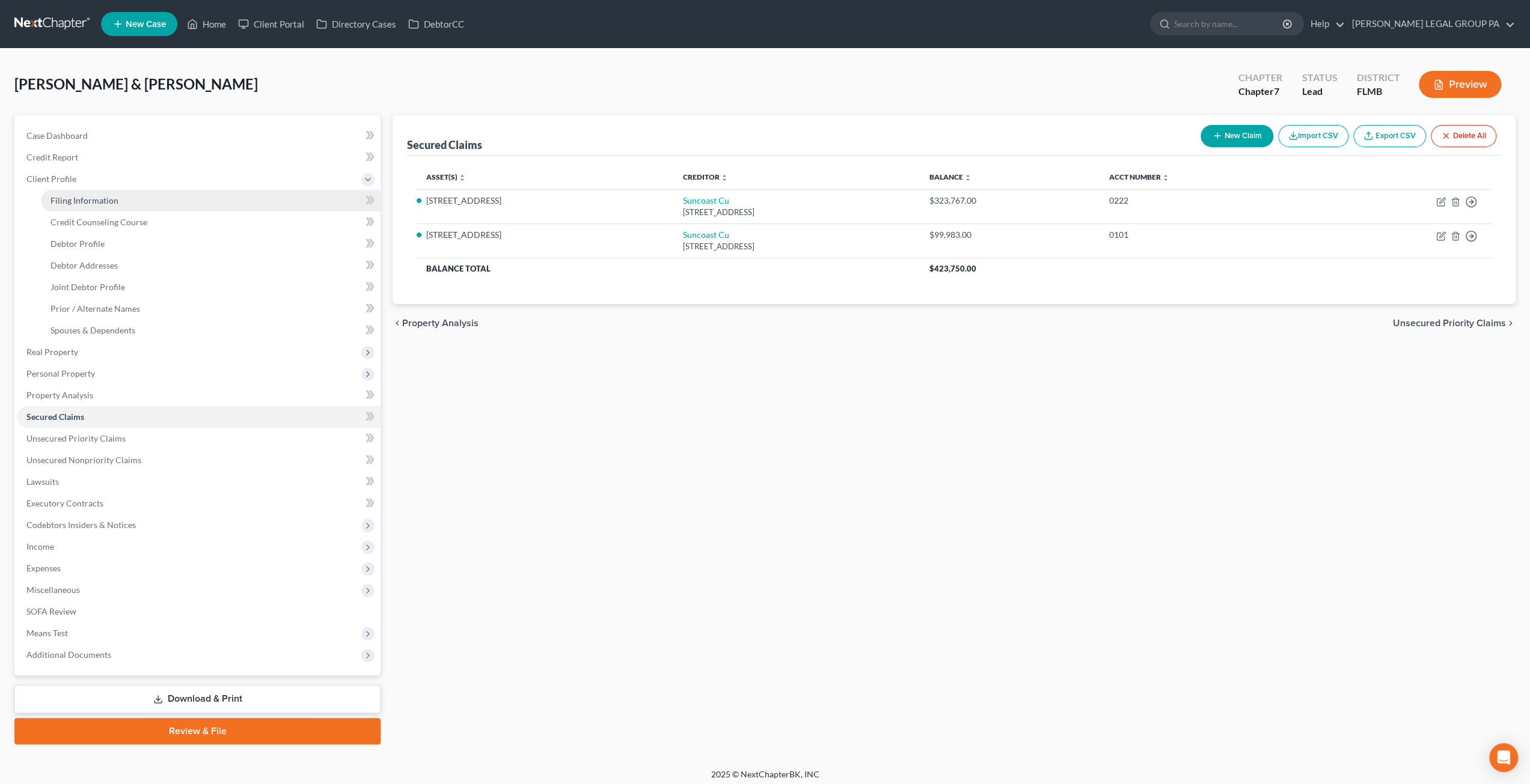
click at [98, 203] on span "Filing Information" at bounding box center [84, 200] width 68 height 10
select select "1"
select select "0"
select select "9"
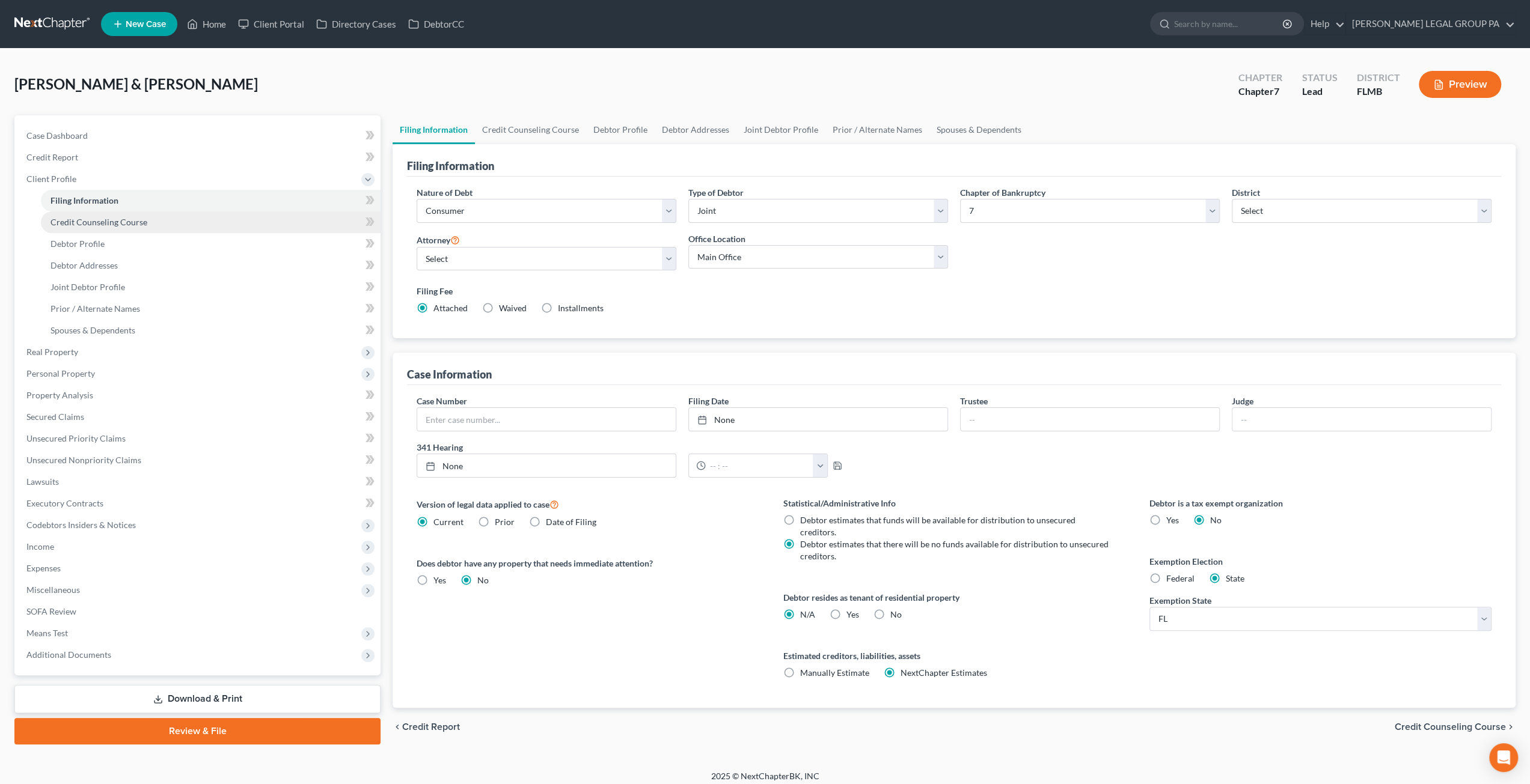
click at [120, 224] on span "Credit Counseling Course" at bounding box center [99, 221] width 97 height 10
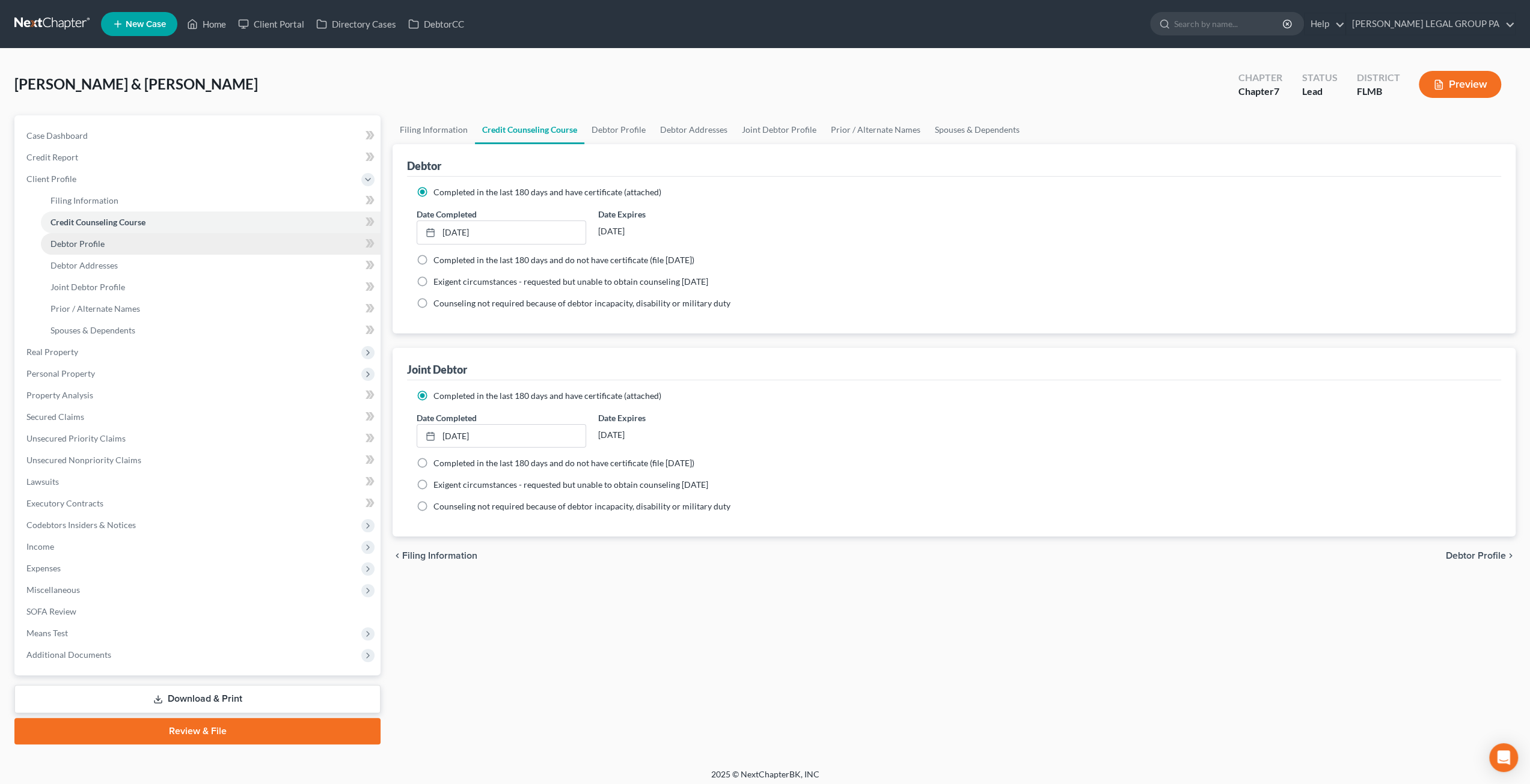
drag, startPoint x: 105, startPoint y: 244, endPoint x: 118, endPoint y: 251, distance: 14.8
click at [104, 244] on link "Debtor Profile" at bounding box center [210, 243] width 339 height 22
select select "1"
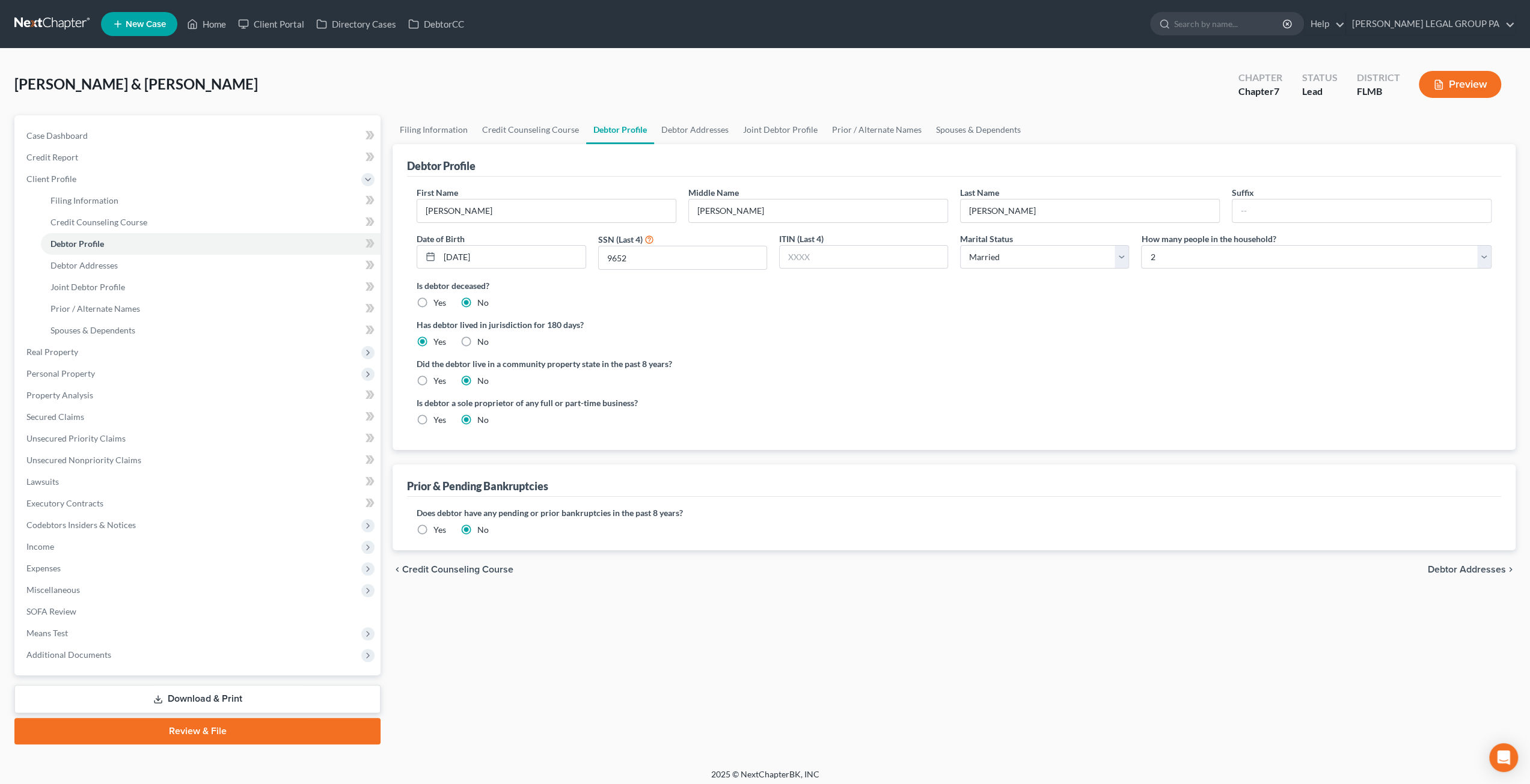
radio input "true"
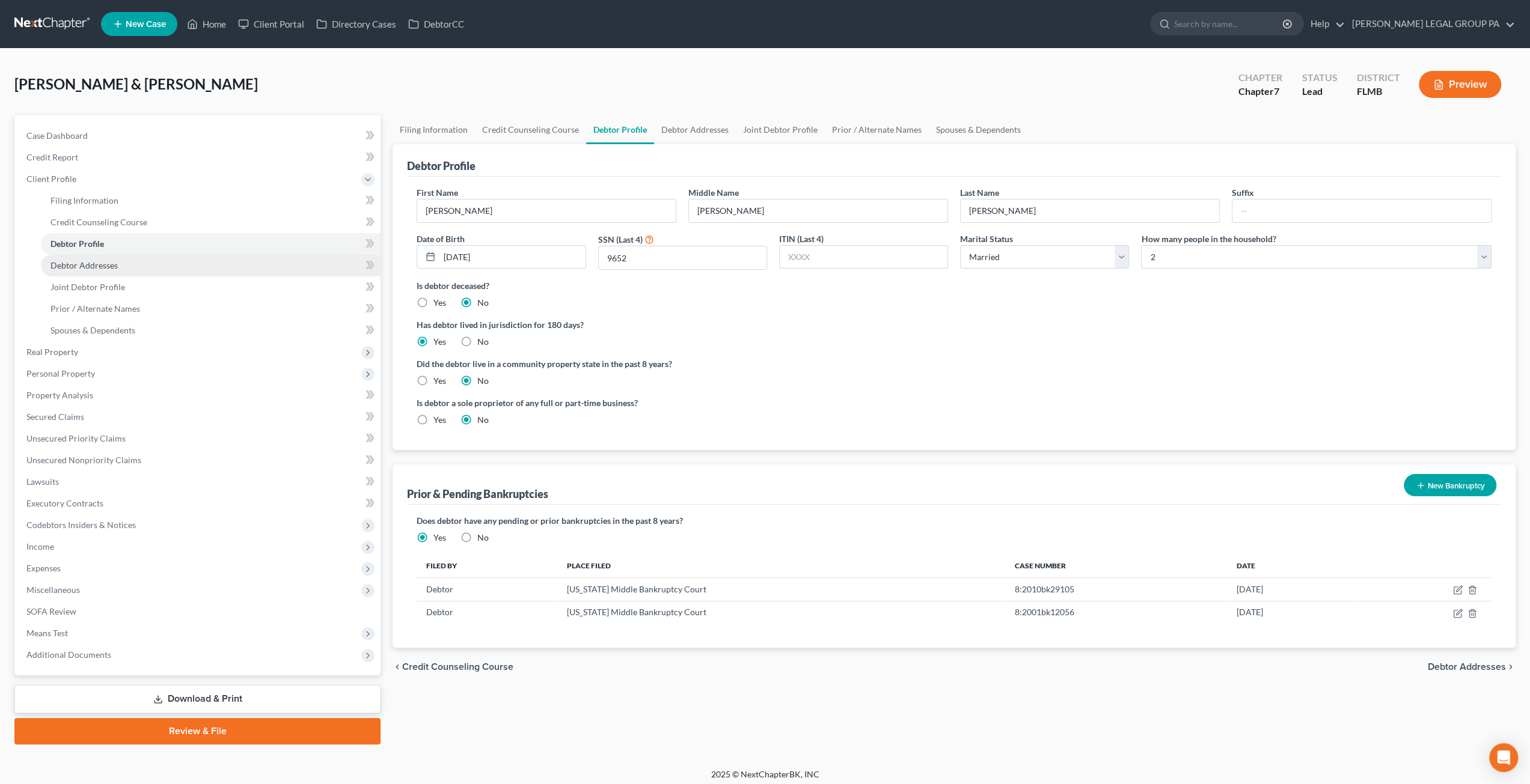
click at [87, 270] on span "Debtor Addresses" at bounding box center [84, 265] width 68 height 10
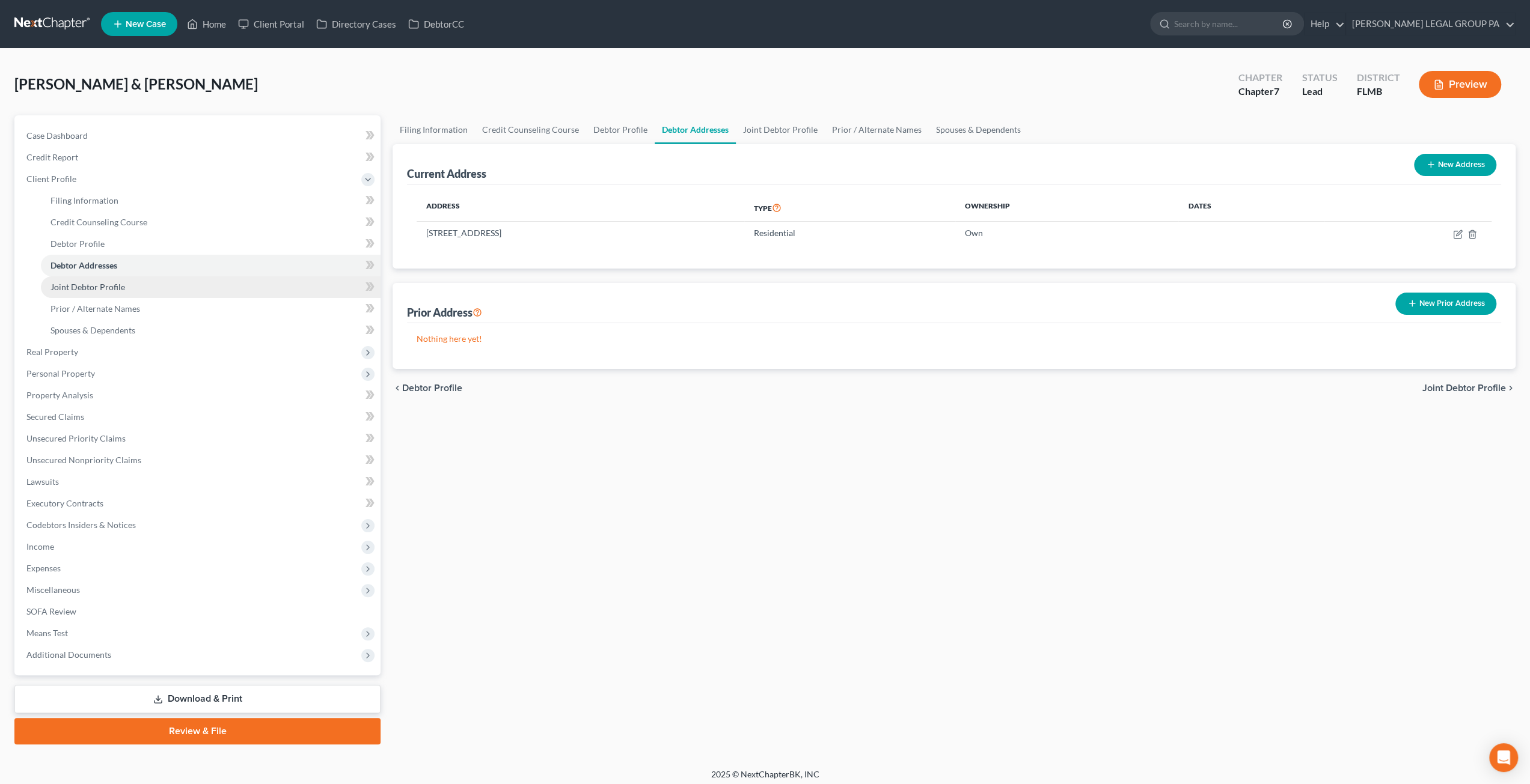
click at [86, 290] on span "Joint Debtor Profile" at bounding box center [87, 286] width 74 height 10
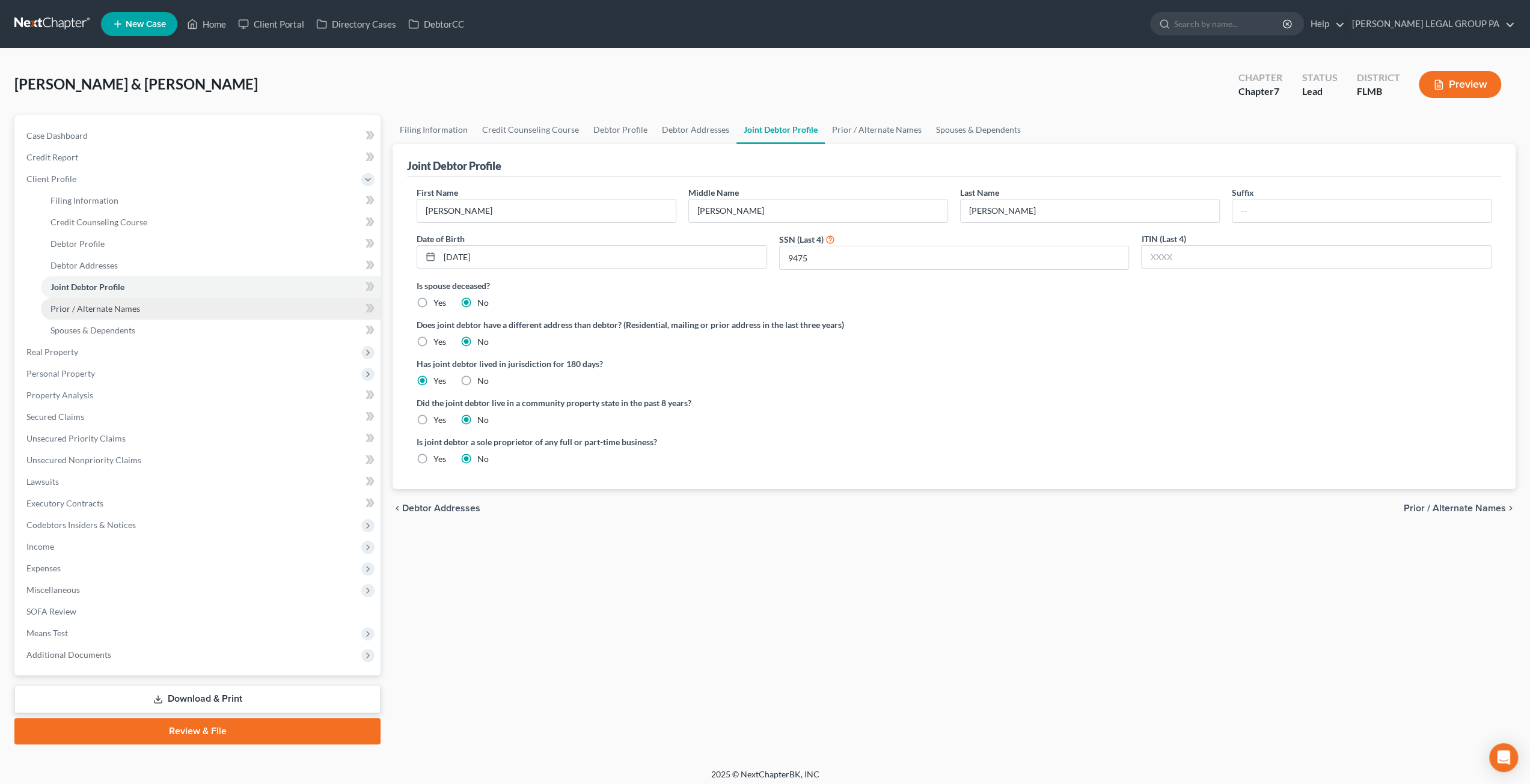
click at [102, 310] on span "Prior / Alternate Names" at bounding box center [95, 308] width 89 height 10
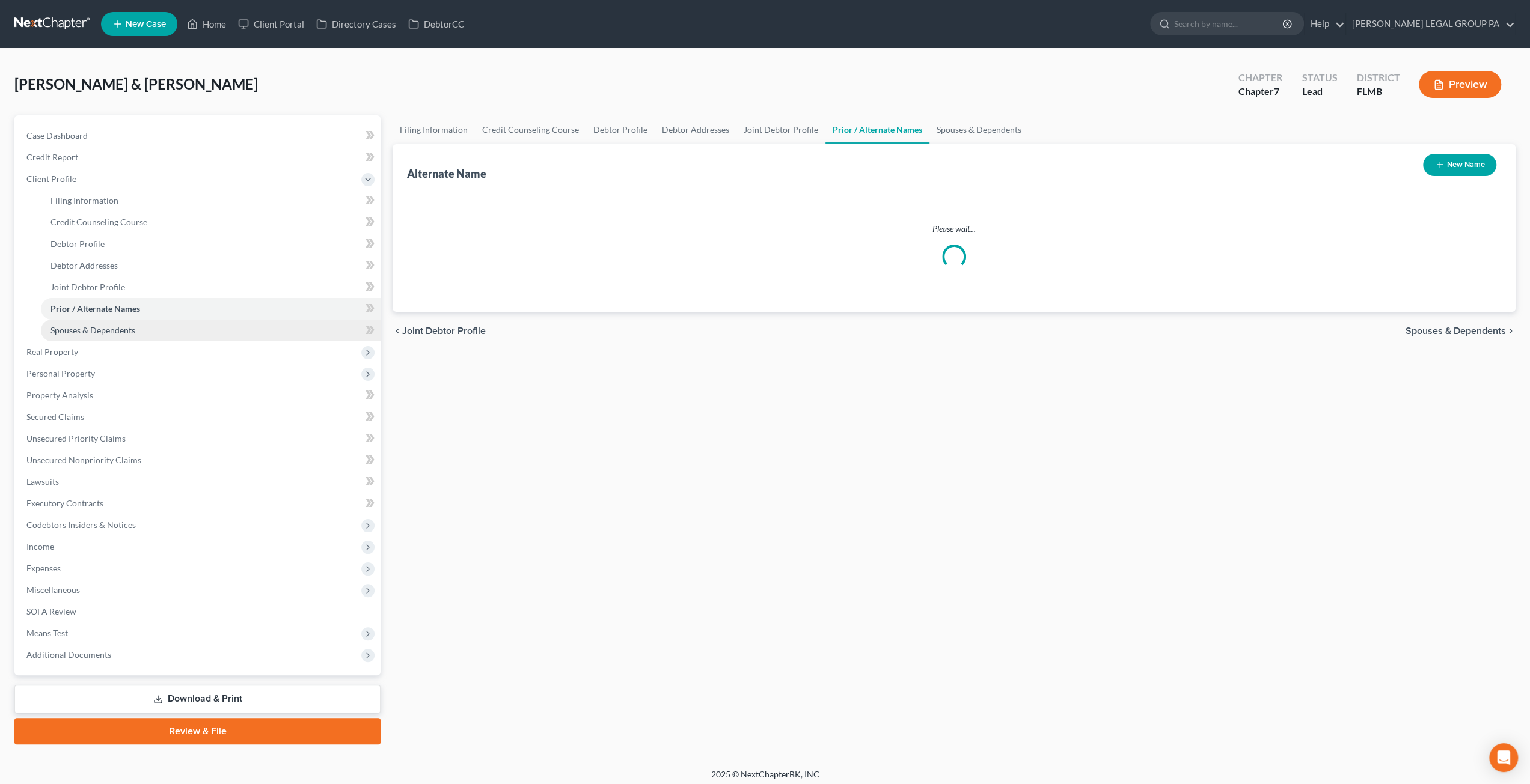
click at [85, 328] on span "Spouses & Dependents" at bounding box center [92, 330] width 85 height 10
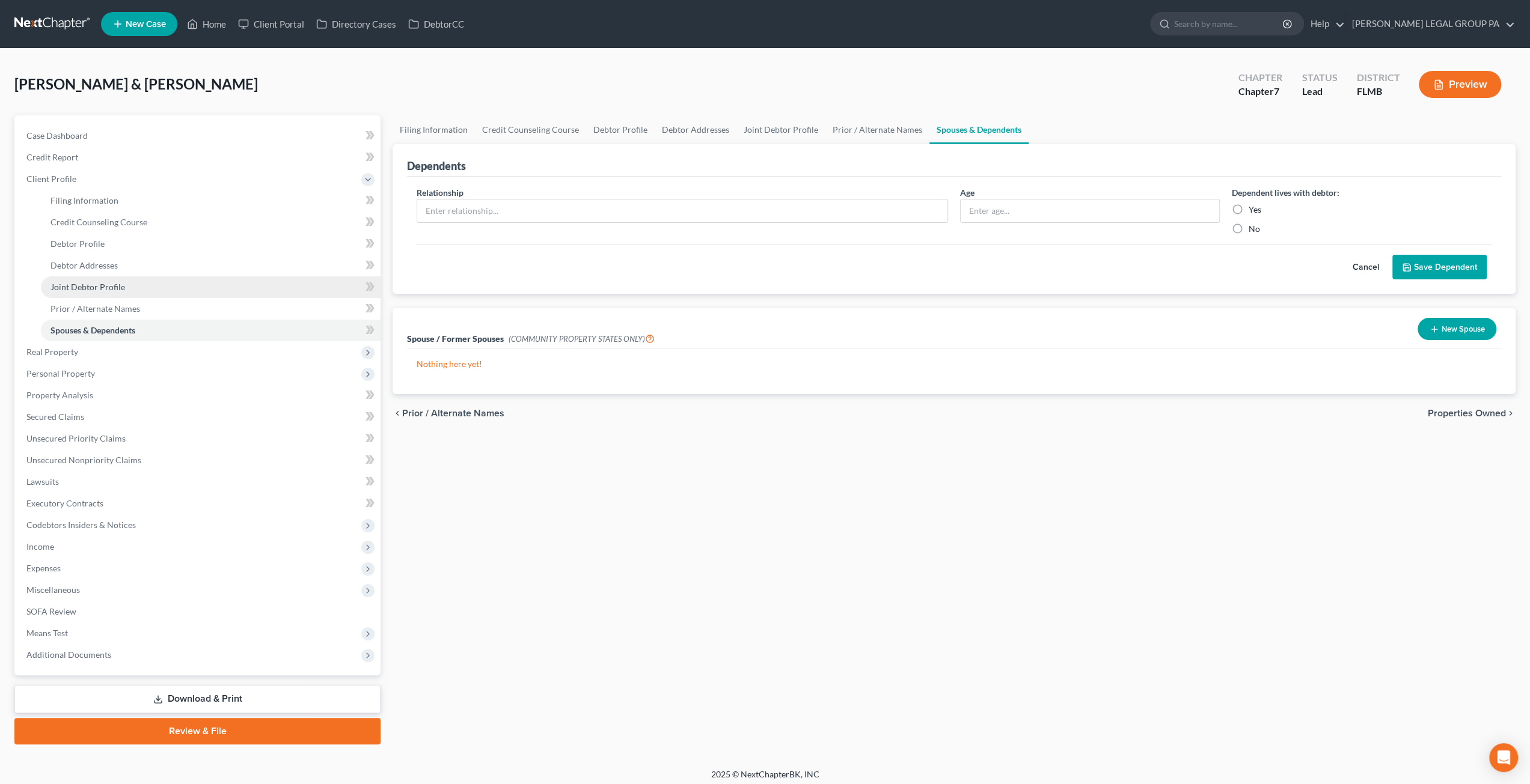
drag, startPoint x: 78, startPoint y: 285, endPoint x: 85, endPoint y: 287, distance: 7.3
click at [78, 285] on span "Joint Debtor Profile" at bounding box center [87, 286] width 74 height 10
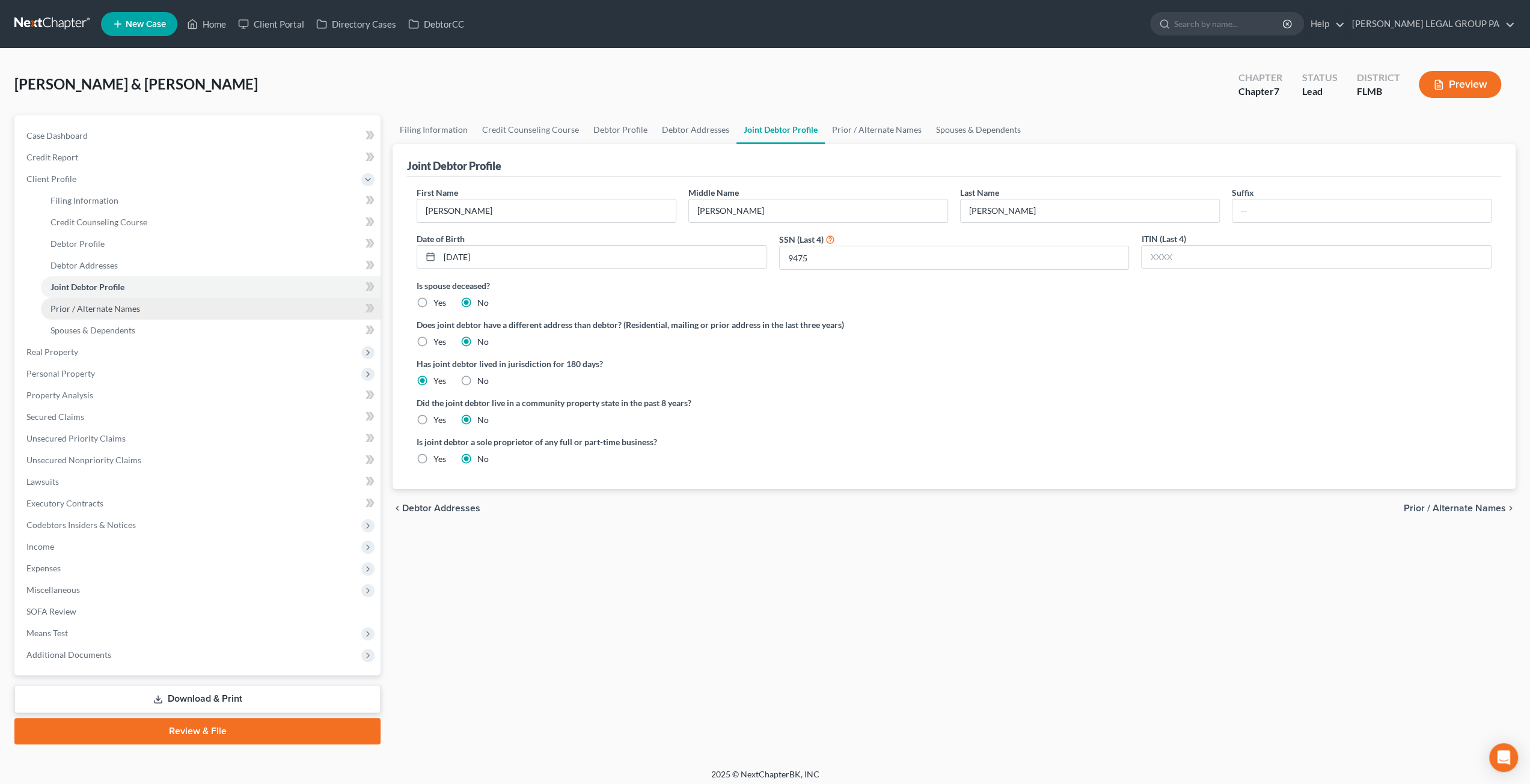
click at [123, 305] on span "Prior / Alternate Names" at bounding box center [95, 308] width 89 height 10
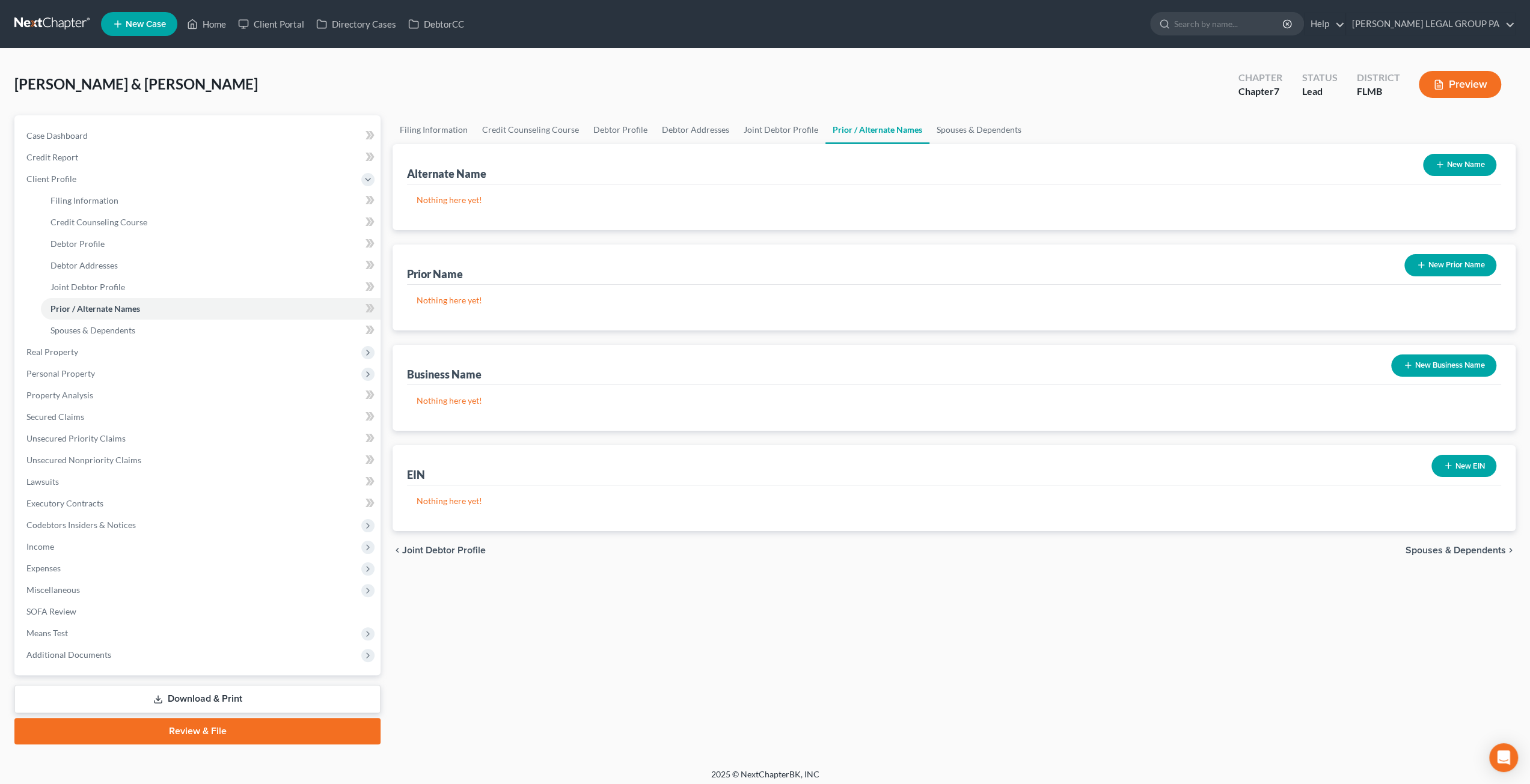
click at [1447, 264] on button "New Prior Name" at bounding box center [1450, 264] width 92 height 22
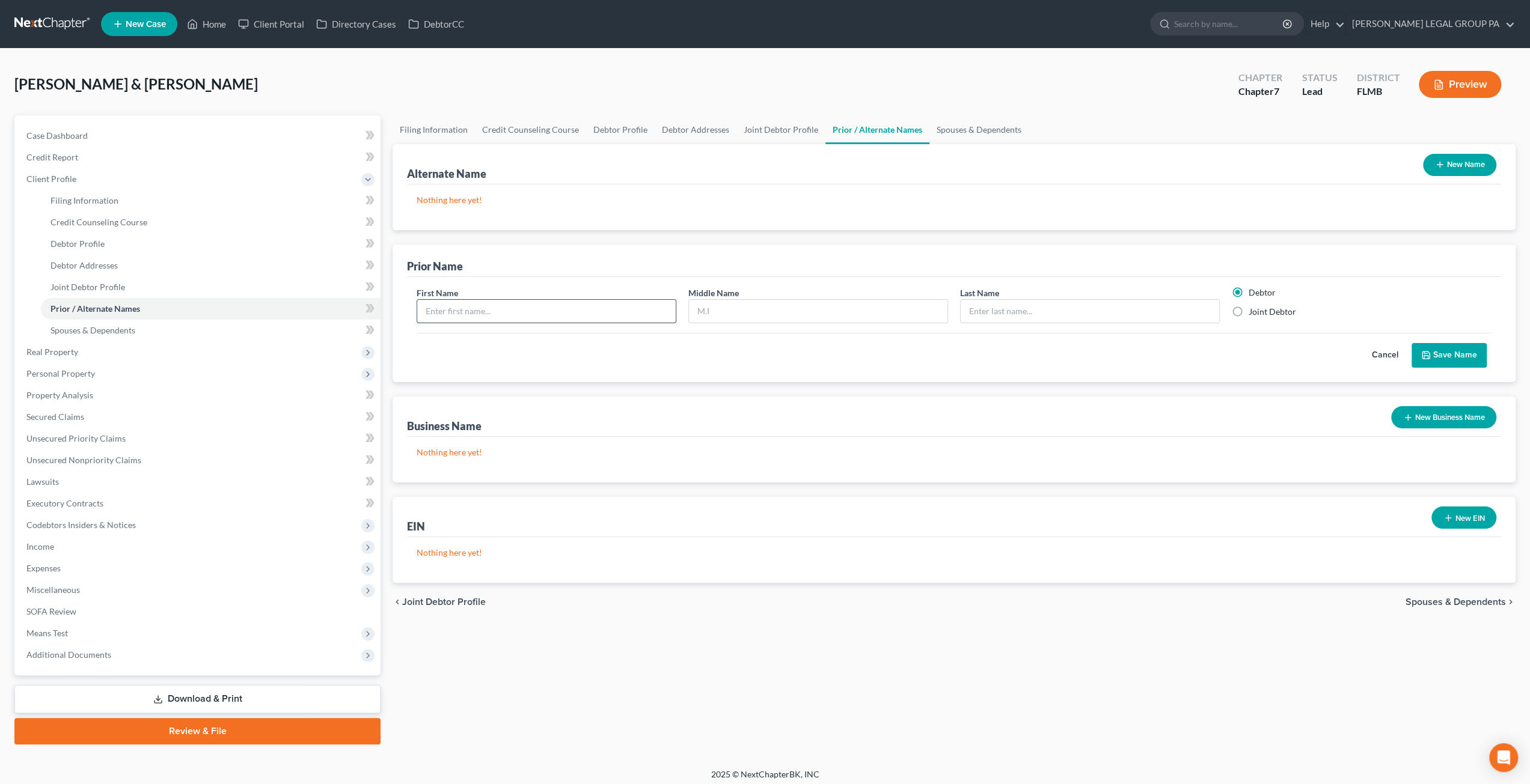
click at [493, 306] on input "text" at bounding box center [547, 311] width 259 height 23
type input "Catherine"
type input "Chapman"
click at [1249, 312] on label "Joint Debtor" at bounding box center [1272, 312] width 48 height 12
click at [1253, 312] on input "Joint Debtor" at bounding box center [1257, 310] width 8 height 8
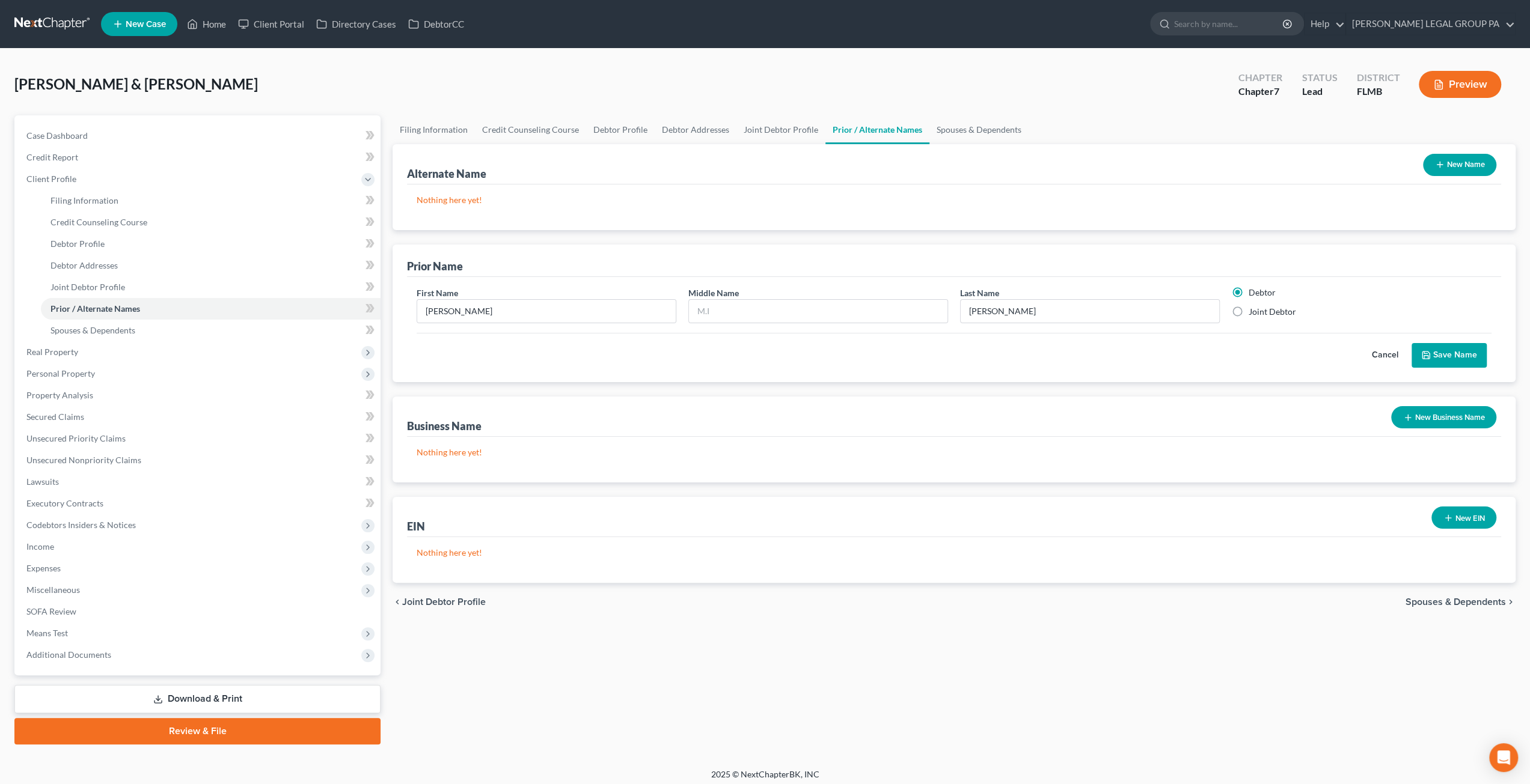
radio input "true"
radio input "false"
click at [1464, 357] on button "Save Name" at bounding box center [1448, 355] width 75 height 26
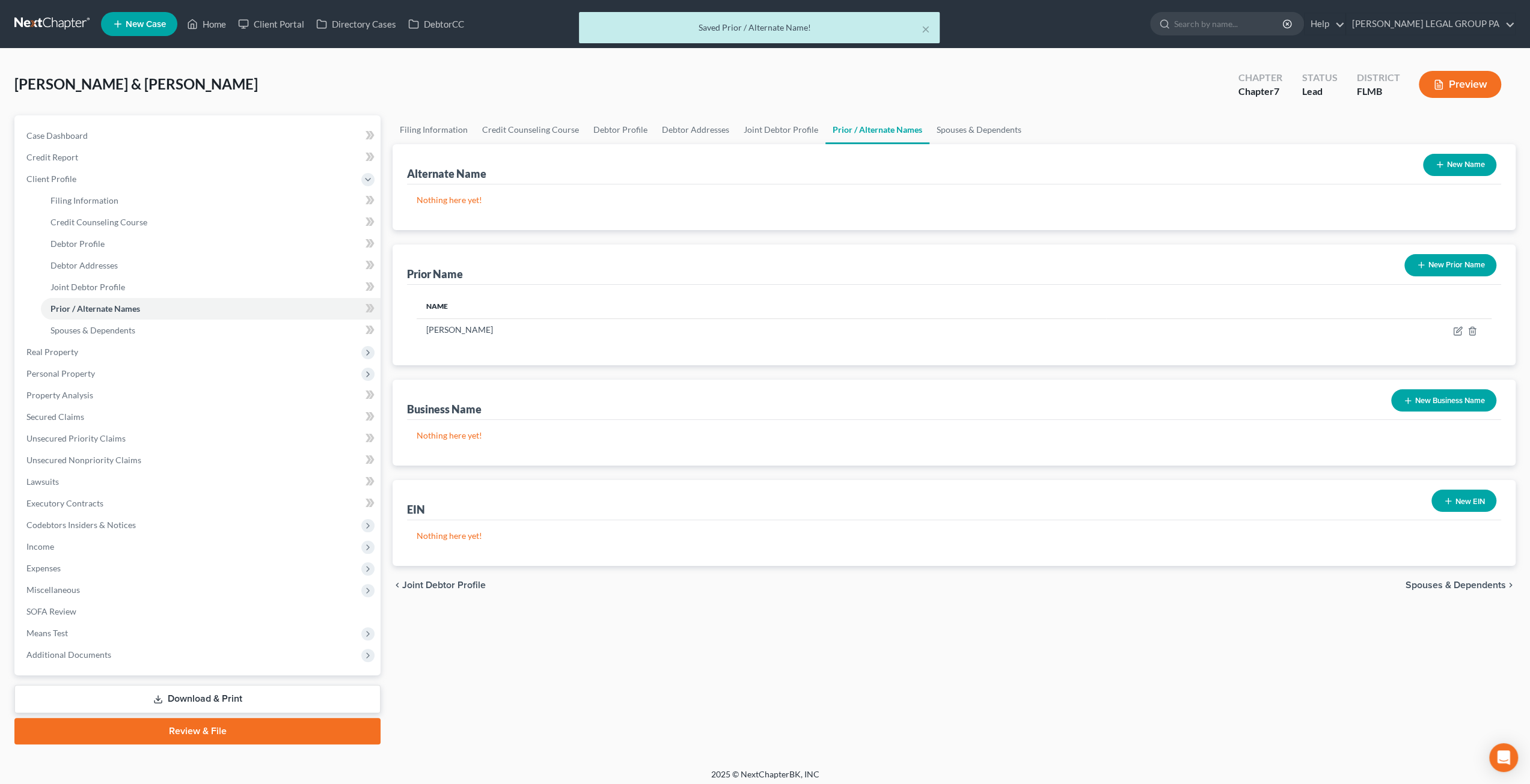
click at [1460, 266] on button "New Prior Name" at bounding box center [1450, 264] width 92 height 22
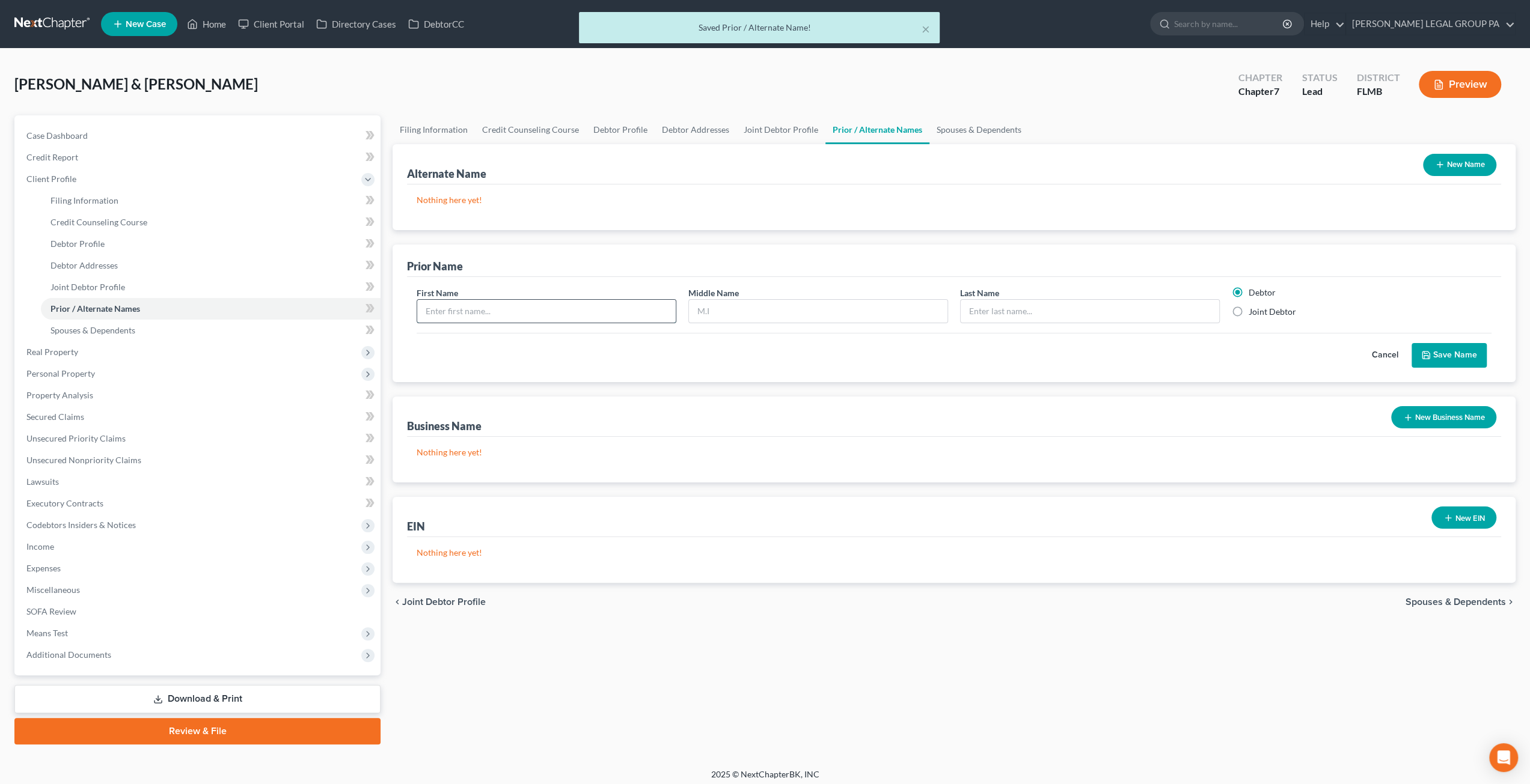
click at [449, 304] on input "text" at bounding box center [547, 311] width 259 height 23
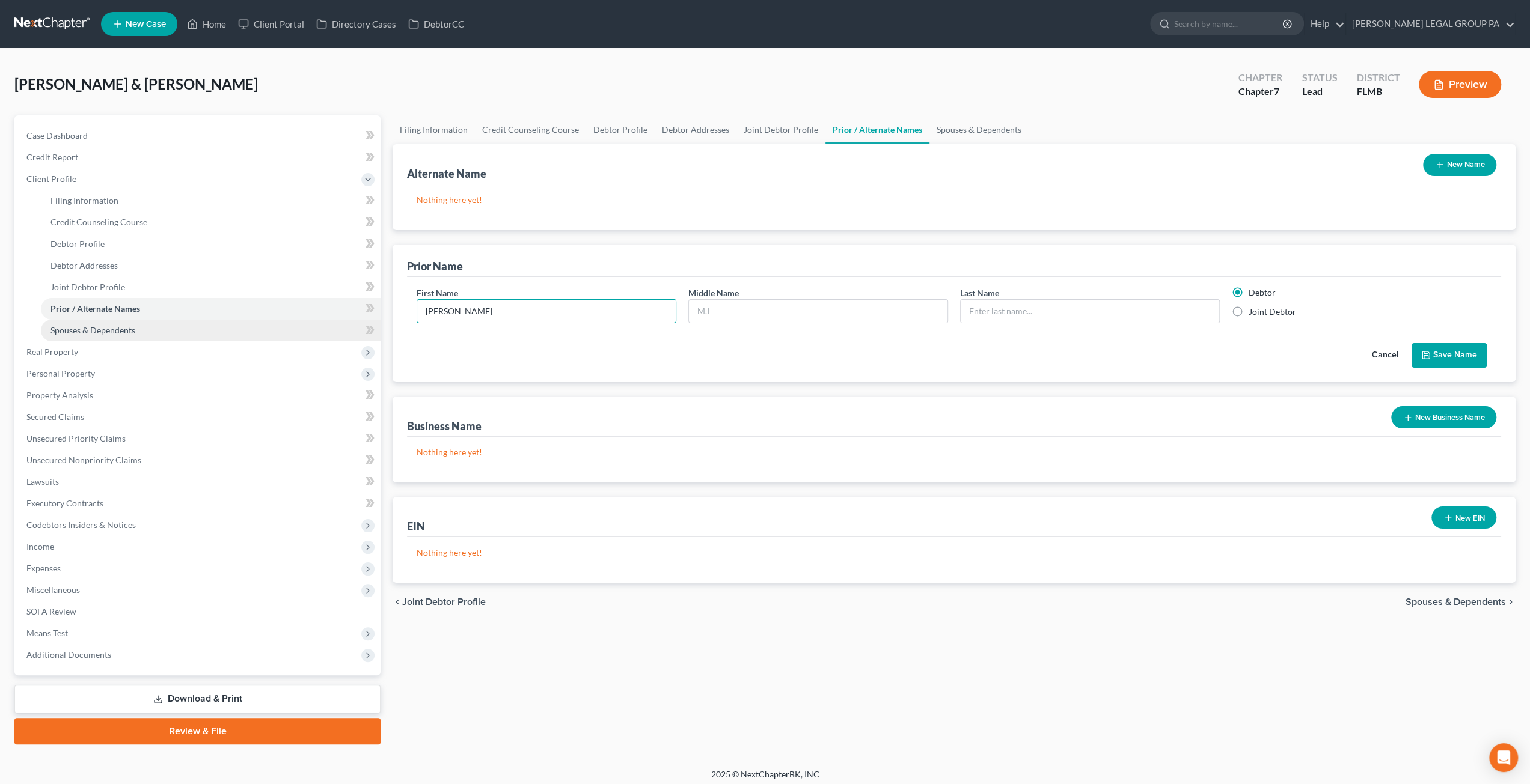
type input "Catherine"
drag, startPoint x: 128, startPoint y: 333, endPoint x: 136, endPoint y: 341, distance: 11.3
click at [128, 333] on span "Spouses & Dependents" at bounding box center [92, 330] width 85 height 10
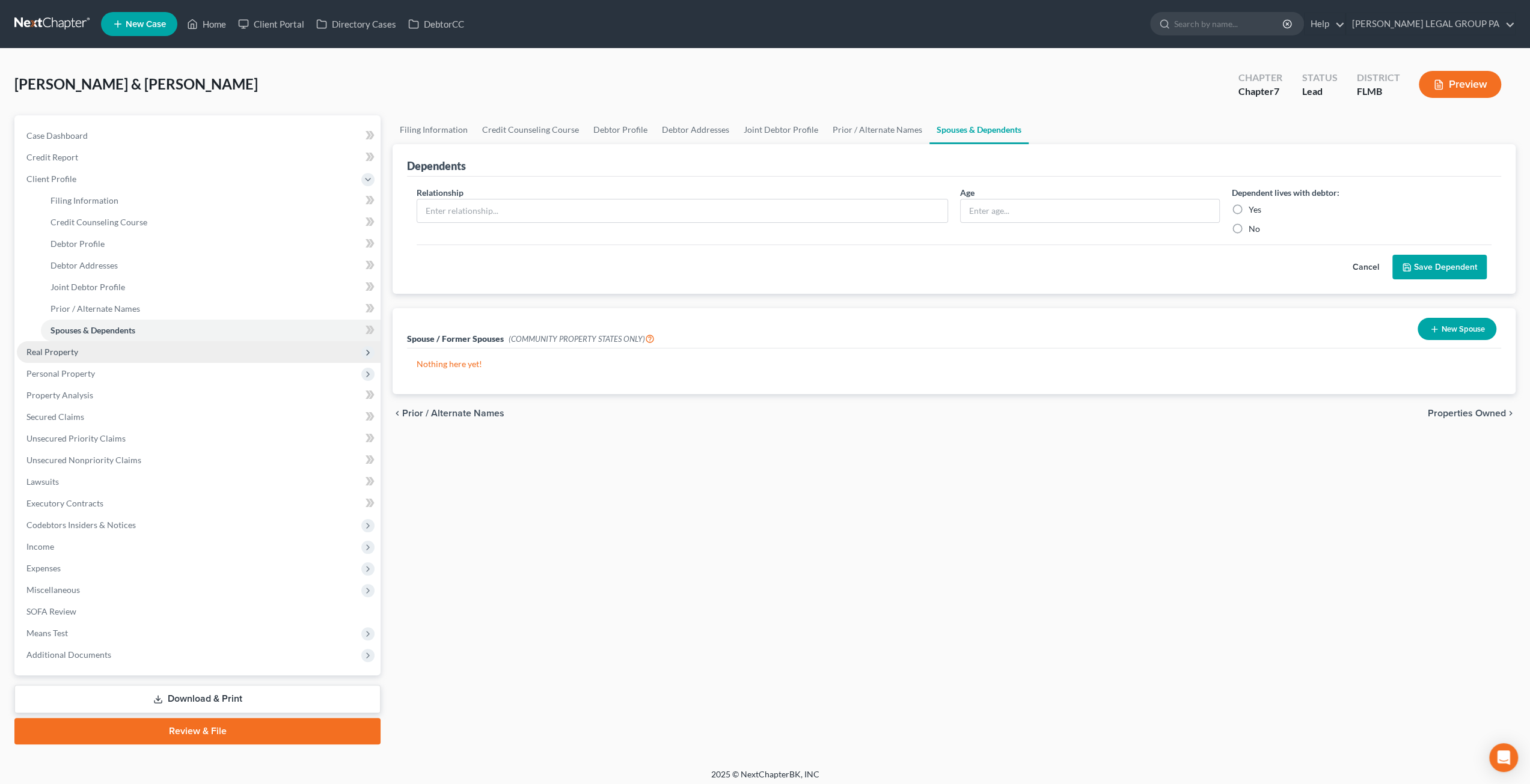
drag, startPoint x: 143, startPoint y: 345, endPoint x: 145, endPoint y: 353, distance: 8.2
click at [143, 345] on span "Real Property" at bounding box center [199, 352] width 363 height 22
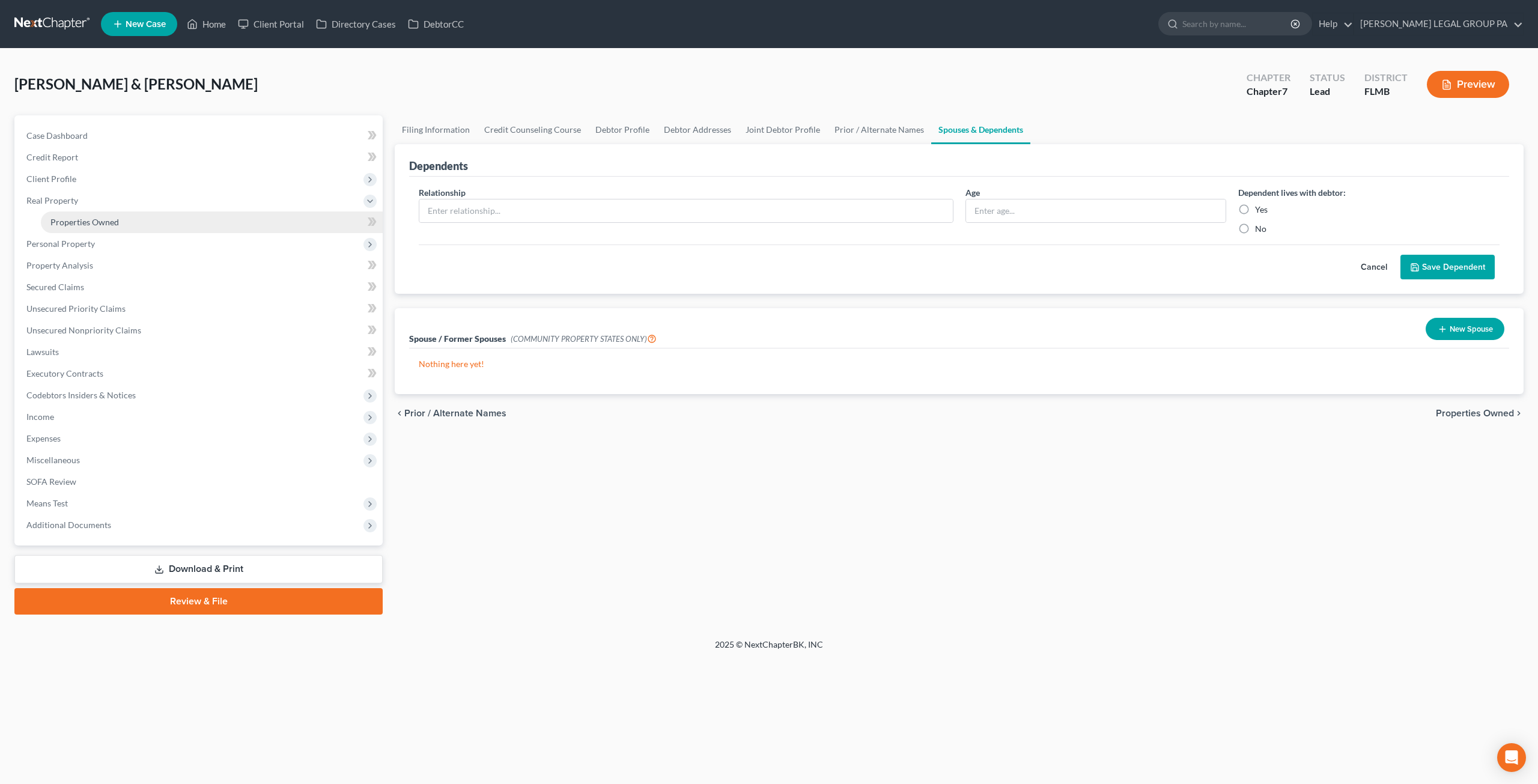
click at [129, 224] on link "Properties Owned" at bounding box center [212, 222] width 342 height 22
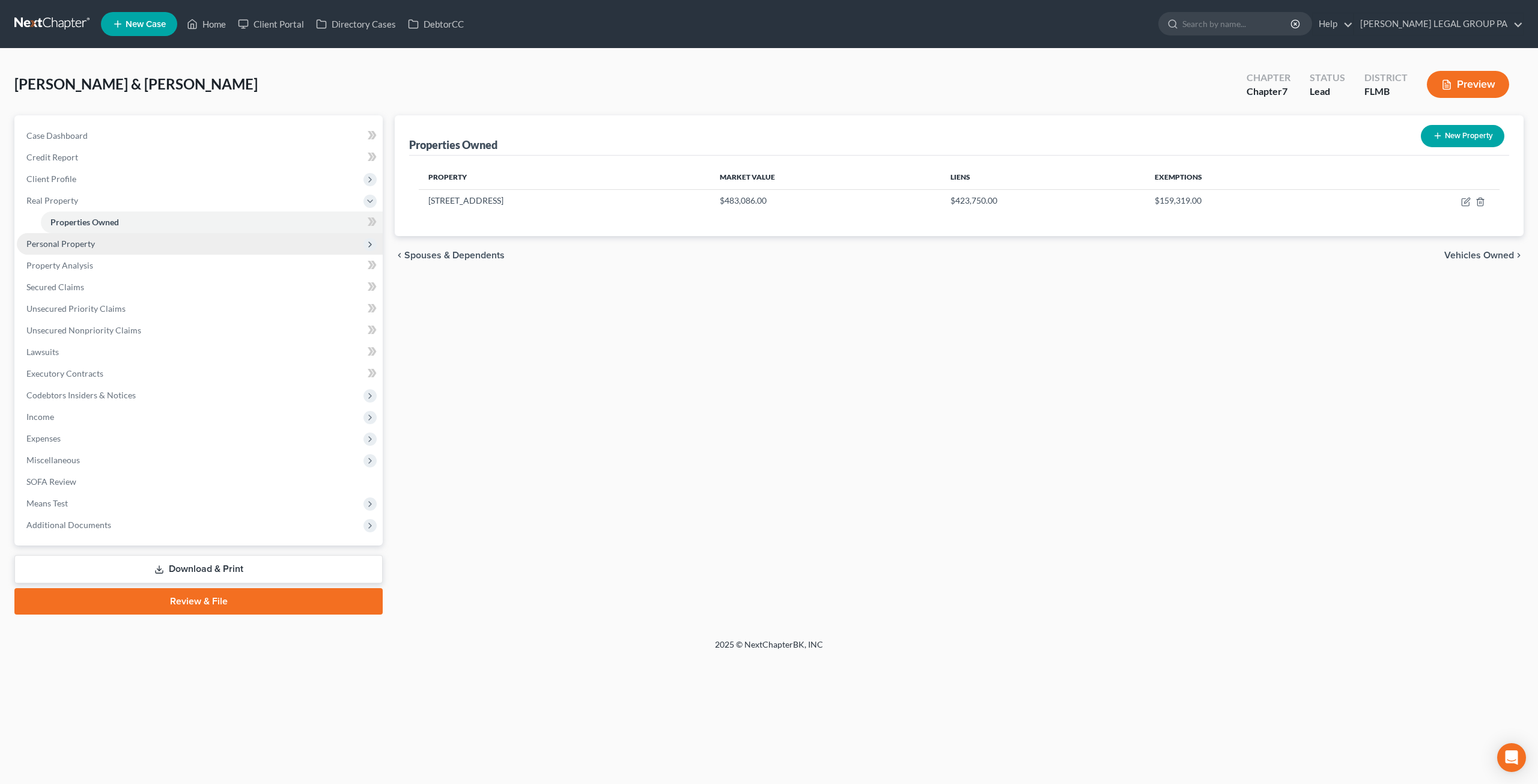
click at [53, 239] on span "Personal Property" at bounding box center [61, 243] width 68 height 10
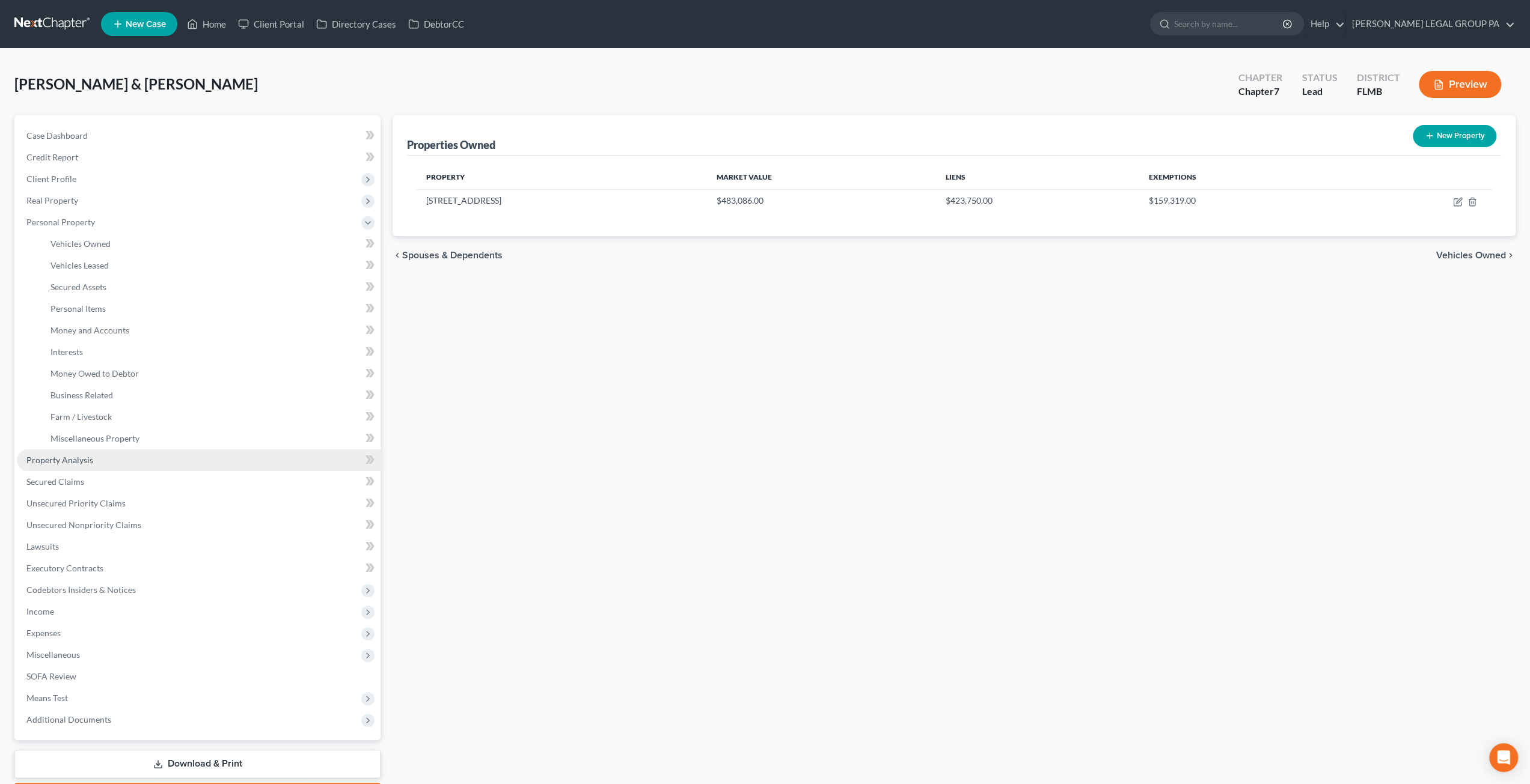
click at [72, 459] on span "Property Analysis" at bounding box center [60, 460] width 67 height 10
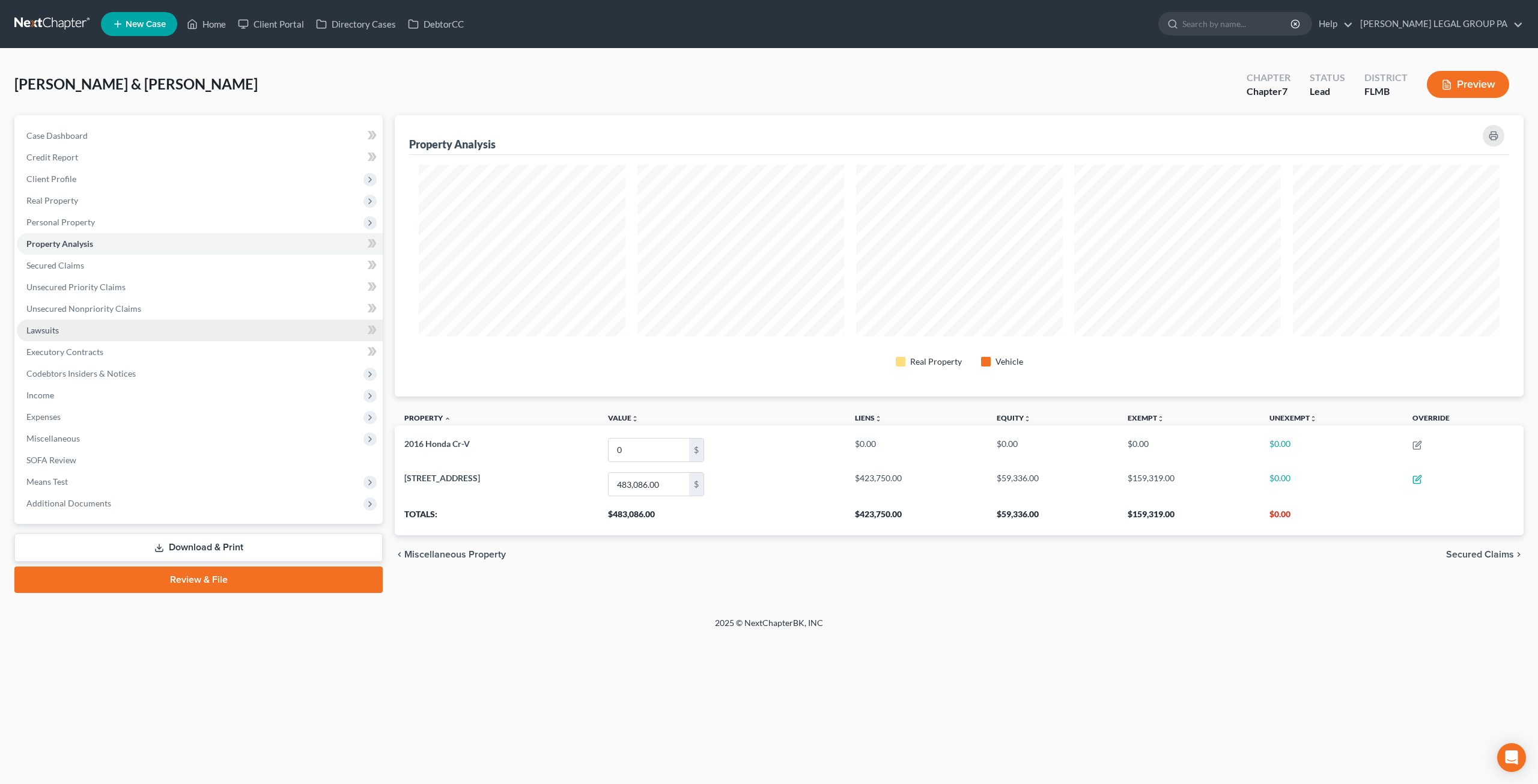
scroll to position [280, 1128]
click at [59, 258] on link "Secured Claims" at bounding box center [200, 265] width 366 height 22
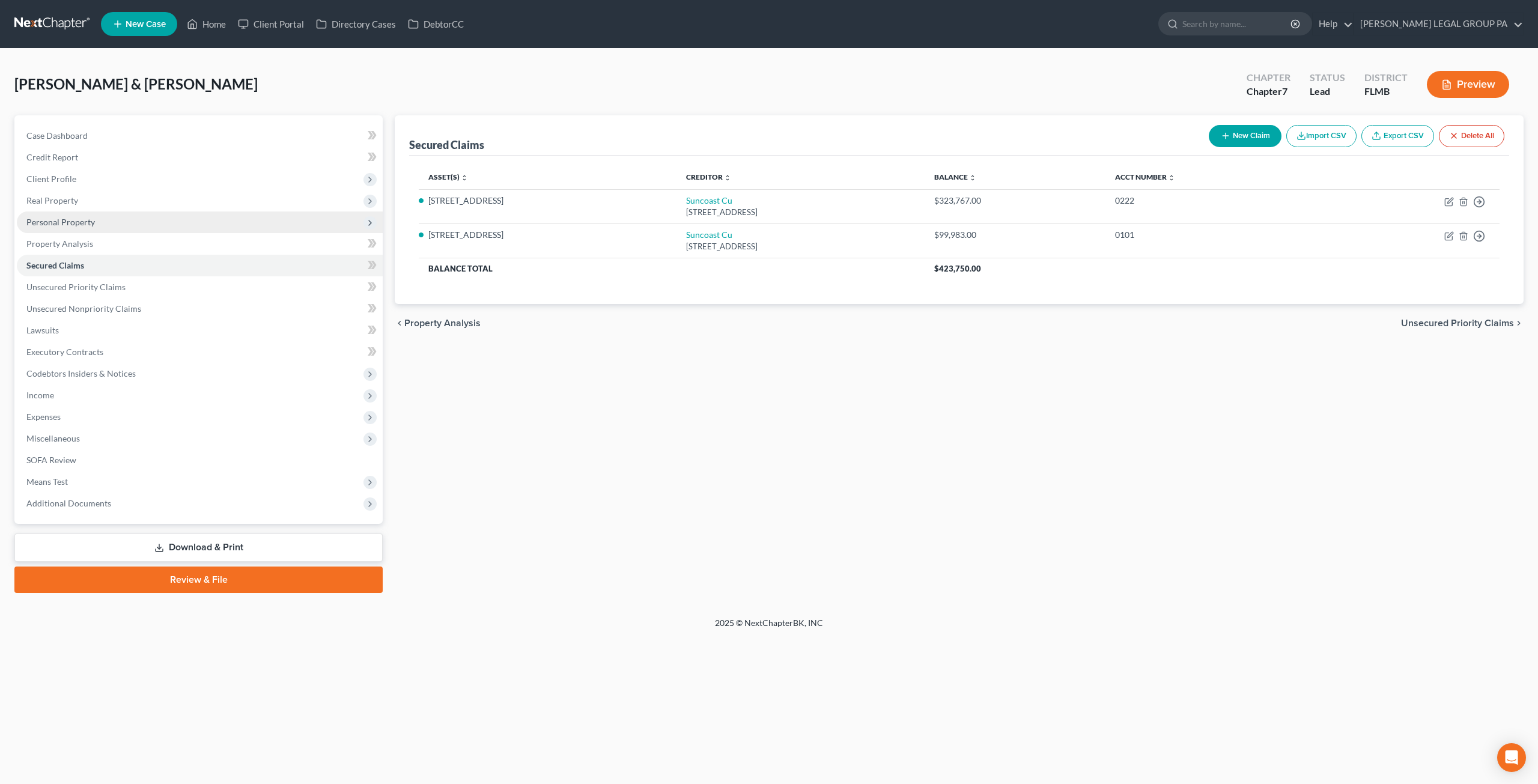
click at [50, 226] on span "Personal Property" at bounding box center [200, 222] width 366 height 22
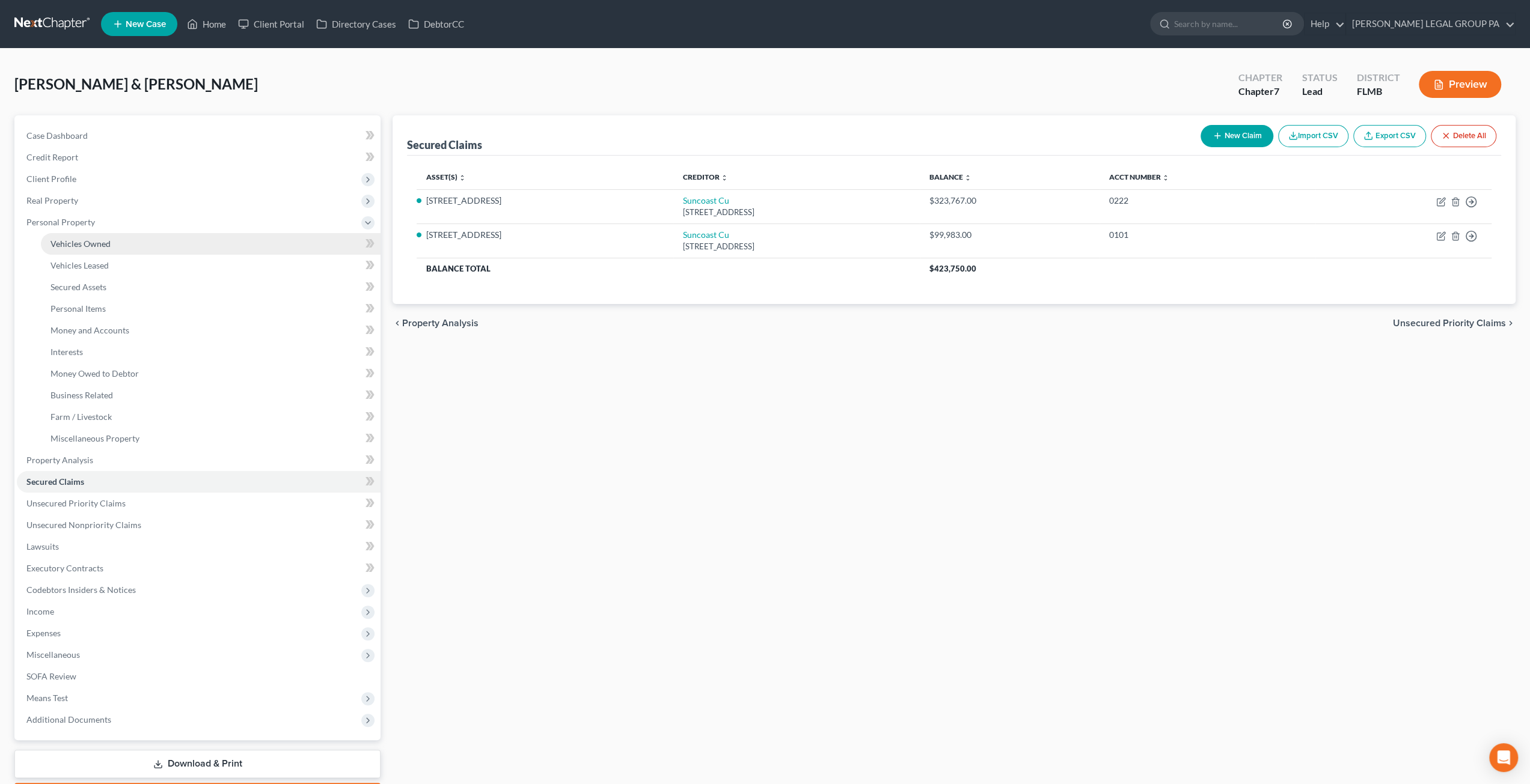
click at [83, 243] on span "Vehicles Owned" at bounding box center [80, 243] width 60 height 10
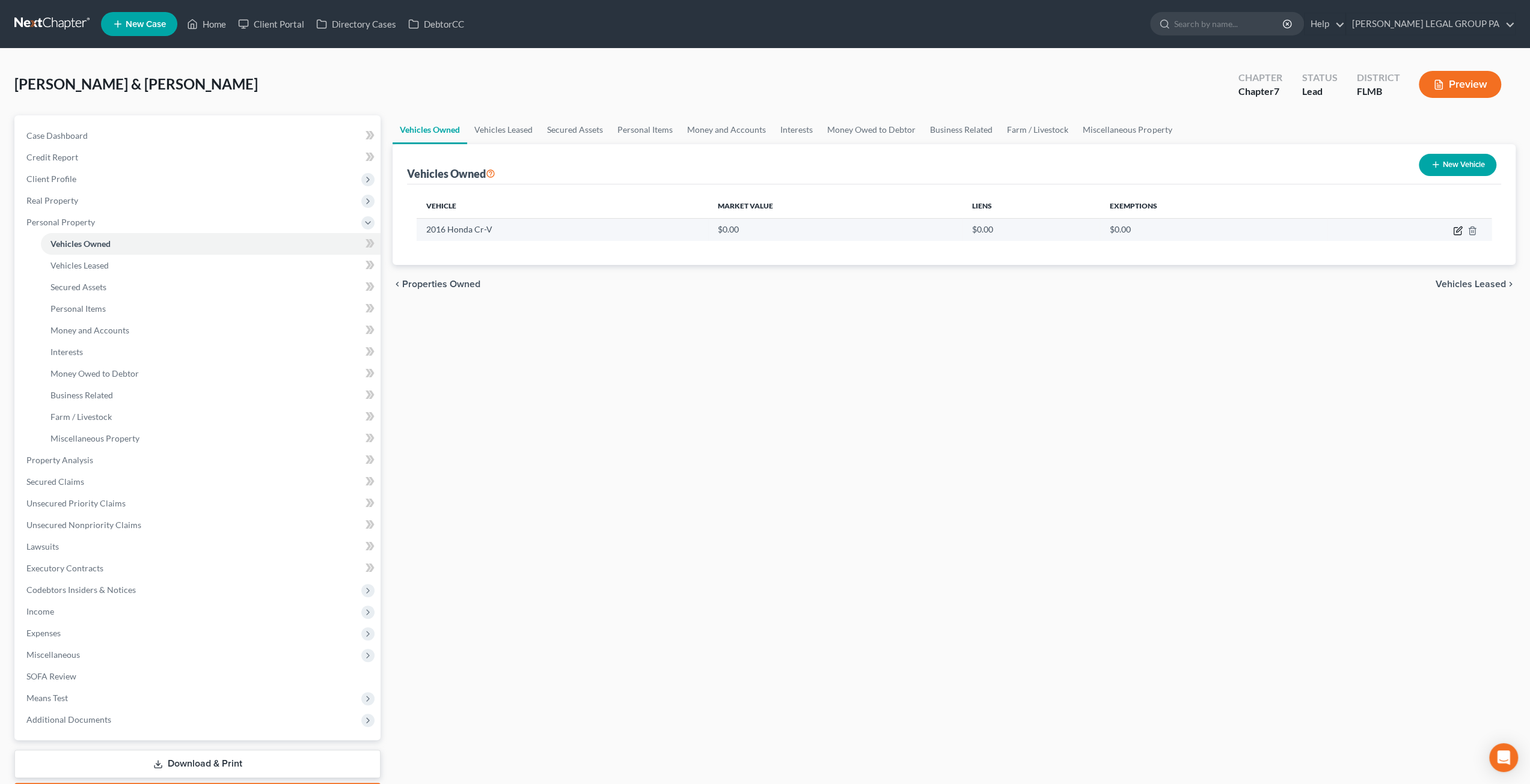
click at [1456, 229] on icon "button" at bounding box center [1458, 231] width 10 height 10
select select "0"
select select "10"
select select "2"
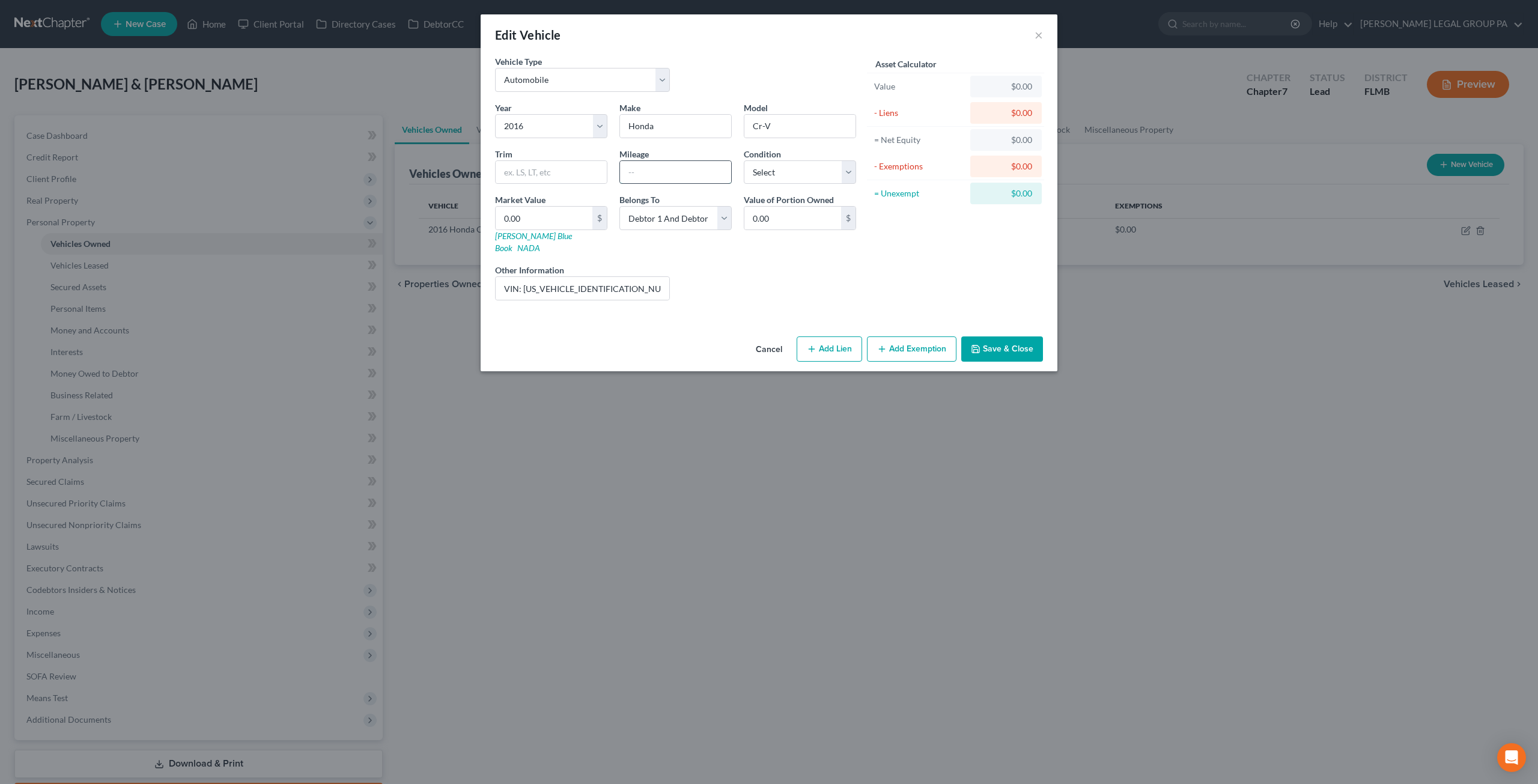
click at [645, 177] on input "text" at bounding box center [675, 172] width 111 height 23
click at [661, 171] on input "text" at bounding box center [675, 172] width 111 height 23
type input "167000"
click at [780, 158] on label "Condition" at bounding box center [762, 154] width 37 height 12
click at [780, 176] on select "Select Excellent Very Good Good Fair Poor" at bounding box center [800, 172] width 112 height 24
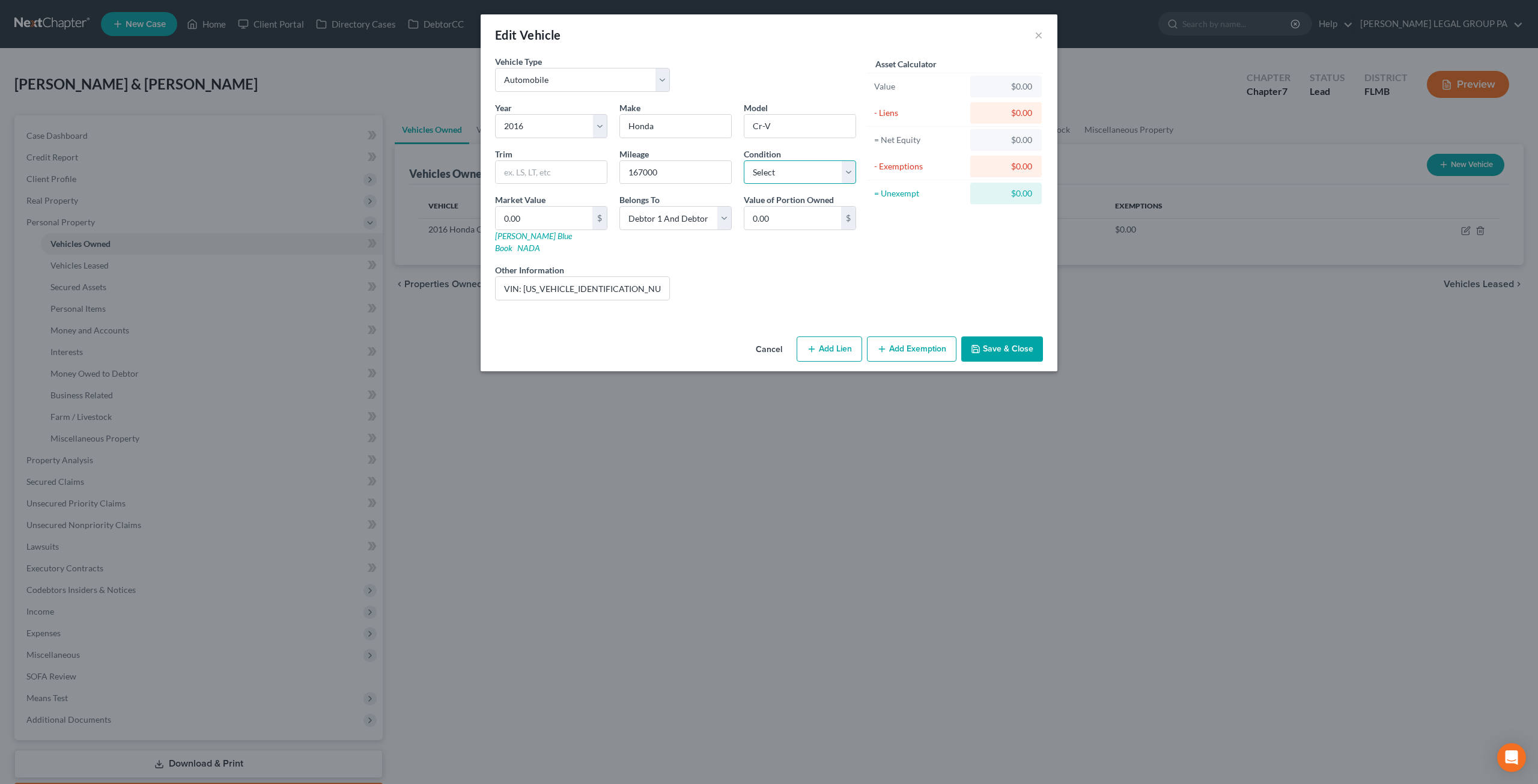
select select "3"
click at [744, 161] on select "Select Excellent Very Good Good Fair Poor" at bounding box center [800, 172] width 112 height 24
drag, startPoint x: 987, startPoint y: 334, endPoint x: 673, endPoint y: 274, distance: 319.7
click at [987, 336] on button "Save & Close" at bounding box center [1002, 349] width 82 height 26
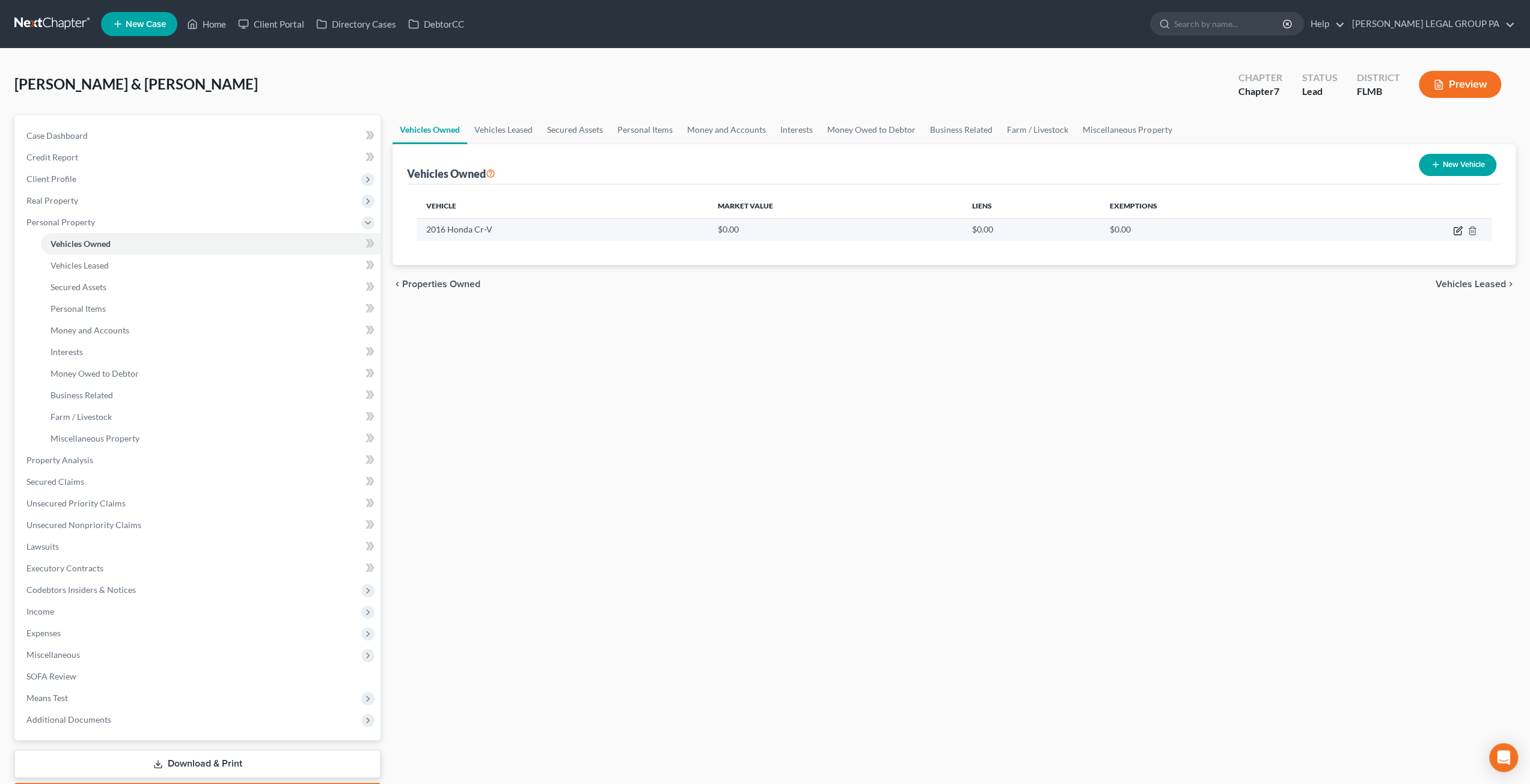
click at [1459, 233] on icon "button" at bounding box center [1458, 231] width 10 height 10
select select "0"
select select "10"
select select "3"
select select "2"
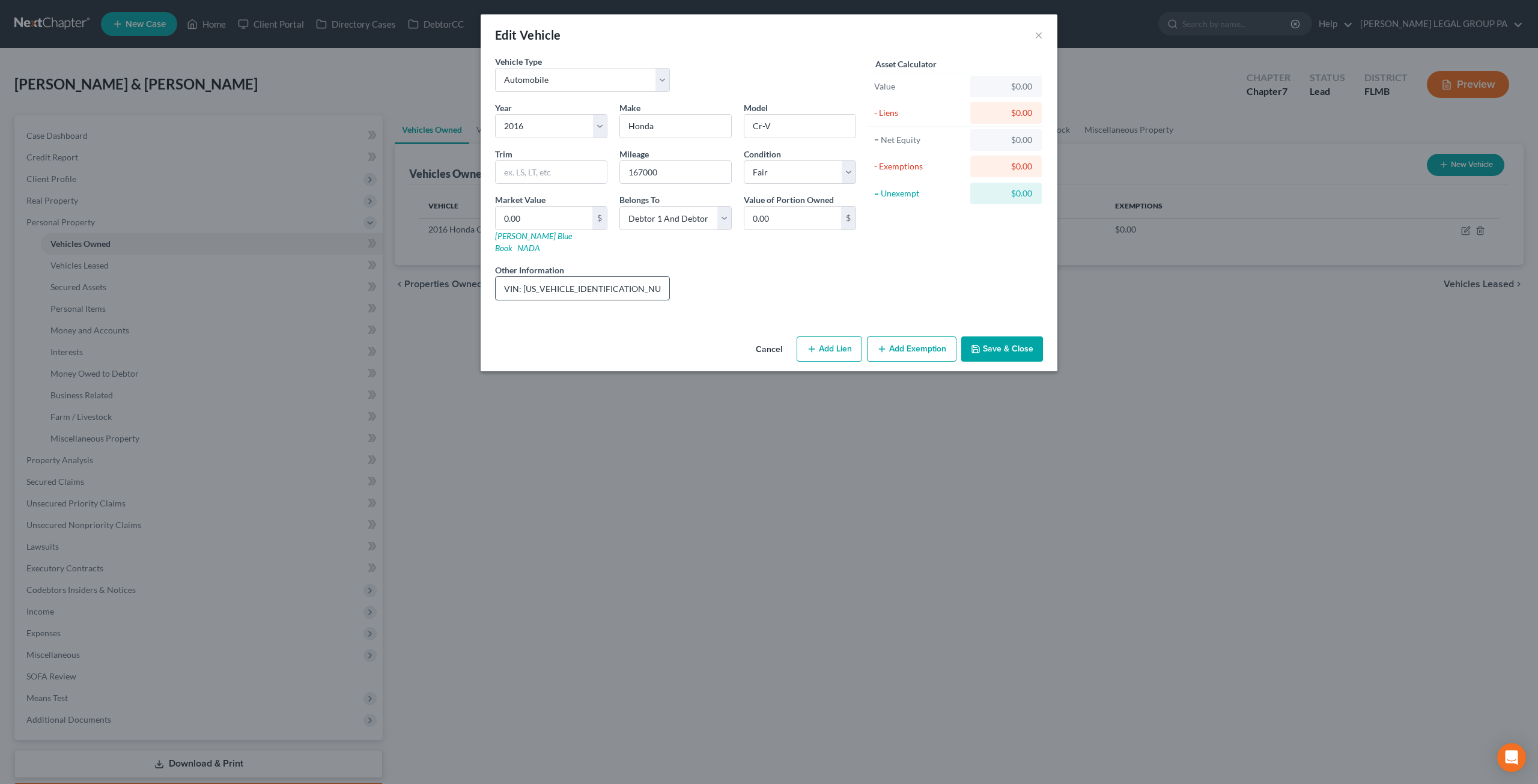
drag, startPoint x: 617, startPoint y: 272, endPoint x: 522, endPoint y: 271, distance: 95.0
click at [522, 277] on input "VIN: 5J6RM3H75GL022643" at bounding box center [583, 288] width 174 height 23
drag, startPoint x: 661, startPoint y: 167, endPoint x: 558, endPoint y: 107, distance: 119.2
click at [530, 156] on div "Year Select 2026 2025 2024 2023 2022 2021 2020 2019 2018 2017 2016 2015 2014 20…" at bounding box center [676, 205] width 374 height 208
click at [525, 210] on input "0.00" at bounding box center [545, 218] width 97 height 23
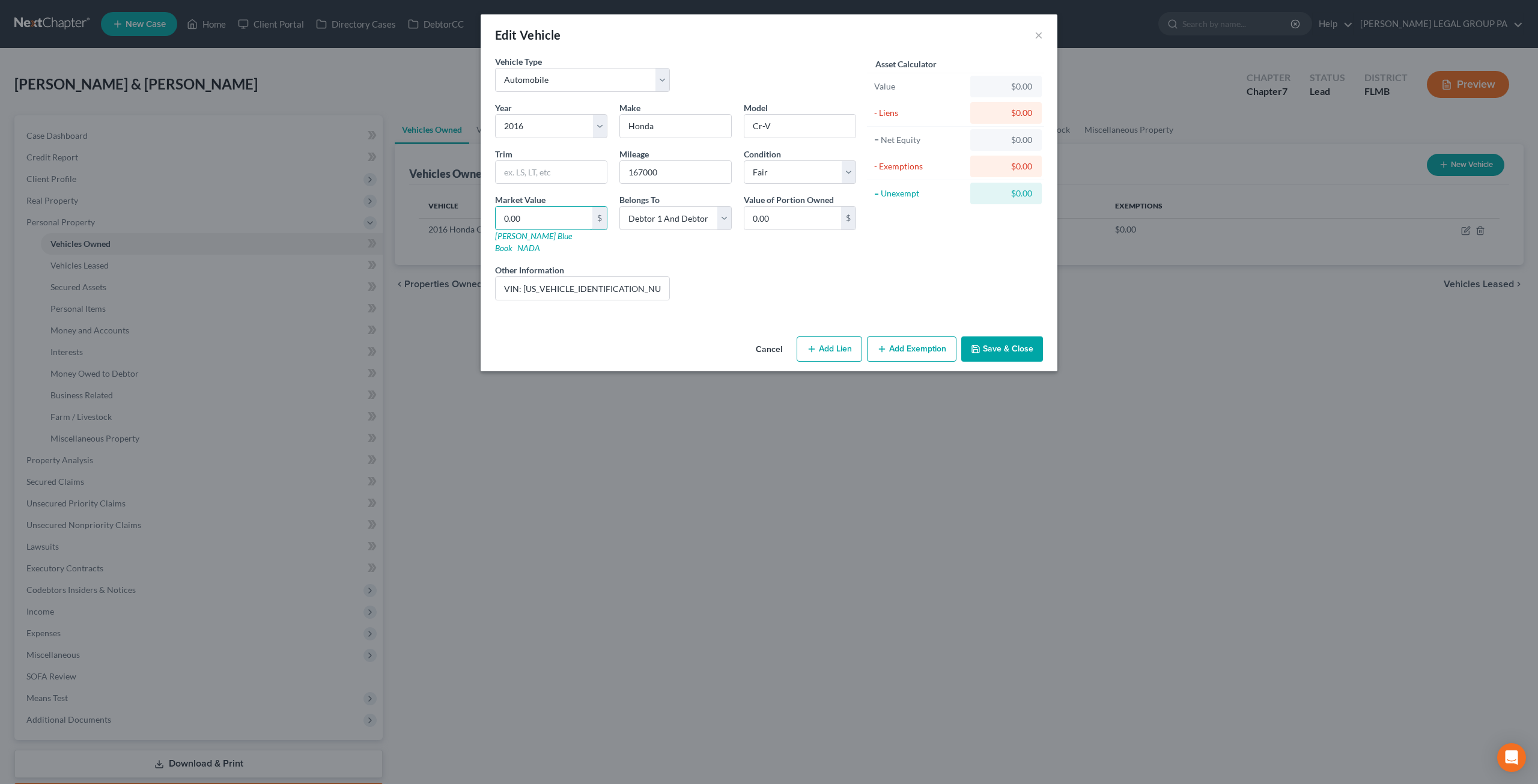
type input "5"
type input "5.00"
type input "59"
type input "59.00"
type input "593"
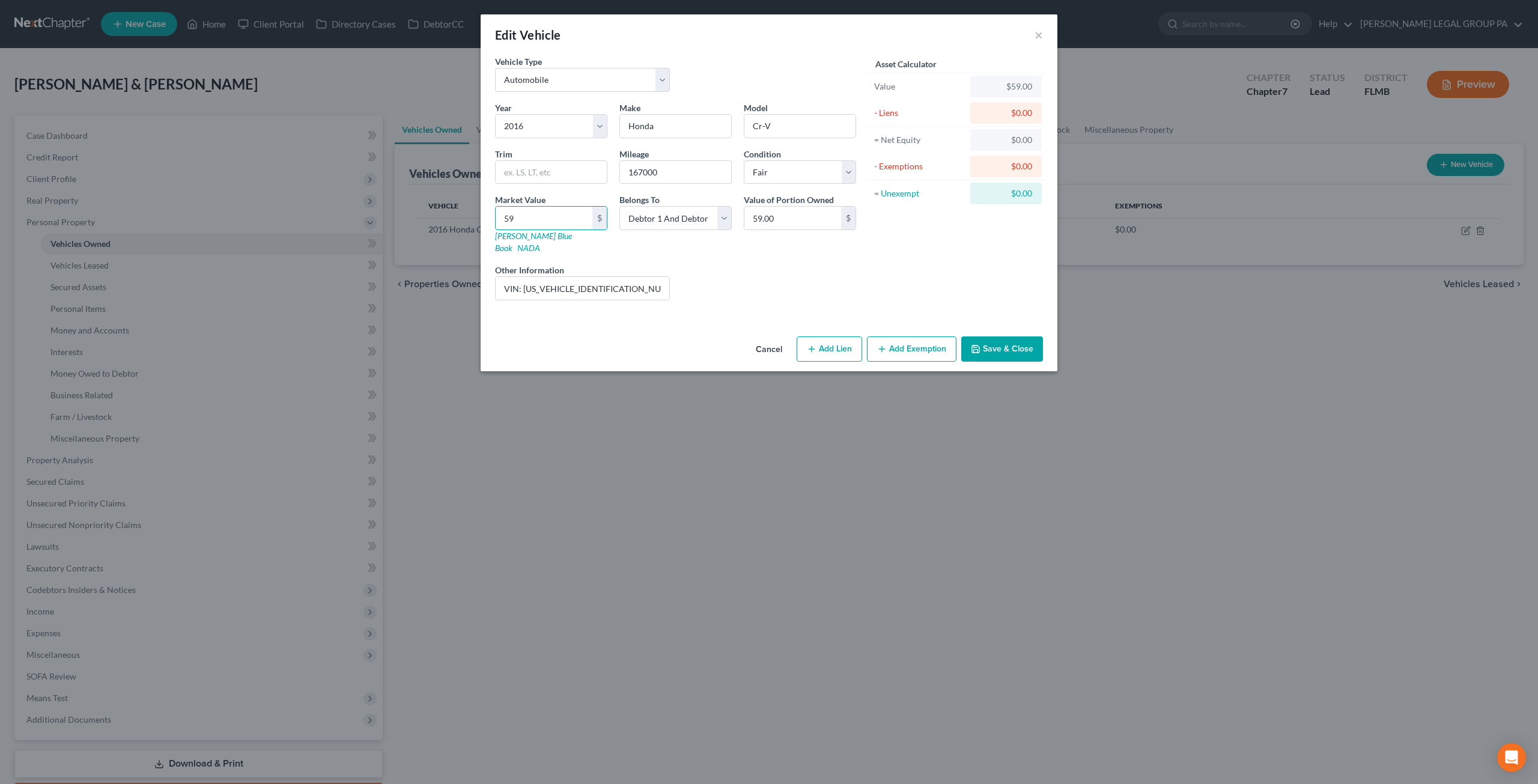
type input "593.00"
type input "5930"
type input "5,930.00"
click at [994, 336] on button "Save & Close" at bounding box center [1002, 349] width 82 height 26
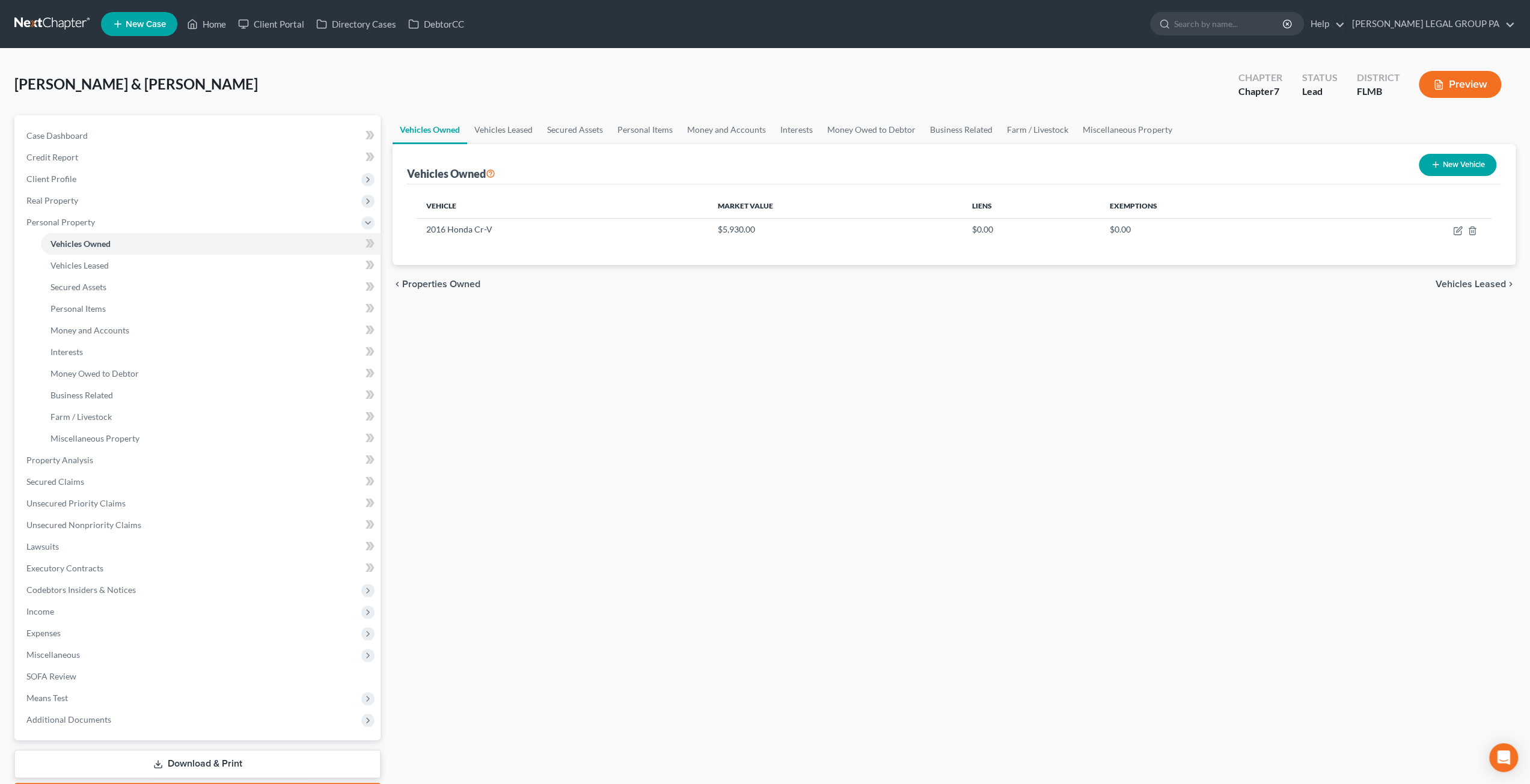
click at [552, 337] on div "Vehicles Owned Vehicles Leased Secured Assets Personal Items Money and Accounts…" at bounding box center [953, 462] width 1134 height 694
click at [87, 301] on link "Personal Items" at bounding box center [210, 309] width 339 height 22
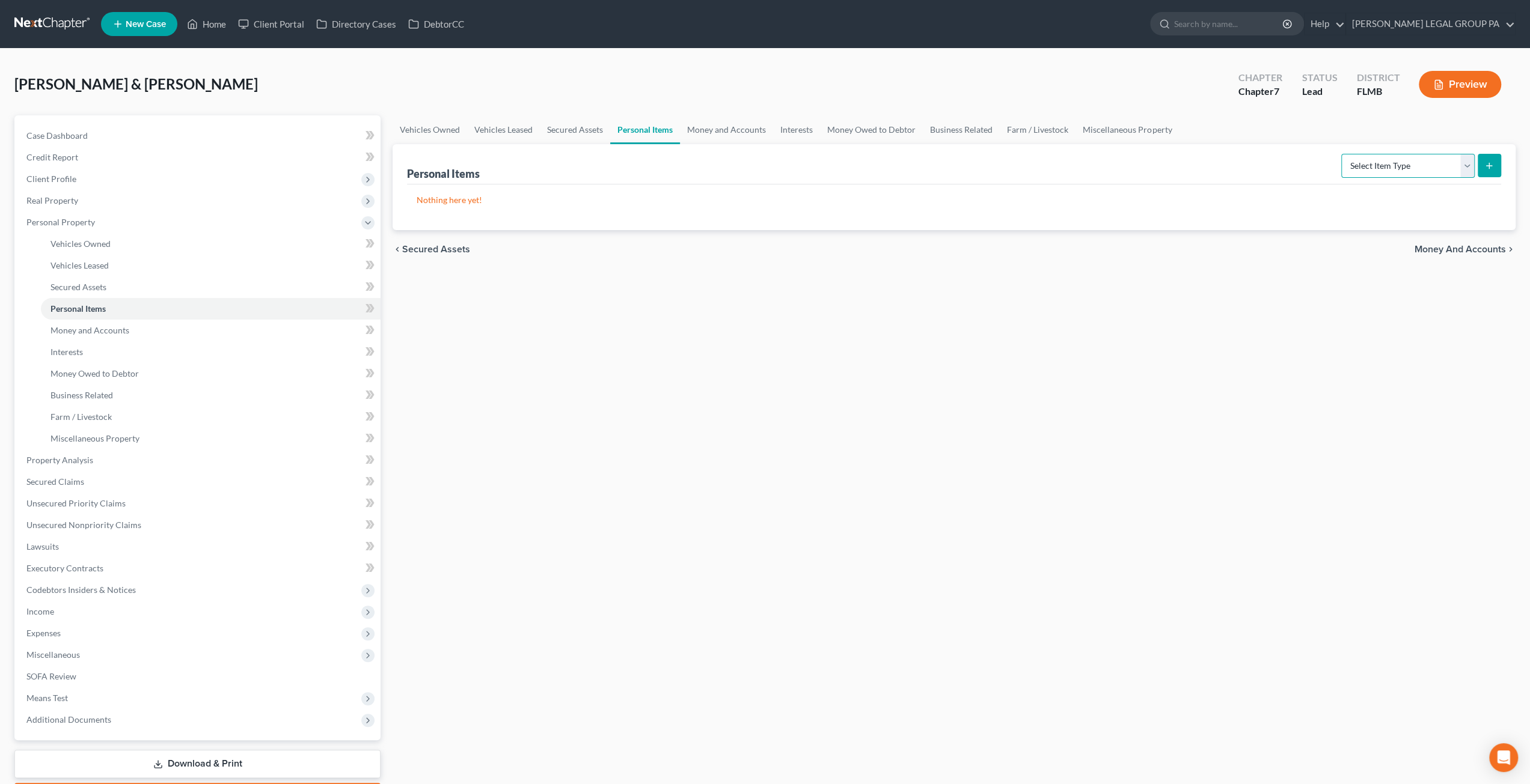
drag, startPoint x: 1415, startPoint y: 174, endPoint x: 1406, endPoint y: 176, distance: 9.2
click at [1414, 172] on select "Select Item Type Clothing Collectibles Of Value Electronics Firearms Household …" at bounding box center [1407, 165] width 133 height 24
select select "clothing"
click at [1343, 154] on select "Select Item Type Clothing Collectibles Of Value Electronics Firearms Household …" at bounding box center [1407, 165] width 133 height 24
click at [1493, 160] on button "submit" at bounding box center [1489, 165] width 24 height 24
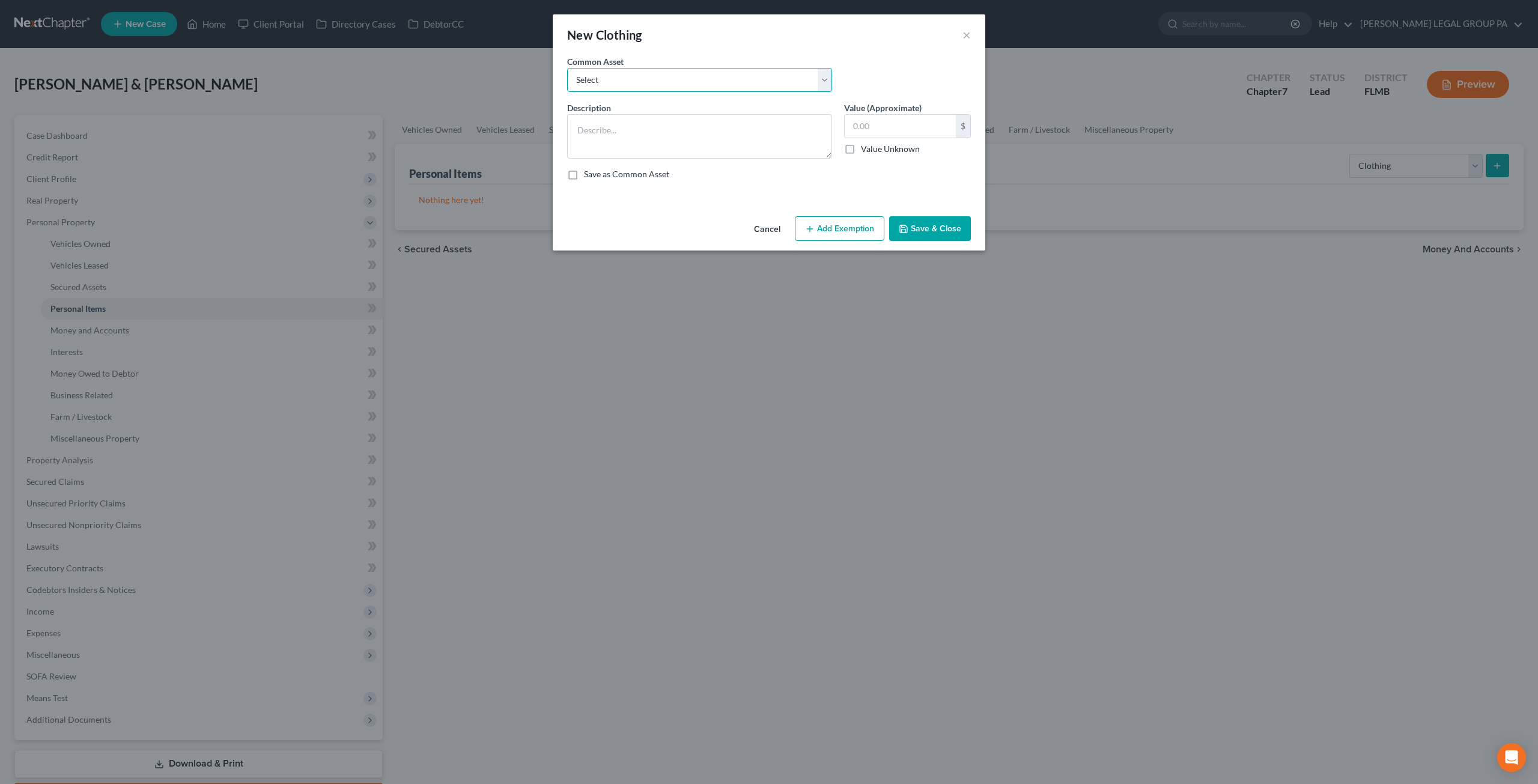
click at [605, 65] on div "Common Asset Select All Clothing General Clothes Various Clothing Apparel Vario…" at bounding box center [699, 73] width 277 height 37
select select "0"
click at [567, 67] on select "Select All Clothing General Clothes Various Clothing Apparel Various Clothing A…" at bounding box center [700, 79] width 265 height 24
type textarea "All Clothing"
drag, startPoint x: 868, startPoint y: 124, endPoint x: 817, endPoint y: 135, distance: 52.2
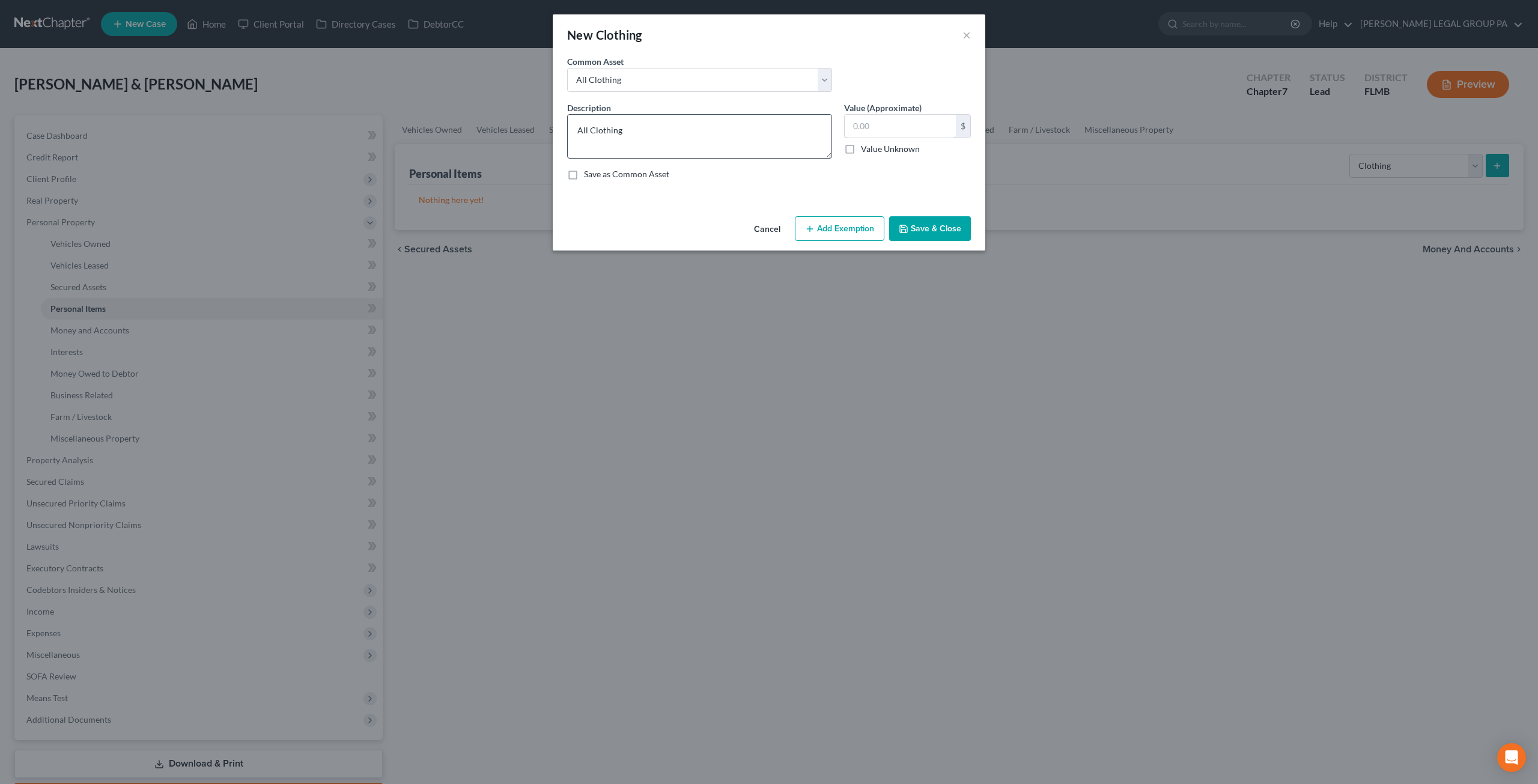
click at [868, 124] on input "text" at bounding box center [900, 126] width 111 height 23
type input "150.00"
click at [950, 231] on button "Save & Close" at bounding box center [931, 229] width 82 height 26
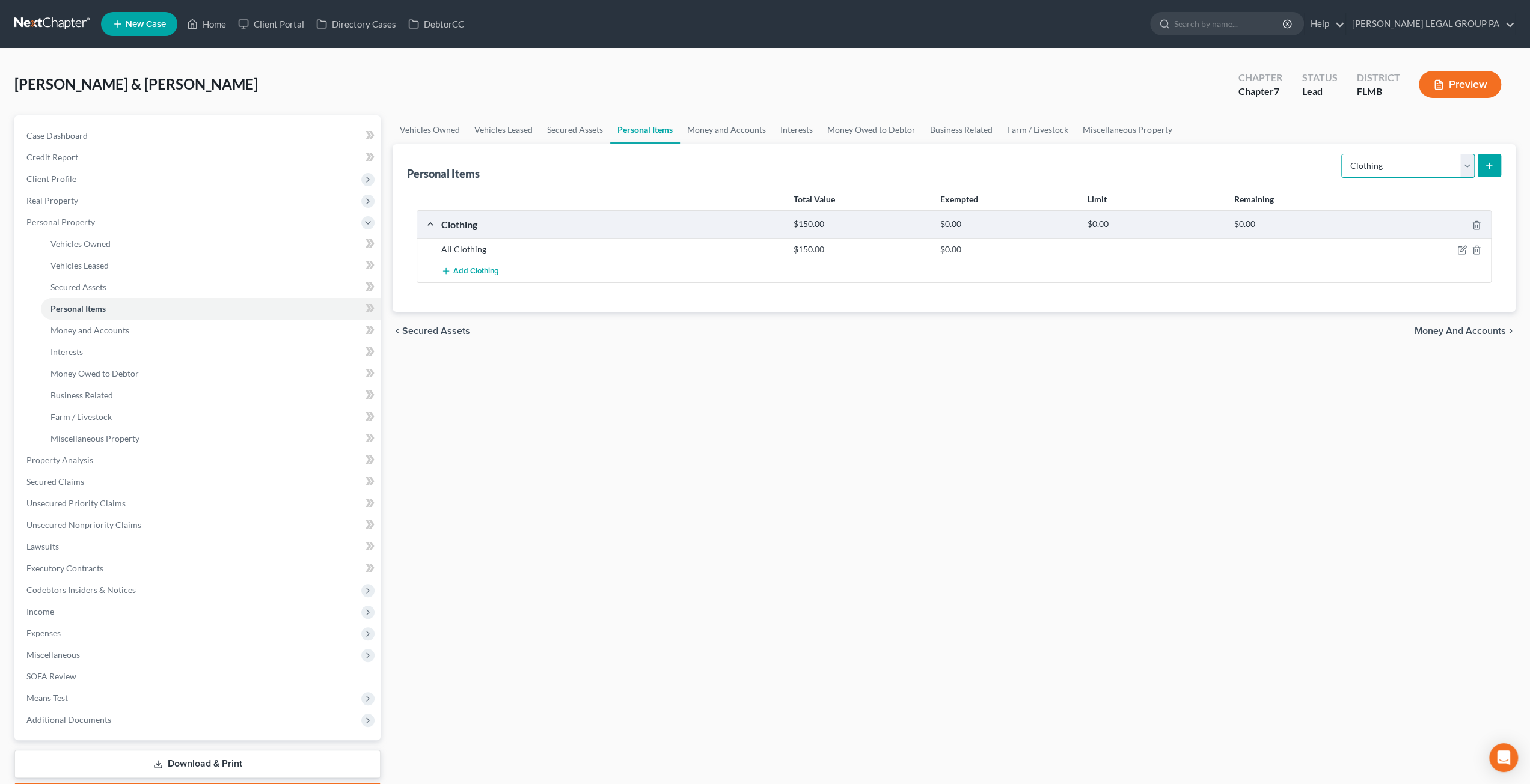
click at [1377, 160] on select "Select Item Type Clothing Collectibles Of Value Electronics Firearms Household …" at bounding box center [1407, 165] width 133 height 24
select select "electronics"
click at [1343, 154] on select "Select Item Type Clothing Collectibles Of Value Electronics Firearms Household …" at bounding box center [1407, 165] width 133 height 24
click at [1491, 167] on icon "submit" at bounding box center [1489, 165] width 10 height 10
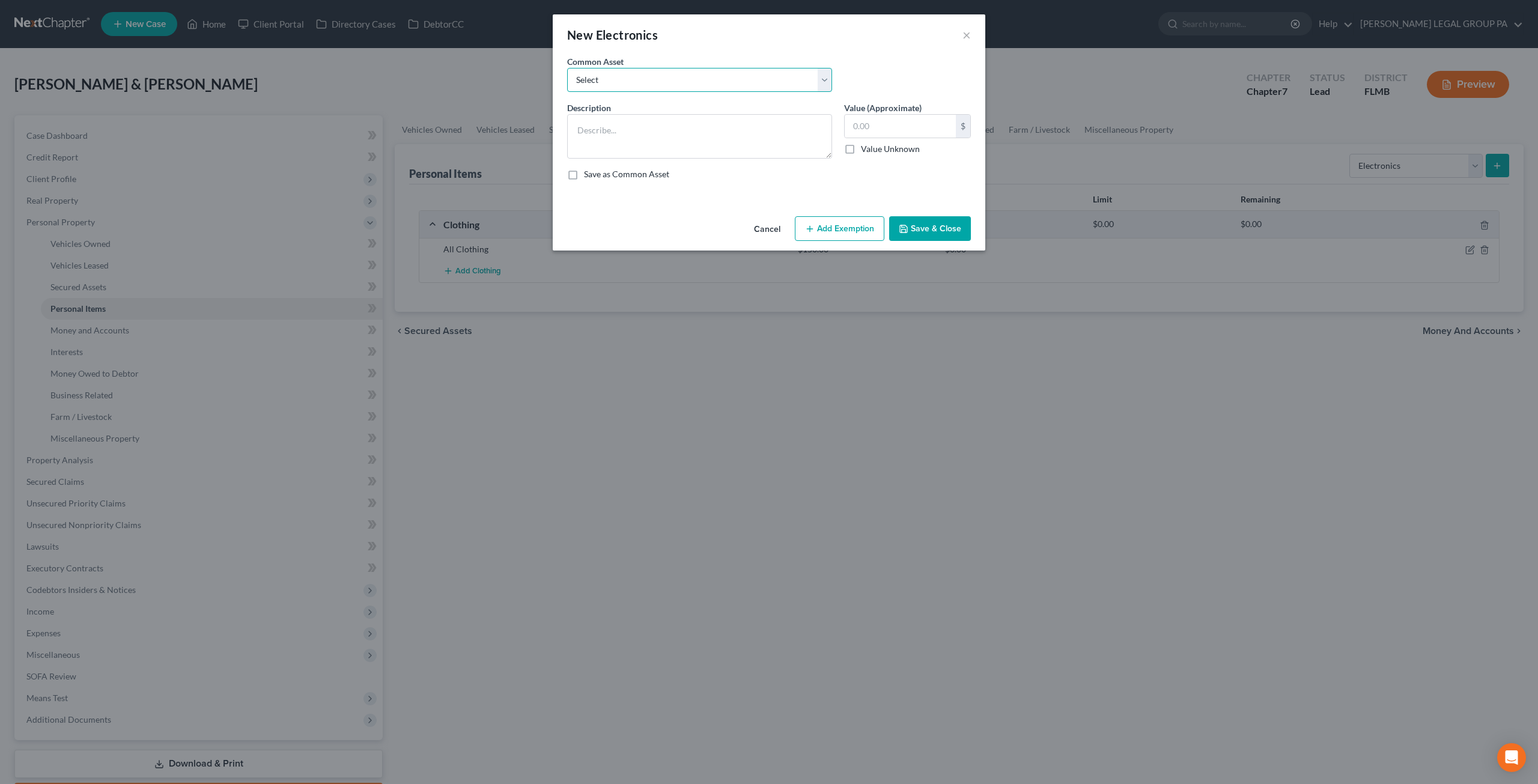
click at [635, 71] on select "Select 2 televisions & 2 cell phones General Electronics (TV, Cellphone, Comput…" at bounding box center [700, 79] width 265 height 24
select select "1"
click at [567, 67] on select "Select 2 televisions & 2 cell phones General Electronics (TV, Cellphone, Comput…" at bounding box center [700, 79] width 265 height 24
type textarea "General Electronics (TV, Cellphone, Computer/Tablet)"
type input "500.00"
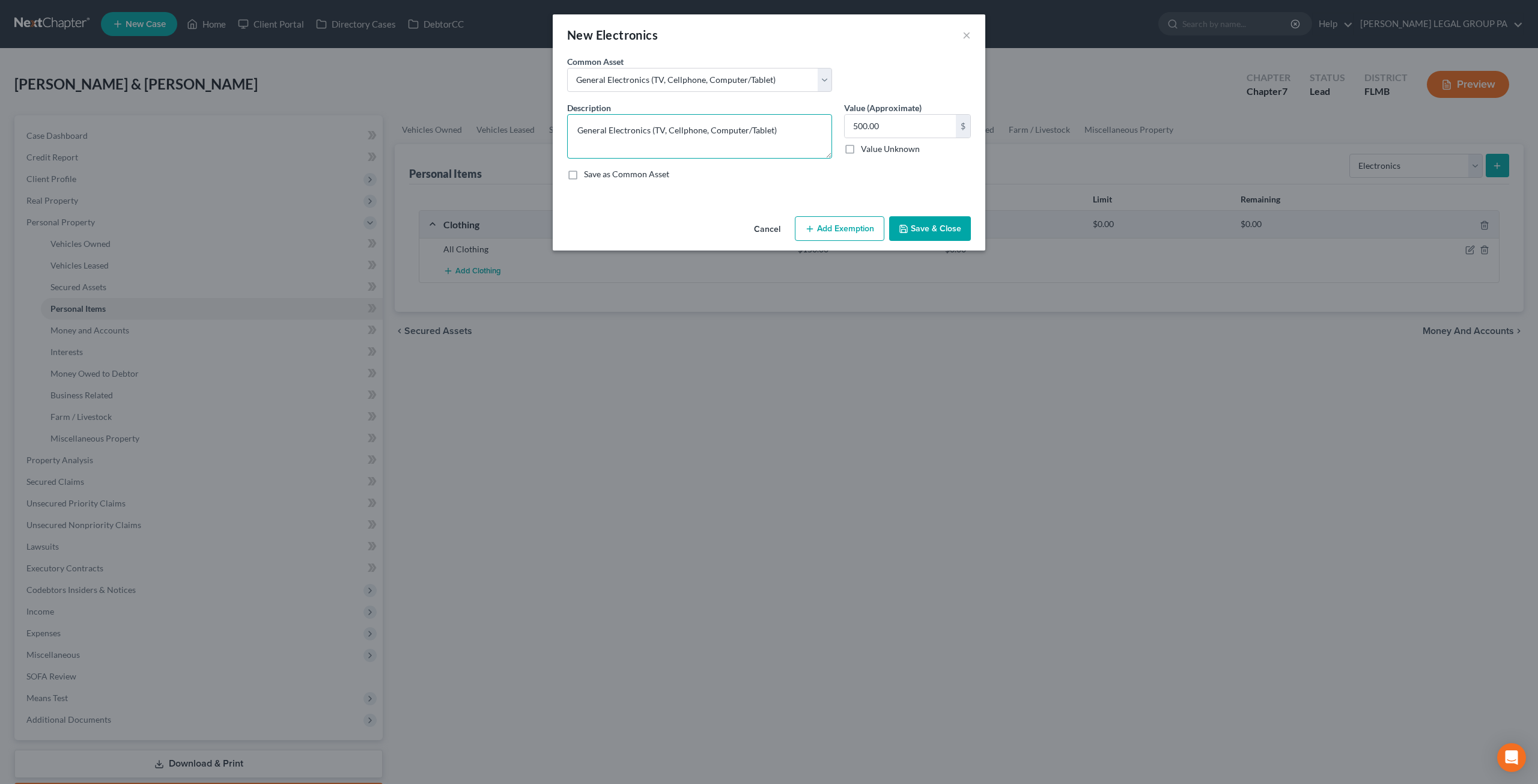
click at [655, 127] on textarea "General Electronics (TV, Cellphone, Computer/Tablet)" at bounding box center [700, 136] width 265 height 45
drag, startPoint x: 674, startPoint y: 128, endPoint x: 715, endPoint y: 129, distance: 41.0
click at [715, 129] on textarea "General Electronics (2 TV, Computer/Tablet)" at bounding box center [700, 136] width 265 height 45
type textarea "General Electronics (2 TV, Laptop & Tablet)"
click at [917, 225] on button "Save & Close" at bounding box center [931, 229] width 82 height 26
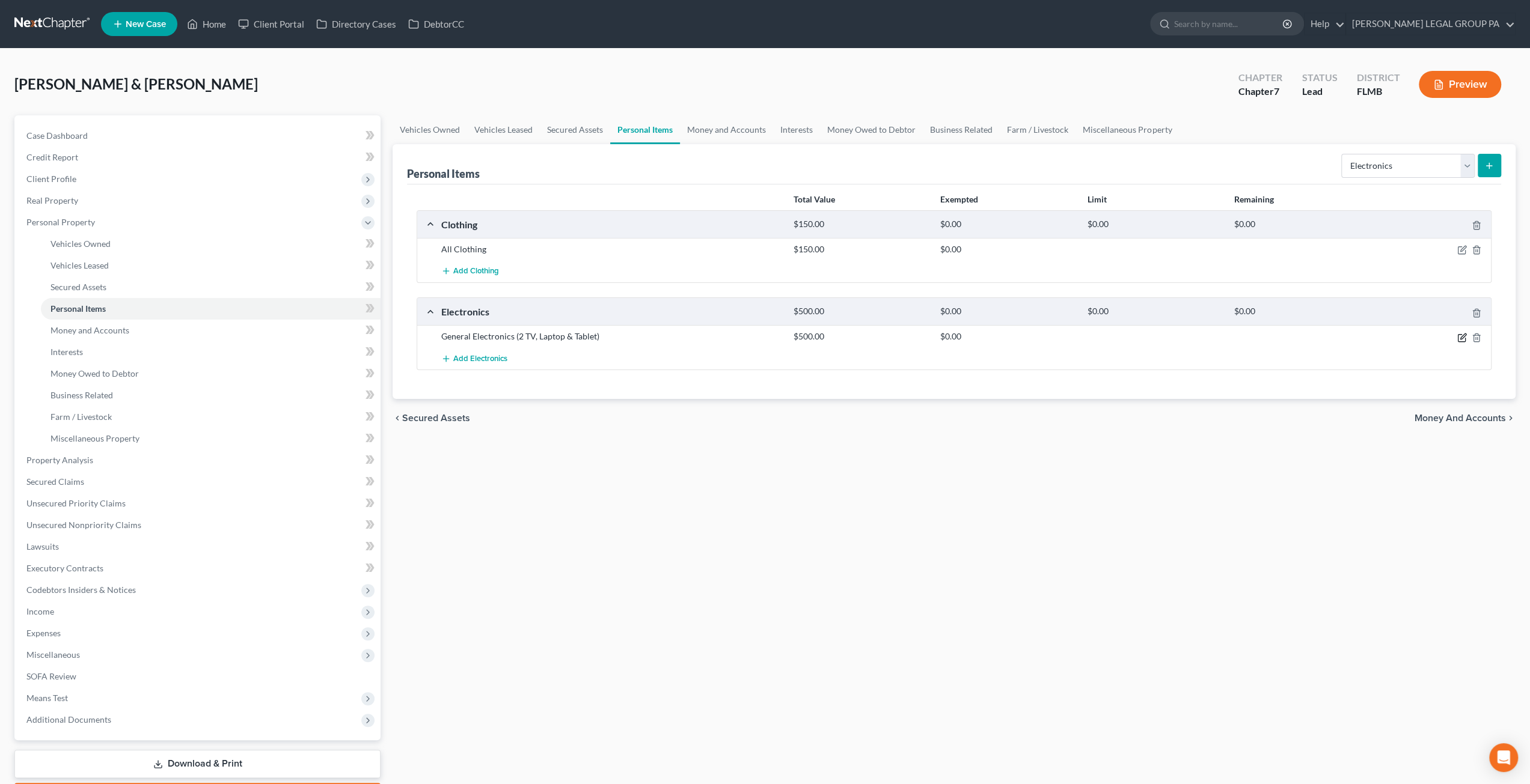
click at [1461, 334] on icon "button" at bounding box center [1462, 337] width 8 height 8
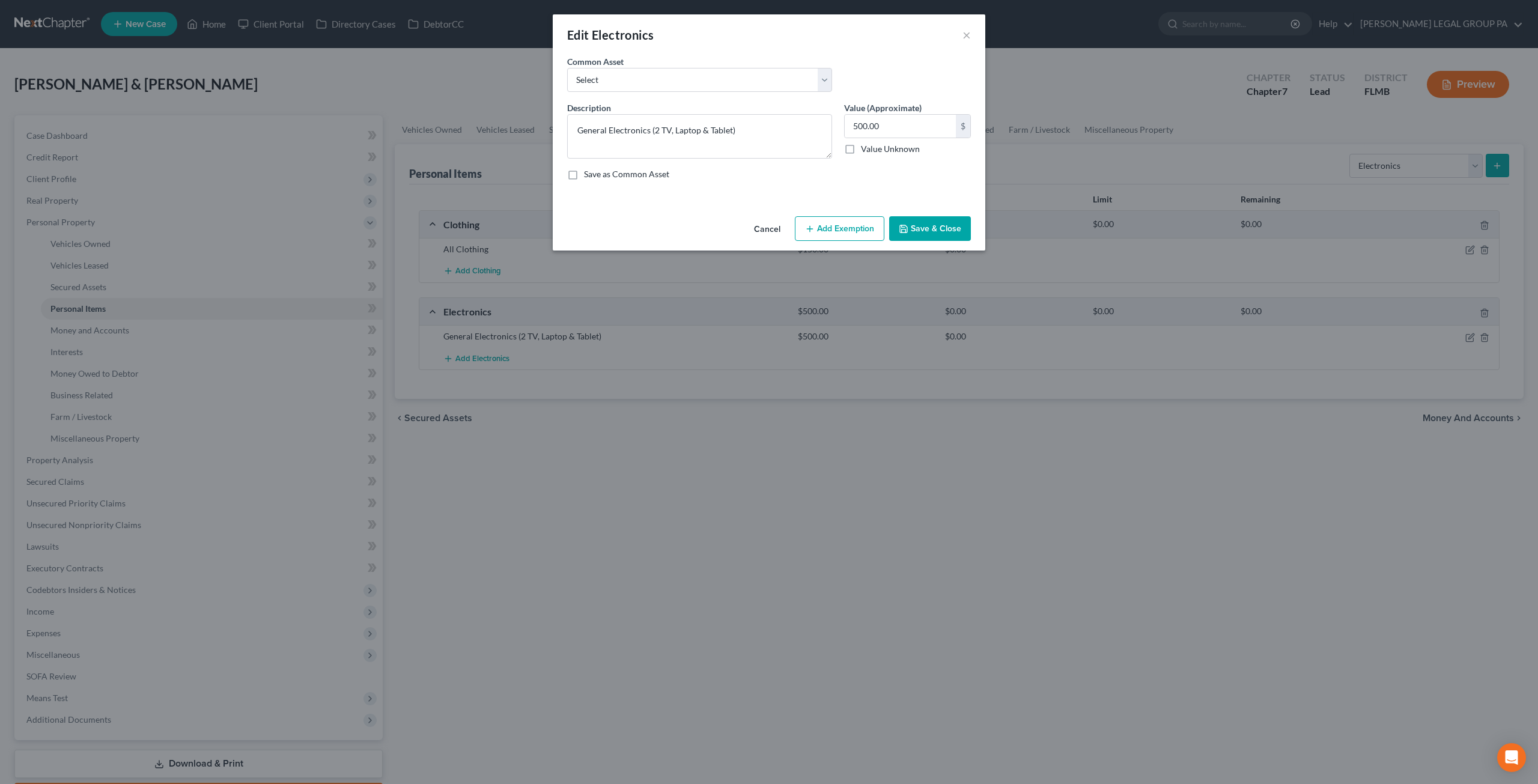
click at [901, 112] on label "Value (Approximate)" at bounding box center [883, 107] width 78 height 12
click at [896, 126] on input "500.00" at bounding box center [900, 126] width 111 height 23
type input "5"
type input "4"
type input "500.00"
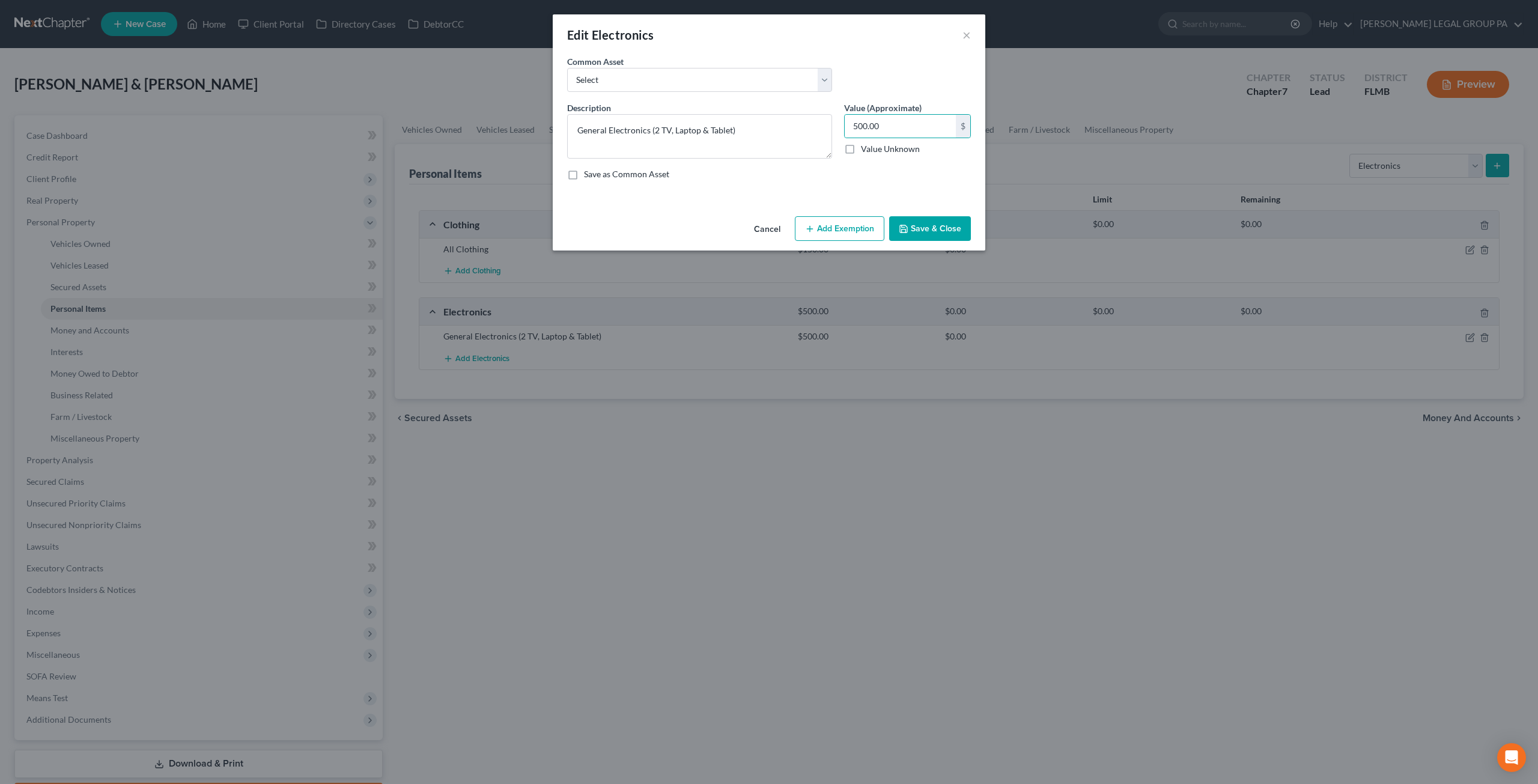
drag, startPoint x: 924, startPoint y: 236, endPoint x: 1420, endPoint y: 229, distance: 496.0
click at [924, 236] on button "Save & Close" at bounding box center [931, 229] width 82 height 26
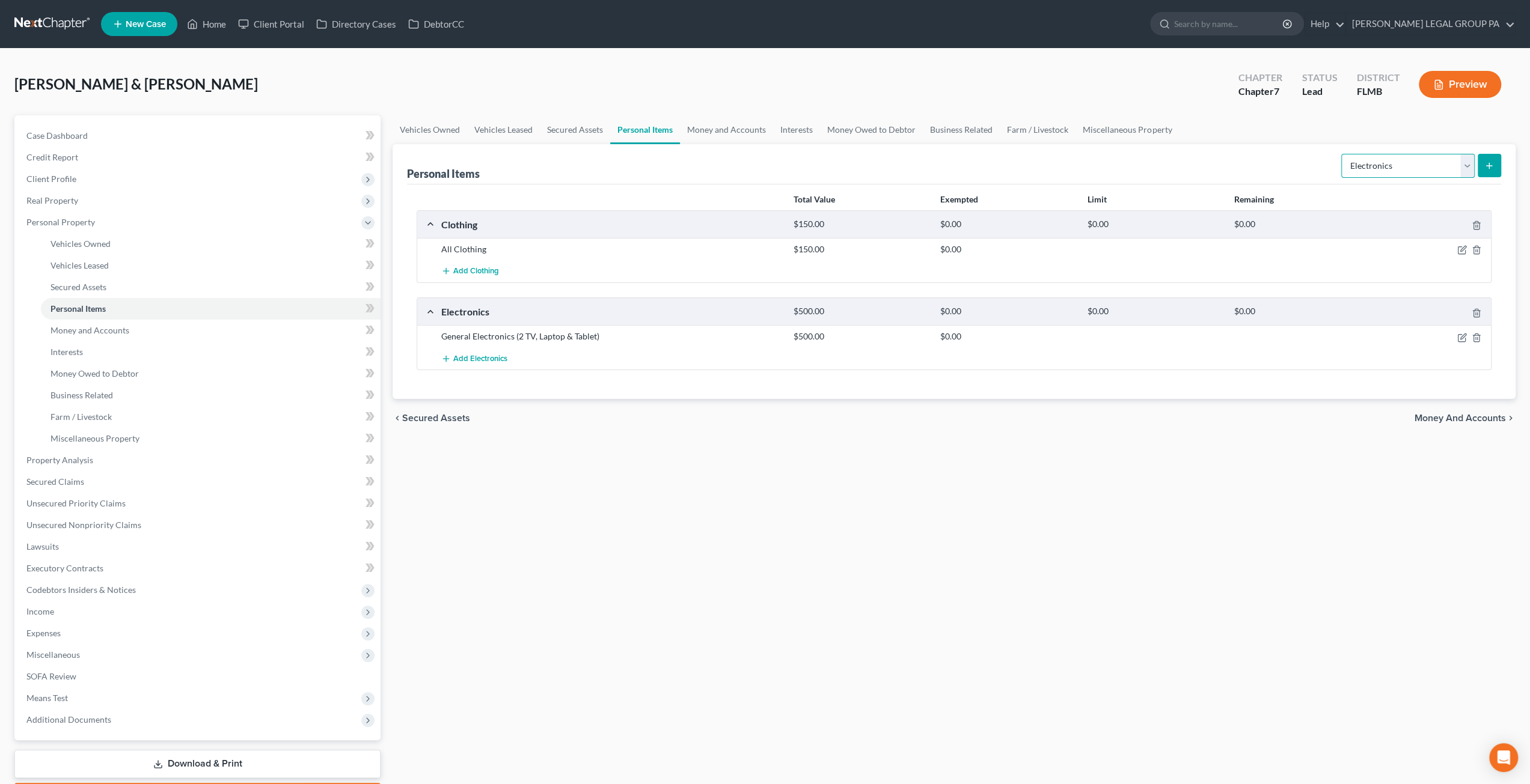
click at [1394, 164] on select "Select Item Type Clothing Collectibles Of Value Electronics Firearms Household …" at bounding box center [1407, 165] width 133 height 24
click at [1343, 154] on select "Select Item Type Clothing Collectibles Of Value Electronics Firearms Household …" at bounding box center [1407, 165] width 133 height 24
click at [1428, 172] on select "Select Item Type Clothing Collectibles Of Value Electronics Firearms Household …" at bounding box center [1407, 165] width 133 height 24
select select "household_goods"
click at [1343, 154] on select "Select Item Type Clothing Collectibles Of Value Electronics Firearms Household …" at bounding box center [1407, 165] width 133 height 24
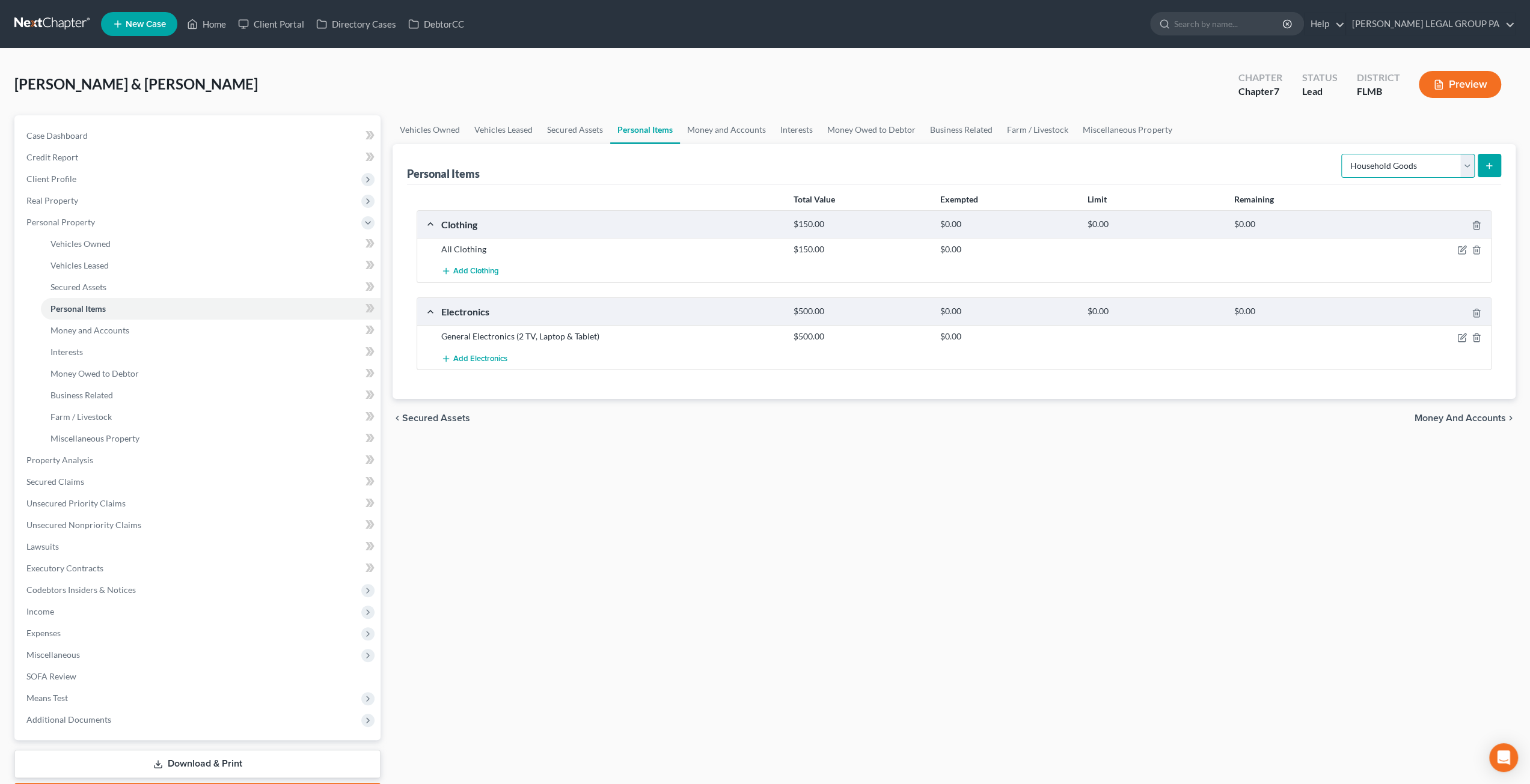
drag, startPoint x: 1413, startPoint y: 158, endPoint x: 1410, endPoint y: 175, distance: 17.3
click at [1413, 158] on select "Select Item Type Clothing Collectibles Of Value Electronics Firearms Household …" at bounding box center [1407, 165] width 133 height 24
click at [1343, 154] on select "Select Item Type Clothing Collectibles Of Value Electronics Firearms Household …" at bounding box center [1407, 165] width 133 height 24
click at [1483, 167] on button "submit" at bounding box center [1489, 165] width 24 height 24
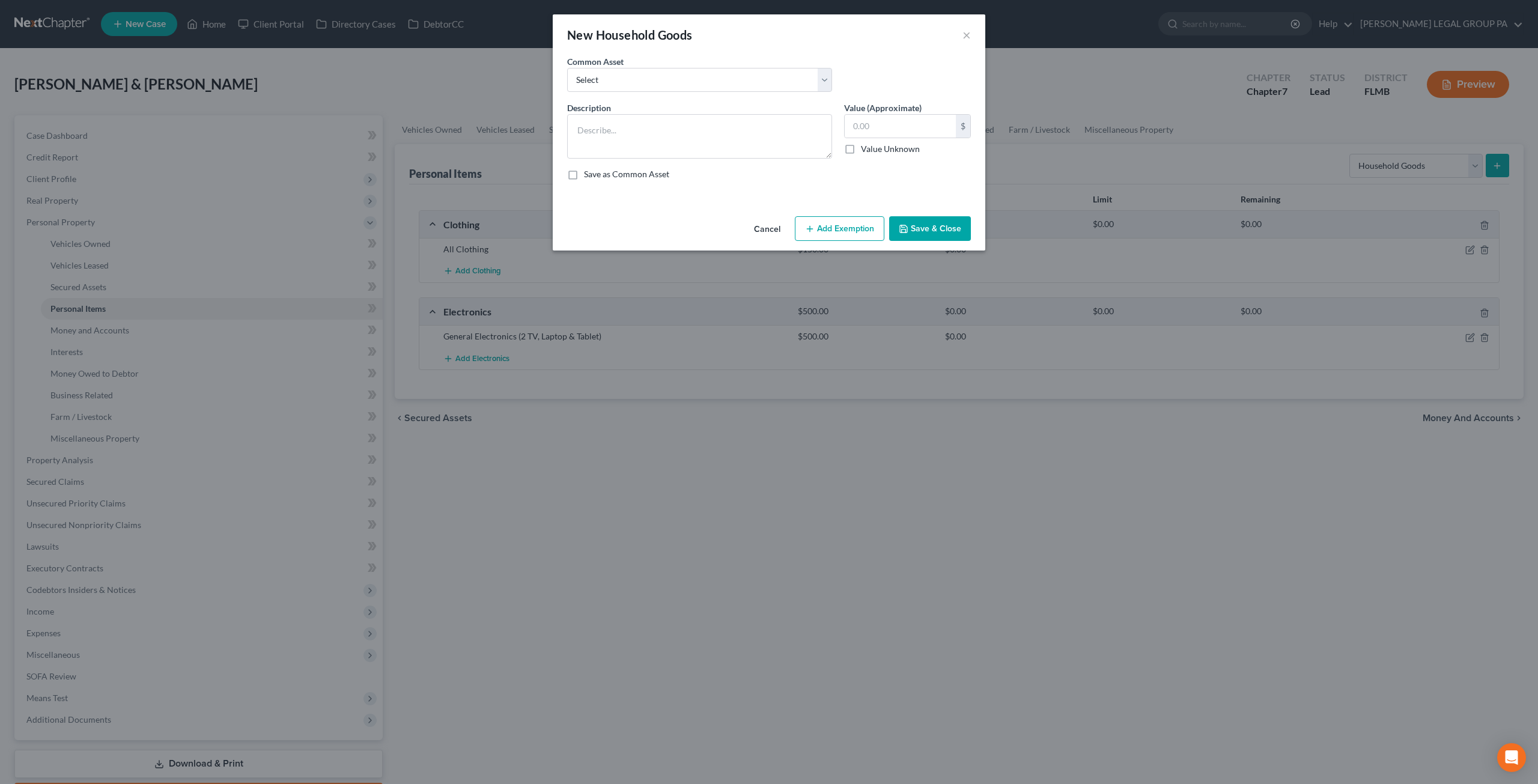
drag, startPoint x: 617, startPoint y: 63, endPoint x: 620, endPoint y: 82, distance: 19.2
click at [616, 63] on label "Common Asset" at bounding box center [595, 61] width 56 height 12
click at [618, 81] on select "Select Washer & Dryer Knick Knacks Patio Chaise Living room set, dining room se…" at bounding box center [700, 79] width 265 height 24
select select "3"
click at [567, 67] on select "Select Washer & Dryer Knick Knacks Patio Chaise Living room set, dining room se…" at bounding box center [700, 79] width 265 height 24
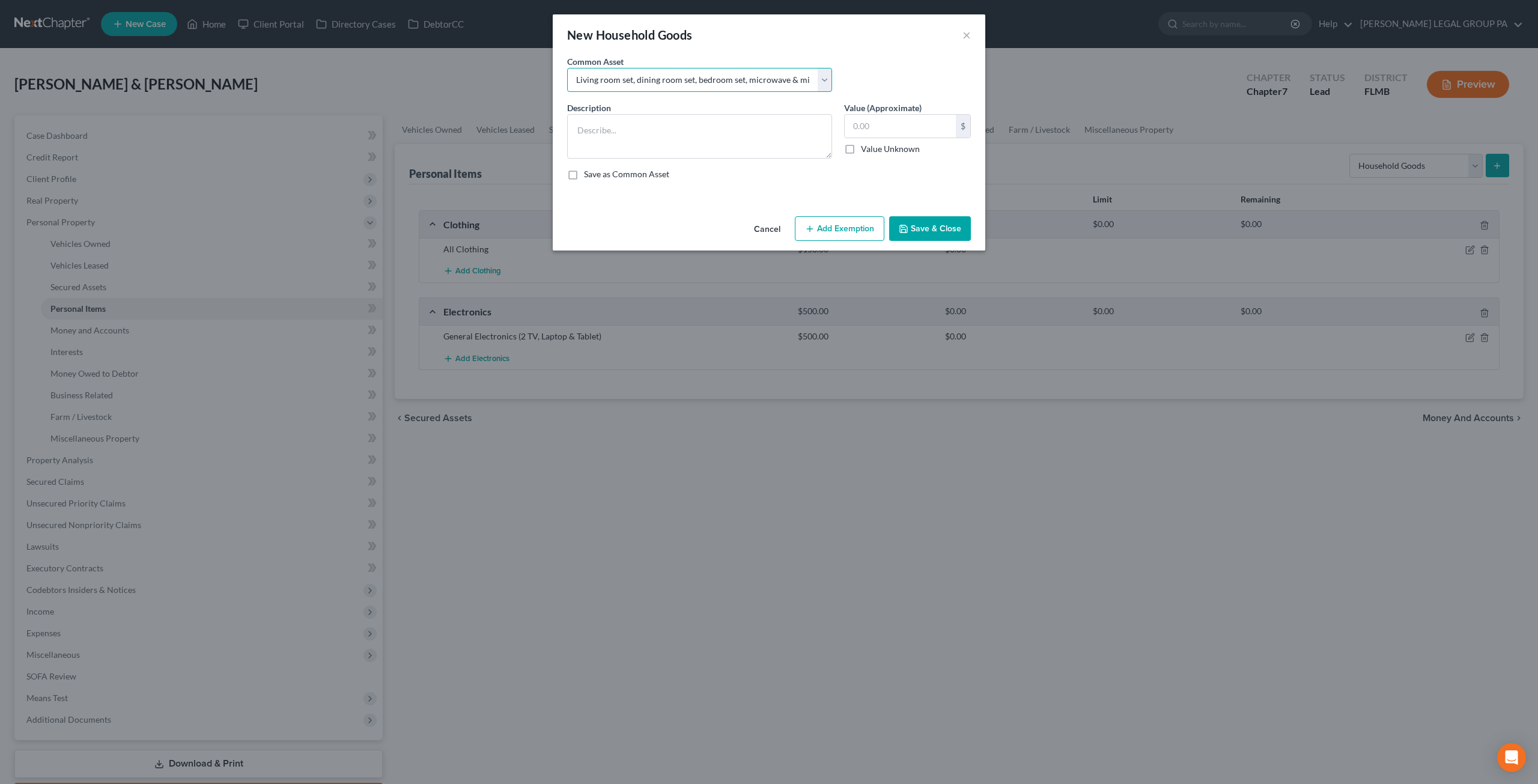
type textarea "Living room set, dining room set, bedroom set, microwave & misc. kitchenware"
type input "500.00"
click at [697, 130] on textarea "Living room set, dining room set, bedroom set, microwave & misc. kitchenware" at bounding box center [700, 136] width 265 height 45
type textarea "Living room set, dining room set, 3 bedroom sets, microwave & misc. kitchenware"
click at [913, 233] on button "Save & Close" at bounding box center [931, 229] width 82 height 26
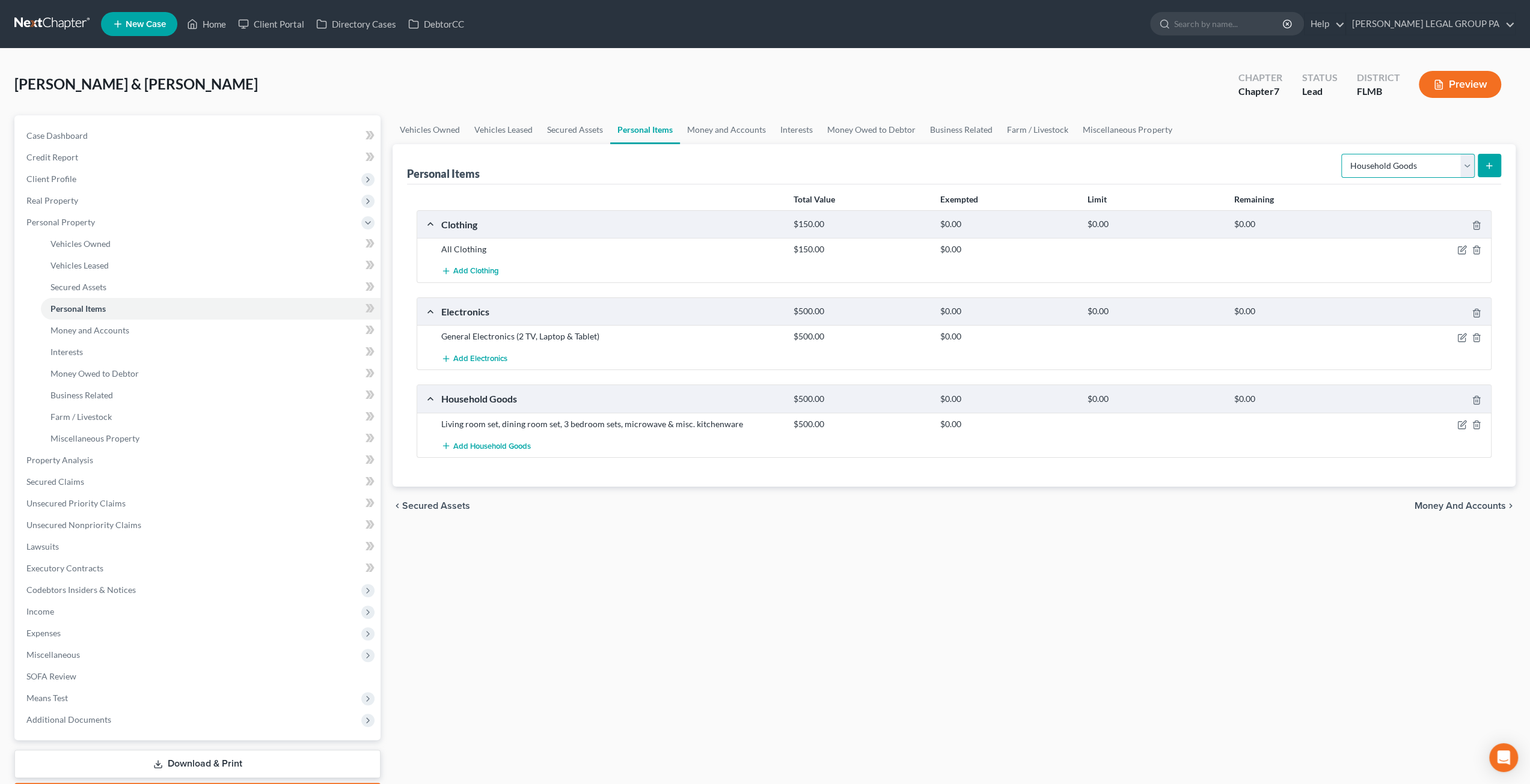
click at [1388, 174] on select "Select Item Type Clothing Collectibles Of Value Electronics Firearms Household …" at bounding box center [1407, 165] width 133 height 24
drag, startPoint x: 1462, startPoint y: 422, endPoint x: 1414, endPoint y: 406, distance: 50.6
click at [1462, 422] on icon "button" at bounding box center [1462, 425] width 10 height 10
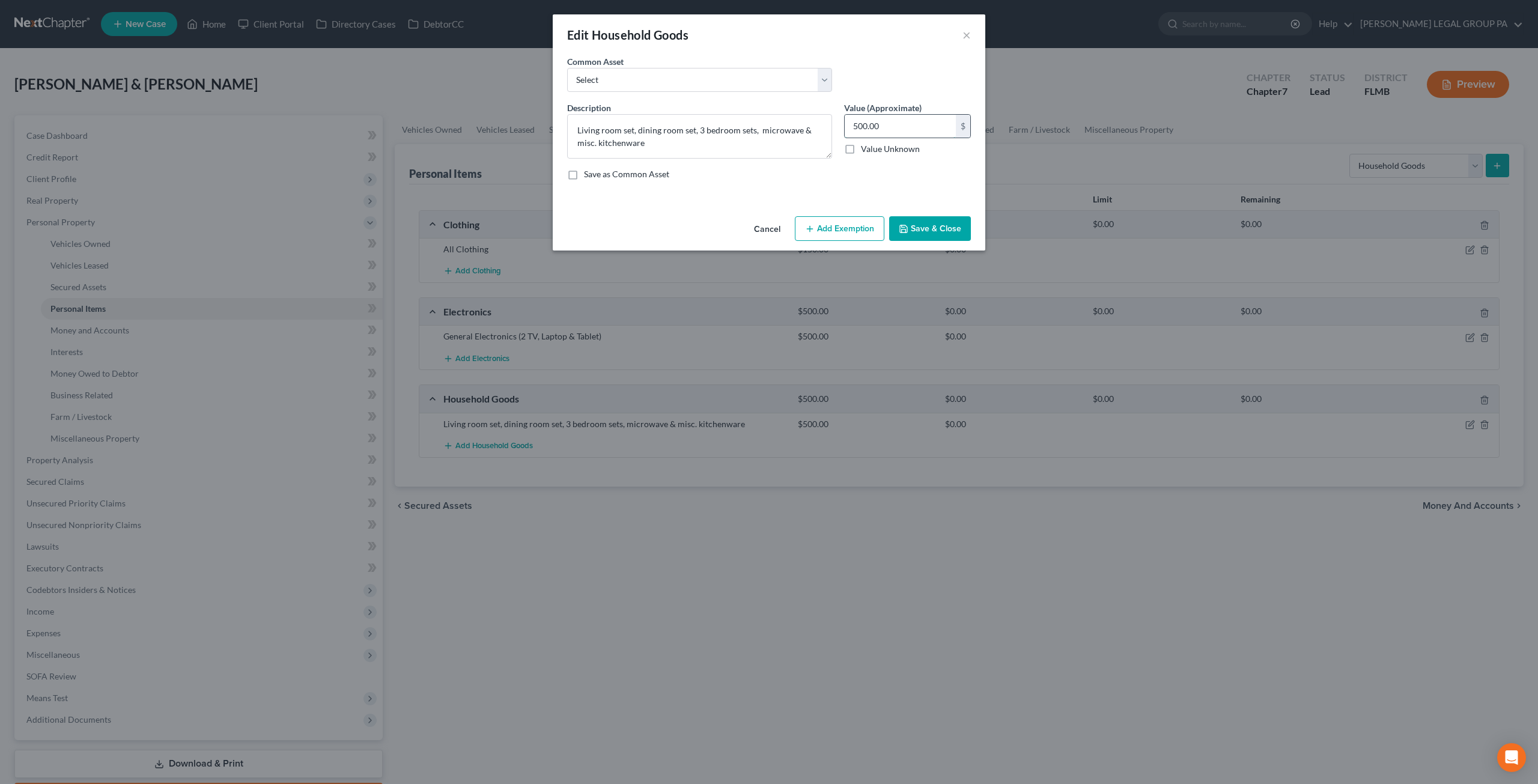
click at [895, 124] on input "500.00" at bounding box center [900, 126] width 111 height 23
type input "8"
type input "1,000.00"
click at [942, 229] on button "Save & Close" at bounding box center [931, 229] width 82 height 26
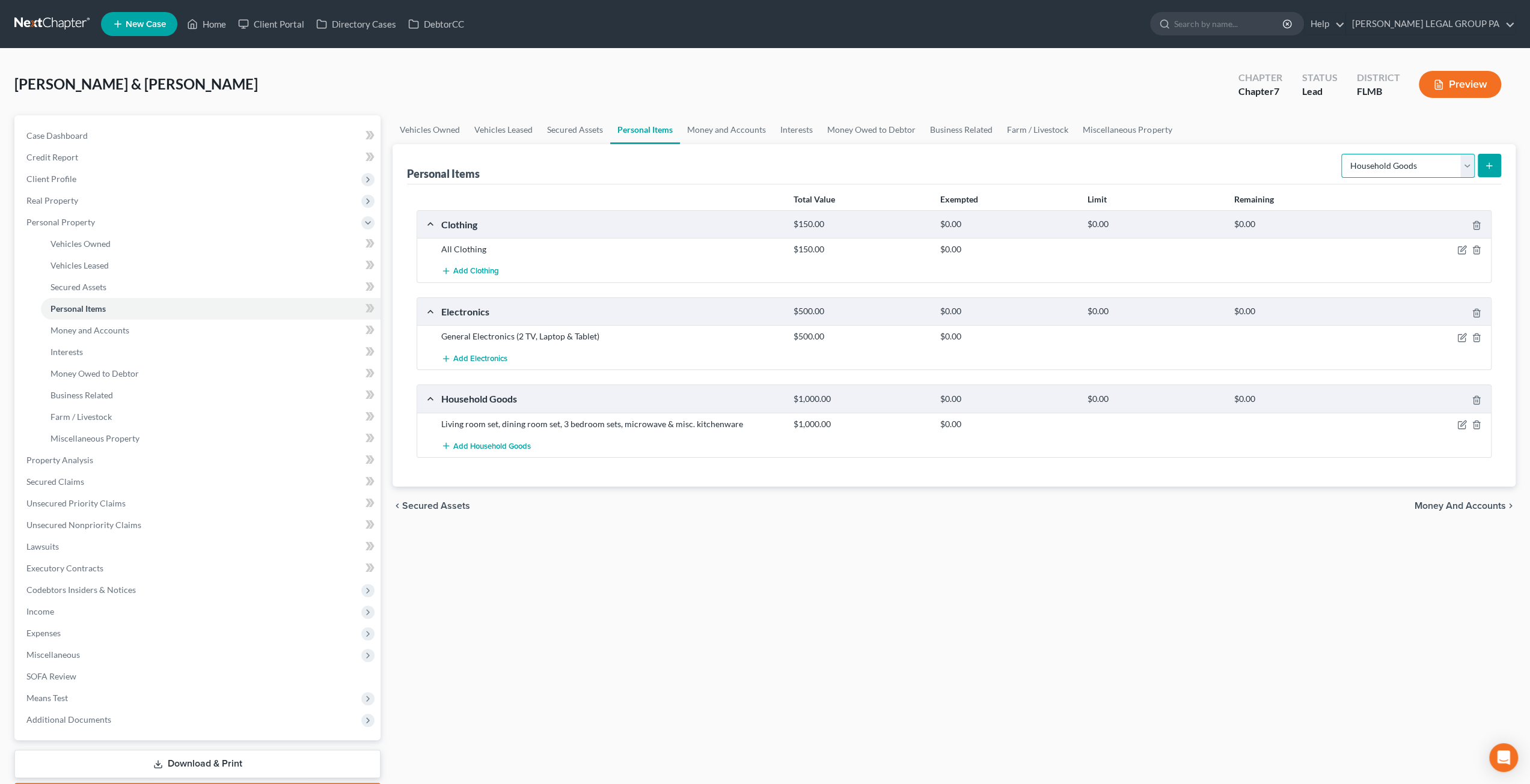
click at [1378, 161] on select "Select Item Type Clothing Collectibles Of Value Electronics Firearms Household …" at bounding box center [1407, 165] width 133 height 24
select select "jewelry"
click at [1343, 154] on select "Select Item Type Clothing Collectibles Of Value Electronics Firearms Household …" at bounding box center [1407, 165] width 133 height 24
click at [1500, 165] on button "submit" at bounding box center [1489, 165] width 24 height 24
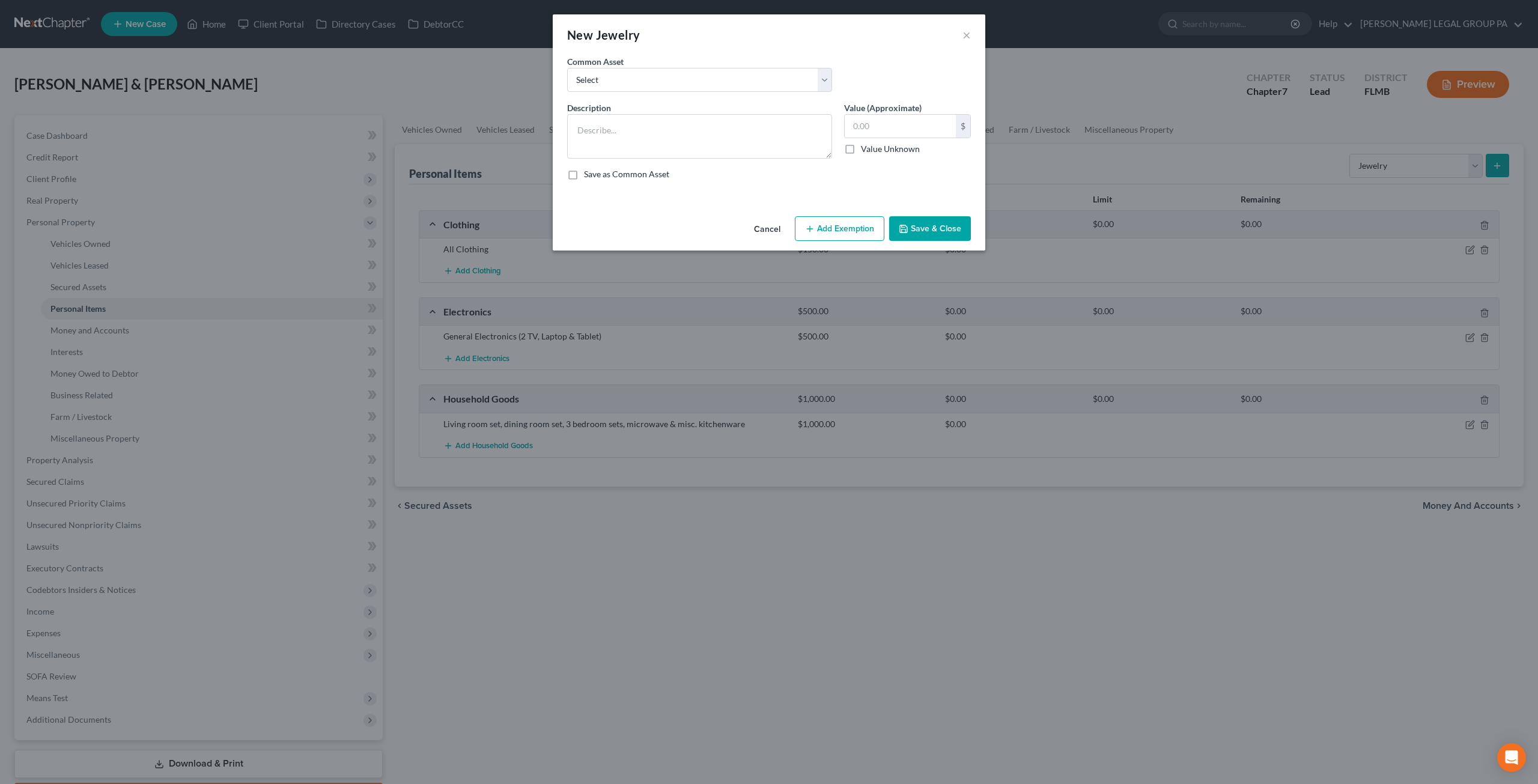
click at [696, 67] on div "Common Asset Select High School Class Ring Wedding Ring Various Custom Jewelry …" at bounding box center [699, 73] width 277 height 37
click at [667, 83] on select "Select High School Class Ring Wedding Ring Various Custom Jewelry Watch Misc. C…" at bounding box center [700, 79] width 265 height 24
select select "1"
click at [567, 67] on select "Select High School Class Ring Wedding Ring Various Custom Jewelry Watch Misc. C…" at bounding box center [700, 79] width 265 height 24
type textarea "Wedding Ring"
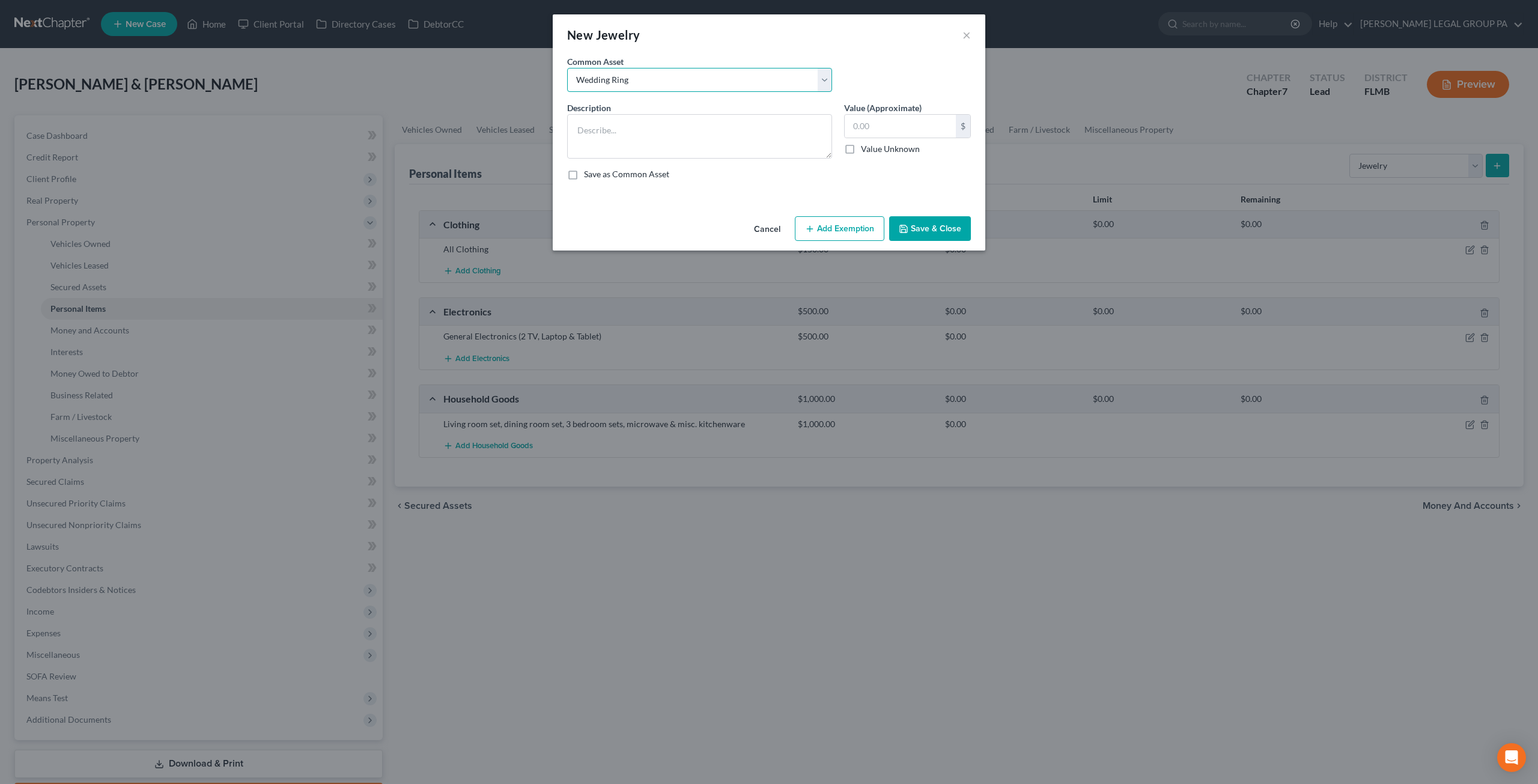
type input "50.00"
drag, startPoint x: 646, startPoint y: 87, endPoint x: 635, endPoint y: 87, distance: 11.0
click at [646, 87] on select "Select High School Class Ring Wedding Ring Various Custom Jewelry Watch Misc. C…" at bounding box center [700, 79] width 265 height 24
select select
click at [567, 67] on select "Select High School Class Ring Wedding Ring Various Custom Jewelry Watch Misc. C…" at bounding box center [700, 79] width 265 height 24
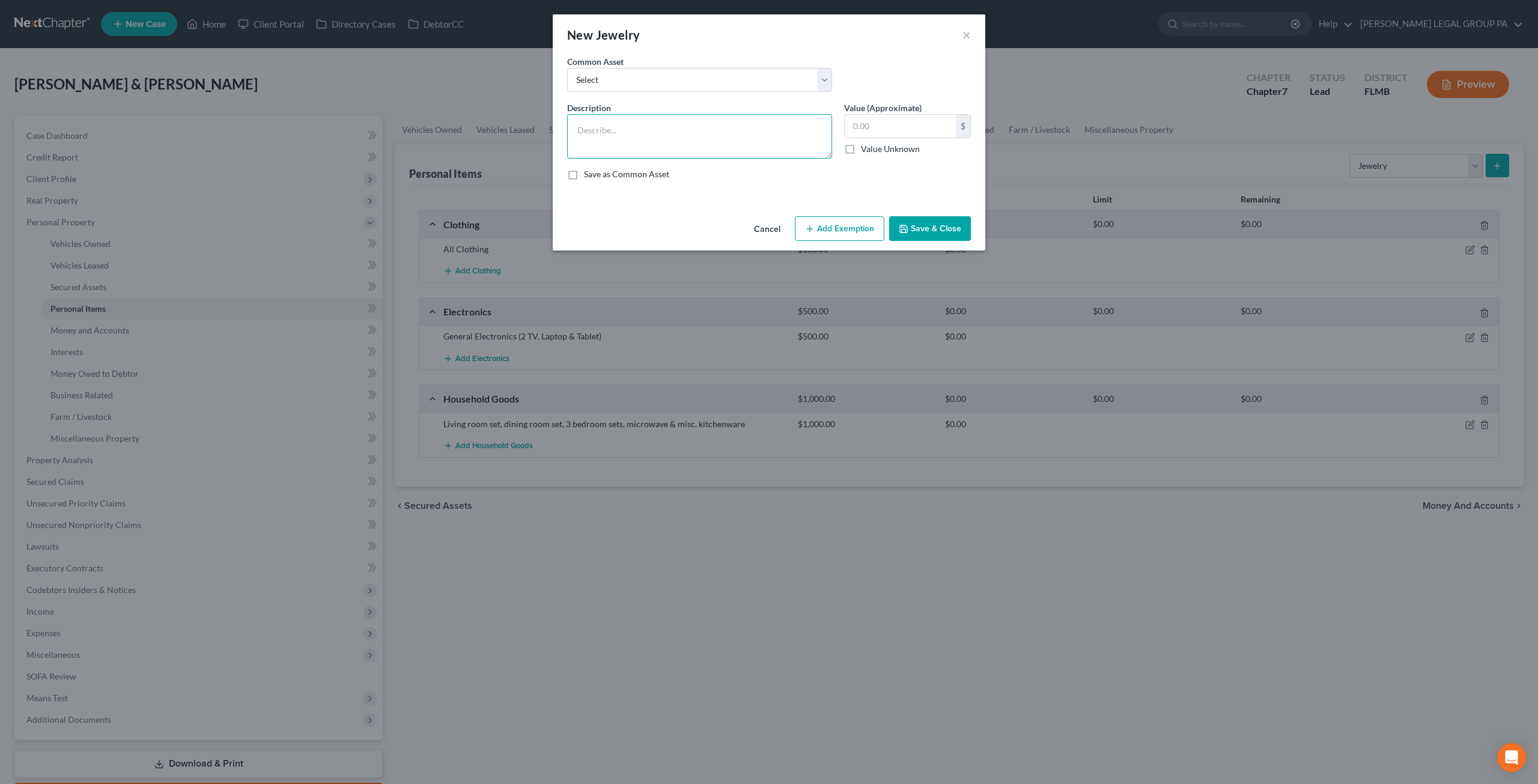
click at [649, 120] on textarea at bounding box center [700, 136] width 265 height 45
type textarea "(2) Wedding Rings"
type input "100.00"
click at [956, 236] on button "Save & Close" at bounding box center [931, 229] width 82 height 26
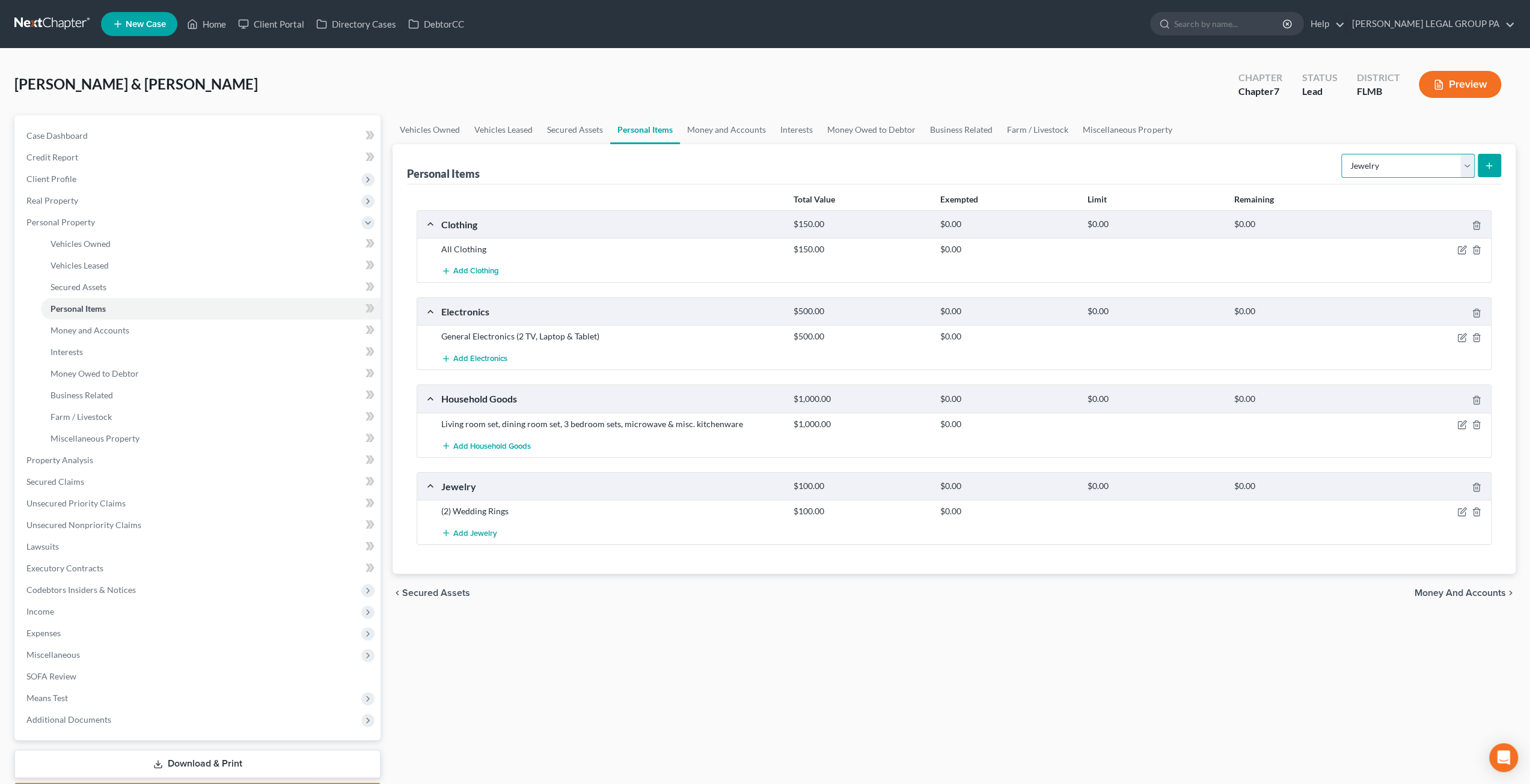
click at [1349, 164] on select "Select Item Type Clothing Collectibles Of Value Electronics Firearms Household …" at bounding box center [1407, 165] width 133 height 24
drag, startPoint x: 1202, startPoint y: 143, endPoint x: 1203, endPoint y: 153, distance: 10.0
click at [1202, 143] on ul "Vehicles Owned Vehicles Leased Secured Assets Personal Items Money and Accounts…" at bounding box center [954, 129] width 1123 height 29
drag, startPoint x: 1365, startPoint y: 158, endPoint x: 1374, endPoint y: 174, distance: 18.4
click at [1365, 158] on select "Select Item Type Clothing Collectibles Of Value Electronics Firearms Household …" at bounding box center [1407, 165] width 133 height 24
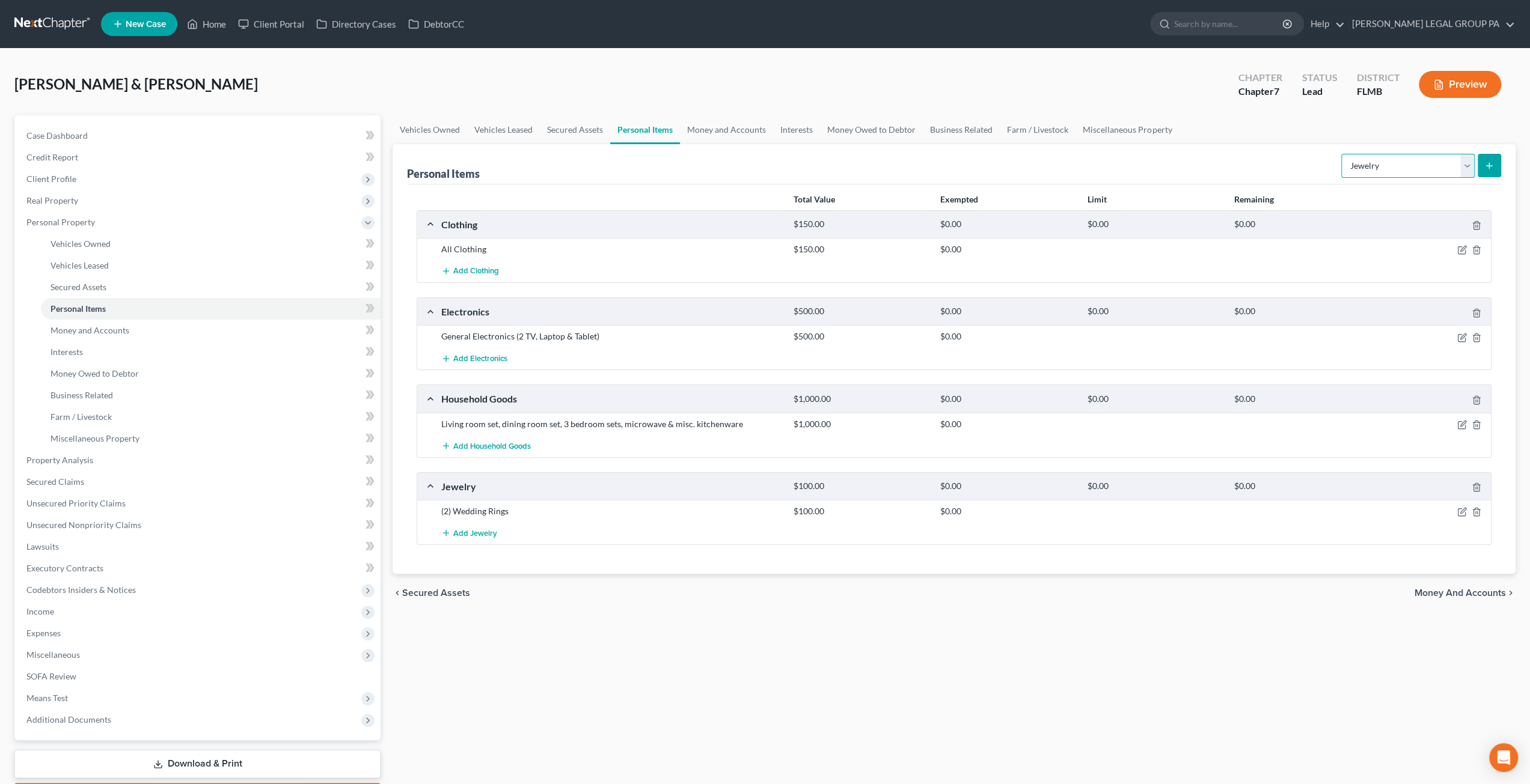
select select "sports_and_hobby_equipment"
click at [1343, 154] on select "Select Item Type Clothing Collectibles Of Value Electronics Firearms Household …" at bounding box center [1407, 165] width 133 height 24
click at [1446, 169] on select "Select Item Type Clothing Collectibles Of Value Electronics Firearms Household …" at bounding box center [1407, 165] width 133 height 24
click at [1402, 133] on ul "Vehicles Owned Vehicles Leased Secured Assets Personal Items Money and Accounts…" at bounding box center [954, 129] width 1123 height 29
click at [91, 333] on span "Money and Accounts" at bounding box center [89, 330] width 79 height 10
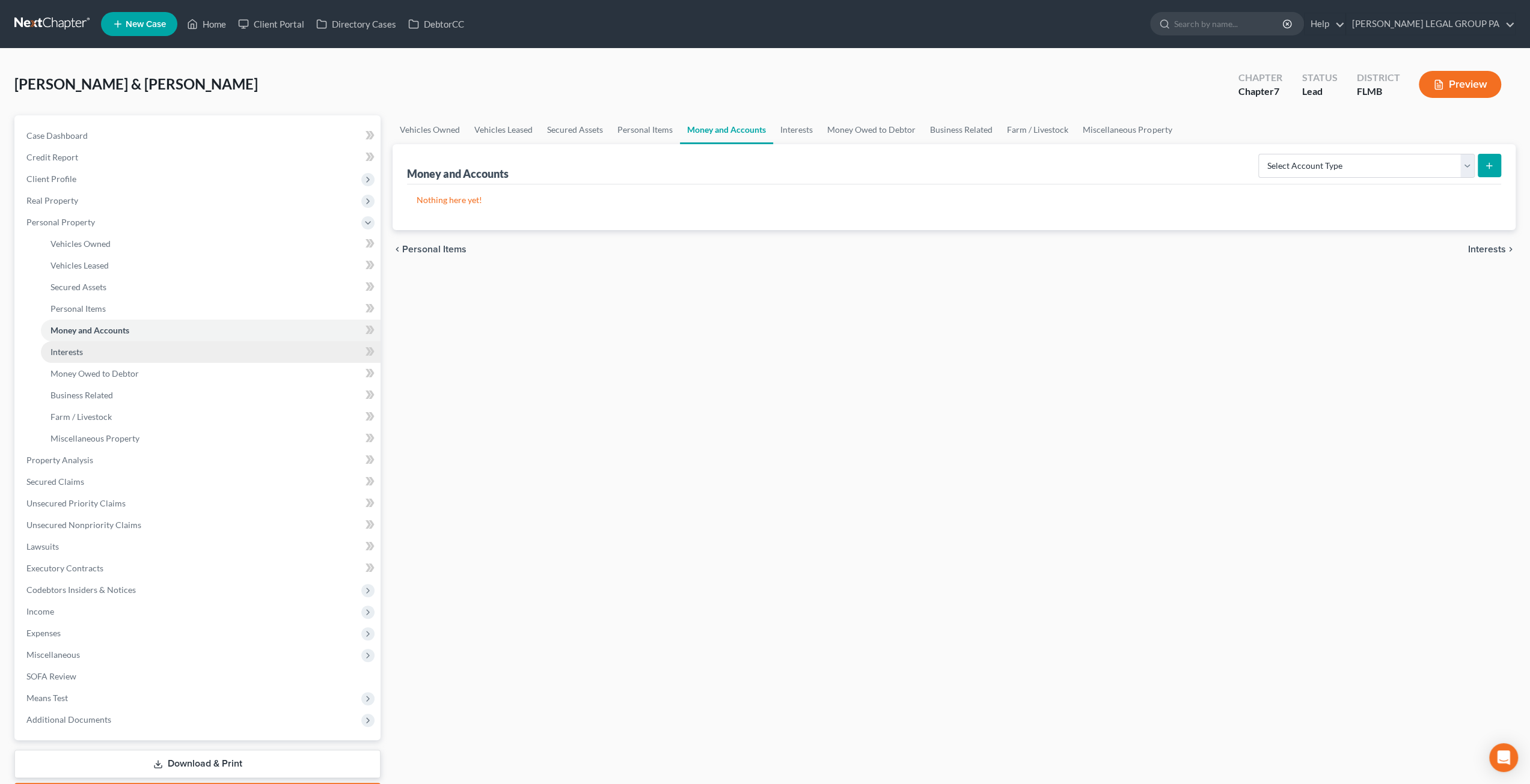
click at [107, 356] on link "Interests" at bounding box center [210, 352] width 339 height 22
click at [1375, 164] on select "Select Interest Type 401K Annuity Bond Education IRA Government Bond Government…" at bounding box center [1410, 165] width 129 height 24
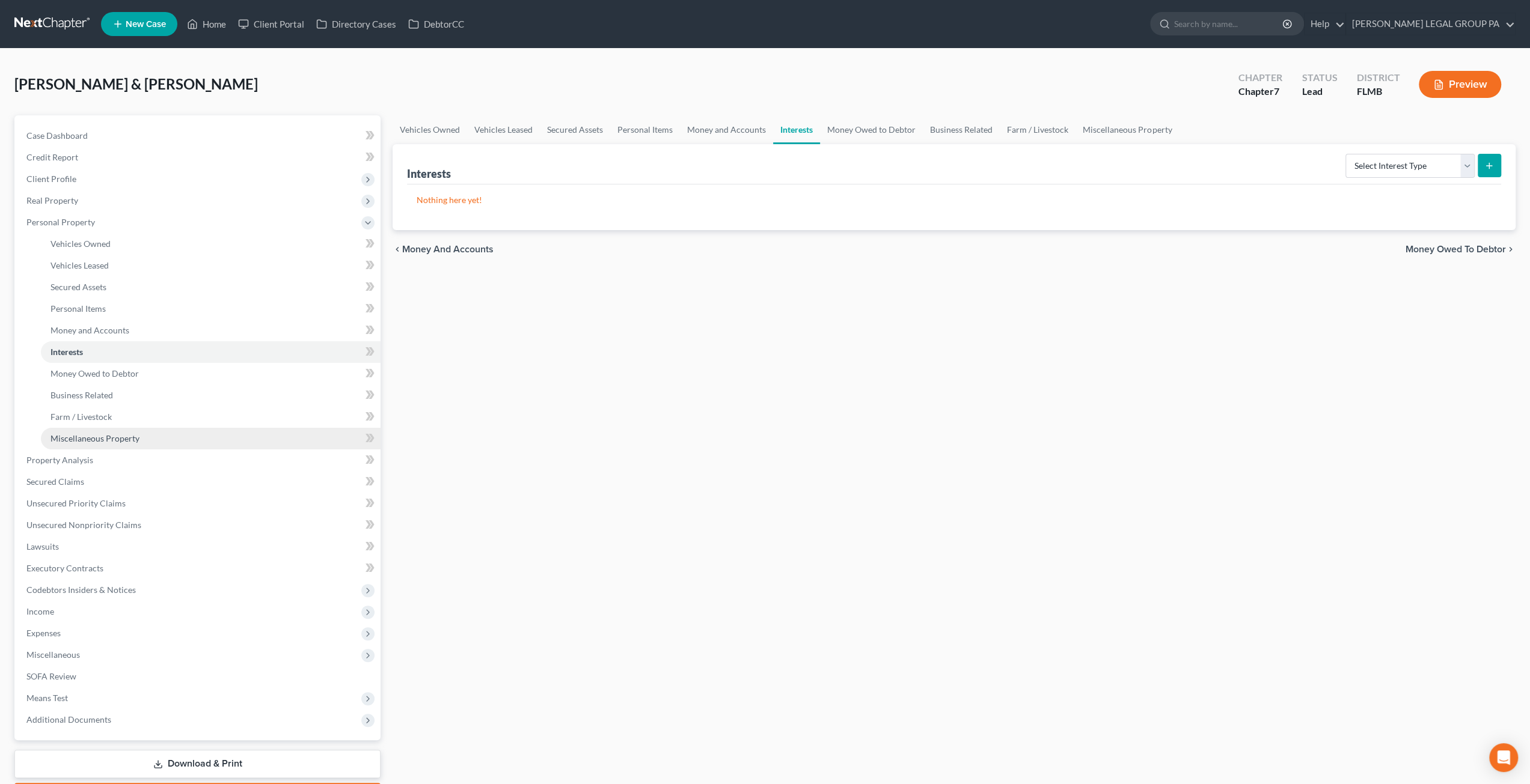
click at [147, 439] on link "Miscellaneous Property" at bounding box center [210, 438] width 339 height 22
click at [1308, 163] on select "Select Property Type Assigned for Creditor Benefit Within 1 Year Holding for An…" at bounding box center [1389, 165] width 169 height 24
click at [1305, 154] on select "Select Property Type Assigned for Creditor Benefit Within 1 Year Holding for An…" at bounding box center [1389, 165] width 169 height 24
click at [1454, 166] on select "Select Property Type Assigned for Creditor Benefit Within 1 Year Holding for An…" at bounding box center [1389, 165] width 169 height 24
select select "stored_within_1_year"
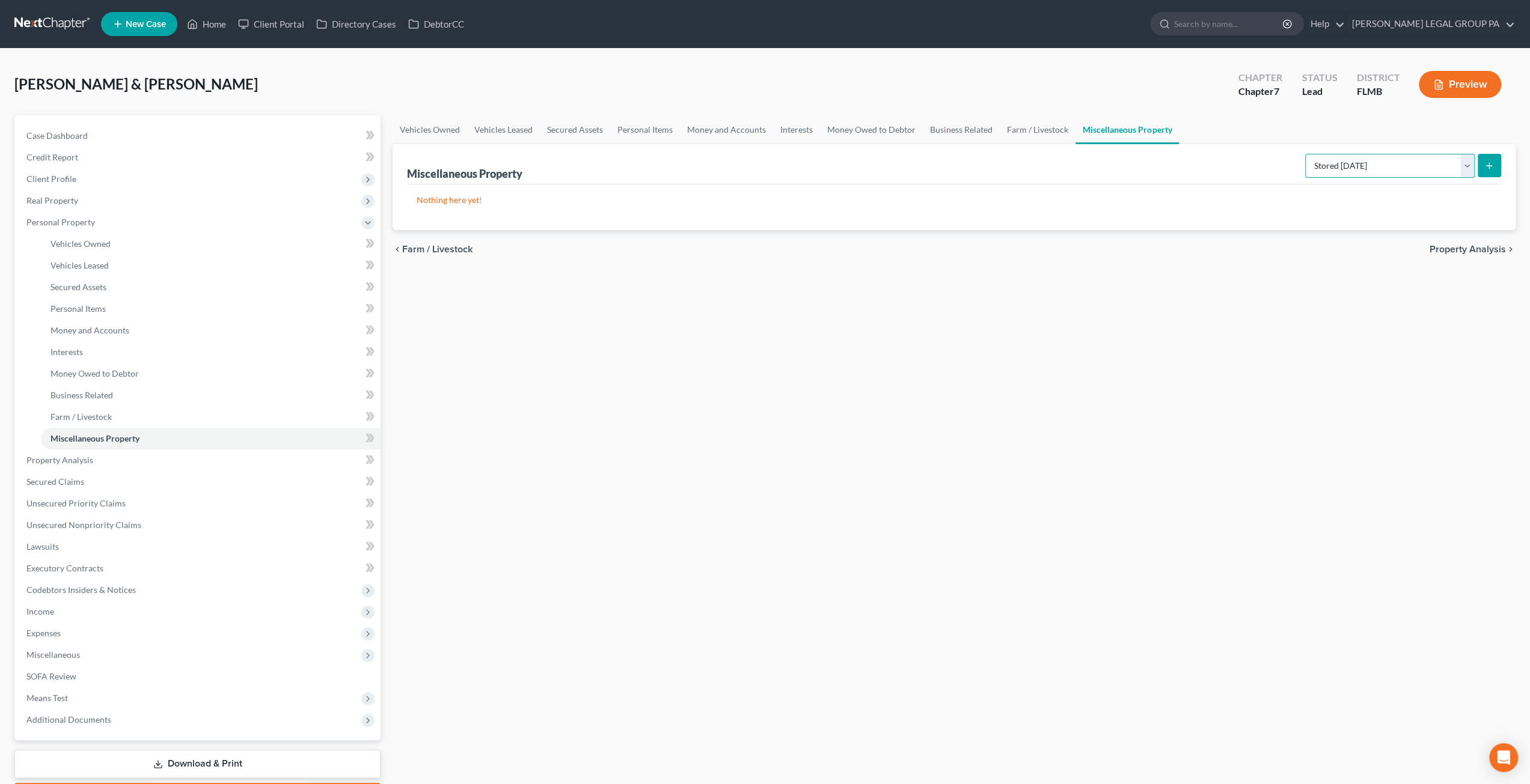
click at [1305, 154] on select "Select Property Type Assigned for Creditor Benefit Within 1 Year Holding for An…" at bounding box center [1389, 165] width 169 height 24
click at [1491, 165] on line "submit" at bounding box center [1489, 165] width 6 height 0
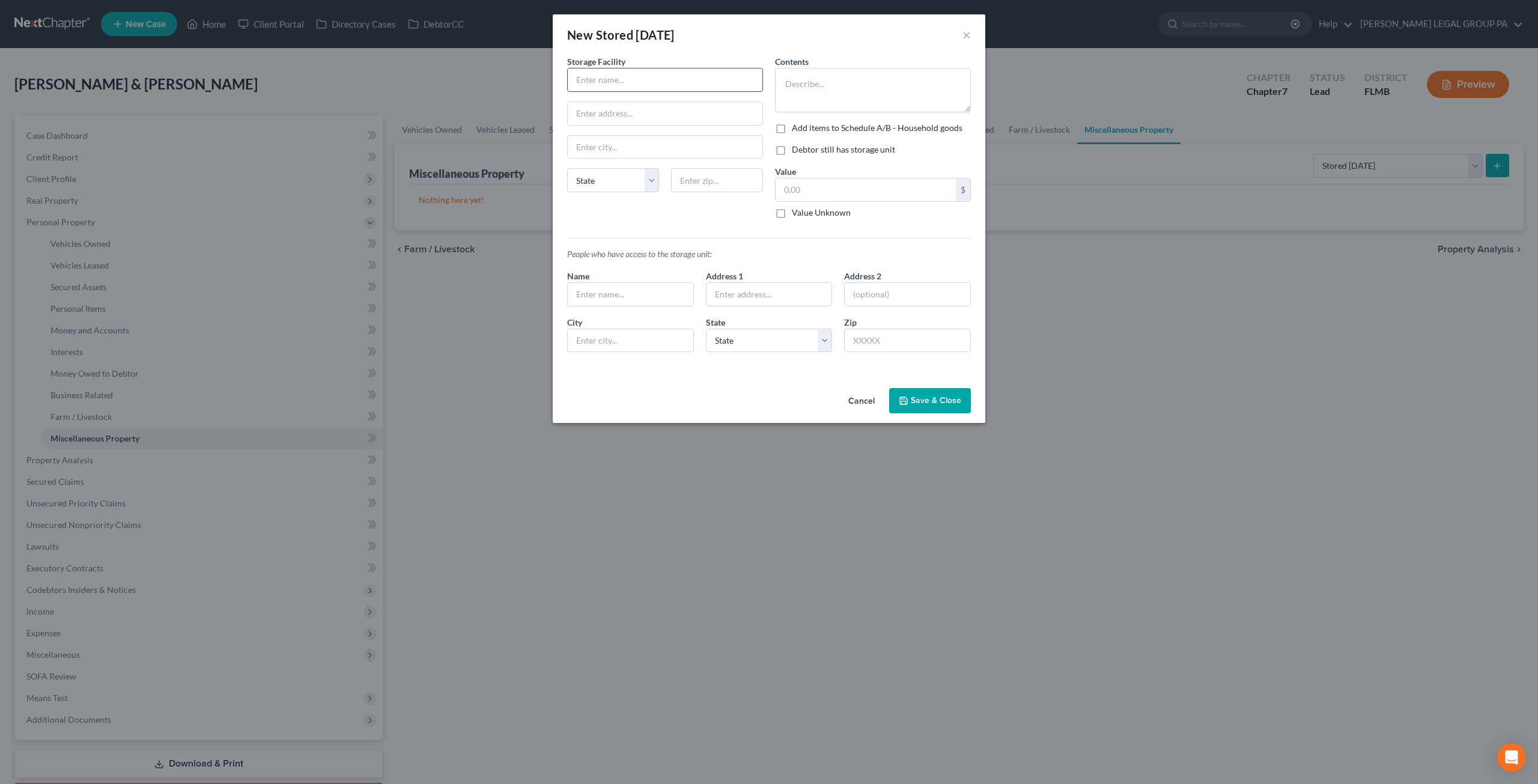
click at [618, 81] on input "text" at bounding box center [664, 80] width 195 height 23
click at [590, 70] on input "text" at bounding box center [664, 80] width 195 height 23
paste input "Extra Space Storage"
type input "Extra Space Storage"
click at [603, 114] on input "text" at bounding box center [664, 113] width 195 height 23
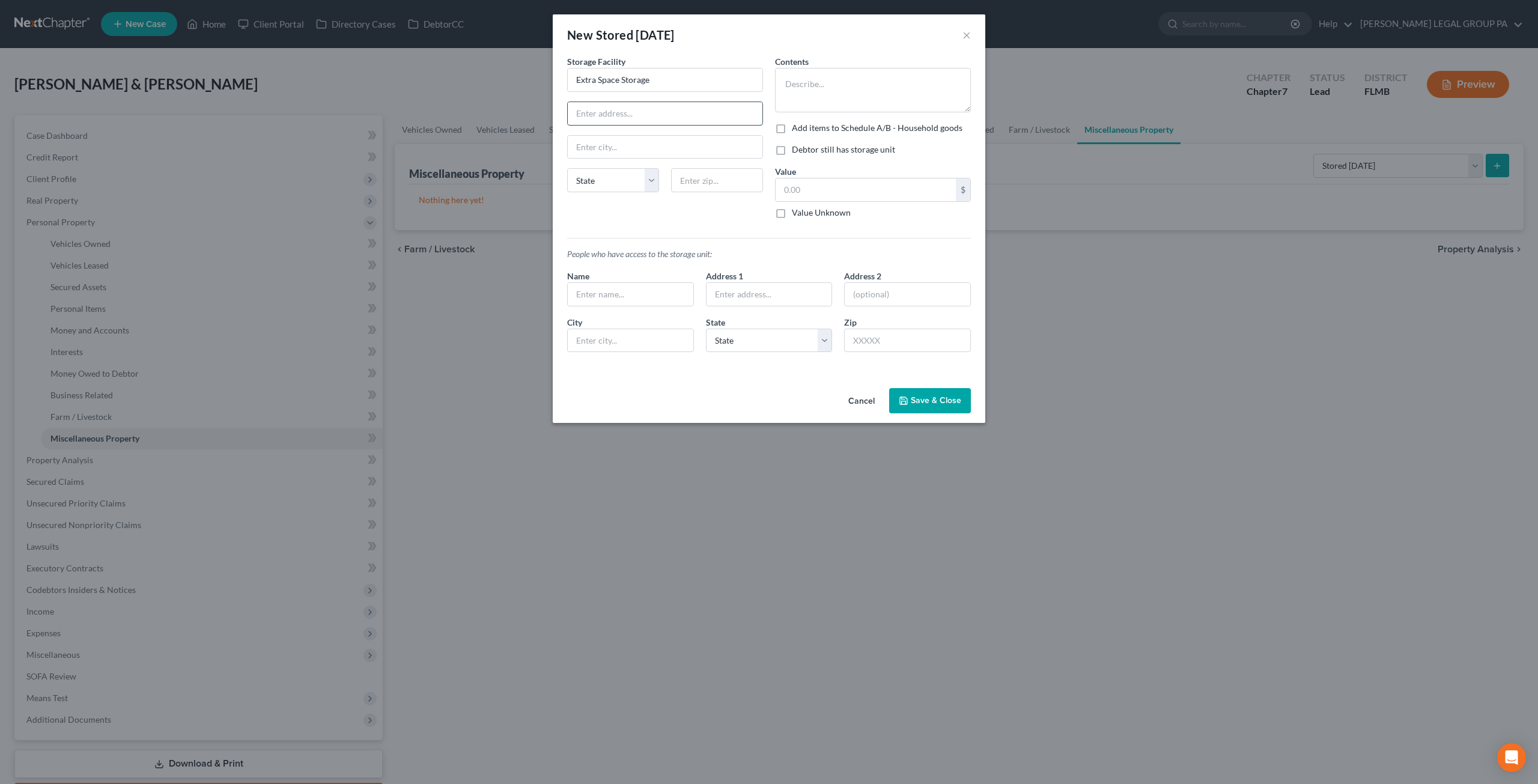
paste input "1675 Starkey Rd, Largo, FL 33771"
click at [692, 110] on input "1675 Starkey Rd, Largo, FL 33771" at bounding box center [664, 113] width 195 height 23
click at [694, 110] on input "1675 Starkey Rd, Largo, FL 33771" at bounding box center [664, 113] width 195 height 23
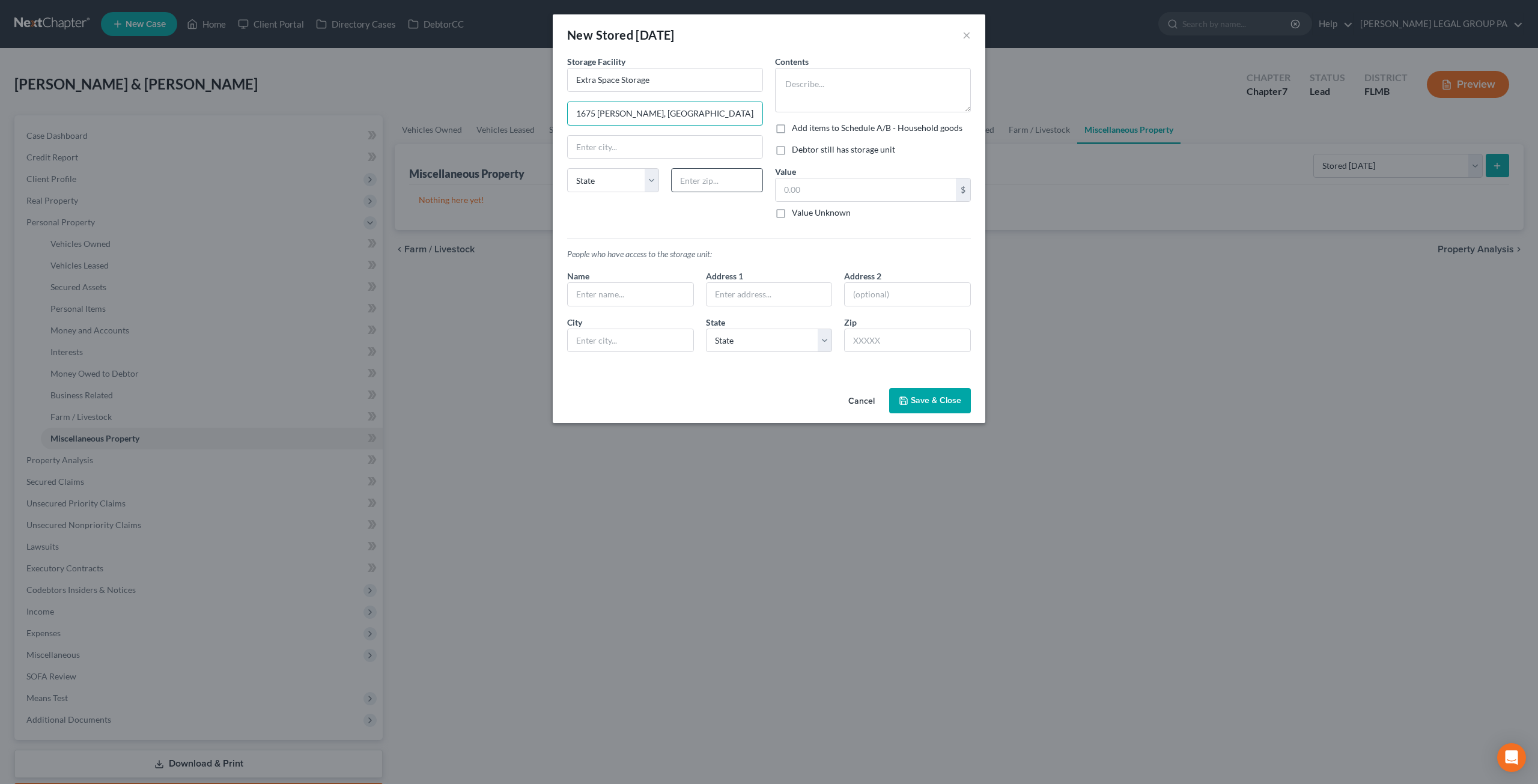
type input "1675 Starkey Rd, Largo, FL"
click at [687, 181] on input "text" at bounding box center [717, 180] width 92 height 24
paste input "33771"
type input "33771"
type input "Largo"
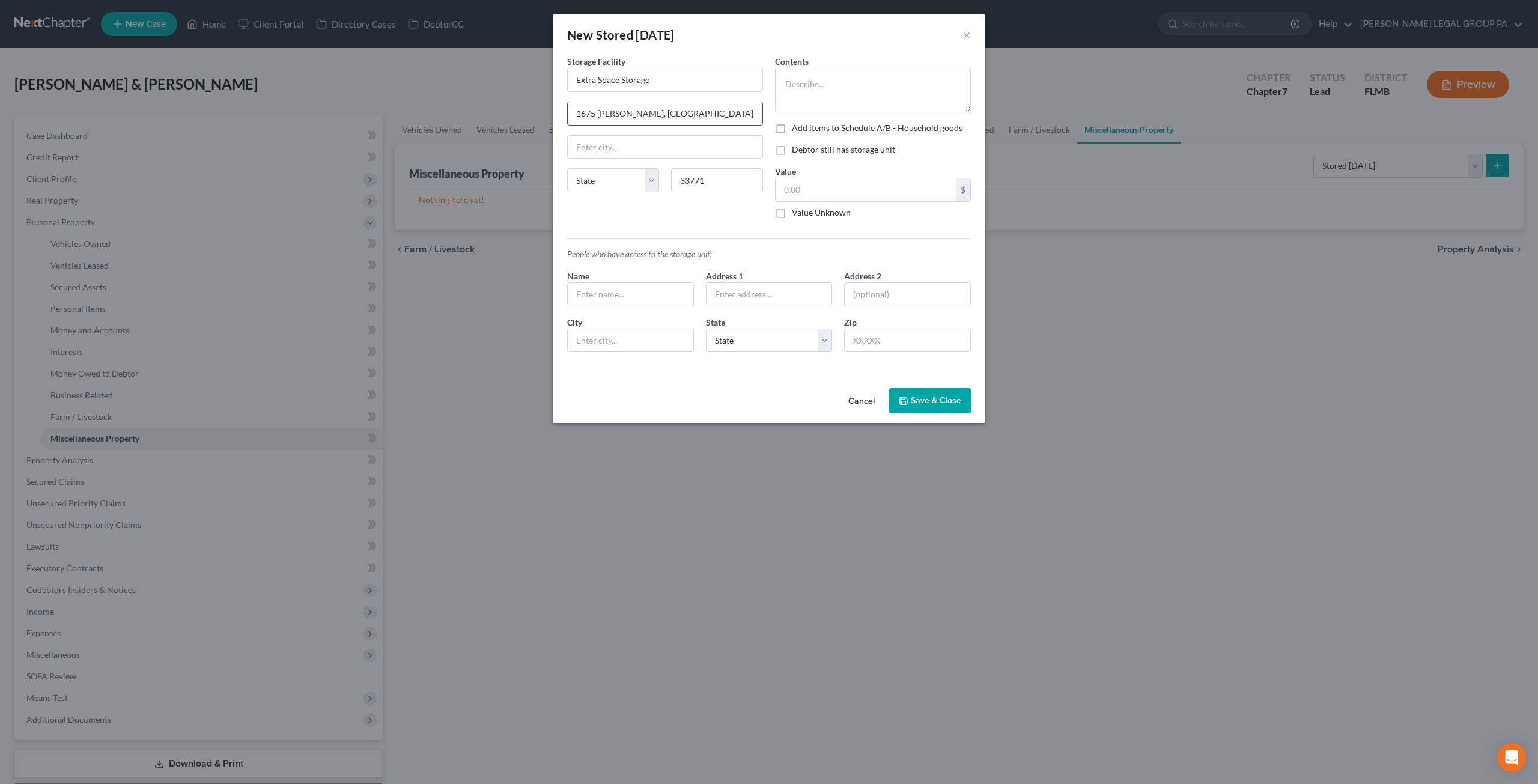
select select "9"
drag, startPoint x: 679, startPoint y: 111, endPoint x: 640, endPoint y: 115, distance: 39.2
click at [640, 115] on input "1675 Starkey Rd, Largo, FL" at bounding box center [664, 113] width 195 height 23
type input "1675 Starkey Rd"
click at [819, 89] on textarea at bounding box center [873, 89] width 196 height 45
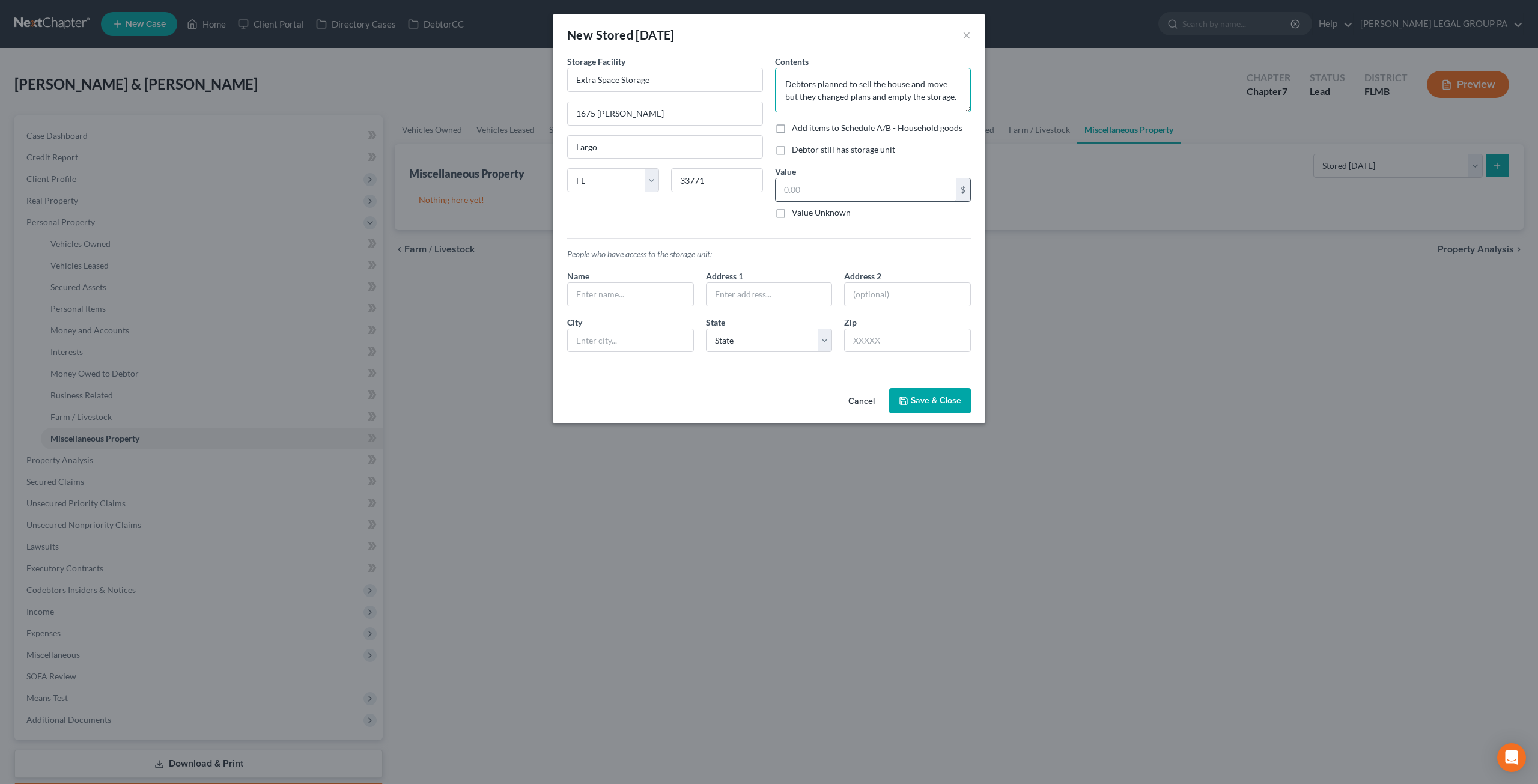
type textarea "Debtors planned to sell the house and move but they changed plans and empty the…"
click at [793, 193] on input "text" at bounding box center [866, 190] width 181 height 23
click at [913, 404] on button "Save & Close" at bounding box center [931, 400] width 82 height 26
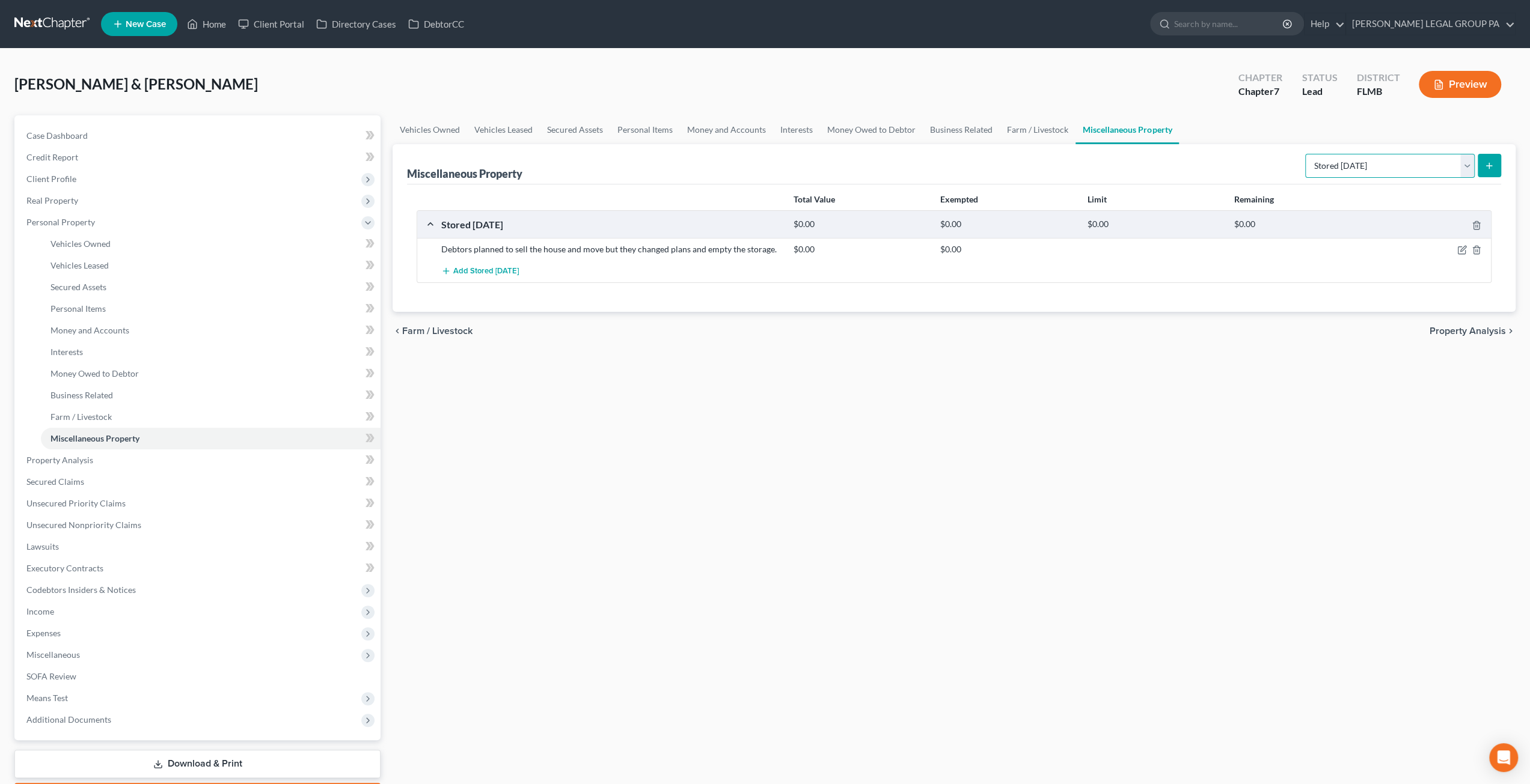
click at [1336, 160] on select "Select Property Type Assigned for Creditor Benefit Within 1 Year Holding for An…" at bounding box center [1389, 165] width 169 height 24
select select "holding_for_another"
click at [1305, 154] on select "Select Property Type Assigned for Creditor Benefit Within 1 Year Holding for An…" at bounding box center [1389, 165] width 169 height 24
click at [1488, 165] on line "submit" at bounding box center [1489, 165] width 6 height 0
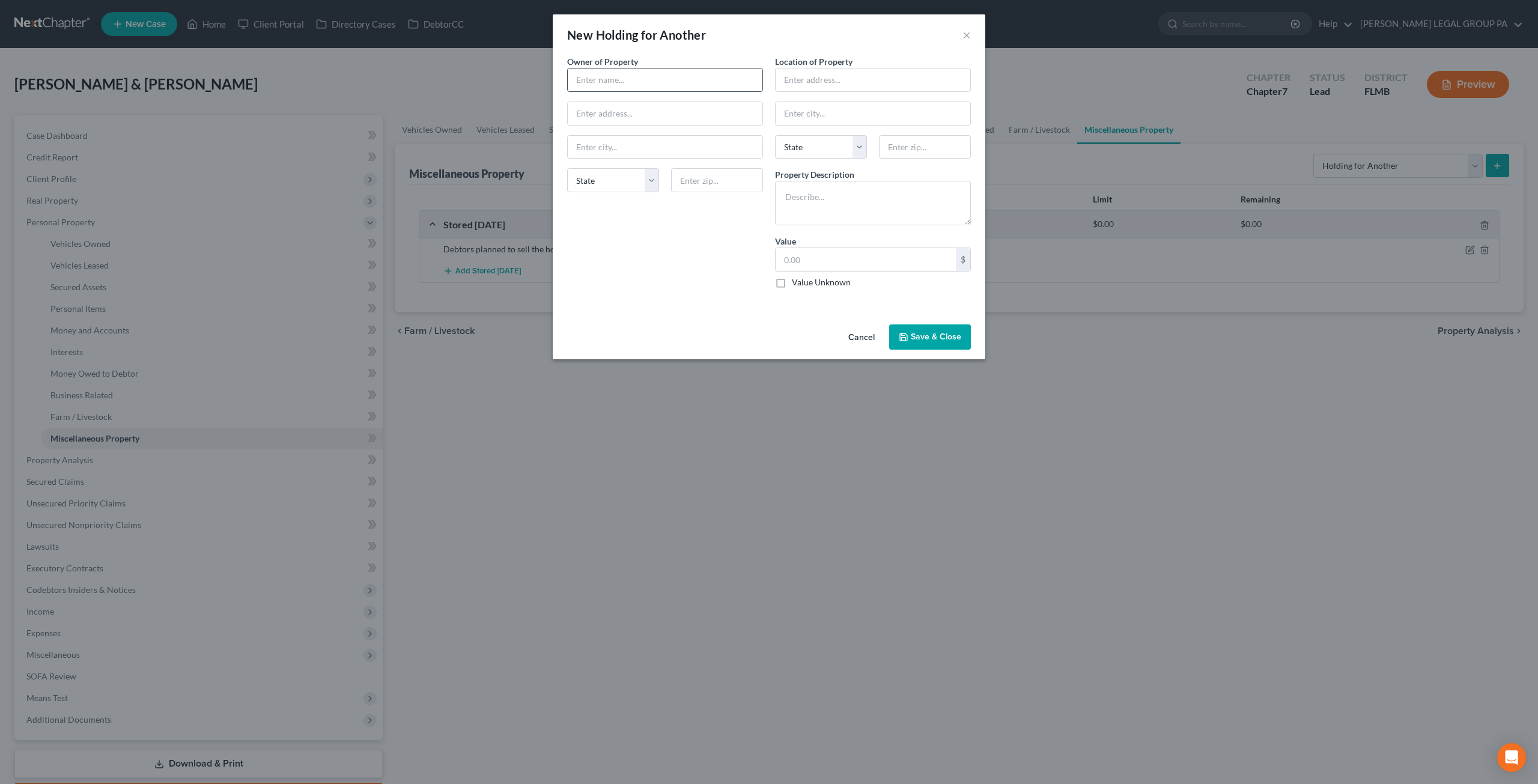
click at [601, 79] on input "text" at bounding box center [664, 80] width 195 height 23
click at [800, 205] on textarea at bounding box center [873, 202] width 196 height 45
type textarea "B"
type textarea "Kayak"
click at [599, 77] on input "text" at bounding box center [664, 80] width 195 height 23
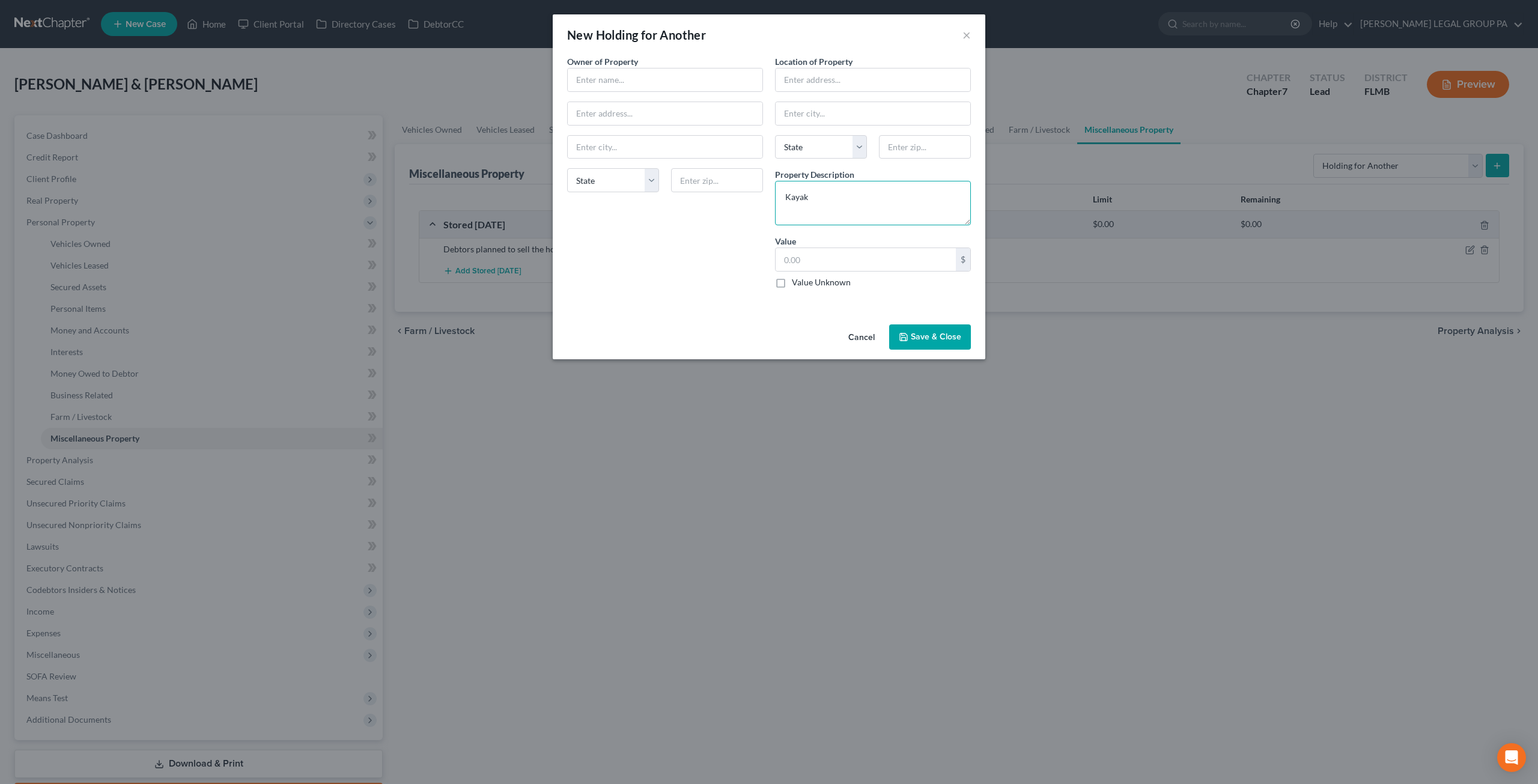
drag, startPoint x: 830, startPoint y: 206, endPoint x: 770, endPoint y: 195, distance: 61.0
click at [770, 195] on div "Location of Property State AL AK AR AZ CA CO CT DE DC FL GA GU HI ID IL IN IA K…" at bounding box center [873, 176] width 208 height 242
click at [613, 80] on input "text" at bounding box center [664, 80] width 195 height 23
click at [610, 85] on input "text" at bounding box center [664, 80] width 195 height 23
type input "Kyle Mullins"
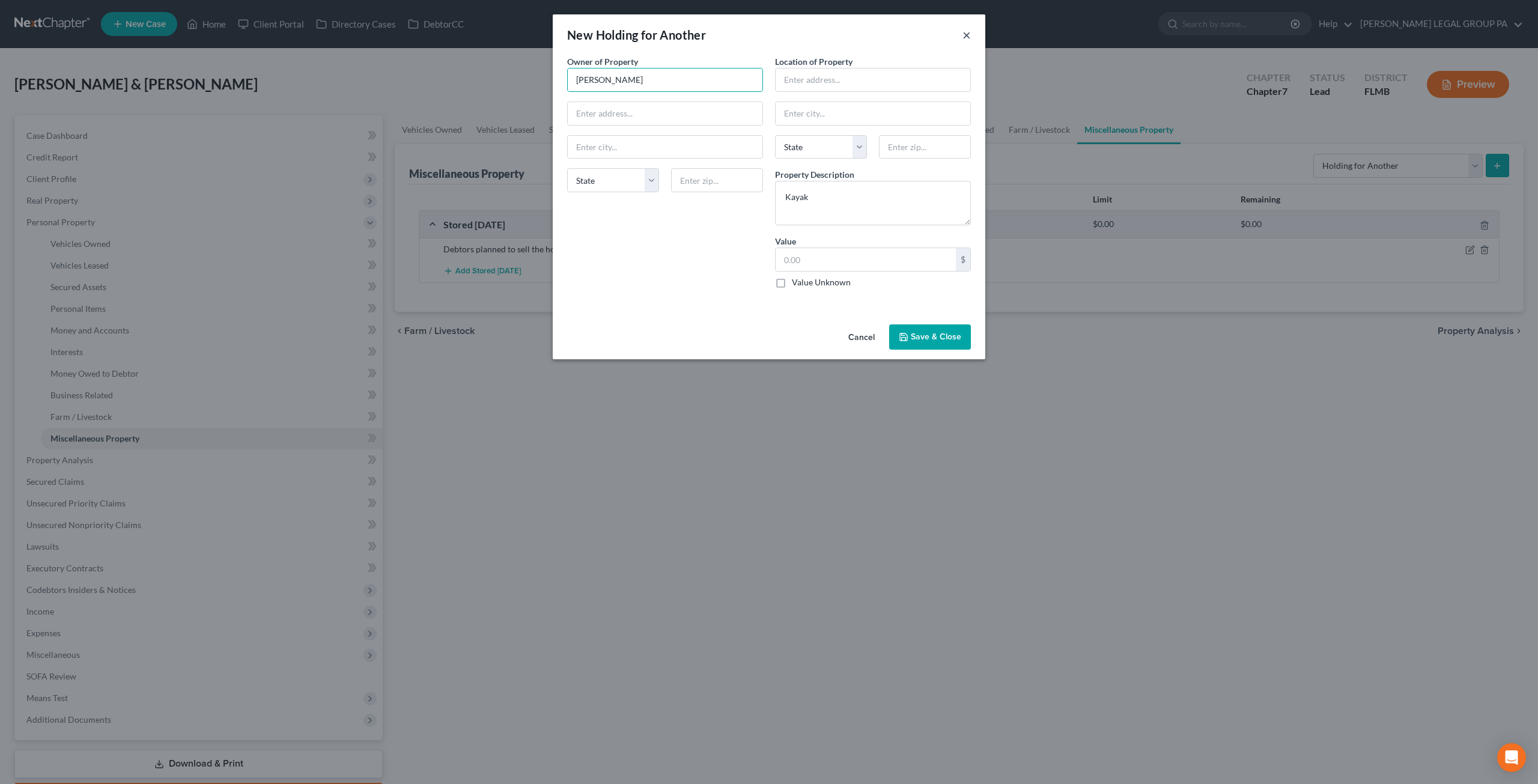
click at [966, 35] on button "×" at bounding box center [967, 34] width 9 height 14
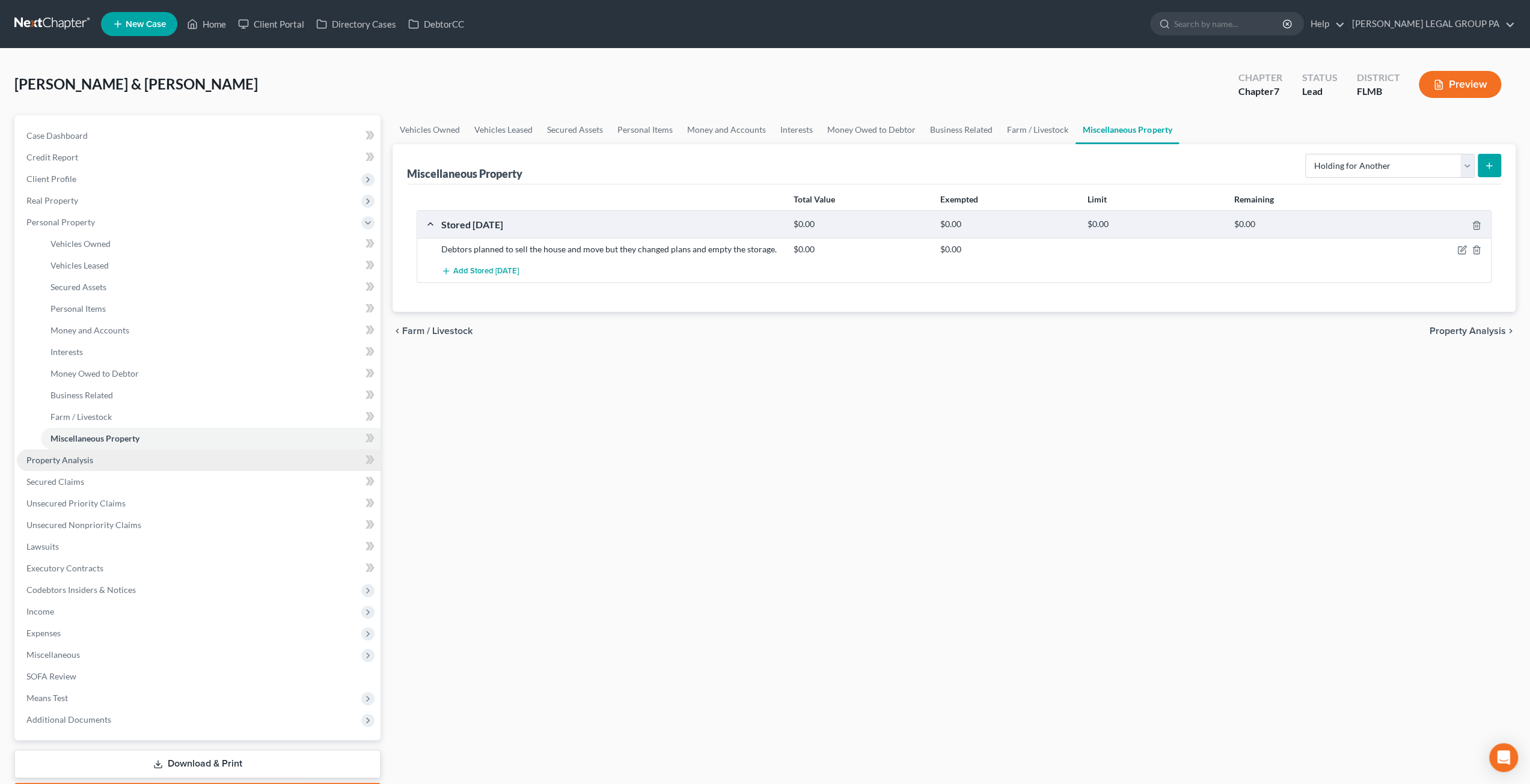
click at [77, 462] on span "Property Analysis" at bounding box center [60, 460] width 67 height 10
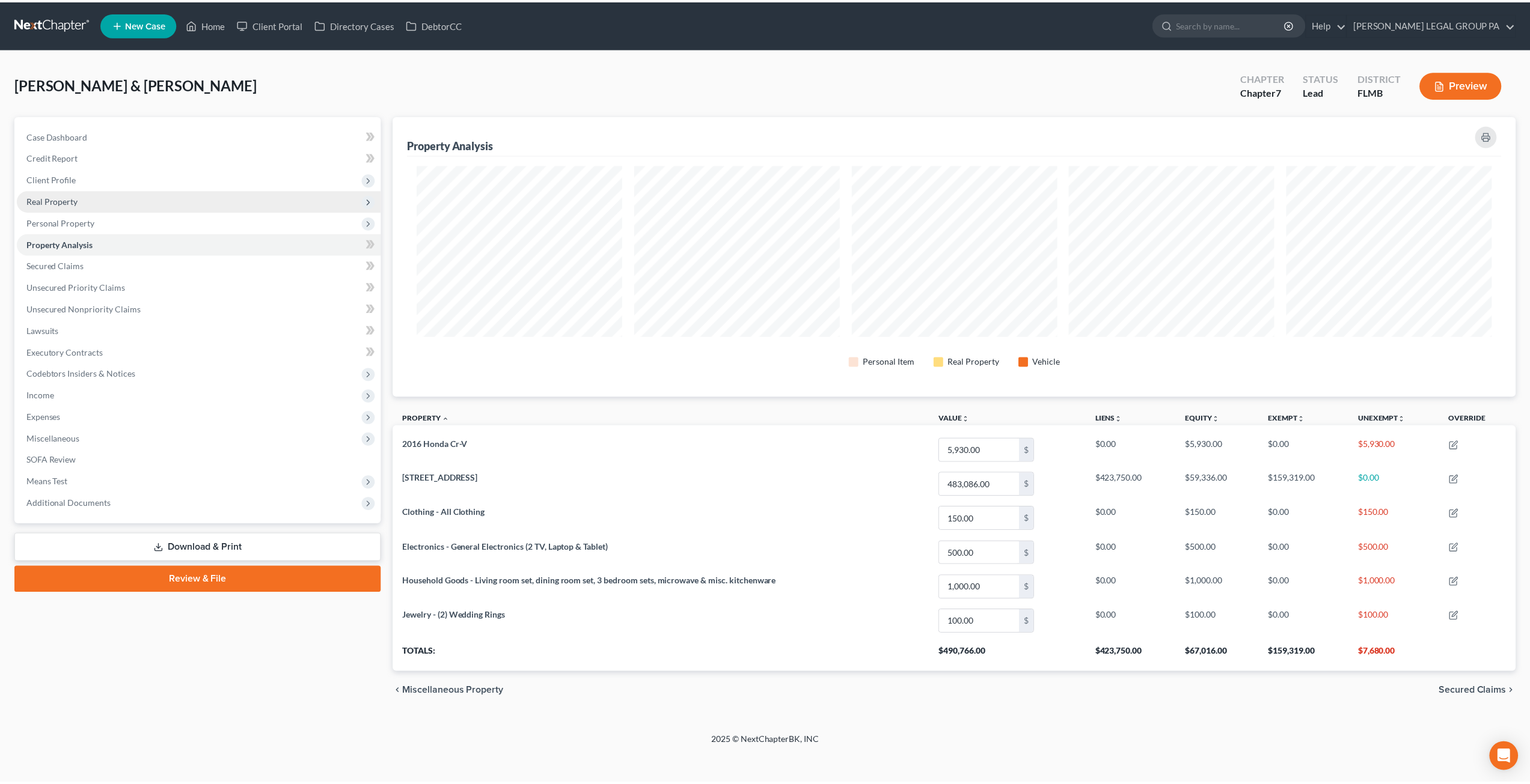
scroll to position [280, 1129]
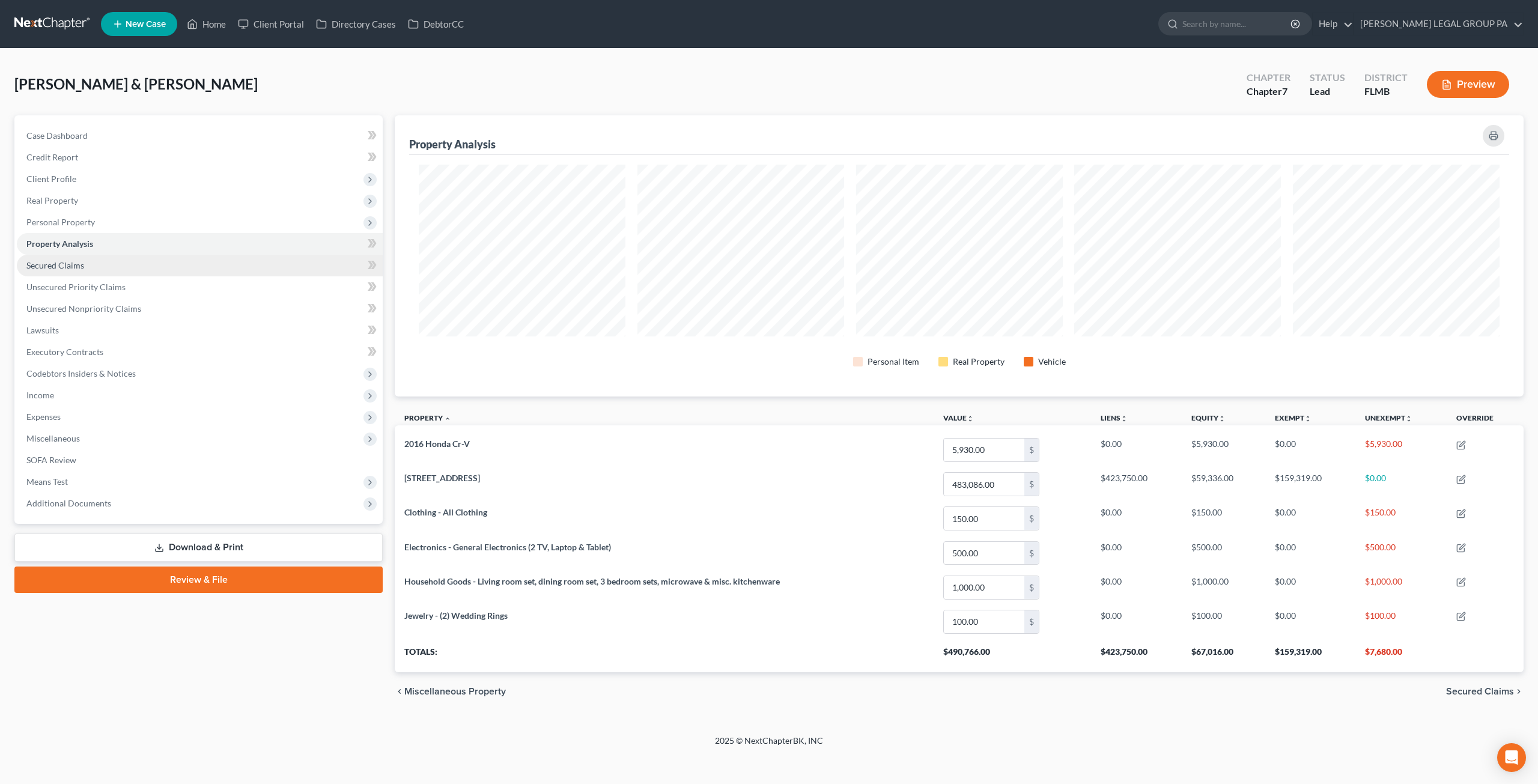
click at [61, 263] on span "Secured Claims" at bounding box center [55, 265] width 58 height 10
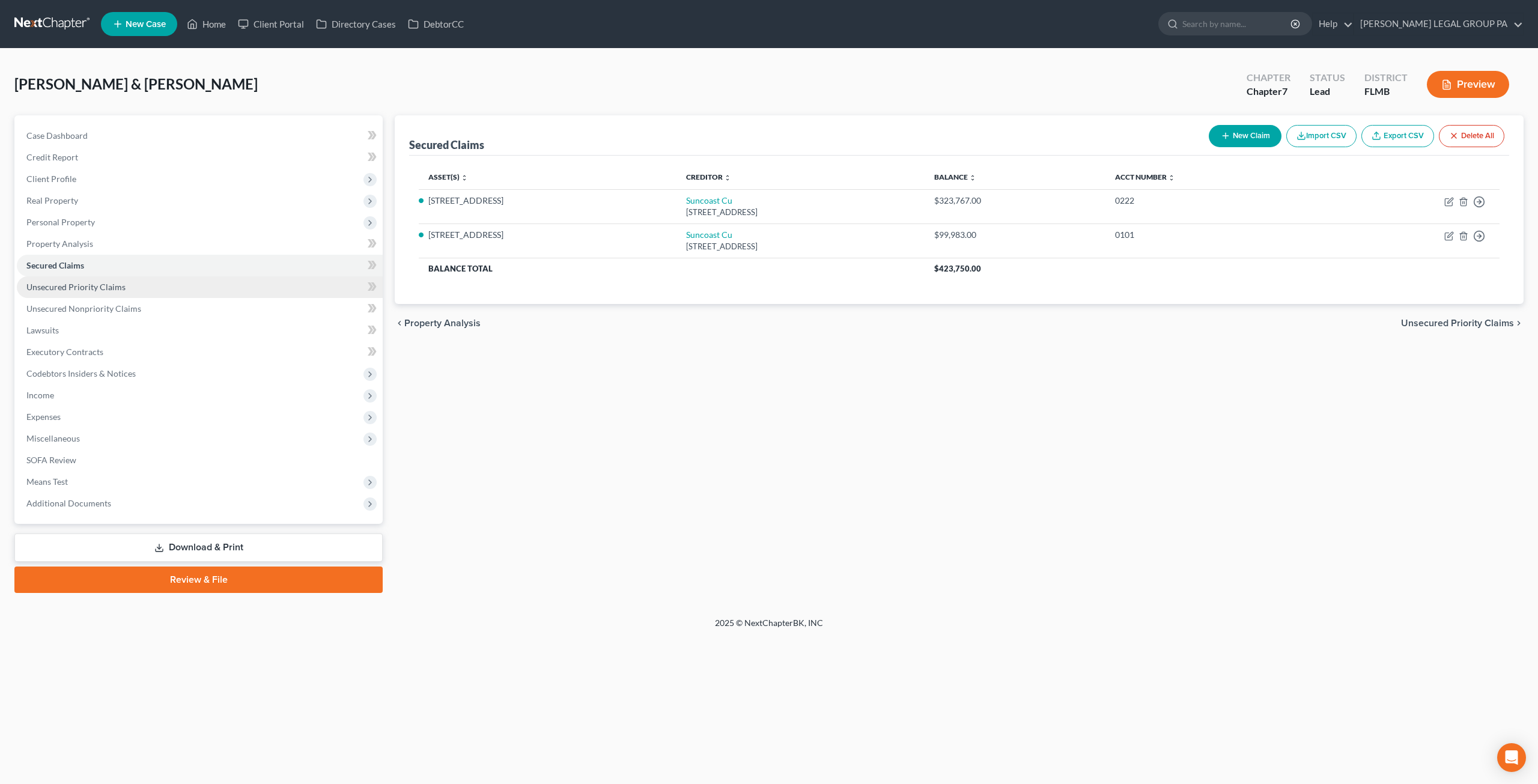
click at [104, 287] on span "Unsecured Priority Claims" at bounding box center [76, 286] width 99 height 10
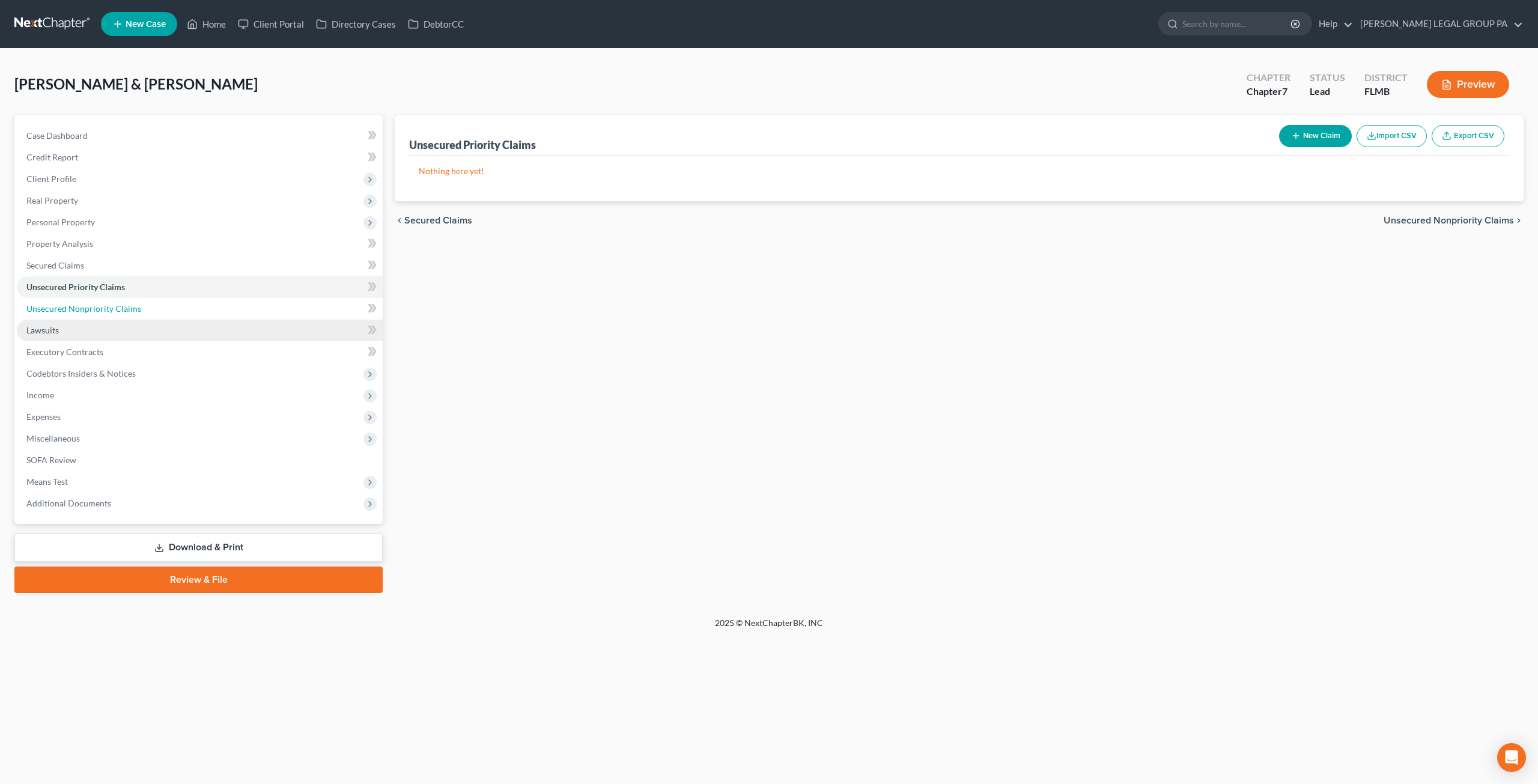
drag, startPoint x: 91, startPoint y: 310, endPoint x: 57, endPoint y: 333, distance: 41.0
click at [91, 310] on span "Unsecured Nonpriority Claims" at bounding box center [84, 308] width 115 height 10
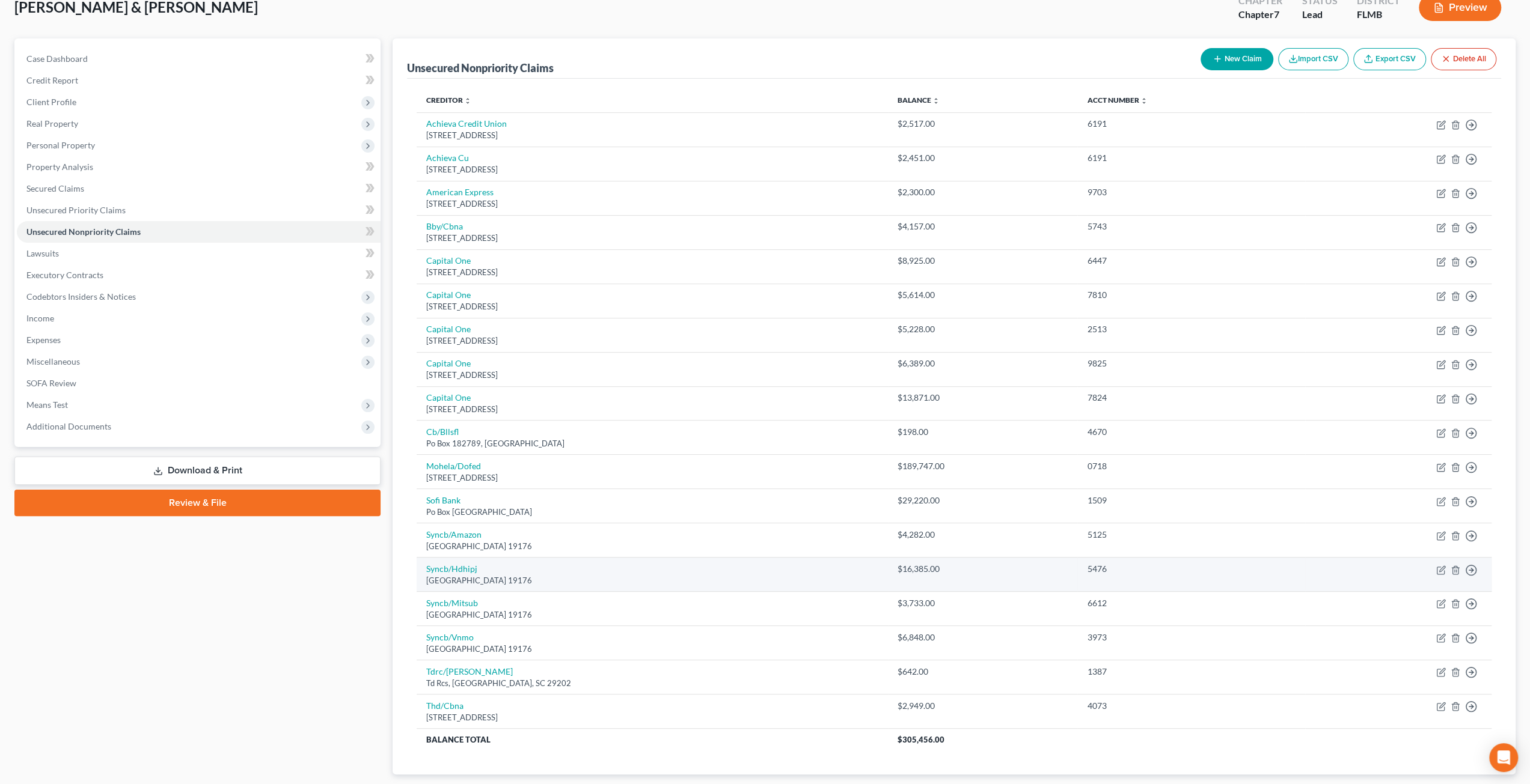
scroll to position [146, 0]
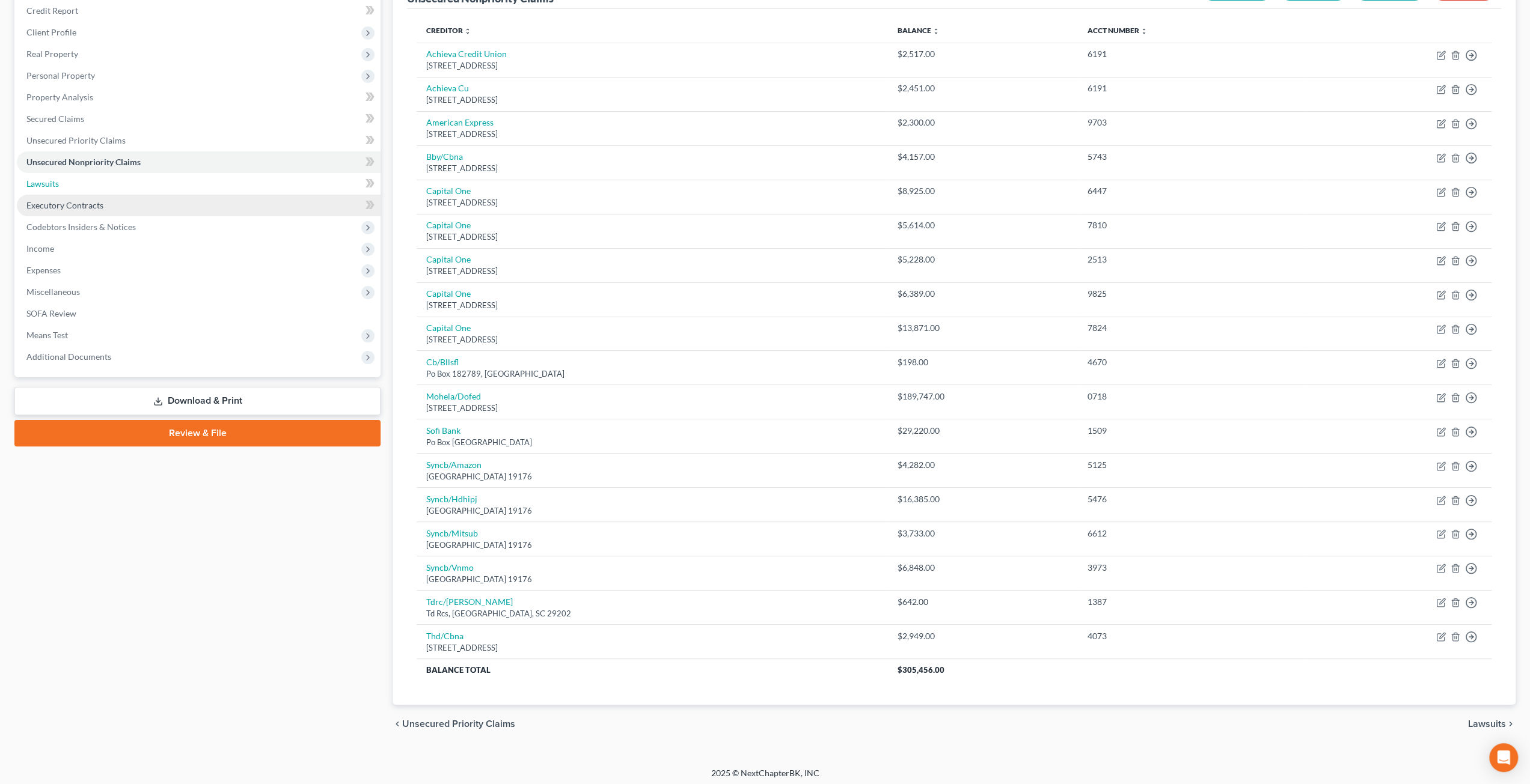
drag, startPoint x: 122, startPoint y: 179, endPoint x: 185, endPoint y: 198, distance: 65.8
click at [122, 179] on link "Lawsuits" at bounding box center [199, 183] width 363 height 22
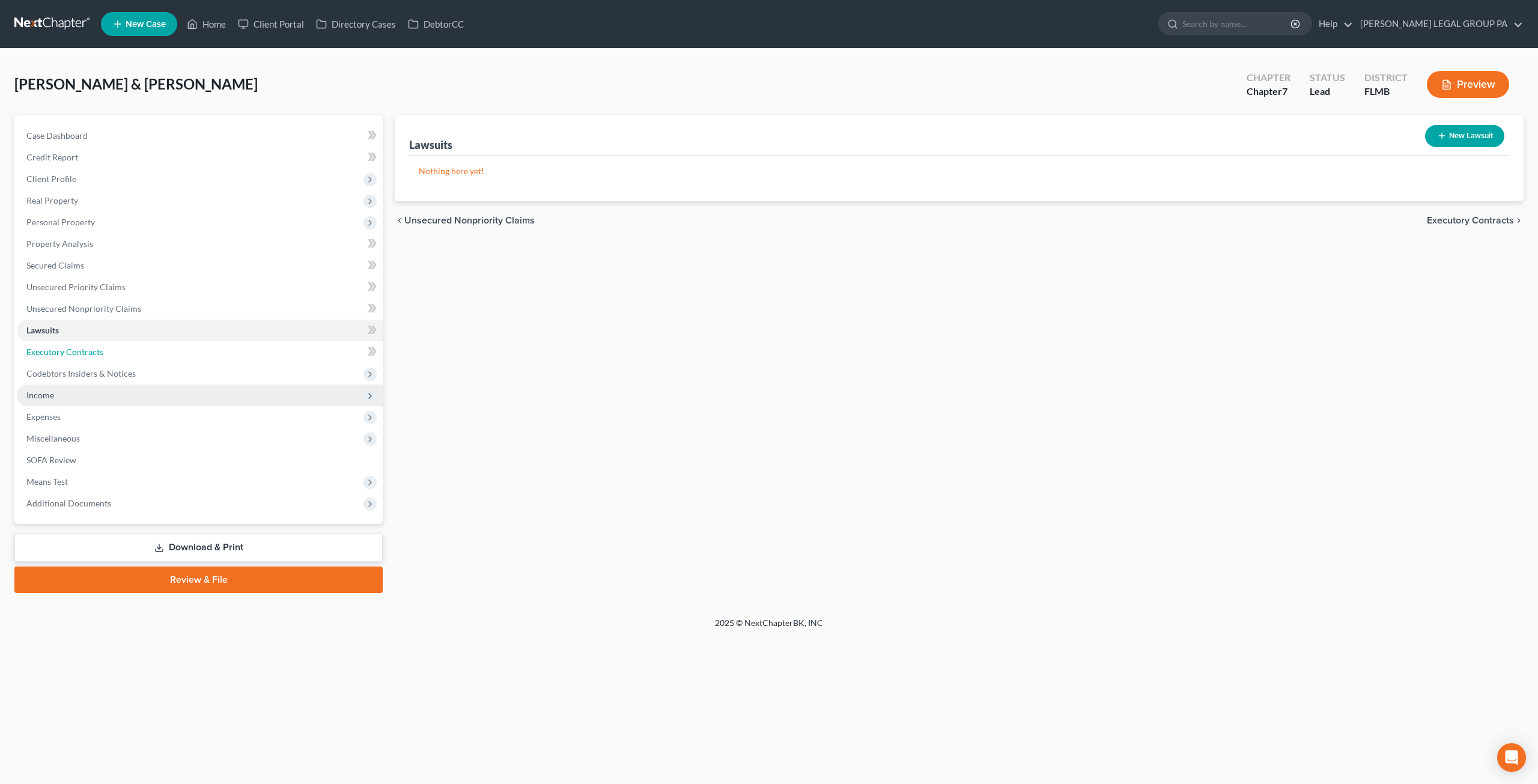
drag, startPoint x: 60, startPoint y: 358, endPoint x: 71, endPoint y: 390, distance: 33.8
click at [60, 358] on link "Executory Contracts" at bounding box center [200, 352] width 366 height 22
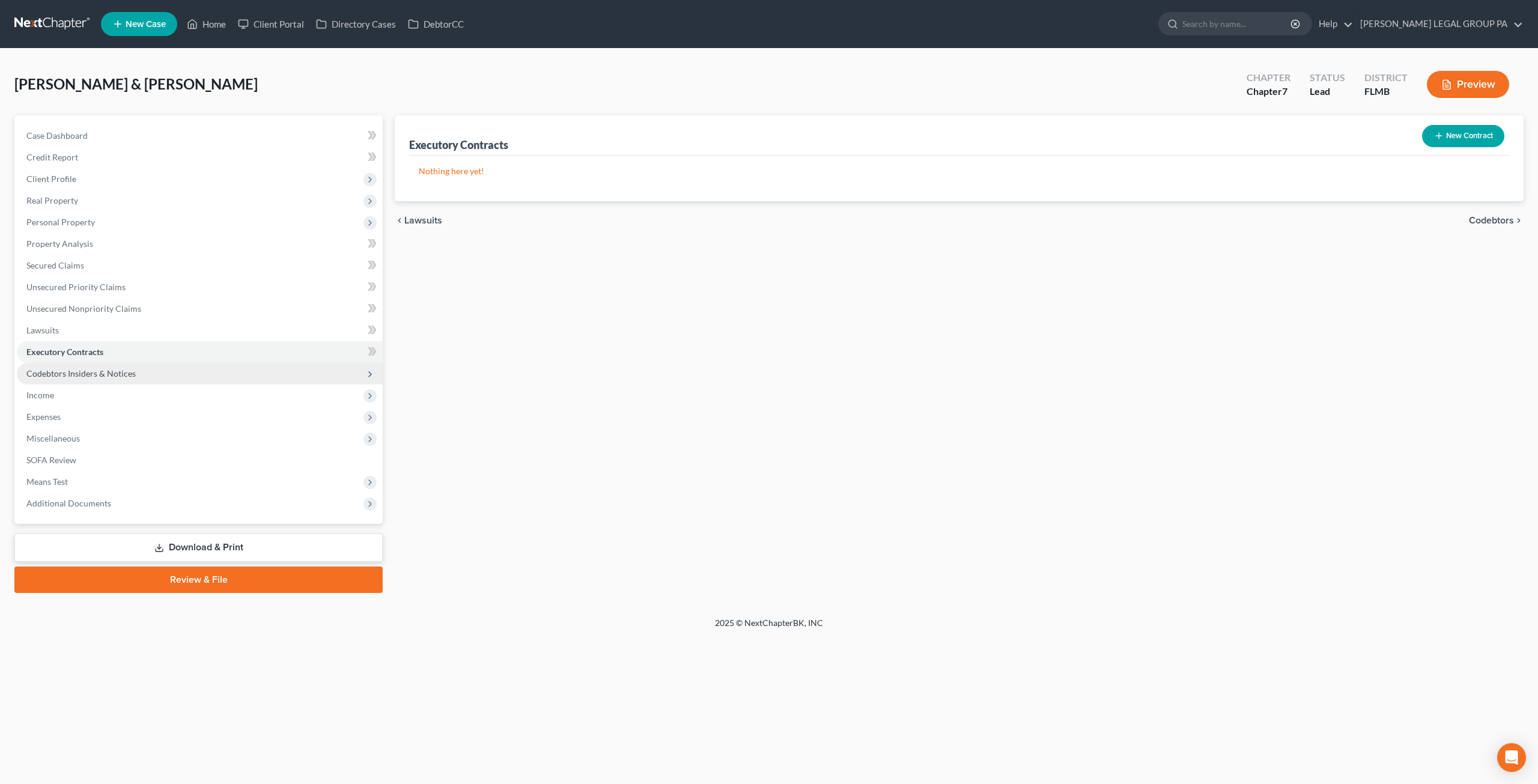
click at [128, 382] on span "Codebtors Insiders & Notices" at bounding box center [200, 373] width 366 height 22
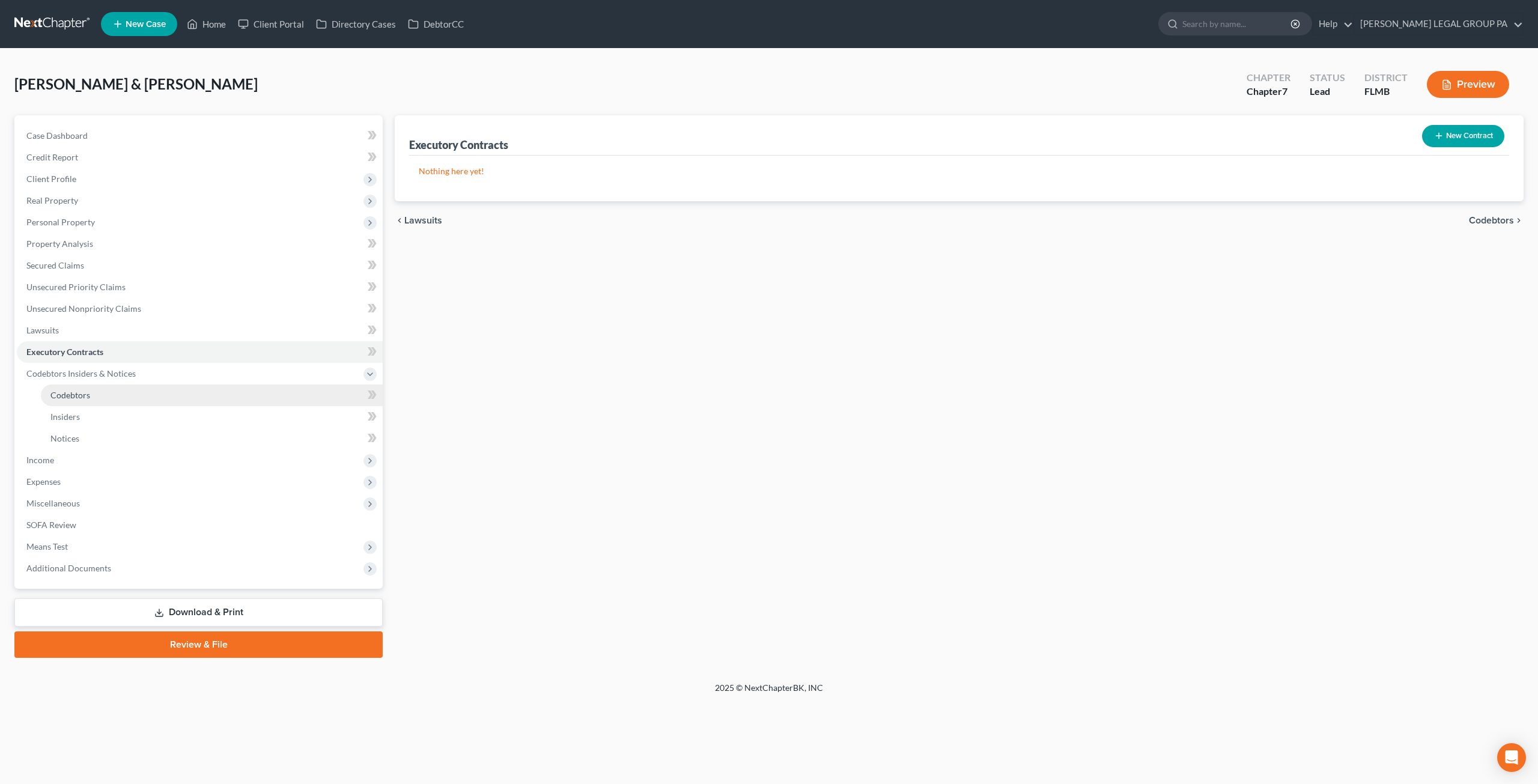
click at [69, 397] on span "Codebtors" at bounding box center [70, 394] width 40 height 10
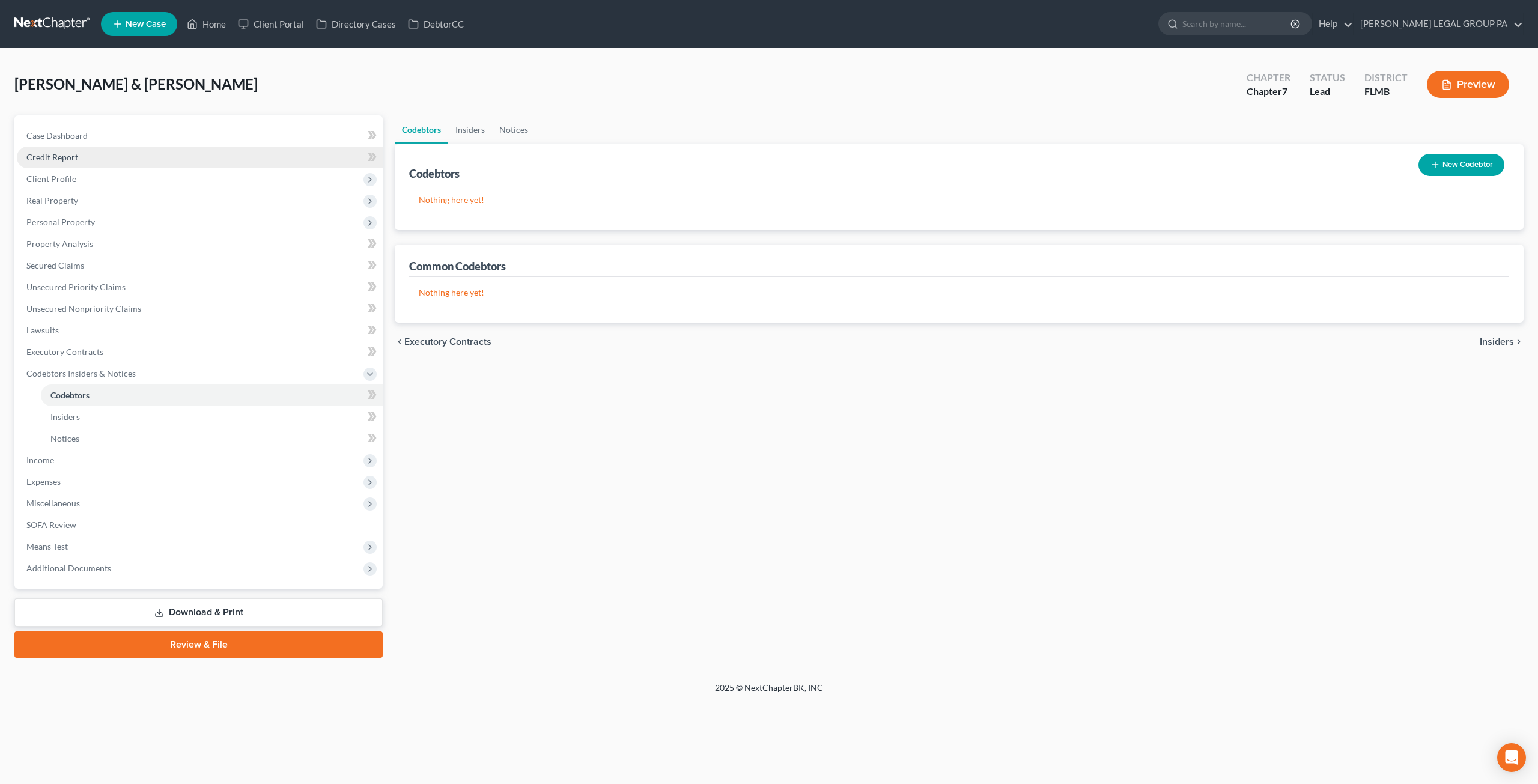
click at [44, 158] on span "Credit Report" at bounding box center [52, 157] width 51 height 10
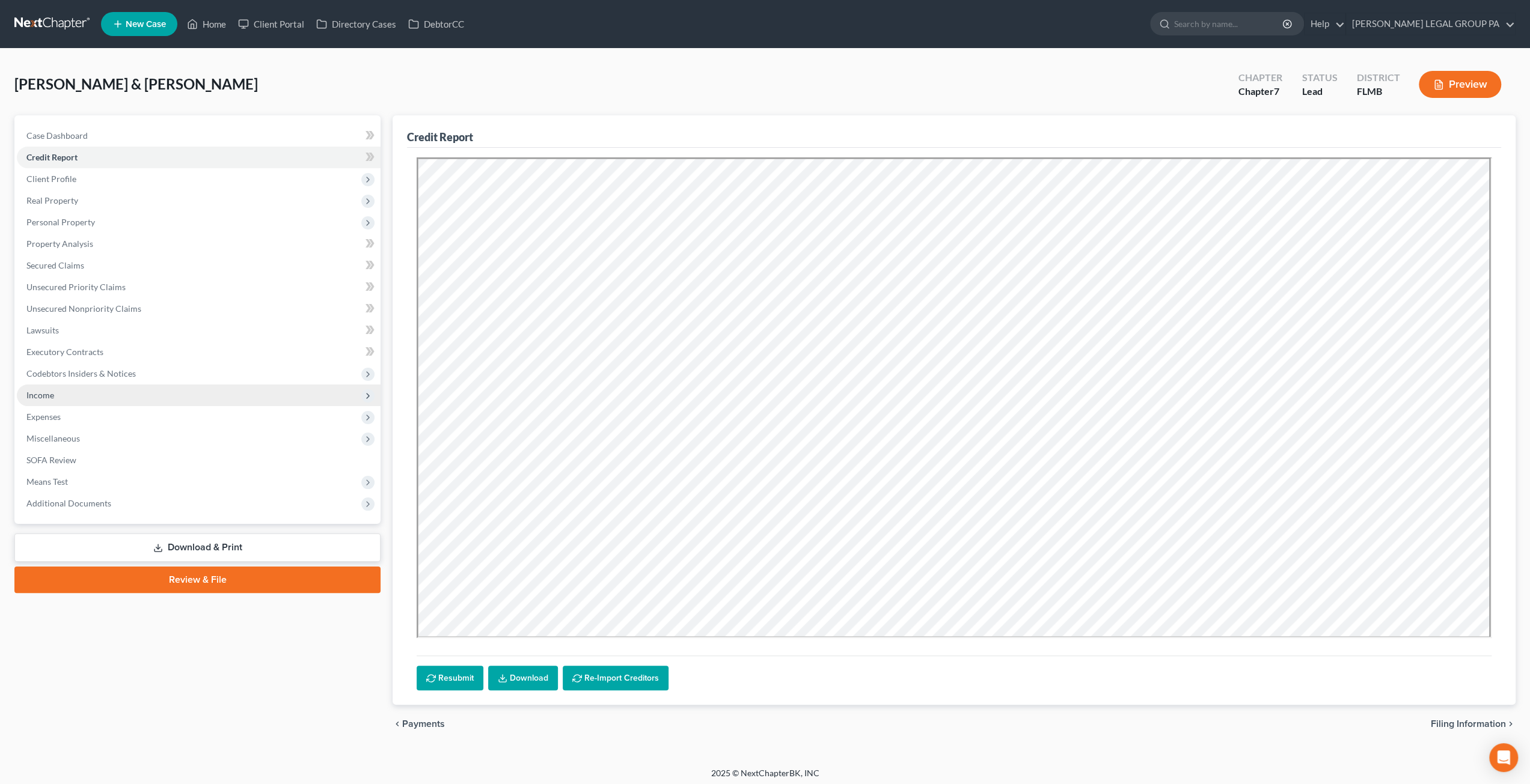
drag, startPoint x: 83, startPoint y: 372, endPoint x: 92, endPoint y: 386, distance: 16.6
click at [82, 372] on span "Codebtors Insiders & Notices" at bounding box center [81, 373] width 109 height 10
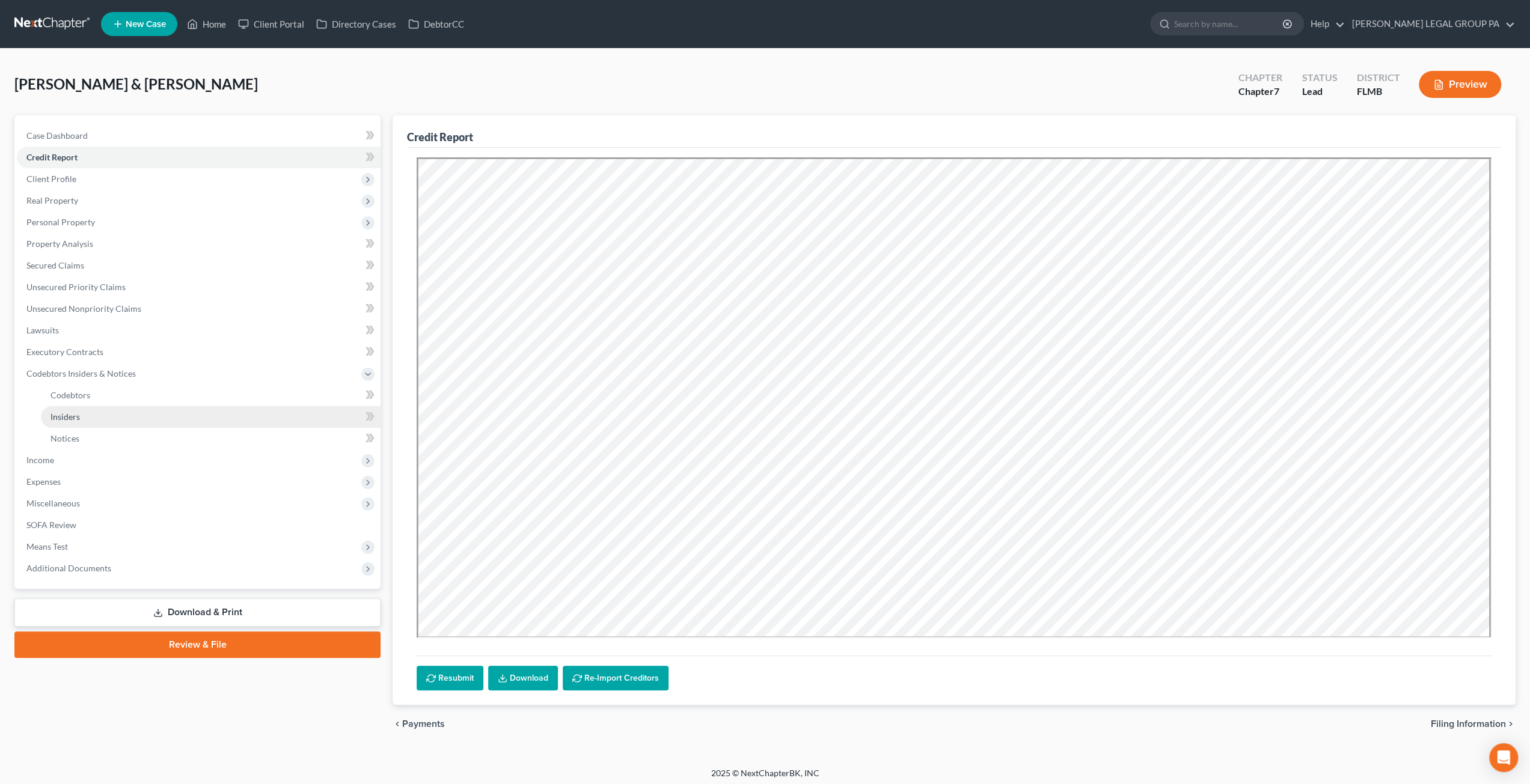
click at [81, 422] on link "Insiders" at bounding box center [210, 416] width 339 height 22
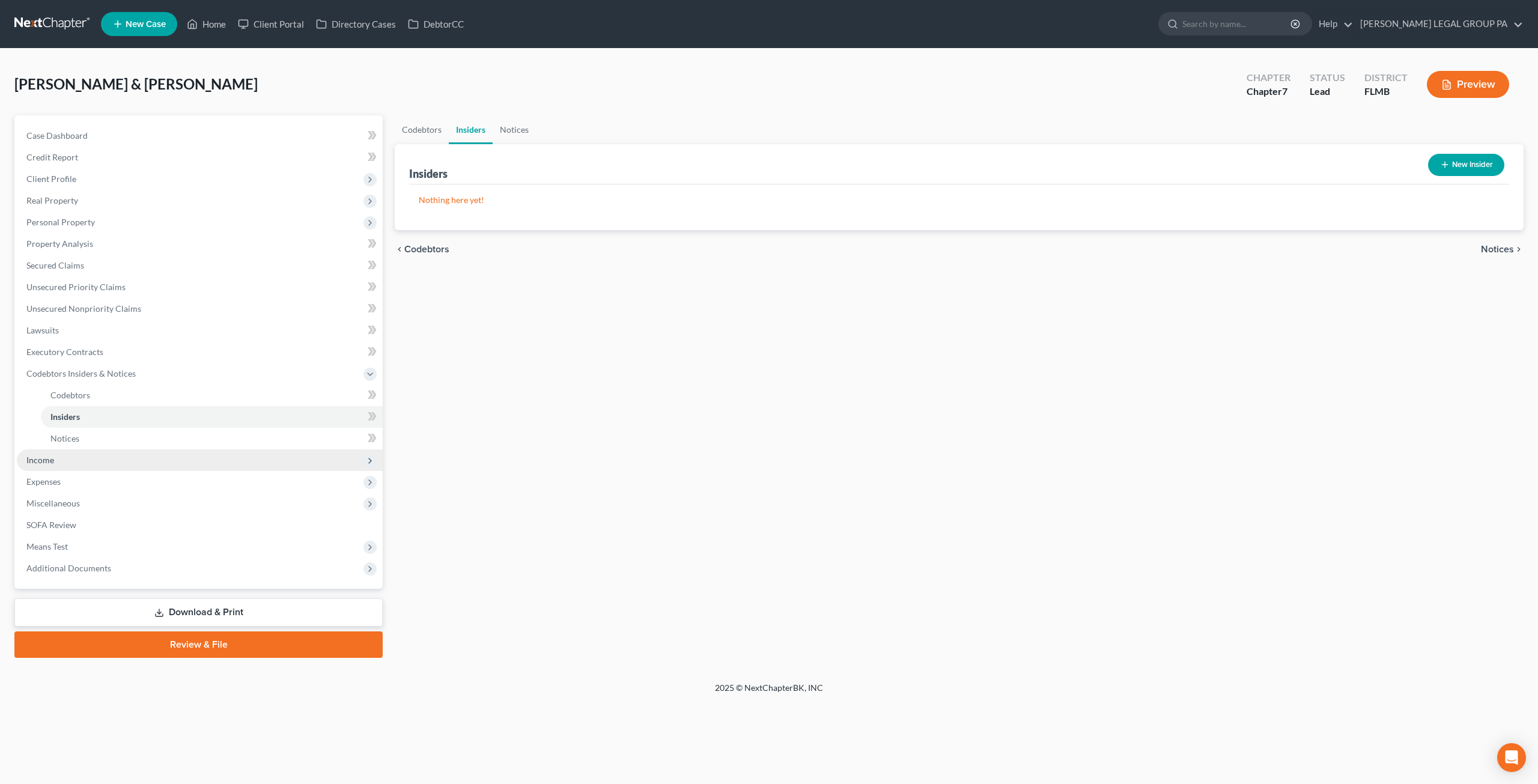
click at [50, 459] on span "Income" at bounding box center [40, 460] width 28 height 10
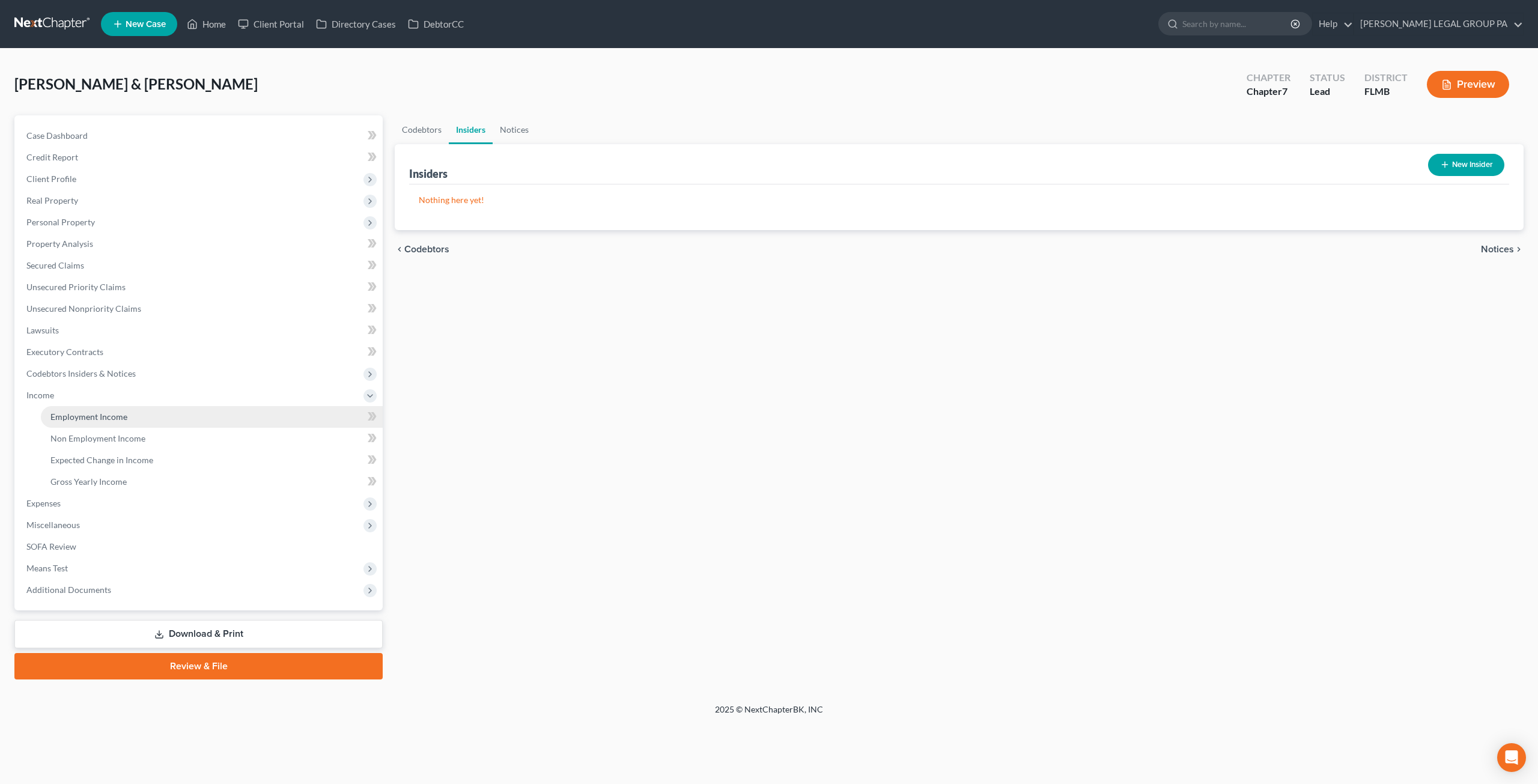
click at [85, 418] on span "Employment Income" at bounding box center [88, 416] width 77 height 10
click at [1473, 154] on button "New Income" at bounding box center [1466, 164] width 78 height 22
select select "0"
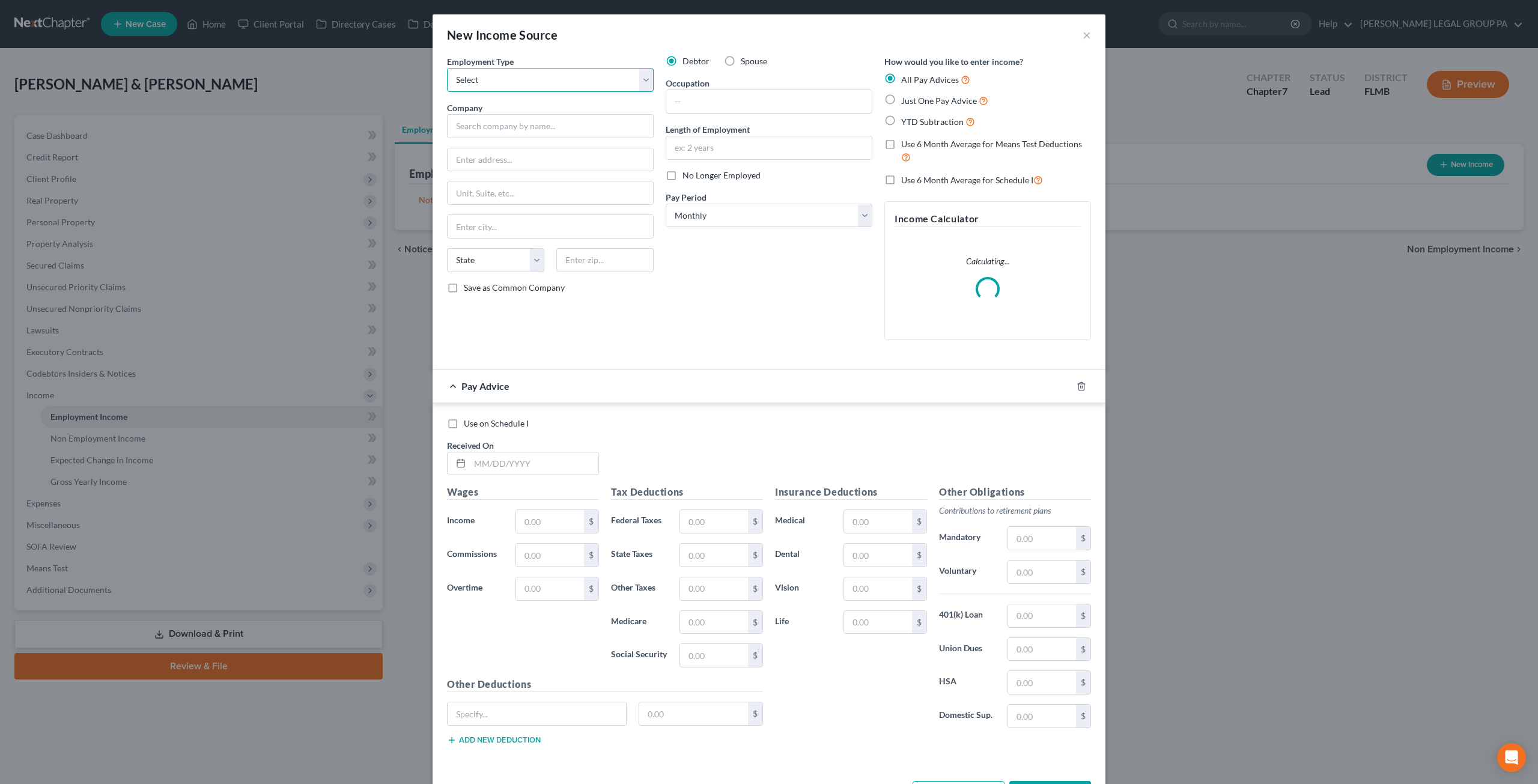
click at [489, 86] on select "Select Full or Part Time Employment Self Employment" at bounding box center [549, 79] width 206 height 24
select select "0"
click at [447, 67] on select "Select Full or Part Time Employment Self Employment" at bounding box center [549, 79] width 206 height 24
click at [505, 124] on input "text" at bounding box center [549, 125] width 206 height 24
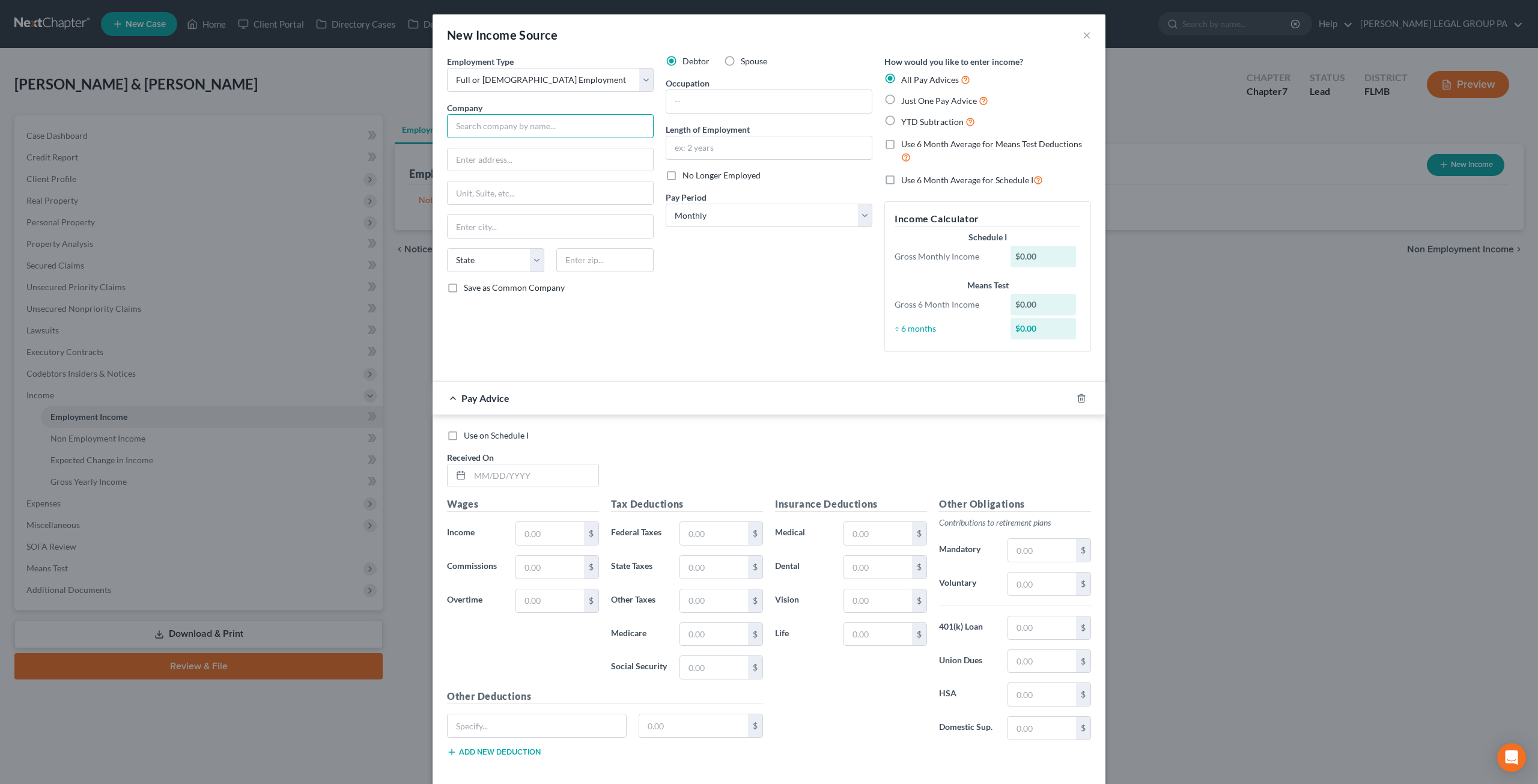
click at [506, 122] on input "text" at bounding box center [549, 125] width 206 height 24
drag, startPoint x: 552, startPoint y: 122, endPoint x: 485, endPoint y: 67, distance: 86.7
click at [317, 87] on div "New Income Source × Employment Type * Select Full or Part Time Employment Self …" at bounding box center [769, 392] width 1538 height 784
type input "Pinellas County Schools"
click at [509, 157] on input "text" at bounding box center [550, 160] width 205 height 23
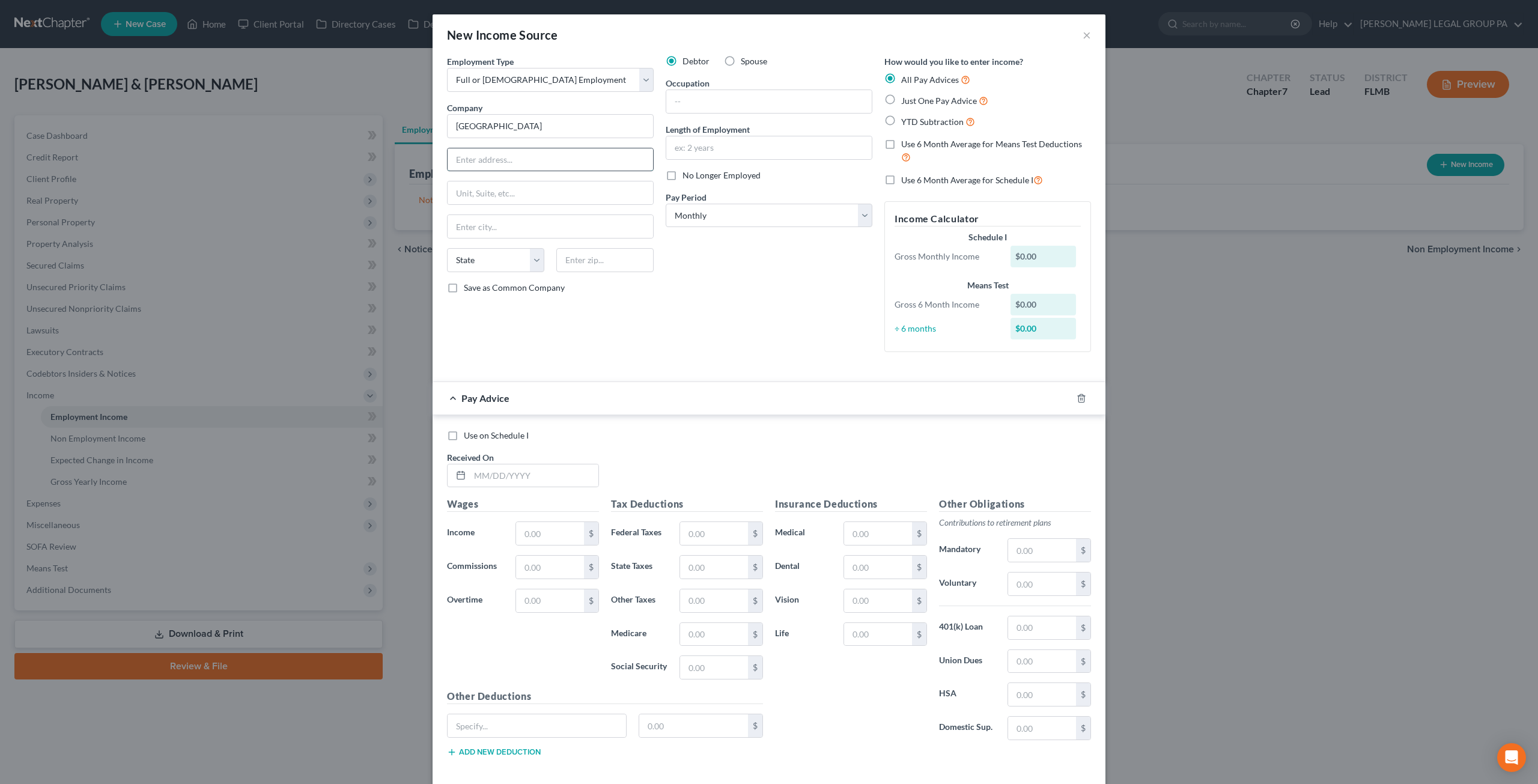
paste input "Pinellas County School Board"
type input "Pinellas County School Board"
drag, startPoint x: 581, startPoint y: 160, endPoint x: 373, endPoint y: 143, distance: 208.7
click at [355, 134] on div "New Income Source × Employment Type * Select Full or Part Time Employment Self …" at bounding box center [769, 392] width 1538 height 784
drag, startPoint x: 551, startPoint y: 124, endPoint x: 446, endPoint y: 120, distance: 105.1
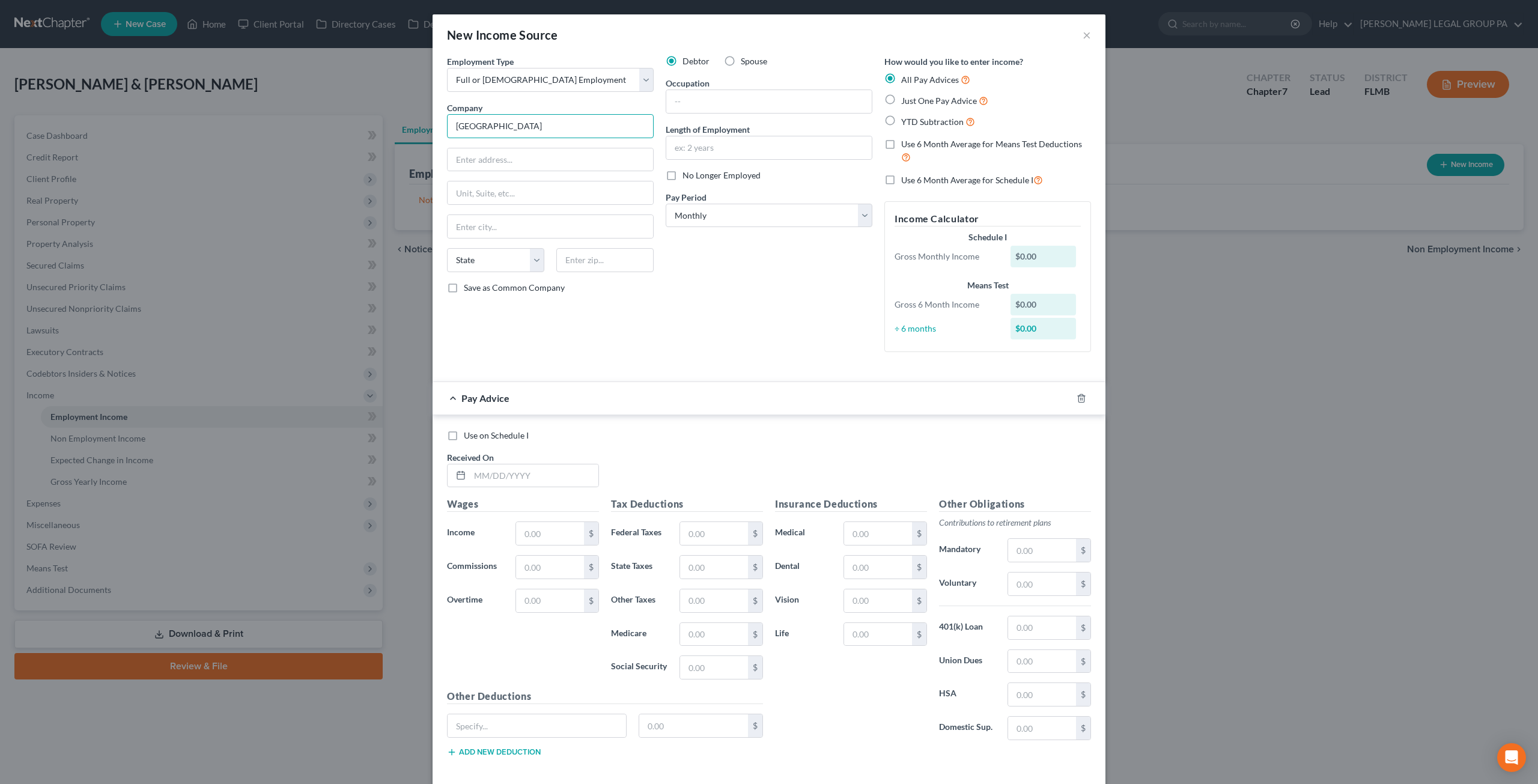
click at [452, 121] on input "Pinellas County Schools" at bounding box center [549, 125] width 206 height 24
paste input "Board"
type input "Pinellas County School Board"
drag, startPoint x: 473, startPoint y: 162, endPoint x: 639, endPoint y: 0, distance: 231.9
click at [473, 162] on input "text" at bounding box center [550, 160] width 205 height 23
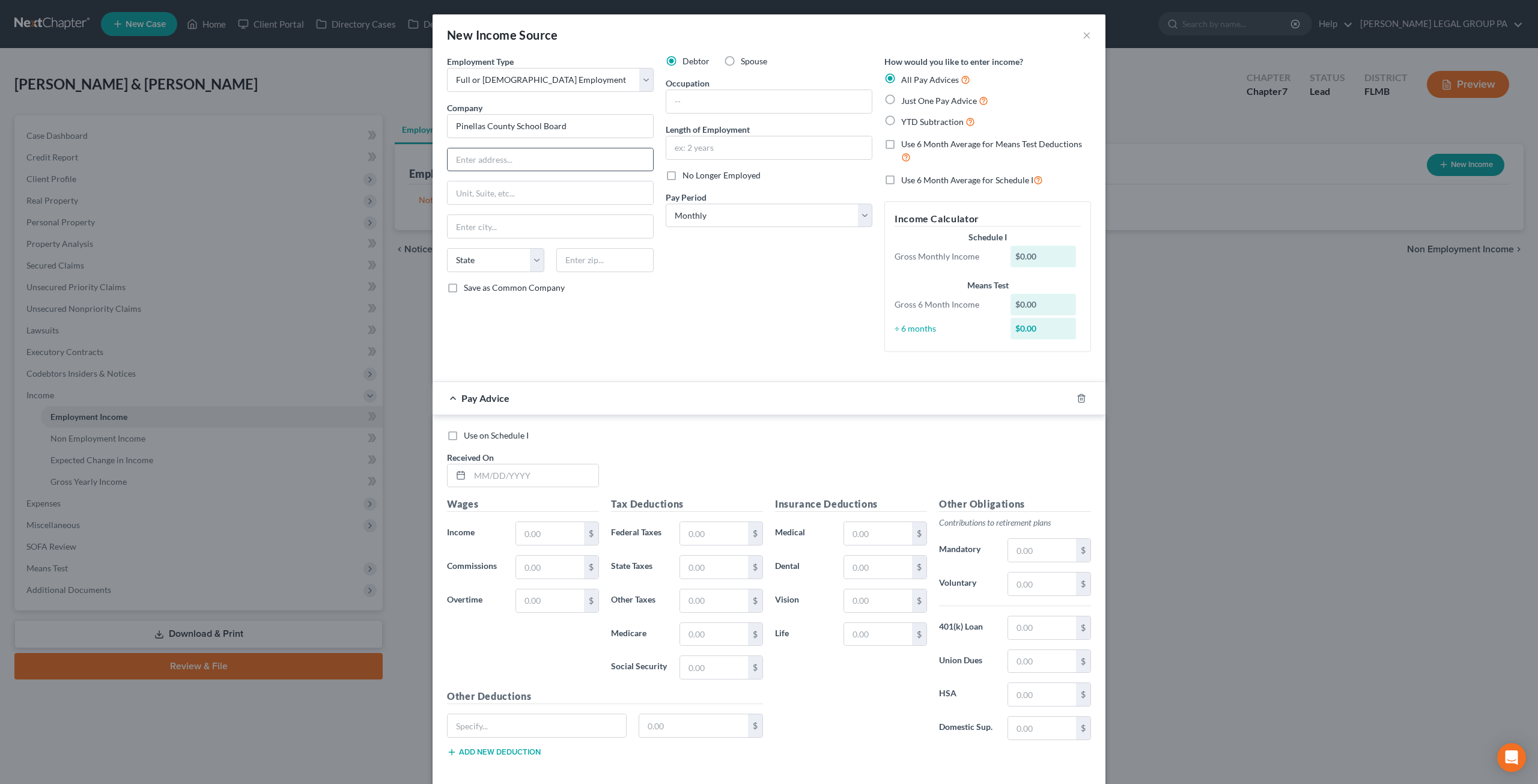
paste input "301 4th St SW, Largo, FL 33770"
click at [547, 157] on input "301 4th St SW, Largo, FL 33770" at bounding box center [550, 160] width 205 height 23
click at [582, 270] on div "State AL AK AR AZ CA CO CT DE DC FL GA GU HI ID IL IN IA KS KY LA ME MD MA MI M…" at bounding box center [550, 264] width 219 height 33
click at [581, 261] on input "text" at bounding box center [605, 259] width 97 height 24
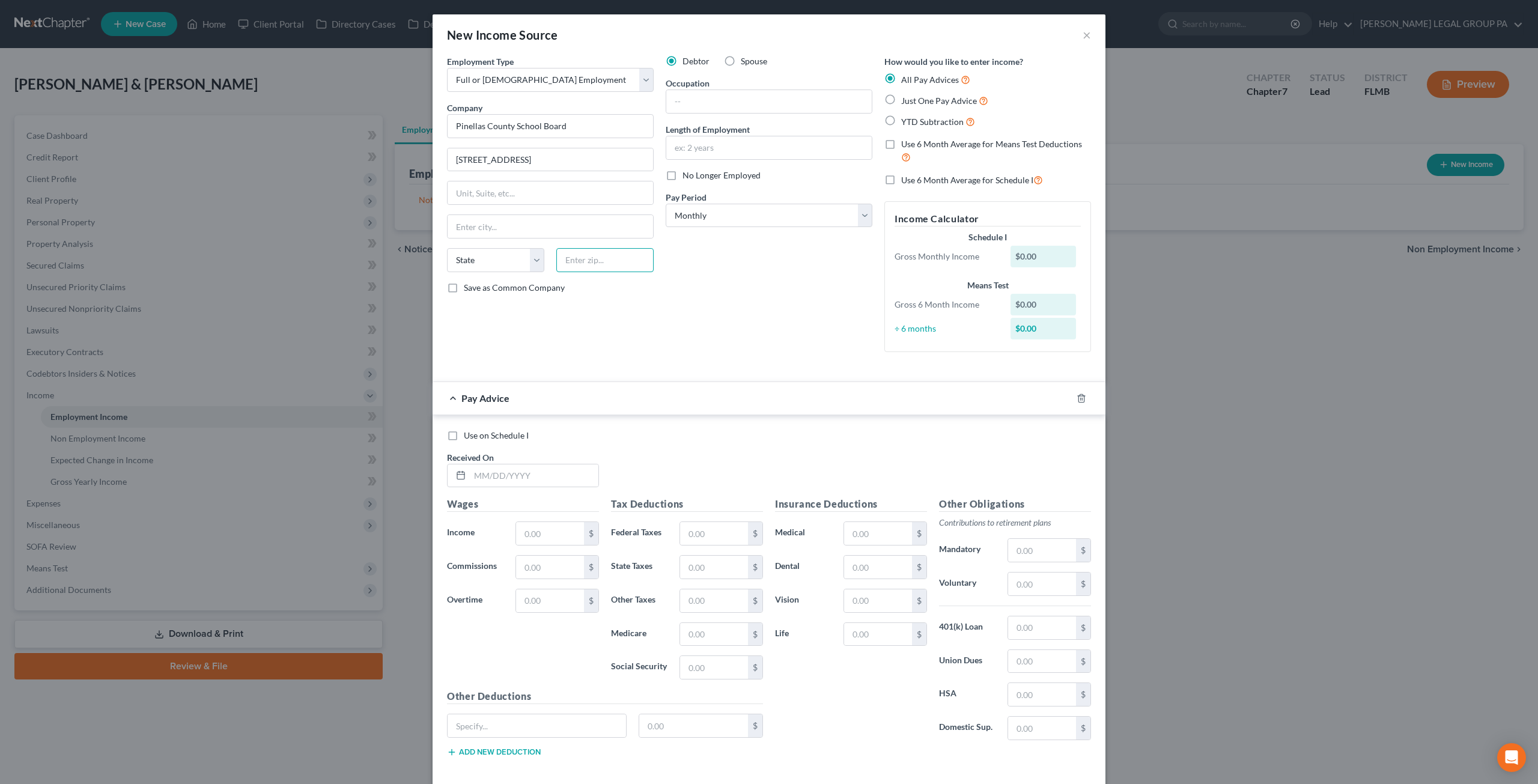
paste input "33770"
drag, startPoint x: 548, startPoint y: 154, endPoint x: 504, endPoint y: 158, distance: 44.2
click at [504, 158] on input "301 4th St SW, Largo, FL" at bounding box center [550, 160] width 205 height 23
click at [740, 60] on label "Spouse" at bounding box center [754, 61] width 27 height 12
click at [745, 60] on input "Spouse" at bounding box center [749, 59] width 8 height 8
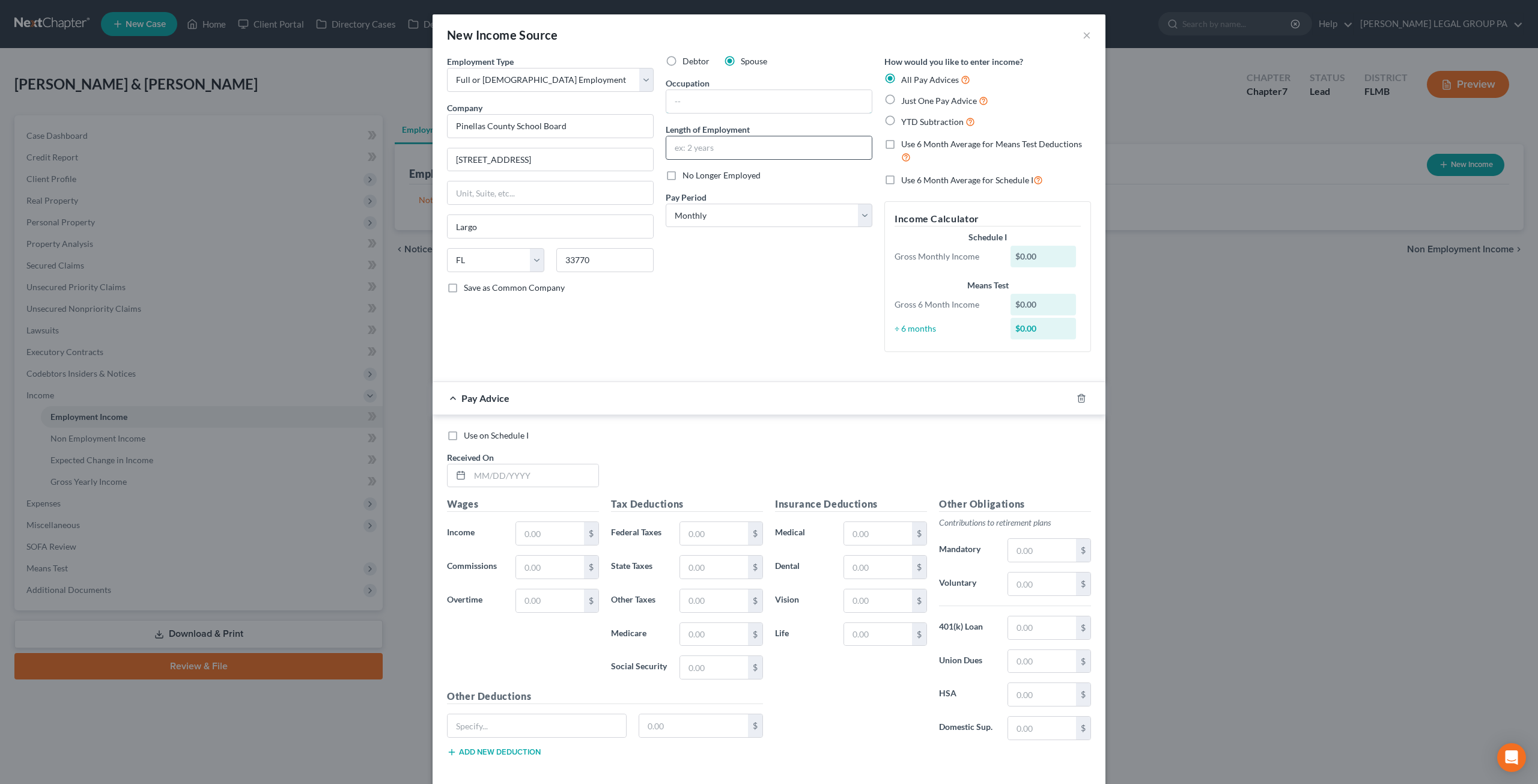
drag, startPoint x: 688, startPoint y: 98, endPoint x: 697, endPoint y: 146, distance: 48.8
click at [688, 98] on input "text" at bounding box center [769, 102] width 205 height 23
click at [692, 148] on input "text" at bounding box center [769, 147] width 205 height 23
drag, startPoint x: 682, startPoint y: 97, endPoint x: 701, endPoint y: 99, distance: 19.1
click at [682, 97] on input "text" at bounding box center [769, 102] width 205 height 23
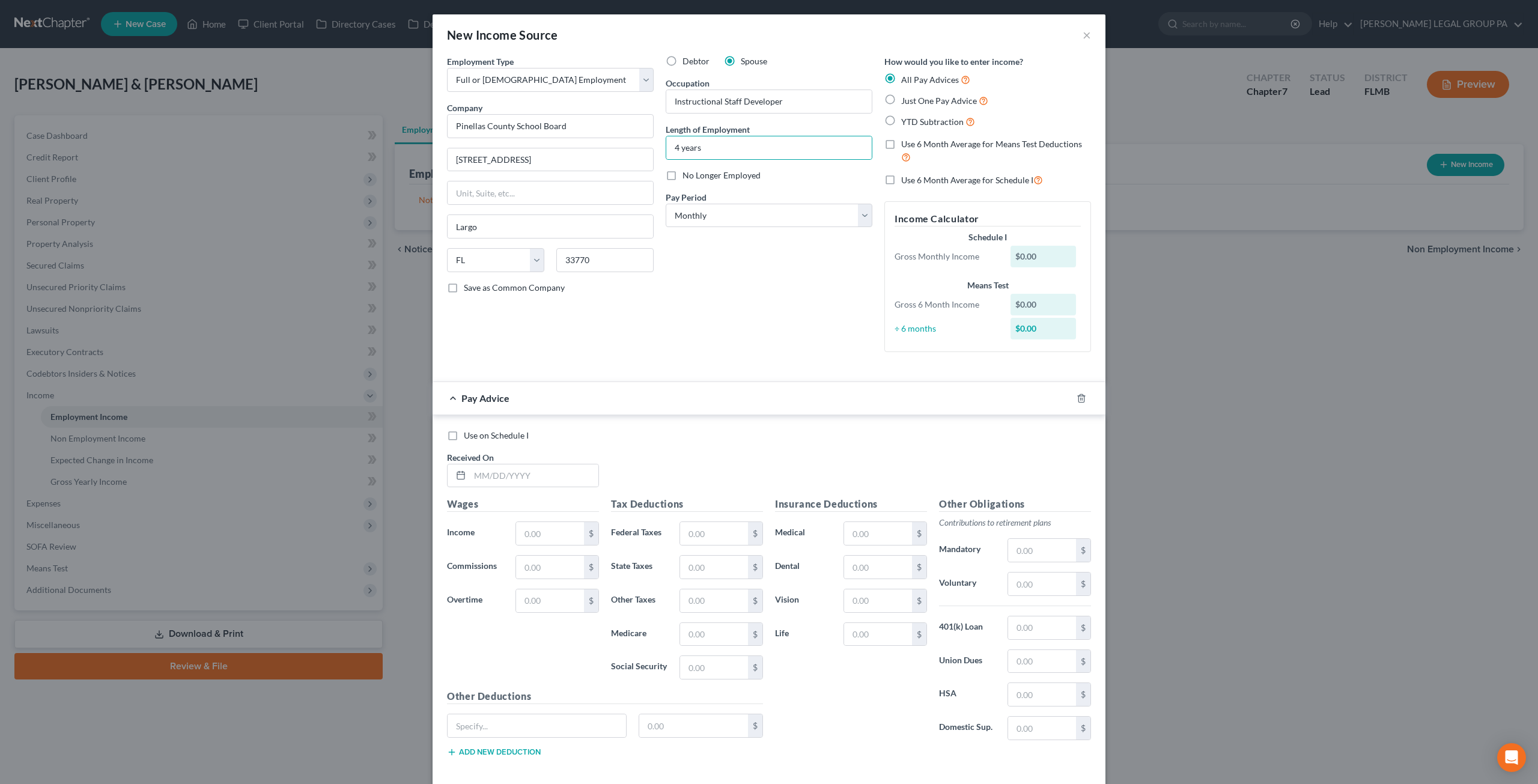
drag, startPoint x: 887, startPoint y: 97, endPoint x: 486, endPoint y: 426, distance: 518.7
click at [901, 97] on label "Just One Pay Advice" at bounding box center [945, 101] width 87 height 14
click at [906, 97] on input "Just One Pay Advice" at bounding box center [910, 98] width 8 height 8
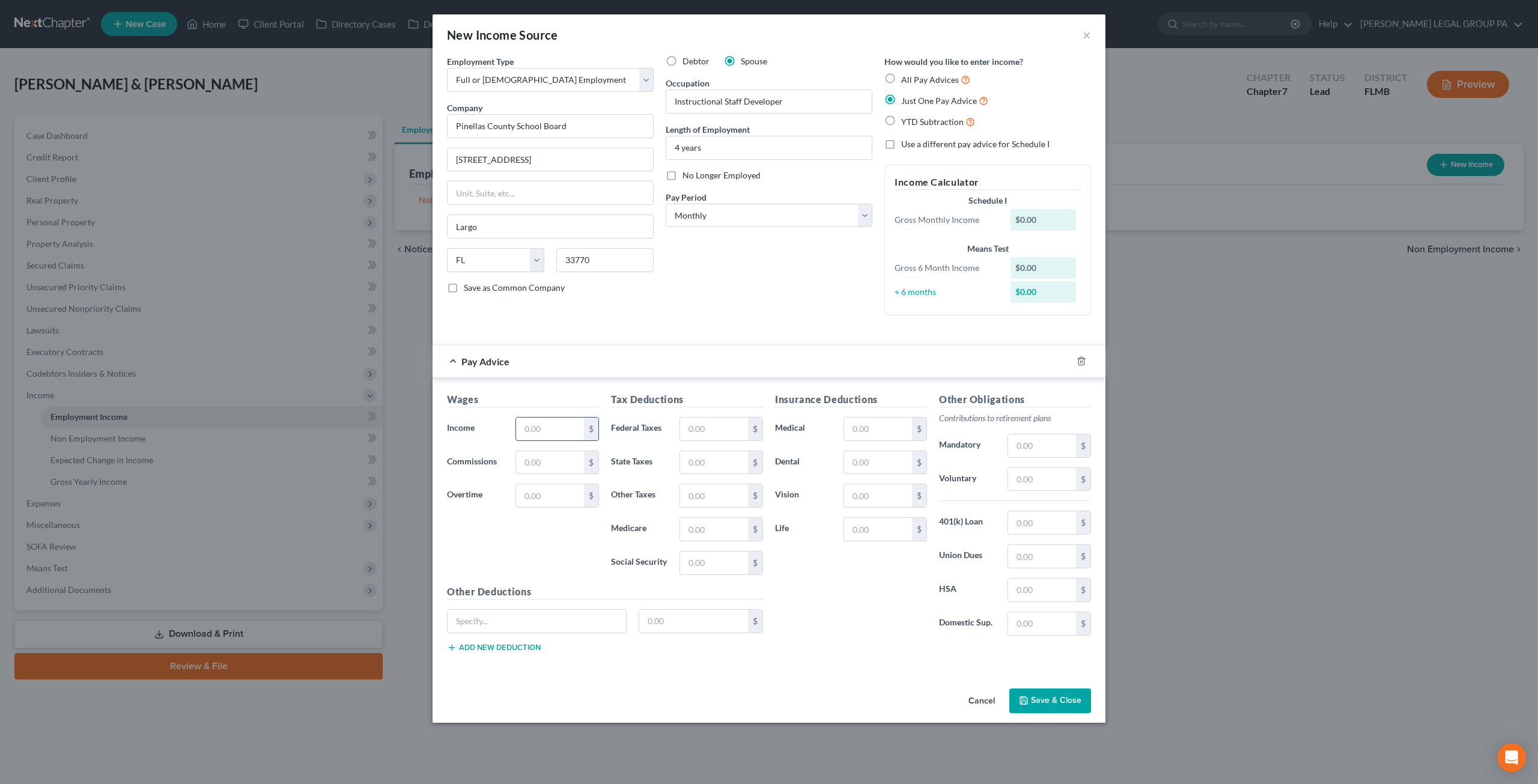
click at [538, 426] on input "text" at bounding box center [549, 429] width 67 height 23
click at [1030, 698] on button "Save & Close" at bounding box center [1050, 700] width 82 height 26
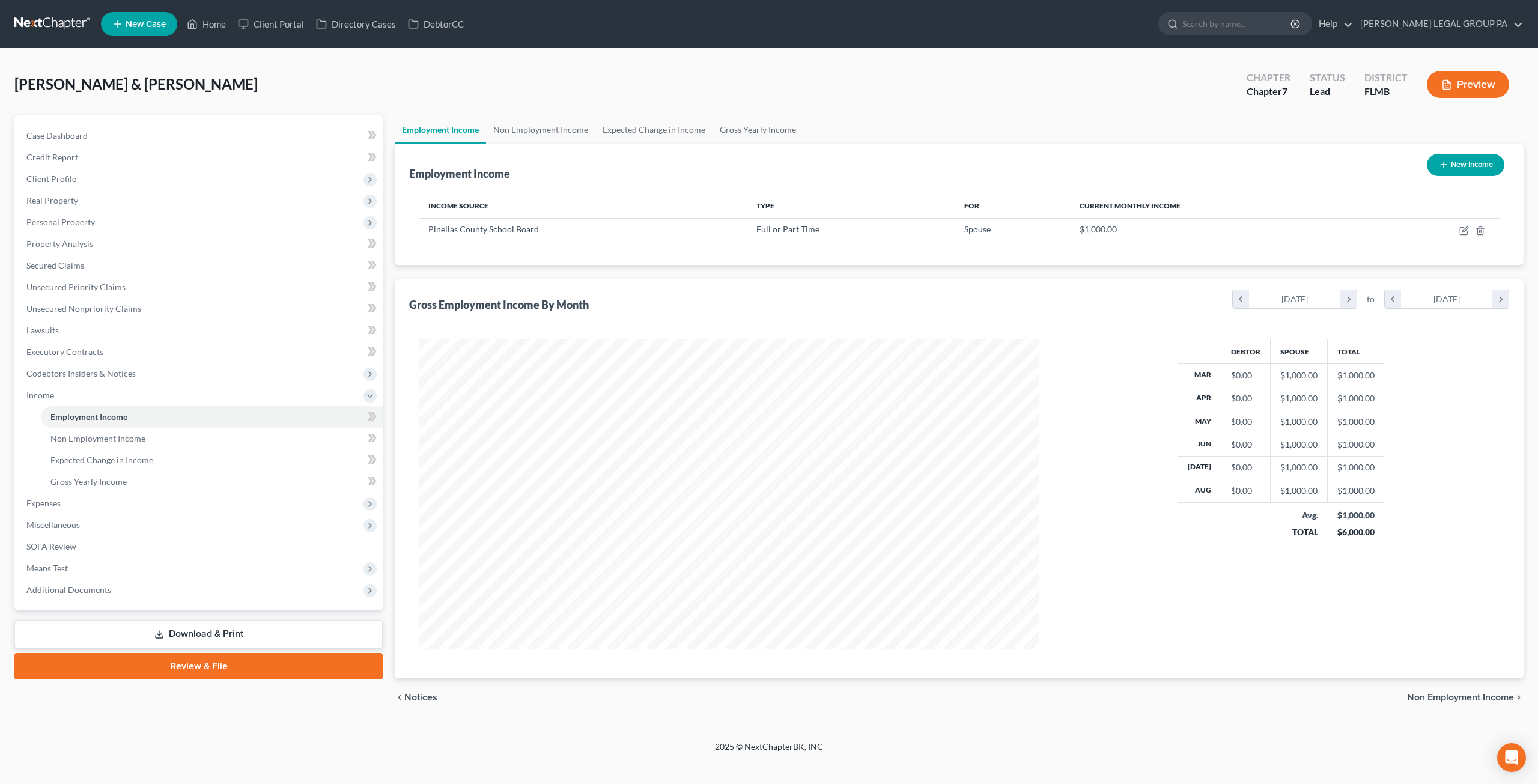
scroll to position [310, 644]
click at [86, 438] on span "Non Employment Income" at bounding box center [98, 438] width 95 height 10
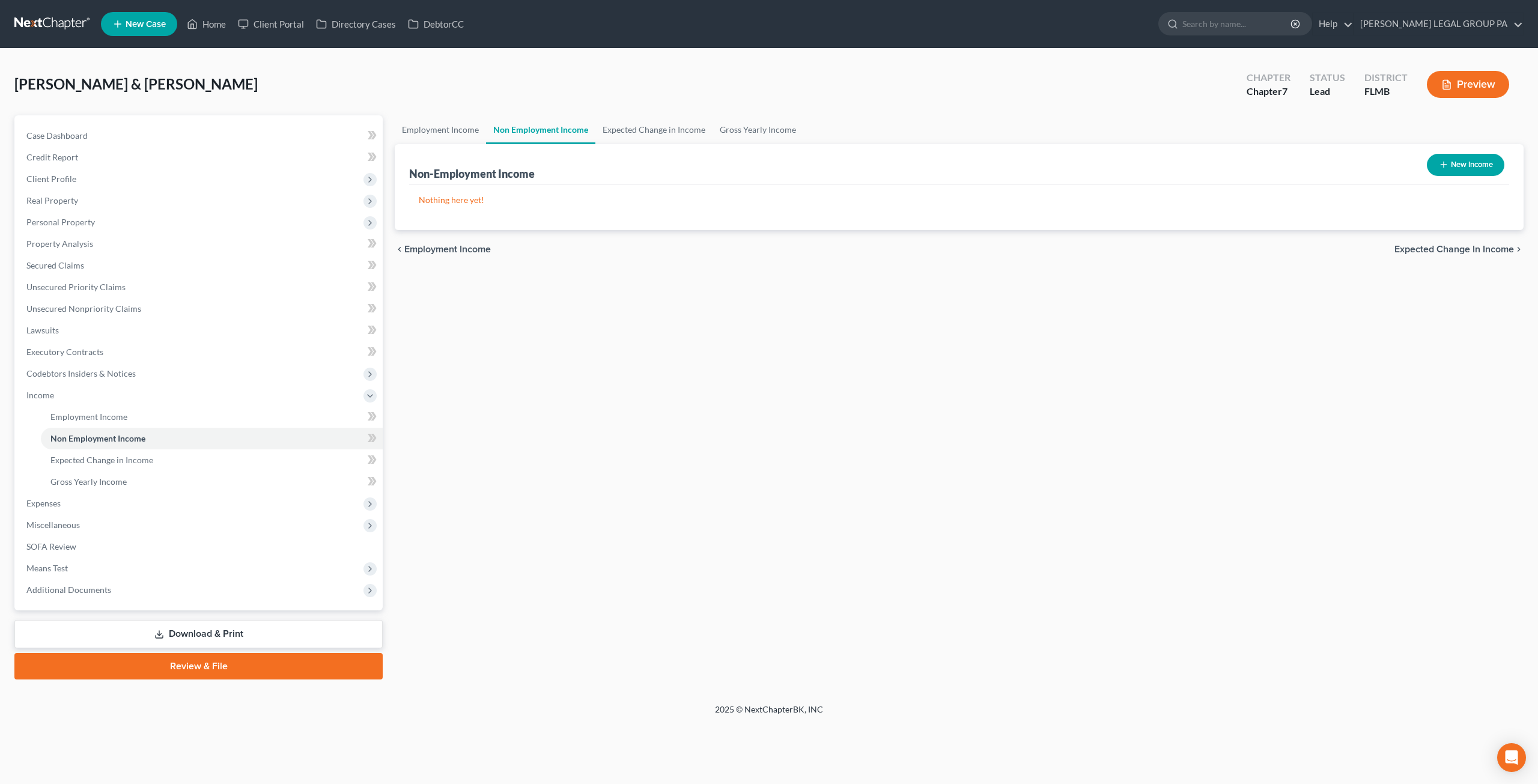
click at [1483, 164] on button "New Income" at bounding box center [1466, 164] width 78 height 22
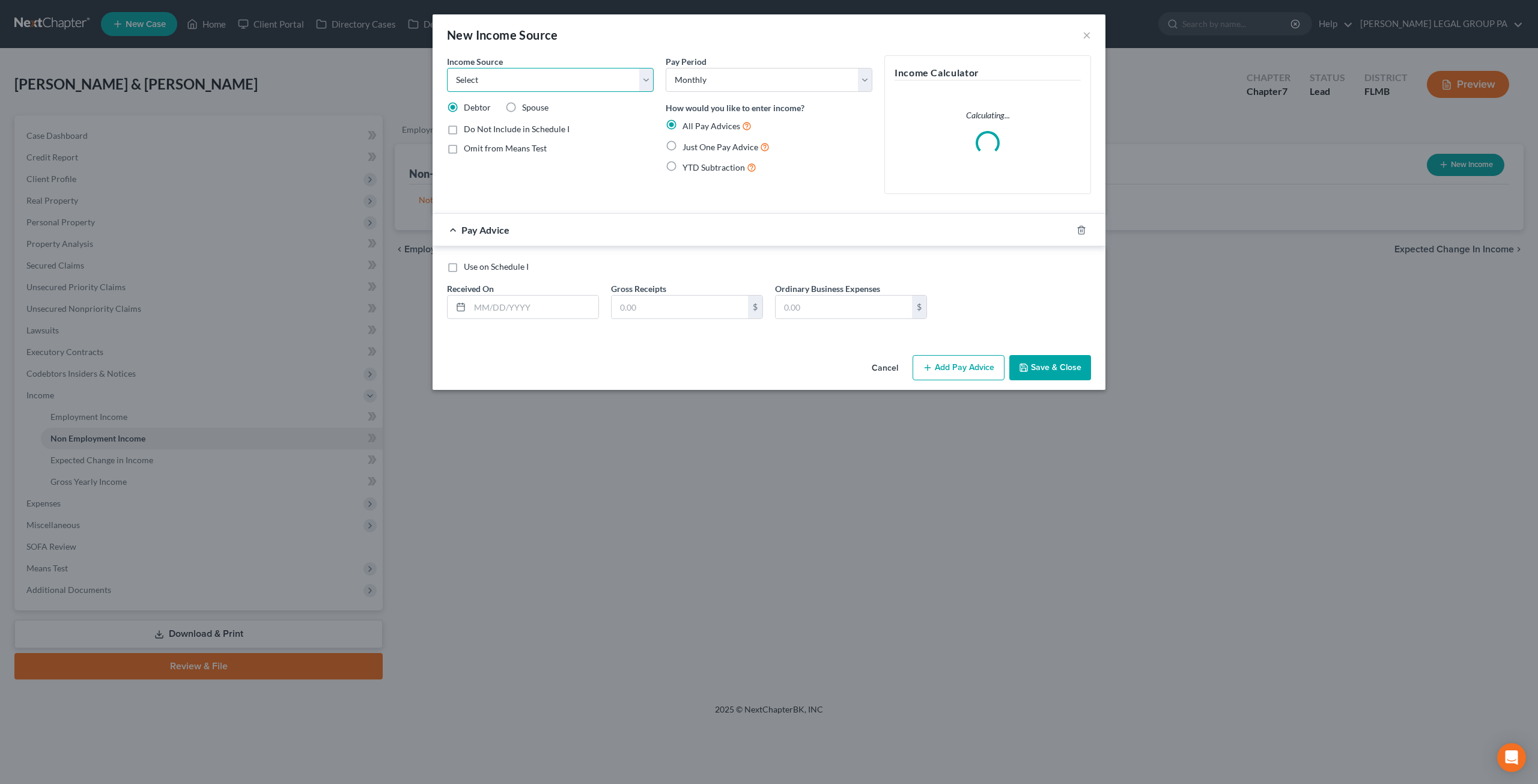
click at [490, 78] on select "Select Unemployment Disability (from employer) Pension Retirement Social Securi…" at bounding box center [549, 79] width 206 height 24
click at [447, 67] on select "Select Unemployment Disability (from employer) Pension Retirement Social Securi…" at bounding box center [549, 79] width 206 height 24
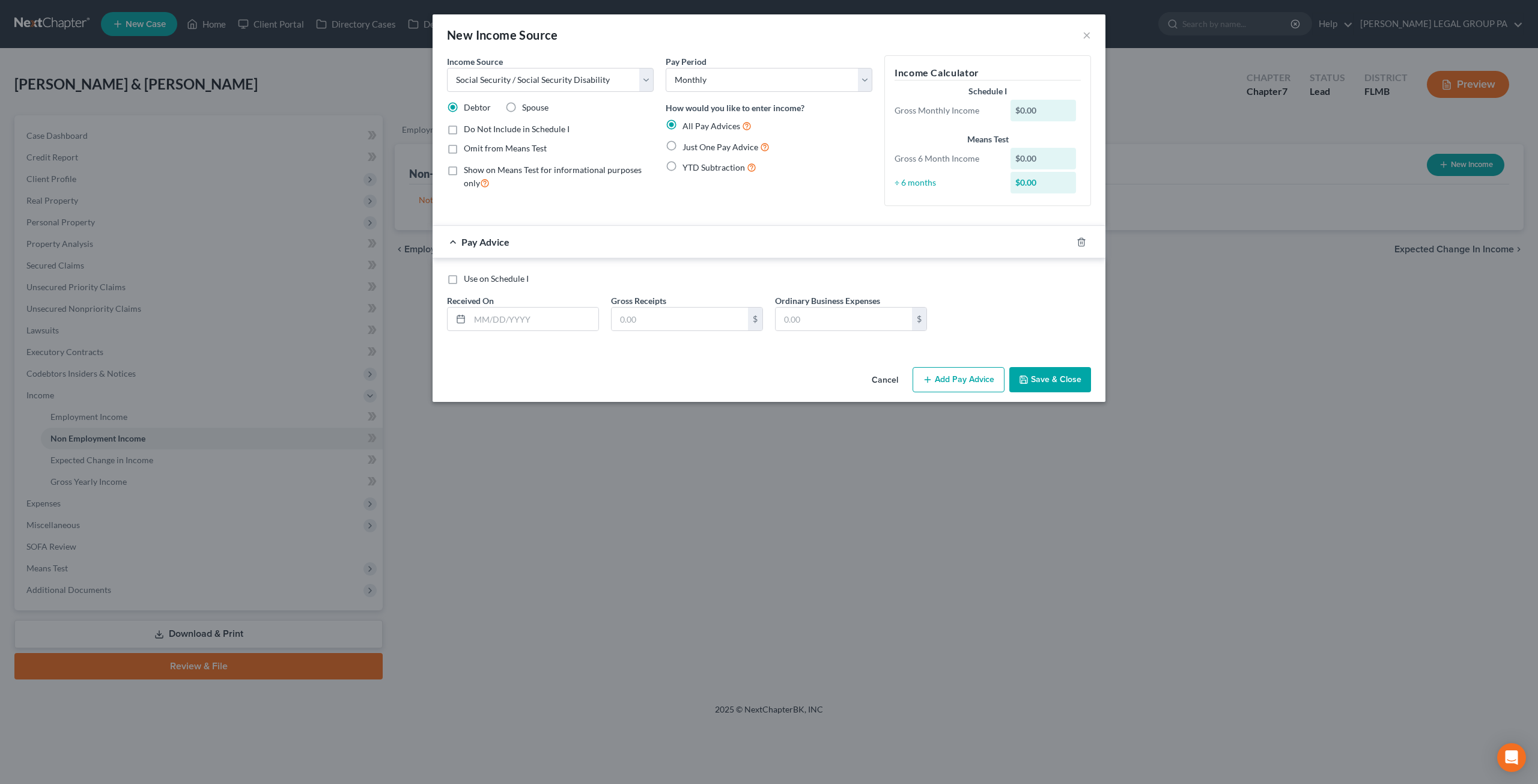
click at [682, 145] on label "Just One Pay Advice" at bounding box center [726, 146] width 87 height 14
click at [687, 145] on input "Just One Pay Advice" at bounding box center [691, 143] width 8 height 8
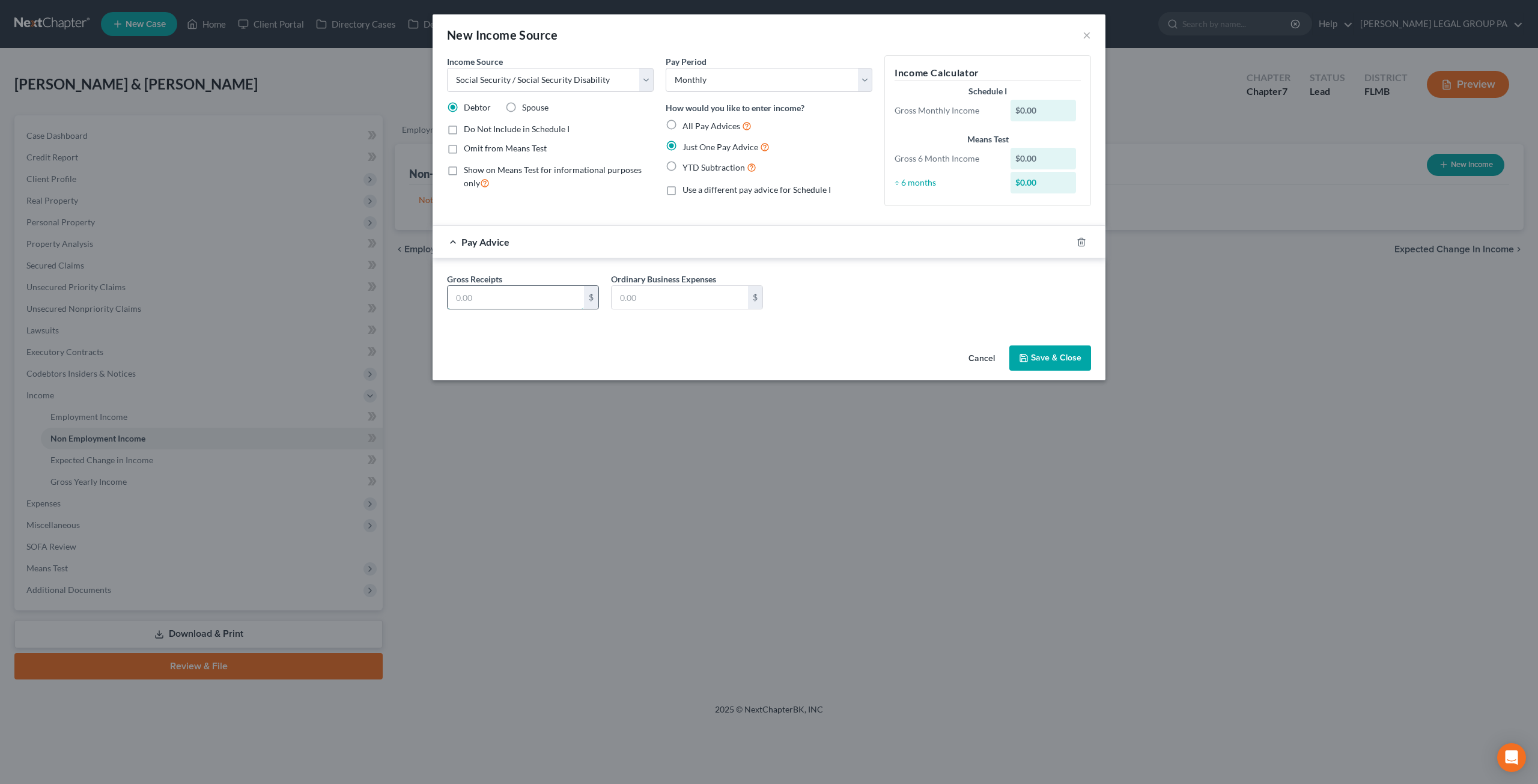
click at [502, 296] on input "text" at bounding box center [515, 297] width 136 height 23
click at [1030, 359] on button "Save & Close" at bounding box center [1050, 357] width 82 height 26
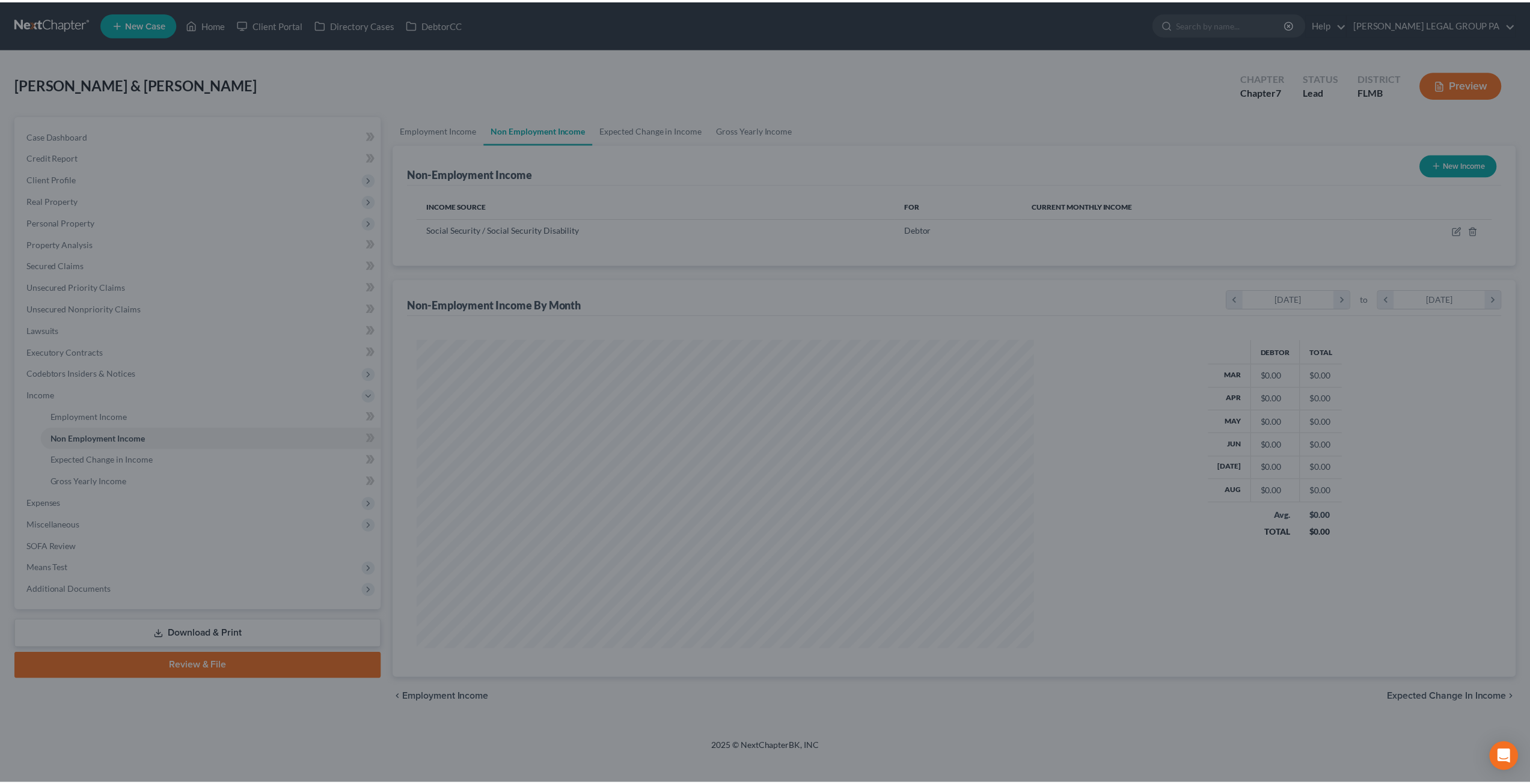
scroll to position [310, 645]
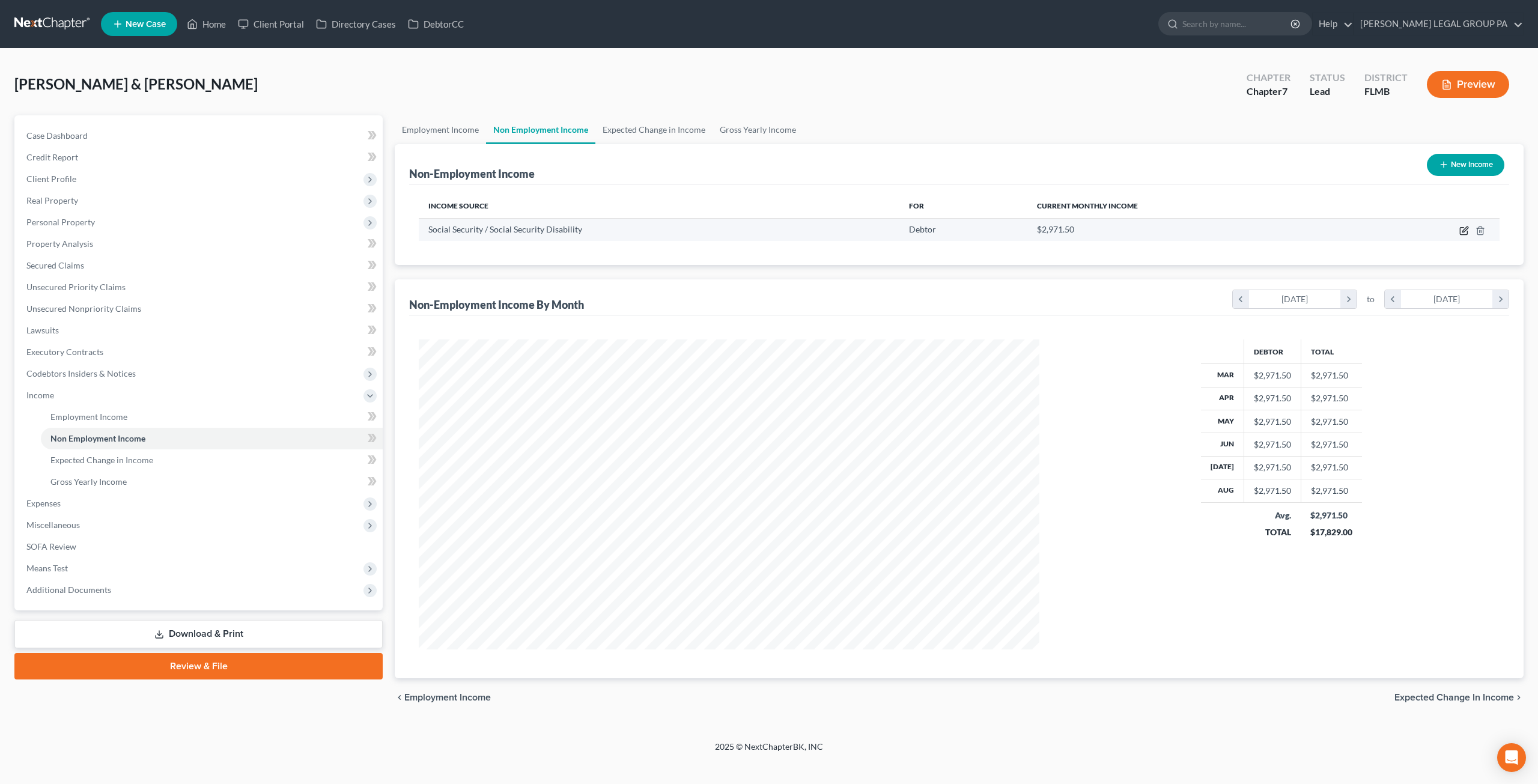
click at [1463, 232] on icon "button" at bounding box center [1464, 231] width 10 height 10
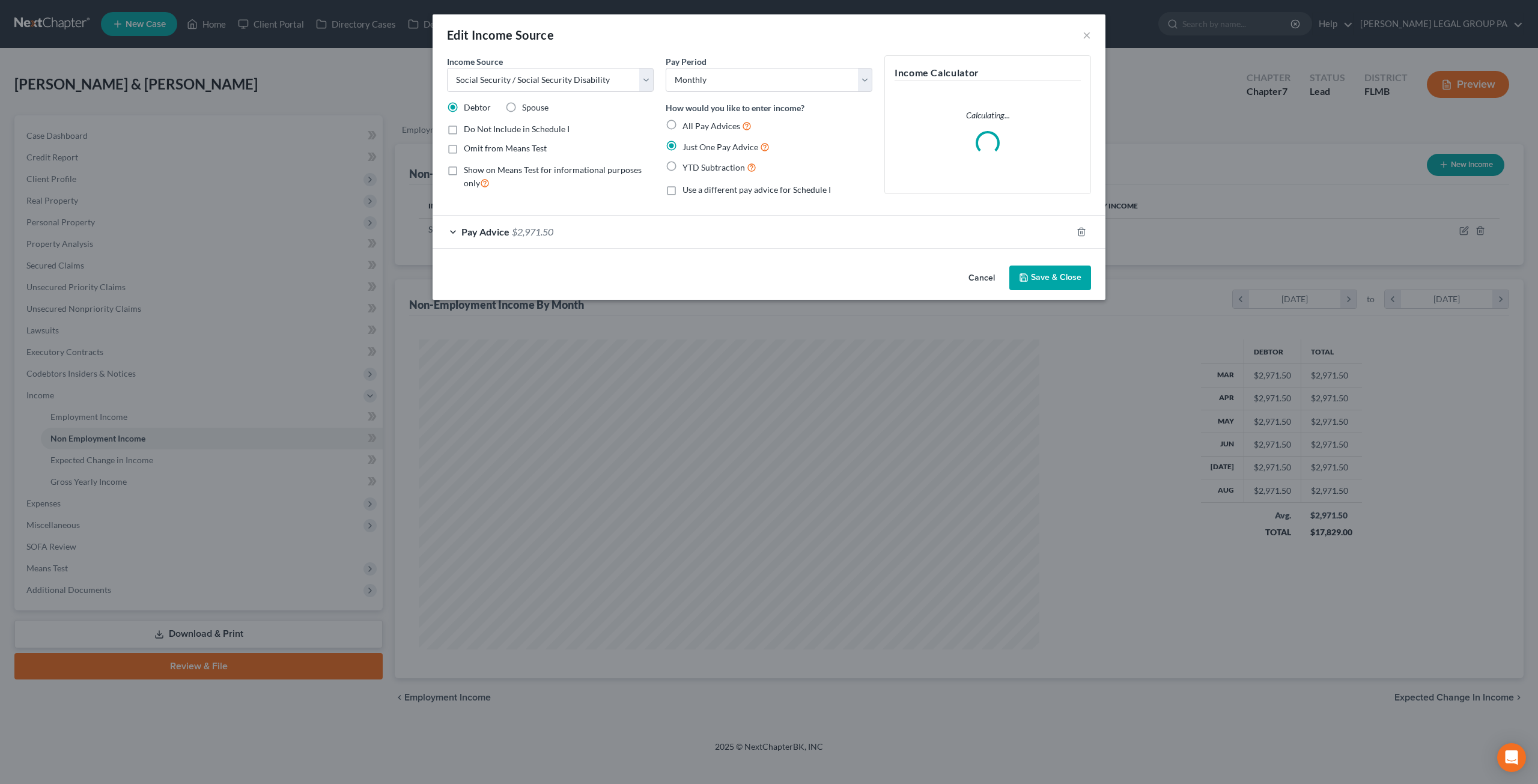
click at [504, 226] on span "Pay Advice" at bounding box center [485, 232] width 48 height 11
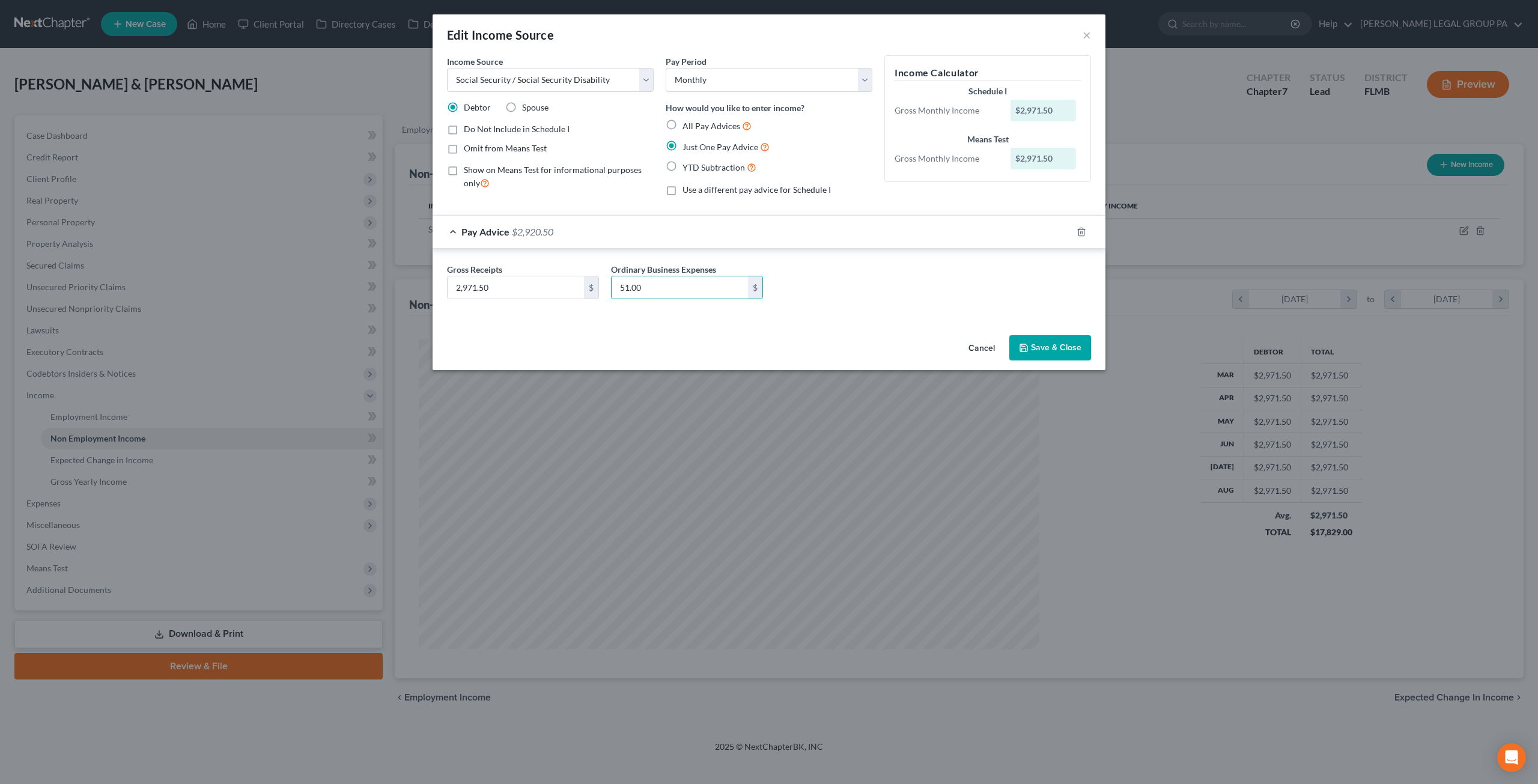
click at [1079, 341] on button "Save & Close" at bounding box center [1050, 348] width 82 height 26
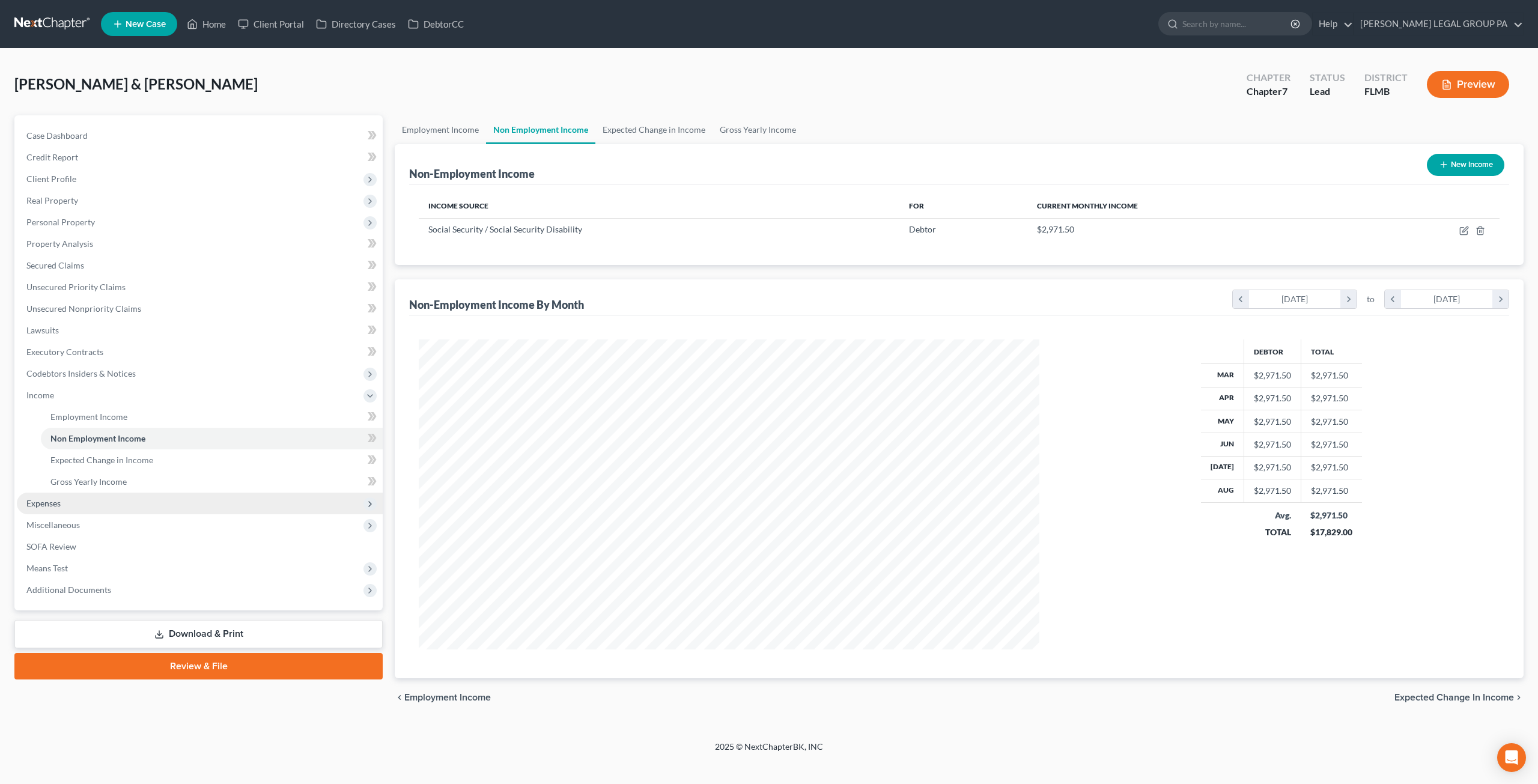
drag, startPoint x: 61, startPoint y: 497, endPoint x: 67, endPoint y: 509, distance: 13.4
click at [61, 497] on span "Expenses" at bounding box center [200, 503] width 366 height 22
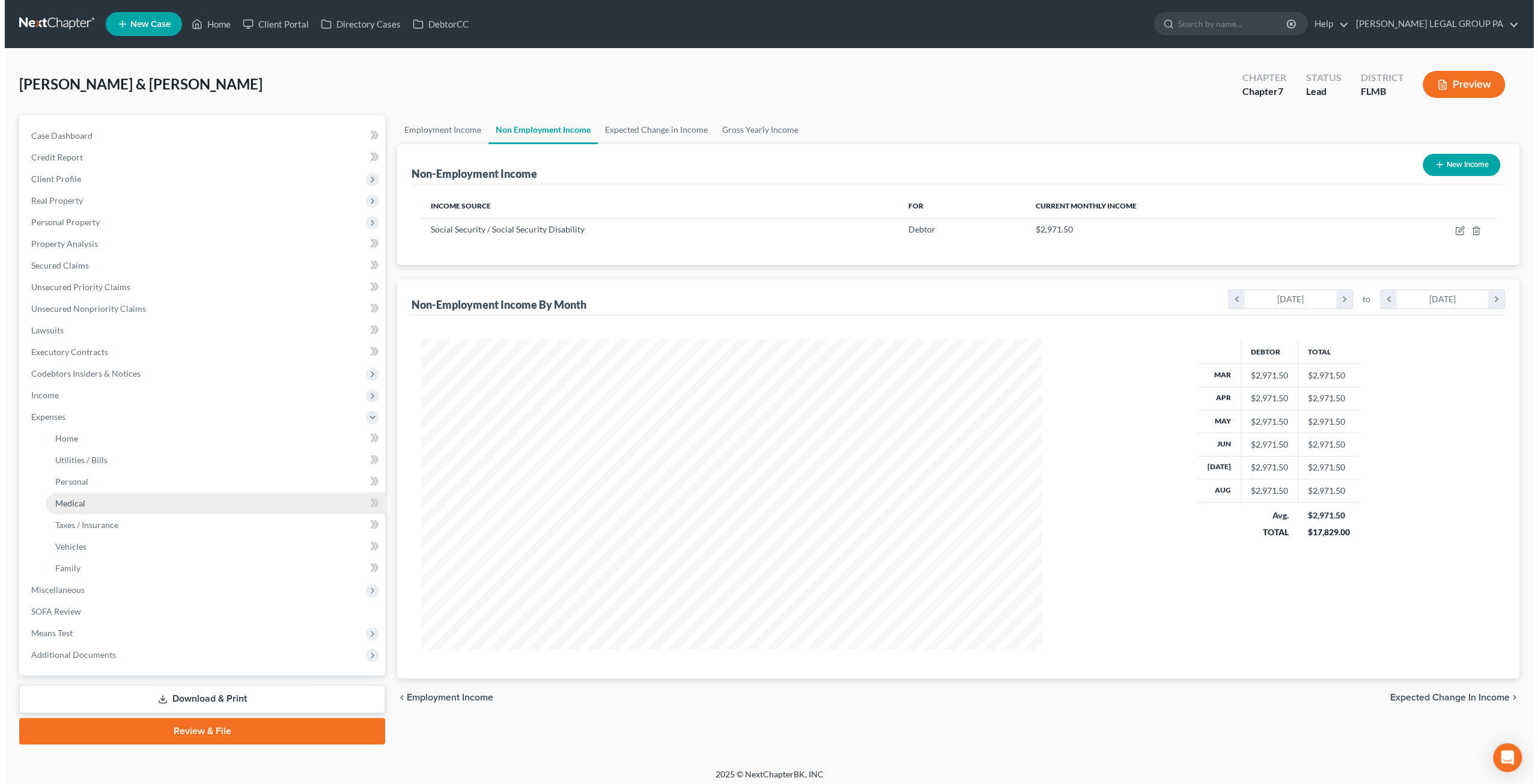
scroll to position [600424, 600253]
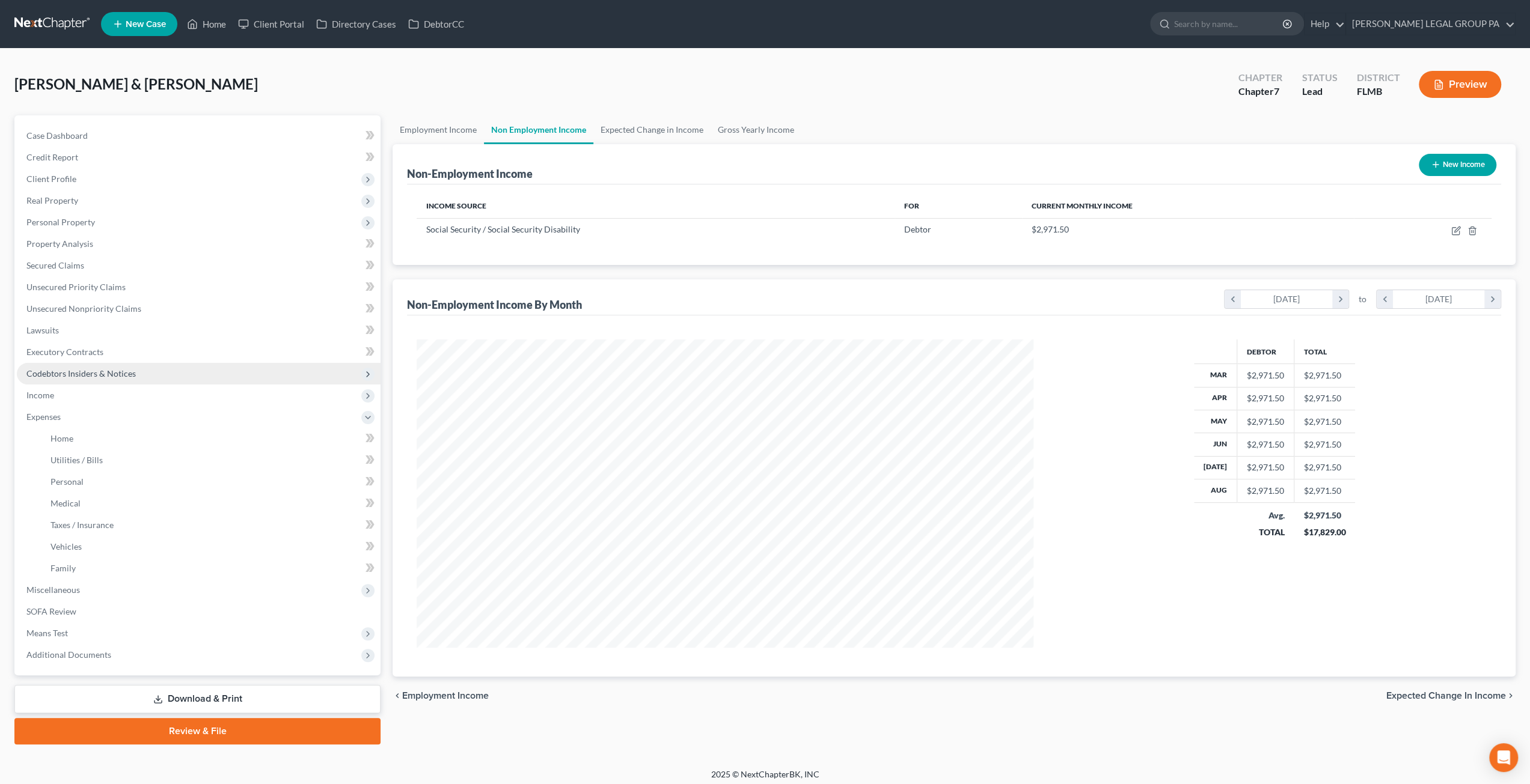
click at [52, 381] on span "Codebtors Insiders & Notices" at bounding box center [199, 373] width 363 height 22
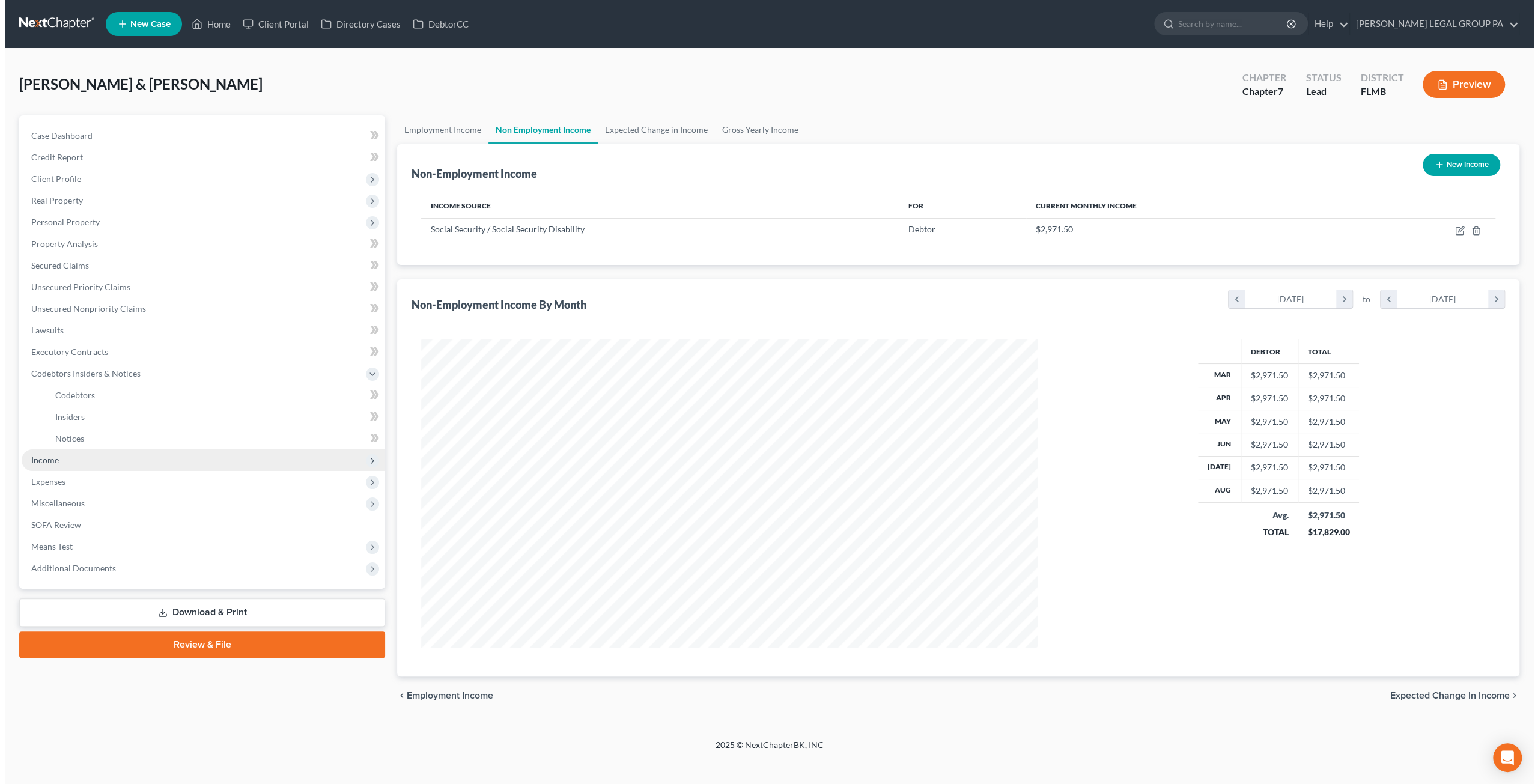
scroll to position [310, 644]
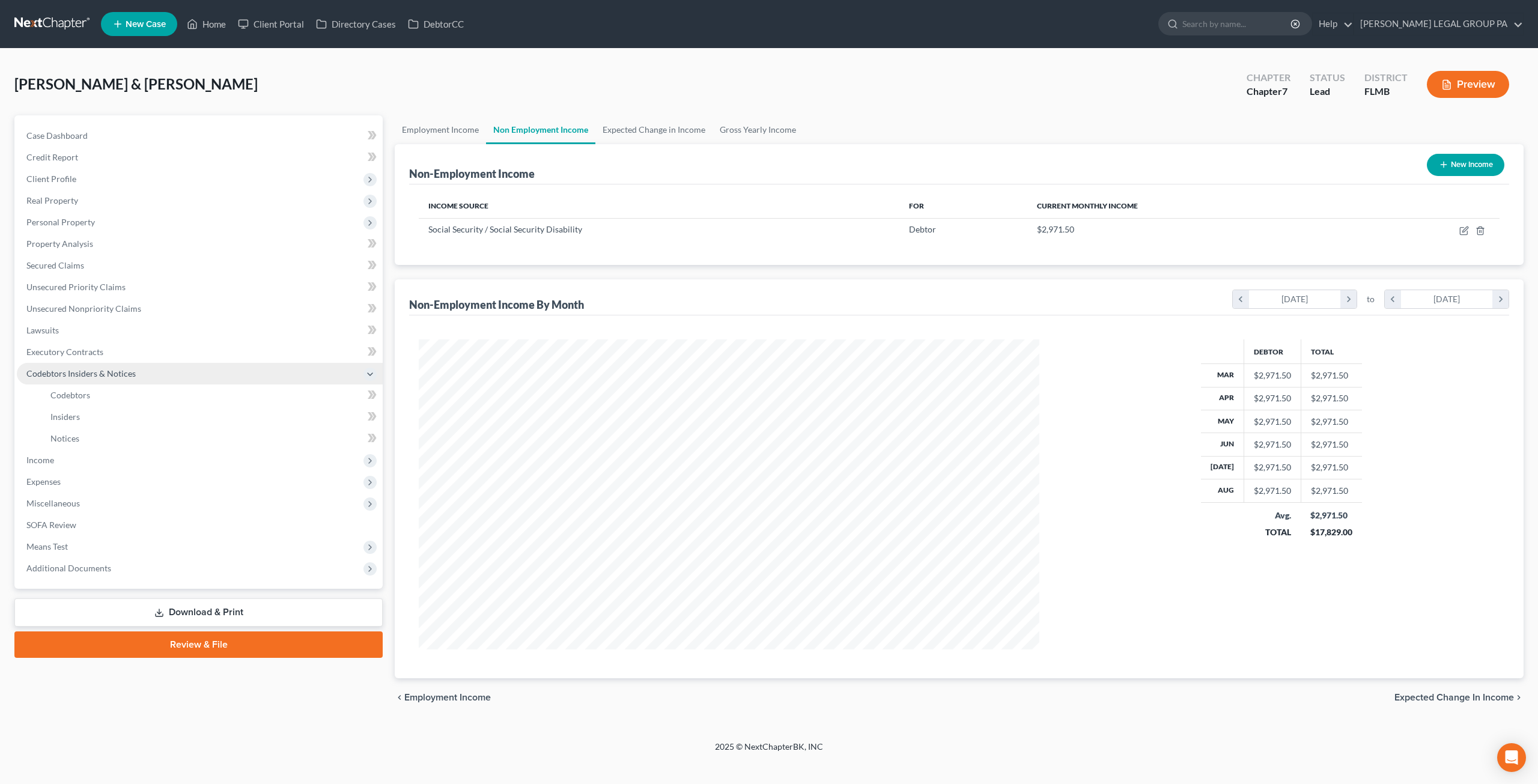
click at [55, 373] on span "Codebtors Insiders & Notices" at bounding box center [81, 373] width 109 height 10
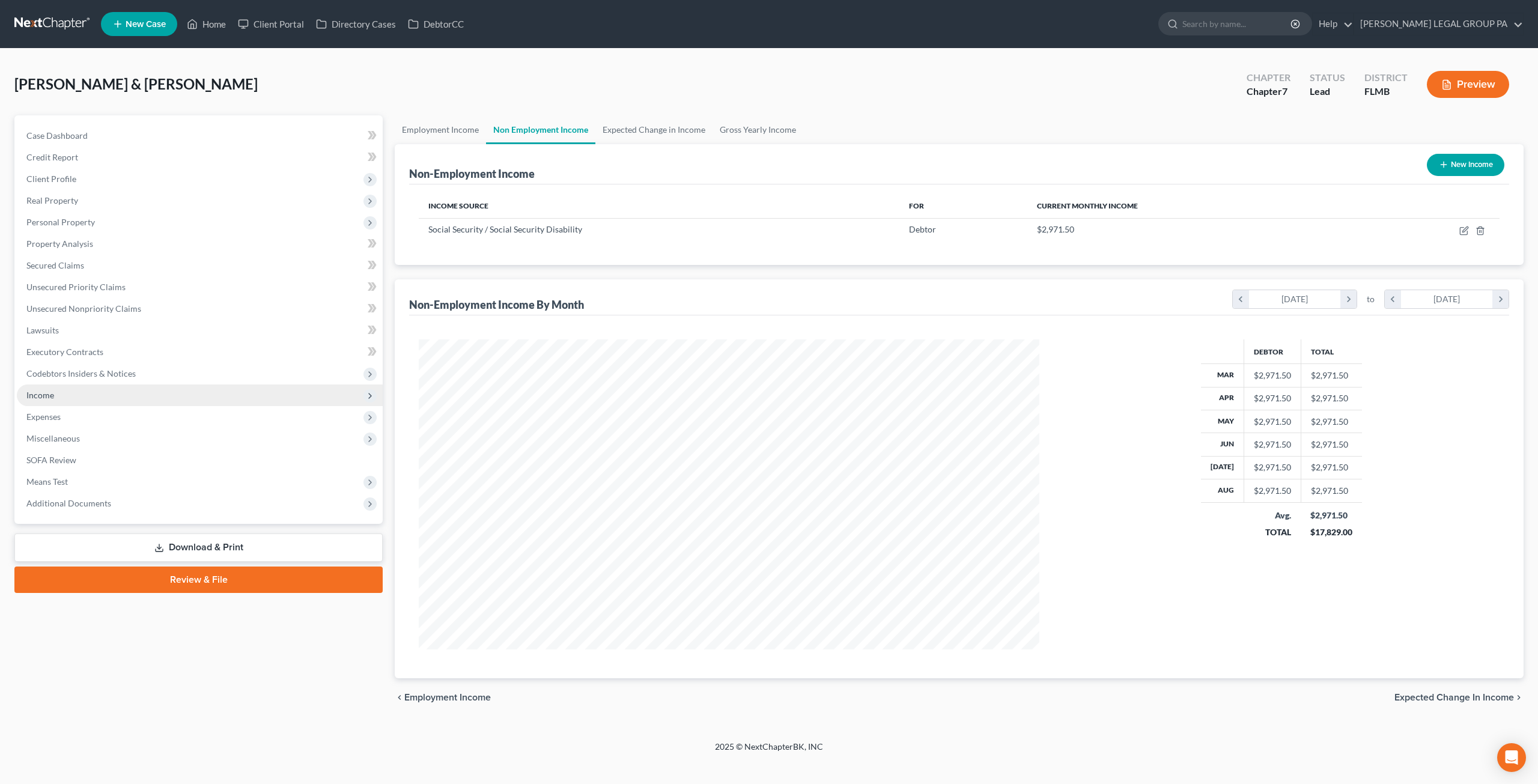
click at [51, 398] on span "Income" at bounding box center [40, 394] width 28 height 10
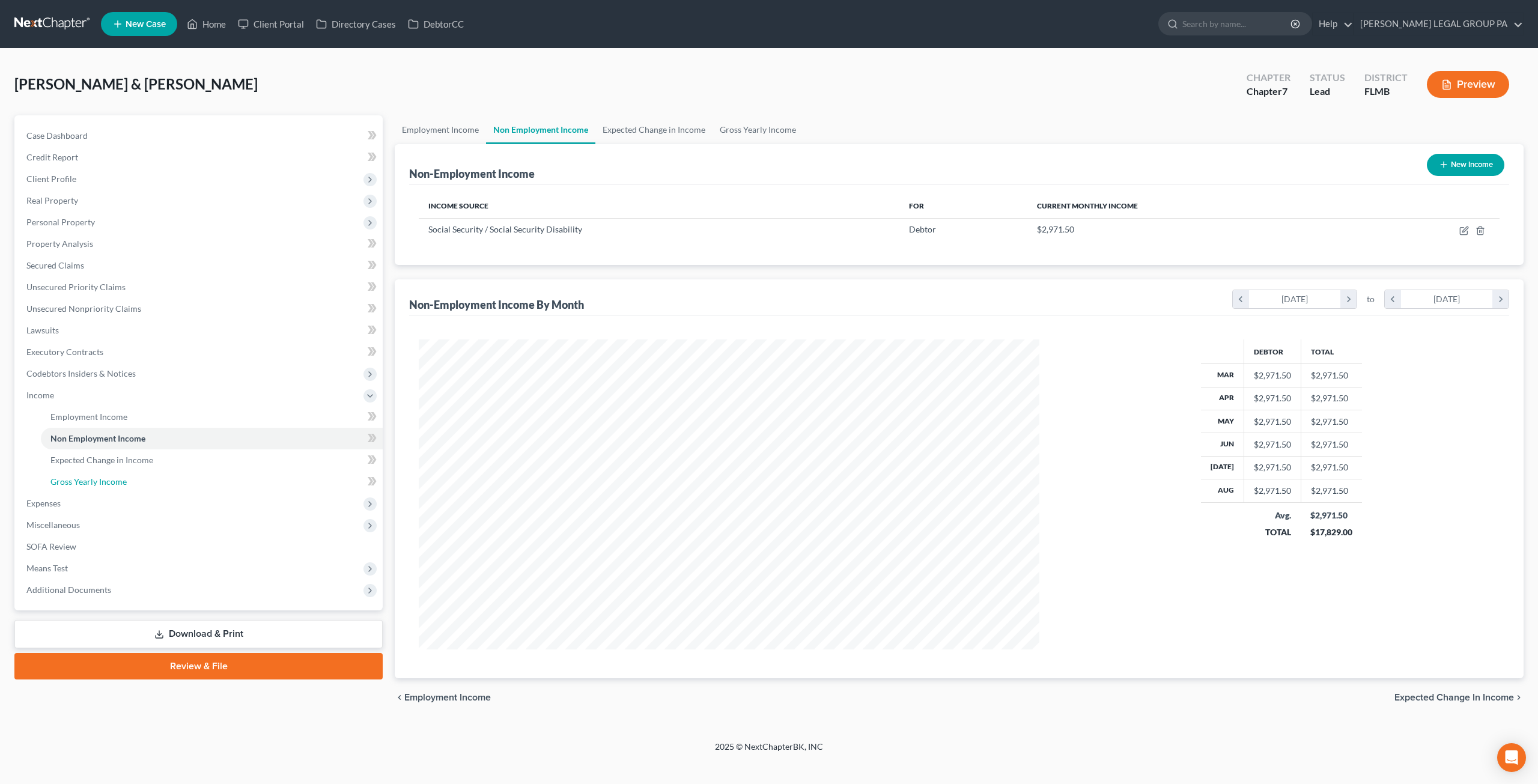
click at [78, 486] on span "Gross Yearly Income" at bounding box center [88, 481] width 76 height 10
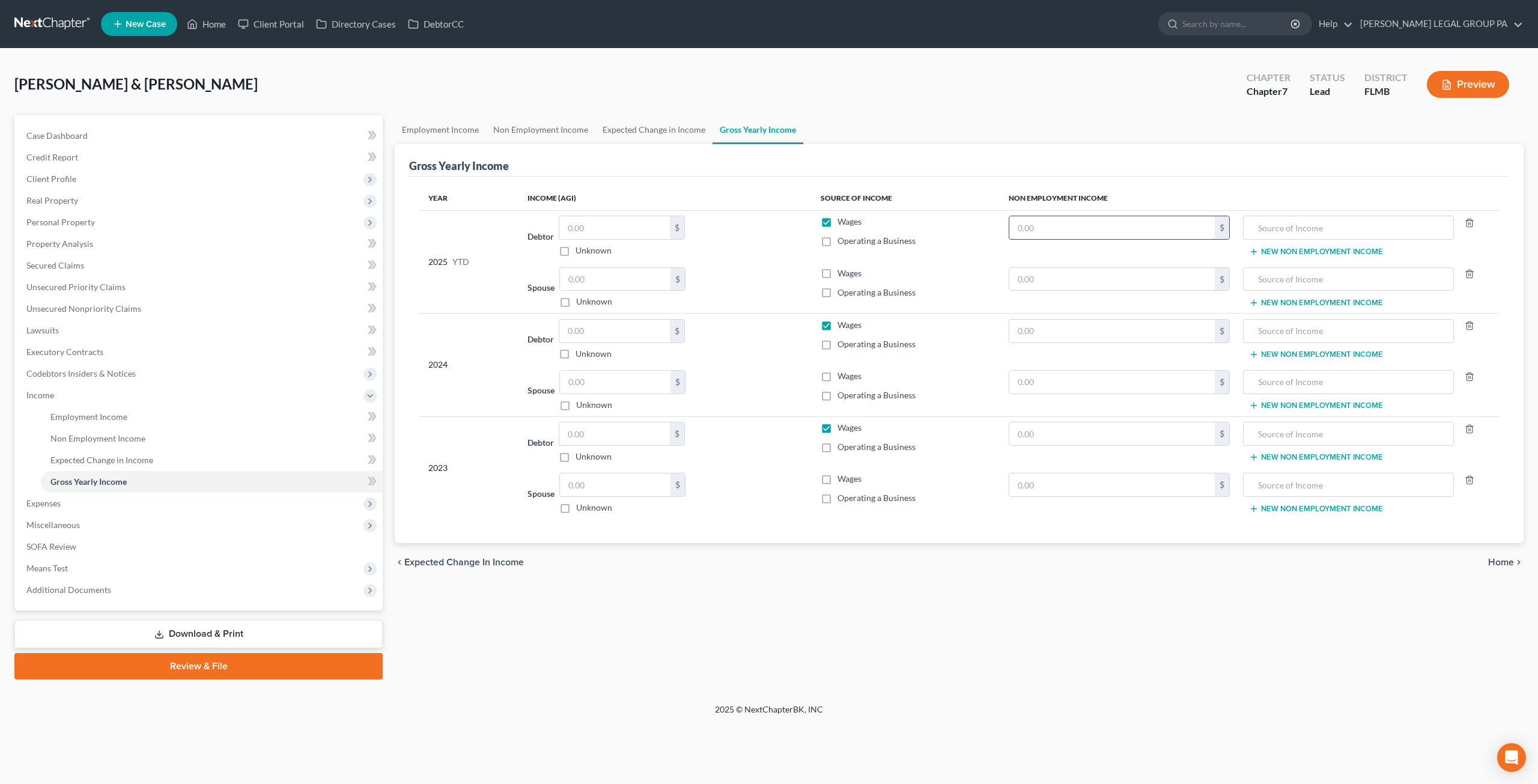
drag, startPoint x: 1043, startPoint y: 229, endPoint x: 1038, endPoint y: 224, distance: 7.1
click at [1043, 229] on input "text" at bounding box center [1112, 228] width 205 height 23
drag, startPoint x: 1326, startPoint y: 224, endPoint x: 1215, endPoint y: 217, distance: 111.2
click at [1215, 217] on tr "2025 YTD Debtor $ Unknown Balance Undetermined $ Unknown Wages Operating a Busi…" at bounding box center [959, 236] width 1081 height 51
click at [1286, 333] on input "text" at bounding box center [1349, 331] width 198 height 23
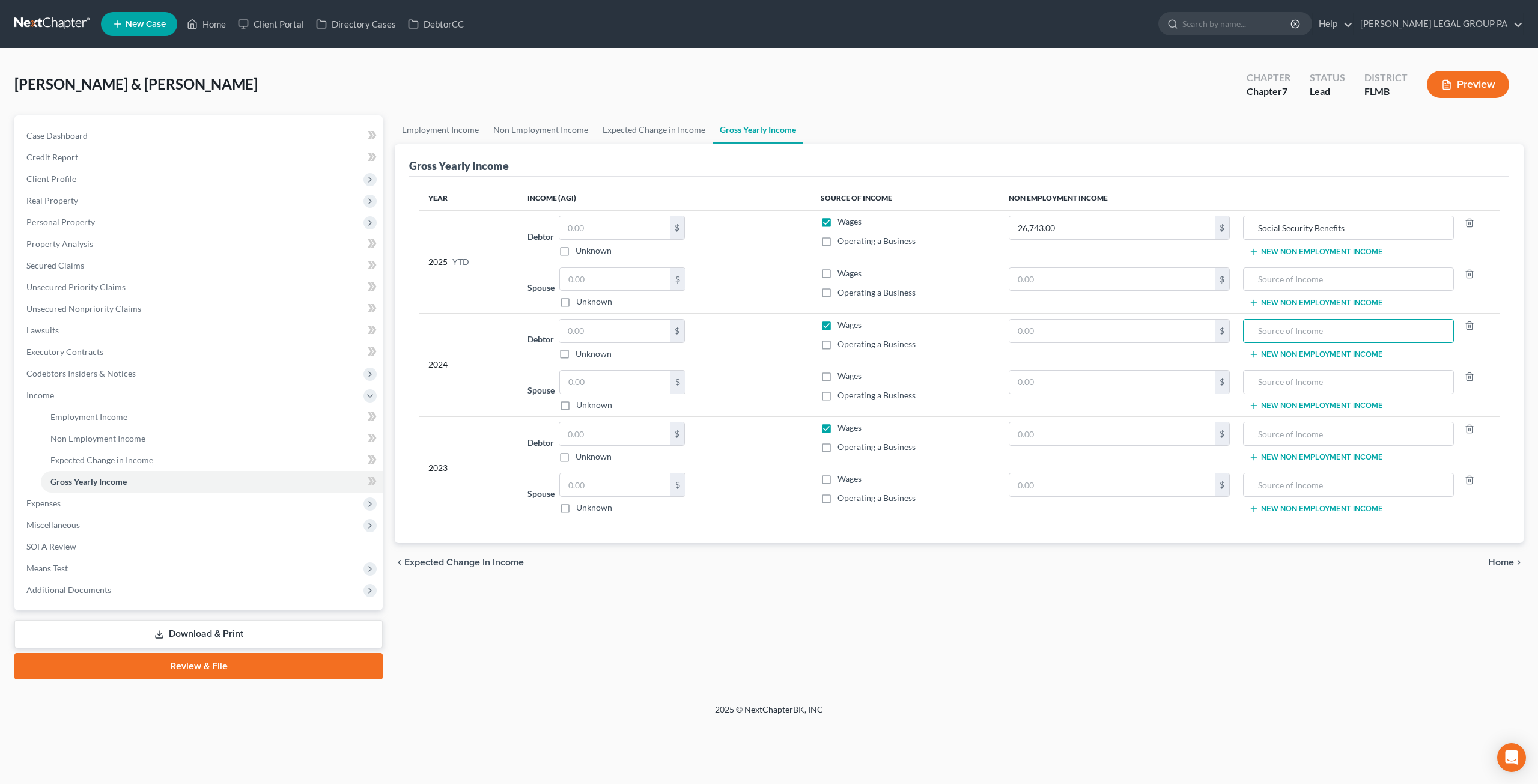
paste input "Social Security Benefits"
click at [1287, 430] on input "text" at bounding box center [1349, 433] width 198 height 23
paste input "Social Security Benefits"
click at [577, 283] on input "text" at bounding box center [615, 279] width 110 height 23
click at [599, 278] on input "text" at bounding box center [615, 279] width 110 height 23
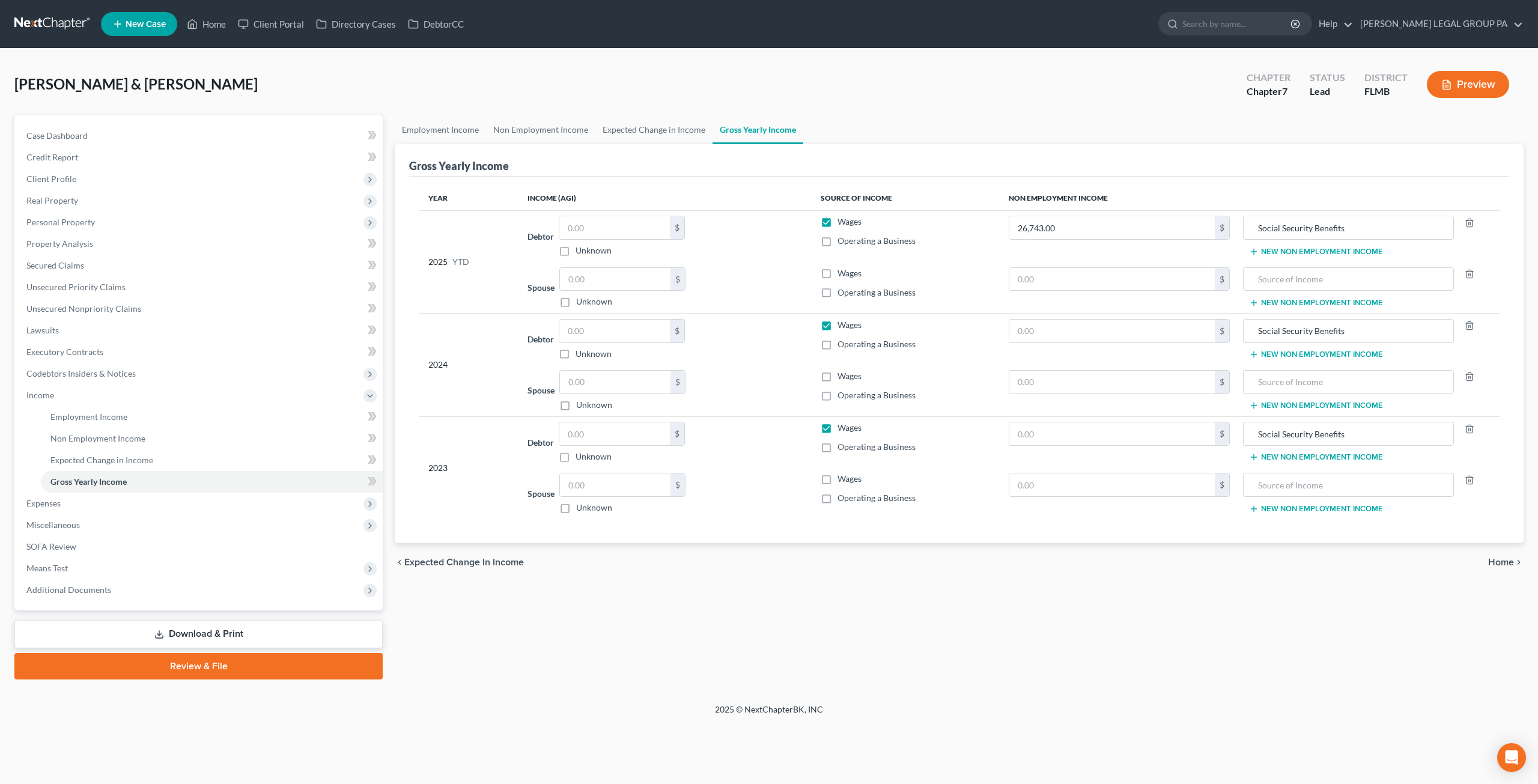
click at [837, 218] on label "Wages" at bounding box center [849, 221] width 24 height 12
click at [842, 218] on input "Wages" at bounding box center [846, 220] width 8 height 8
click at [837, 270] on label "Wages" at bounding box center [849, 273] width 24 height 12
click at [842, 270] on input "Wages" at bounding box center [846, 271] width 8 height 8
click at [595, 222] on input "text" at bounding box center [615, 228] width 110 height 23
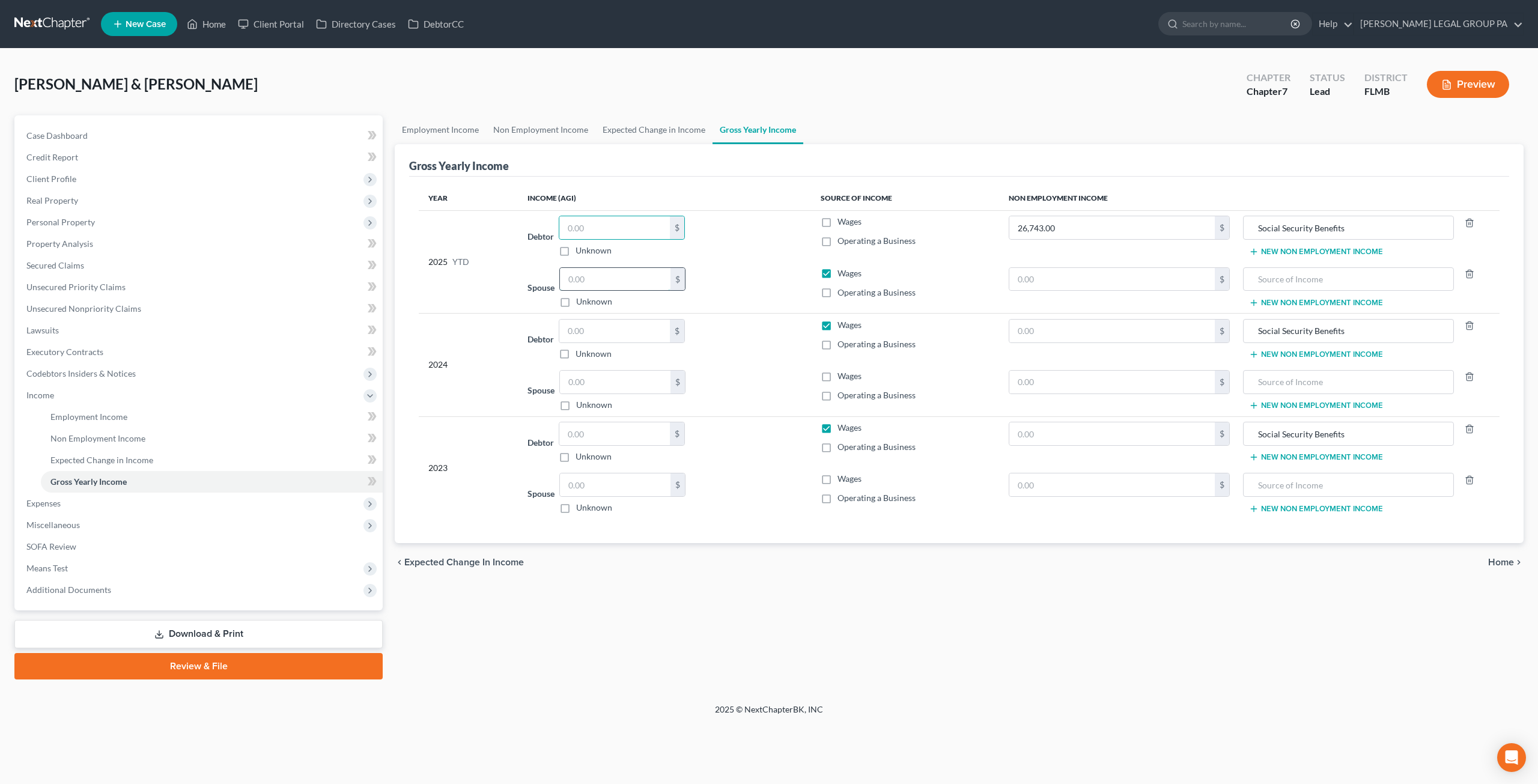
click at [579, 276] on input "text" at bounding box center [615, 279] width 110 height 23
click at [617, 433] on input "text" at bounding box center [615, 433] width 110 height 23
click at [1067, 432] on input "text" at bounding box center [1112, 433] width 205 height 23
click at [614, 479] on input "text" at bounding box center [615, 485] width 110 height 23
paste input "66,697.00"
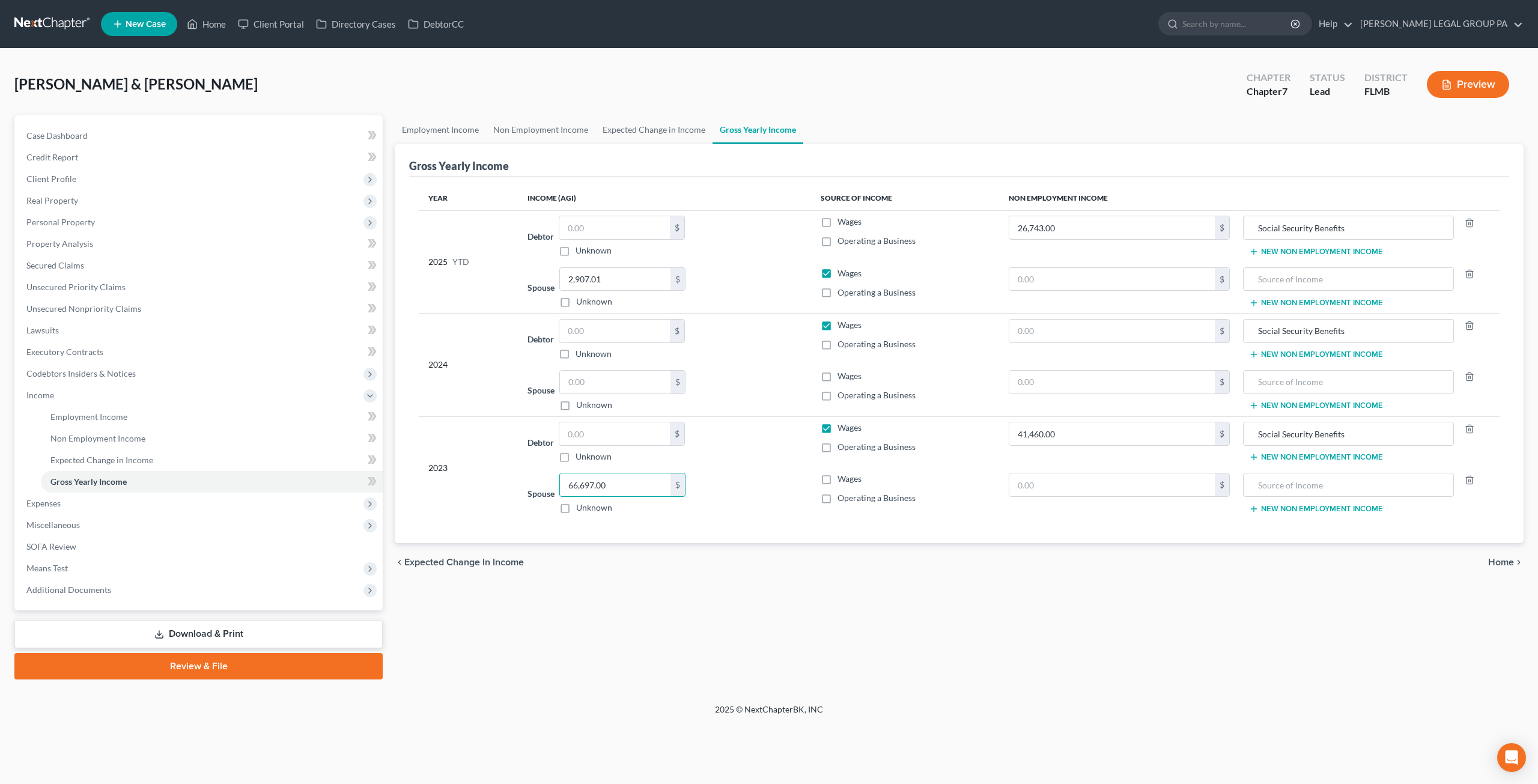
click at [837, 476] on label "Wages" at bounding box center [849, 479] width 24 height 12
click at [842, 476] on input "Wages" at bounding box center [846, 477] width 8 height 8
click at [837, 422] on label "Wages" at bounding box center [849, 428] width 24 height 12
click at [842, 422] on input "Wages" at bounding box center [846, 426] width 8 height 8
click at [604, 319] on input "text" at bounding box center [615, 331] width 110 height 23
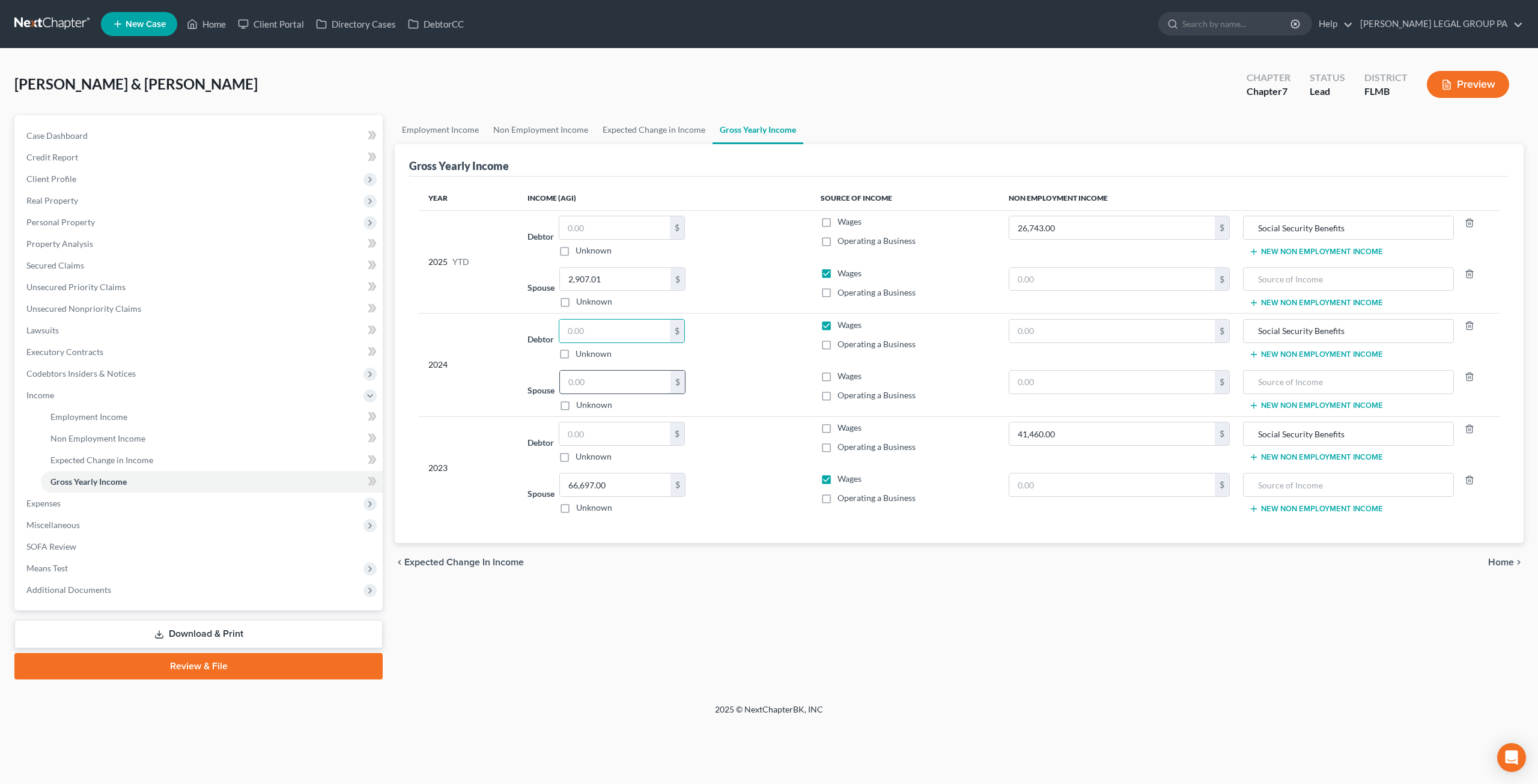
click at [571, 385] on input "text" at bounding box center [615, 382] width 110 height 23
click at [1053, 331] on input "text" at bounding box center [1112, 331] width 205 height 23
click at [1040, 326] on input "text" at bounding box center [1112, 331] width 205 height 23
click at [49, 496] on span "Expenses" at bounding box center [200, 503] width 366 height 22
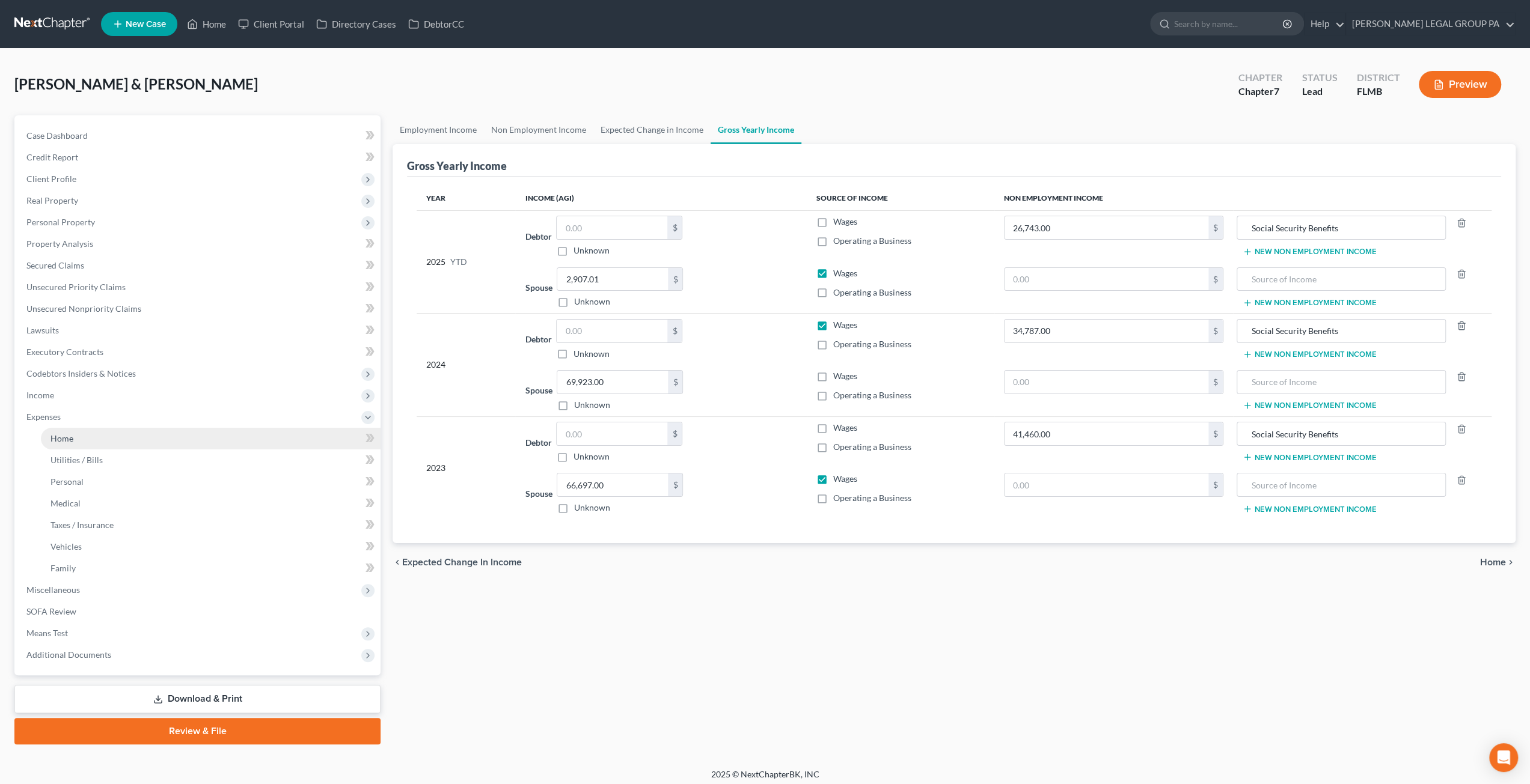
click at [82, 440] on link "Home" at bounding box center [210, 438] width 339 height 22
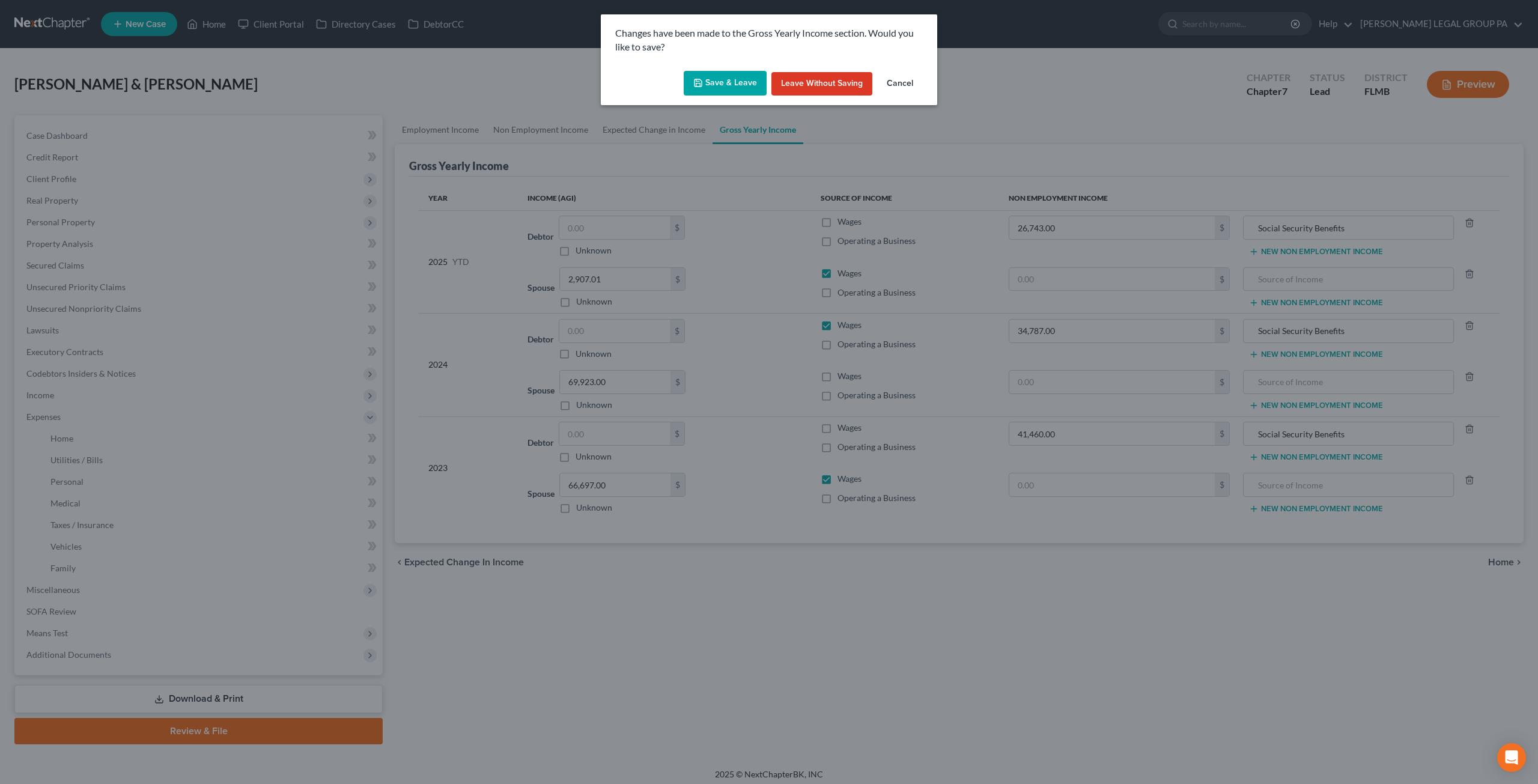
click at [733, 78] on button "Save & Leave" at bounding box center [724, 84] width 83 height 26
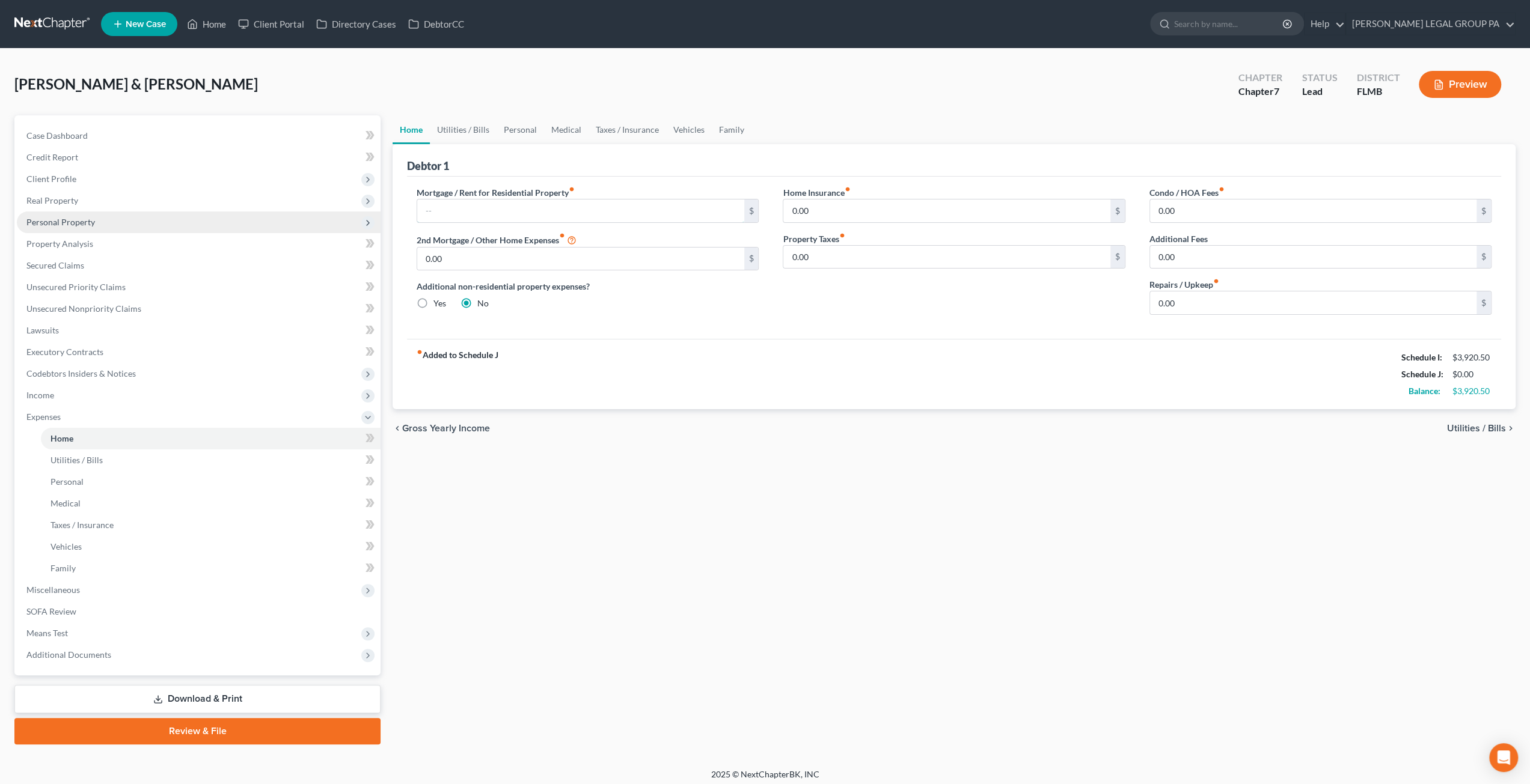
drag, startPoint x: 452, startPoint y: 218, endPoint x: 47, endPoint y: 216, distance: 405.0
click at [452, 218] on input "text" at bounding box center [580, 211] width 326 height 23
click at [434, 212] on input "text" at bounding box center [580, 211] width 326 height 23
paste input "2,091.00"
drag, startPoint x: 495, startPoint y: 249, endPoint x: 500, endPoint y: 256, distance: 8.6
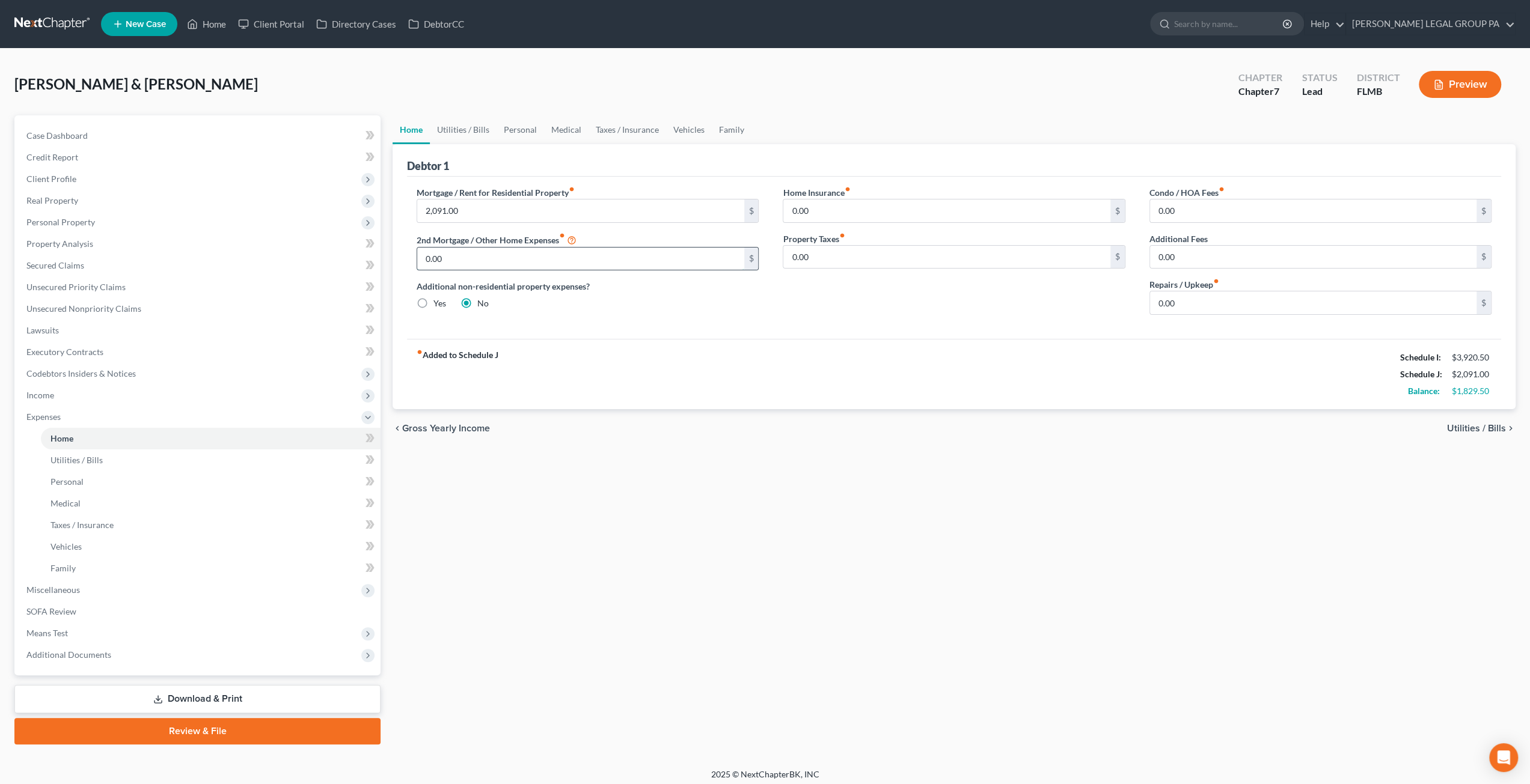
click at [495, 249] on input "0.00" at bounding box center [580, 258] width 326 height 23
paste input "936"
click at [818, 265] on input "0.00" at bounding box center [946, 258] width 326 height 23
click at [48, 250] on link "Property Analysis" at bounding box center [199, 243] width 363 height 22
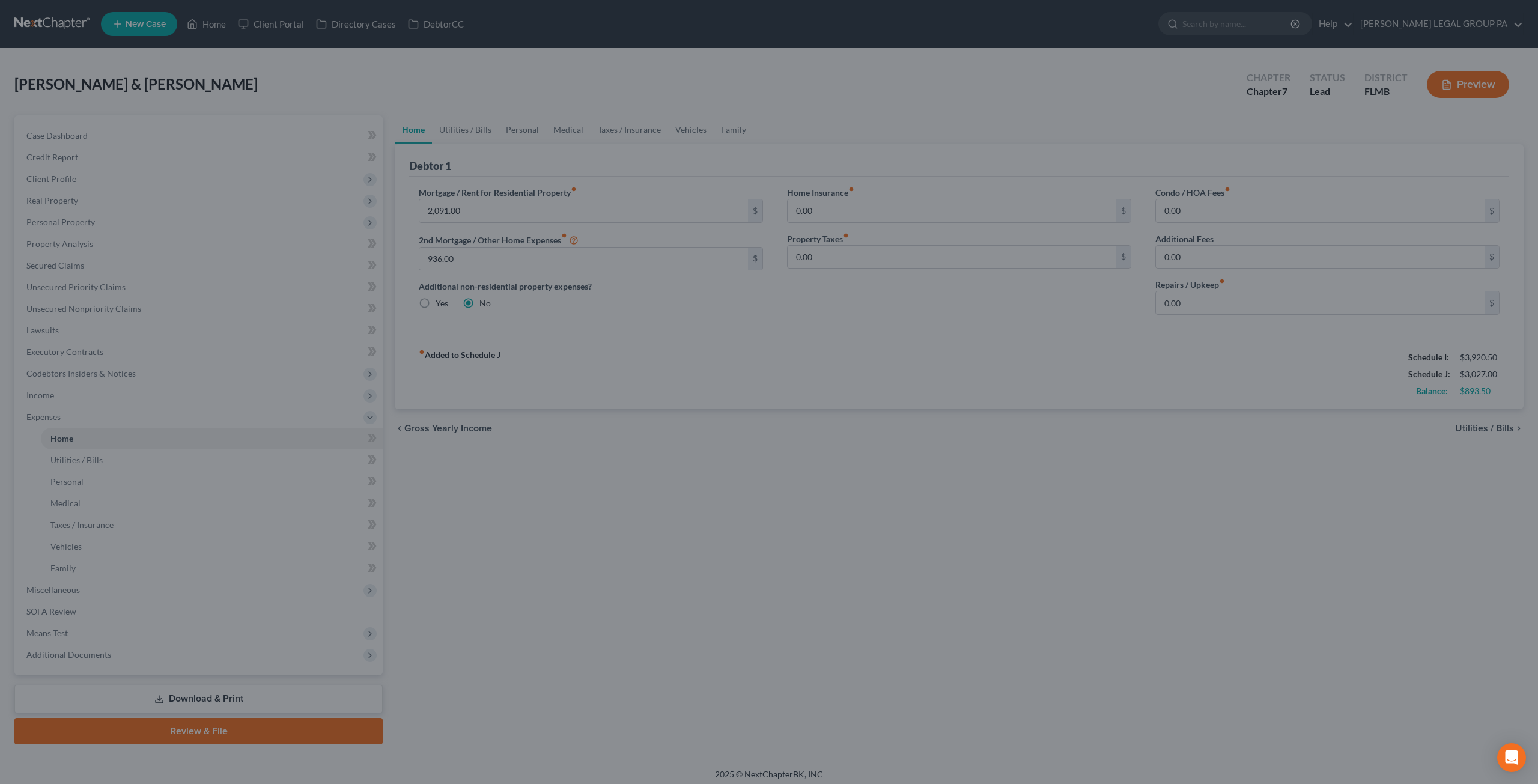
click at [638, 321] on div at bounding box center [769, 392] width 1538 height 784
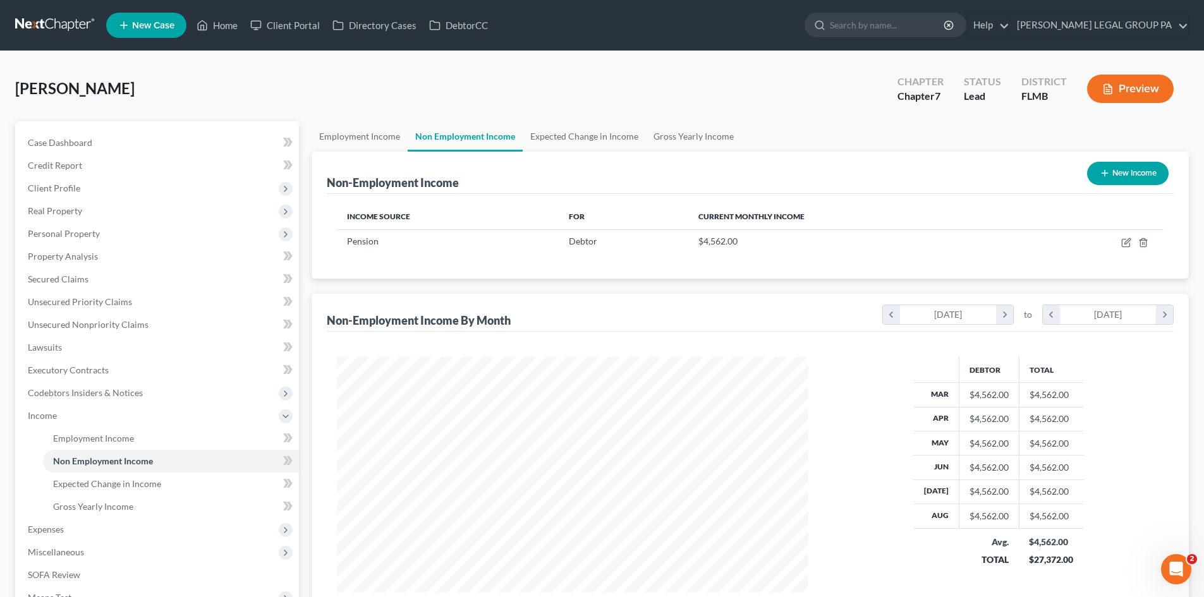
scroll to position [236, 497]
click at [223, 20] on link "Home" at bounding box center [217, 25] width 54 height 23
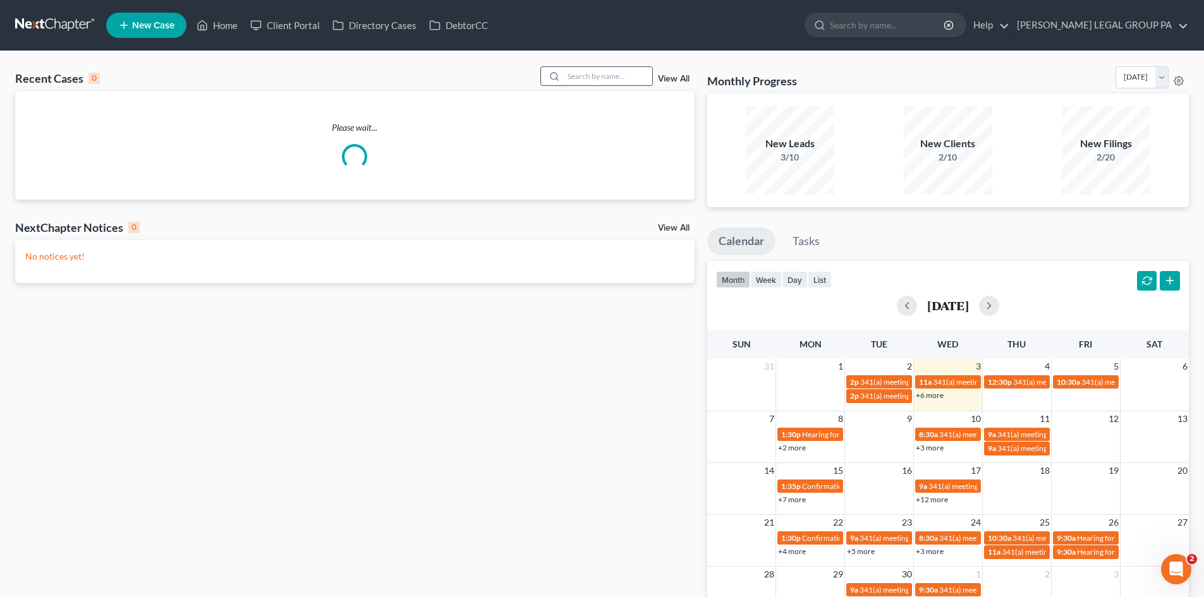
click at [584, 81] on input "search" at bounding box center [608, 76] width 89 height 18
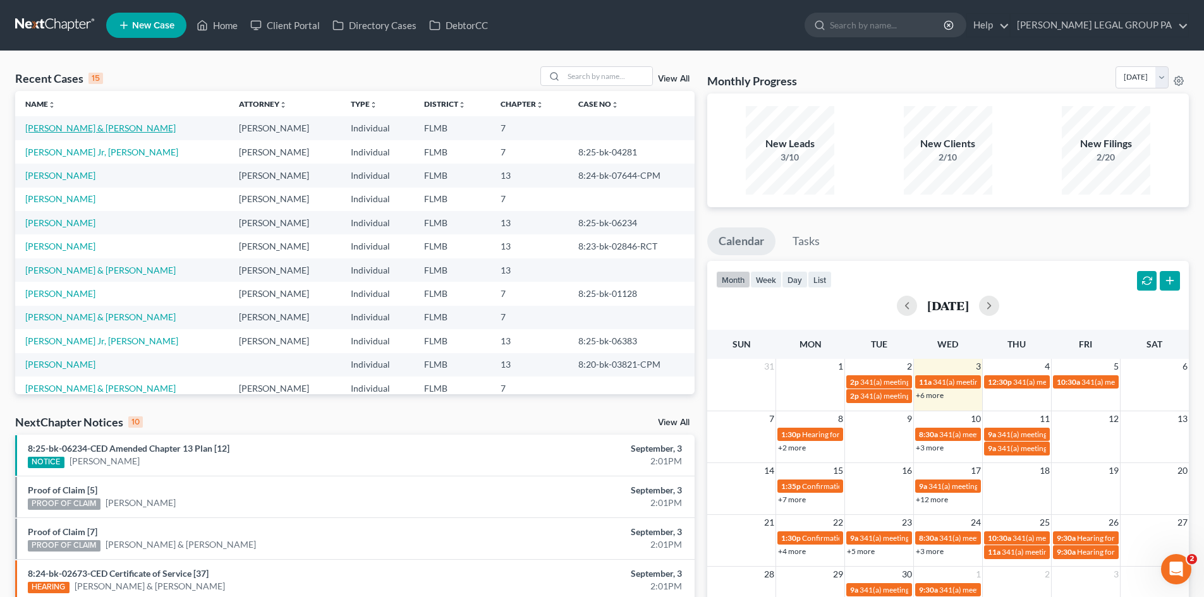
click at [72, 128] on link "[PERSON_NAME] & [PERSON_NAME]" at bounding box center [100, 128] width 150 height 11
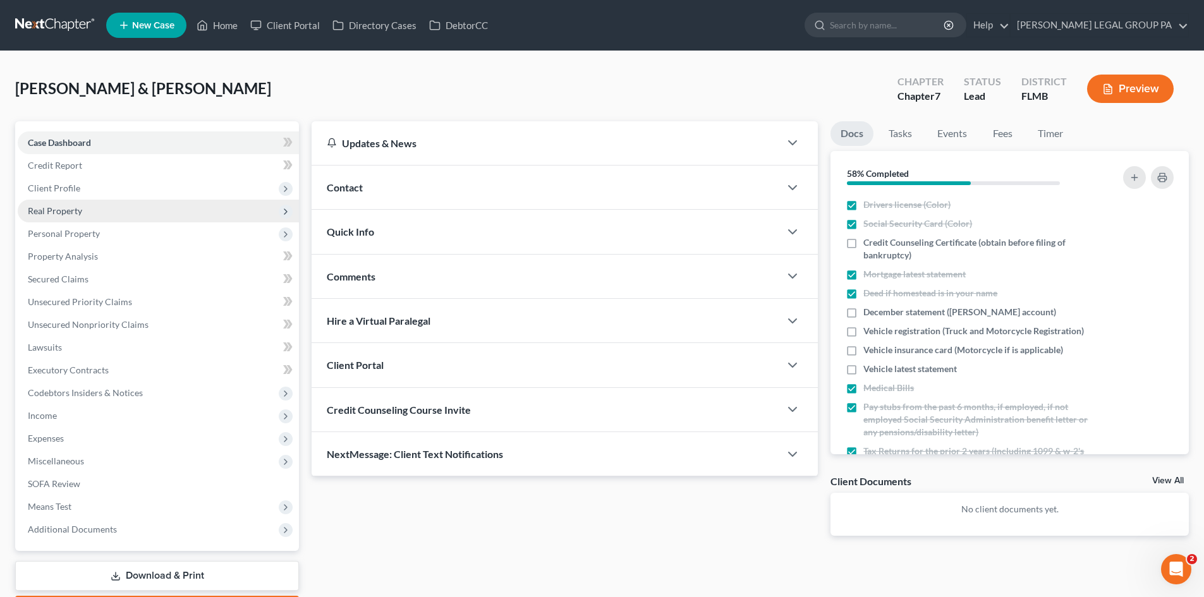
click at [61, 215] on span "Real Property" at bounding box center [55, 210] width 54 height 11
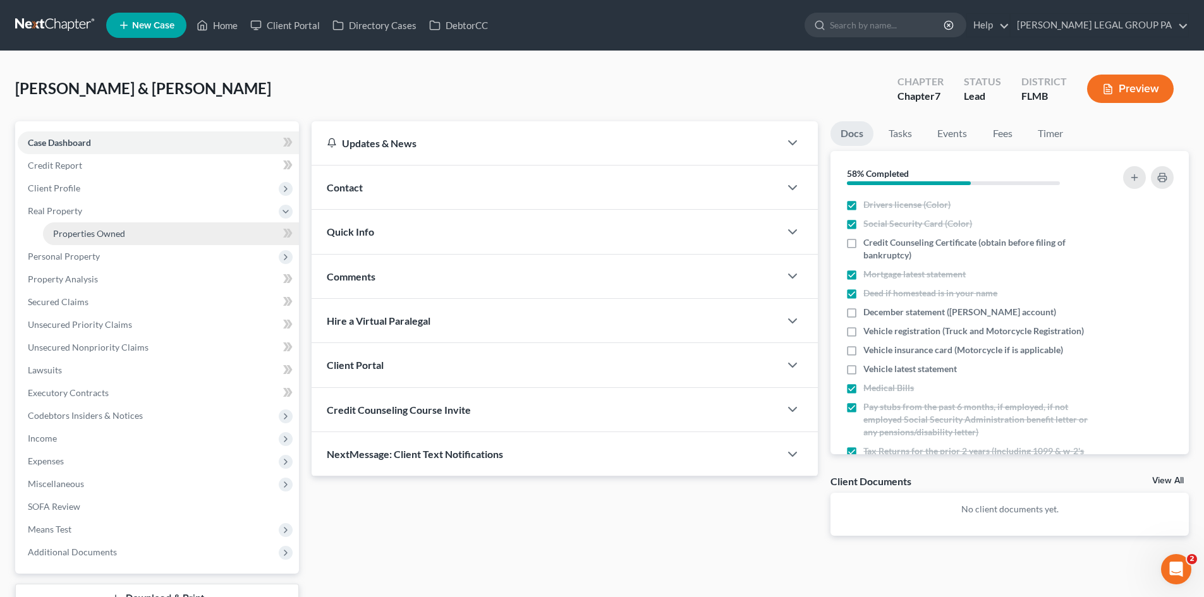
click at [112, 236] on span "Properties Owned" at bounding box center [89, 233] width 72 height 11
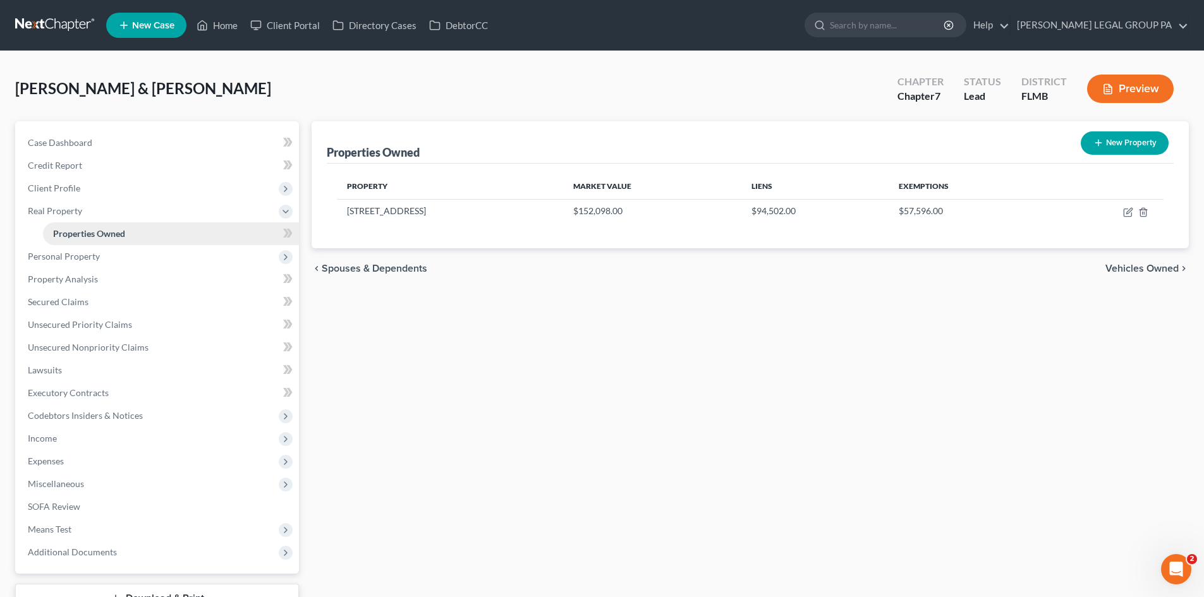
click at [73, 227] on link "Properties Owned" at bounding box center [171, 234] width 256 height 23
click at [66, 259] on span "Personal Property" at bounding box center [64, 256] width 72 height 11
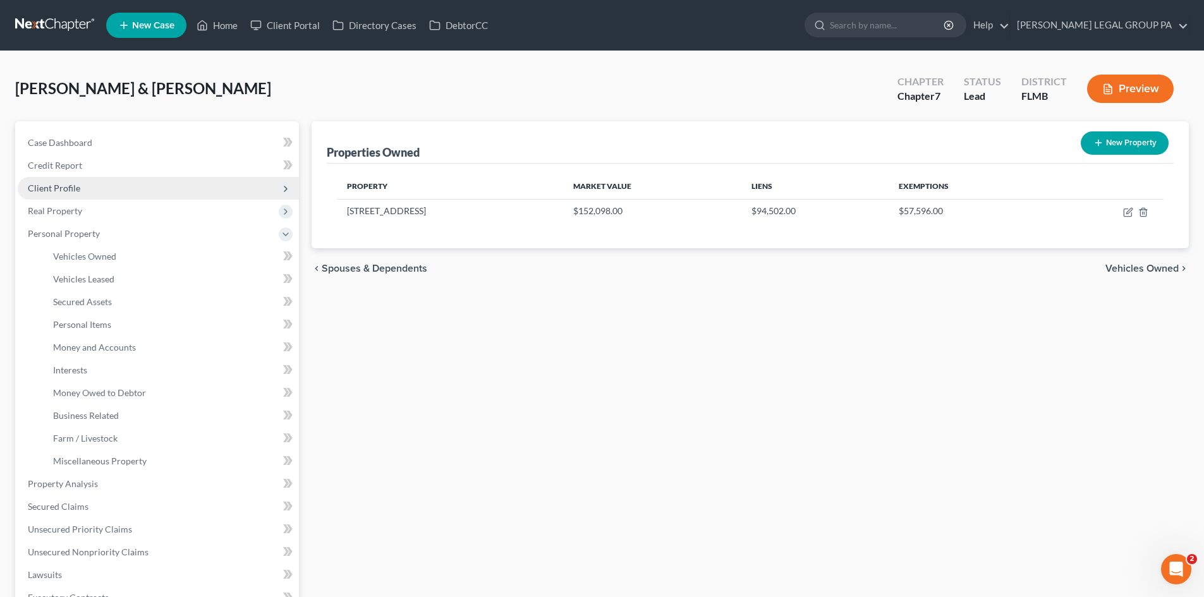
click at [63, 192] on span "Client Profile" at bounding box center [54, 188] width 52 height 11
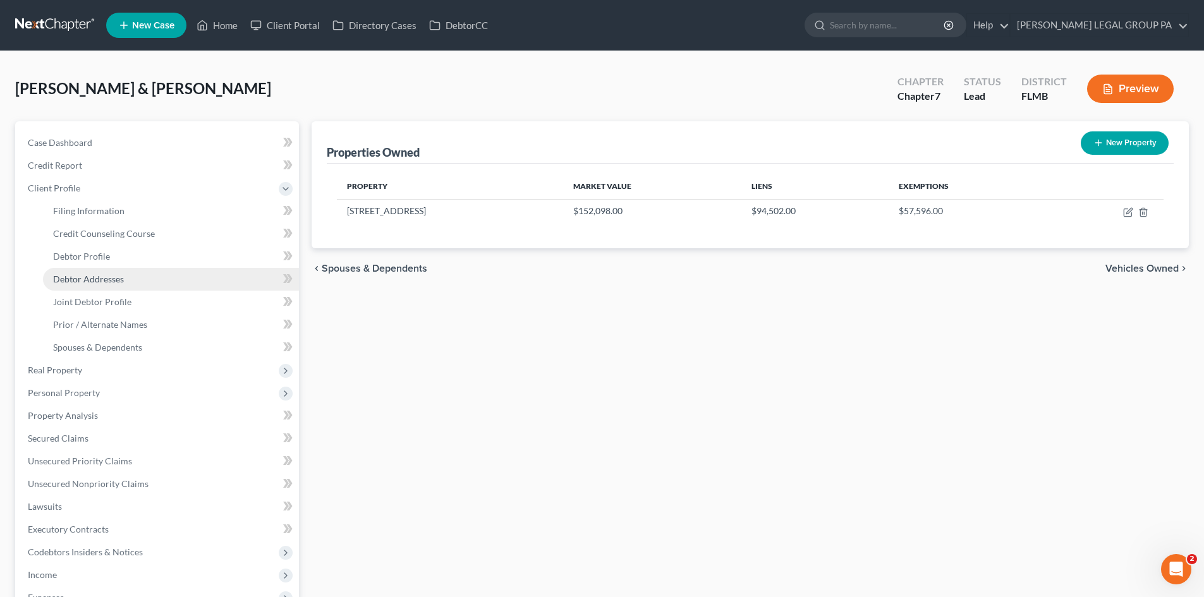
click at [83, 276] on span "Debtor Addresses" at bounding box center [88, 279] width 71 height 11
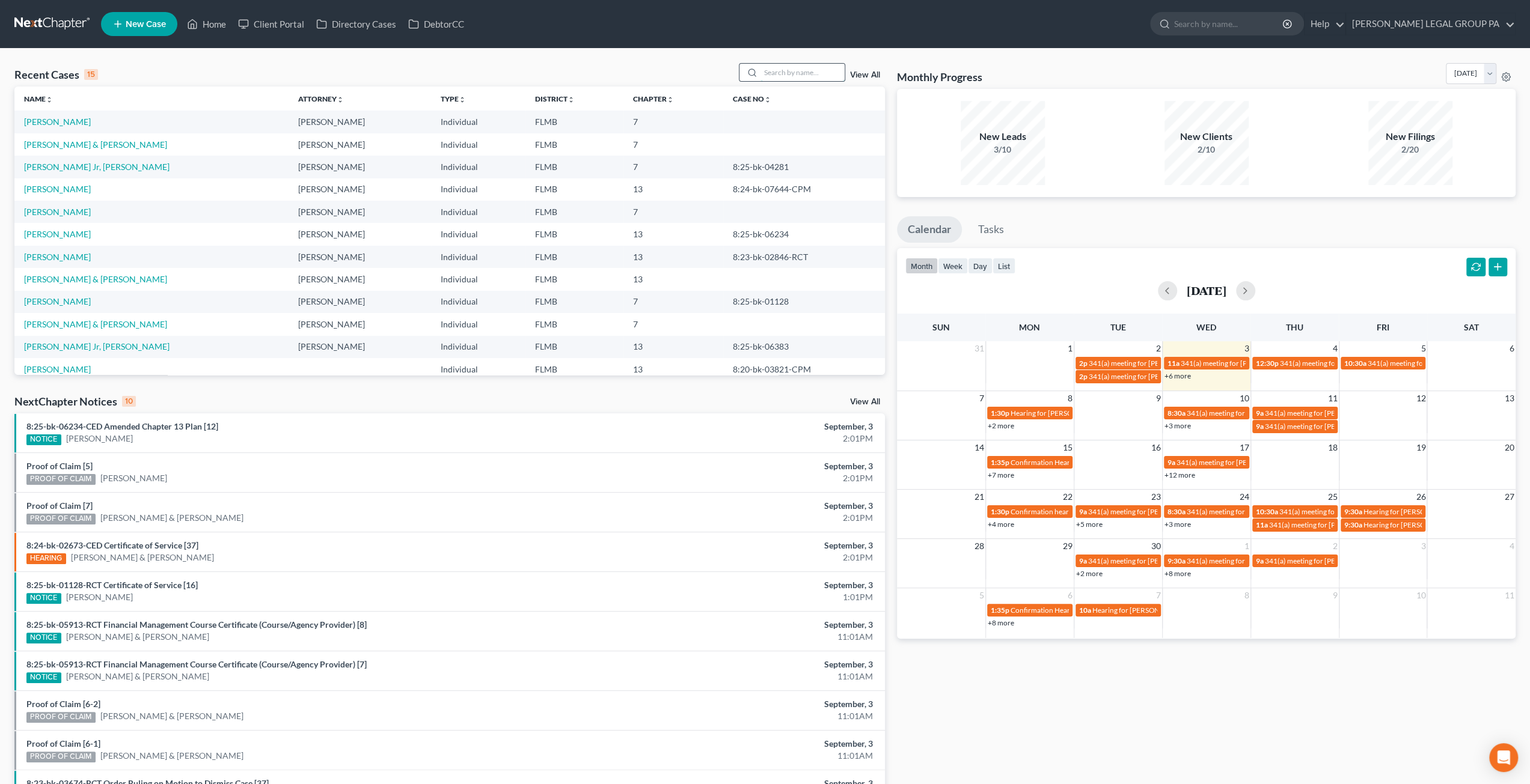
click at [804, 67] on input "search" at bounding box center [803, 72] width 85 height 17
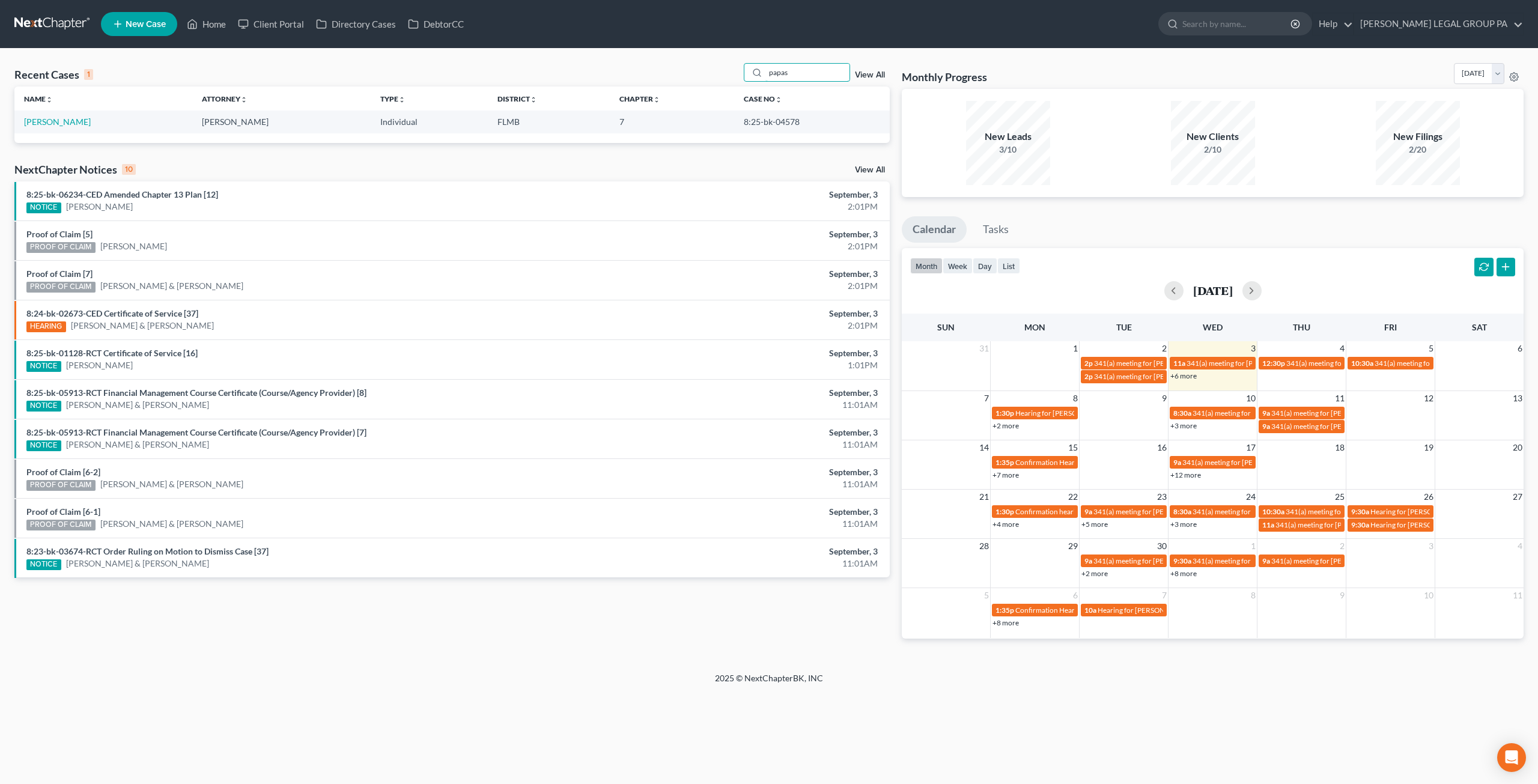
type input "papas"
click at [54, 130] on td "[PERSON_NAME]" at bounding box center [103, 121] width 178 height 22
click at [53, 122] on link "[PERSON_NAME]" at bounding box center [57, 122] width 67 height 10
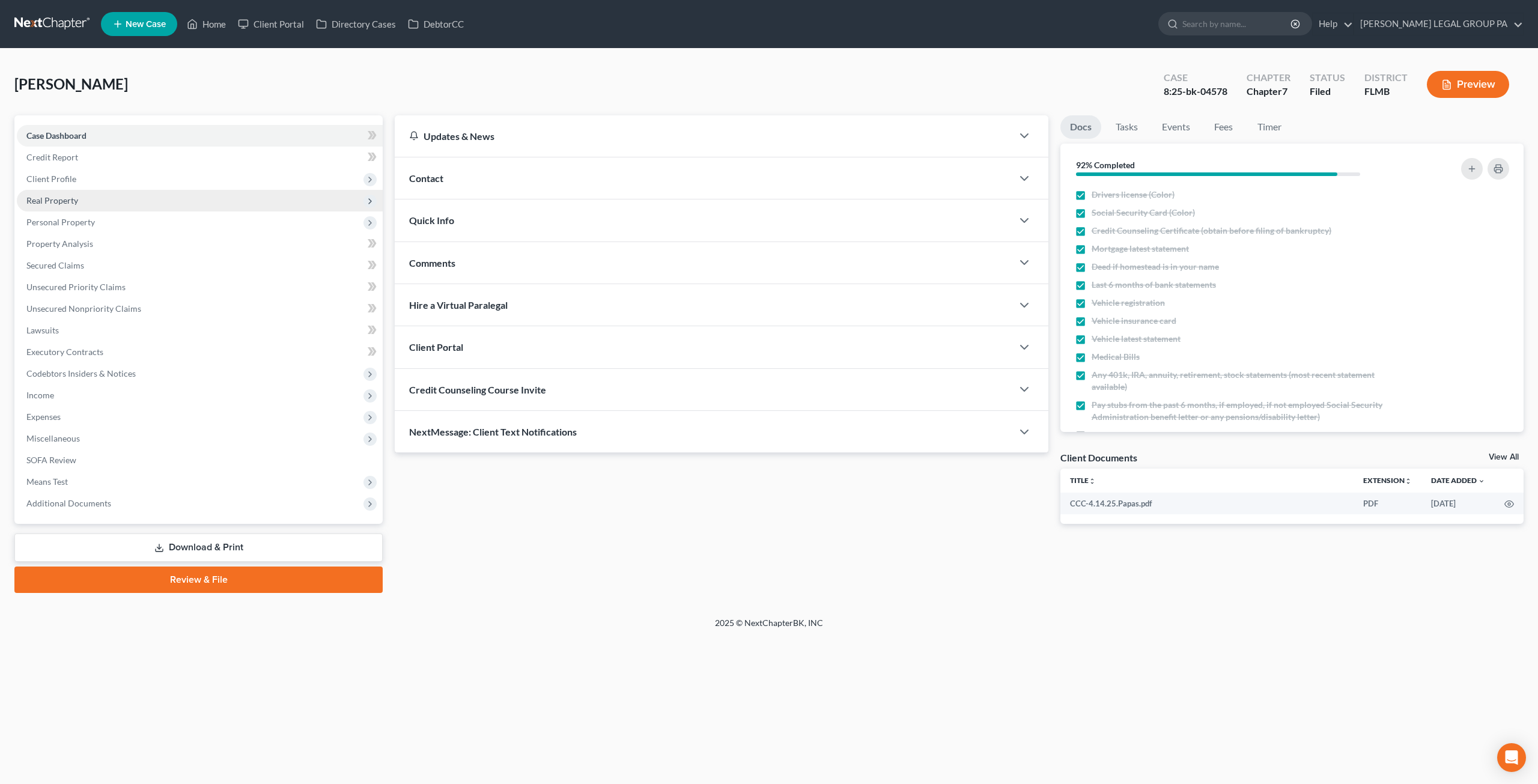
click at [41, 201] on span "Real Property" at bounding box center [52, 200] width 51 height 10
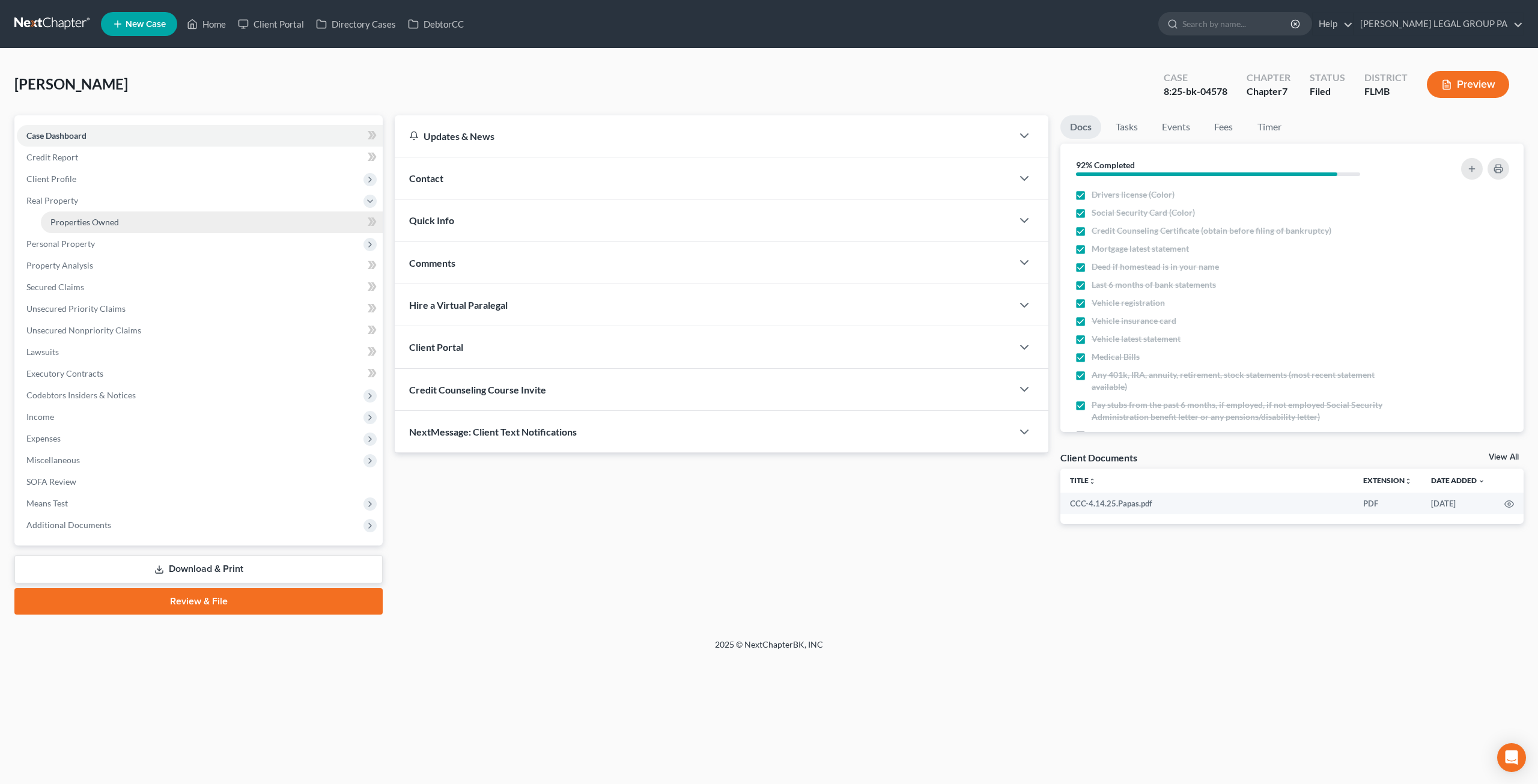
click at [65, 220] on span "Properties Owned" at bounding box center [85, 221] width 68 height 10
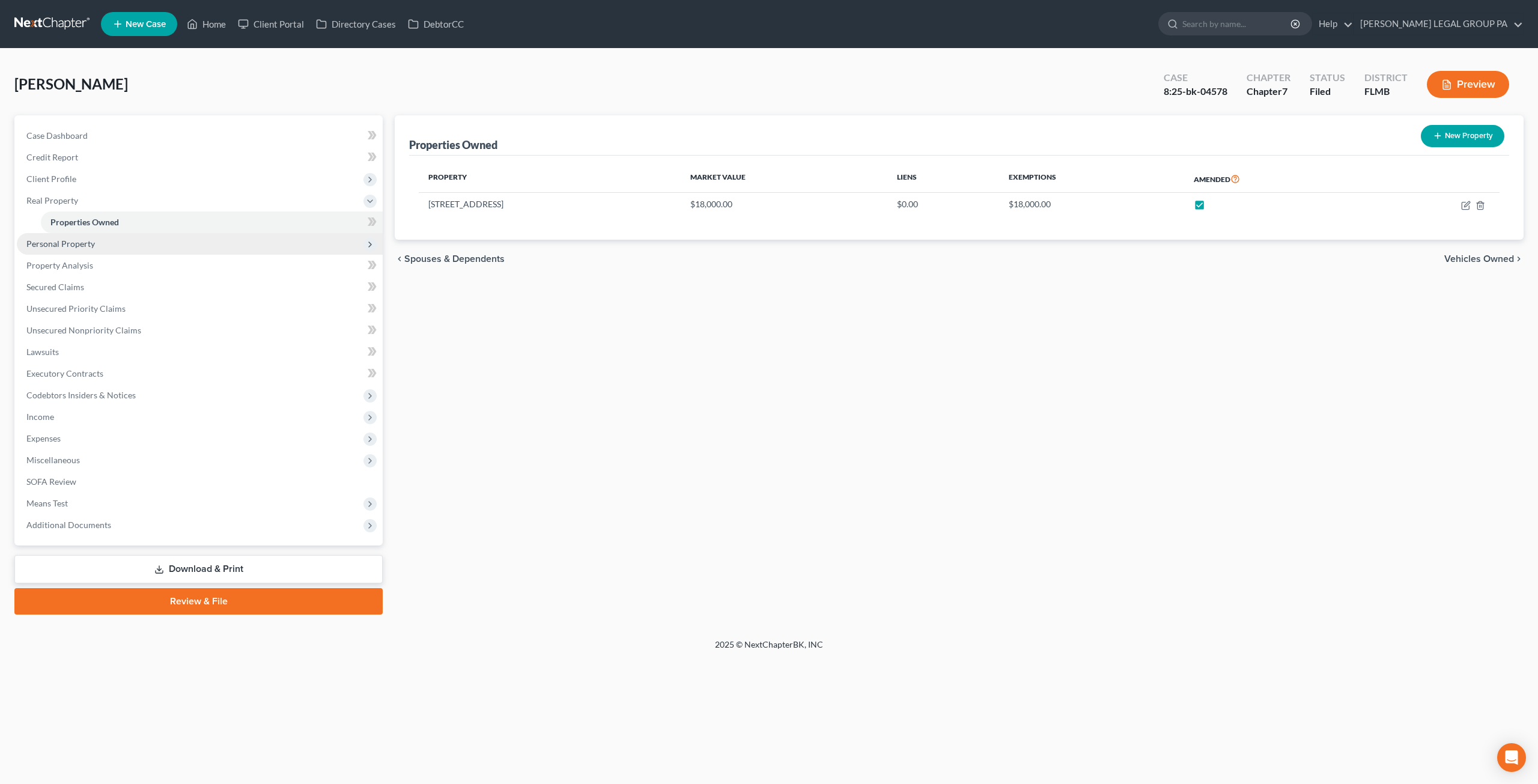
click at [74, 248] on span "Personal Property" at bounding box center [61, 243] width 68 height 10
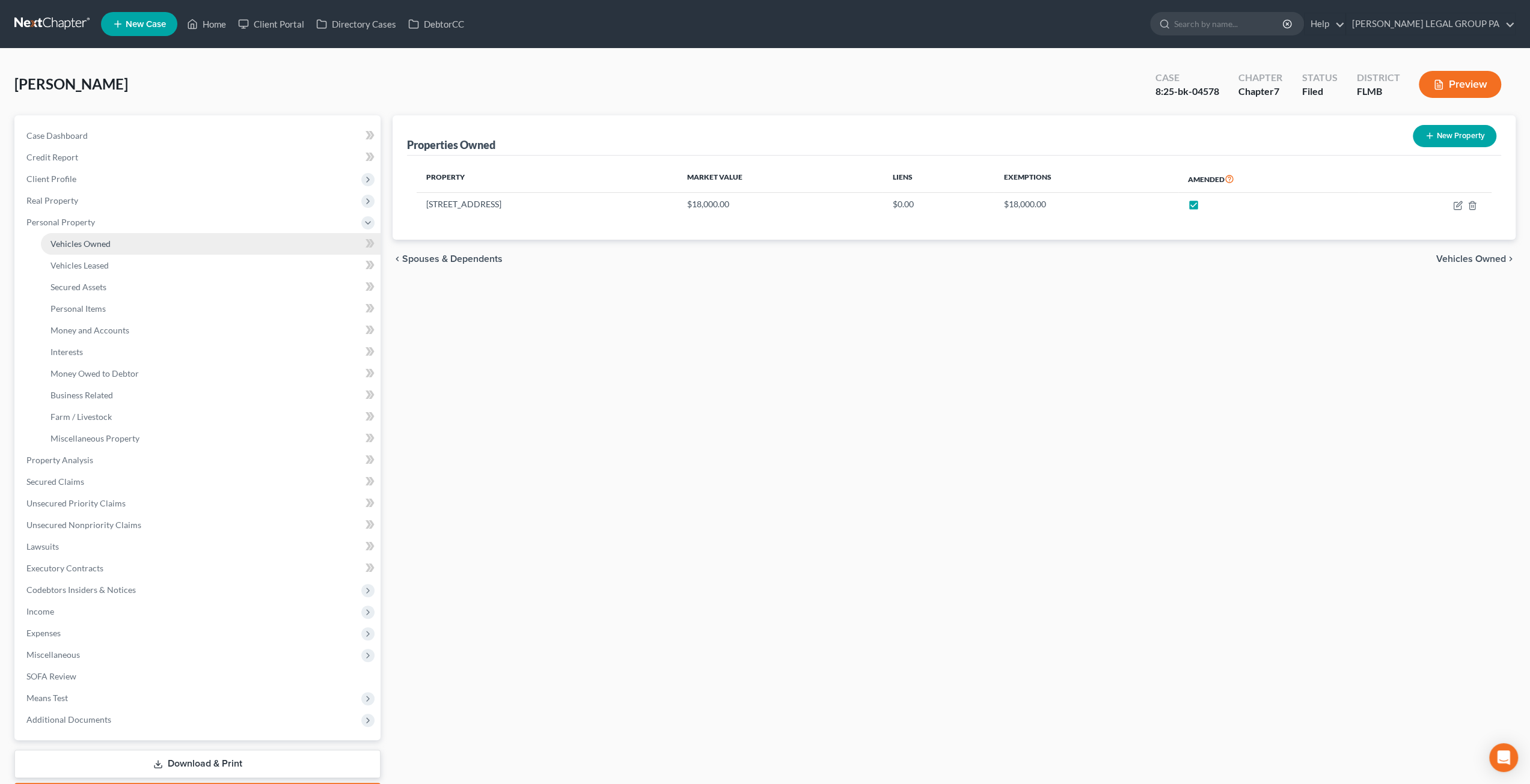
click at [72, 242] on span "Vehicles Owned" at bounding box center [80, 243] width 60 height 10
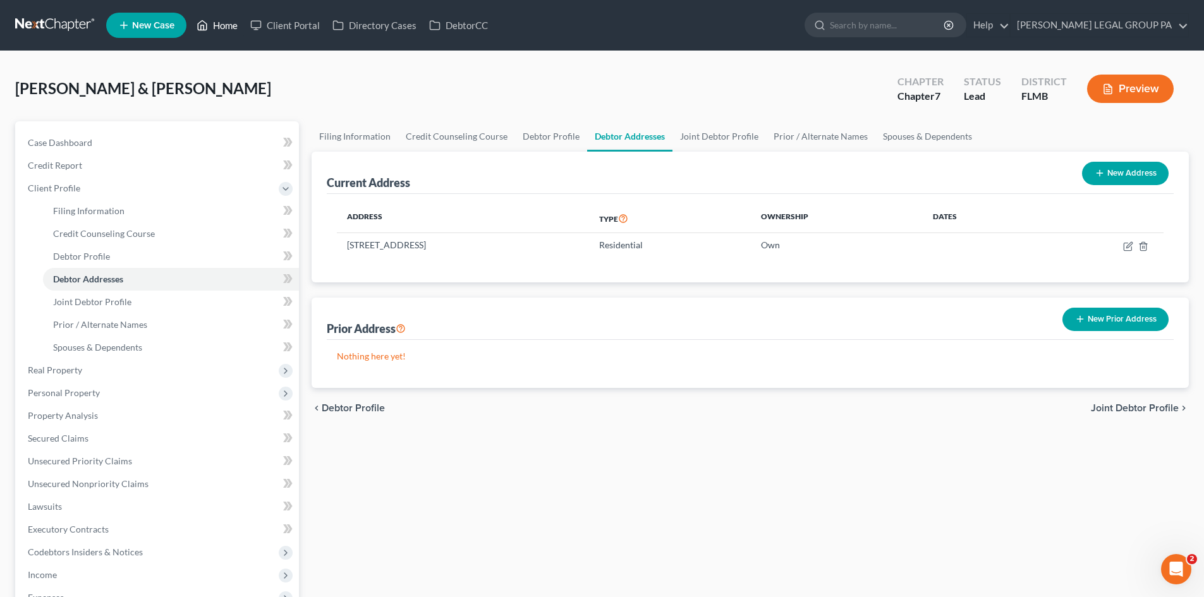
click at [229, 29] on link "Home" at bounding box center [217, 25] width 54 height 23
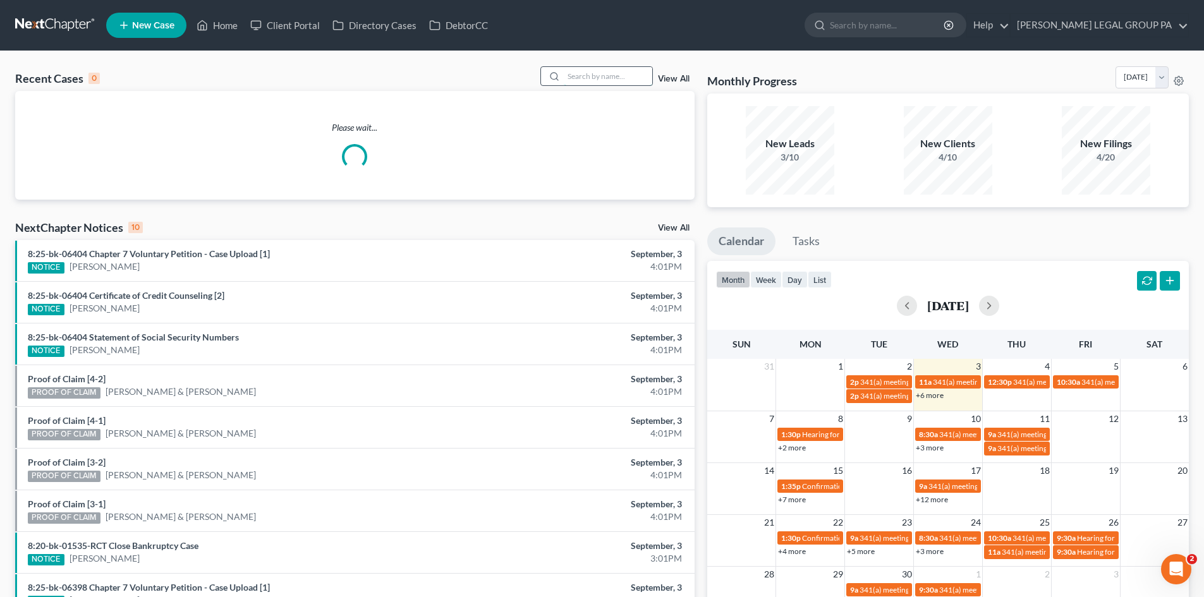
click at [602, 71] on input "search" at bounding box center [608, 76] width 89 height 18
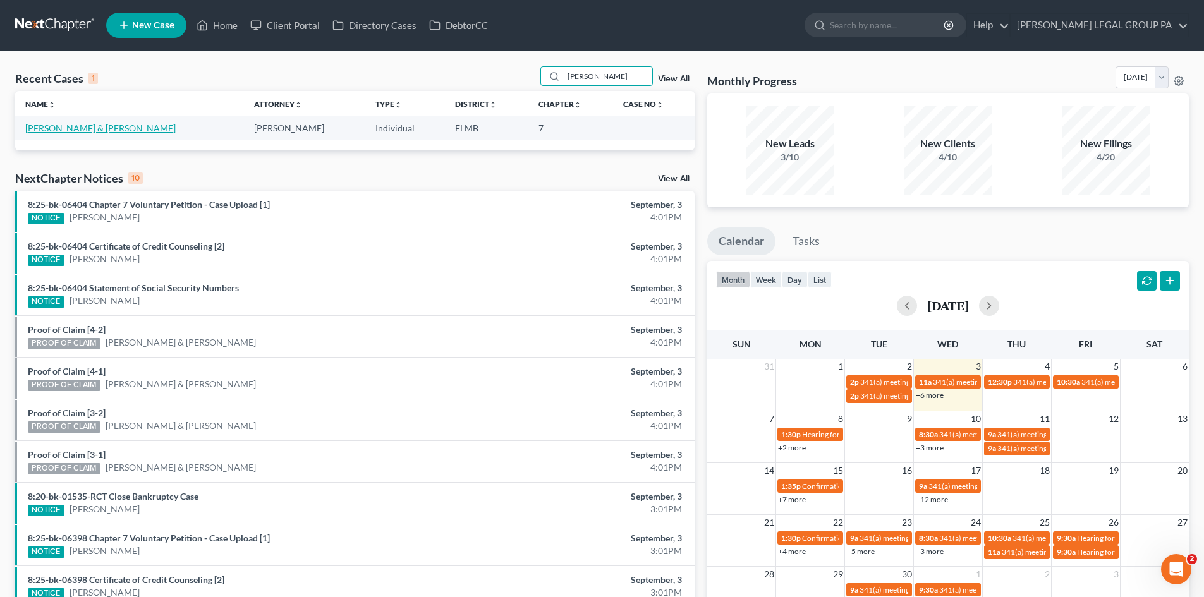
type input "[PERSON_NAME]"
click at [98, 127] on link "[PERSON_NAME] & [PERSON_NAME]" at bounding box center [100, 128] width 150 height 11
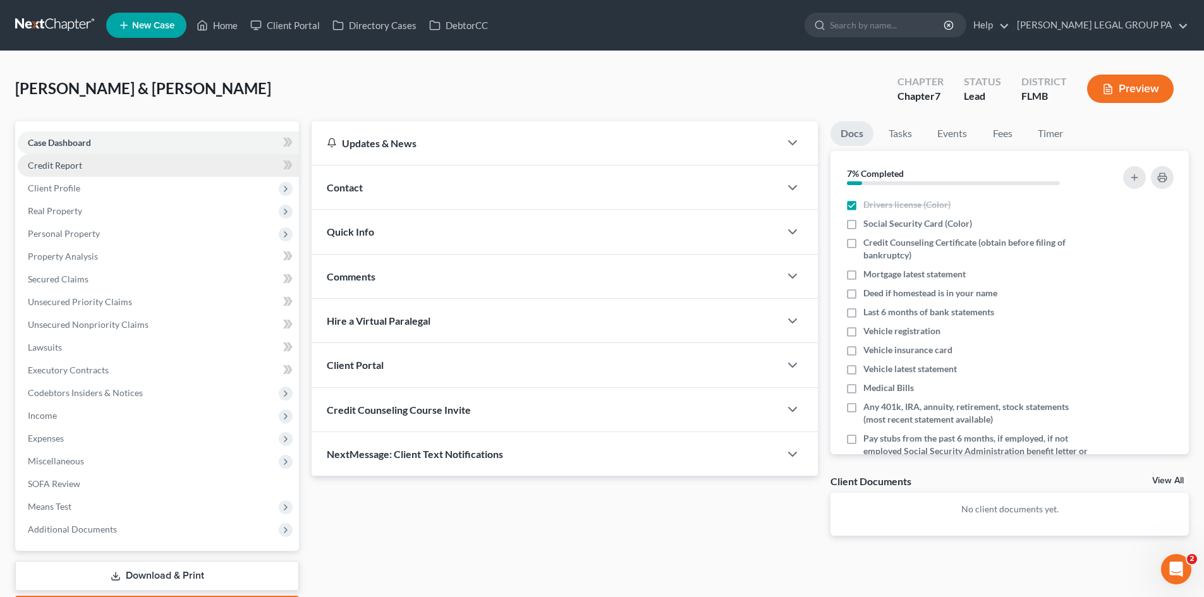
click at [64, 165] on span "Credit Report" at bounding box center [55, 165] width 54 height 11
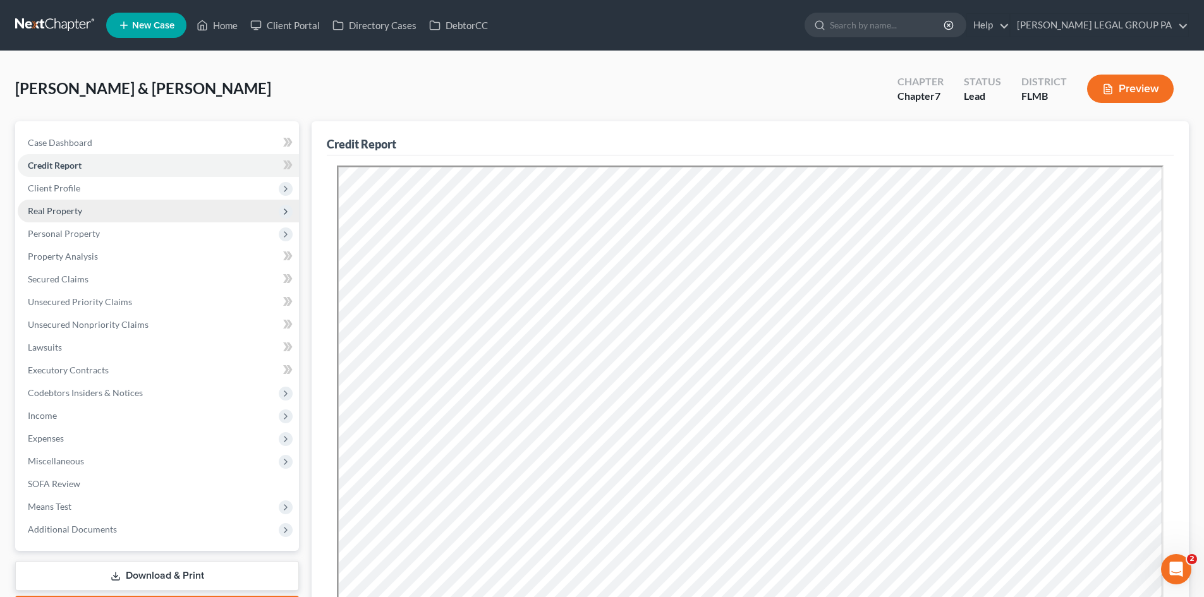
click at [68, 213] on span "Real Property" at bounding box center [55, 210] width 54 height 11
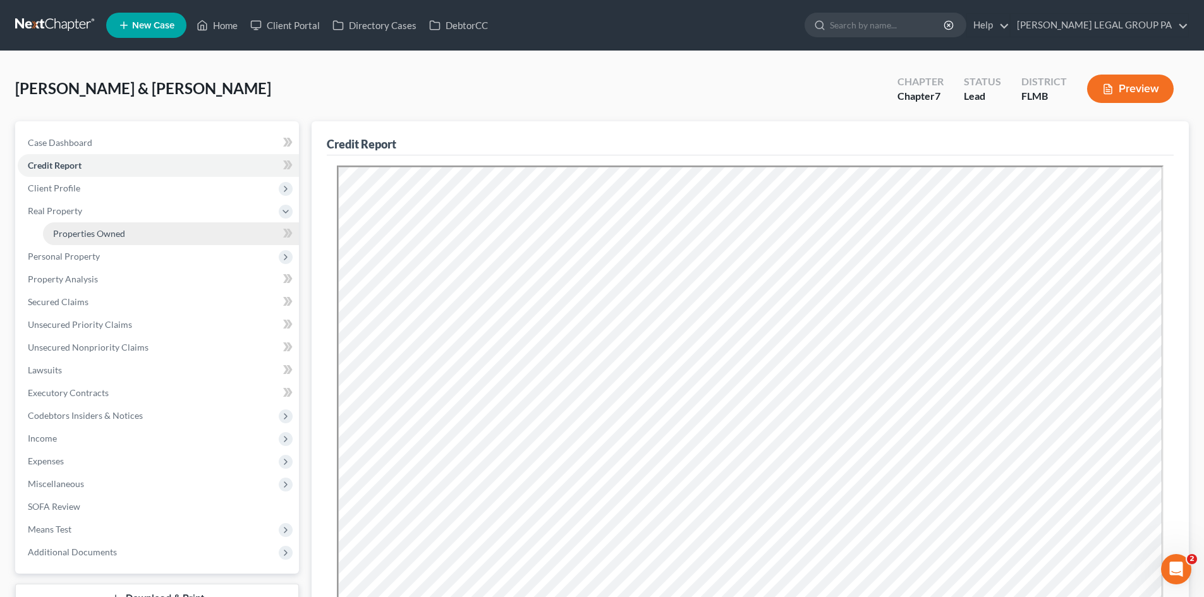
click at [71, 231] on span "Properties Owned" at bounding box center [89, 233] width 72 height 11
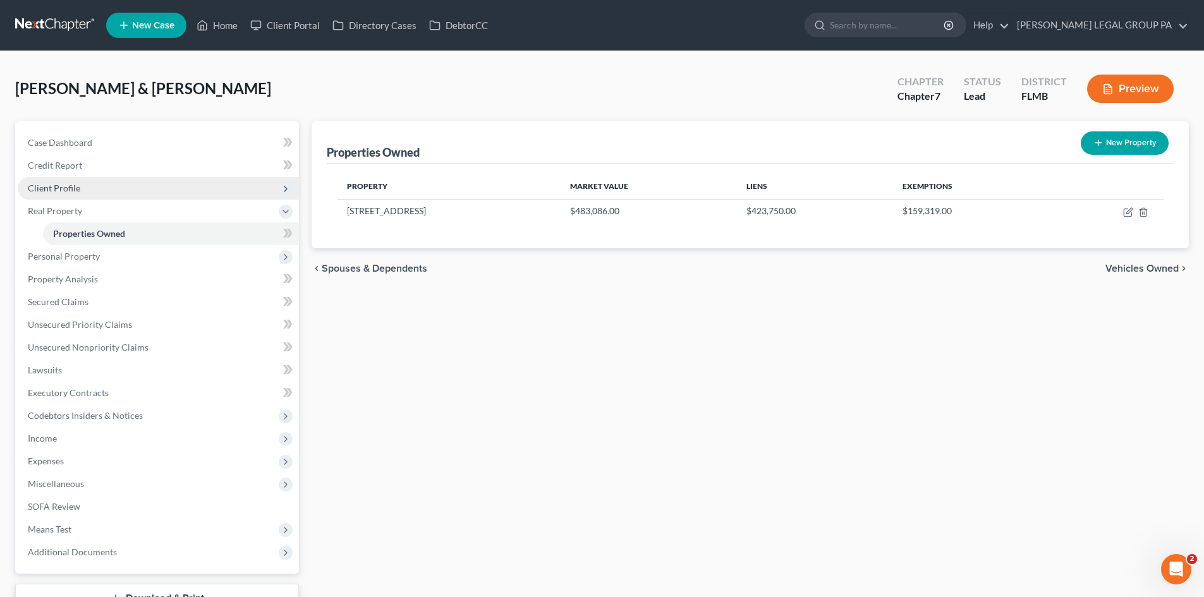
click at [47, 181] on span "Client Profile" at bounding box center [158, 188] width 281 height 23
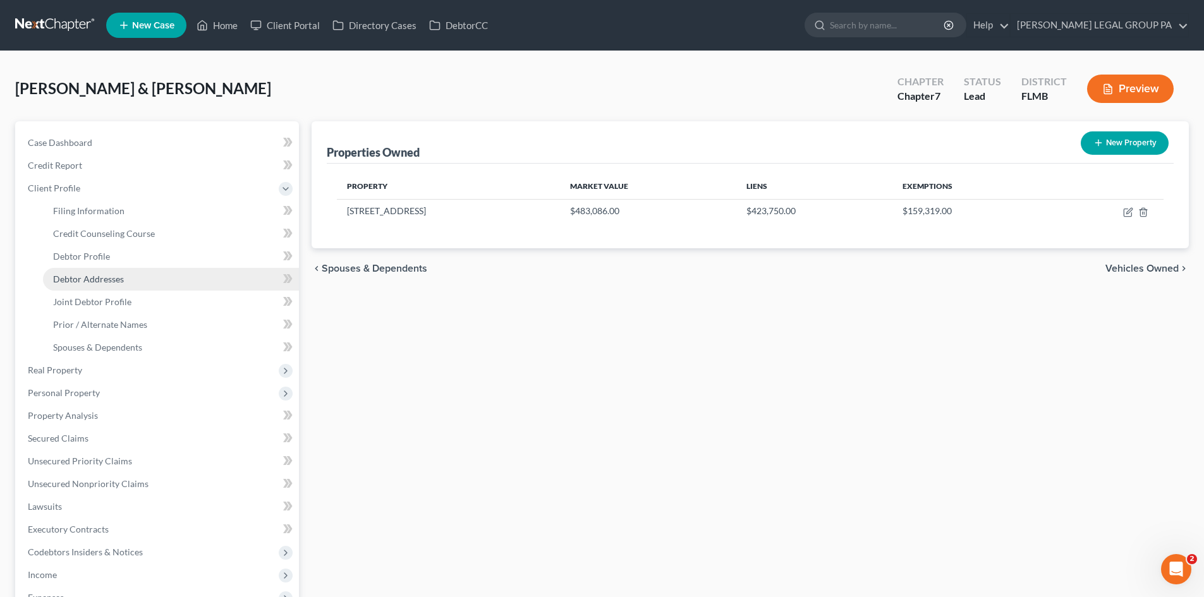
click at [100, 278] on span "Debtor Addresses" at bounding box center [88, 279] width 71 height 11
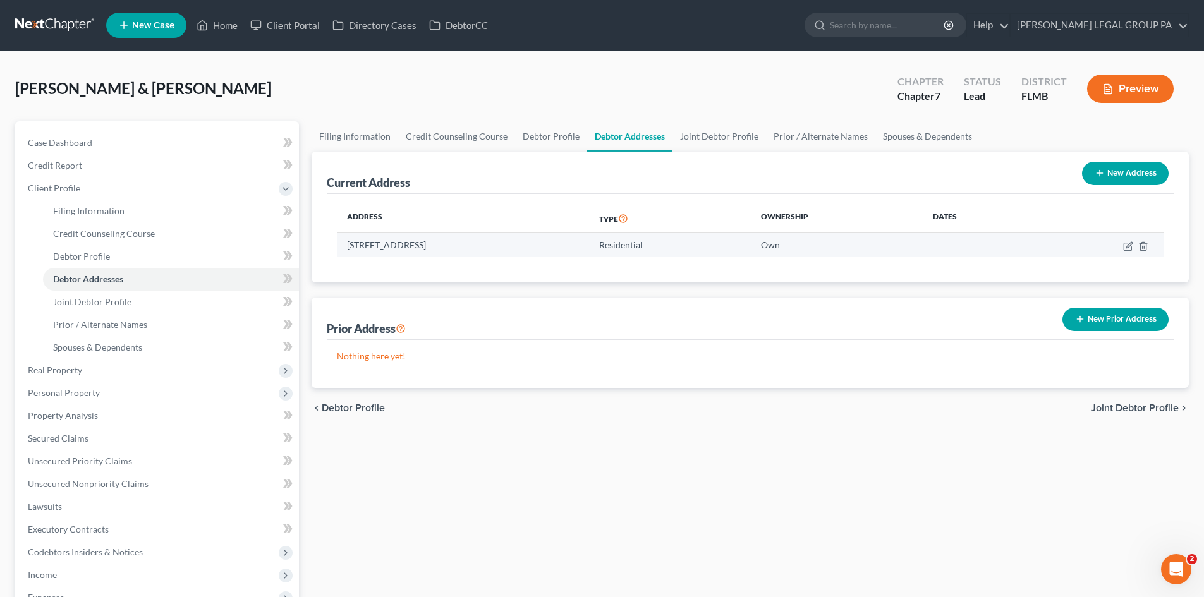
click at [473, 249] on td "3075 Rosery Rd NE, Largo, FL 33771" at bounding box center [463, 245] width 252 height 24
copy td "33771"
drag, startPoint x: 345, startPoint y: 248, endPoint x: 525, endPoint y: 248, distance: 180.8
click at [528, 250] on td "3075 Rosery Rd NE, Largo, FL 33771" at bounding box center [463, 245] width 252 height 24
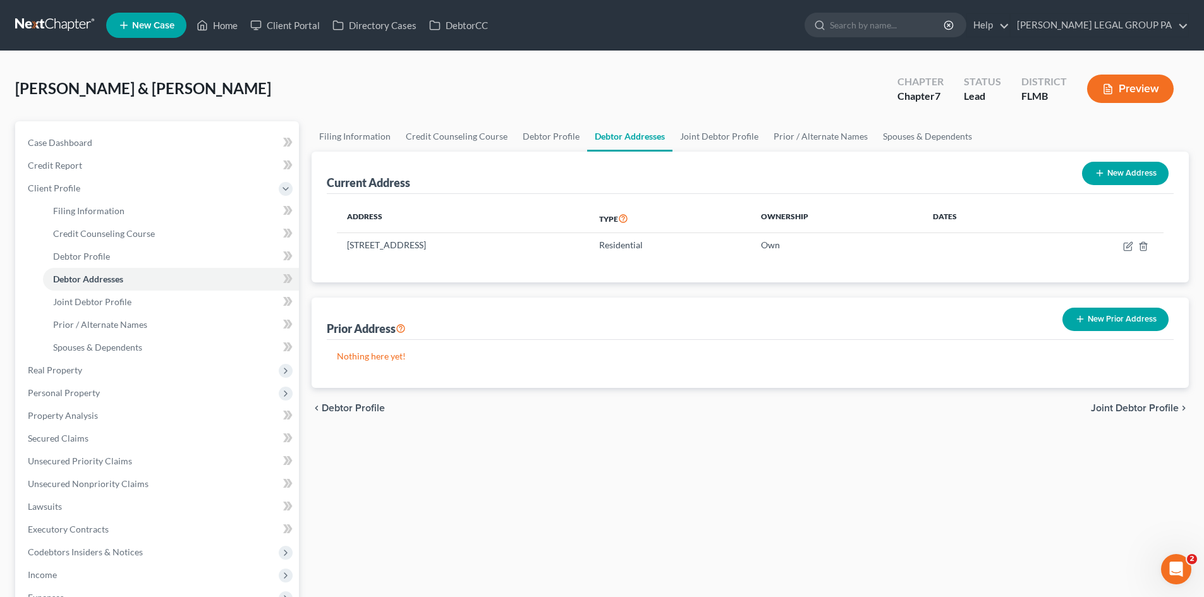
copy td "3075 Rosery Rd NE, Largo, FL 33771"
click at [102, 164] on link "Credit Report" at bounding box center [158, 165] width 281 height 23
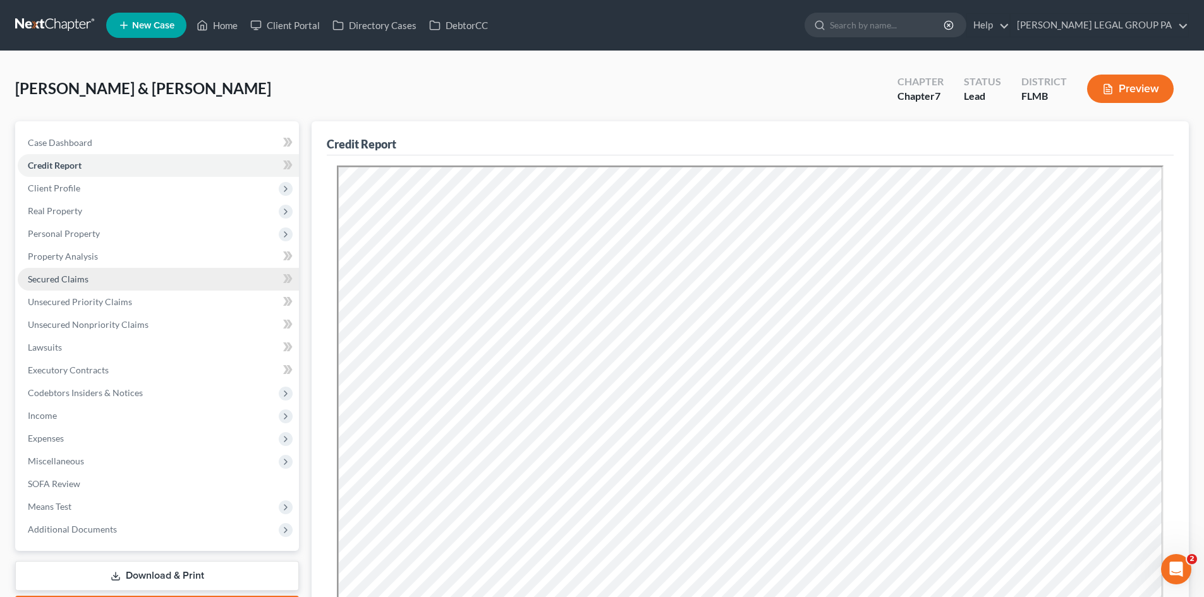
click at [66, 278] on span "Secured Claims" at bounding box center [58, 279] width 61 height 11
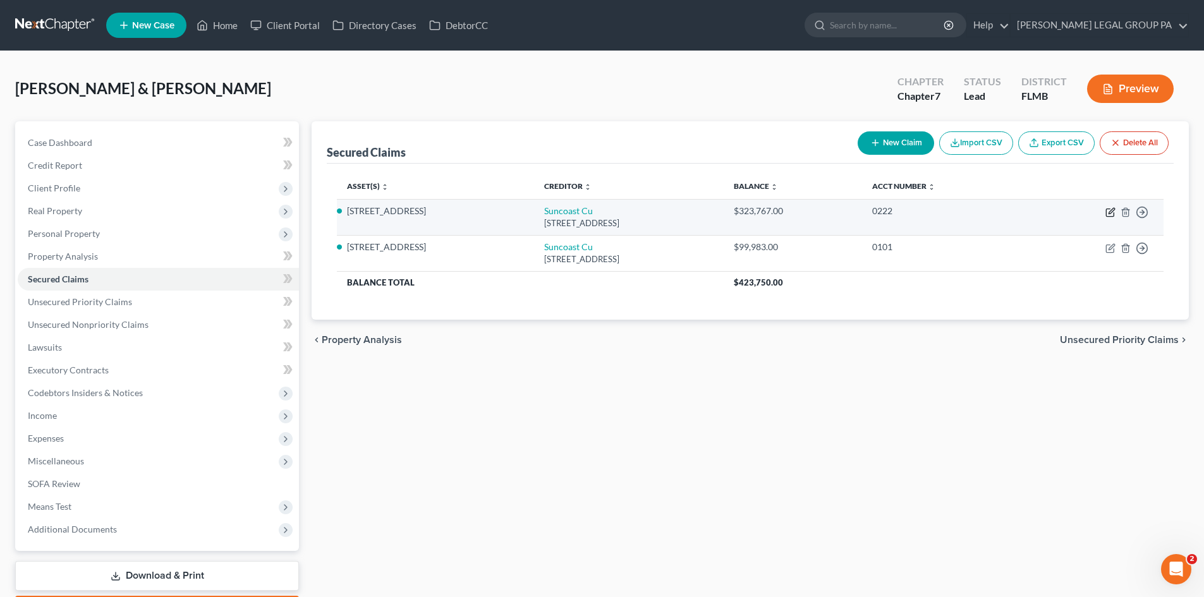
click at [1113, 212] on icon "button" at bounding box center [1112, 211] width 6 height 6
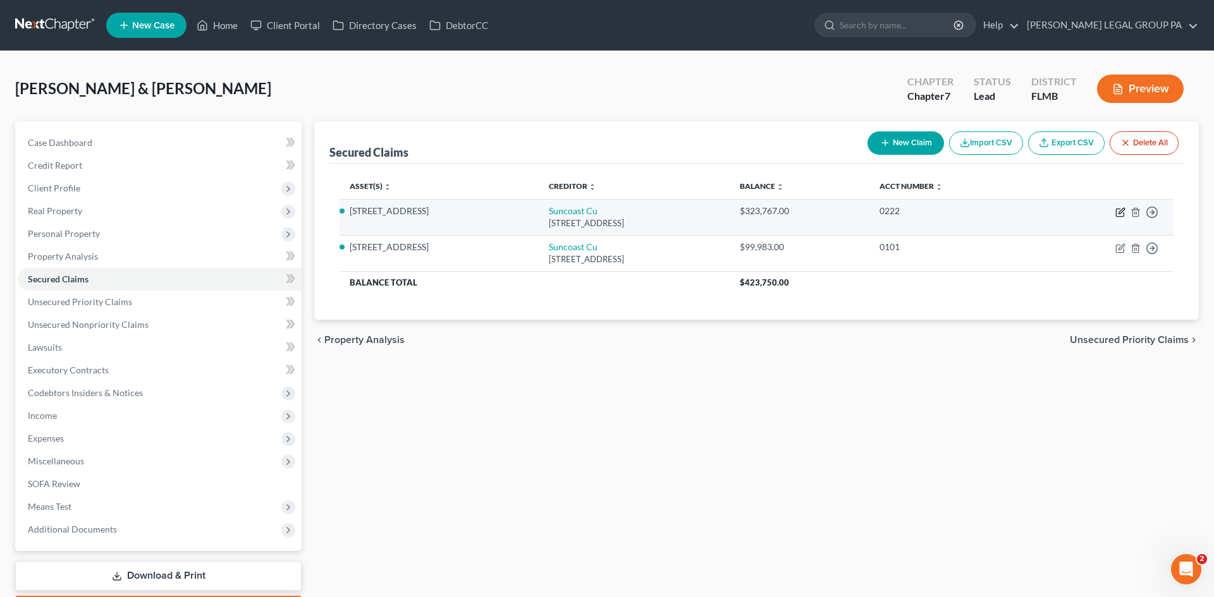
select select "9"
select select "7"
select select "2"
select select "0"
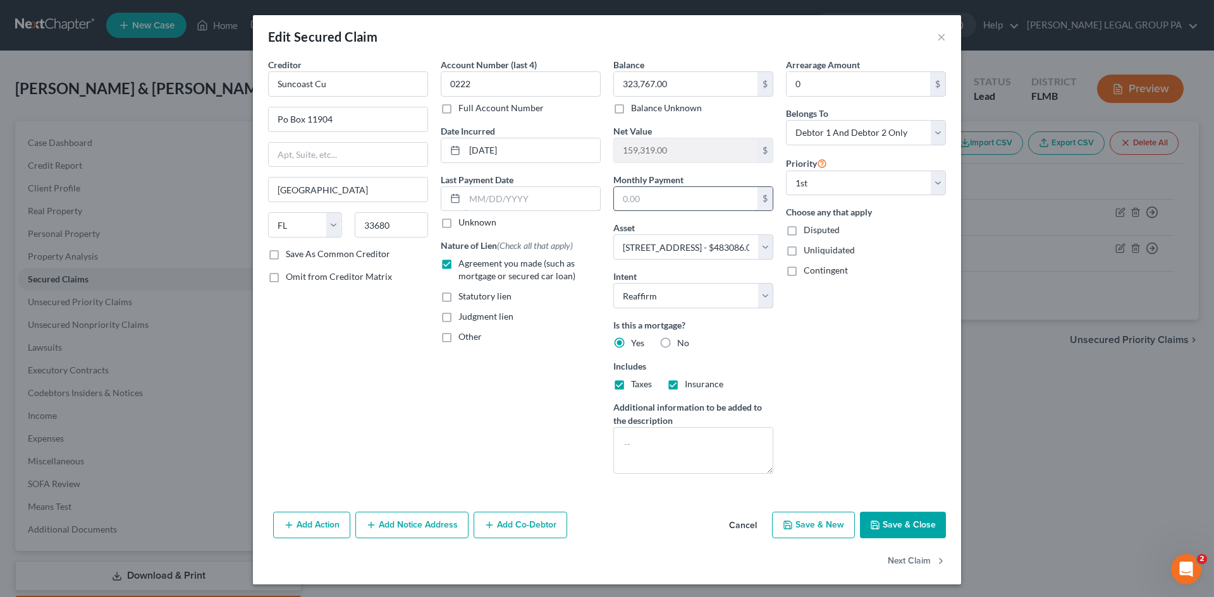
type input "2,091.00"
click at [939, 34] on button "×" at bounding box center [941, 36] width 9 height 15
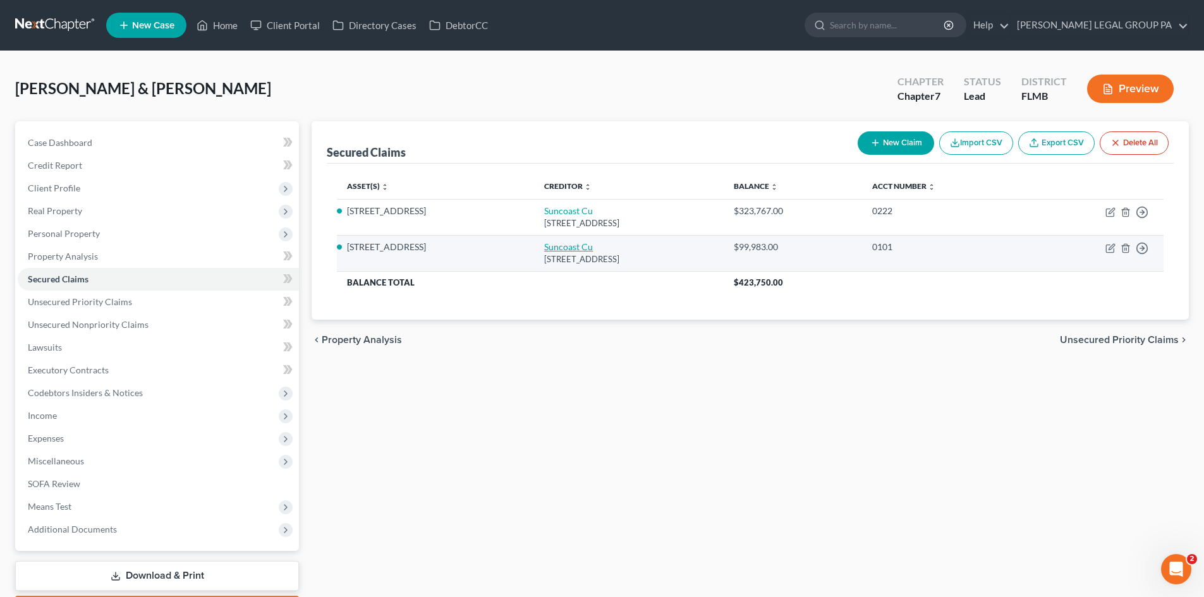
click at [544, 246] on link "Suncoast Cu" at bounding box center [568, 246] width 49 height 11
select select "9"
select select "7"
select select "2"
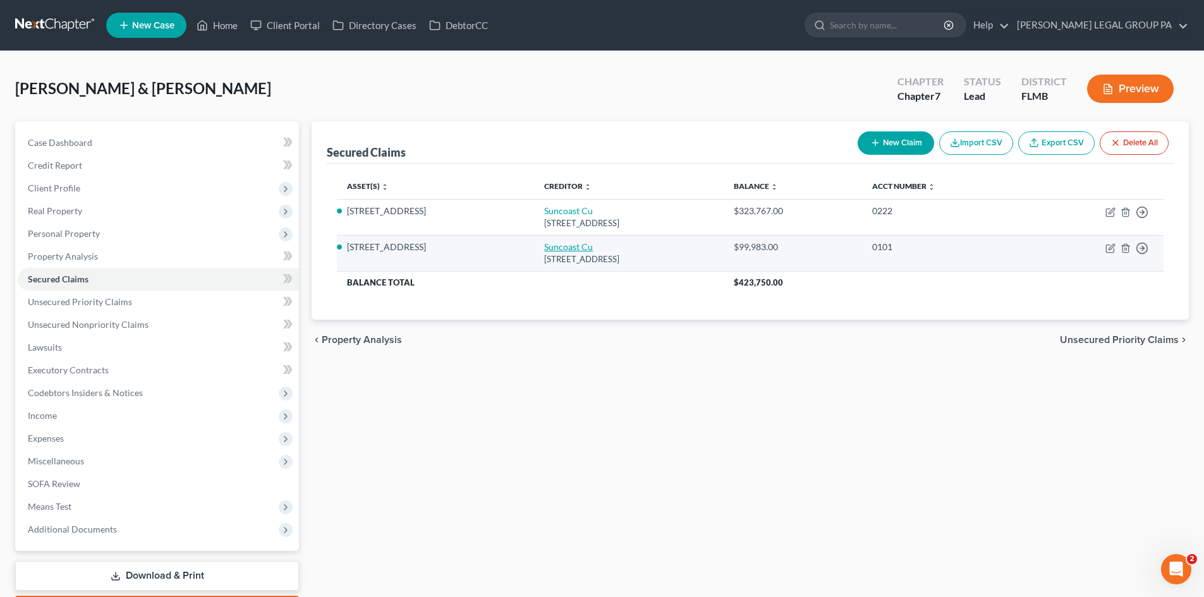
select select "0"
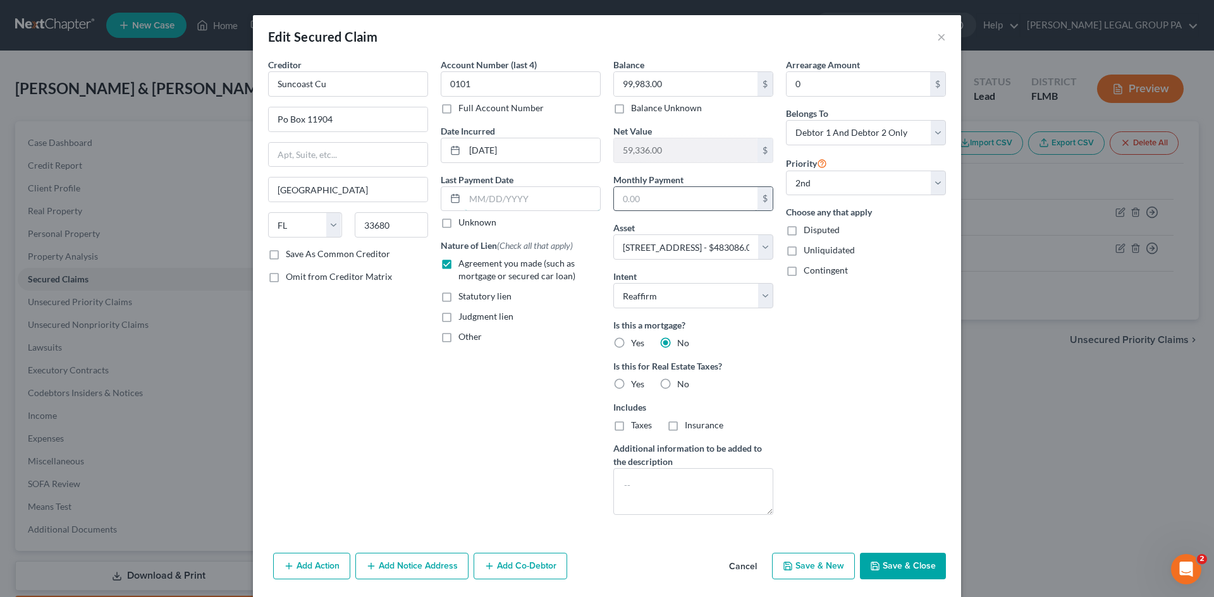
type input "936.00"
click at [937, 37] on button "×" at bounding box center [941, 36] width 9 height 15
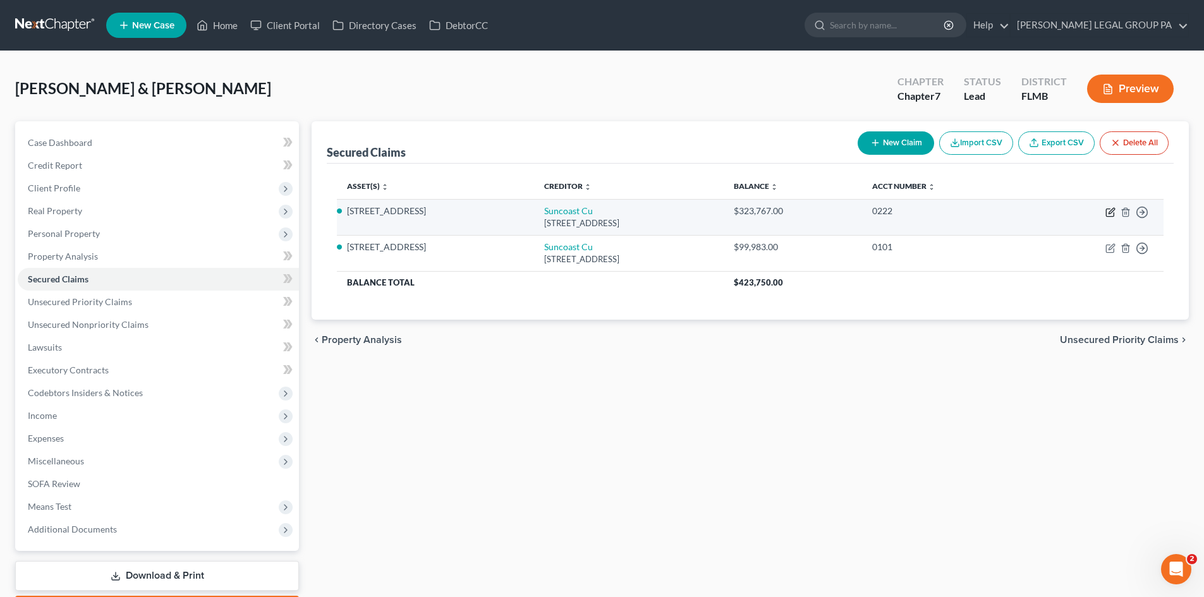
click at [1111, 212] on icon "button" at bounding box center [1111, 212] width 10 height 10
select select "9"
select select "7"
select select "2"
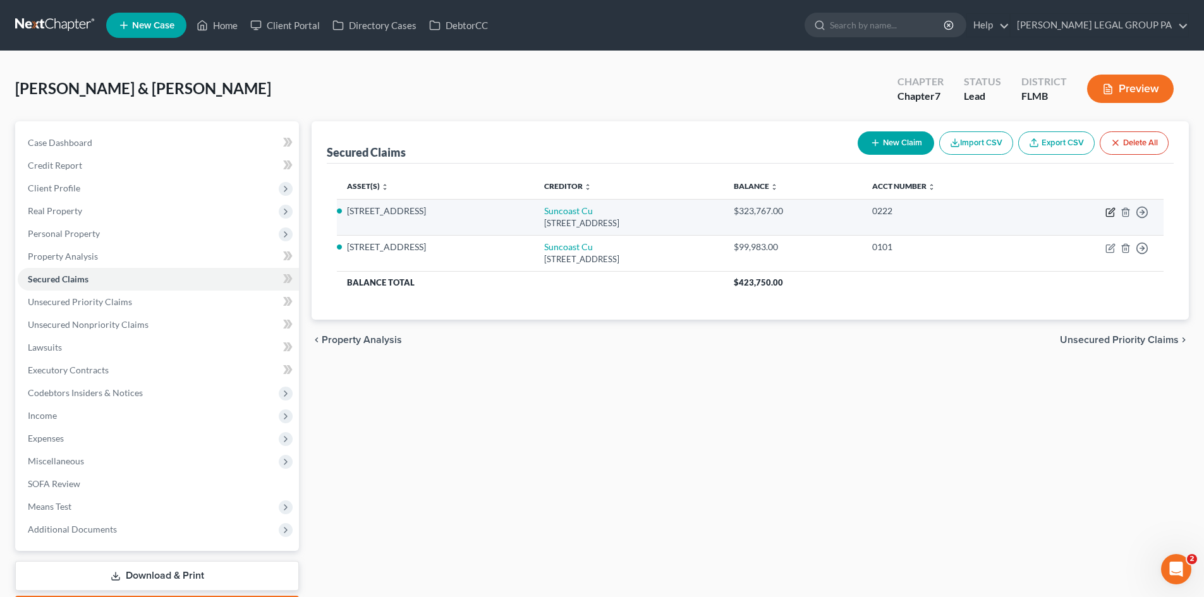
select select "0"
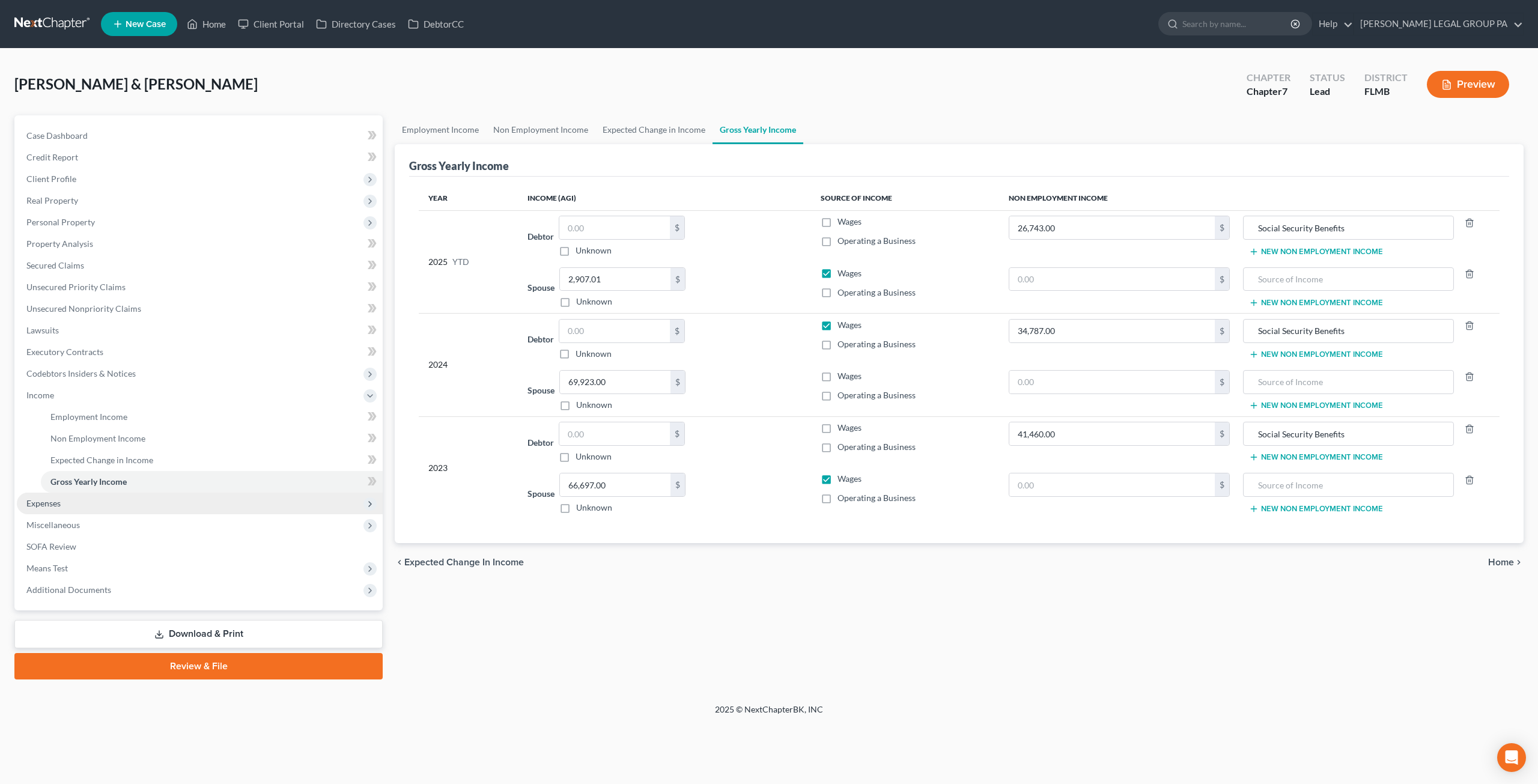
click at [52, 505] on span "Expenses" at bounding box center [44, 503] width 34 height 10
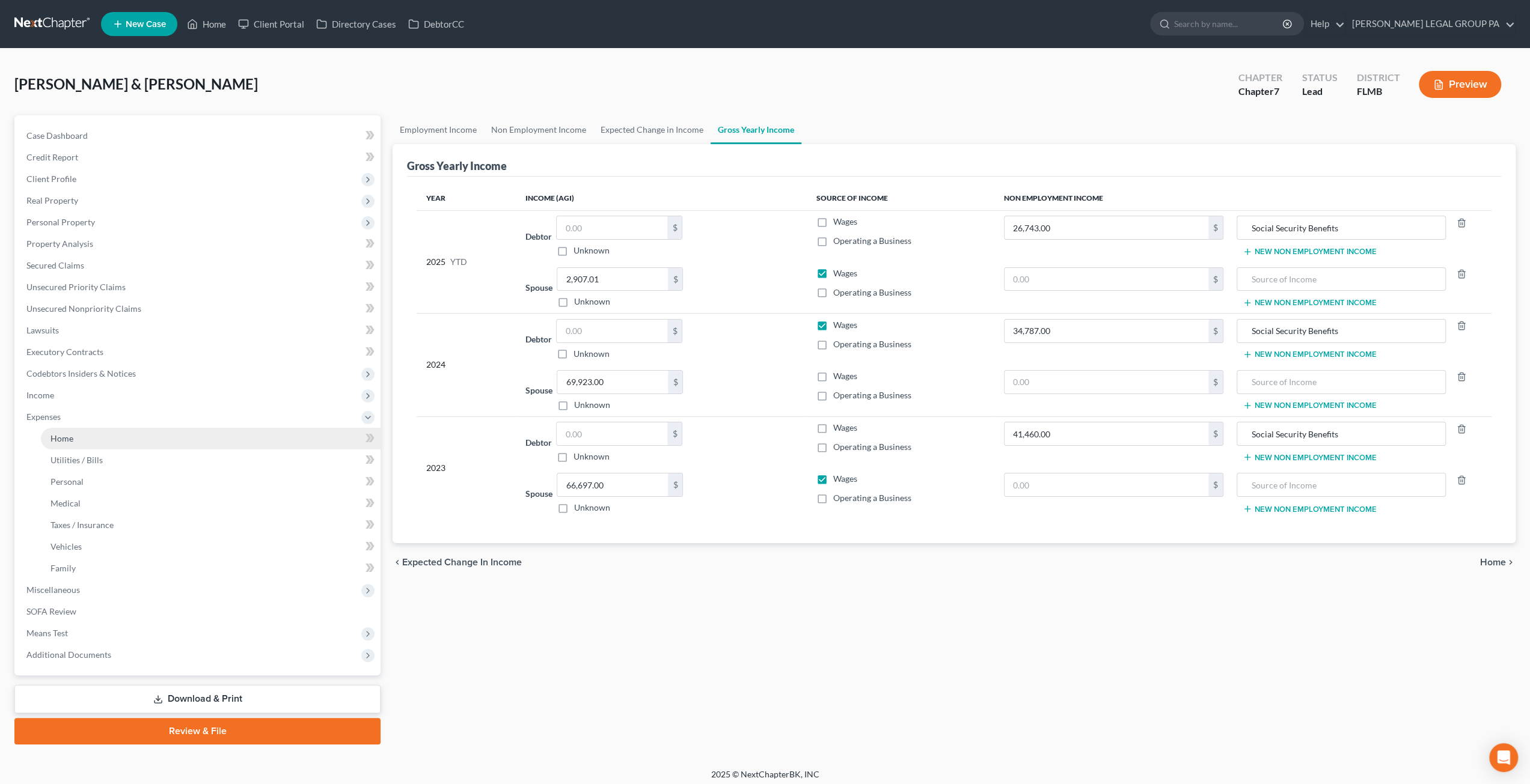
click at [68, 440] on span "Home" at bounding box center [62, 438] width 23 height 10
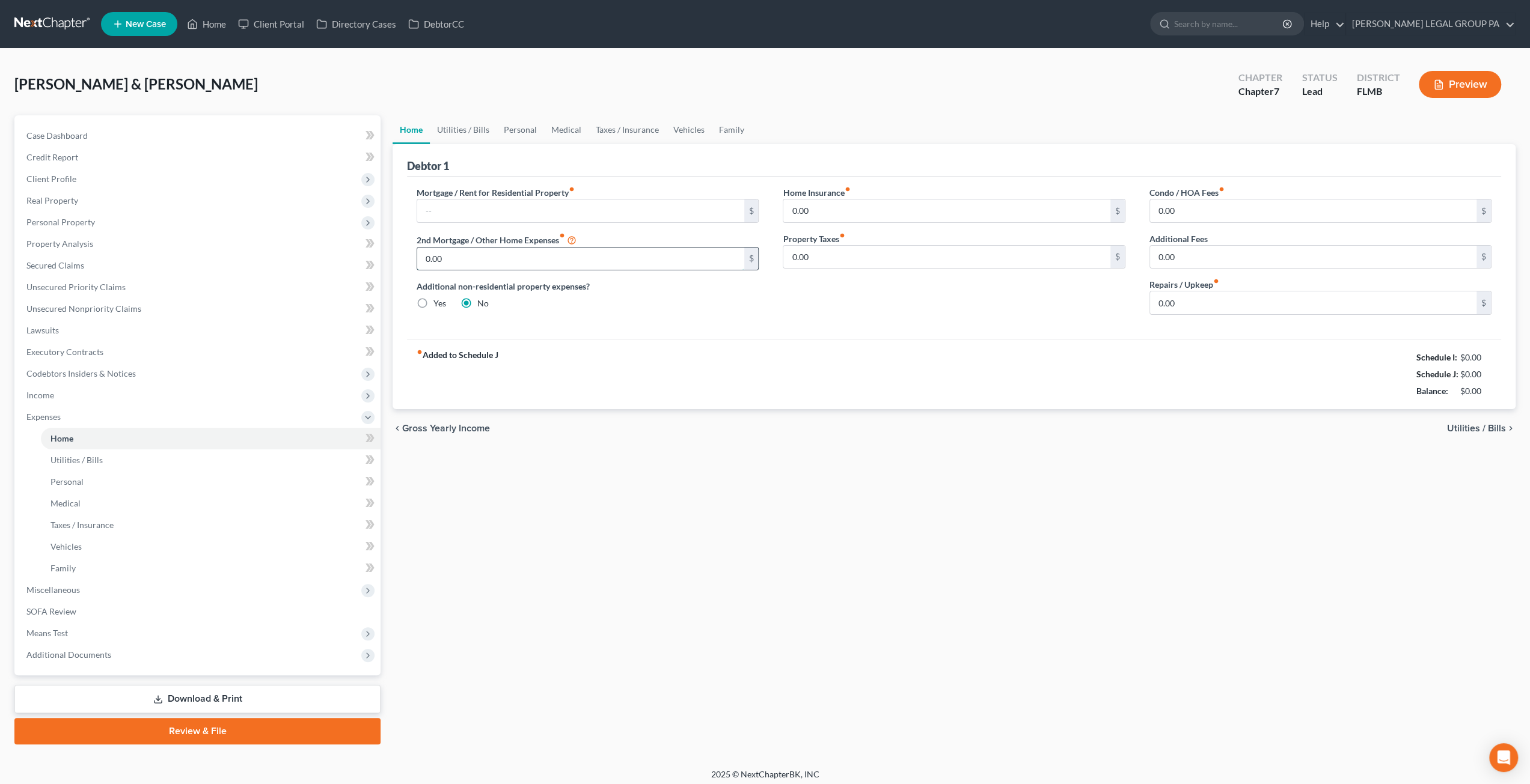
click at [456, 249] on input "0.00" at bounding box center [580, 258] width 326 height 23
type input "936.00"
click at [437, 207] on input "text" at bounding box center [580, 211] width 326 height 23
type input "2,091.00"
click at [834, 253] on input "0.00" at bounding box center [946, 258] width 326 height 23
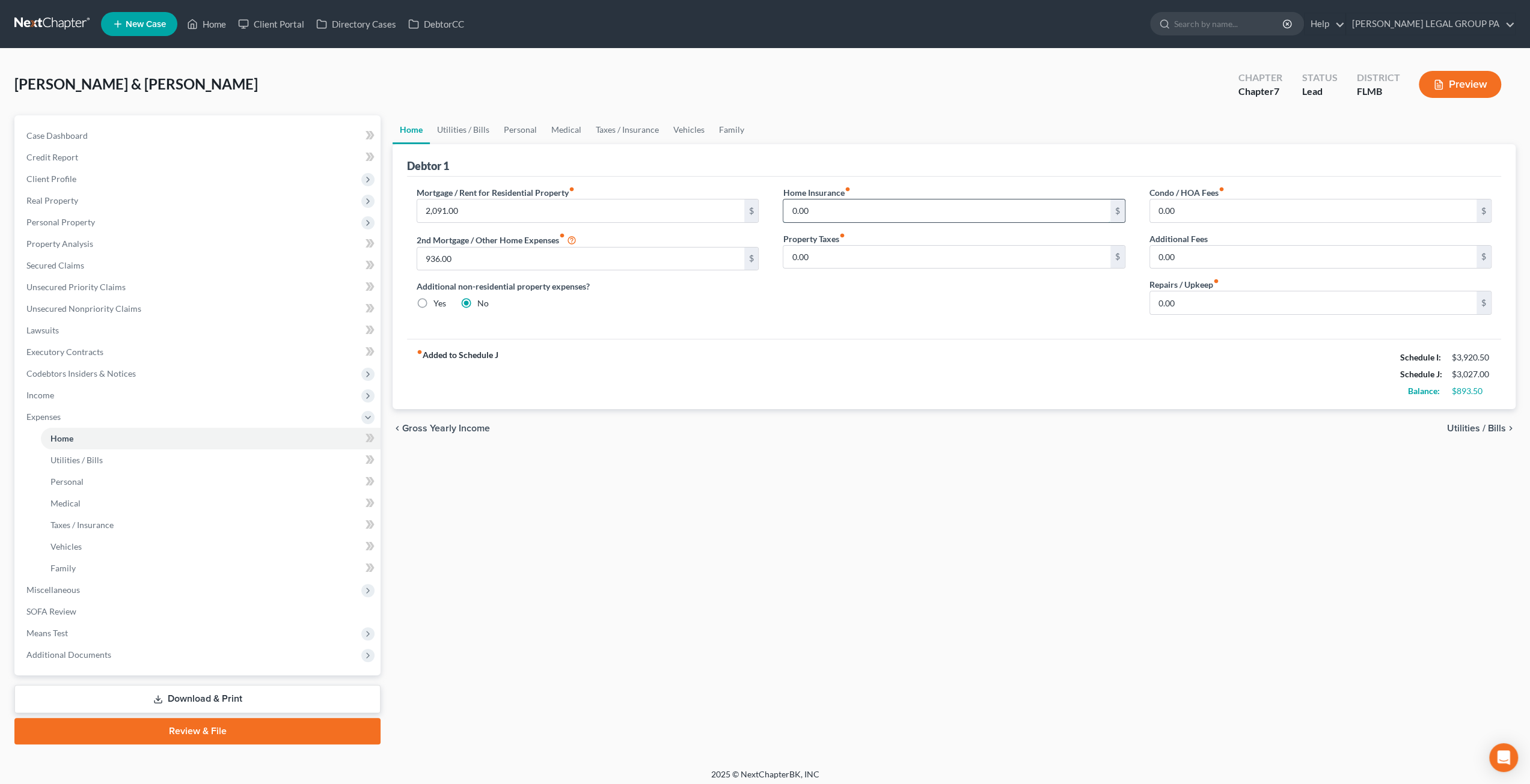
click at [813, 215] on input "0.00" at bounding box center [946, 211] width 326 height 23
click at [822, 253] on input "0.00" at bounding box center [946, 258] width 326 height 23
type input "500.00"
click at [1174, 207] on input "0.00" at bounding box center [1312, 211] width 326 height 23
click at [468, 134] on link "Utilities / Bills" at bounding box center [463, 129] width 67 height 29
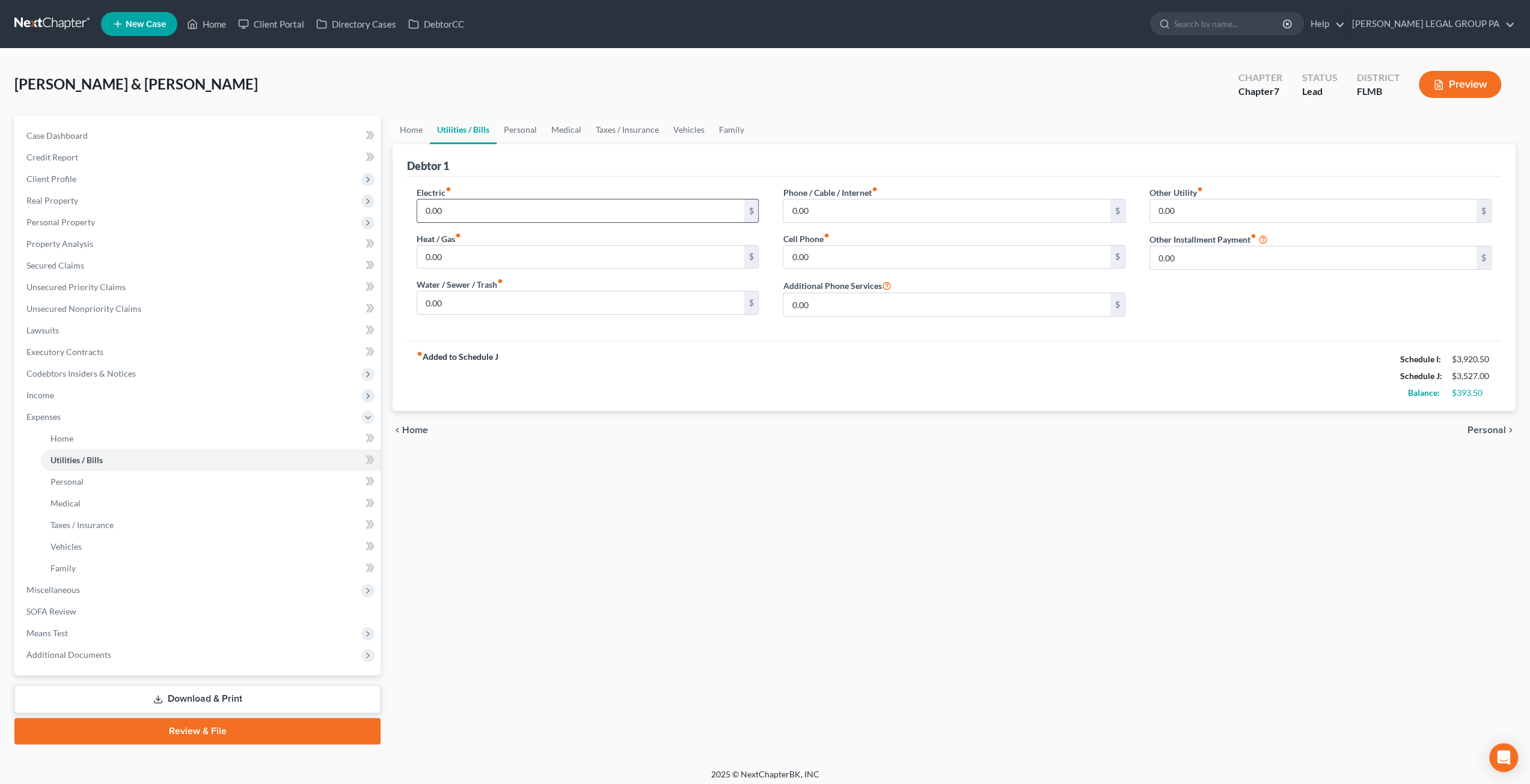
click at [450, 211] on input "0.00" at bounding box center [580, 211] width 326 height 23
type input "300.00"
click at [440, 303] on input "0.00" at bounding box center [580, 303] width 326 height 23
type input "120.00"
click at [822, 212] on input "0.00" at bounding box center [946, 211] width 326 height 23
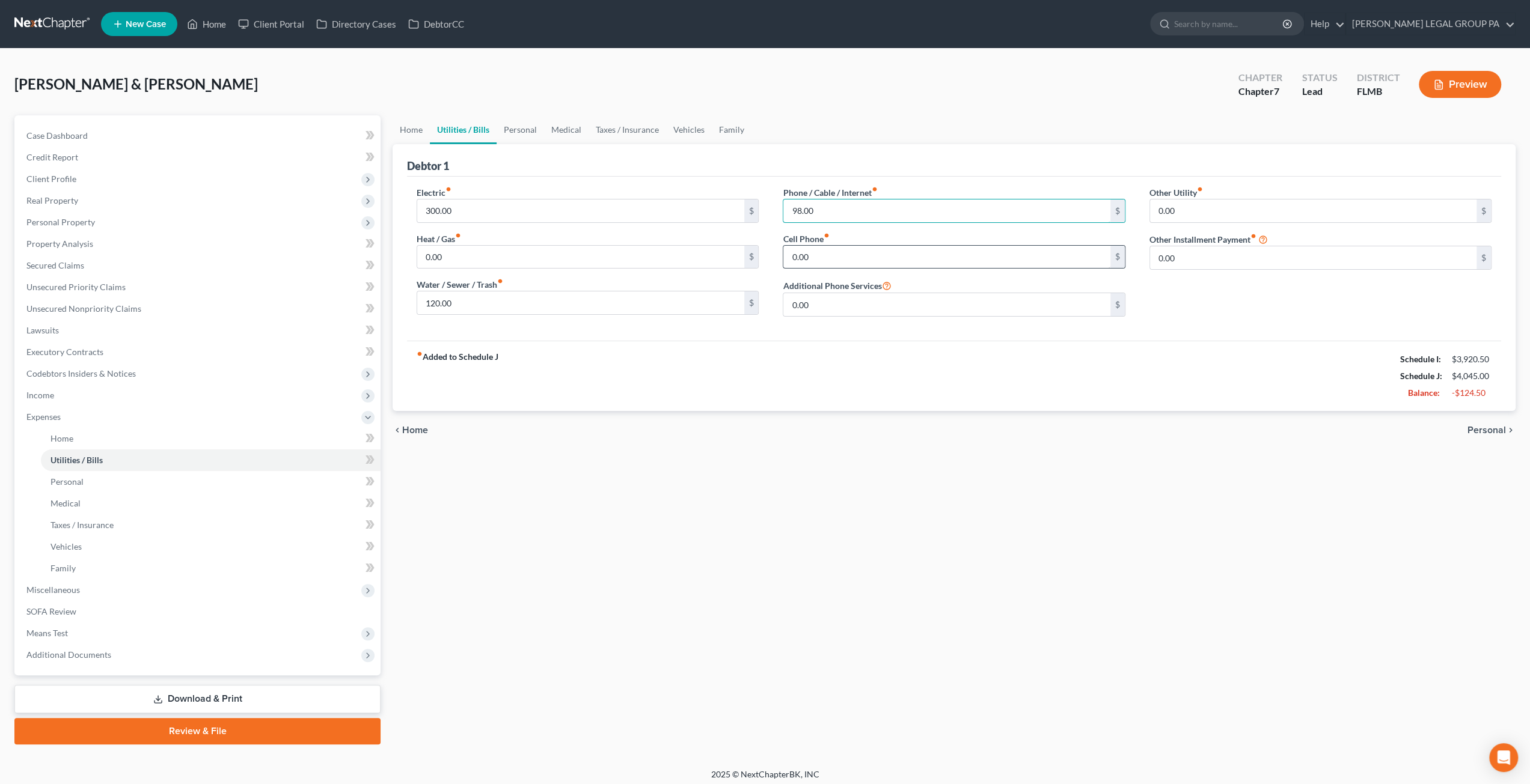
type input "98.00"
click at [811, 260] on input "0.00" at bounding box center [946, 258] width 326 height 23
type input "180.00"
click at [1205, 205] on input "0.00" at bounding box center [1312, 211] width 326 height 23
drag, startPoint x: 1192, startPoint y: 215, endPoint x: 1155, endPoint y: 203, distance: 38.9
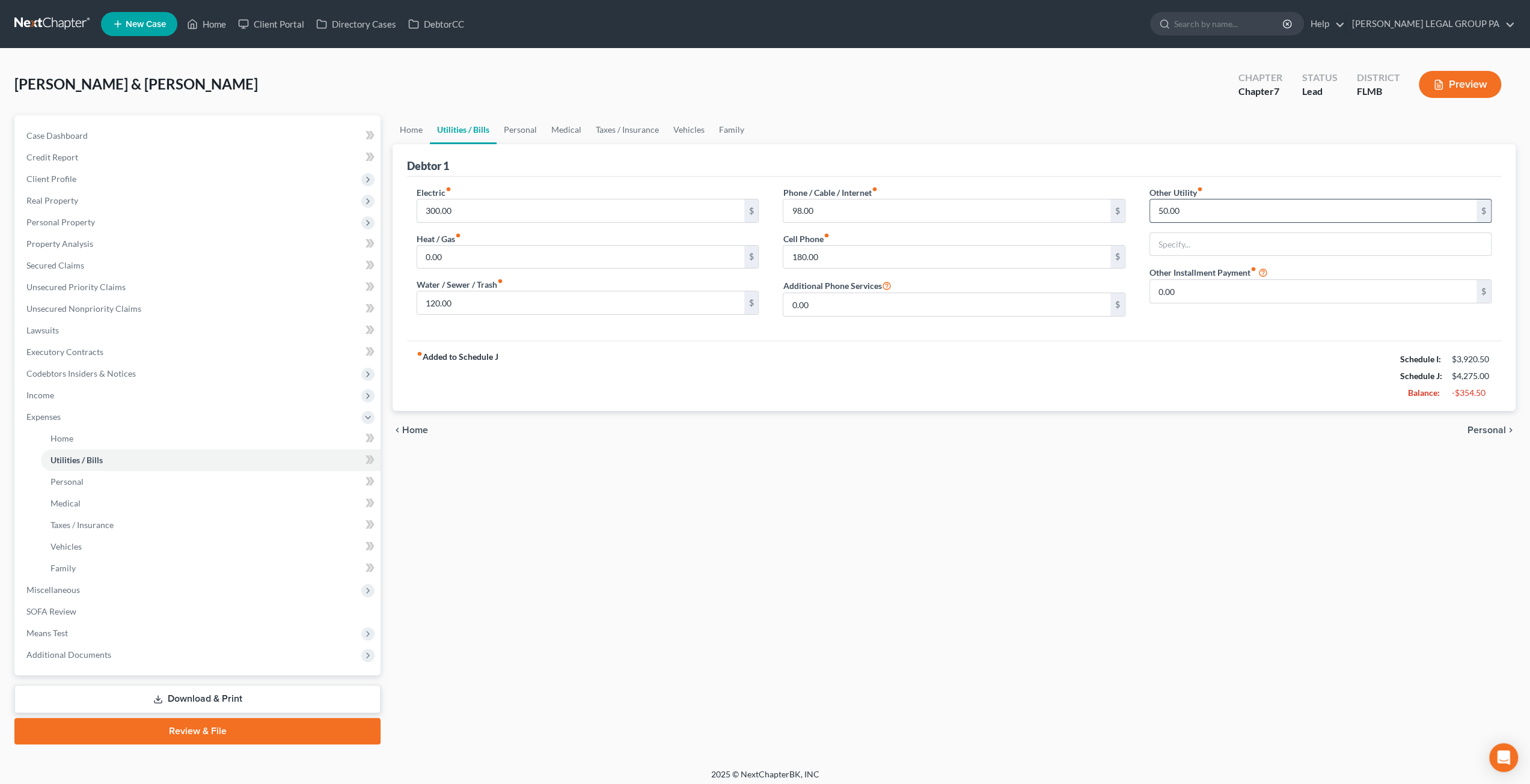
click at [1155, 203] on input "50.00" at bounding box center [1312, 211] width 326 height 23
type input "1"
type input "125.00"
click at [1209, 248] on input "text" at bounding box center [1320, 244] width 340 height 23
type input "Streaming services"
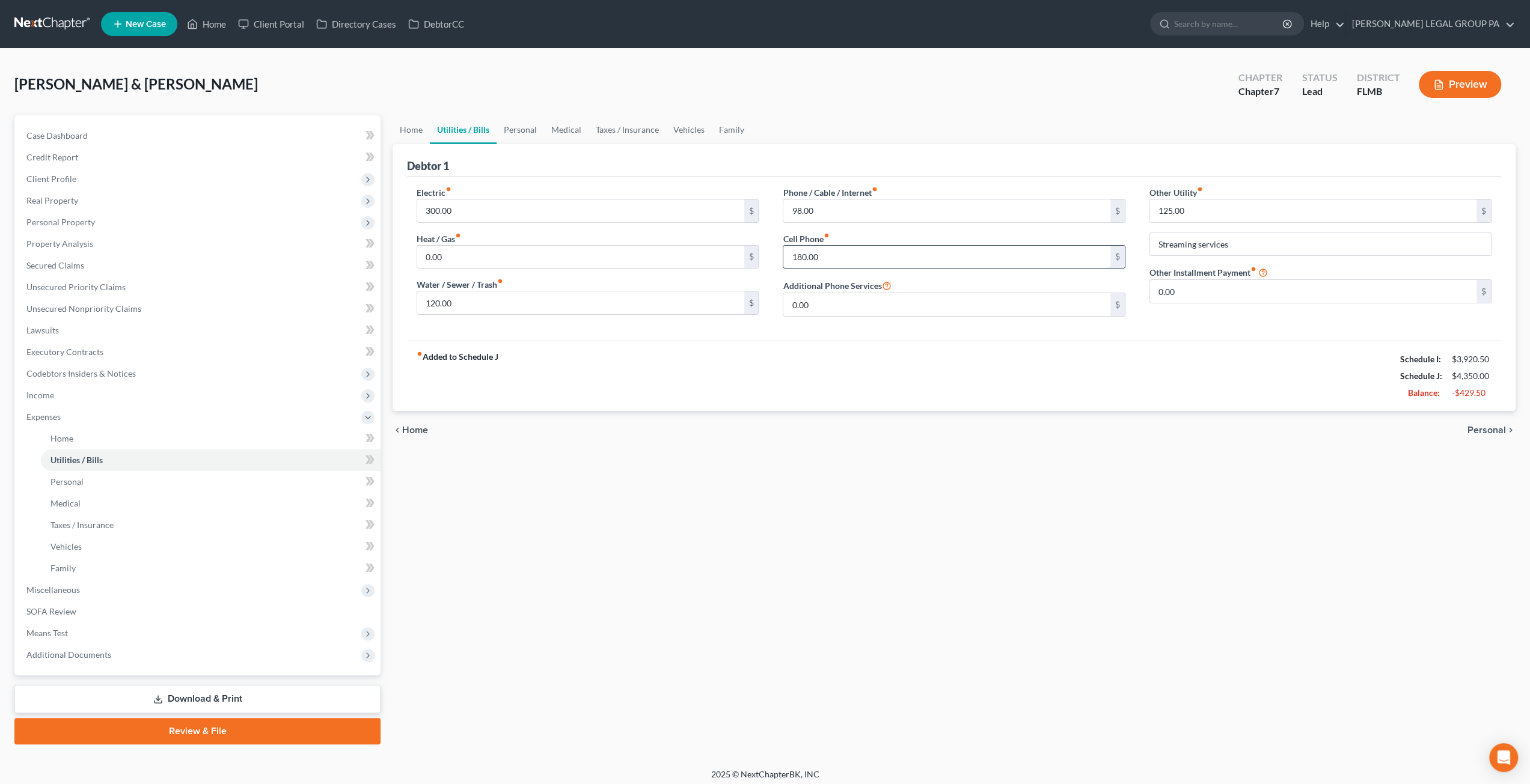
click at [848, 258] on input "180.00" at bounding box center [946, 258] width 326 height 23
type input "1"
type input "178.00"
click at [524, 126] on link "Personal" at bounding box center [520, 129] width 48 height 29
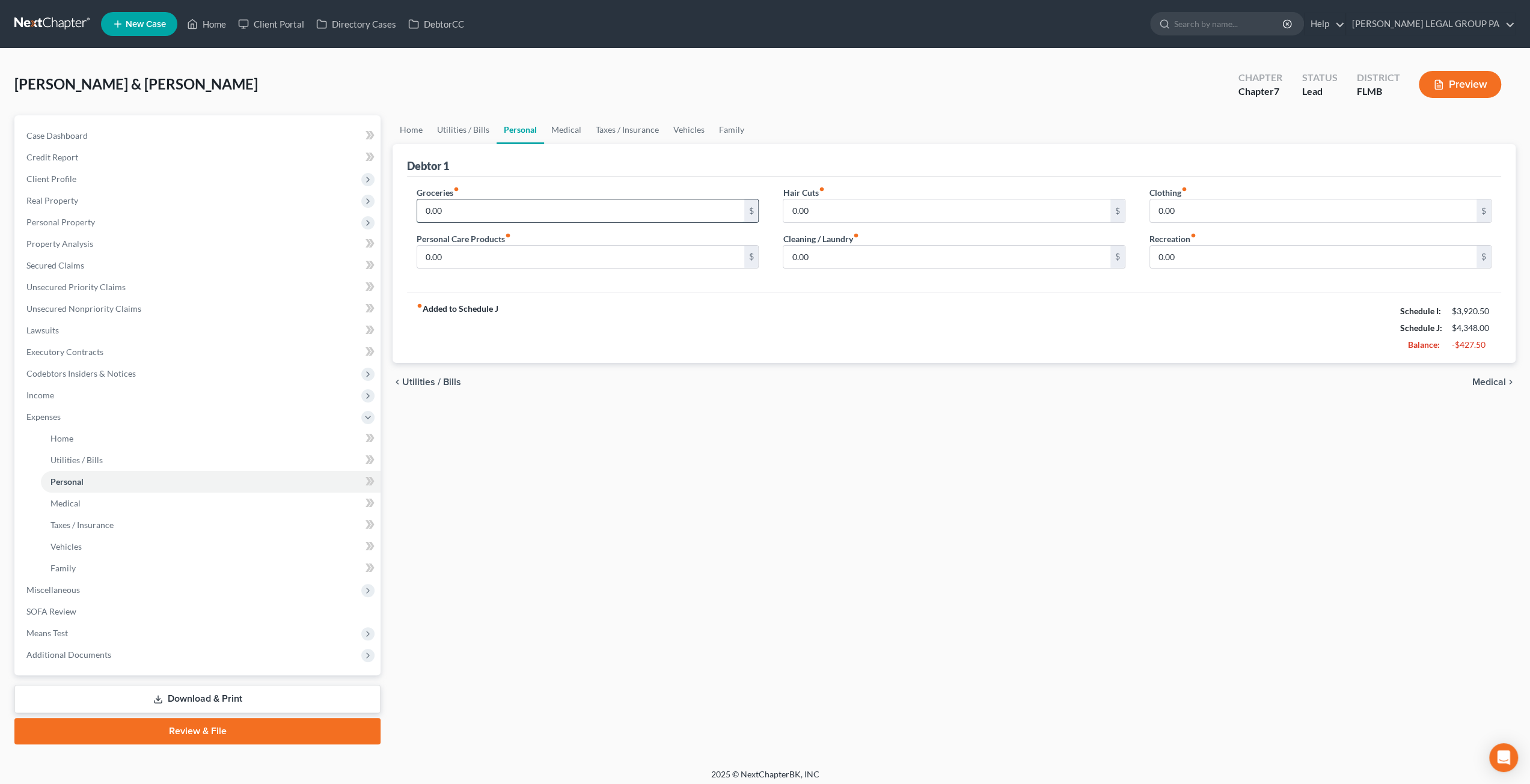
click at [459, 213] on input "0.00" at bounding box center [580, 211] width 326 height 23
type input "600.00"
click at [469, 260] on input "0.00" at bounding box center [580, 258] width 326 height 23
type input "50.00"
click at [813, 265] on input "0.00" at bounding box center [946, 258] width 326 height 23
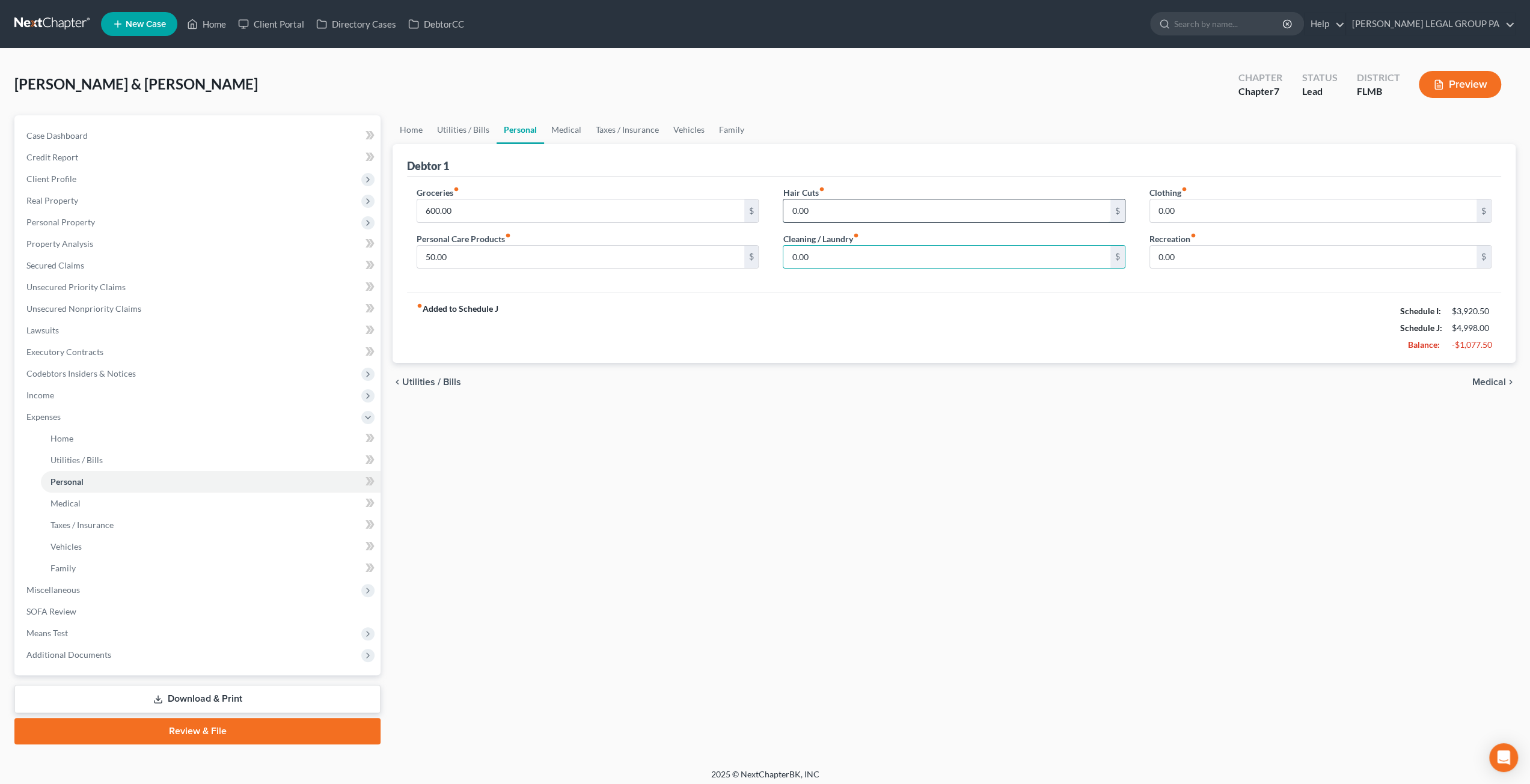
click at [800, 206] on input "0.00" at bounding box center [946, 211] width 326 height 23
drag, startPoint x: 823, startPoint y: 211, endPoint x: 714, endPoint y: 194, distance: 110.3
click at [713, 194] on div "Groceries fiber_manual_record 600.00 $ Personal Care Products fiber_manual_reco…" at bounding box center [954, 232] width 1099 height 92
drag, startPoint x: 822, startPoint y: 207, endPoint x: 788, endPoint y: 192, distance: 37.2
click at [783, 201] on div "0.00 $" at bounding box center [954, 210] width 342 height 24
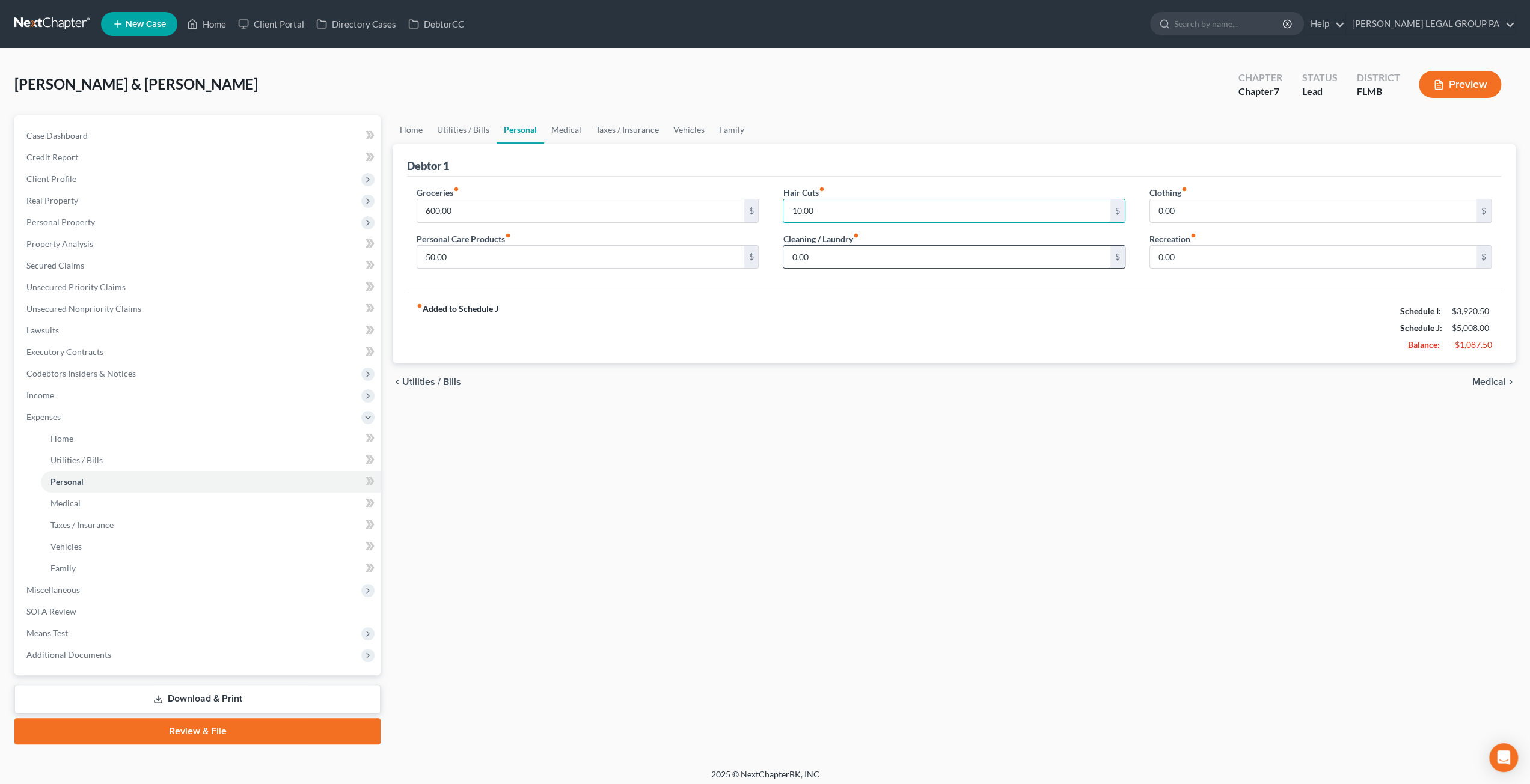
type input "10.00"
click at [822, 253] on input "0.00" at bounding box center [946, 258] width 326 height 23
type input "30.00"
click at [1184, 215] on input "0.00" at bounding box center [1312, 211] width 326 height 23
type input "40.00"
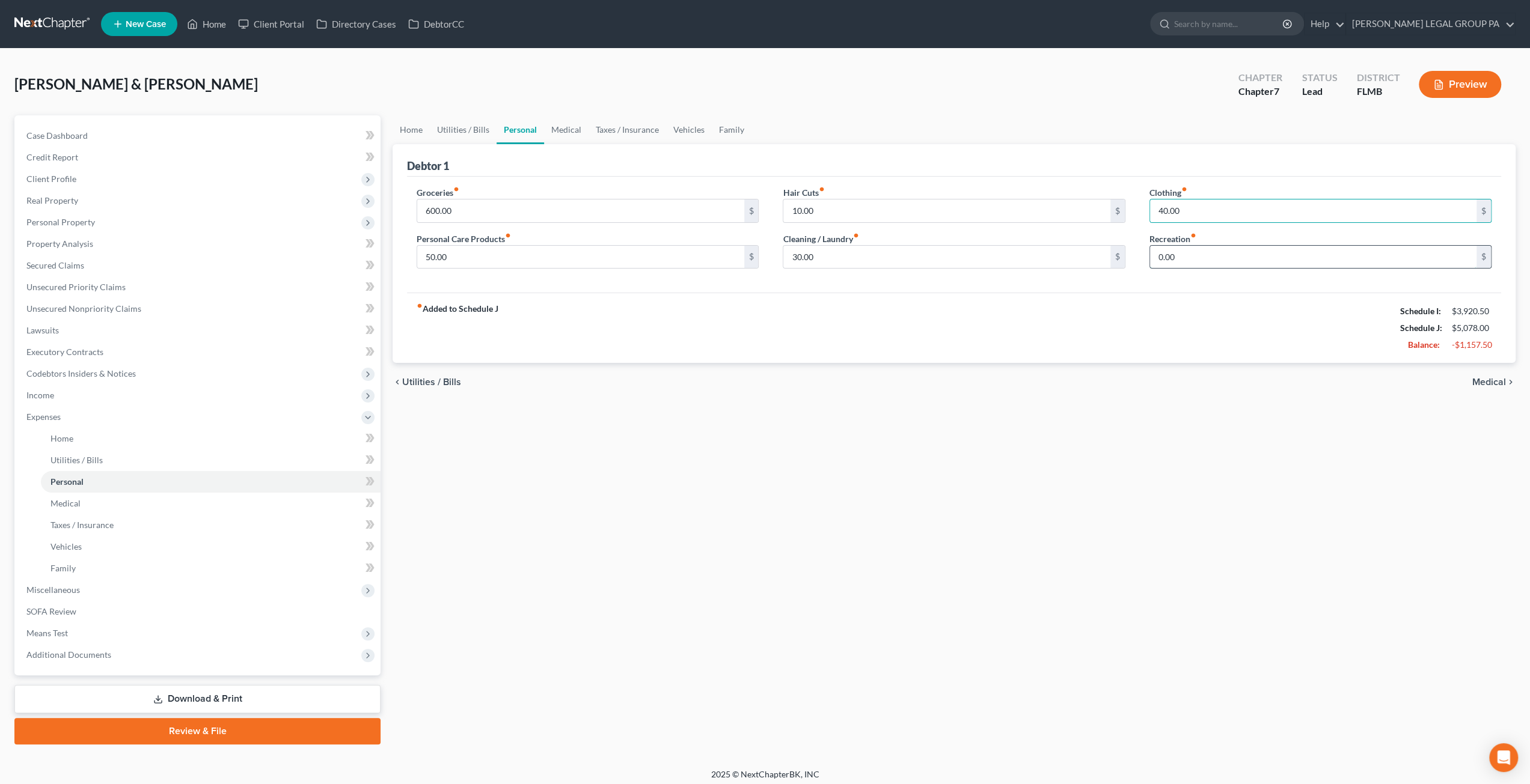
click at [1172, 246] on input "0.00" at bounding box center [1312, 258] width 326 height 23
drag, startPoint x: 1195, startPoint y: 254, endPoint x: 1100, endPoint y: 249, distance: 95.1
click at [1100, 249] on div "Groceries fiber_manual_record 600.00 $ Personal Care Products fiber_manual_reco…" at bounding box center [954, 232] width 1099 height 92
type input "100.00"
click at [572, 127] on link "Medical" at bounding box center [566, 129] width 45 height 29
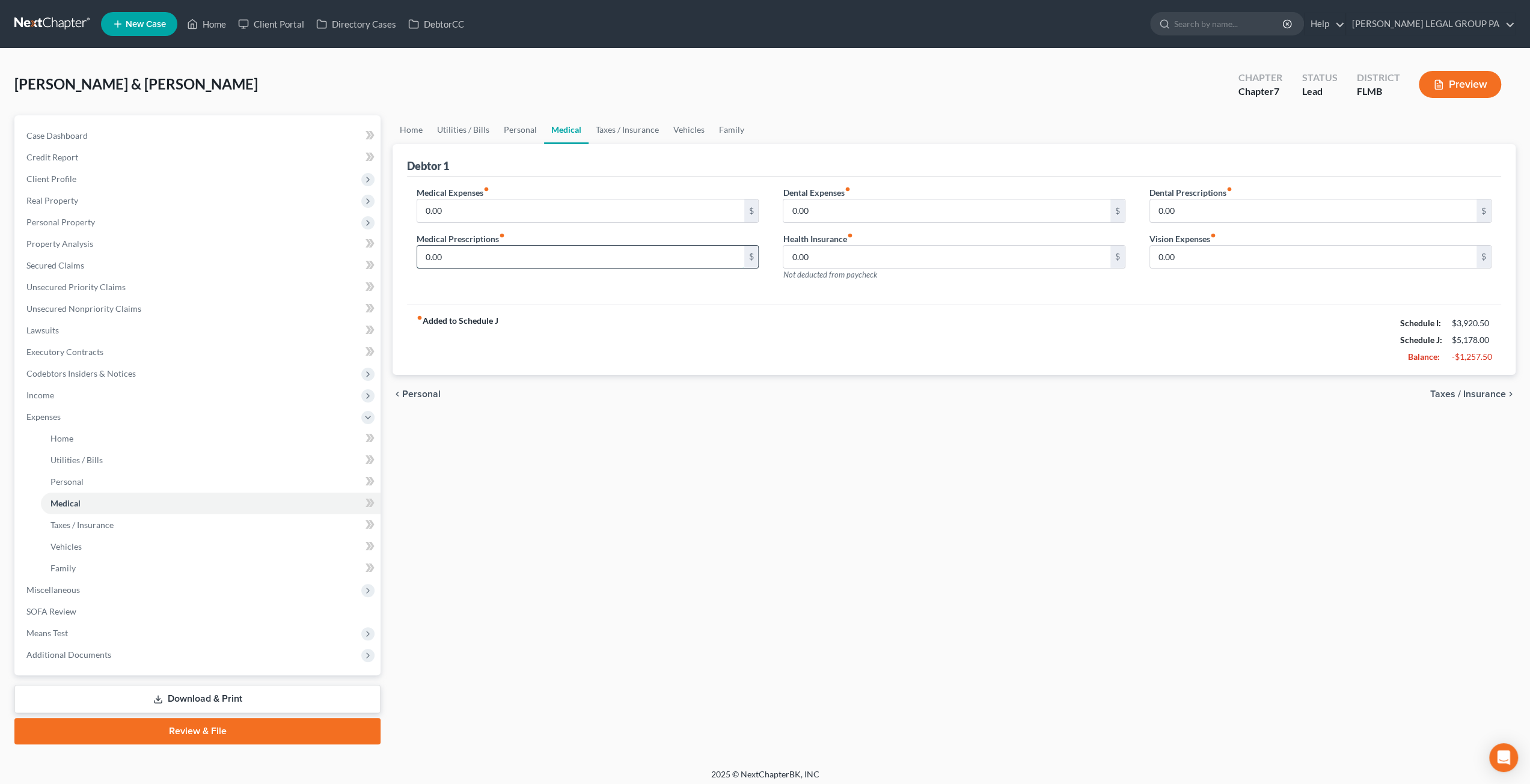
click at [481, 256] on input "0.00" at bounding box center [580, 258] width 326 height 23
click at [515, 213] on input "0.00" at bounding box center [580, 211] width 326 height 23
type input "100.00"
click at [628, 134] on link "Taxes / Insurance" at bounding box center [628, 129] width 78 height 29
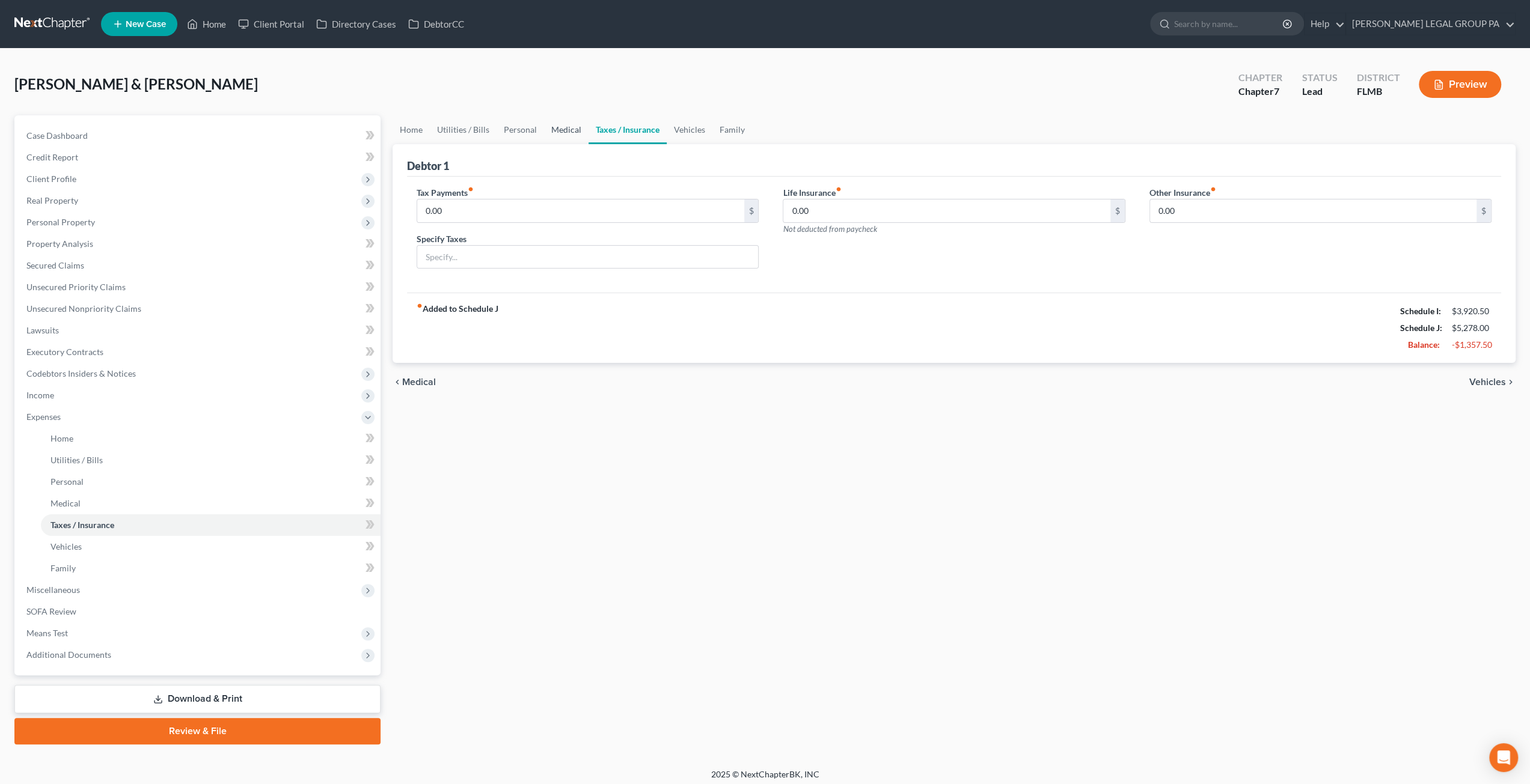
click at [554, 124] on link "Medical" at bounding box center [566, 129] width 45 height 29
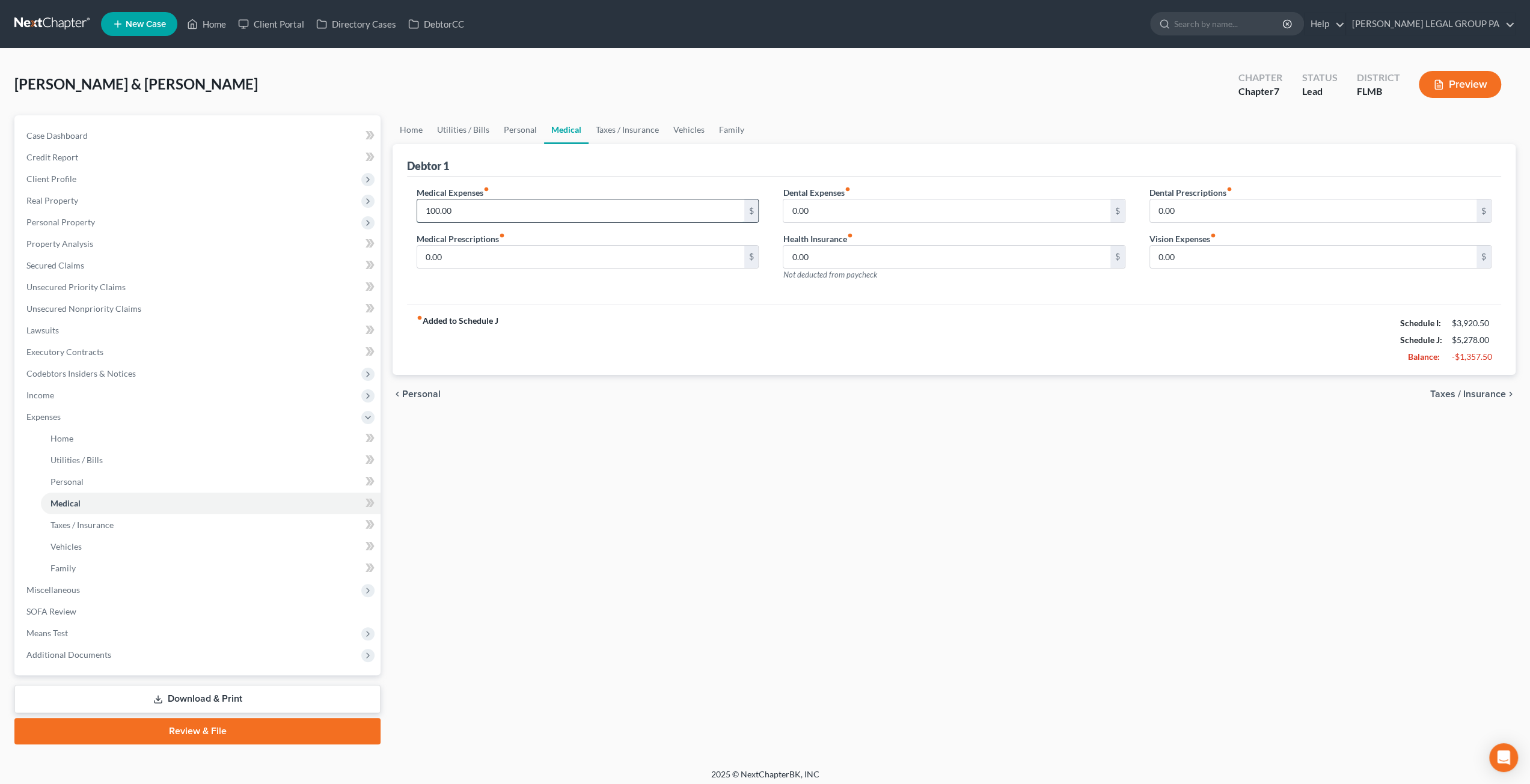
click at [474, 210] on input "100.00" at bounding box center [580, 211] width 326 height 23
type input "200.00"
click at [629, 139] on link "Taxes / Insurance" at bounding box center [628, 129] width 78 height 29
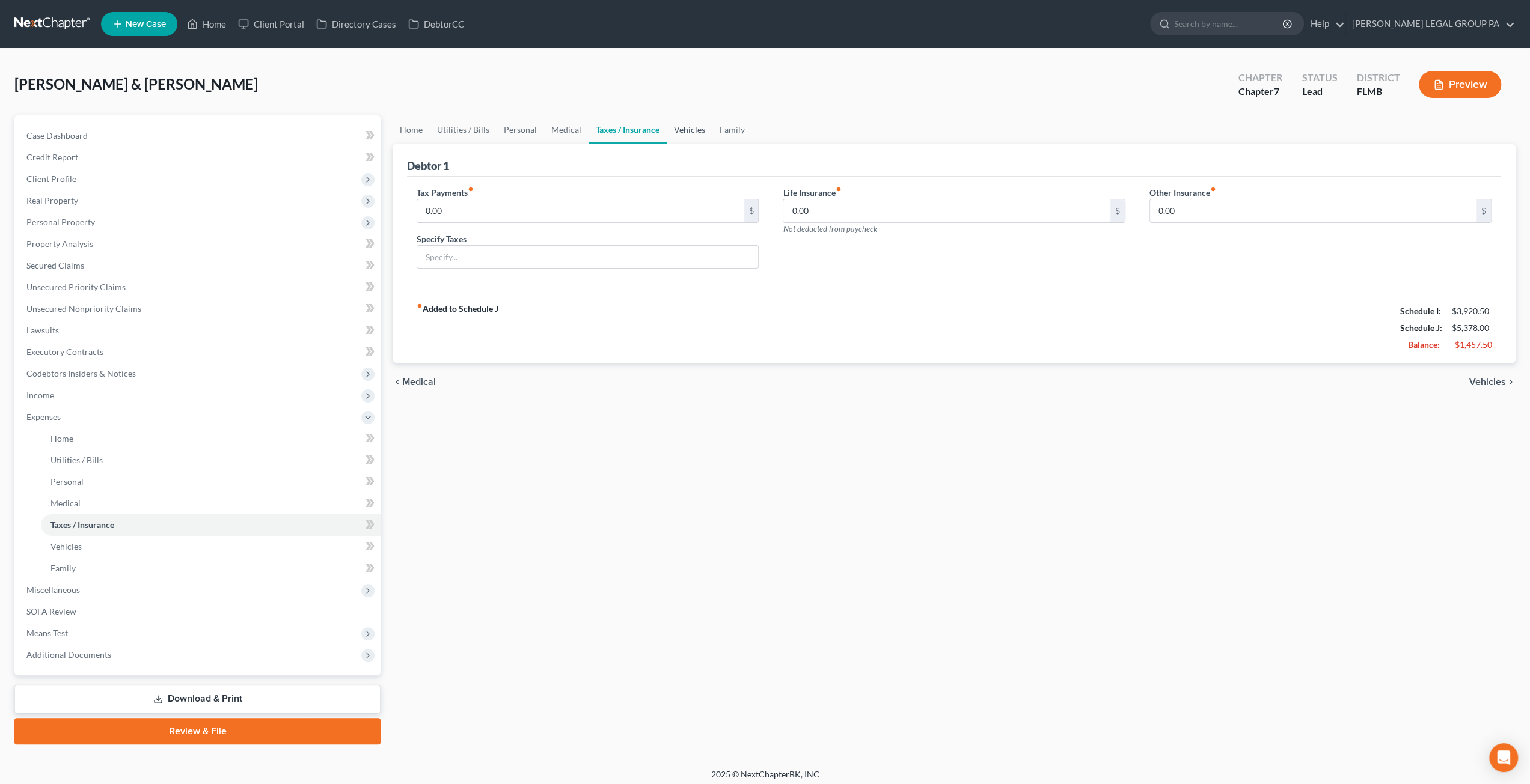
click at [682, 125] on link "Vehicles" at bounding box center [689, 129] width 46 height 29
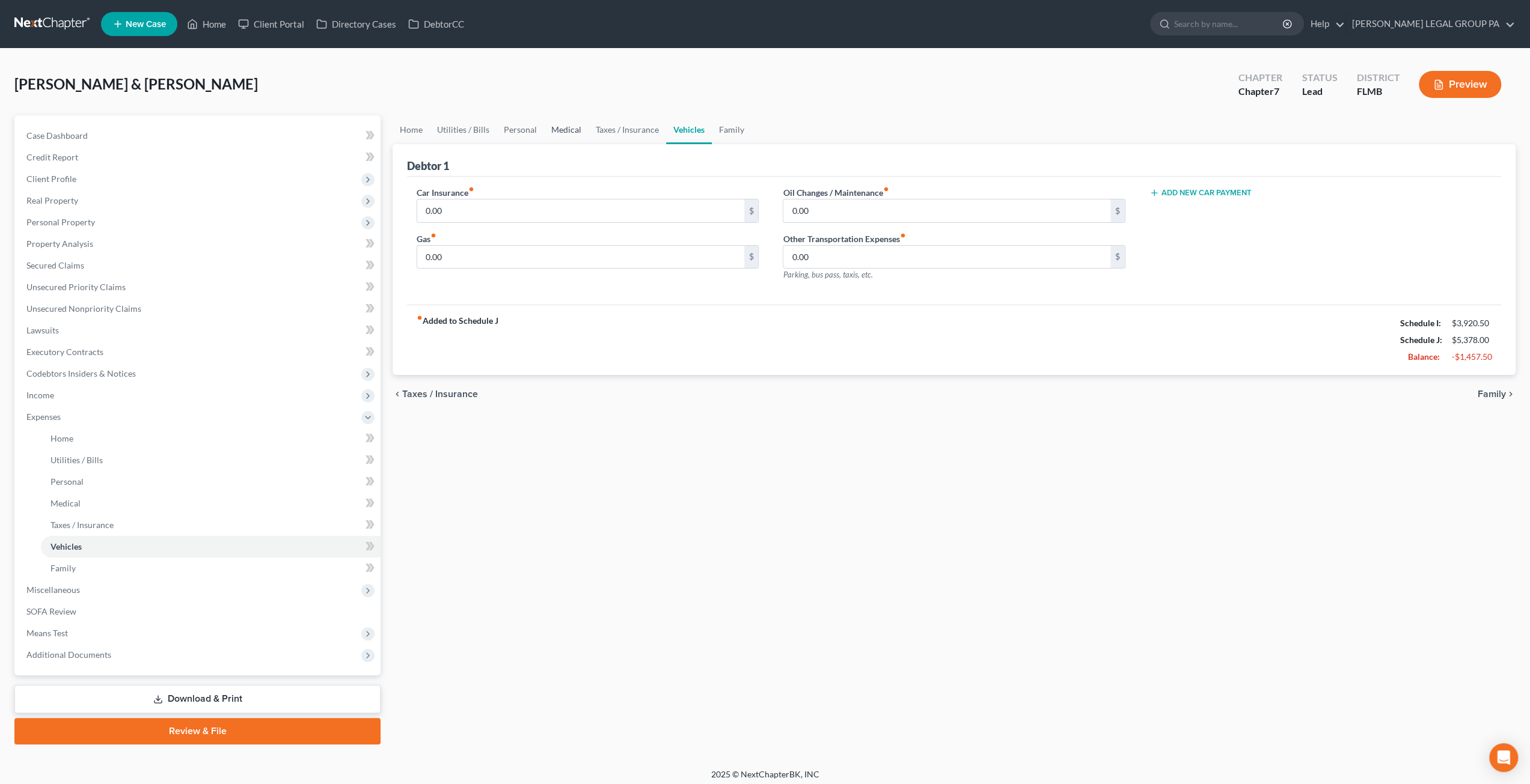
click at [574, 130] on link "Medical" at bounding box center [566, 129] width 45 height 29
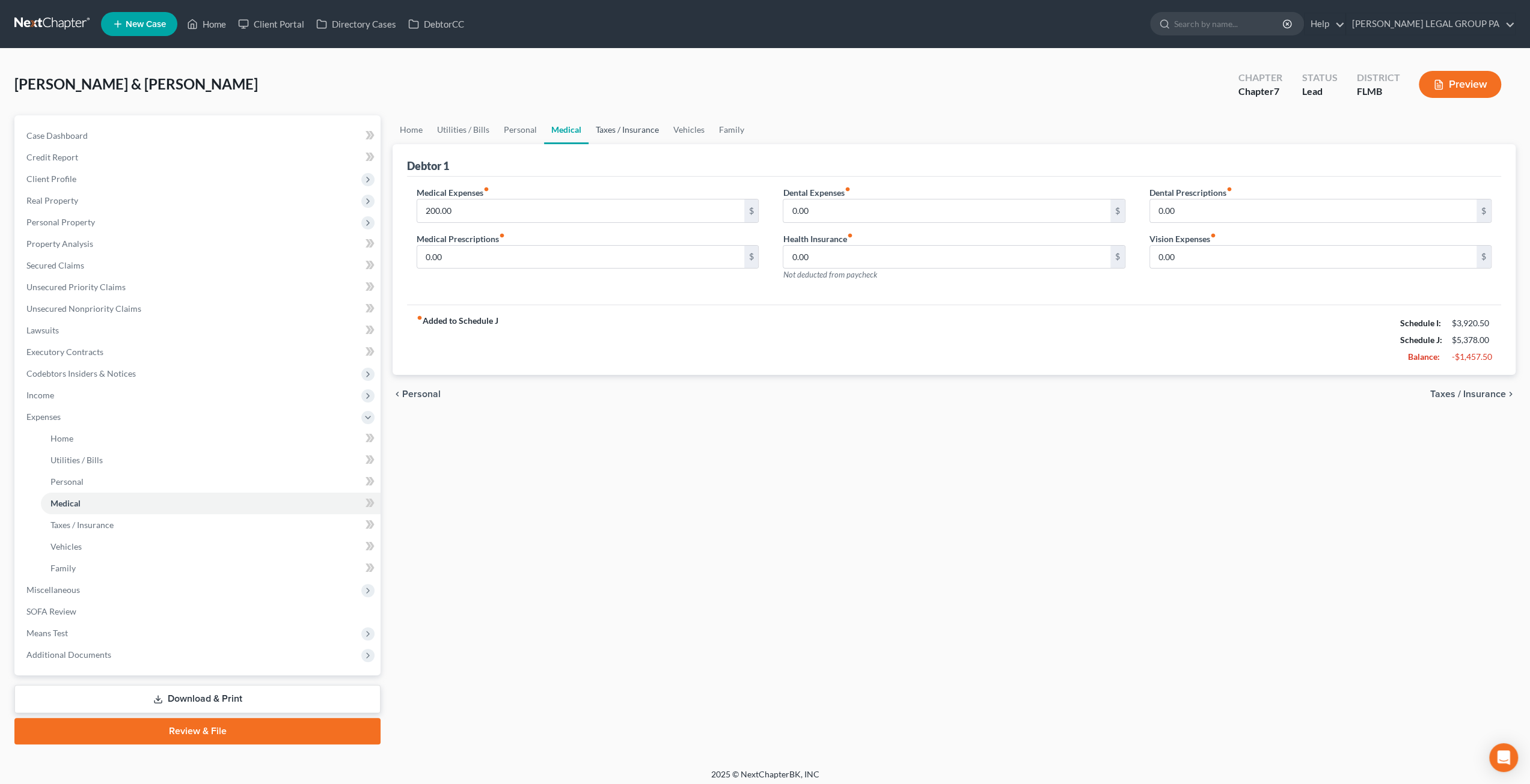
click at [652, 128] on link "Taxes / Insurance" at bounding box center [628, 129] width 78 height 29
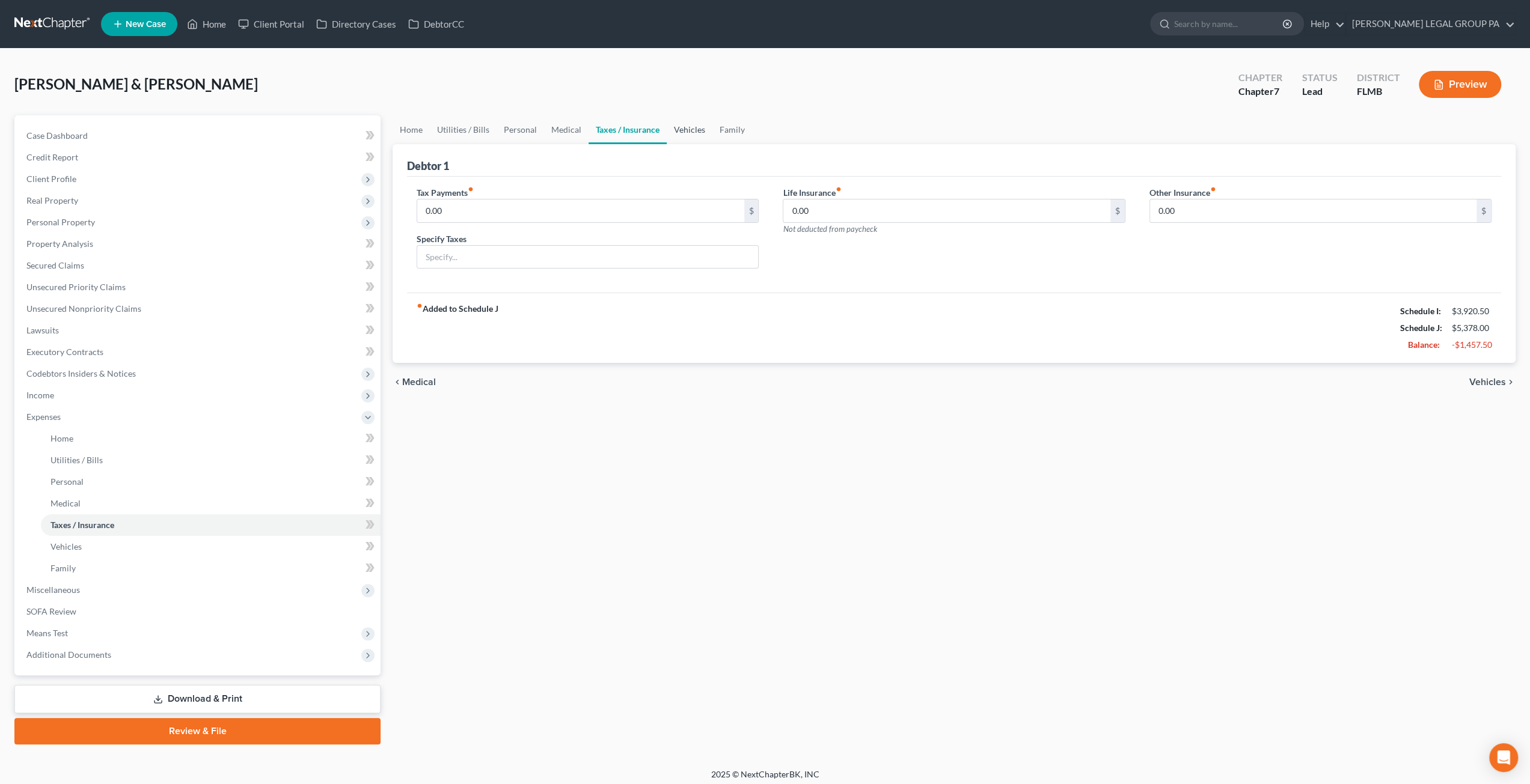
click at [688, 127] on link "Vehicles" at bounding box center [689, 129] width 46 height 29
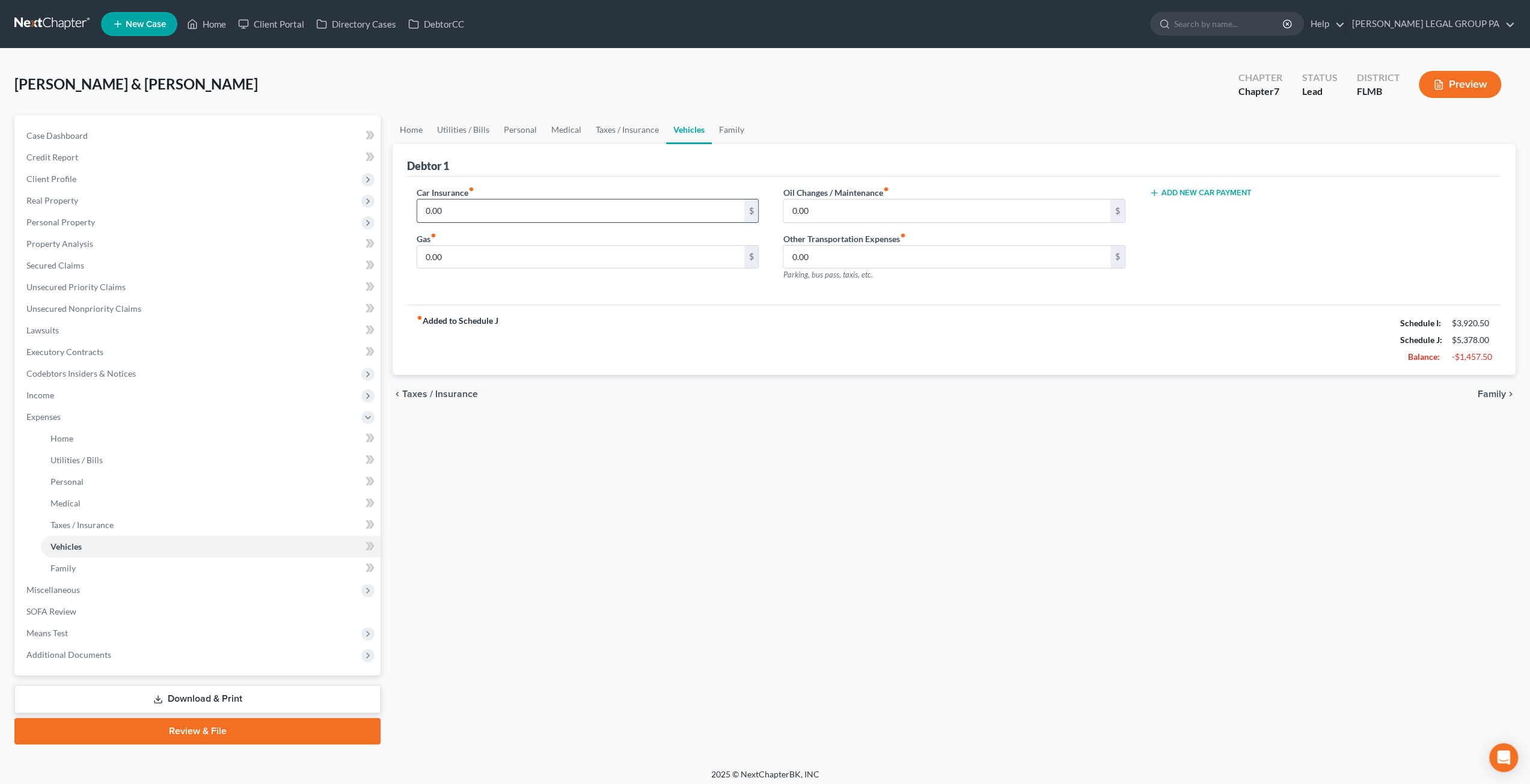
click at [470, 220] on input "0.00" at bounding box center [580, 211] width 326 height 23
type input "220.00"
click at [449, 268] on div "Car Insurance fiber_manual_record 220.00 $ Gas fiber_manual_record 0.00 $" at bounding box center [587, 239] width 366 height 105
click at [455, 253] on input "0.00" at bounding box center [580, 258] width 326 height 23
type input "100.00"
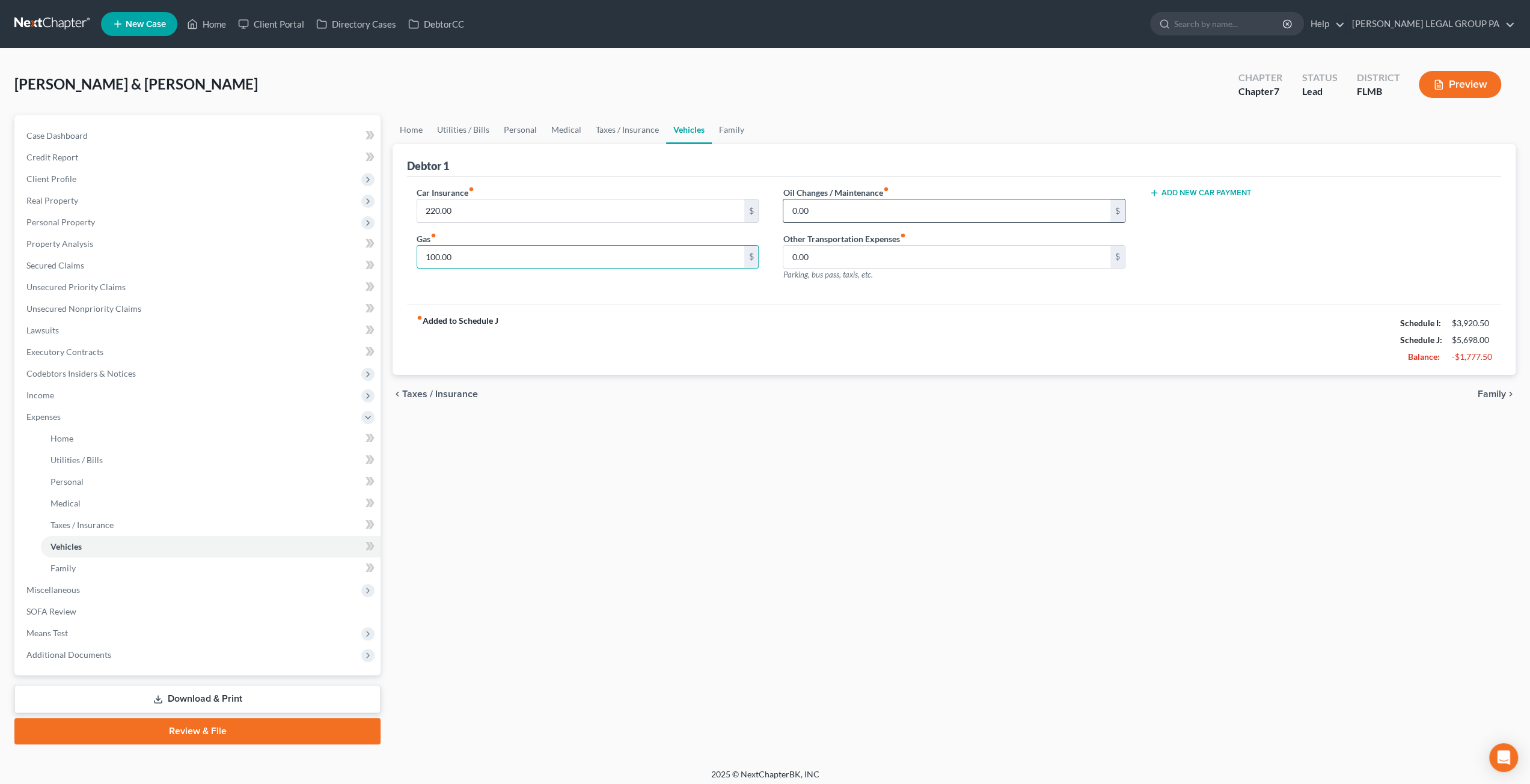
click at [838, 202] on input "0.00" at bounding box center [946, 211] width 326 height 23
type input "50.00"
click at [724, 132] on link "Family" at bounding box center [731, 129] width 40 height 29
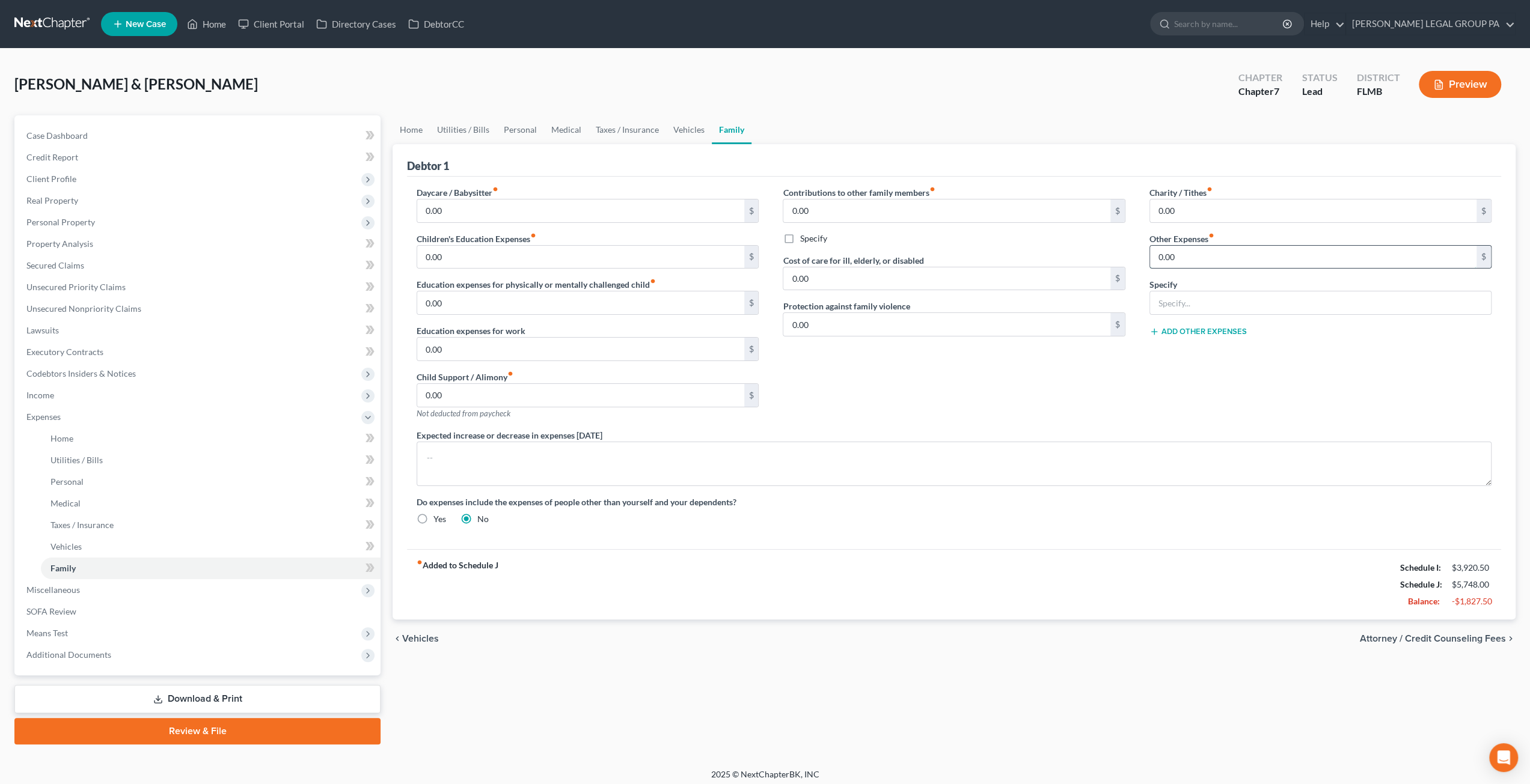
click at [1162, 260] on input "0.00" at bounding box center [1312, 258] width 326 height 23
type input "250.00"
type input "Pet expenses (vet medication & food)"
click at [72, 129] on link "Case Dashboard" at bounding box center [199, 135] width 363 height 22
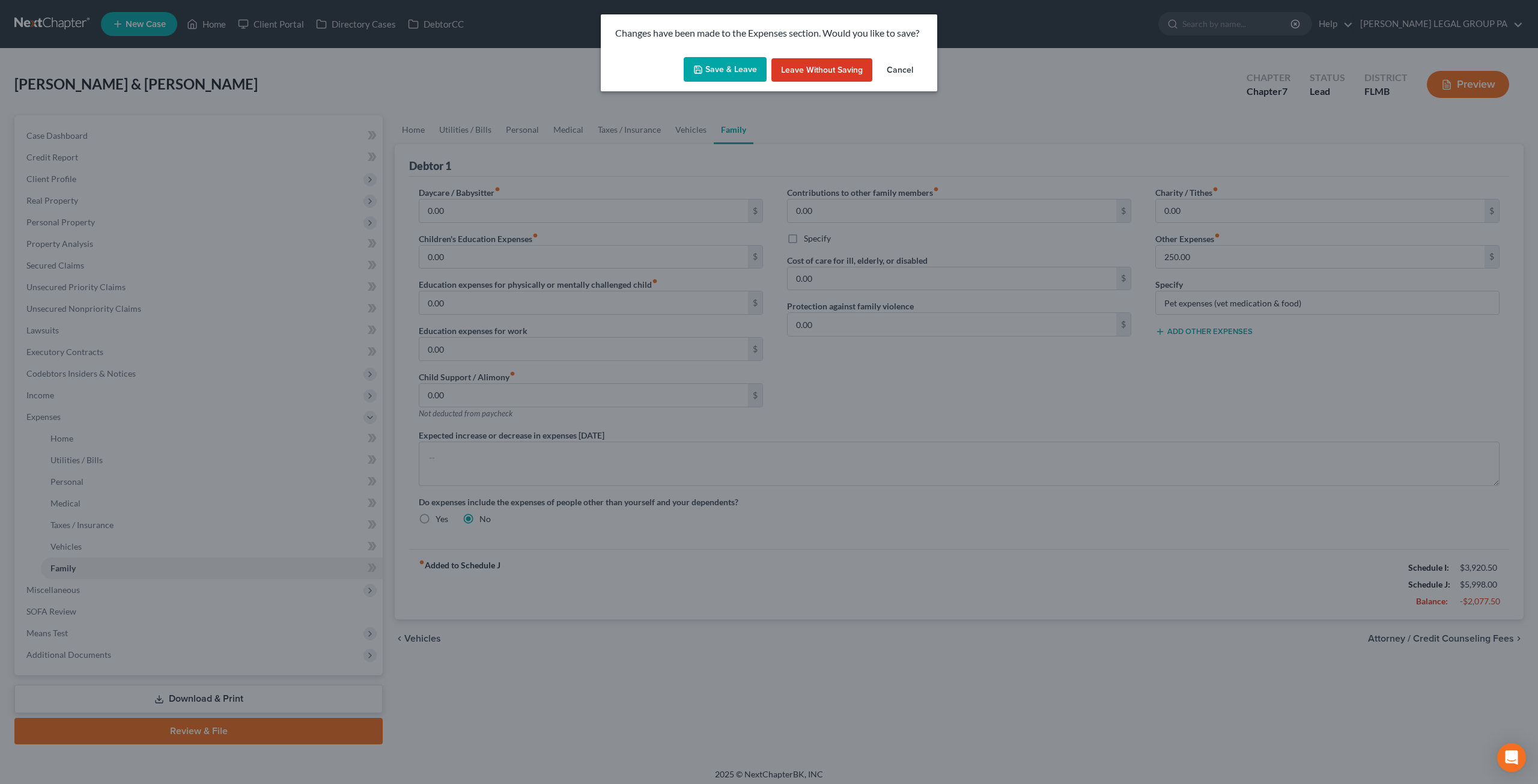
click at [729, 64] on button "Save & Leave" at bounding box center [724, 69] width 83 height 26
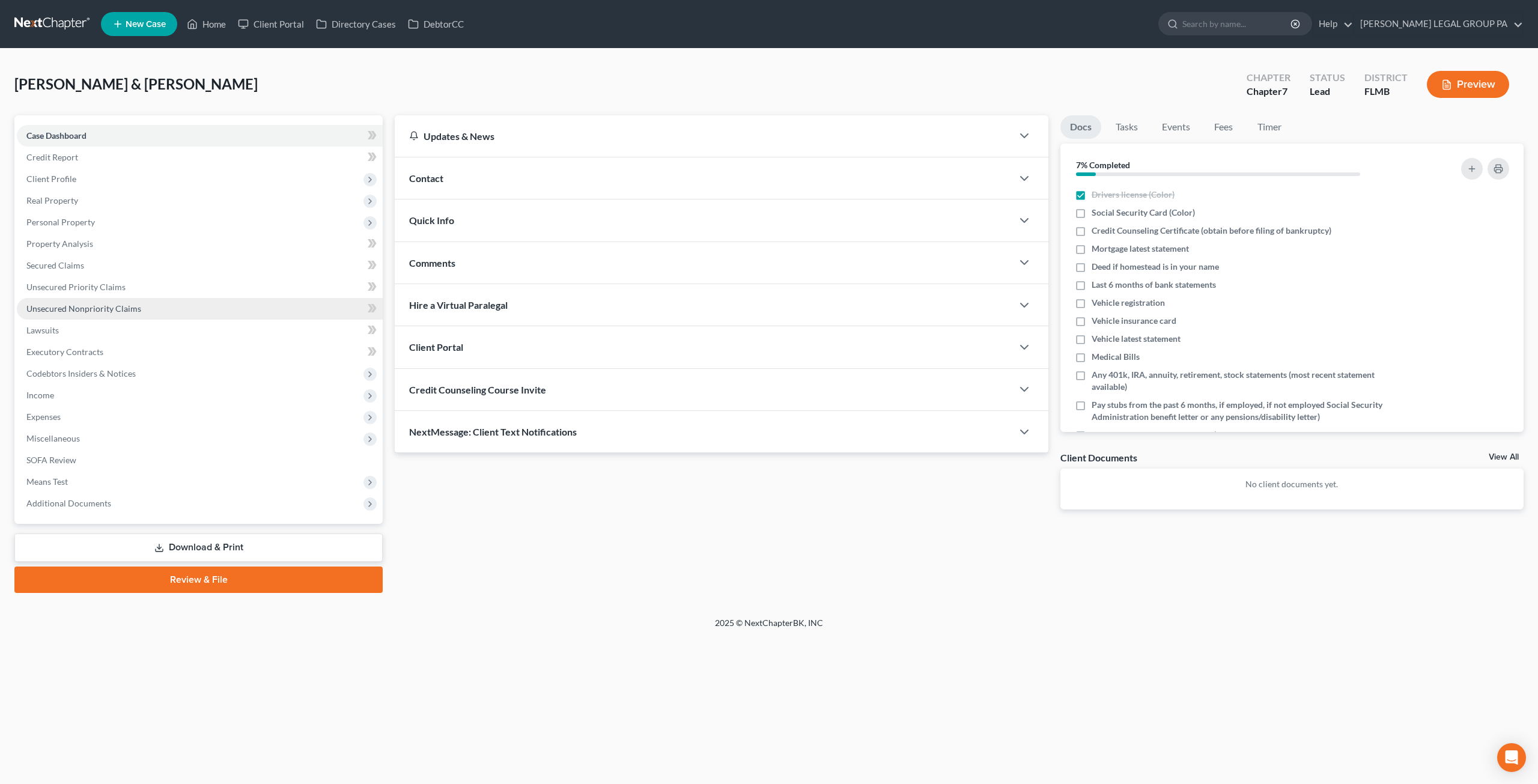
click at [74, 302] on link "Unsecured Nonpriority Claims" at bounding box center [200, 309] width 366 height 22
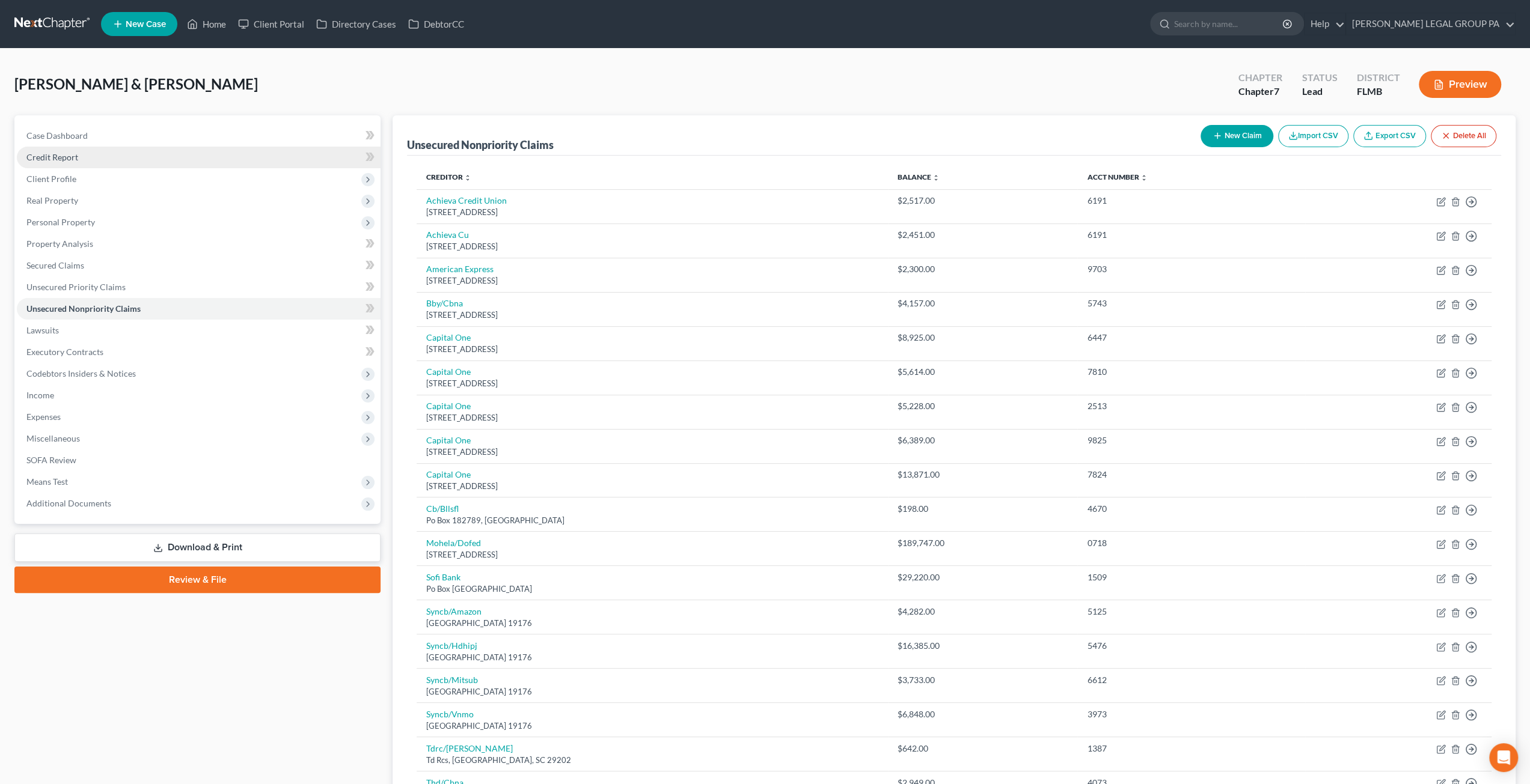
click at [47, 163] on link "Credit Report" at bounding box center [199, 157] width 363 height 22
